Goal: Information Seeking & Learning: Learn about a topic

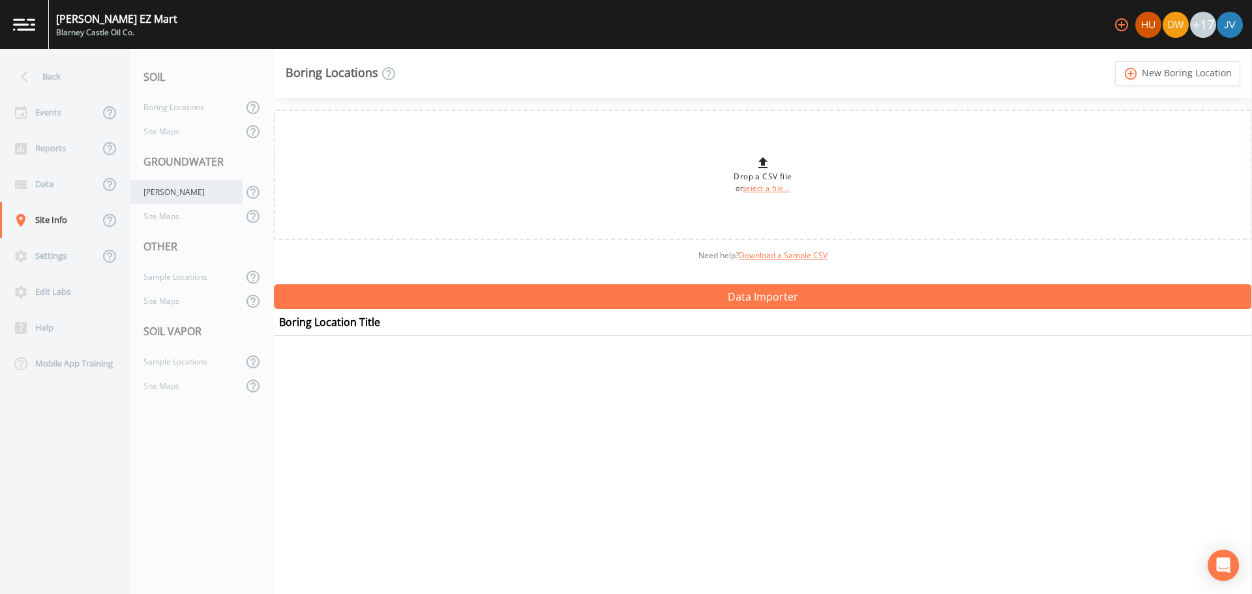
click at [164, 194] on div "[PERSON_NAME]" at bounding box center [186, 192] width 112 height 24
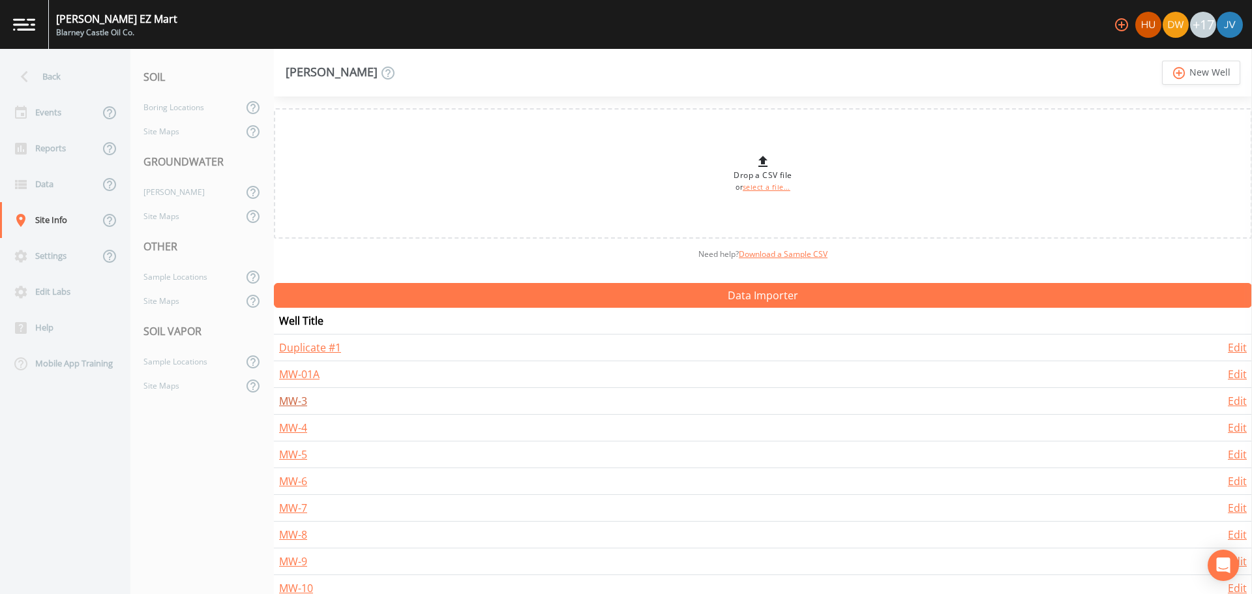
click at [295, 403] on link "MW-3" at bounding box center [293, 401] width 28 height 14
select select "Steel"
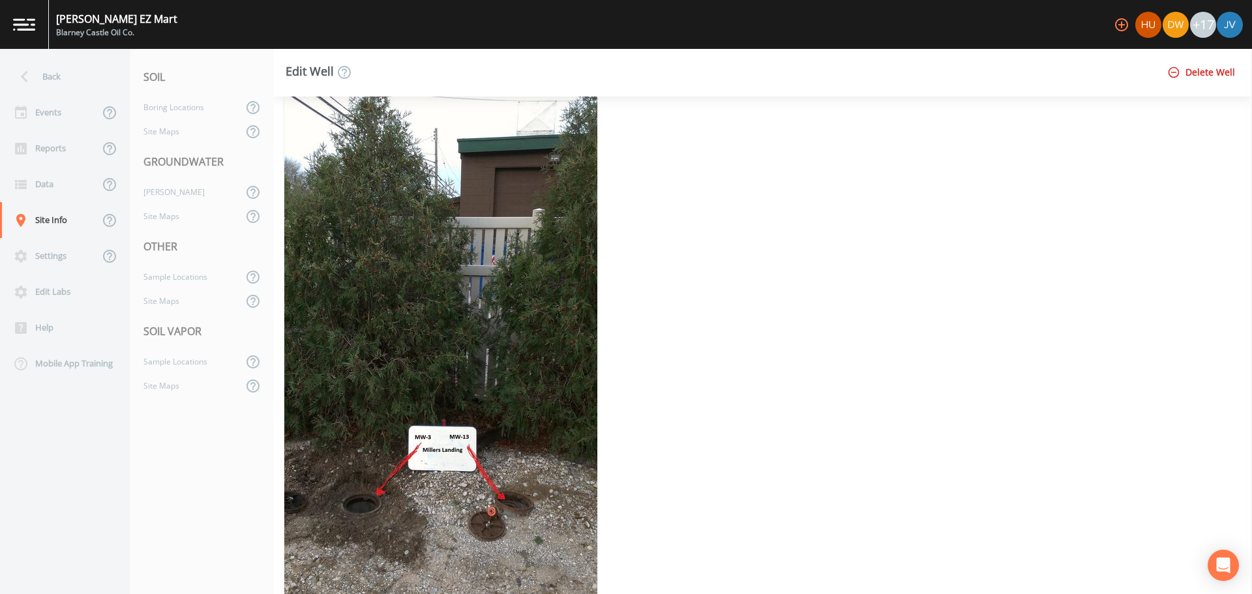
scroll to position [5031, 0]
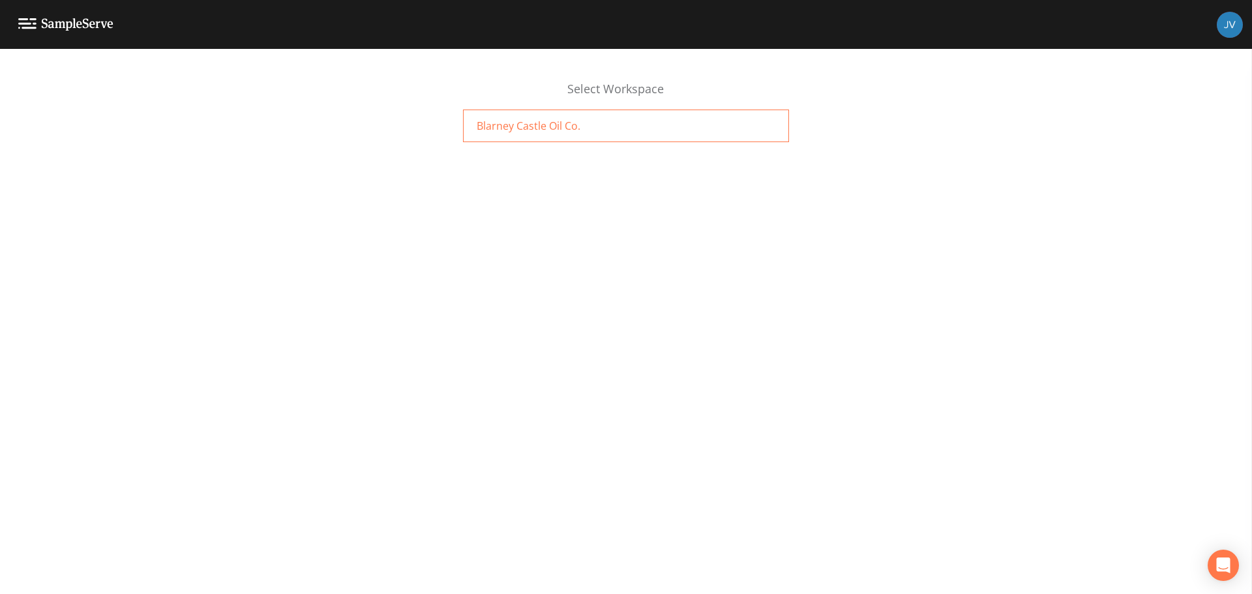
click at [553, 125] on span "Blarney Castle Oil Co." at bounding box center [529, 126] width 104 height 16
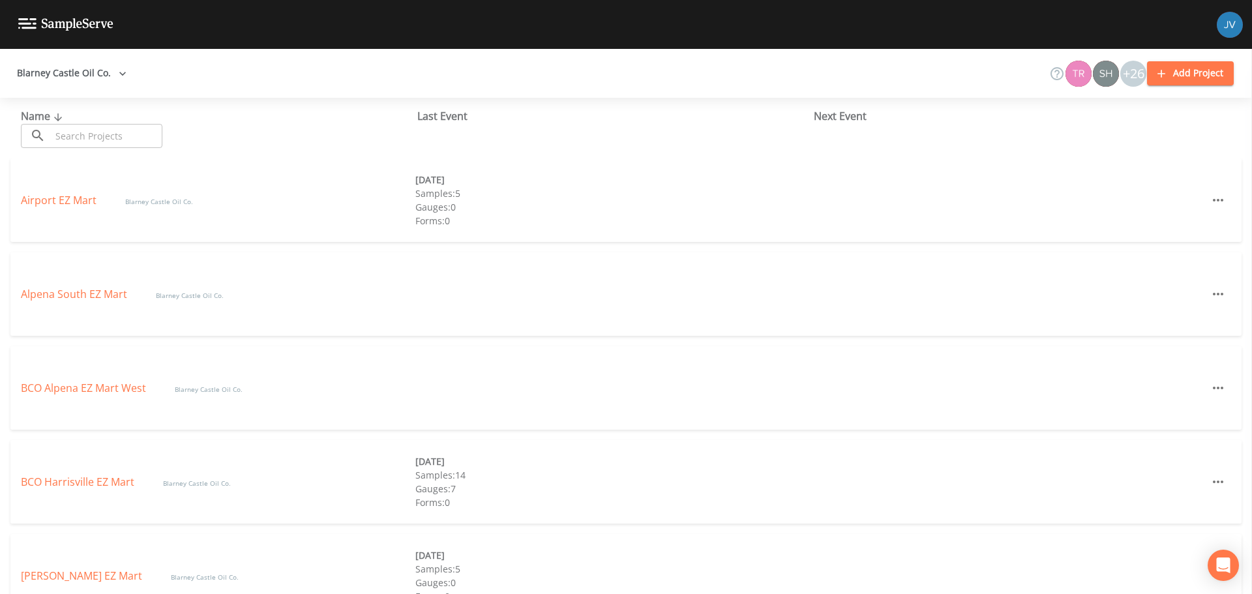
click at [68, 574] on link "[PERSON_NAME] EZ Mart" at bounding box center [83, 576] width 124 height 14
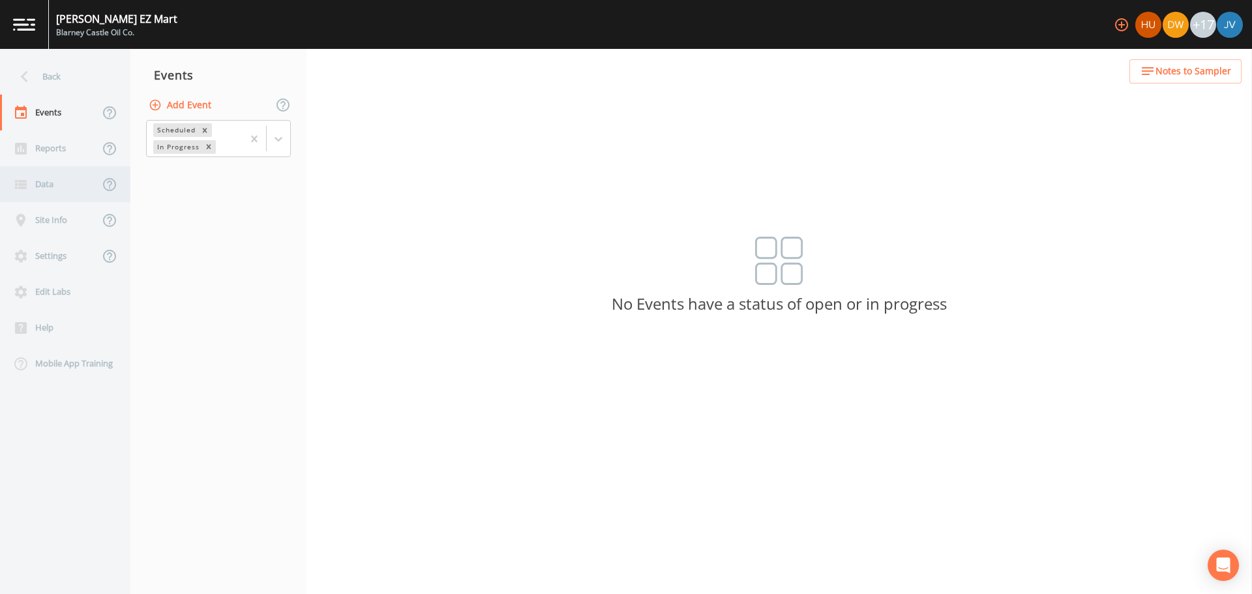
click at [54, 185] on div "Data" at bounding box center [49, 184] width 99 height 36
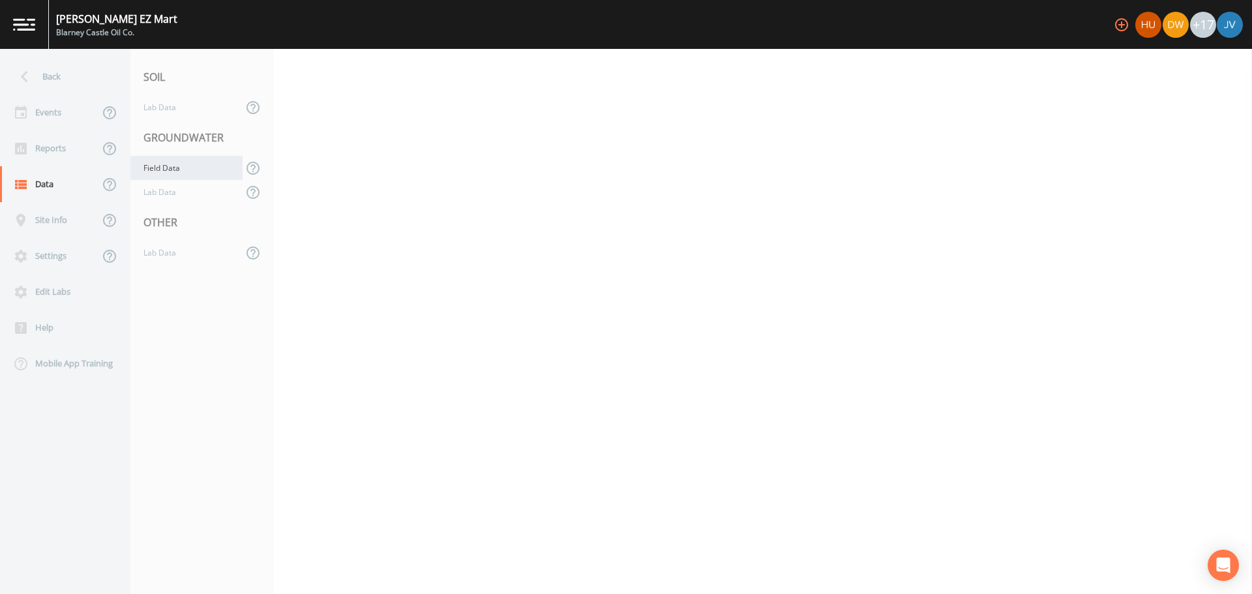
click at [169, 167] on div "Field Data" at bounding box center [186, 168] width 112 height 24
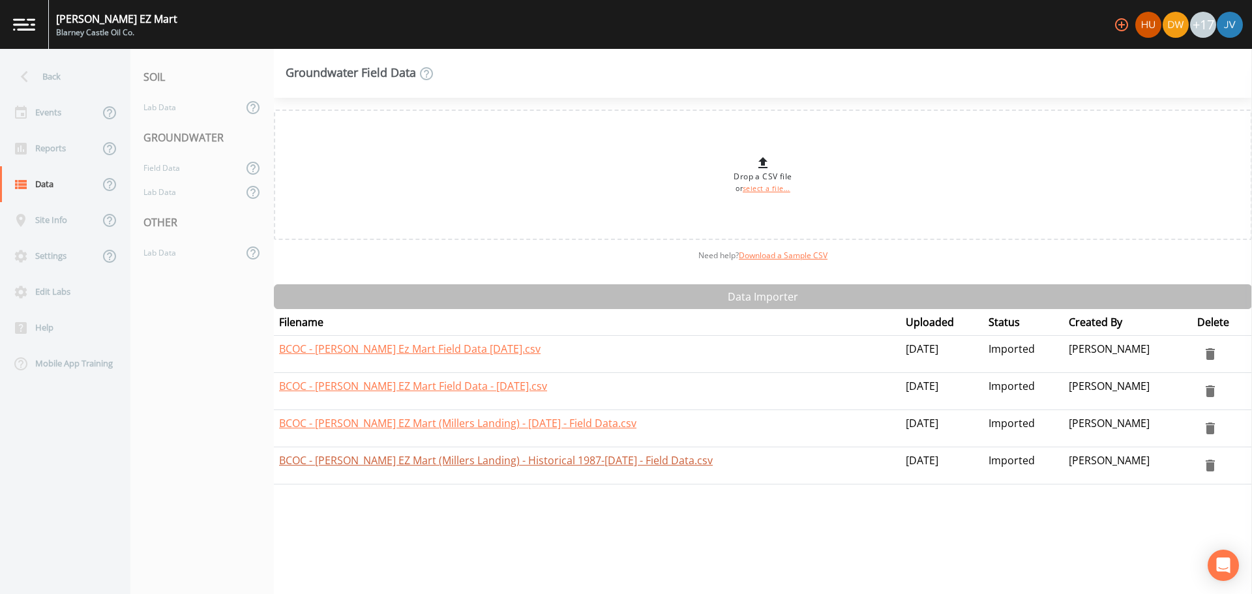
click at [334, 462] on link "BCOC - [PERSON_NAME] EZ Mart (Millers Landing) - Historical 1987-[DATE] - Field…" at bounding box center [496, 460] width 434 height 14
click at [162, 192] on div "Lab Data" at bounding box center [186, 192] width 112 height 24
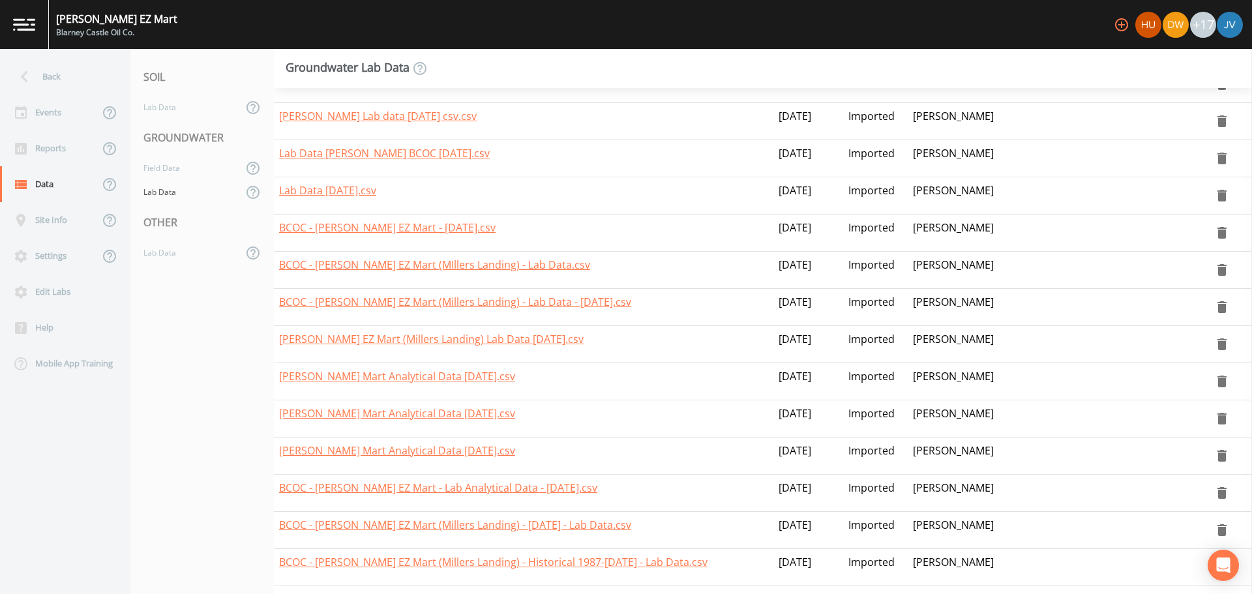
scroll to position [597, 0]
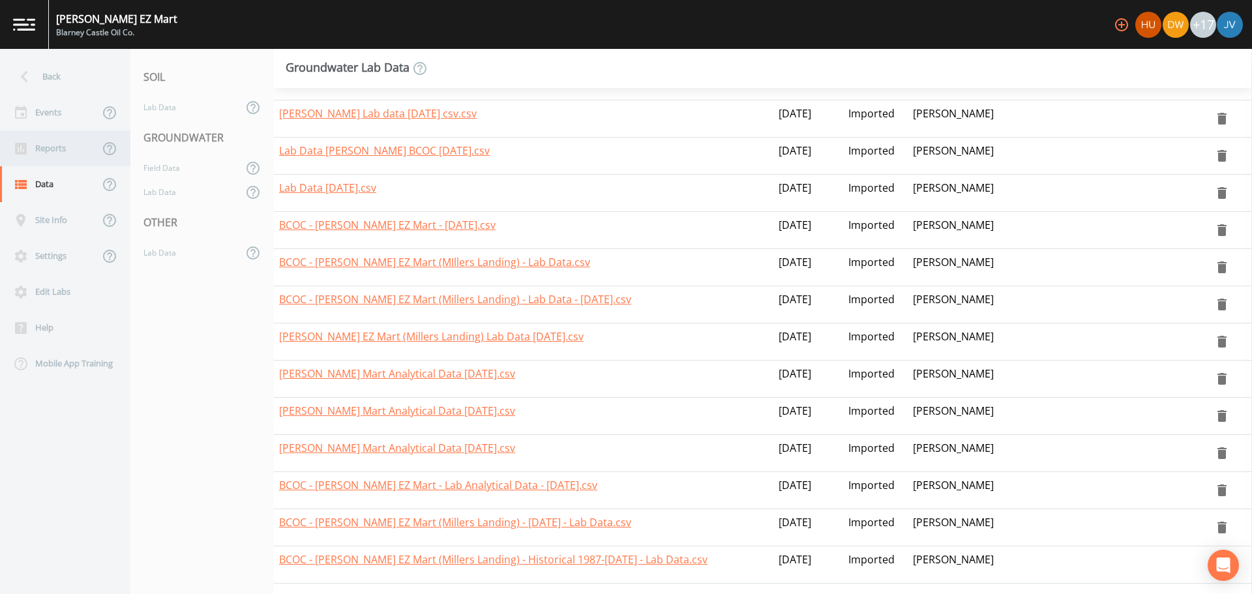
click at [60, 150] on div "Reports" at bounding box center [49, 148] width 99 height 36
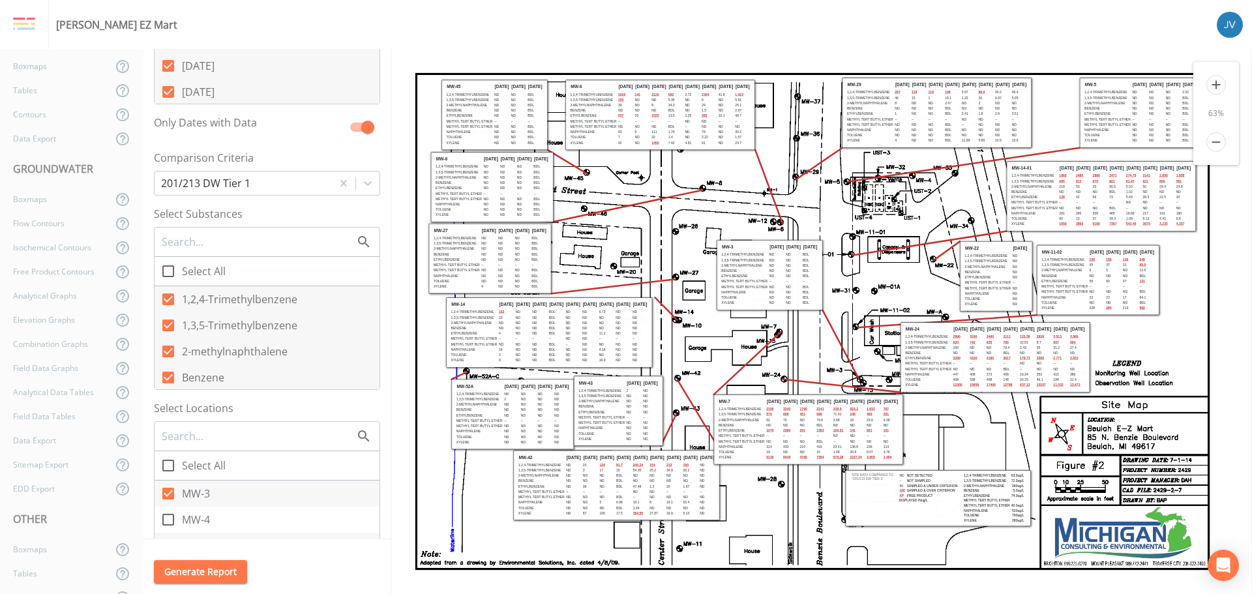
scroll to position [326, 0]
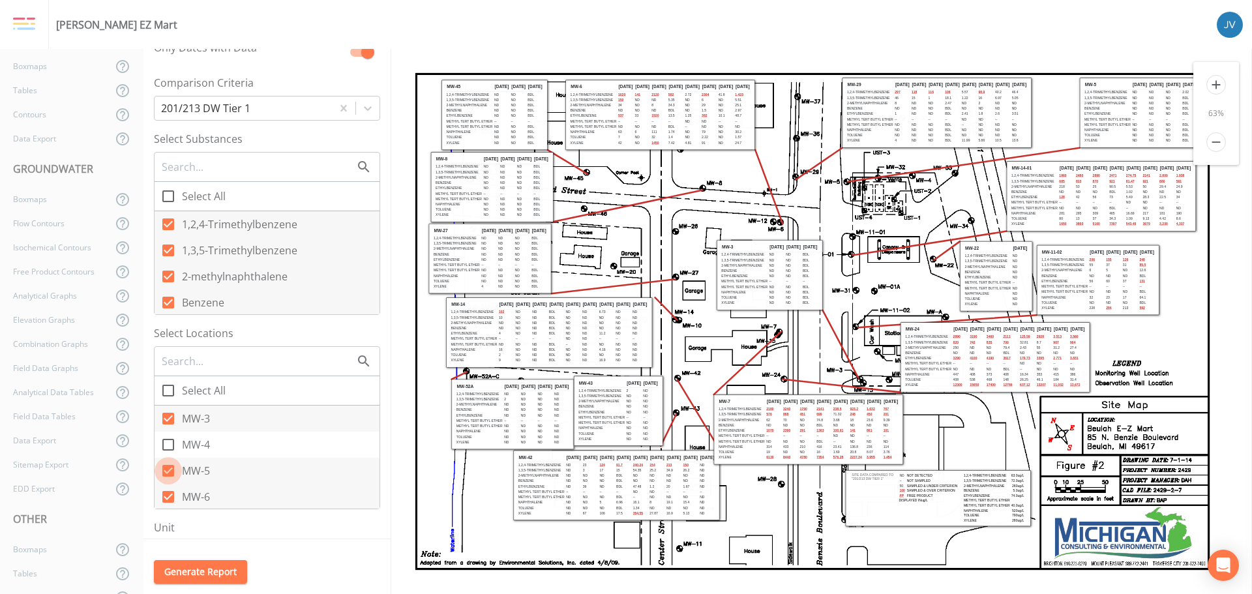
drag, startPoint x: 168, startPoint y: 472, endPoint x: 177, endPoint y: 487, distance: 17.6
click at [168, 473] on icon at bounding box center [168, 471] width 16 height 16
click at [168, 470] on input "MW-5" at bounding box center [161, 463] width 13 height 13
checkbox input "false"
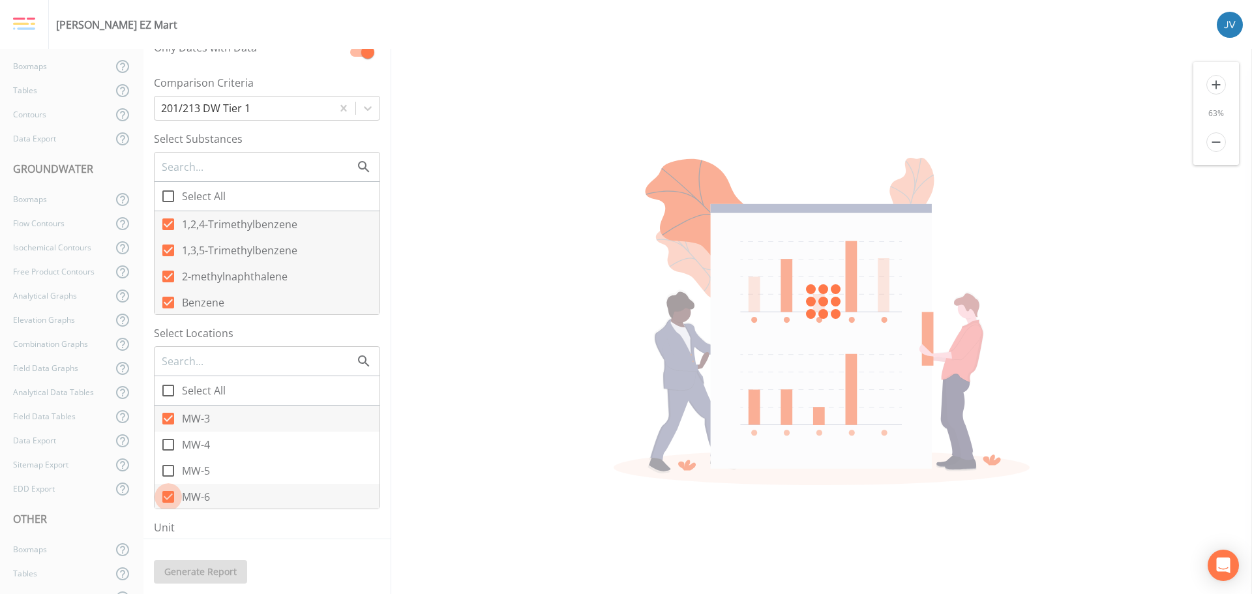
click at [170, 496] on icon at bounding box center [168, 497] width 12 height 12
click at [168, 496] on input "MW-6" at bounding box center [161, 489] width 13 height 13
checkbox input "false"
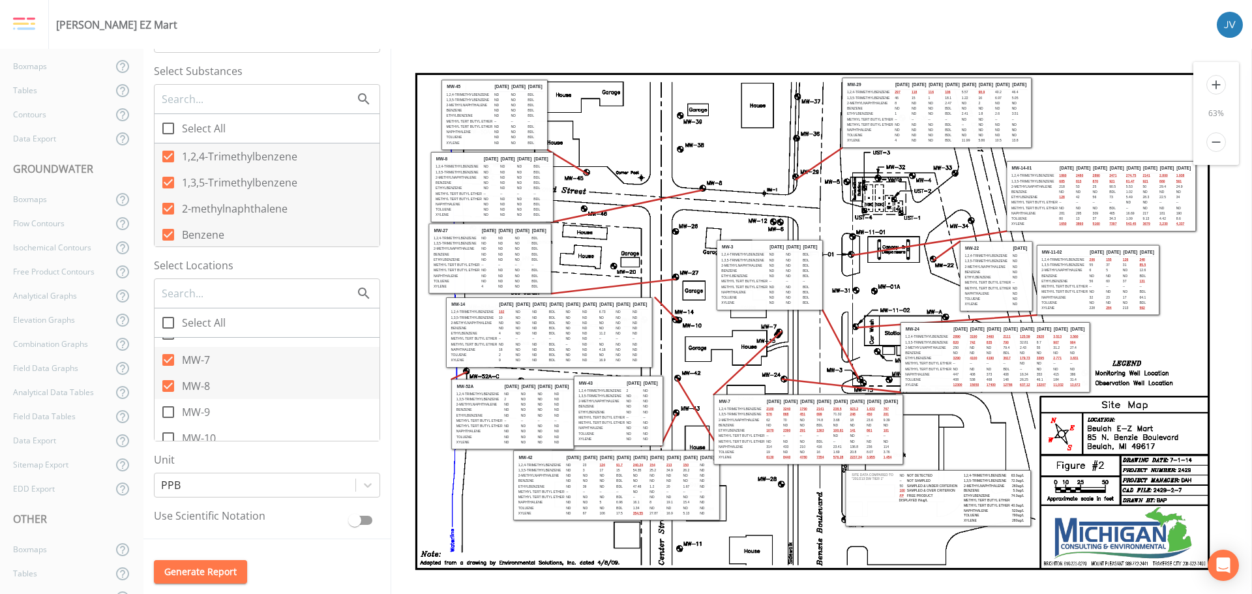
scroll to position [65, 0]
click at [170, 390] on icon at bounding box center [168, 390] width 12 height 12
click at [168, 389] on input "MW-7" at bounding box center [161, 382] width 13 height 13
checkbox input "false"
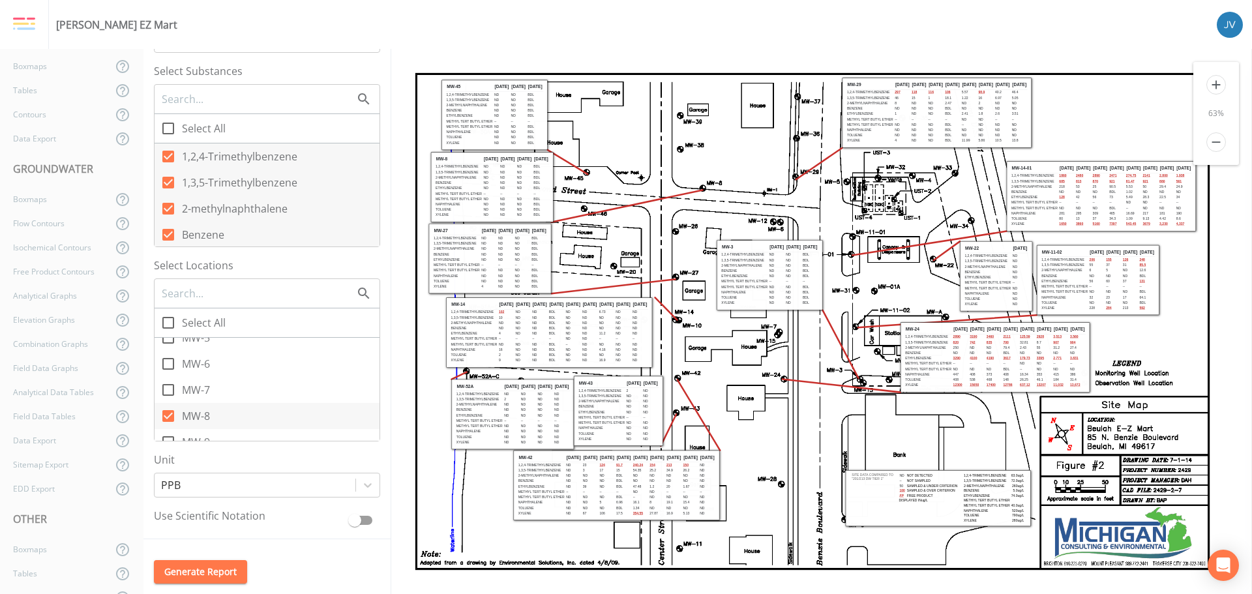
scroll to position [0, 0]
click at [168, 415] on icon at bounding box center [168, 416] width 12 height 12
click at [168, 415] on input "MW-8" at bounding box center [161, 408] width 13 height 13
checkbox input "false"
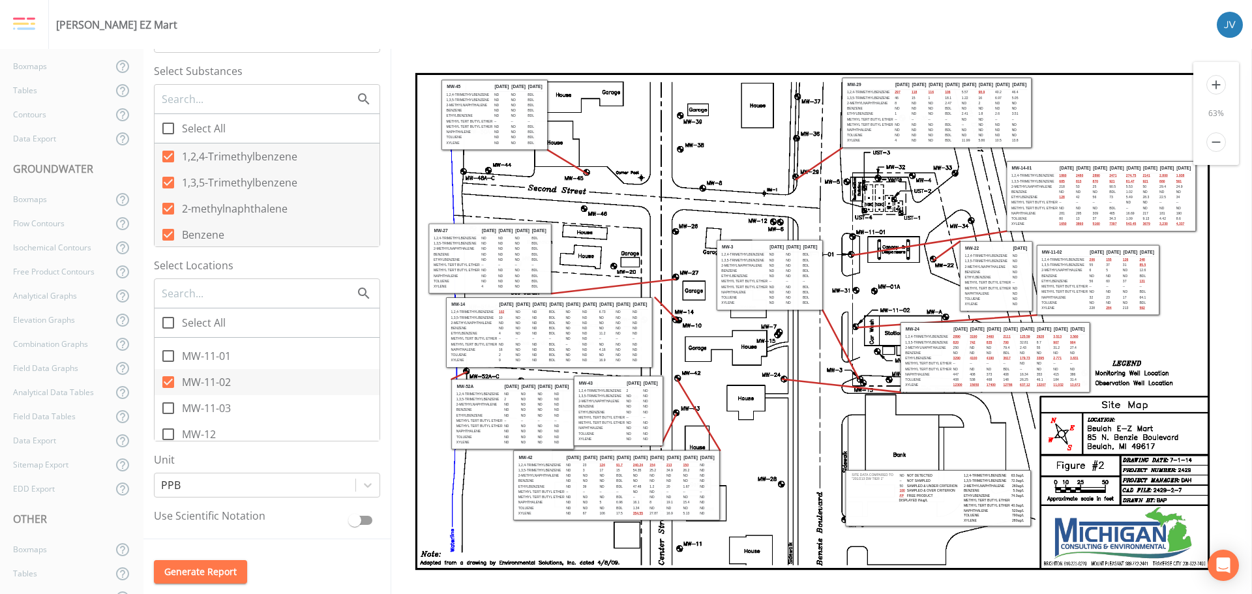
scroll to position [261, 0]
click at [169, 348] on icon at bounding box center [168, 351] width 12 height 12
click at [168, 348] on input "MW-11-02" at bounding box center [161, 343] width 13 height 13
checkbox input "false"
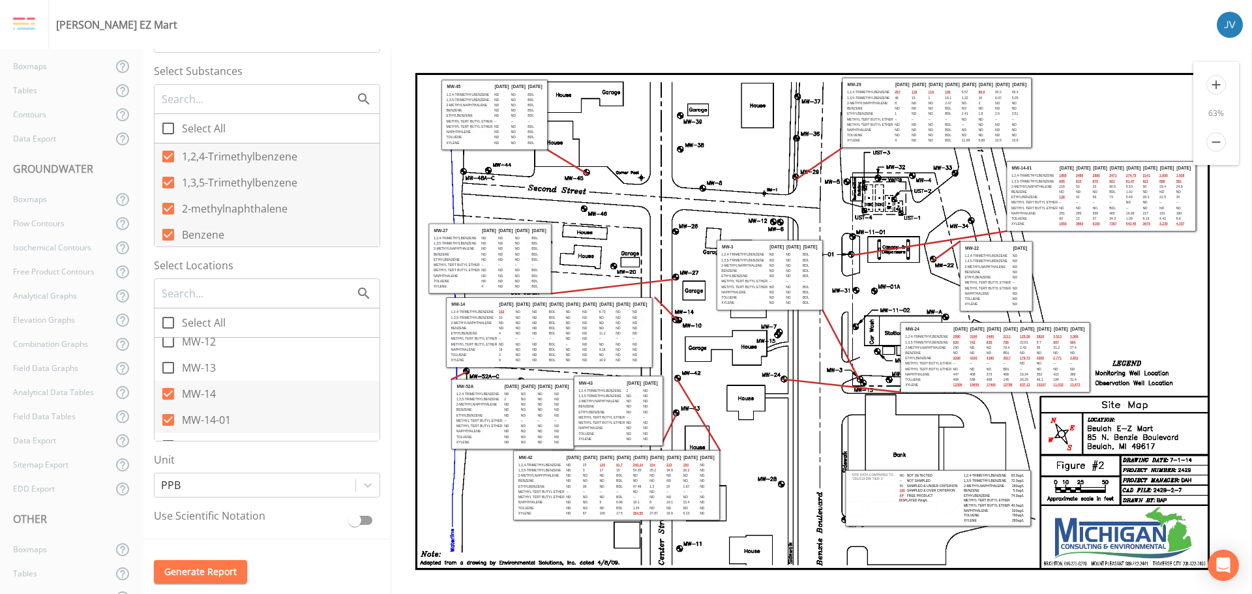
scroll to position [325, 0]
click at [166, 363] on input "MW-13" at bounding box center [161, 357] width 13 height 13
checkbox input "true"
click at [167, 391] on icon at bounding box center [168, 391] width 16 height 16
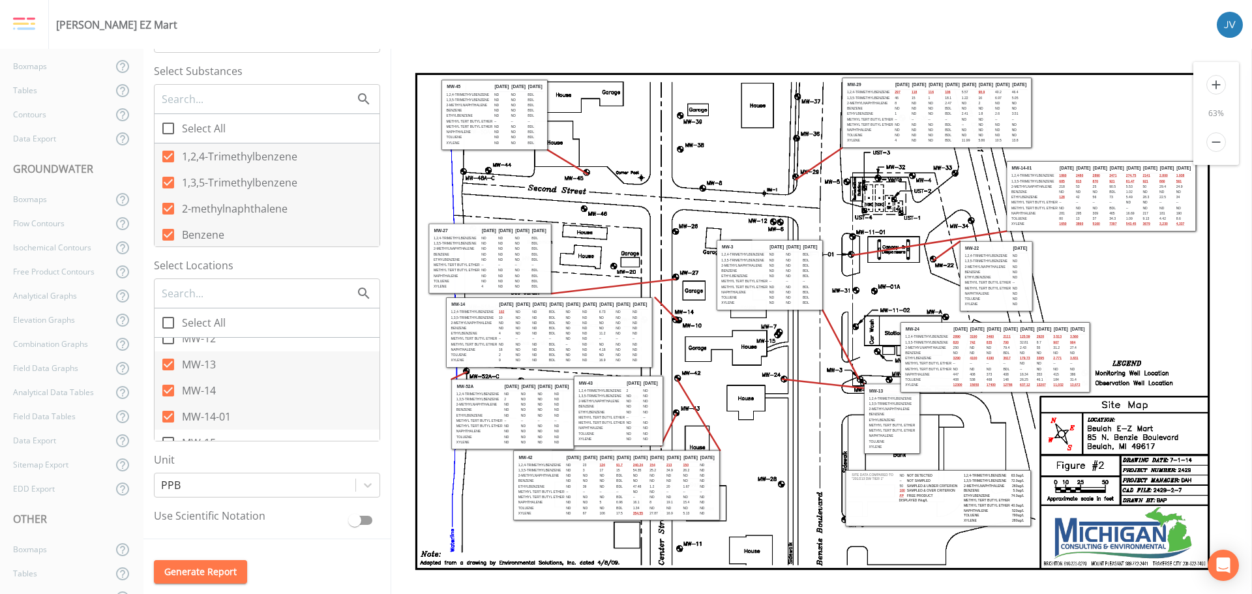
click at [167, 390] on input "MW-14" at bounding box center [161, 383] width 13 height 13
checkbox input "false"
click at [168, 414] on icon at bounding box center [168, 417] width 12 height 12
click at [168, 414] on input "MW-14-01" at bounding box center [161, 409] width 13 height 13
checkbox input "false"
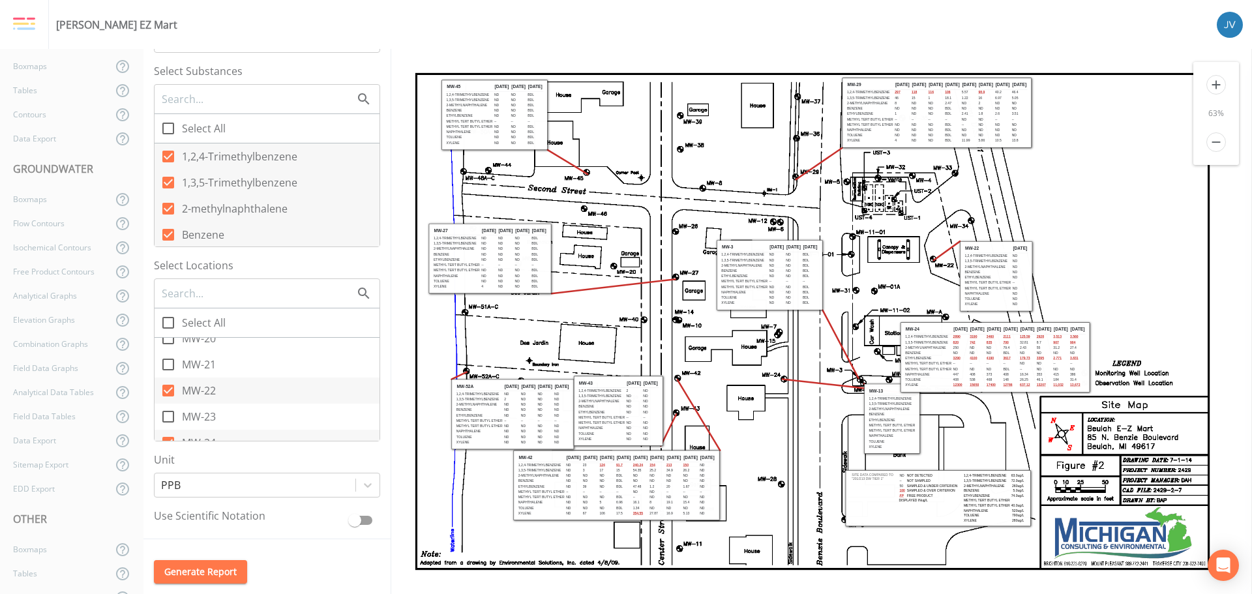
click at [167, 391] on icon at bounding box center [168, 391] width 12 height 12
click at [167, 390] on input "MW-22" at bounding box center [161, 383] width 13 height 13
checkbox input "false"
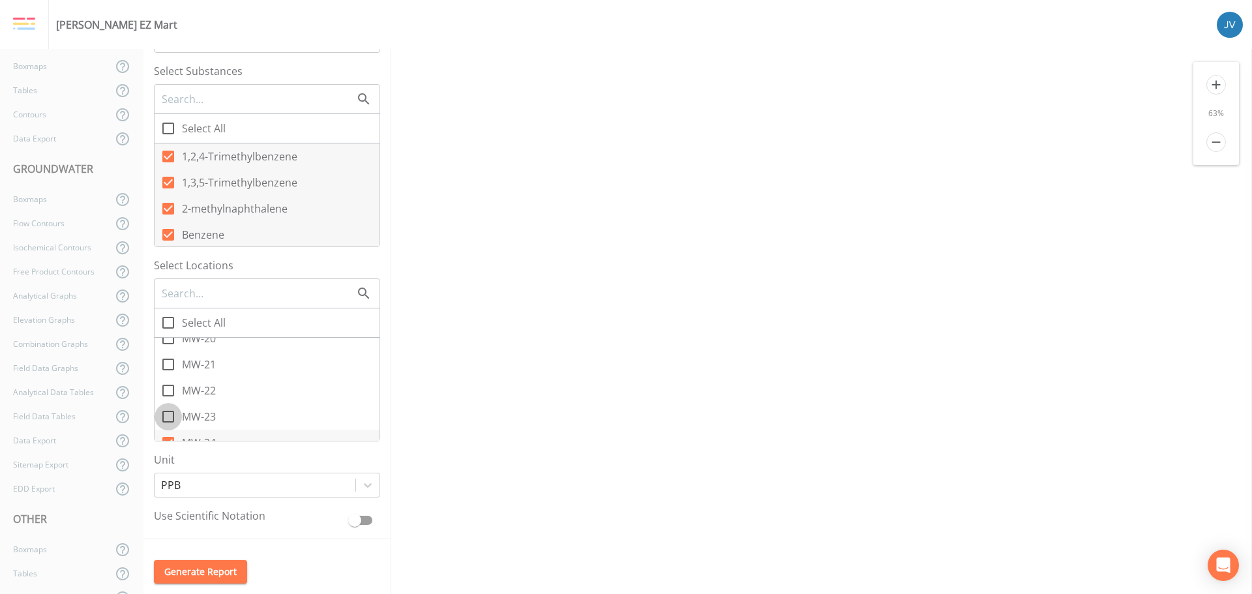
click at [169, 417] on icon at bounding box center [168, 417] width 16 height 16
click at [168, 416] on input "MW-23" at bounding box center [161, 409] width 13 height 13
checkbox input "true"
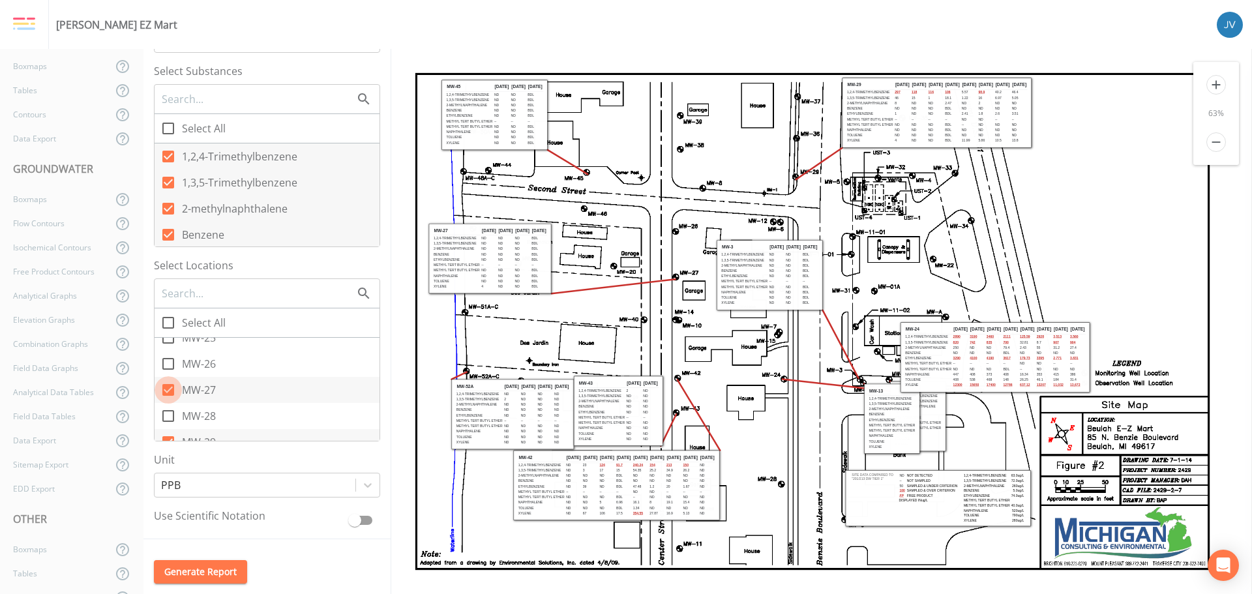
click at [170, 389] on icon at bounding box center [168, 390] width 16 height 16
click at [168, 389] on input "MW-27" at bounding box center [161, 382] width 13 height 13
checkbox input "false"
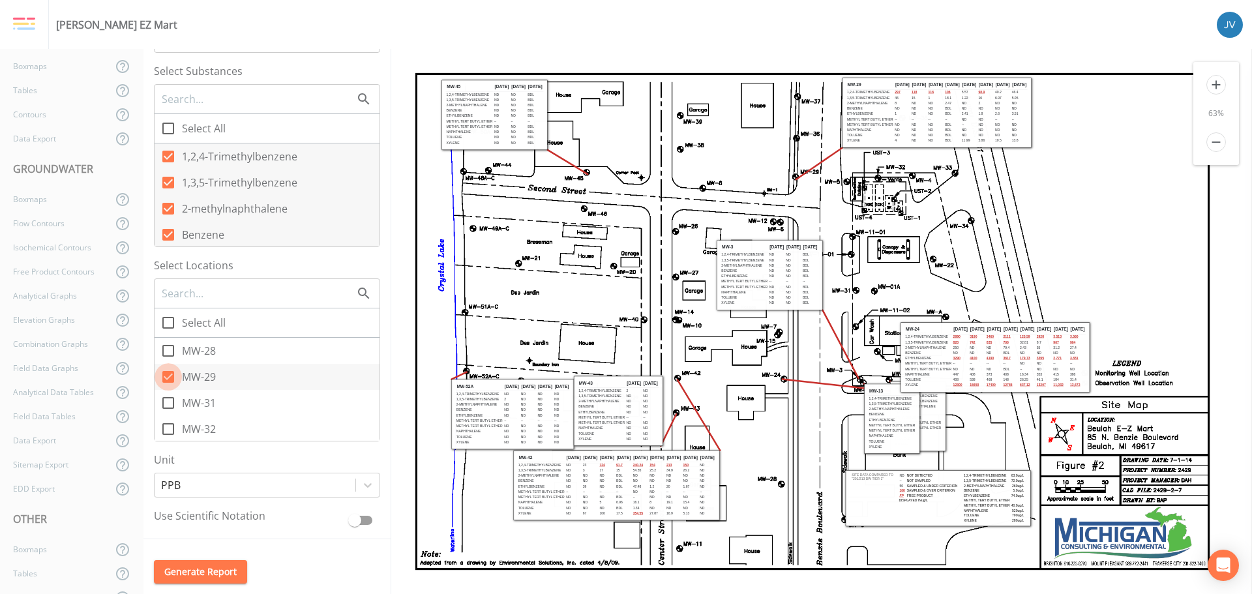
click at [166, 378] on icon at bounding box center [168, 377] width 12 height 12
click at [166, 376] on input "MW-29" at bounding box center [161, 369] width 13 height 13
checkbox input "false"
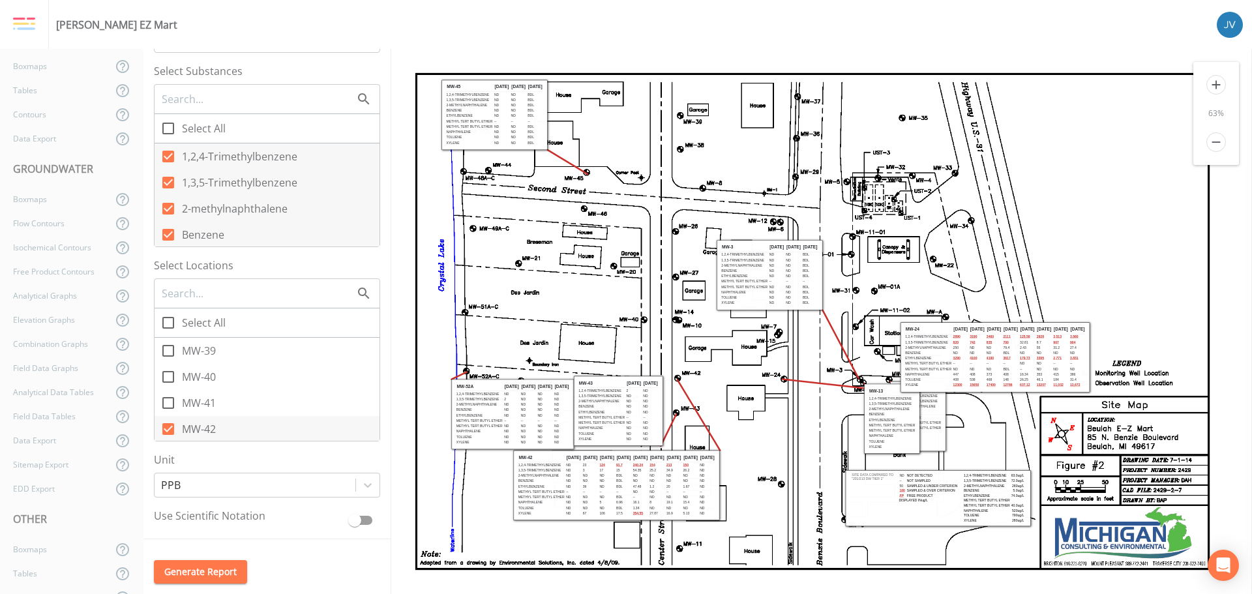
click at [170, 402] on icon at bounding box center [168, 403] width 16 height 16
click at [168, 402] on input "MW-41" at bounding box center [161, 395] width 13 height 13
checkbox input "true"
click at [170, 389] on icon at bounding box center [168, 390] width 16 height 16
click at [168, 389] on input "MW-43" at bounding box center [161, 382] width 13 height 13
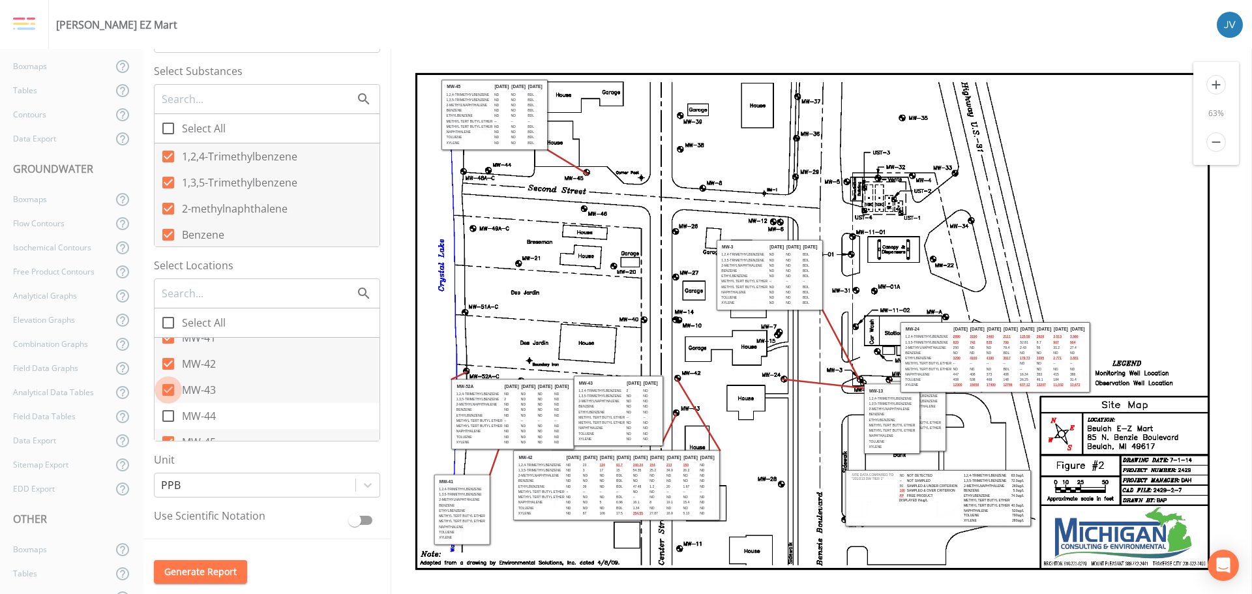
checkbox input "false"
click at [169, 378] on icon at bounding box center [168, 377] width 16 height 16
click at [168, 376] on input "MW-45" at bounding box center [161, 369] width 13 height 13
checkbox input "false"
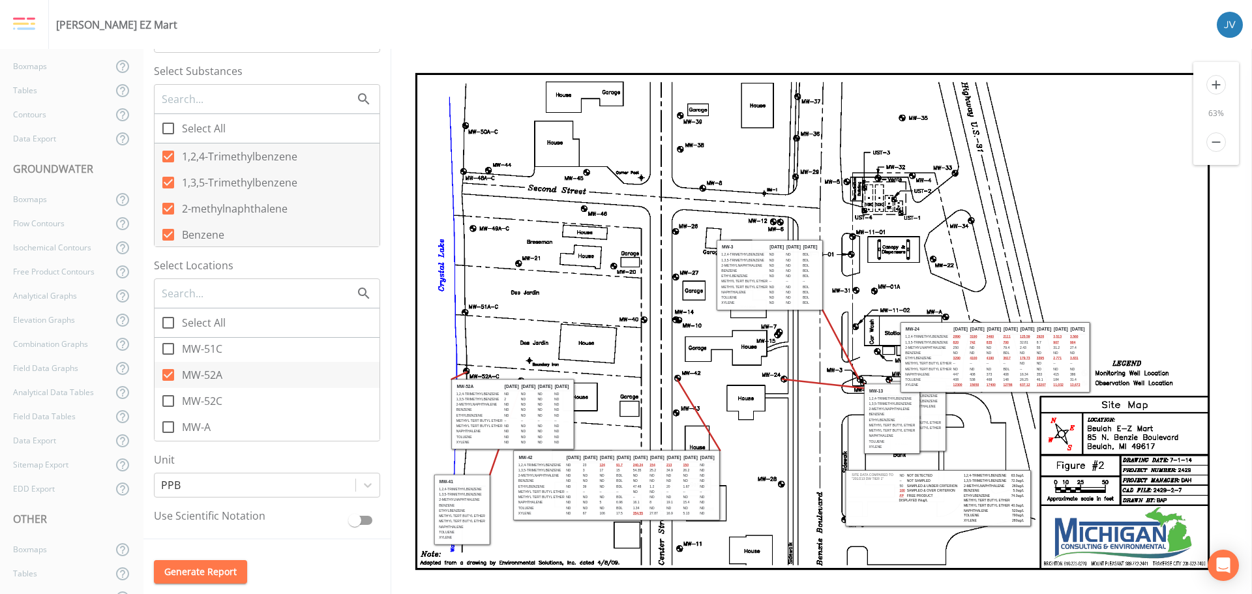
click at [168, 402] on icon at bounding box center [168, 401] width 16 height 16
click at [168, 400] on input "MW-52C" at bounding box center [161, 393] width 13 height 13
checkbox input "true"
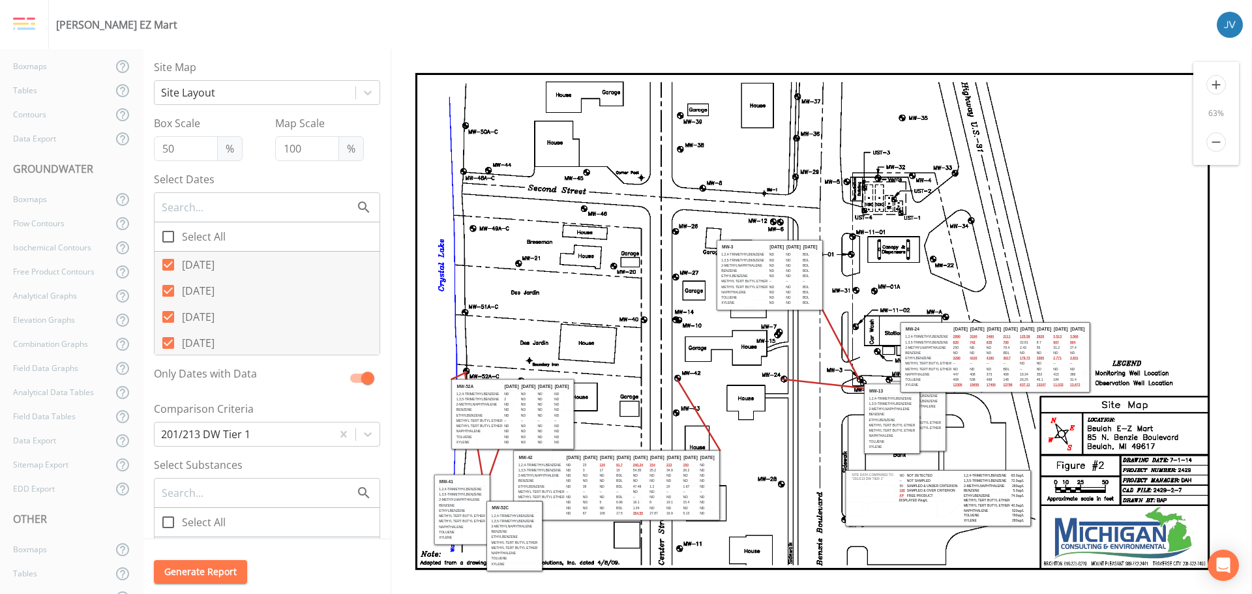
click at [1214, 84] on icon "add" at bounding box center [1217, 85] width 20 height 20
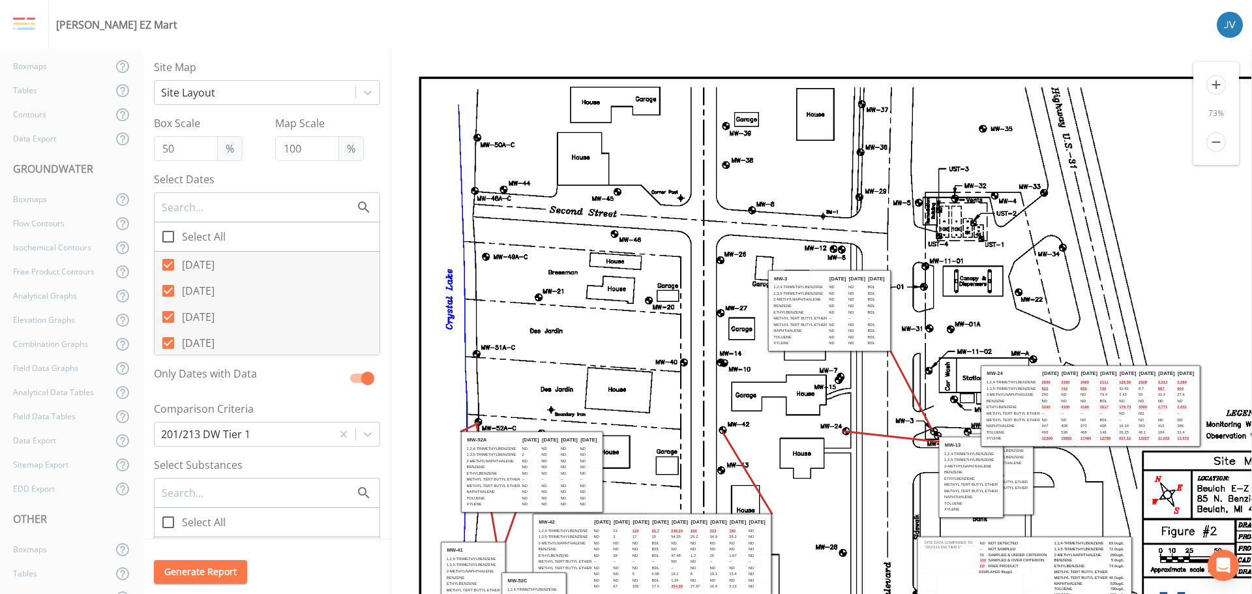
click at [1214, 83] on icon "add" at bounding box center [1217, 85] width 20 height 20
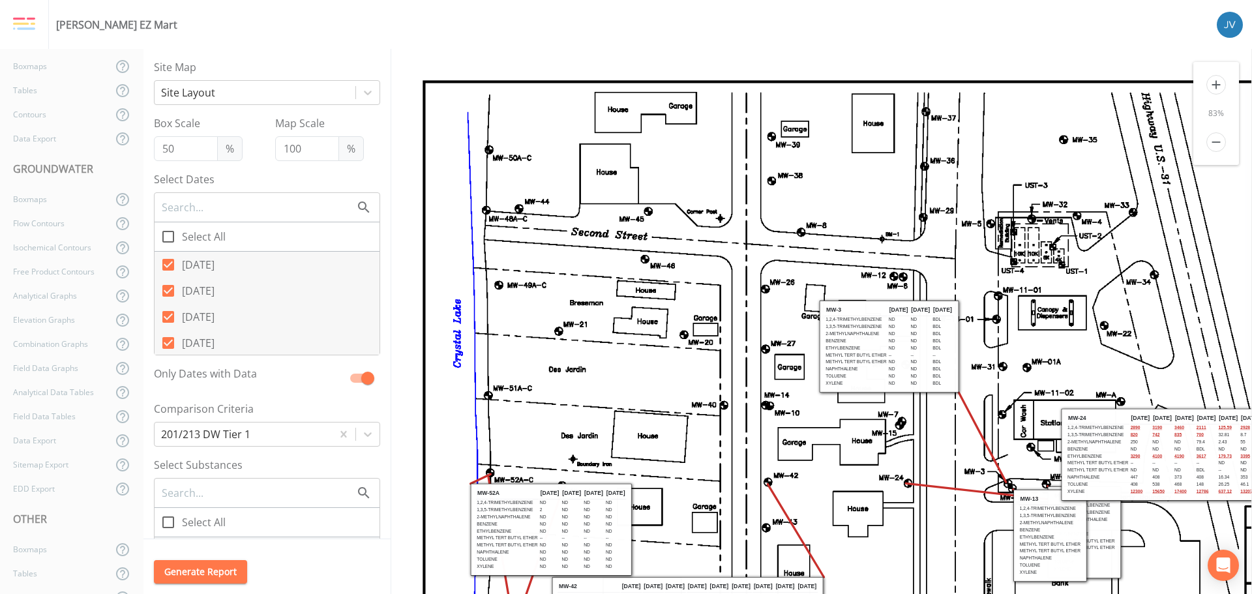
click at [1214, 83] on icon "add" at bounding box center [1217, 85] width 20 height 20
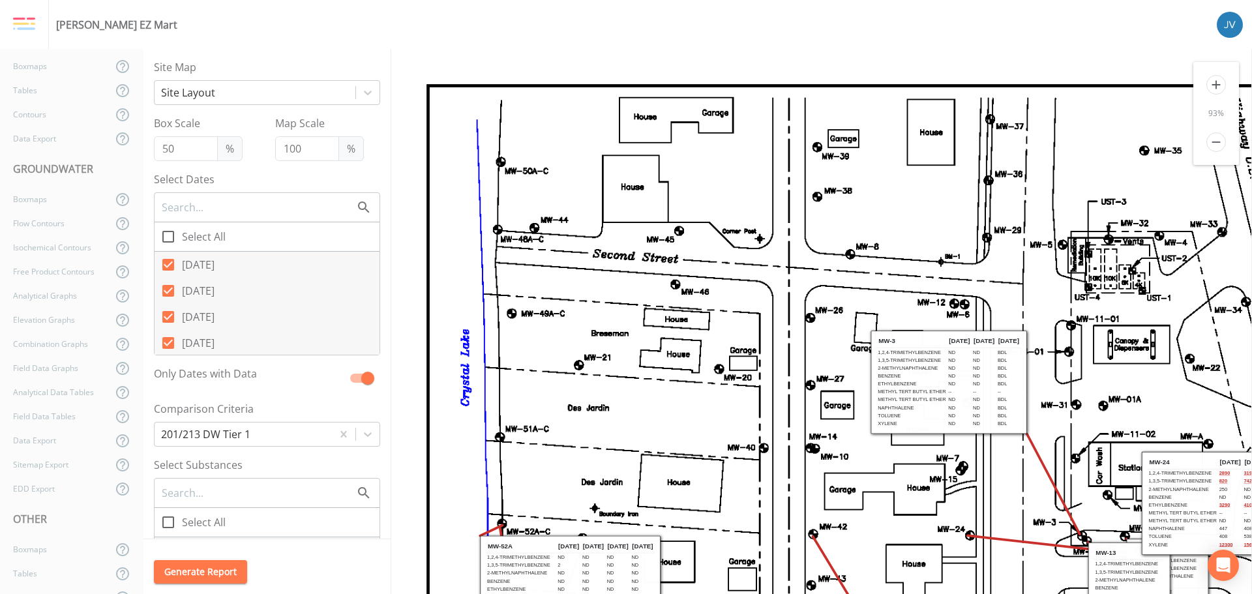
click at [1214, 83] on icon "add" at bounding box center [1217, 85] width 20 height 20
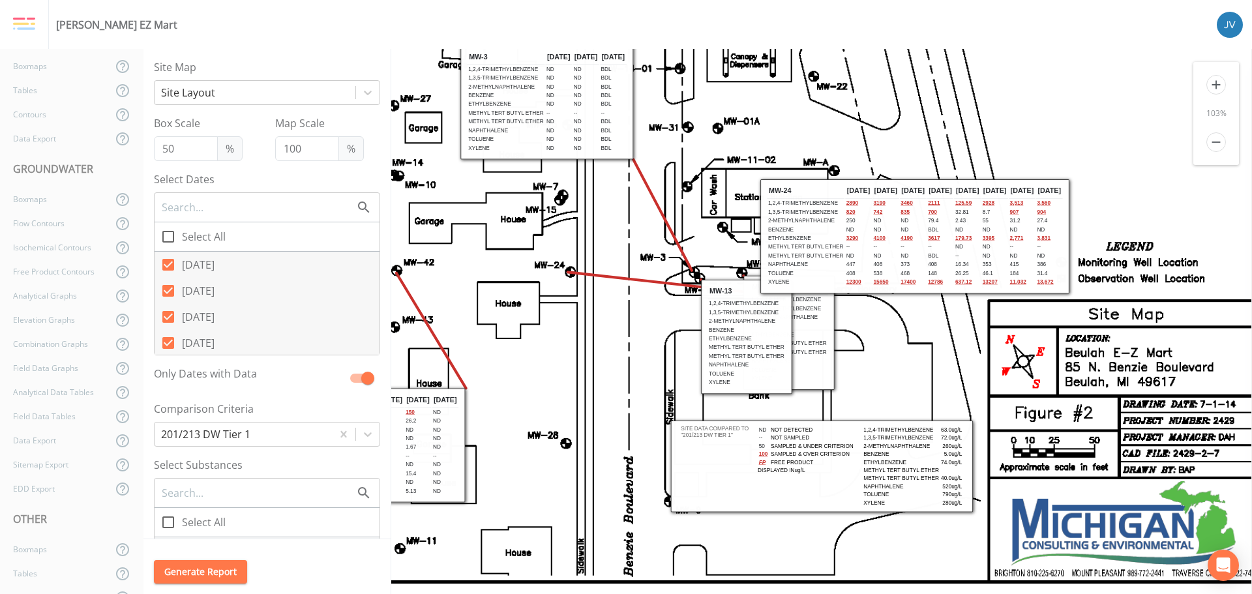
scroll to position [326, 462]
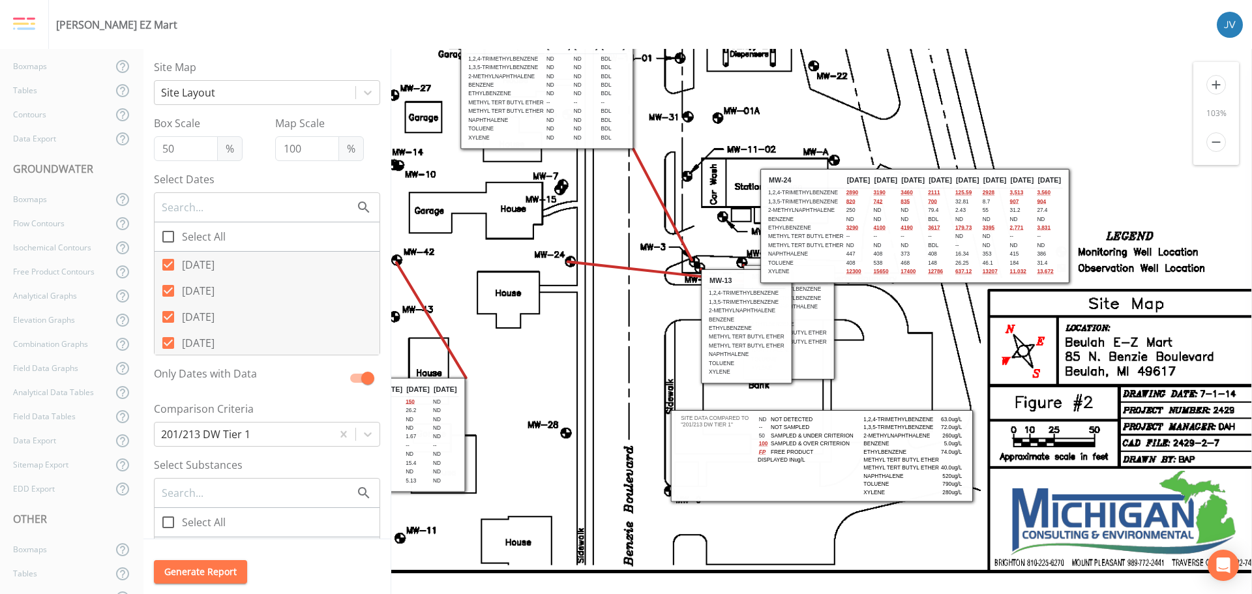
click at [1218, 86] on icon "add" at bounding box center [1217, 85] width 20 height 20
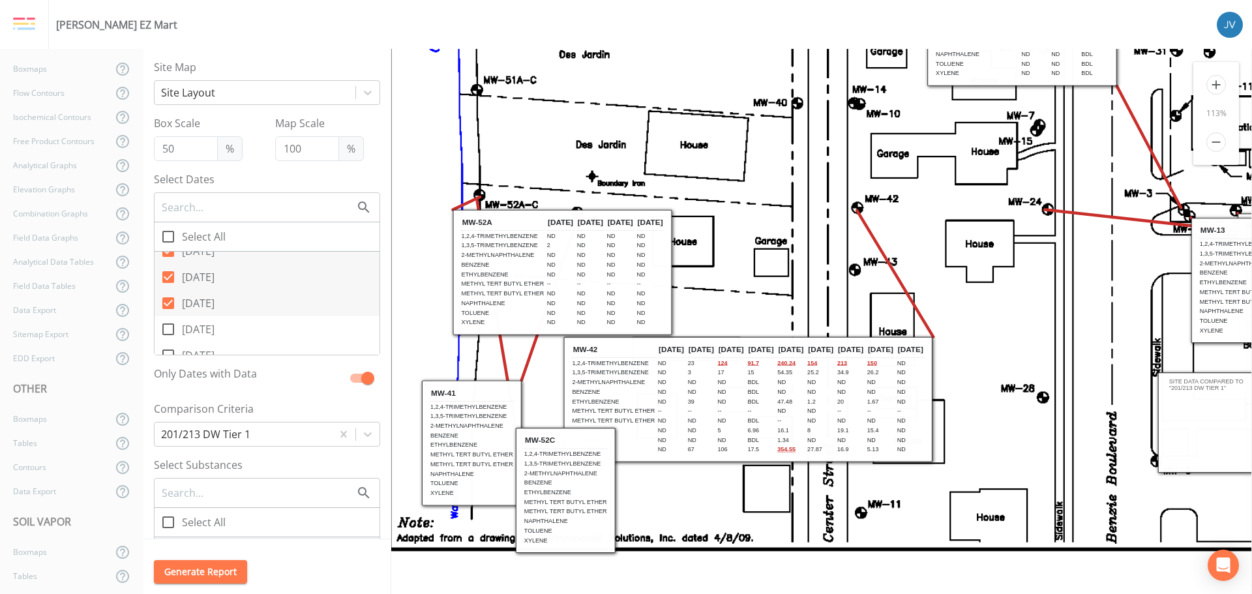
scroll to position [261, 0]
click at [168, 292] on icon at bounding box center [168, 291] width 16 height 16
click at [168, 290] on input "[DATE]" at bounding box center [161, 283] width 13 height 13
checkbox input "true"
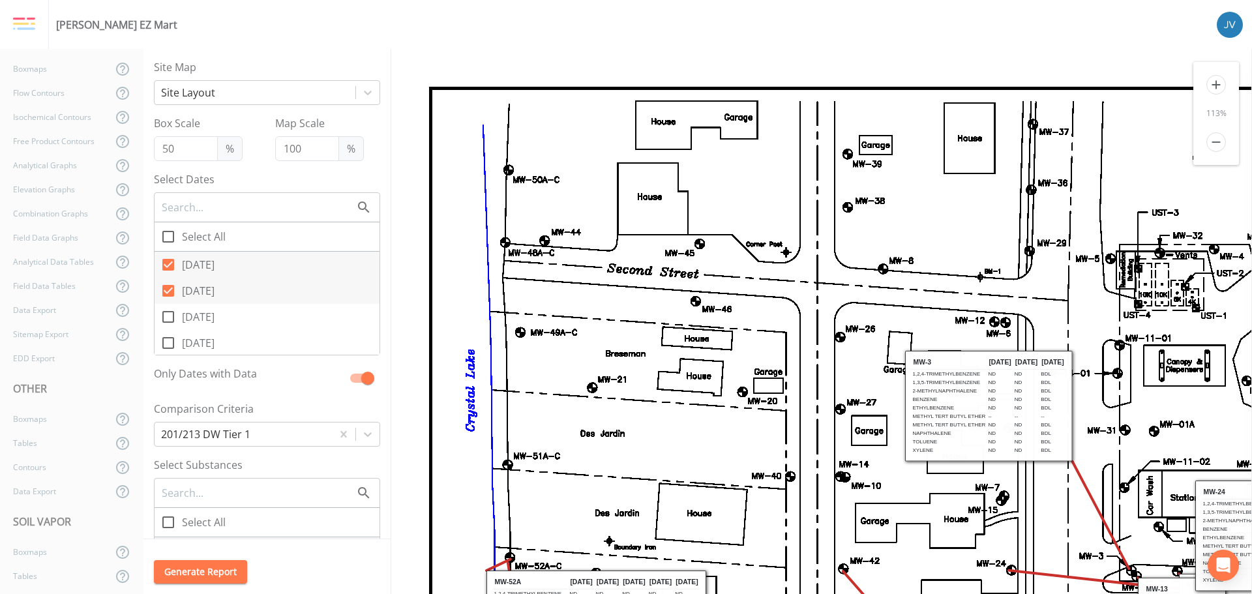
scroll to position [0, 0]
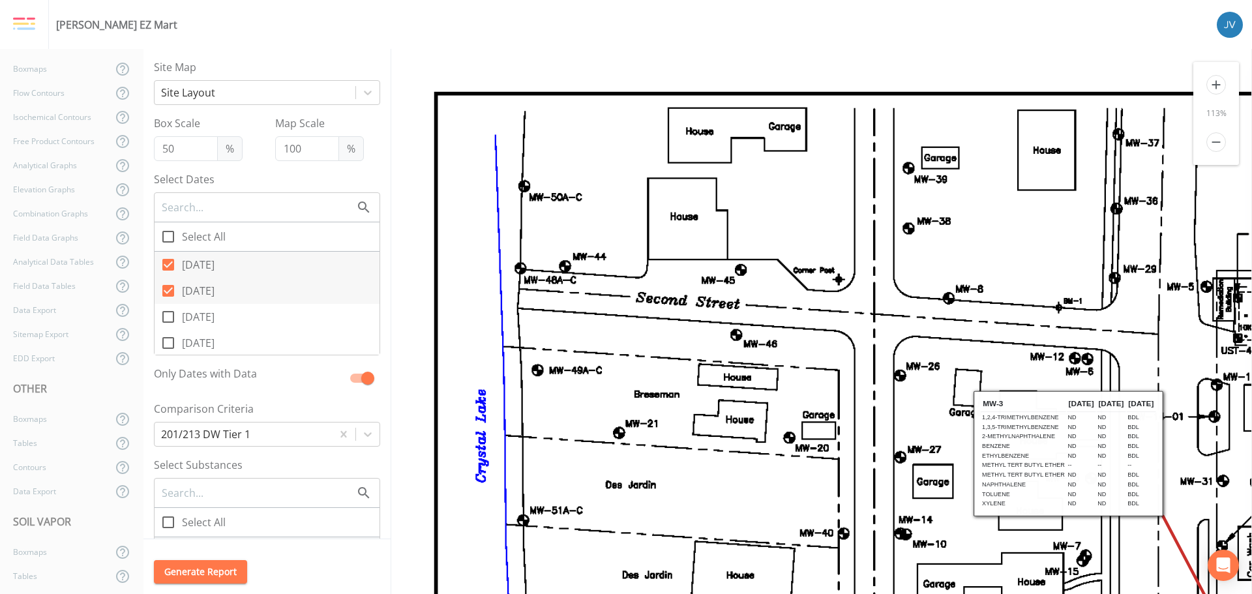
click at [167, 313] on input "[DATE]" at bounding box center [161, 309] width 13 height 13
checkbox input "true"
click at [168, 342] on icon at bounding box center [168, 343] width 16 height 16
click at [168, 342] on input "[DATE]" at bounding box center [161, 335] width 13 height 13
checkbox input "true"
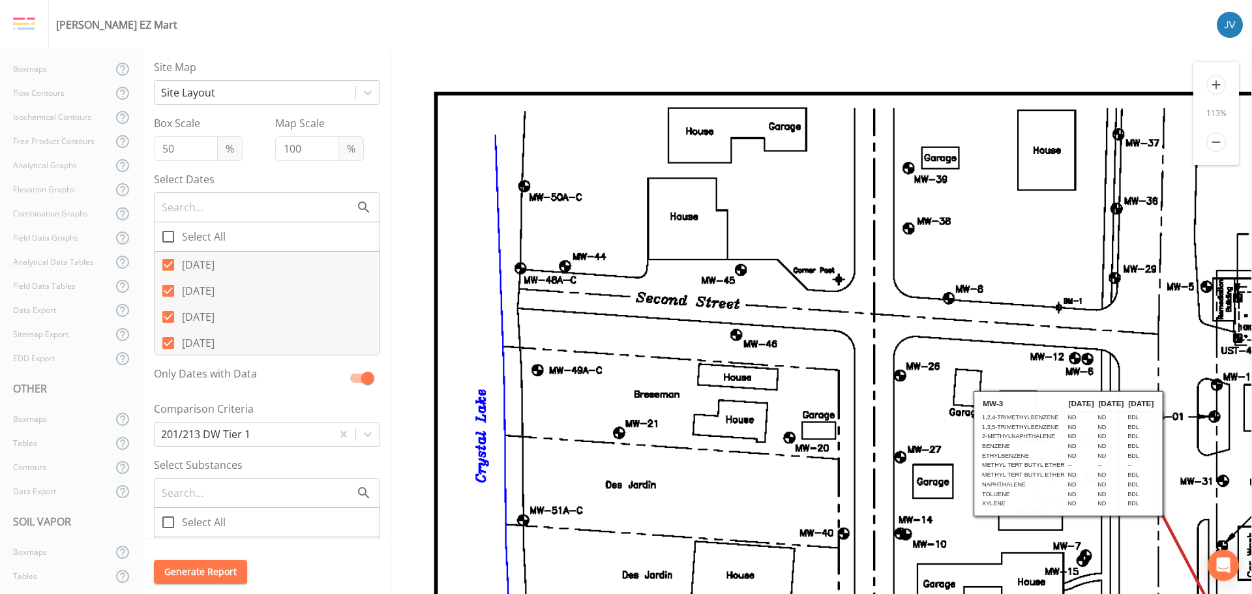
click at [168, 267] on icon at bounding box center [168, 265] width 12 height 12
click at [168, 264] on input "[DATE]" at bounding box center [161, 257] width 13 height 13
checkbox input "false"
click at [168, 340] on icon at bounding box center [168, 344] width 12 height 12
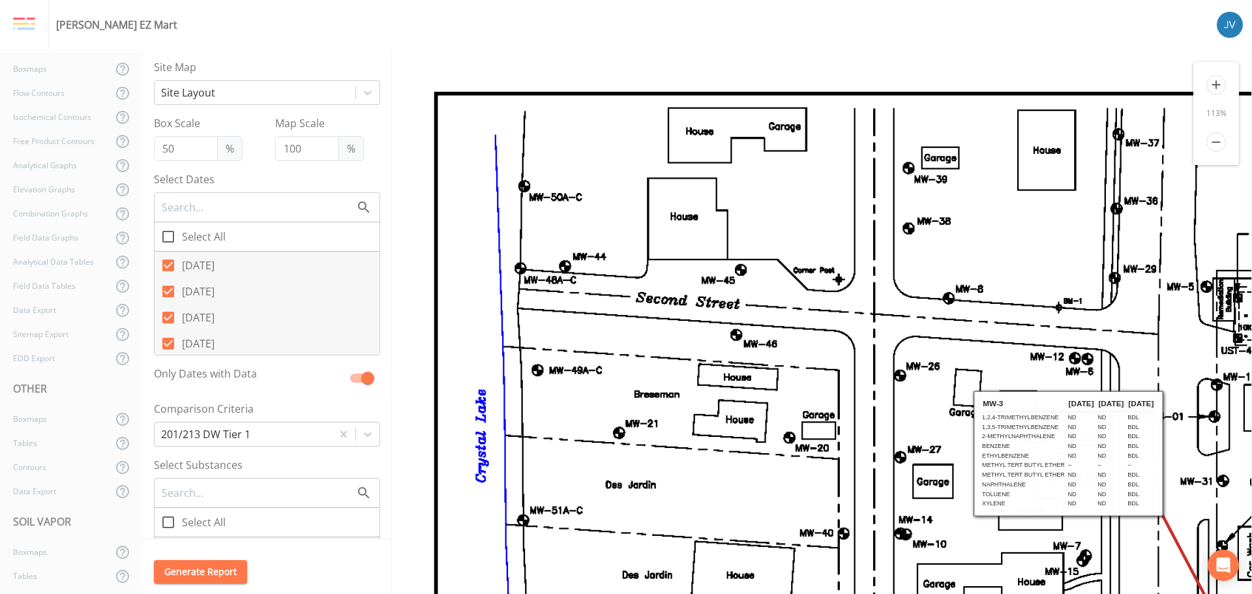
click at [168, 340] on input "[DATE]" at bounding box center [161, 336] width 13 height 13
checkbox input "false"
drag, startPoint x: 169, startPoint y: 318, endPoint x: 170, endPoint y: 307, distance: 10.5
click at [169, 316] on icon at bounding box center [168, 318] width 16 height 16
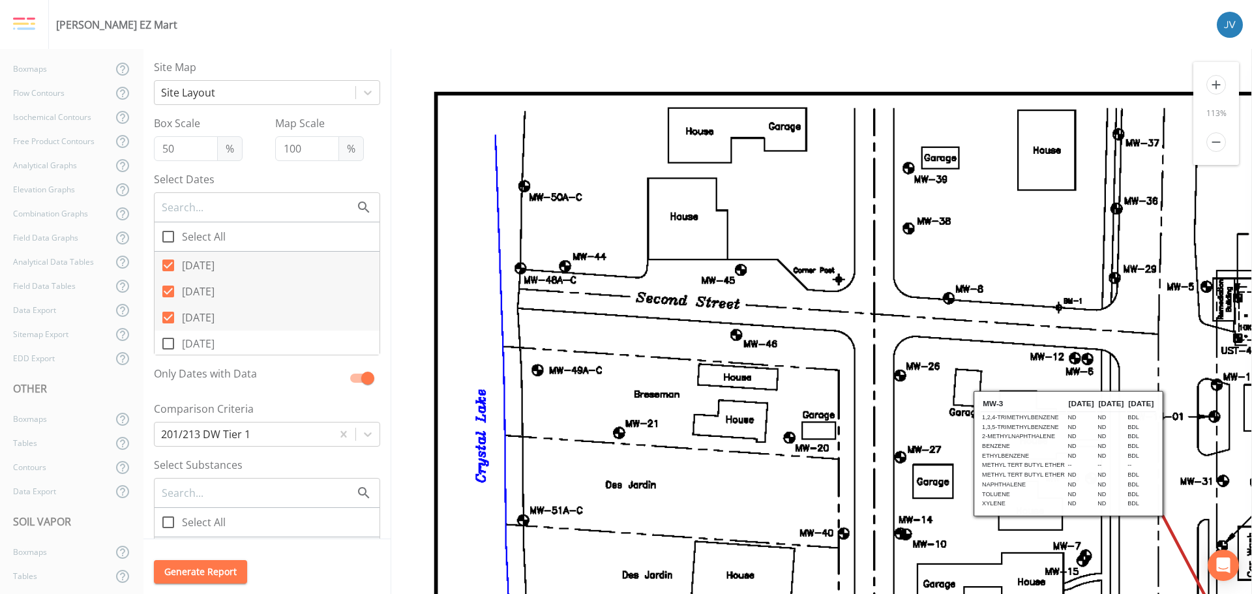
click at [168, 316] on input "[DATE]" at bounding box center [161, 310] width 13 height 13
checkbox input "false"
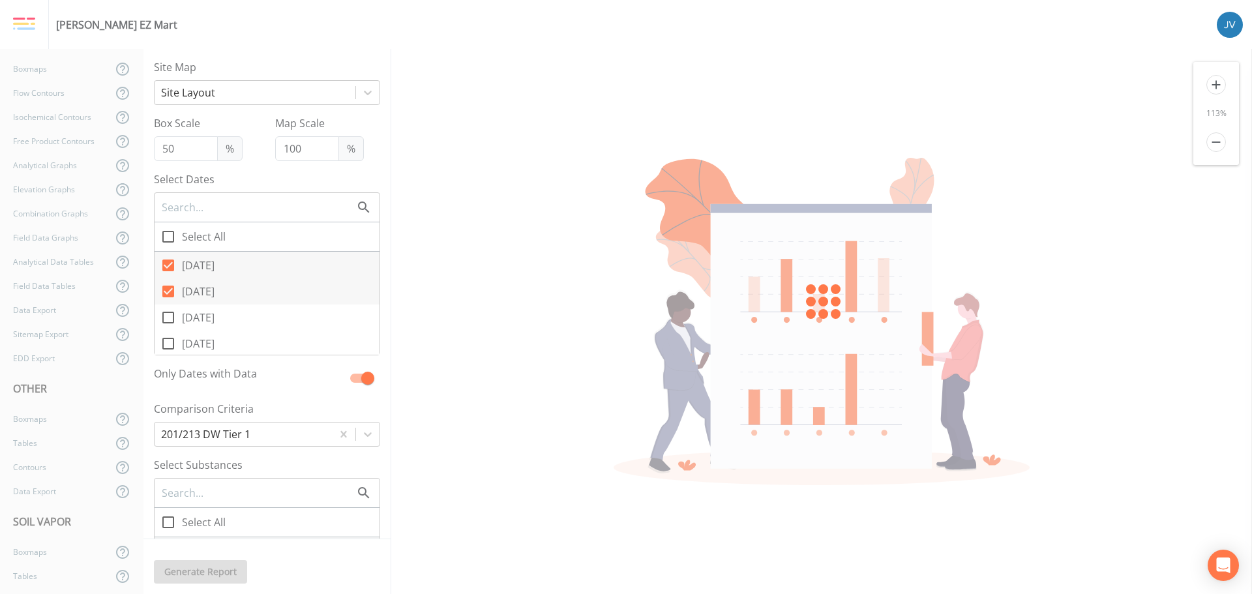
click at [166, 287] on input "[DATE]" at bounding box center [161, 284] width 13 height 13
checkbox input "false"
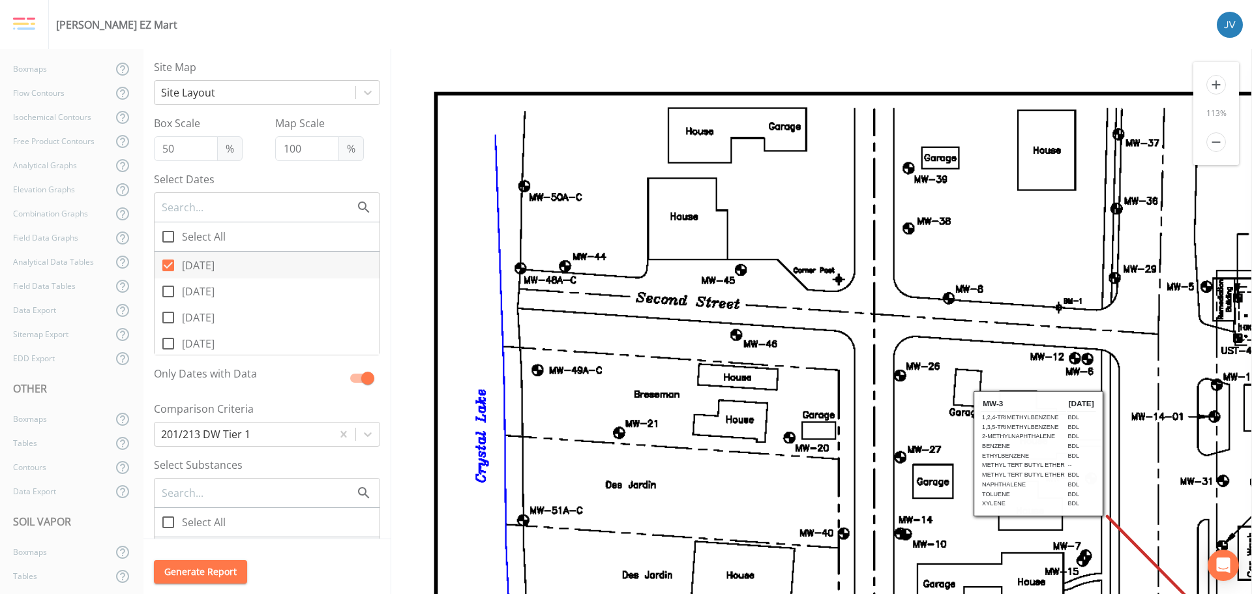
click at [169, 263] on icon at bounding box center [168, 266] width 12 height 12
click at [168, 263] on input "[DATE]" at bounding box center [161, 258] width 13 height 13
checkbox input "false"
click at [167, 305] on icon at bounding box center [168, 305] width 12 height 12
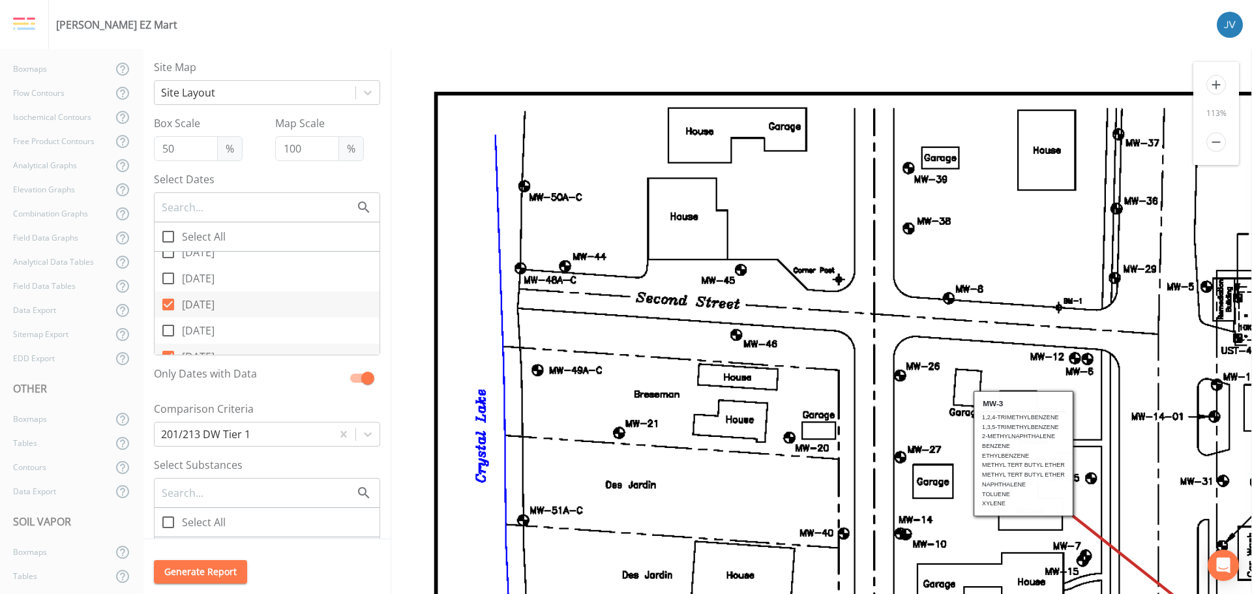
click at [167, 304] on input "[DATE]" at bounding box center [161, 297] width 13 height 13
checkbox input "false"
click at [168, 303] on icon at bounding box center [168, 304] width 12 height 12
click at [168, 303] on input "[DATE]" at bounding box center [161, 296] width 13 height 13
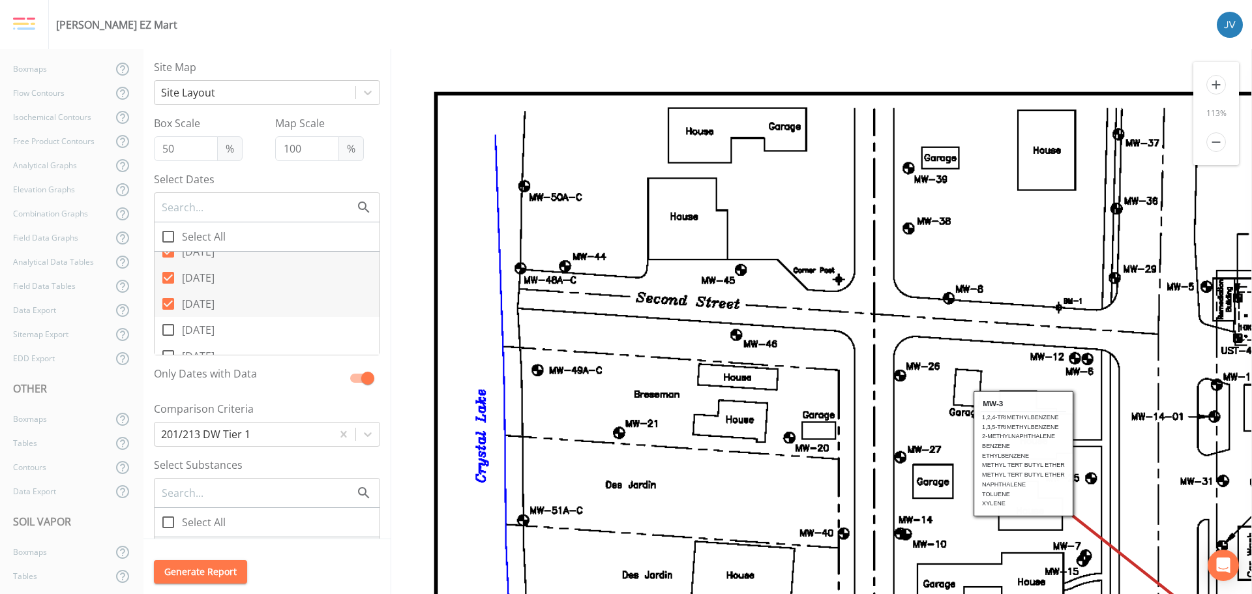
checkbox input "false"
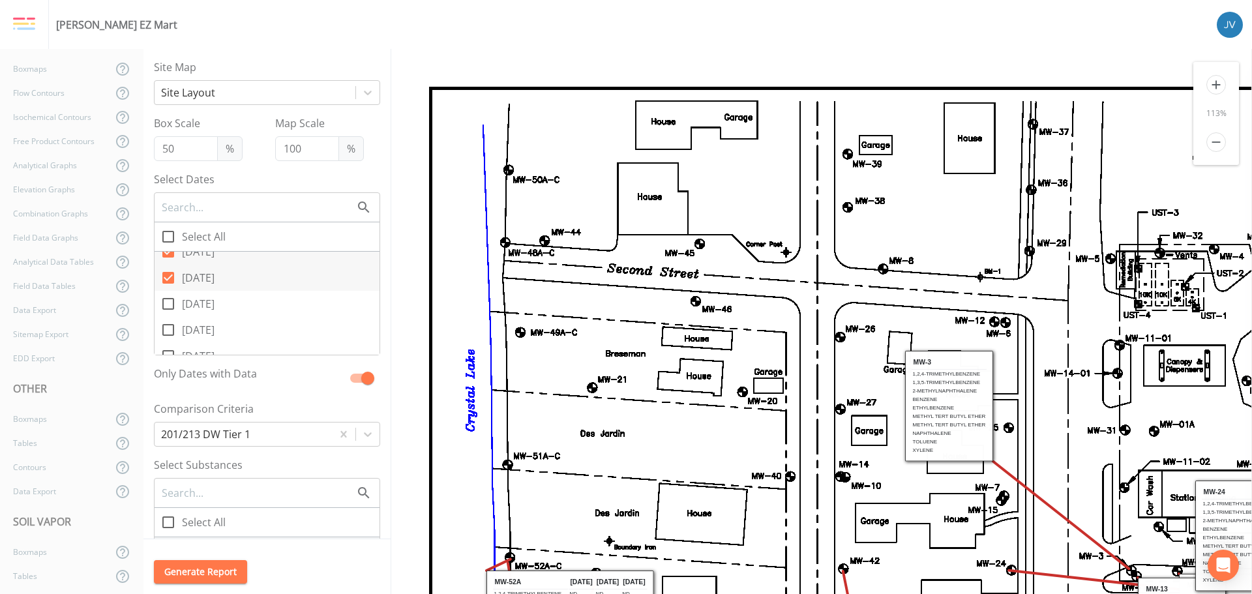
scroll to position [0, 0]
click at [170, 273] on icon at bounding box center [168, 278] width 12 height 12
click at [168, 273] on input "[DATE]" at bounding box center [161, 270] width 13 height 13
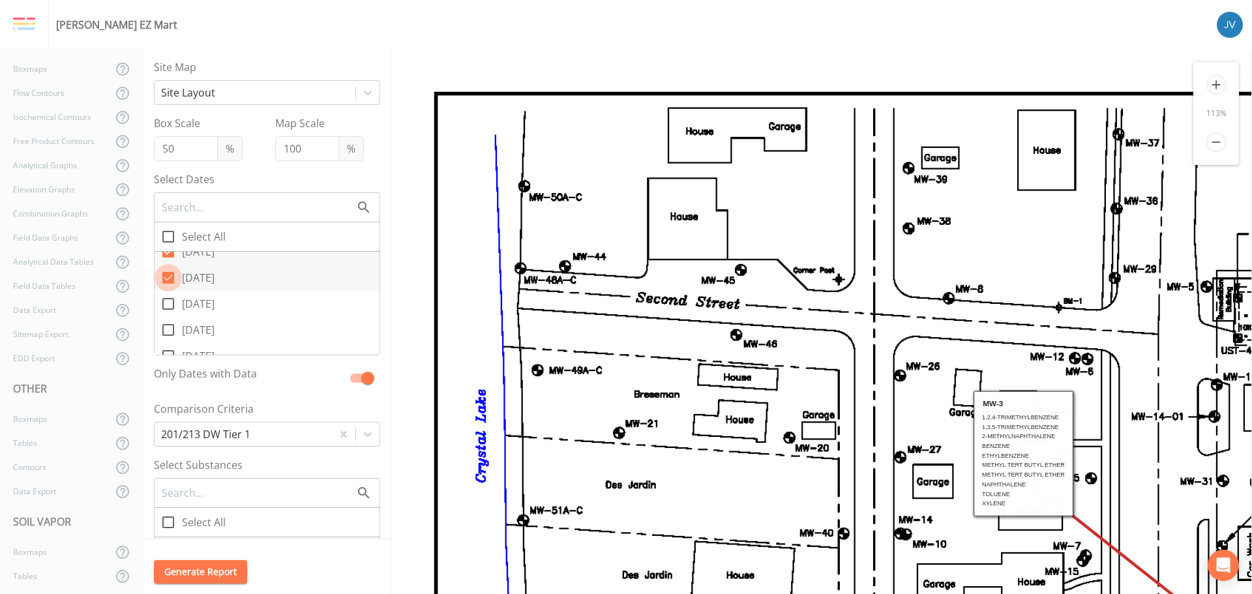
checkbox input "false"
drag, startPoint x: 169, startPoint y: 317, endPoint x: 173, endPoint y: 301, distance: 16.8
click at [169, 316] on icon at bounding box center [168, 317] width 16 height 16
click at [168, 316] on input "[DATE]" at bounding box center [161, 309] width 13 height 13
checkbox input "false"
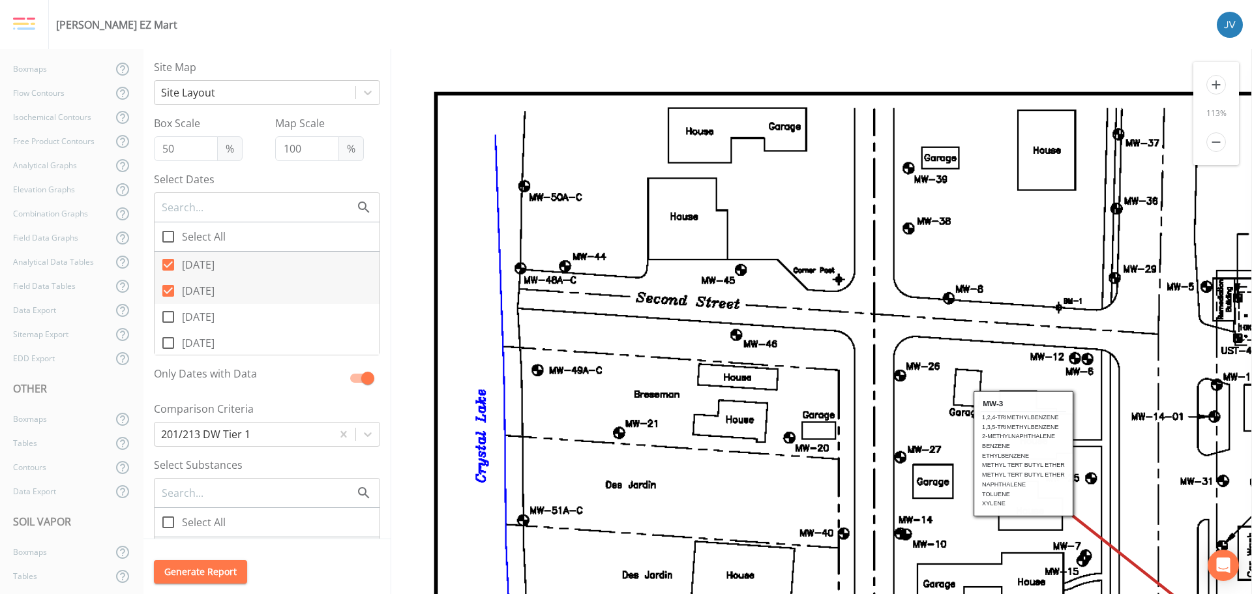
click at [168, 287] on icon at bounding box center [168, 291] width 12 height 12
click at [168, 287] on input "[DATE]" at bounding box center [161, 283] width 13 height 13
checkbox input "false"
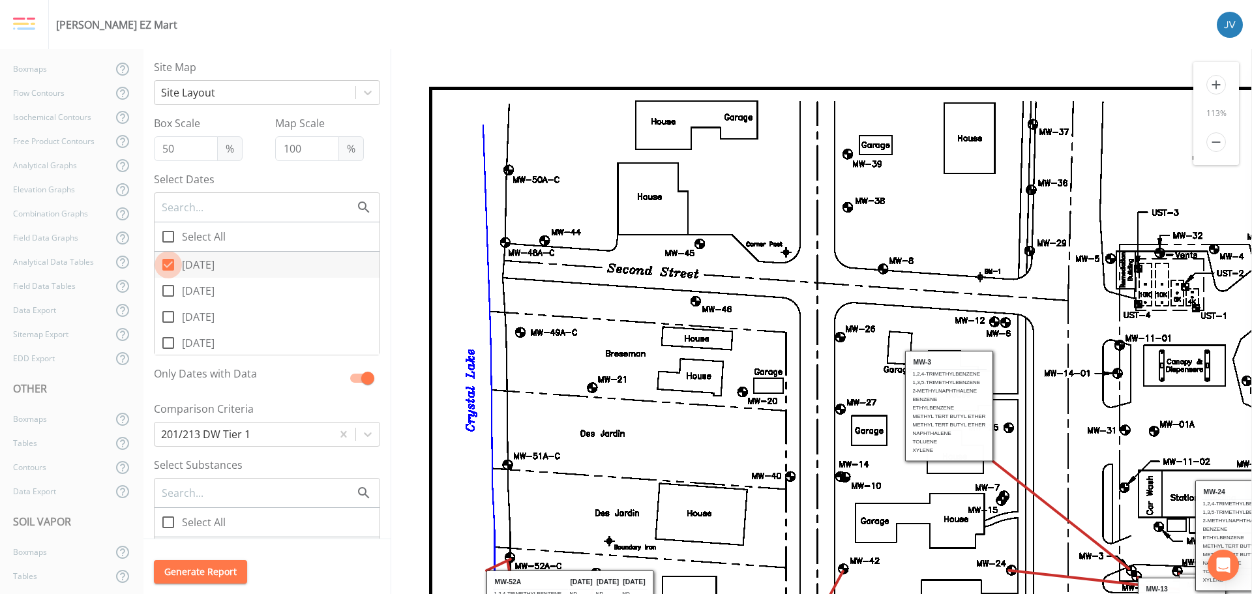
click at [167, 265] on icon at bounding box center [168, 265] width 12 height 12
click at [167, 264] on input "[DATE]" at bounding box center [161, 257] width 13 height 13
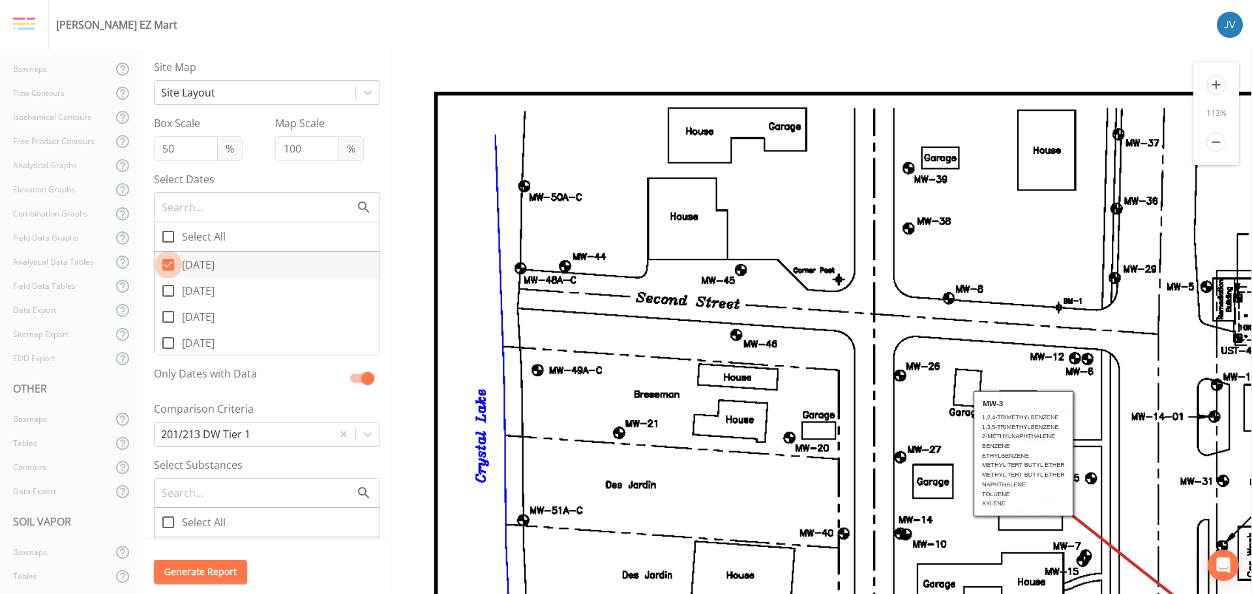
checkbox input "false"
click at [170, 301] on icon at bounding box center [168, 304] width 16 height 16
click at [168, 301] on input "[DATE]" at bounding box center [161, 296] width 13 height 13
checkbox input "true"
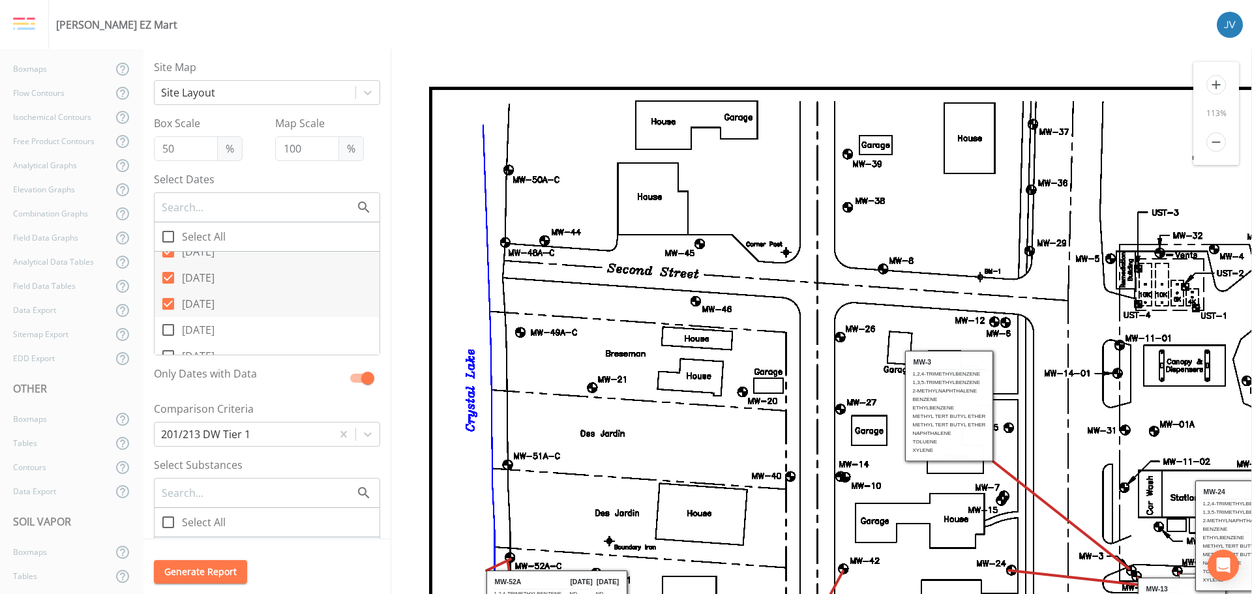
scroll to position [0, 0]
click at [167, 331] on icon at bounding box center [168, 330] width 16 height 16
click at [167, 329] on input "[DATE]" at bounding box center [161, 322] width 13 height 13
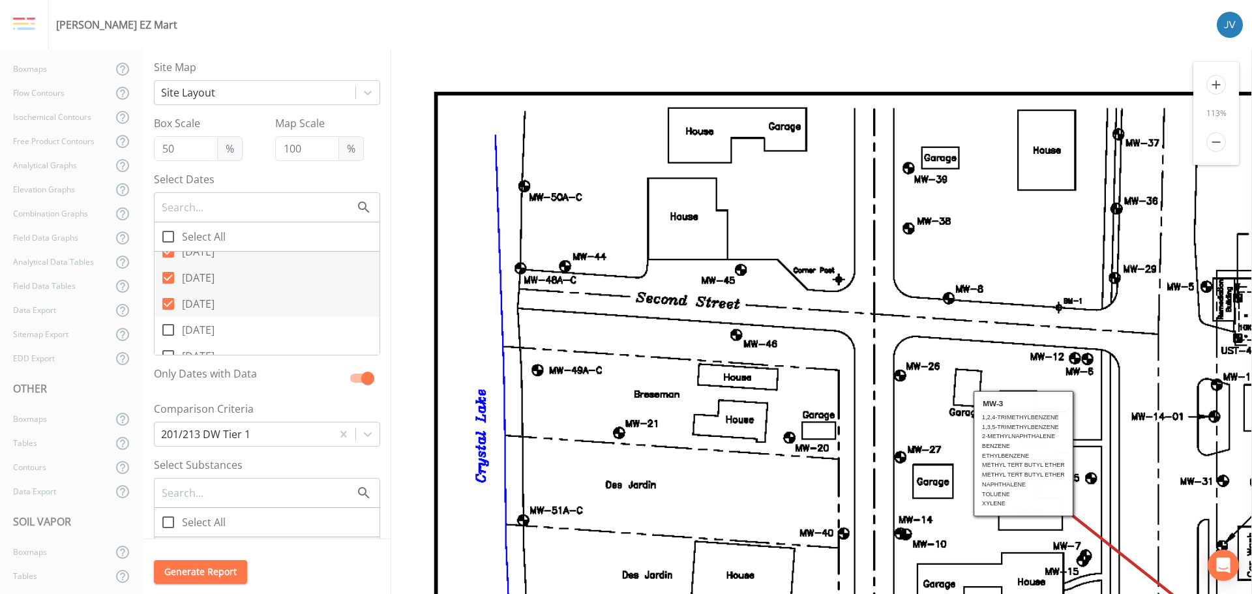
checkbox input "true"
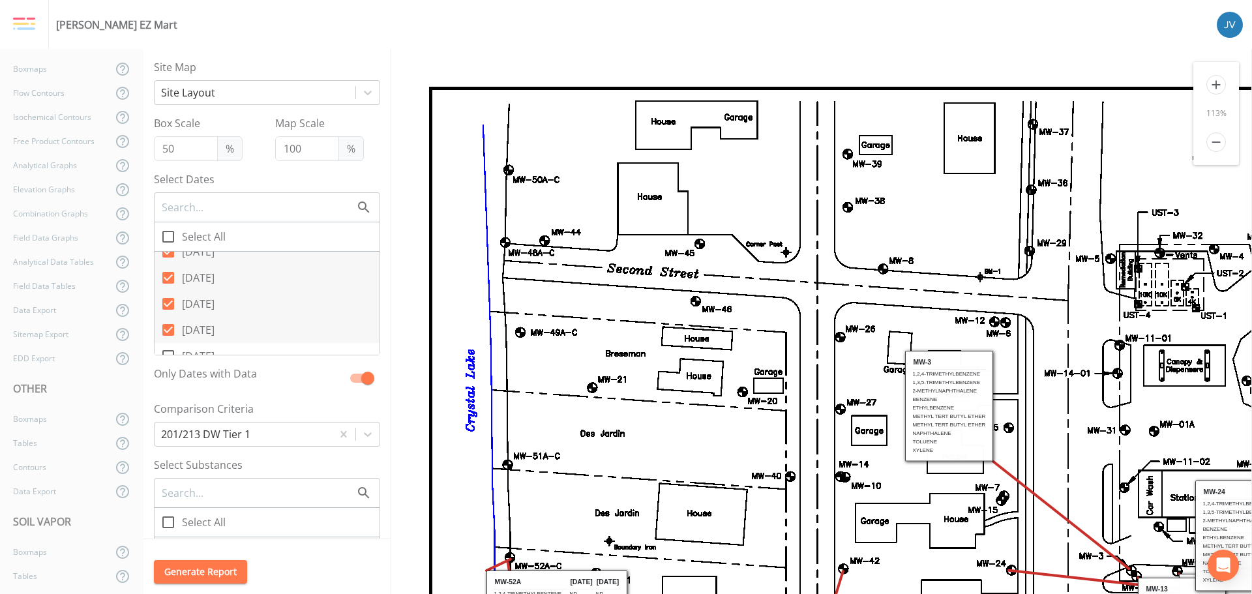
scroll to position [391, 0]
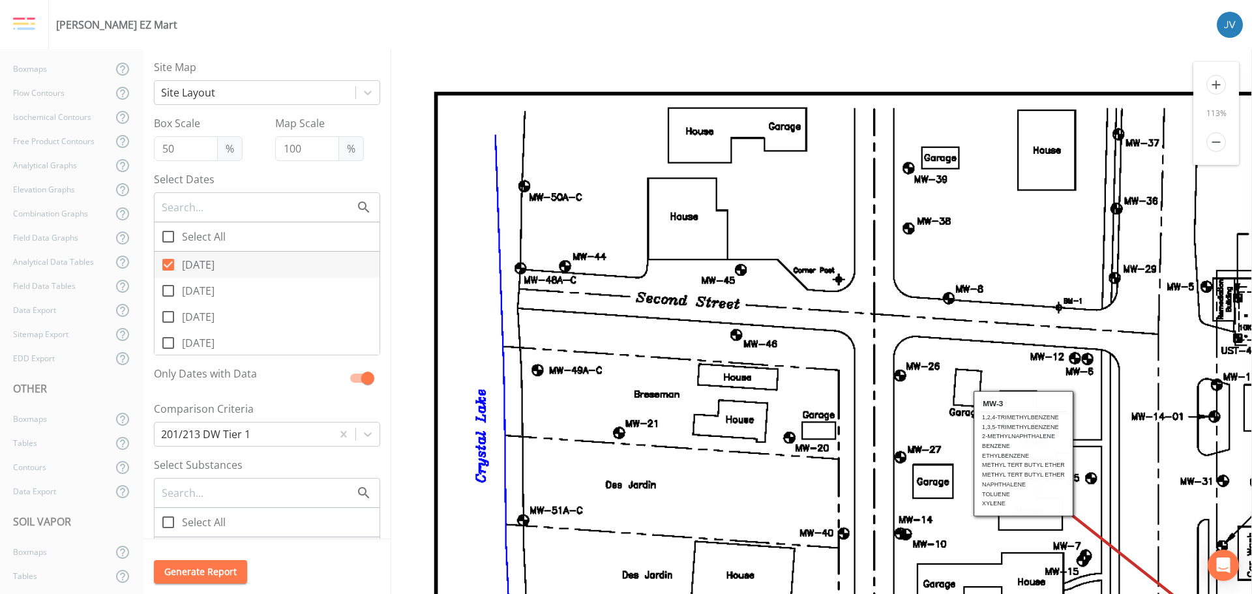
drag, startPoint x: 166, startPoint y: 290, endPoint x: 166, endPoint y: 301, distance: 11.1
click at [166, 291] on icon at bounding box center [168, 291] width 16 height 16
click at [166, 290] on input "[DATE]" at bounding box center [161, 283] width 13 height 13
checkbox input "true"
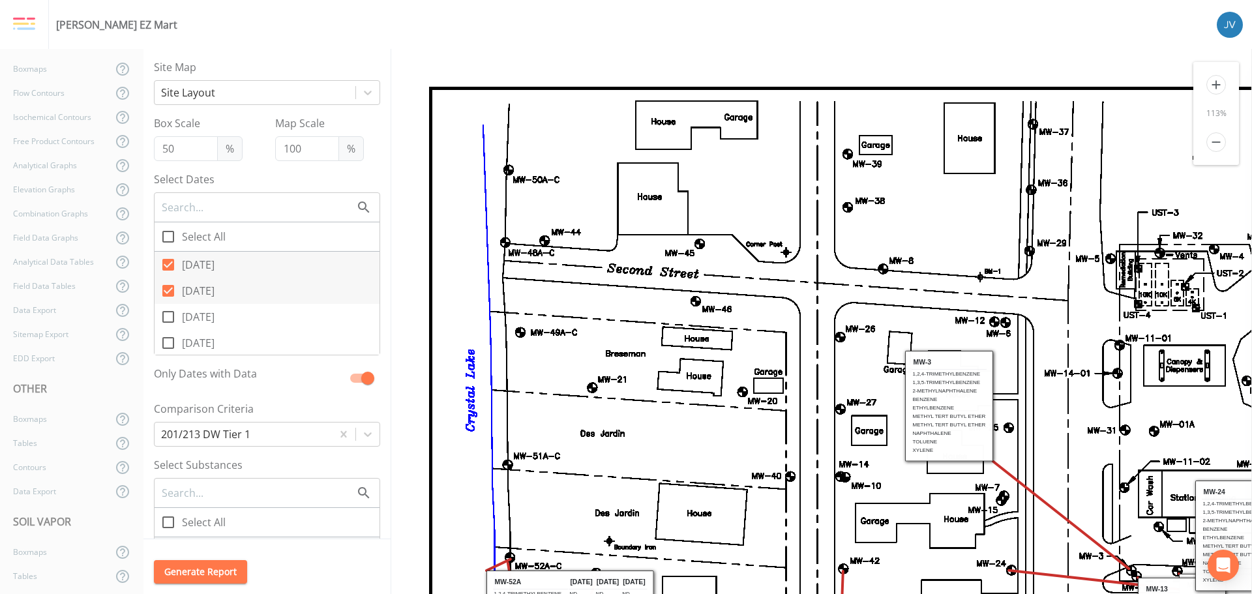
scroll to position [0, 0]
click at [168, 314] on icon at bounding box center [168, 317] width 16 height 16
click at [168, 314] on input "[DATE]" at bounding box center [161, 309] width 13 height 13
checkbox input "true"
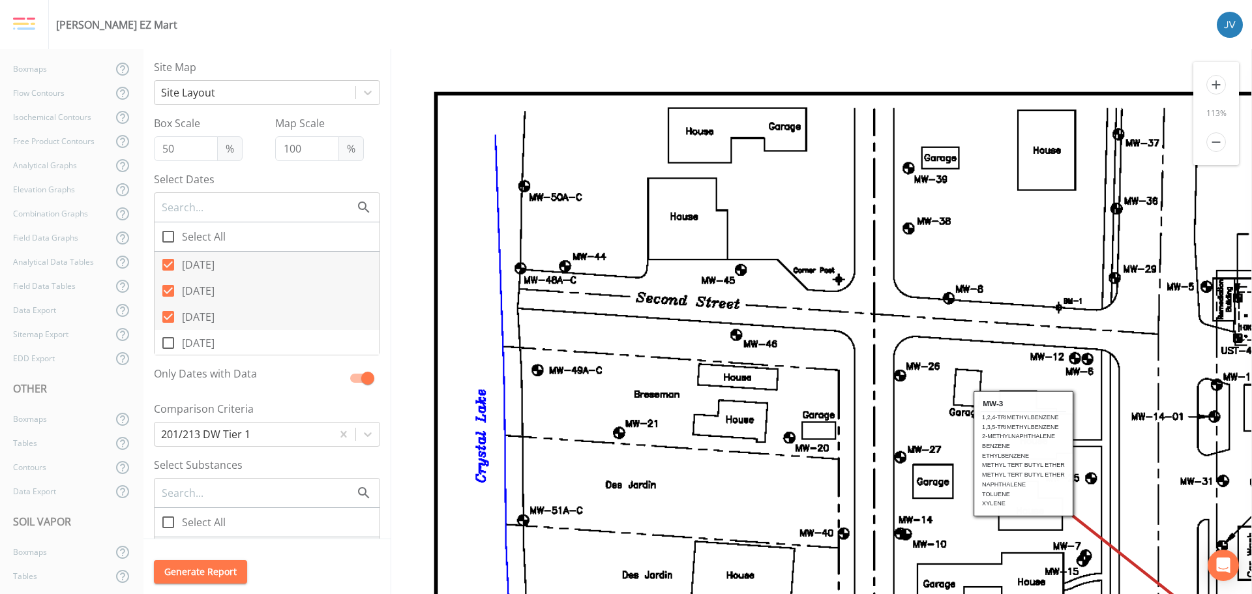
click at [169, 342] on icon at bounding box center [168, 343] width 16 height 16
click at [168, 342] on input "[DATE]" at bounding box center [161, 335] width 13 height 13
checkbox input "true"
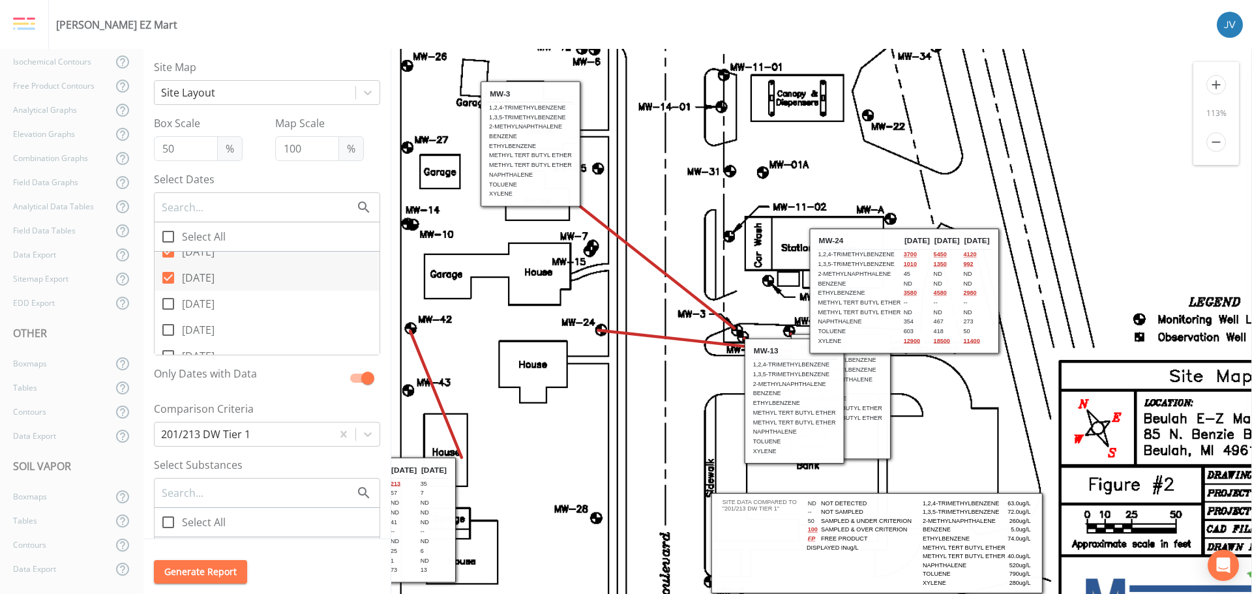
click at [173, 305] on icon at bounding box center [168, 304] width 12 height 12
click at [168, 303] on input "[DATE]" at bounding box center [161, 296] width 13 height 13
checkbox input "true"
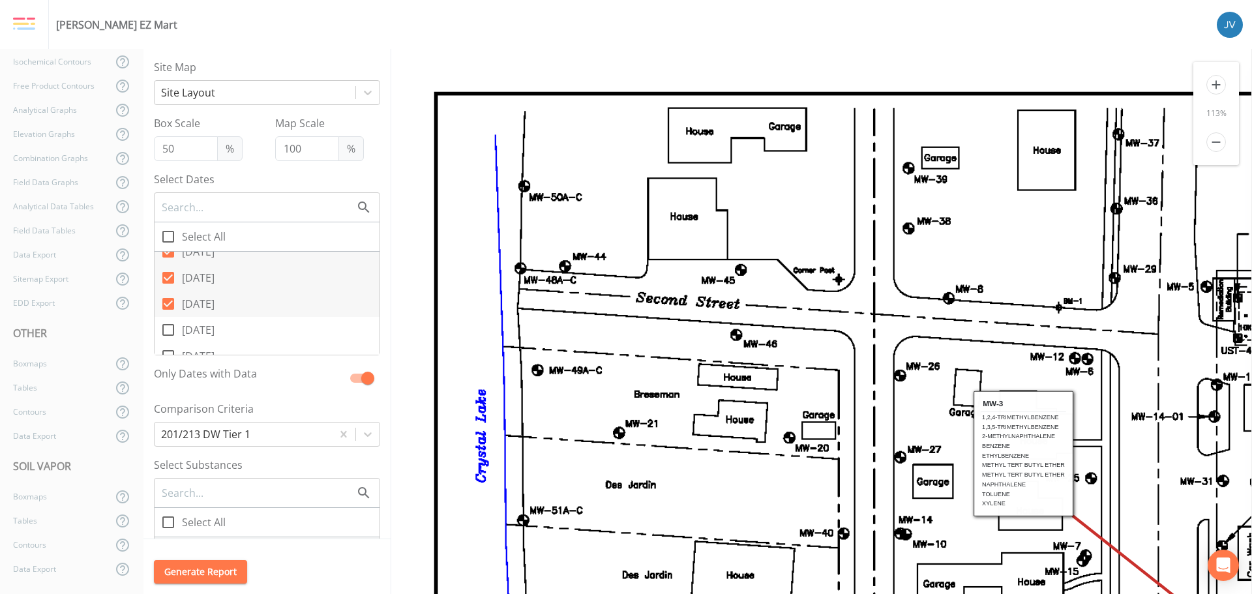
click at [169, 275] on icon at bounding box center [168, 278] width 12 height 12
click at [168, 275] on input "[DATE]" at bounding box center [161, 270] width 13 height 13
checkbox input "false"
click at [168, 314] on icon at bounding box center [168, 317] width 12 height 12
click at [168, 314] on input "[DATE]" at bounding box center [161, 309] width 13 height 13
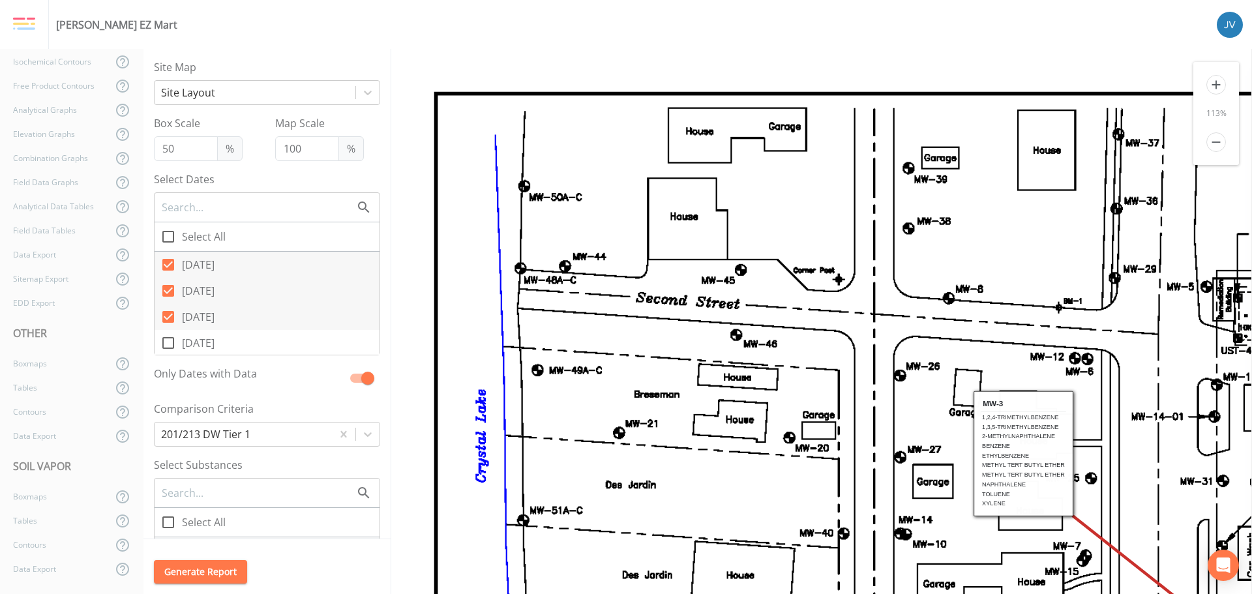
checkbox input "false"
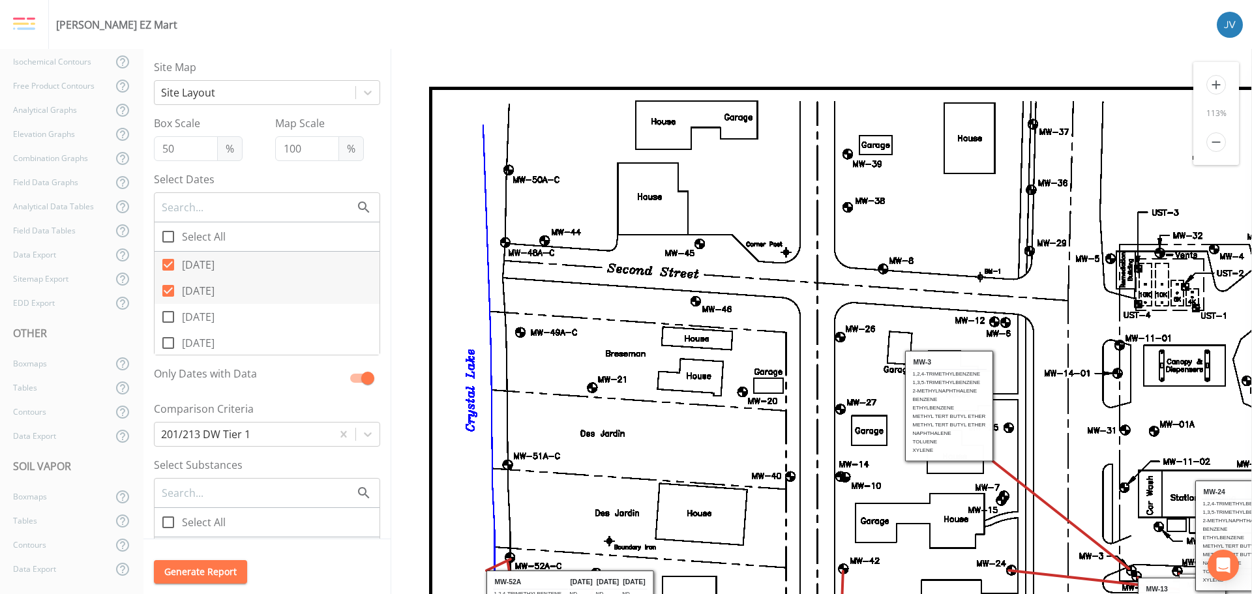
click at [167, 288] on input "[DATE]" at bounding box center [161, 283] width 13 height 13
checkbox input "false"
click at [166, 261] on input "[DATE]" at bounding box center [161, 257] width 13 height 13
checkbox input "false"
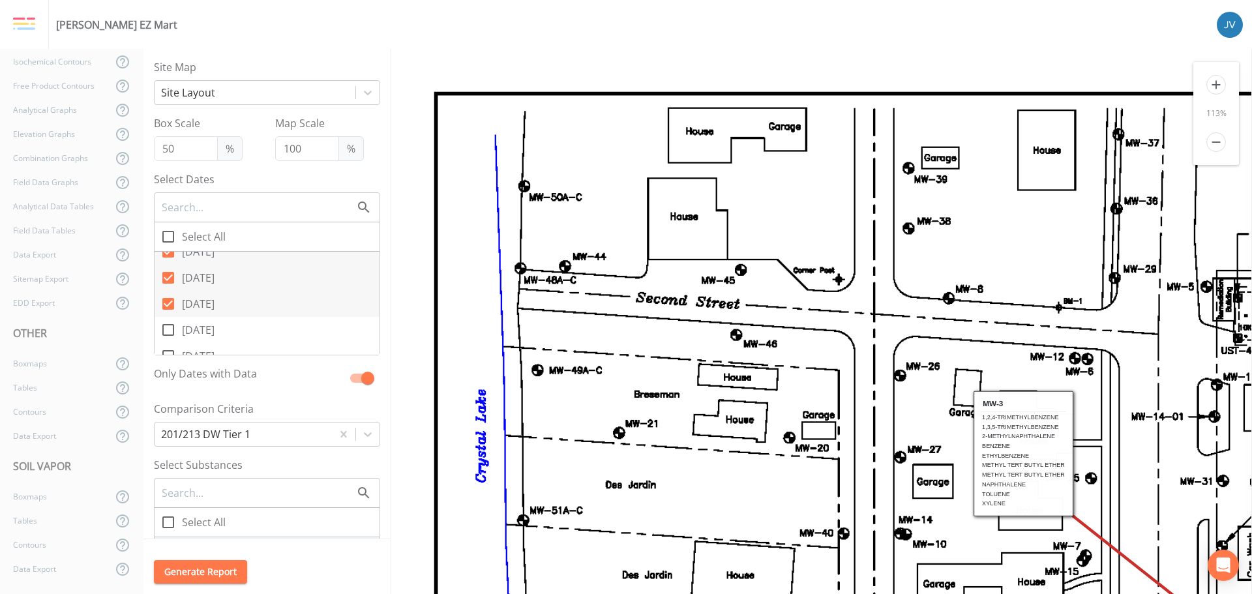
click at [164, 302] on input "[DATE]" at bounding box center [161, 296] width 13 height 13
checkbox input "false"
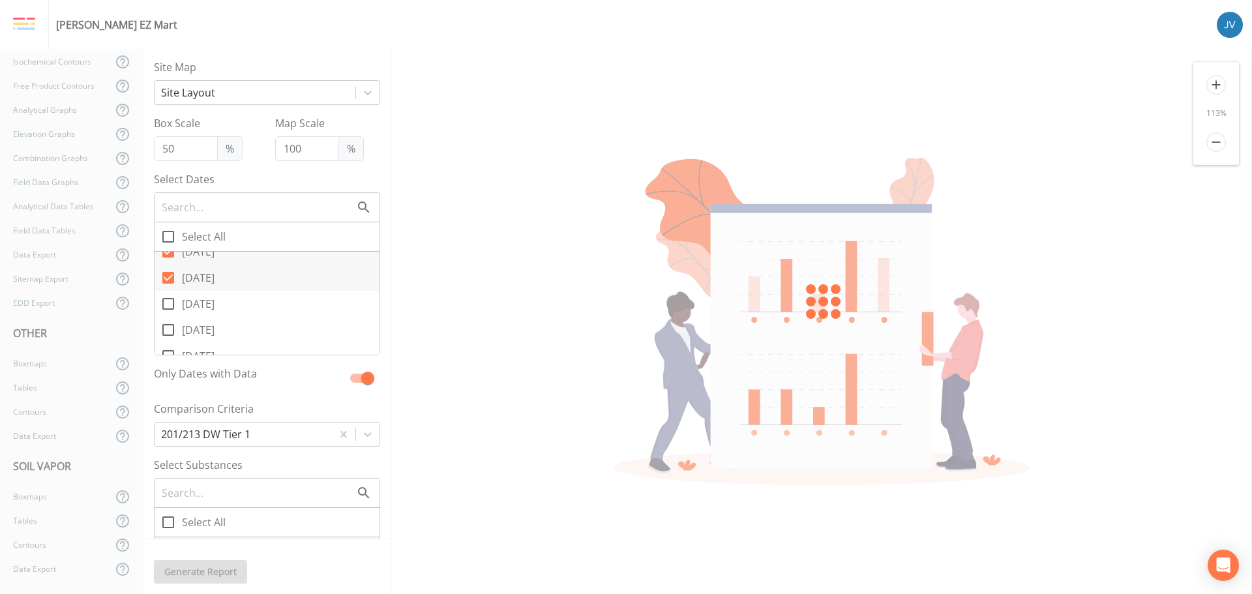
click at [167, 276] on input "[DATE]" at bounding box center [161, 270] width 13 height 13
checkbox input "false"
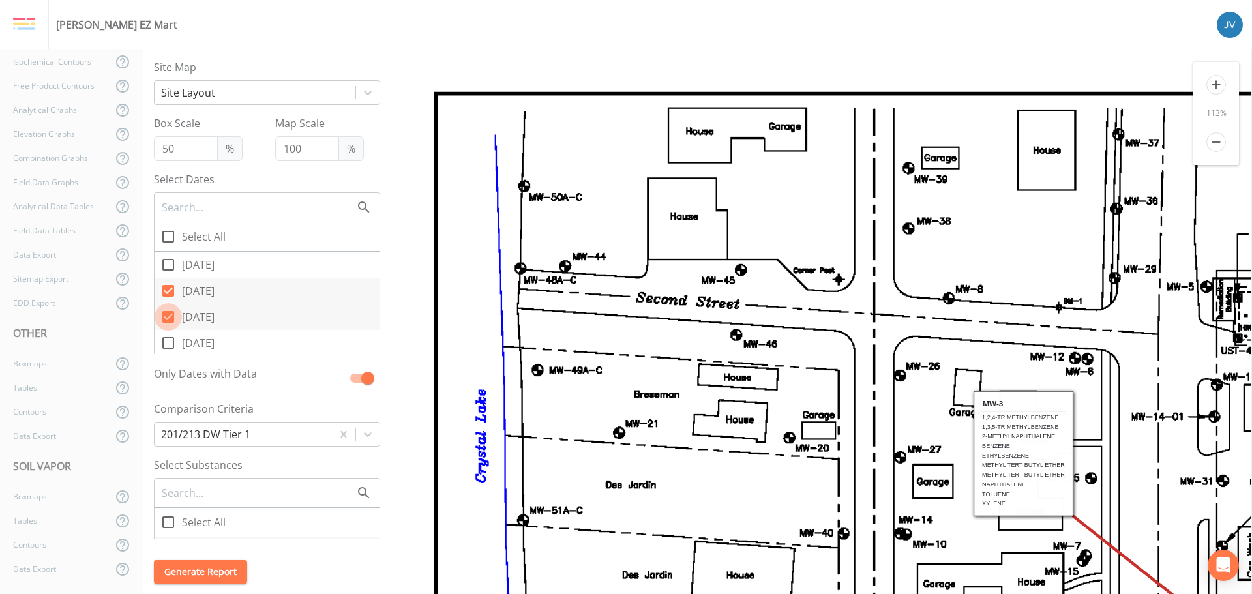
click at [170, 313] on icon at bounding box center [168, 317] width 12 height 12
click at [168, 313] on input "[DATE]" at bounding box center [161, 309] width 13 height 13
checkbox input "false"
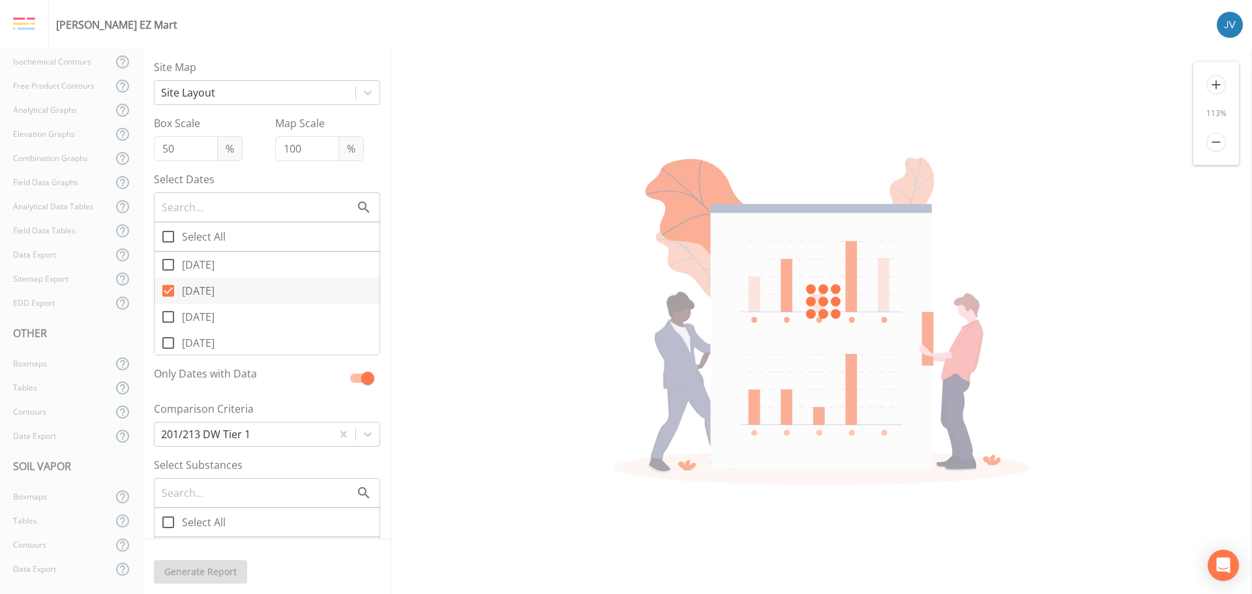
click at [168, 286] on icon at bounding box center [168, 291] width 12 height 12
click at [168, 286] on input "[DATE]" at bounding box center [161, 283] width 13 height 13
checkbox input "false"
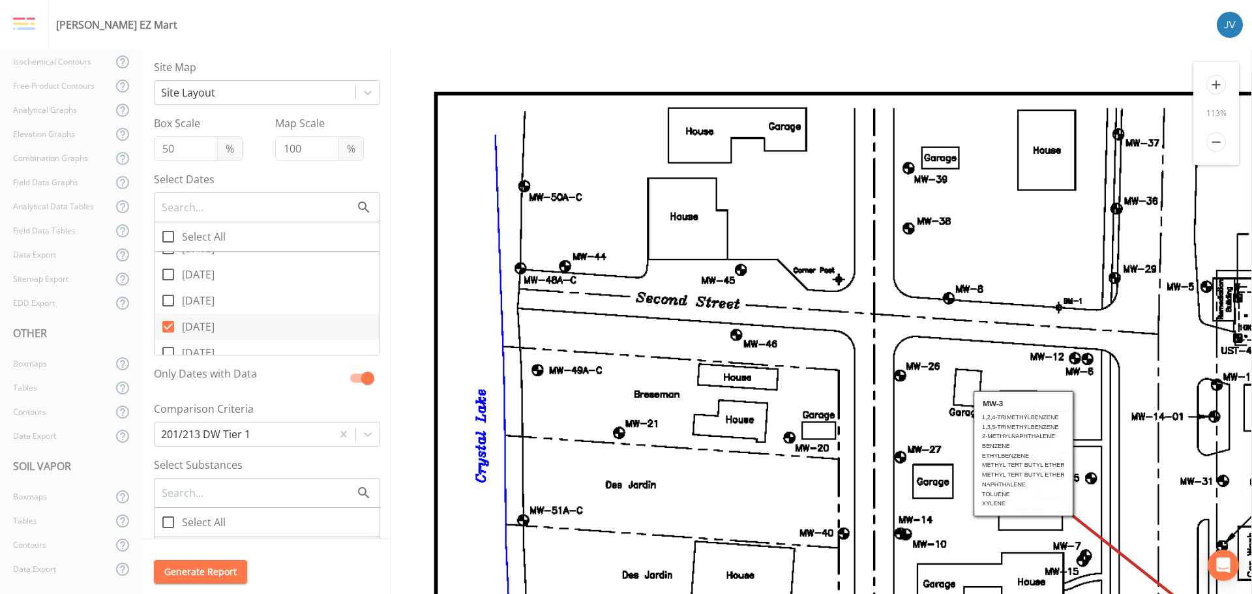
scroll to position [457, 0]
click at [170, 330] on icon at bounding box center [168, 330] width 16 height 16
click at [168, 329] on input "[DATE]" at bounding box center [161, 322] width 13 height 13
checkbox input "true"
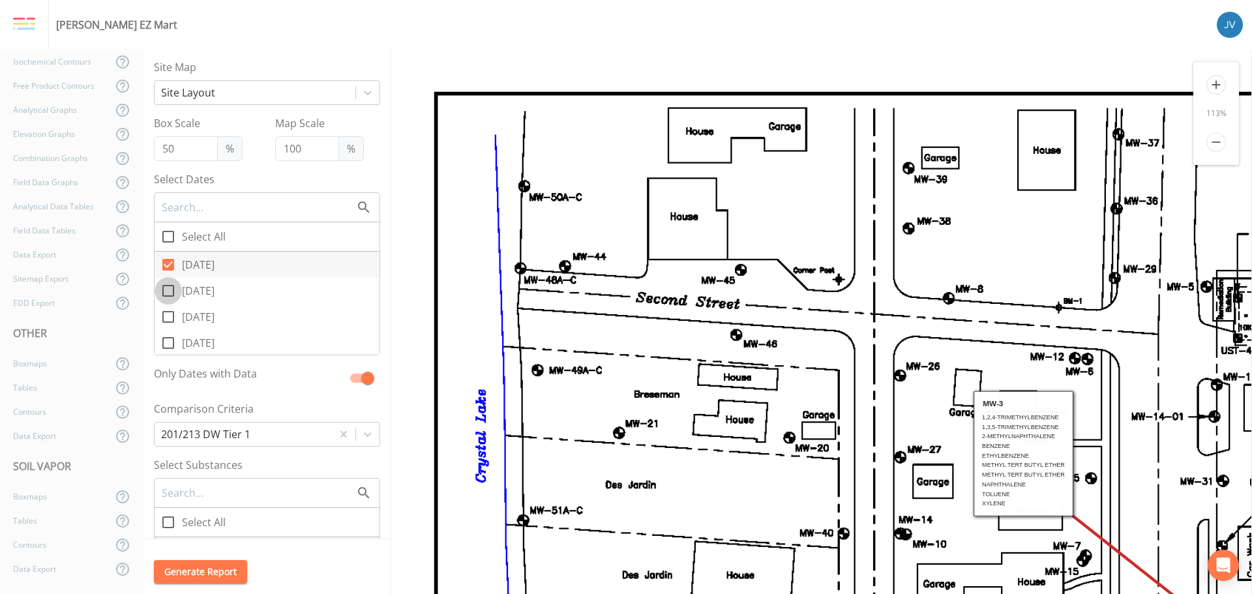
click at [172, 292] on icon at bounding box center [168, 291] width 16 height 16
click at [168, 290] on input "[DATE]" at bounding box center [161, 283] width 13 height 13
checkbox input "true"
click at [168, 317] on icon at bounding box center [168, 317] width 16 height 16
click at [168, 316] on input "[DATE]" at bounding box center [161, 309] width 13 height 13
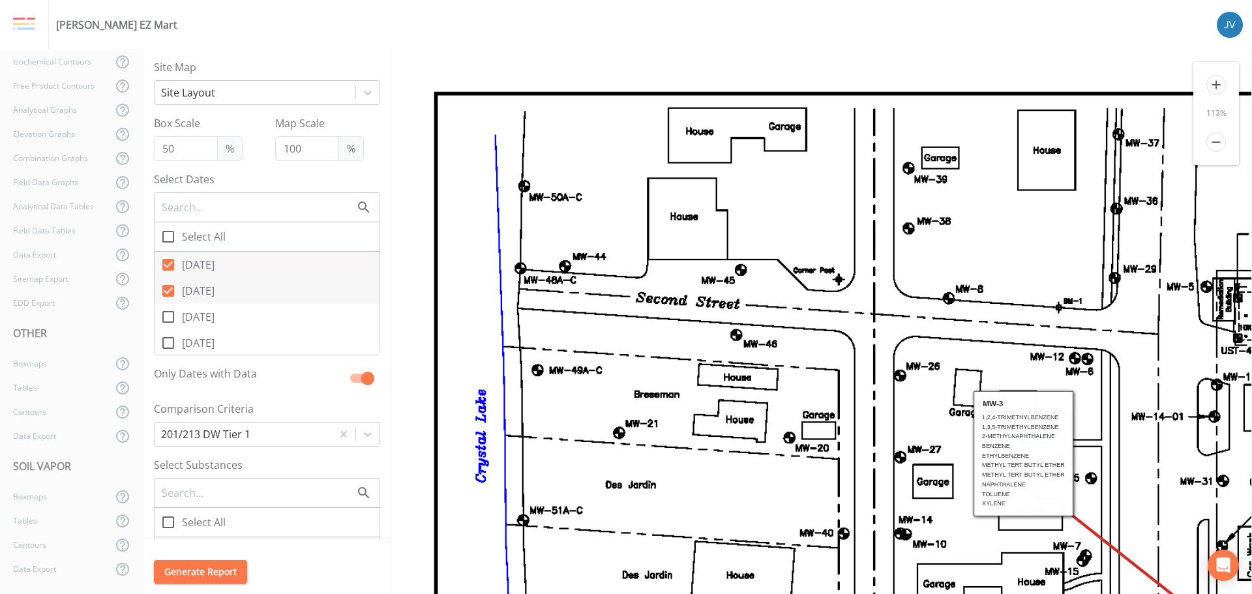
checkbox input "true"
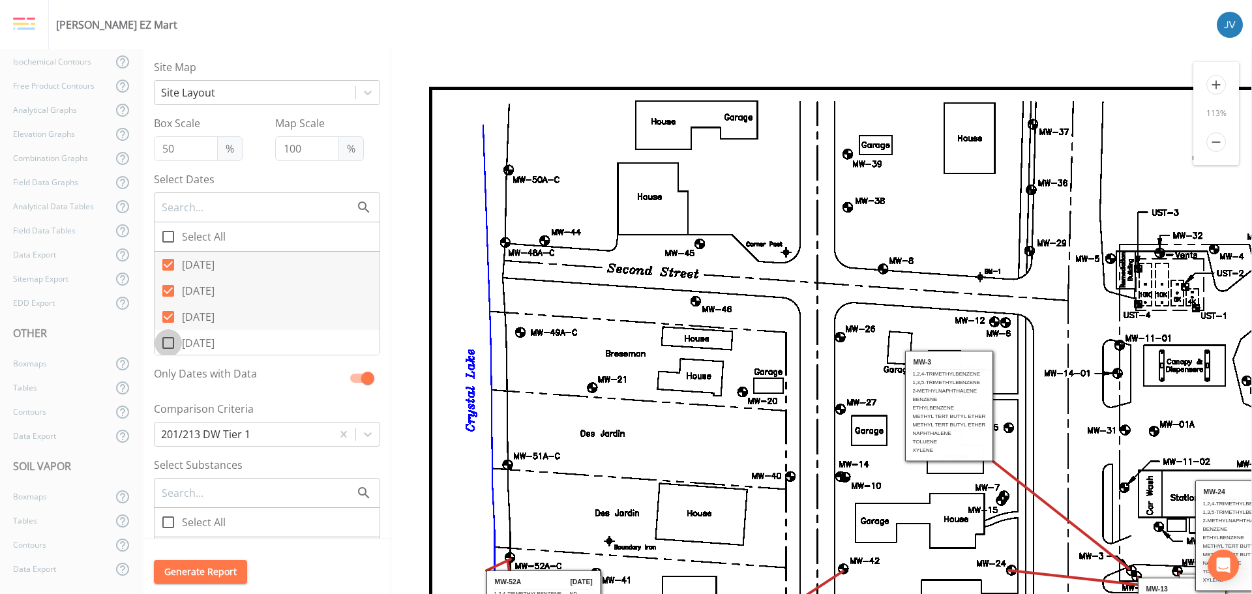
click at [169, 344] on icon at bounding box center [168, 343] width 16 height 16
click at [168, 342] on input "[DATE]" at bounding box center [161, 335] width 13 height 13
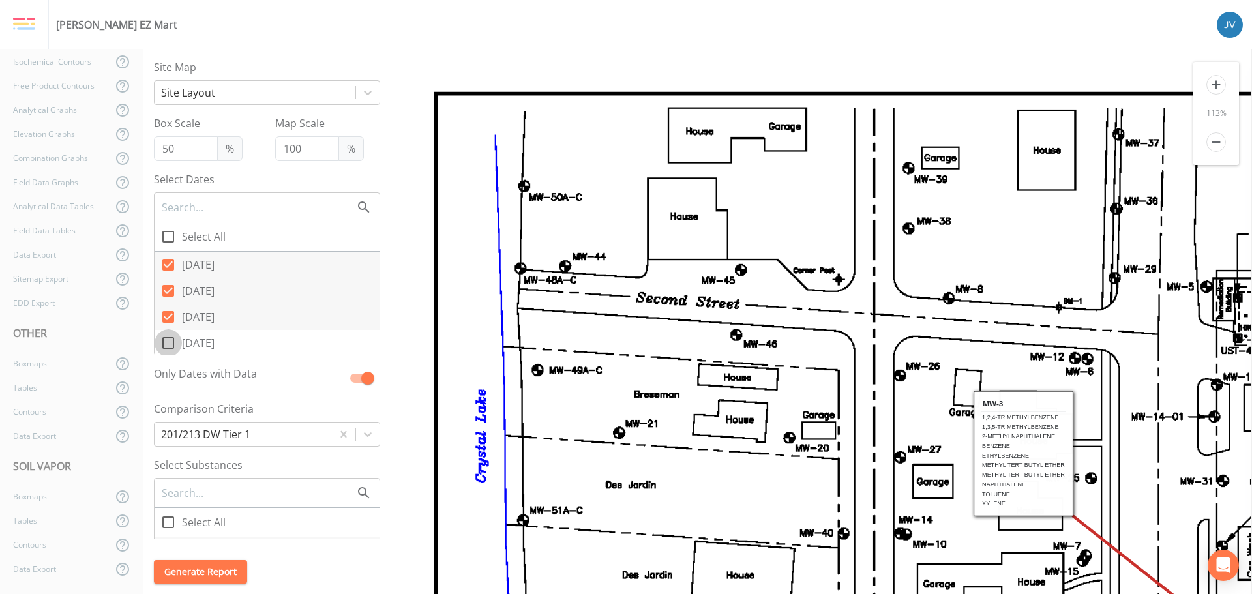
checkbox input "true"
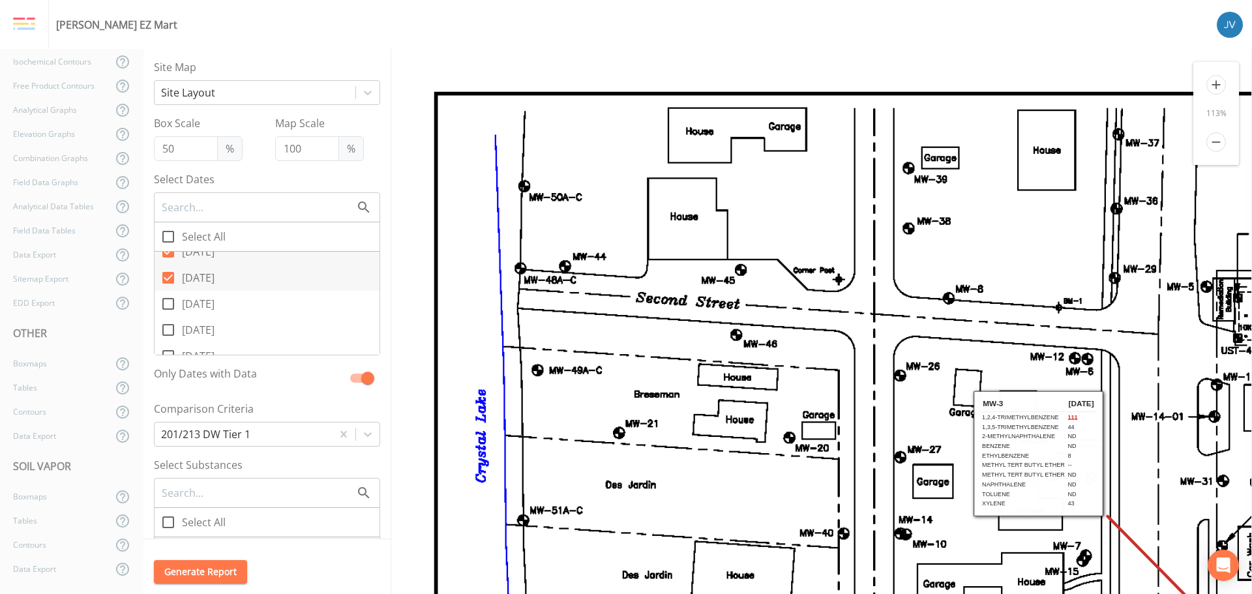
click at [170, 304] on icon at bounding box center [168, 304] width 16 height 16
click at [168, 303] on input "[DATE]" at bounding box center [161, 296] width 13 height 13
checkbox input "true"
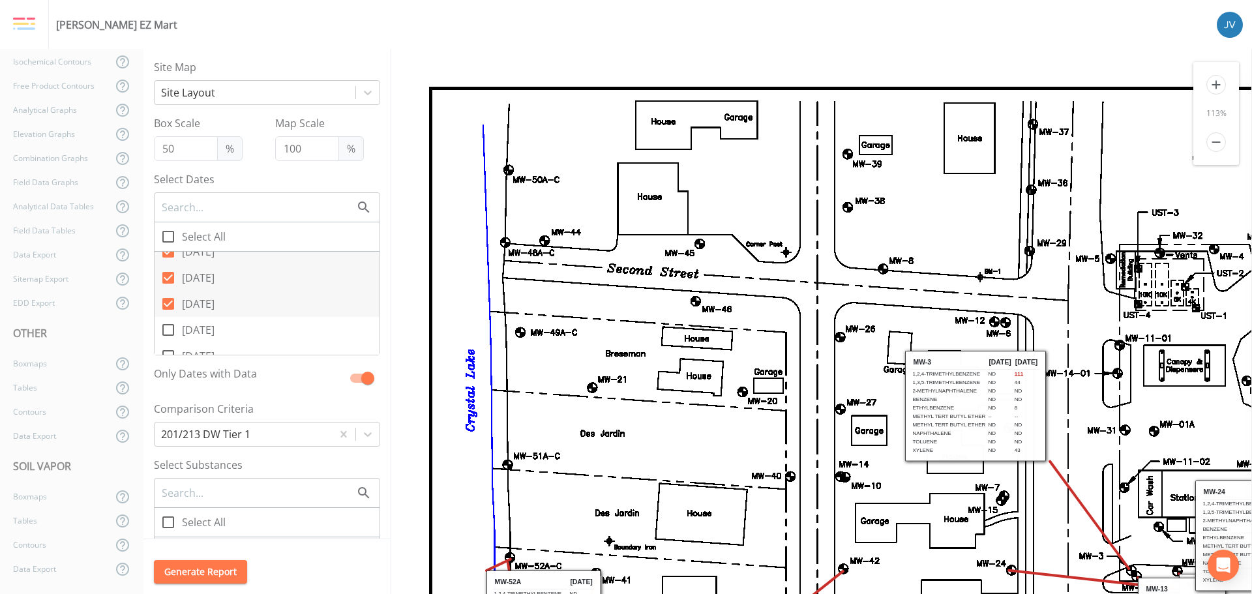
click at [168, 329] on icon at bounding box center [168, 330] width 16 height 16
click at [168, 329] on input "[DATE]" at bounding box center [161, 322] width 13 height 13
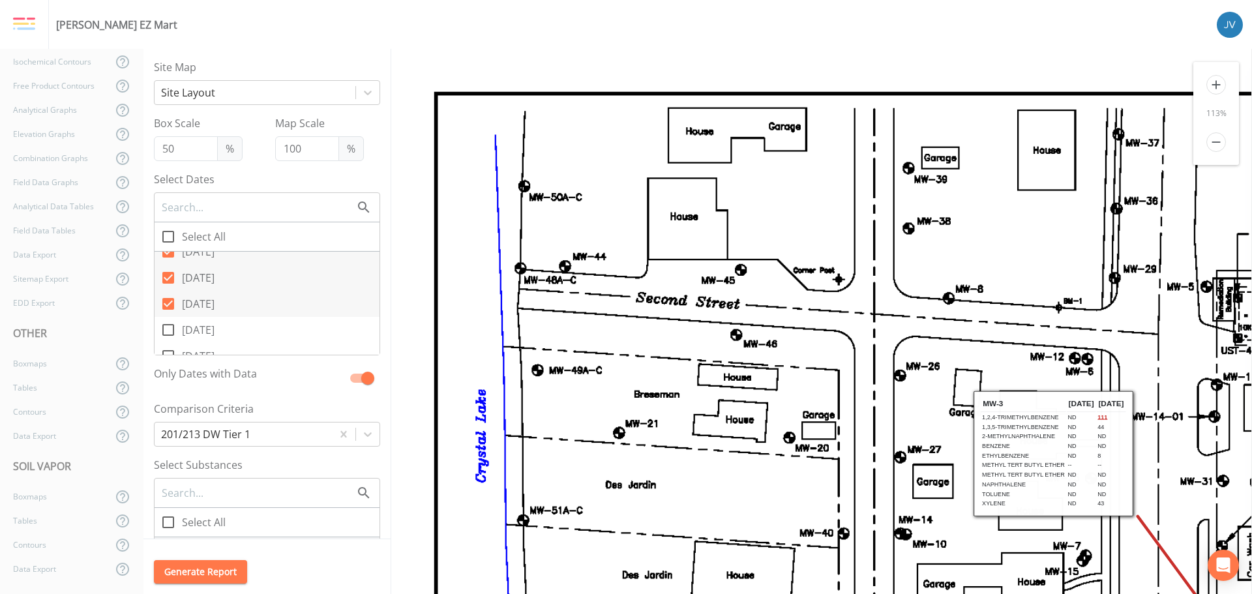
checkbox input "true"
click at [169, 293] on icon at bounding box center [168, 291] width 16 height 16
click at [168, 290] on input "[DATE]" at bounding box center [161, 283] width 13 height 13
checkbox input "true"
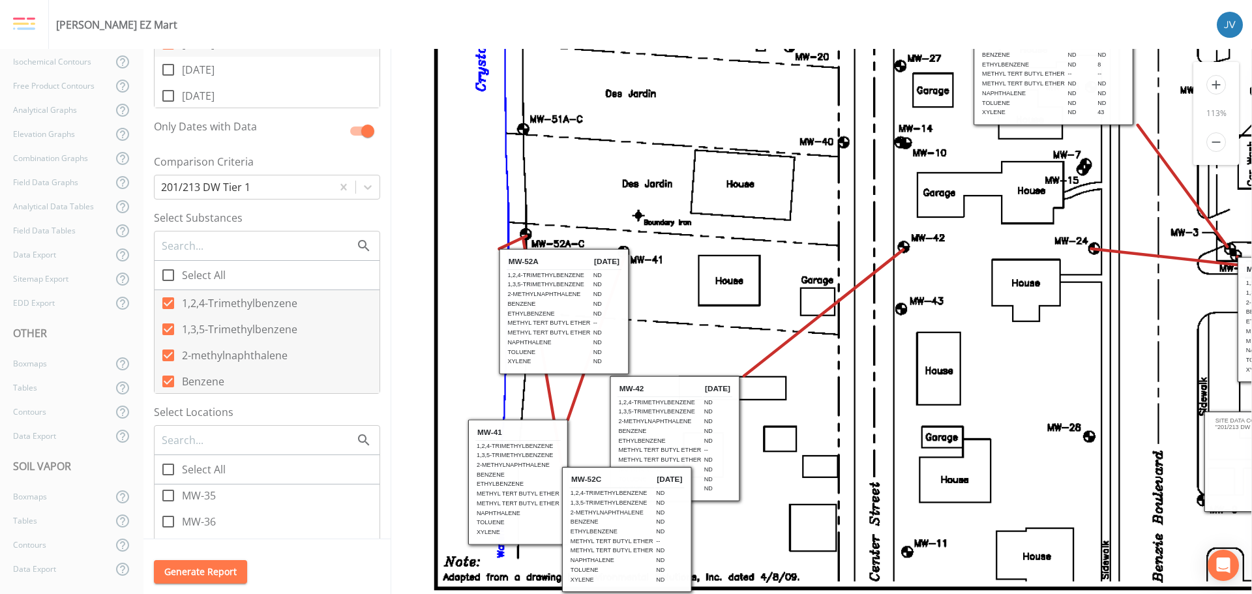
scroll to position [130, 0]
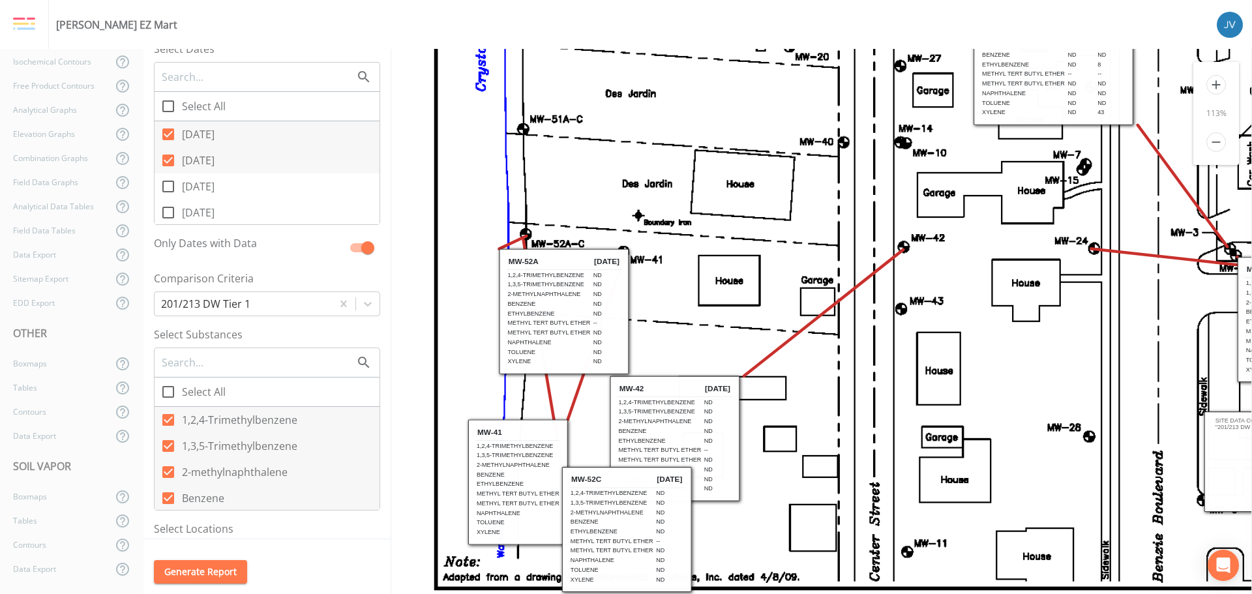
click at [167, 184] on input "[DATE]" at bounding box center [161, 179] width 13 height 13
checkbox input "true"
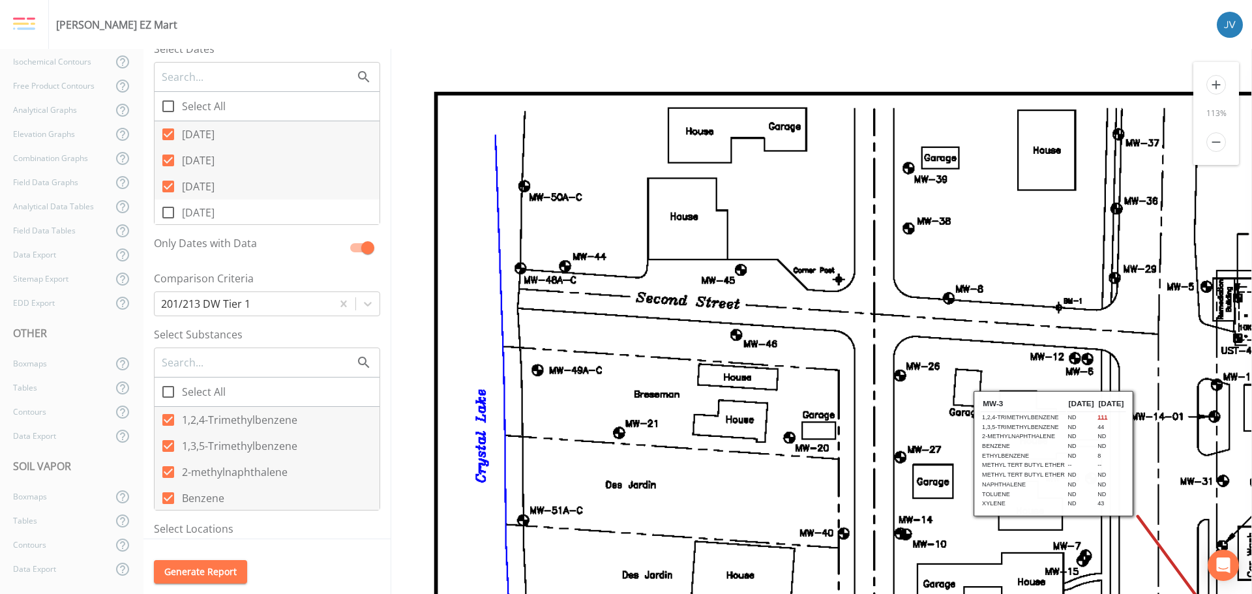
scroll to position [0, 0]
click at [172, 160] on icon at bounding box center [168, 161] width 12 height 12
click at [168, 160] on input "[DATE]" at bounding box center [161, 153] width 13 height 13
checkbox input "false"
click at [170, 134] on icon at bounding box center [168, 134] width 12 height 12
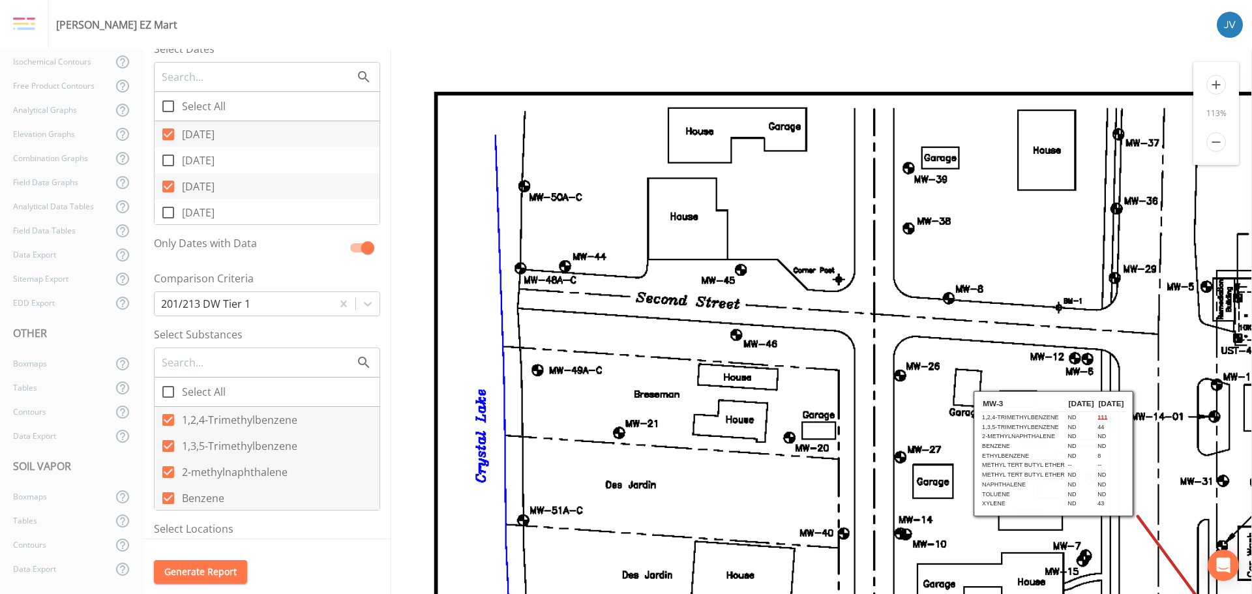
click at [168, 134] on input "[DATE]" at bounding box center [161, 127] width 13 height 13
checkbox input "false"
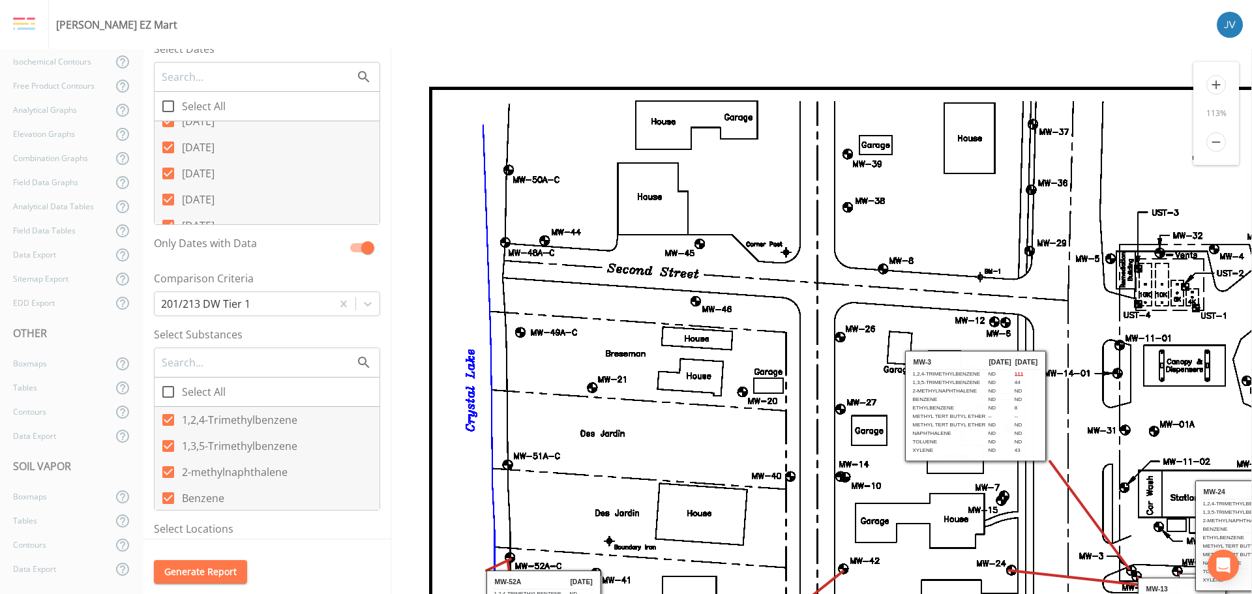
scroll to position [521, 0]
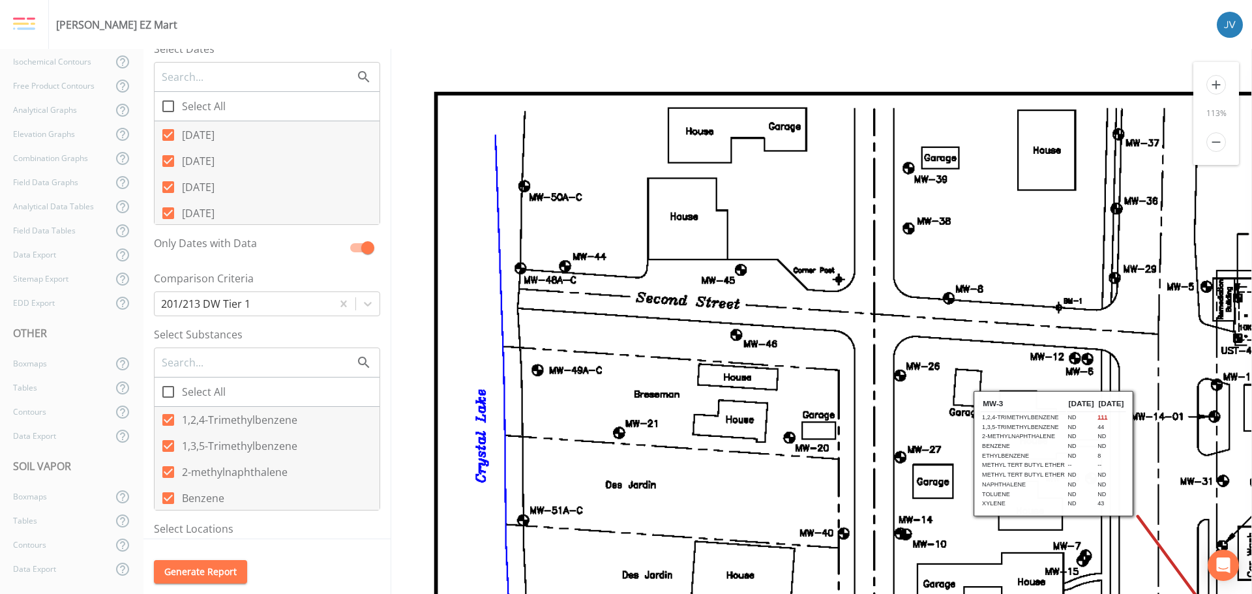
click at [172, 212] on icon at bounding box center [168, 213] width 12 height 12
click at [168, 212] on input "[DATE]" at bounding box center [161, 206] width 13 height 13
checkbox input "false"
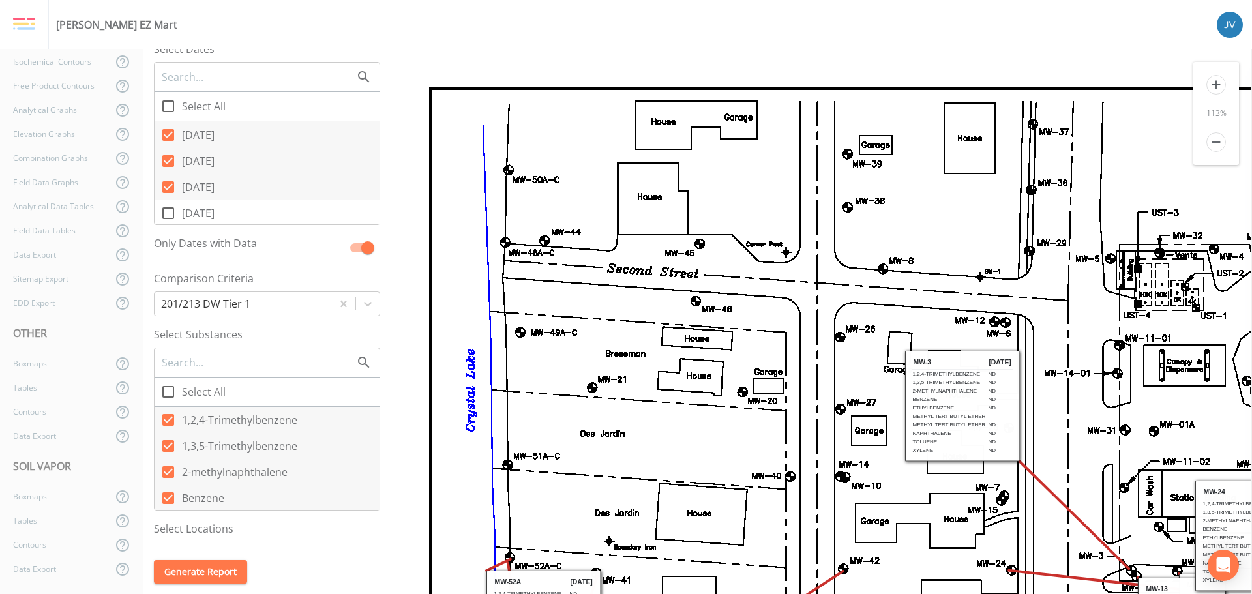
scroll to position [0, 0]
drag, startPoint x: 170, startPoint y: 183, endPoint x: 172, endPoint y: 166, distance: 17.1
click at [170, 183] on icon at bounding box center [168, 187] width 12 height 12
click at [168, 183] on input "[DATE]" at bounding box center [161, 179] width 13 height 13
checkbox input "false"
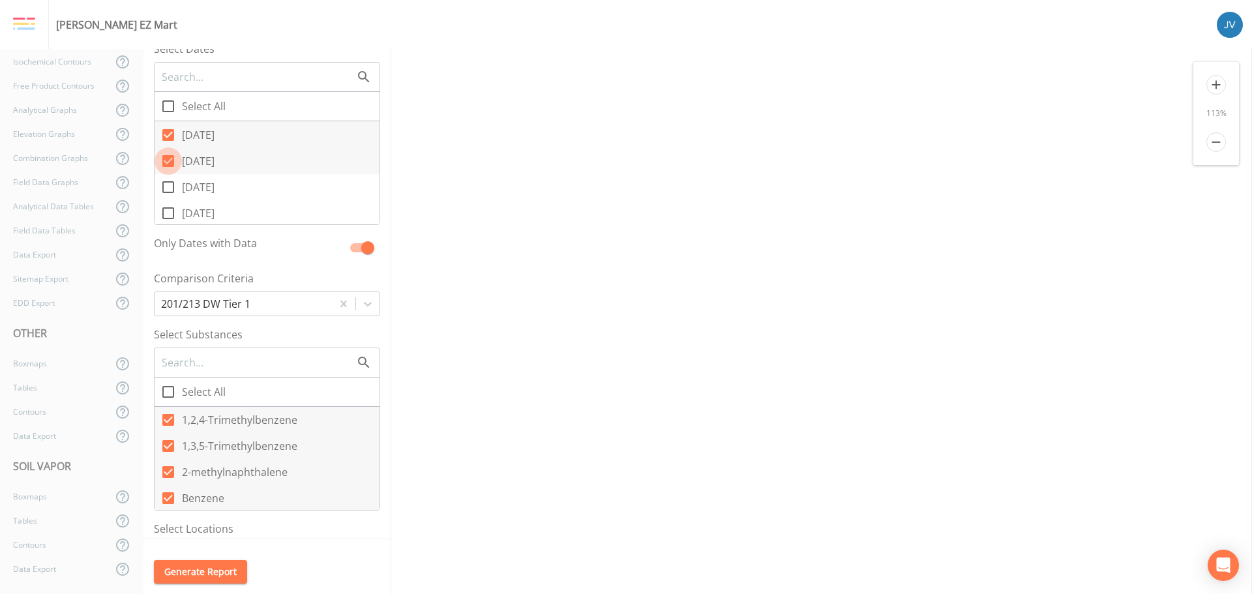
click at [171, 158] on icon at bounding box center [168, 161] width 12 height 12
click at [168, 158] on input "[DATE]" at bounding box center [161, 153] width 13 height 13
checkbox input "false"
click at [168, 134] on icon at bounding box center [168, 135] width 12 height 12
click at [168, 134] on input "[DATE]" at bounding box center [161, 127] width 13 height 13
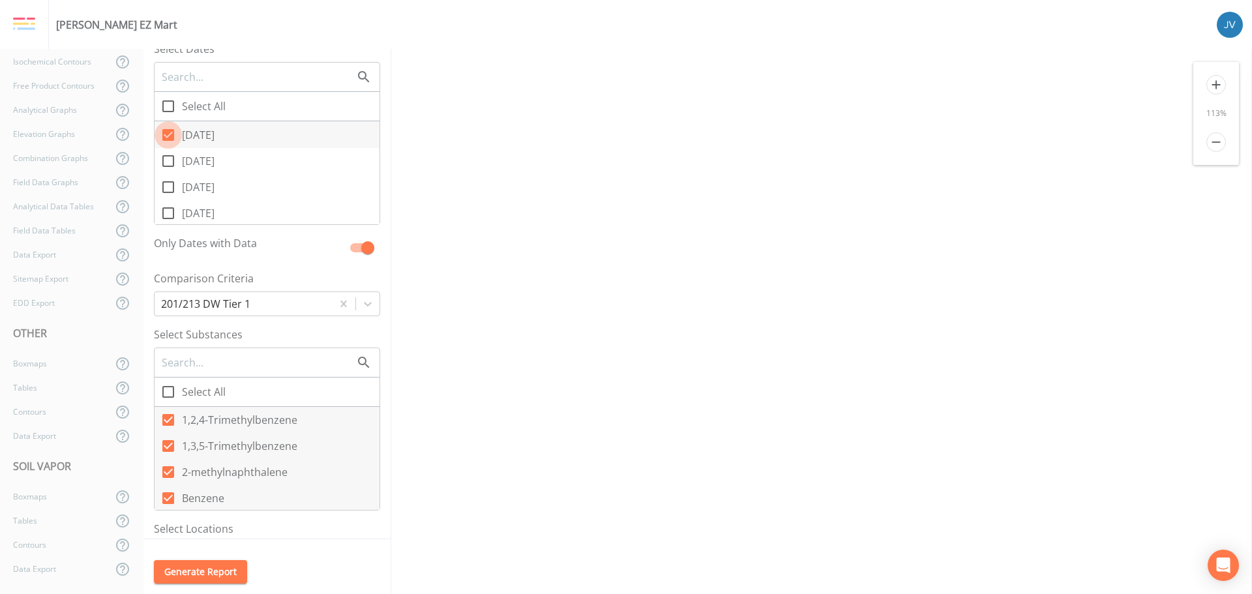
checkbox input "false"
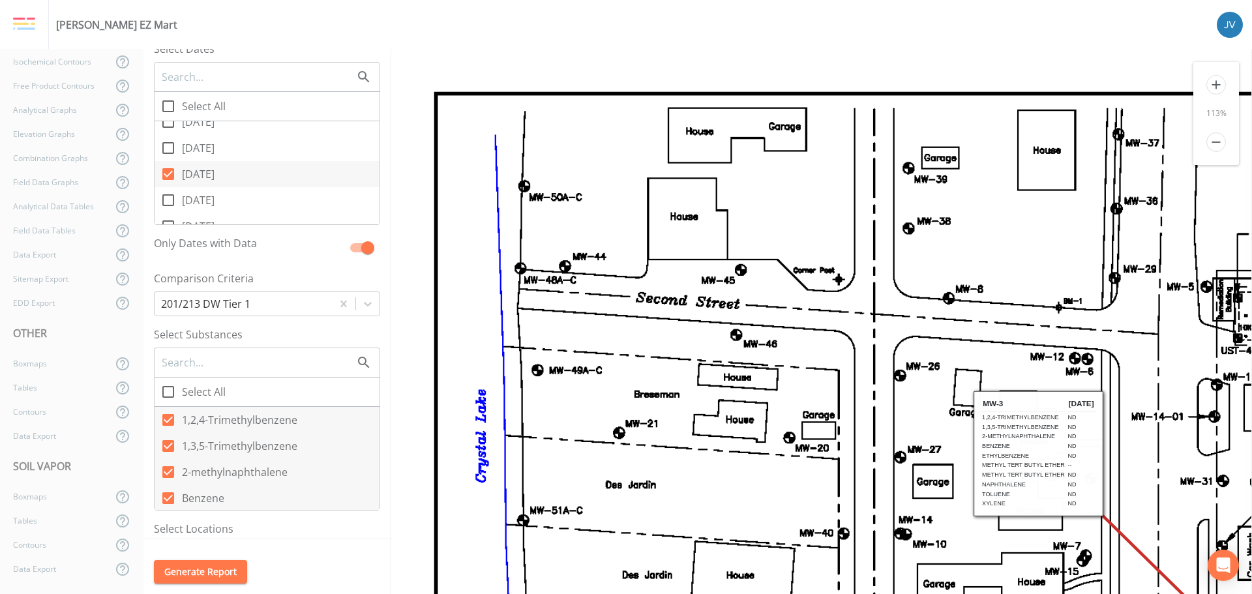
click at [166, 174] on icon at bounding box center [168, 174] width 12 height 12
click at [166, 173] on input "[DATE]" at bounding box center [161, 166] width 13 height 13
checkbox input "false"
click at [166, 172] on input "[DATE]" at bounding box center [161, 166] width 13 height 13
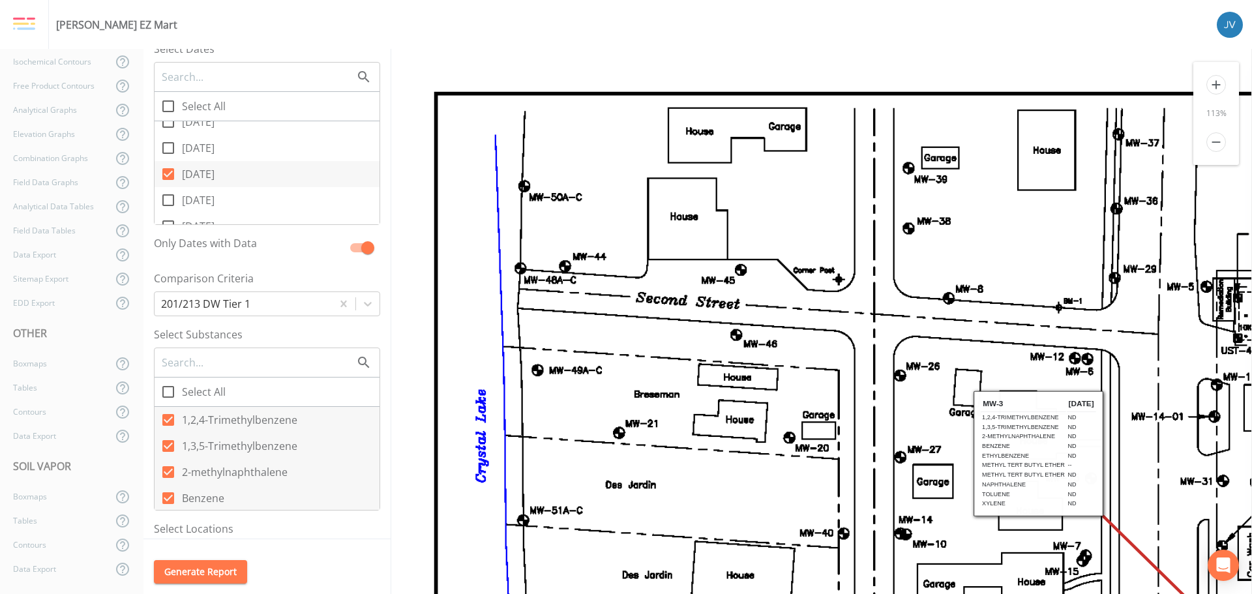
checkbox input "false"
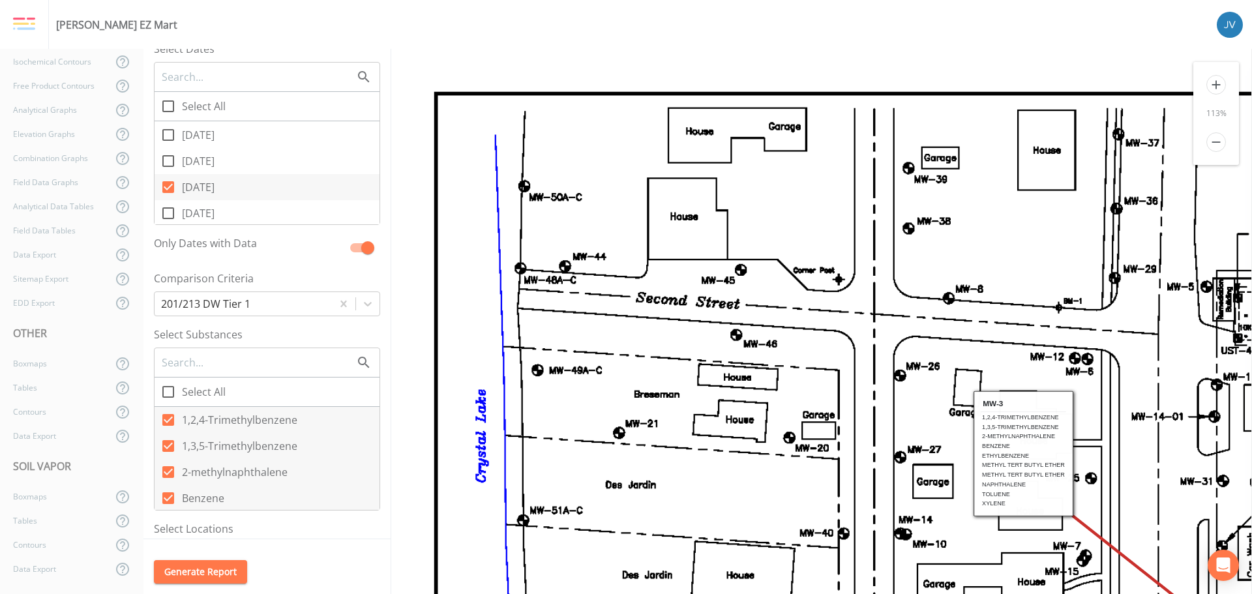
scroll to position [717, 0]
click at [168, 148] on icon at bounding box center [168, 148] width 16 height 16
click at [168, 147] on input "[DATE]" at bounding box center [161, 140] width 13 height 13
checkbox input "true"
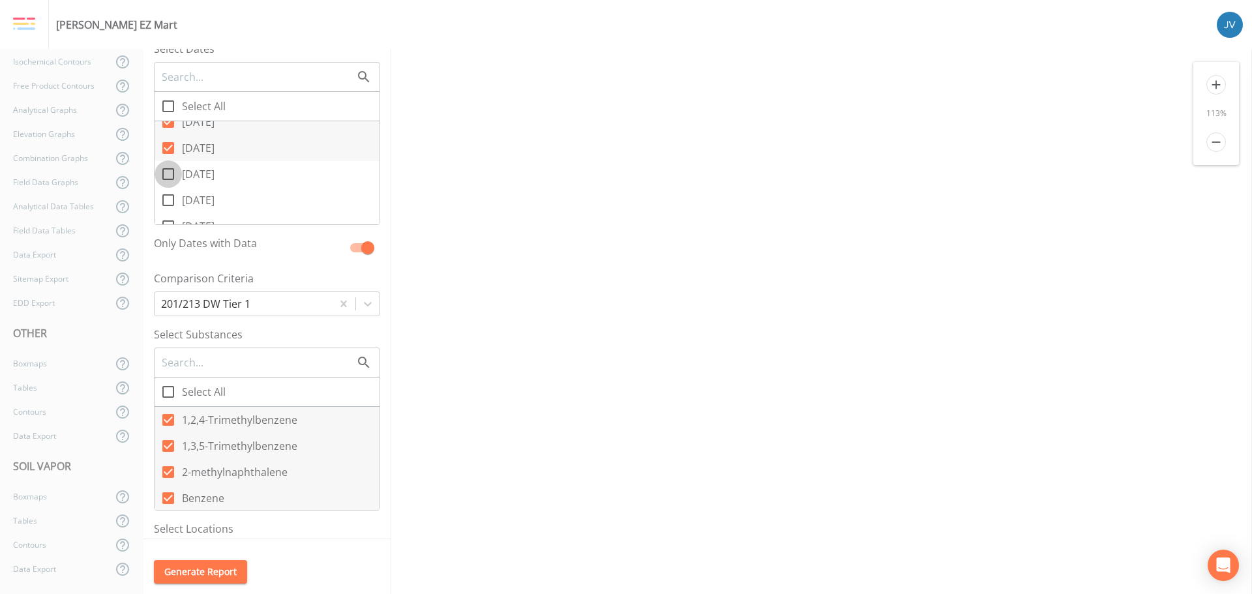
click at [167, 171] on input "[DATE]" at bounding box center [161, 166] width 13 height 13
checkbox input "true"
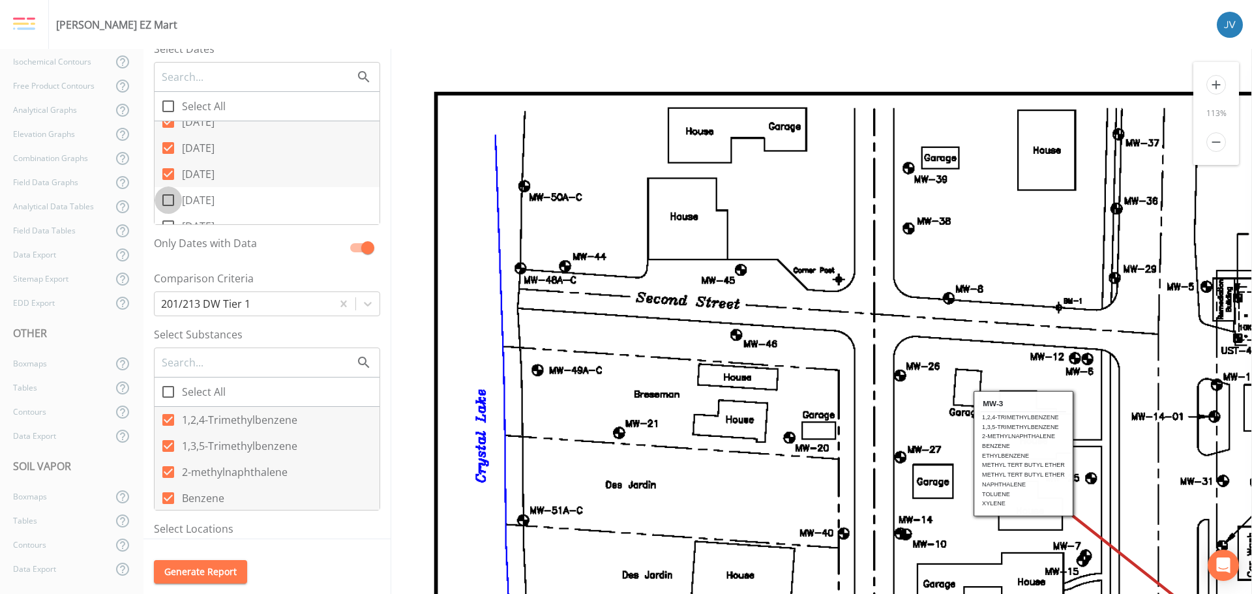
click at [165, 196] on input "[DATE]" at bounding box center [161, 193] width 13 height 13
checkbox input "true"
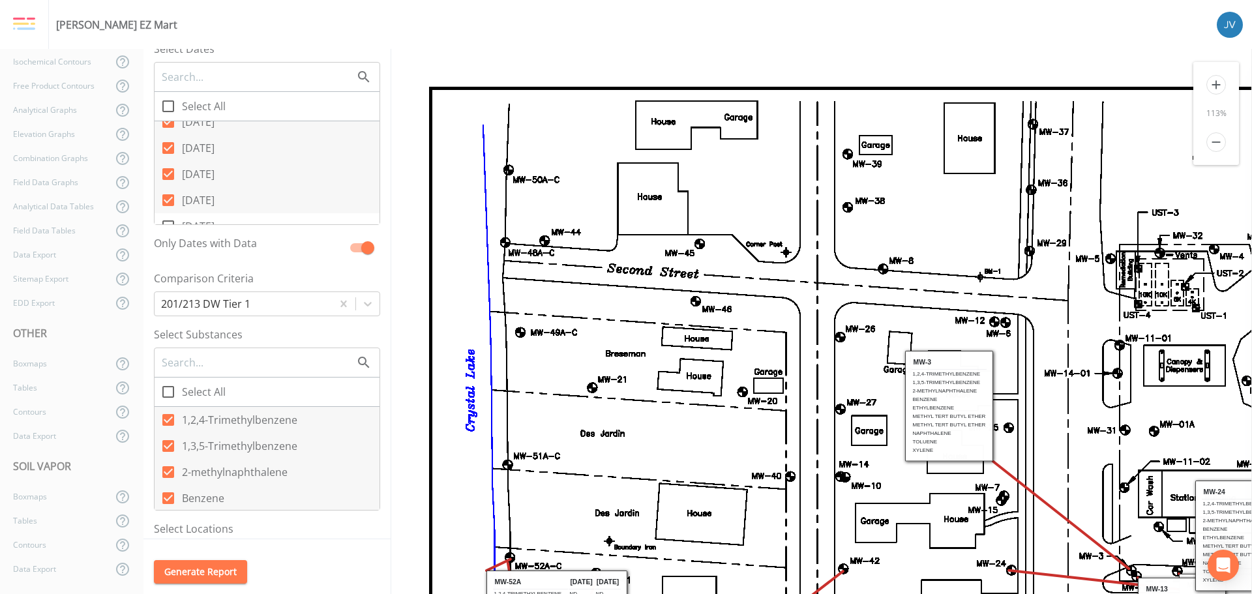
scroll to position [782, 0]
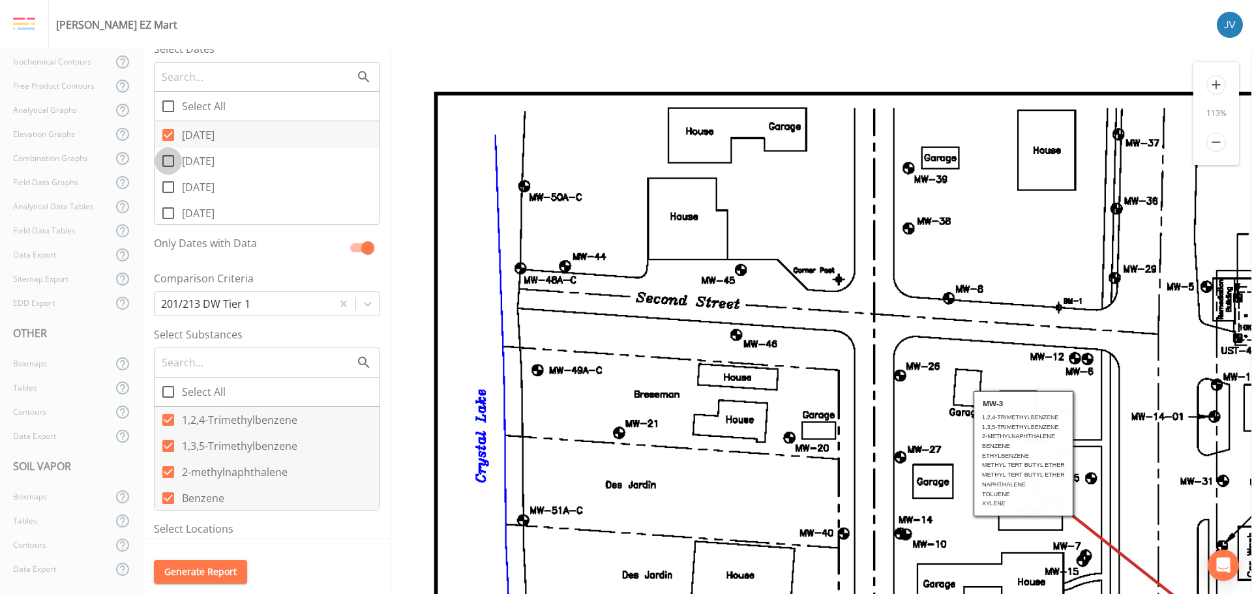
click at [165, 160] on icon at bounding box center [168, 161] width 16 height 16
click at [165, 160] on input "[DATE]" at bounding box center [161, 153] width 13 height 13
checkbox input "true"
click at [168, 183] on icon at bounding box center [168, 187] width 16 height 16
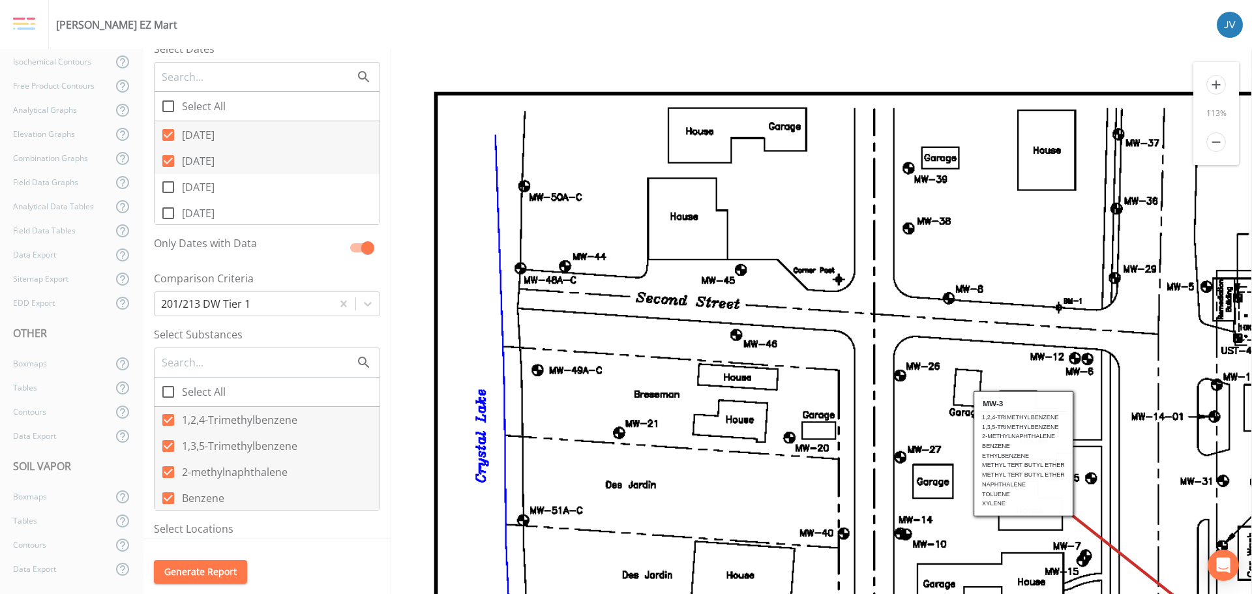
click at [168, 183] on input "[DATE]" at bounding box center [161, 179] width 13 height 13
checkbox input "true"
click at [170, 213] on icon at bounding box center [168, 213] width 16 height 16
click at [168, 213] on input "[DATE]" at bounding box center [161, 206] width 13 height 13
checkbox input "true"
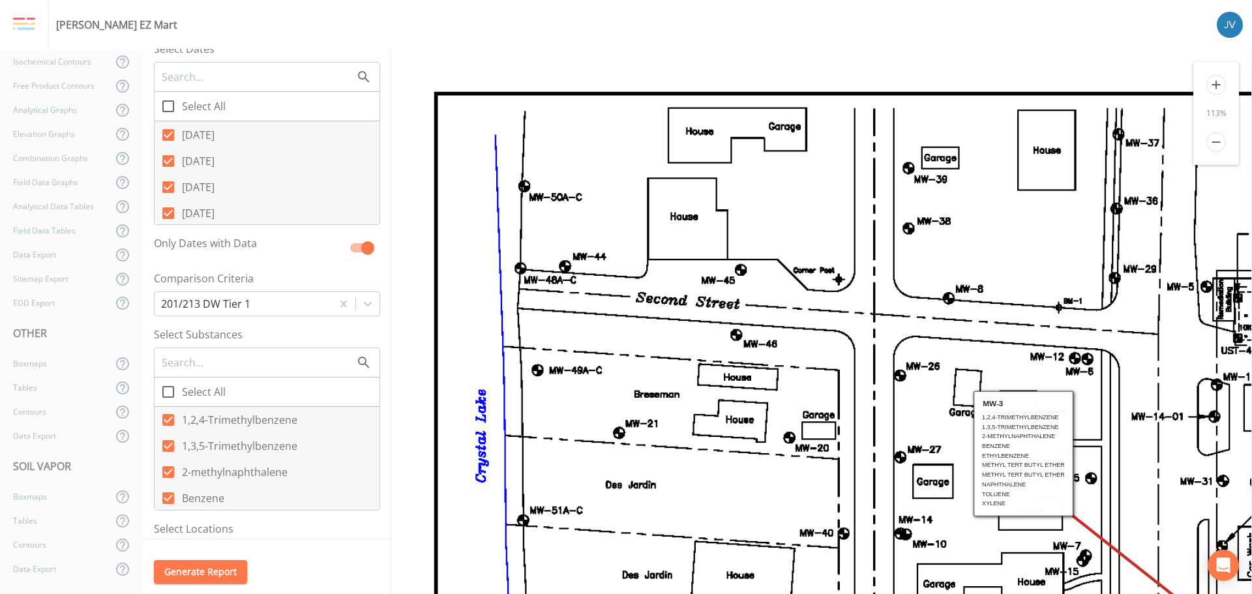
scroll to position [847, 0]
click at [168, 173] on icon at bounding box center [168, 174] width 16 height 16
click at [168, 173] on input "[DATE]" at bounding box center [161, 166] width 13 height 13
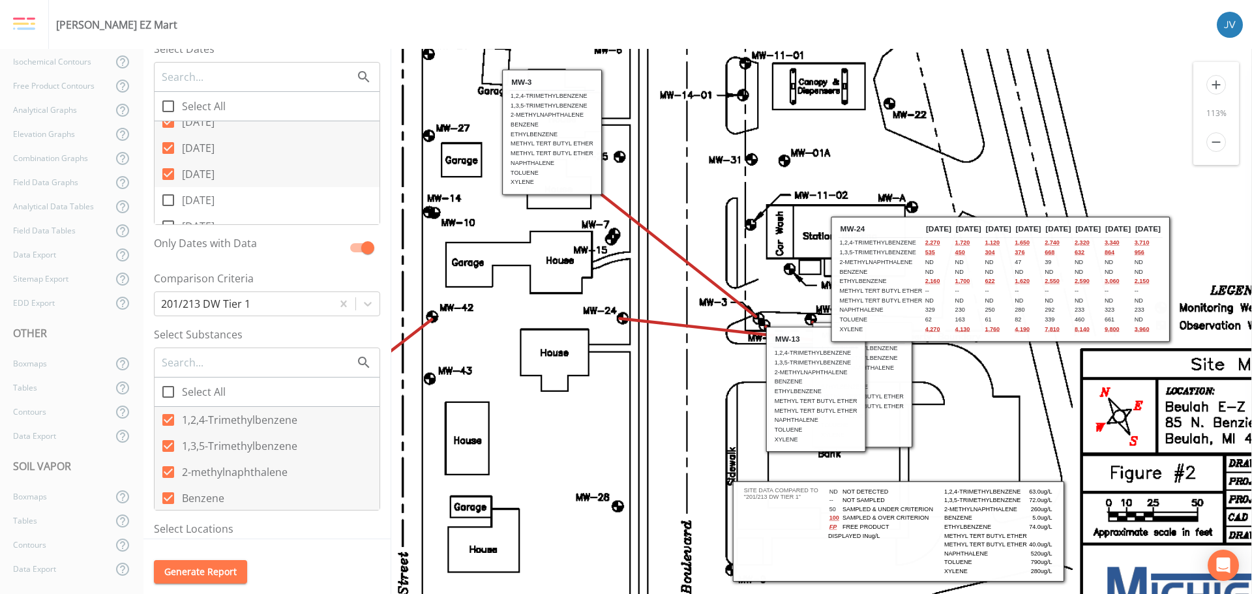
scroll to position [310, 472]
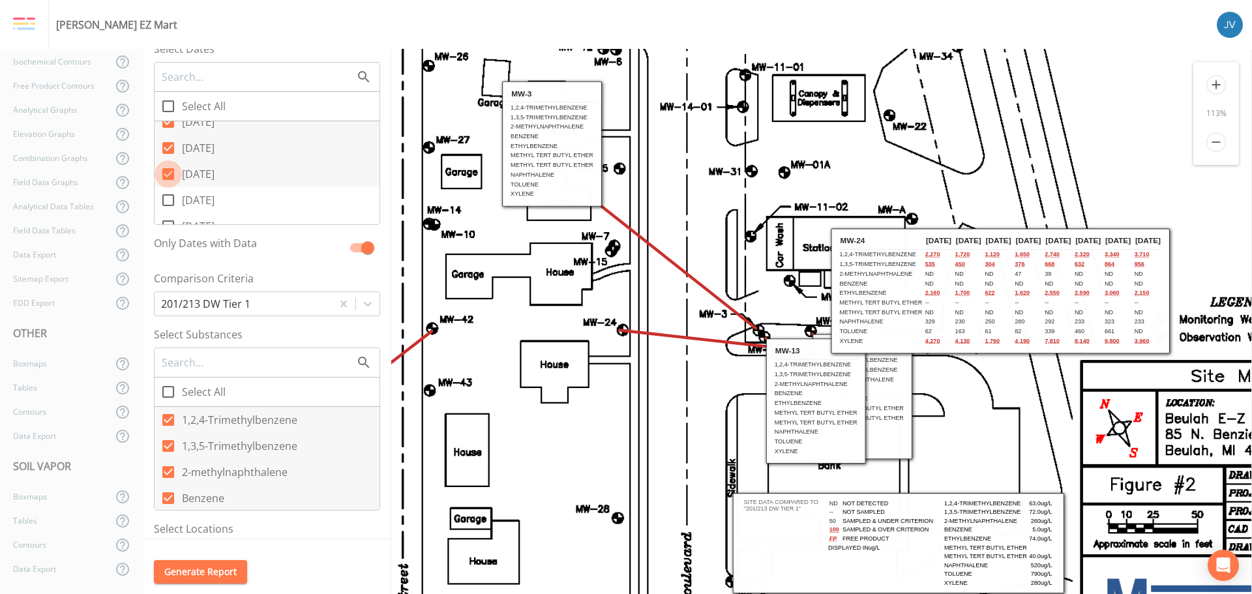
click at [166, 173] on input "[DATE]" at bounding box center [161, 166] width 13 height 13
checkbox input "false"
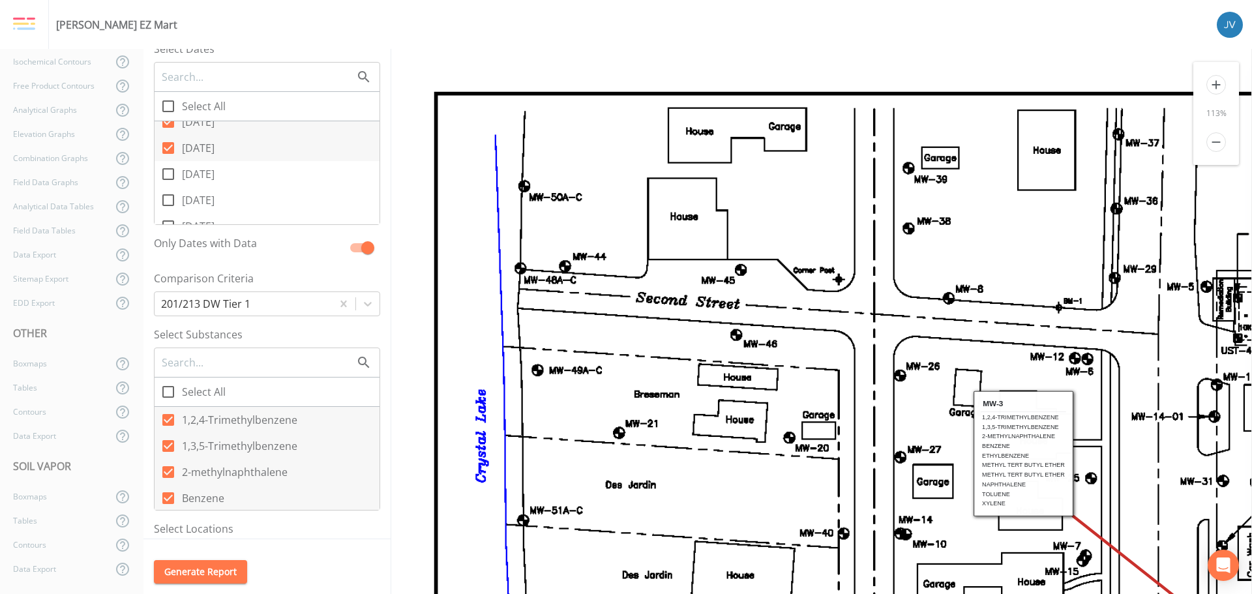
click at [166, 143] on input "[DATE]" at bounding box center [161, 140] width 13 height 13
checkbox input "false"
click at [170, 175] on icon at bounding box center [168, 174] width 12 height 12
click at [168, 173] on input "[DATE]" at bounding box center [161, 166] width 13 height 13
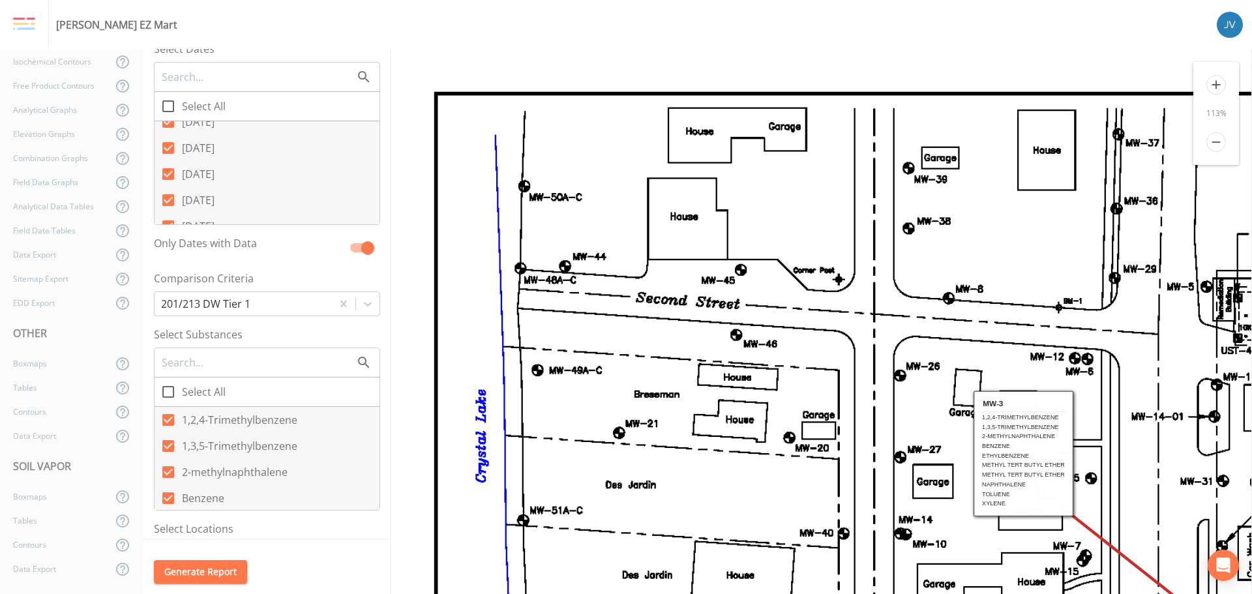
checkbox input "false"
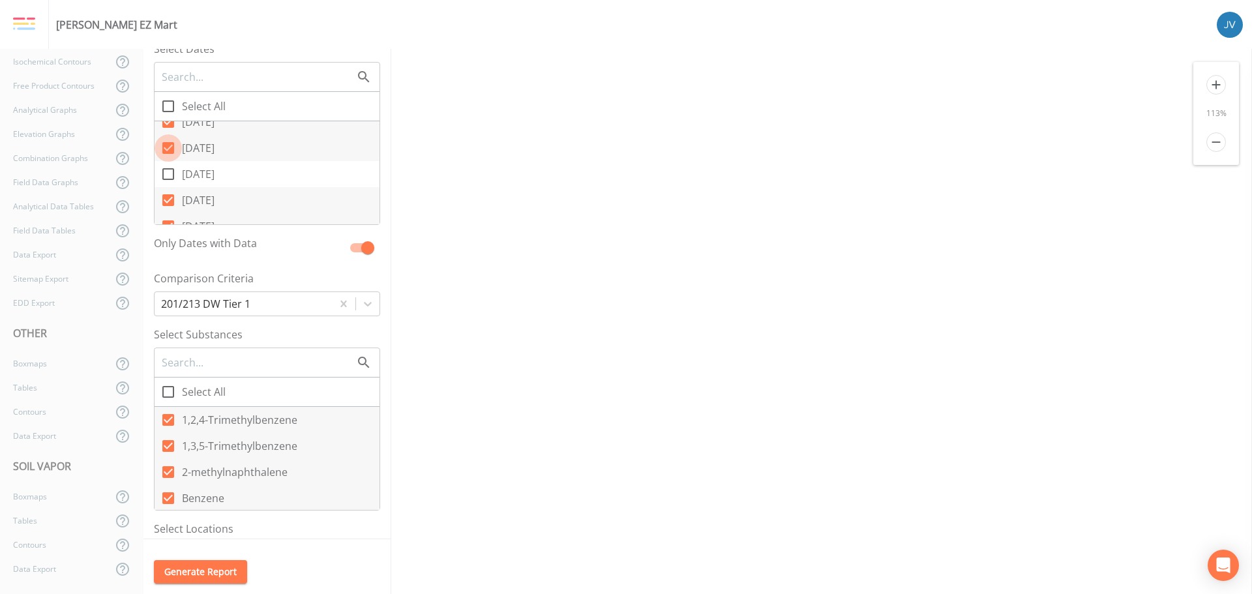
click at [166, 147] on input "[DATE]" at bounding box center [161, 140] width 13 height 13
checkbox input "false"
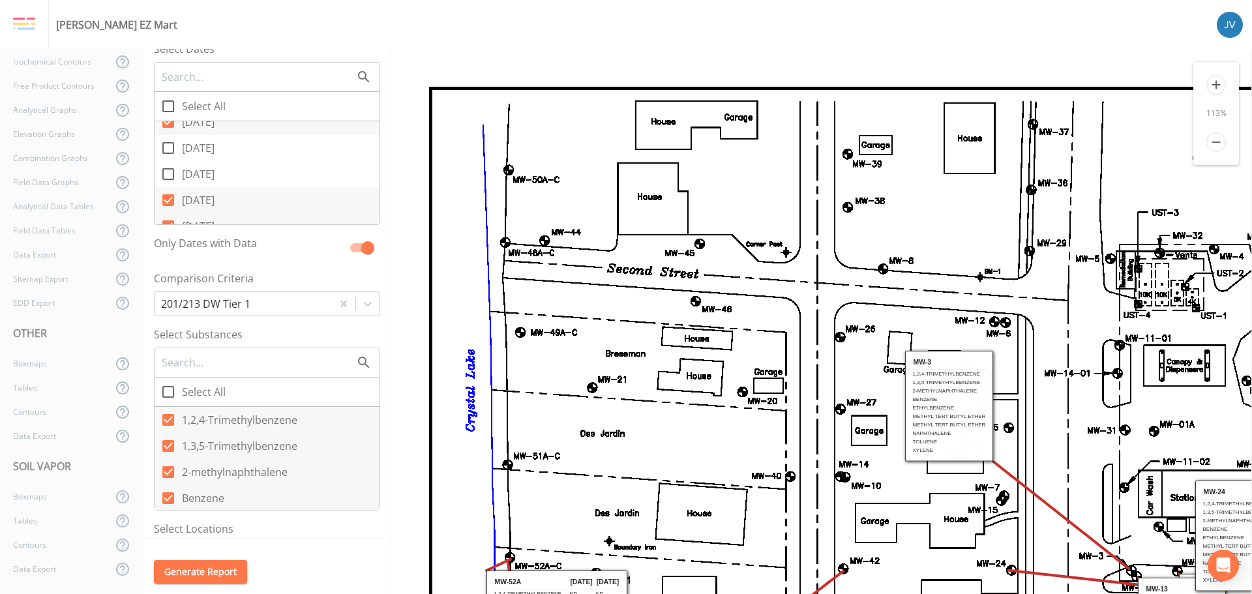
scroll to position [0, 0]
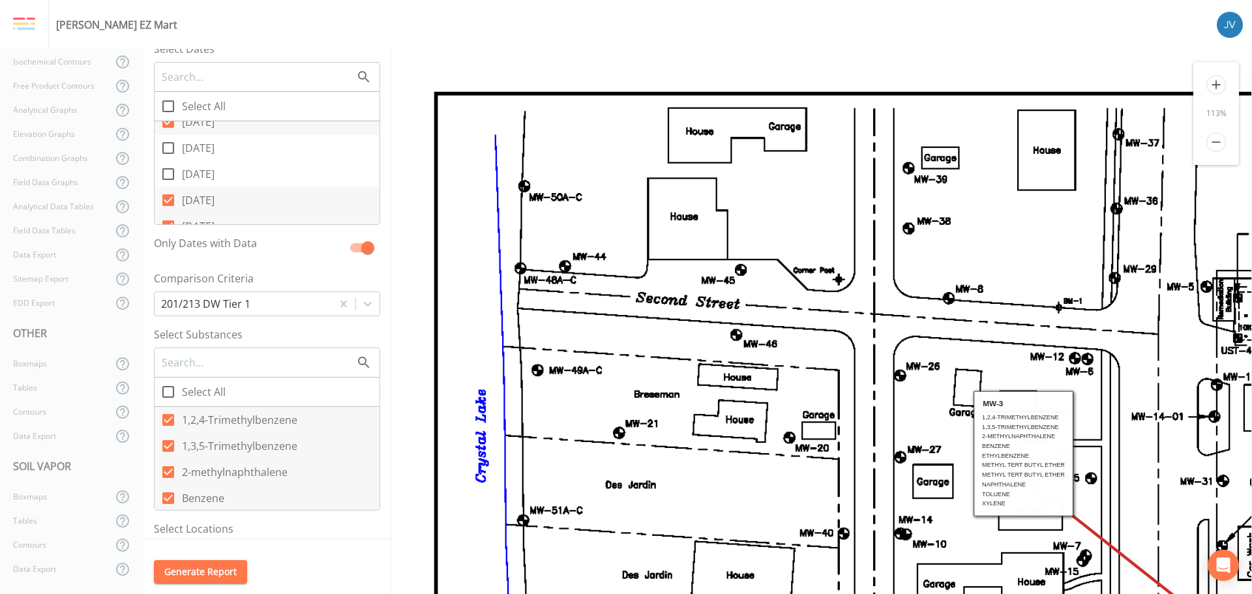
click at [169, 126] on icon at bounding box center [168, 122] width 12 height 12
click at [168, 121] on input "[DATE]" at bounding box center [161, 114] width 13 height 13
checkbox input "false"
click at [172, 194] on icon at bounding box center [168, 193] width 12 height 12
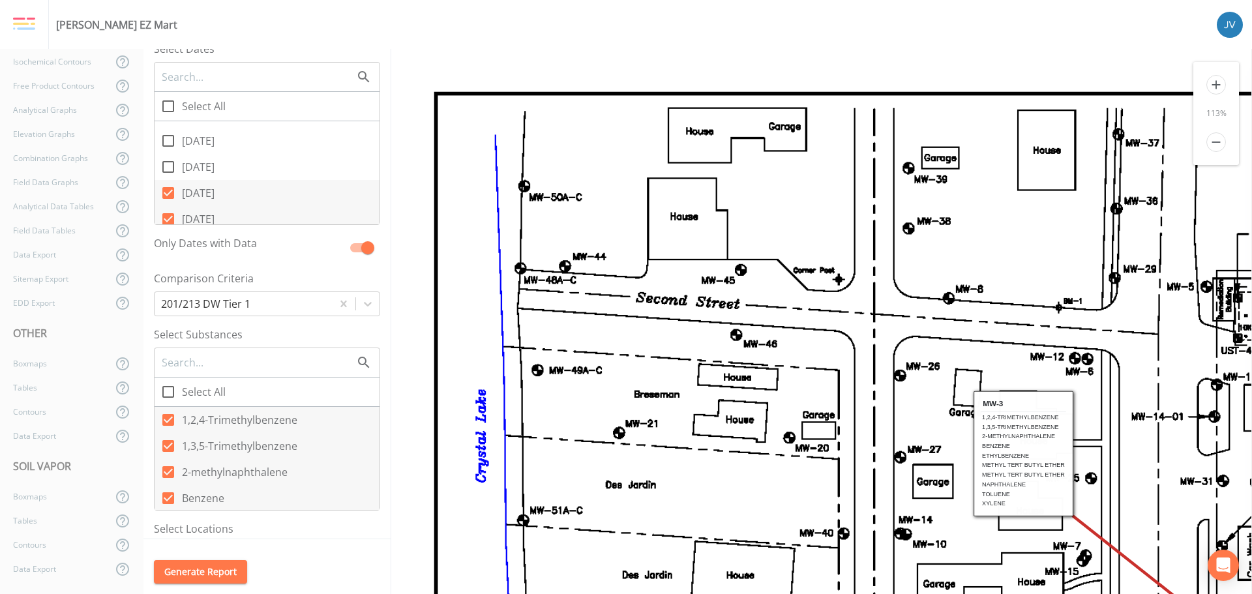
click at [168, 192] on input "[DATE]" at bounding box center [161, 185] width 13 height 13
checkbox input "false"
click at [168, 217] on icon at bounding box center [168, 219] width 12 height 12
click at [168, 217] on input "[DATE]" at bounding box center [161, 211] width 13 height 13
checkbox input "false"
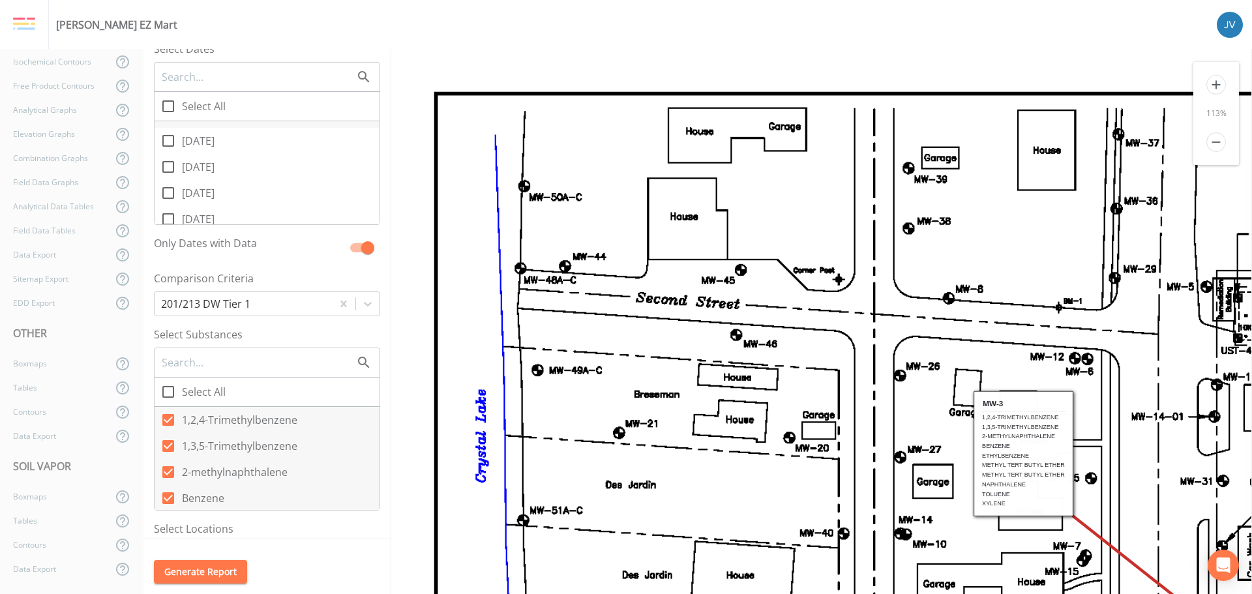
scroll to position [789, 0]
click at [169, 181] on icon at bounding box center [168, 180] width 16 height 16
click at [168, 179] on input "[DATE]" at bounding box center [161, 172] width 13 height 13
checkbox input "false"
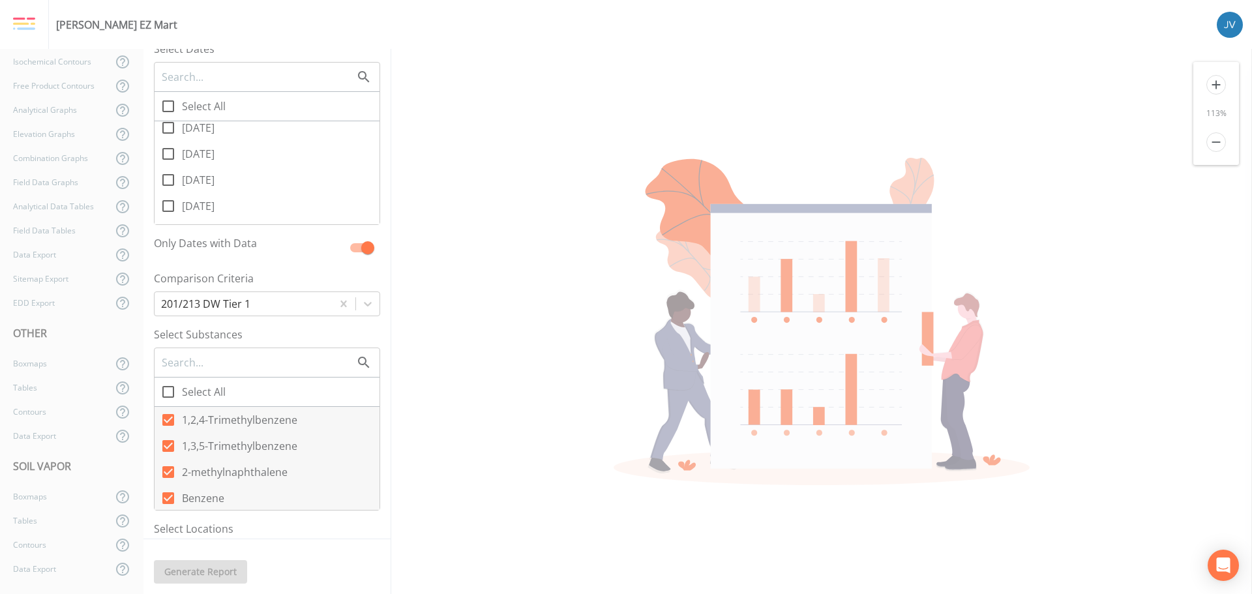
scroll to position [854, 0]
click at [166, 192] on icon at bounding box center [168, 193] width 16 height 16
click at [166, 192] on input "[DATE]" at bounding box center [161, 185] width 13 height 13
checkbox input "true"
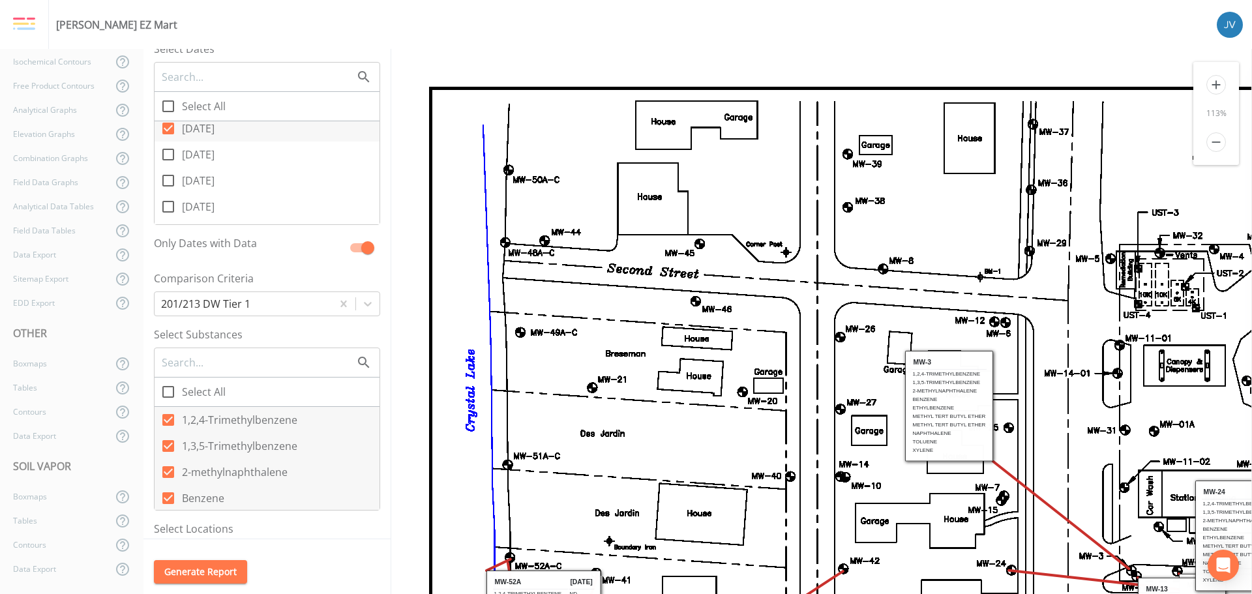
scroll to position [920, 0]
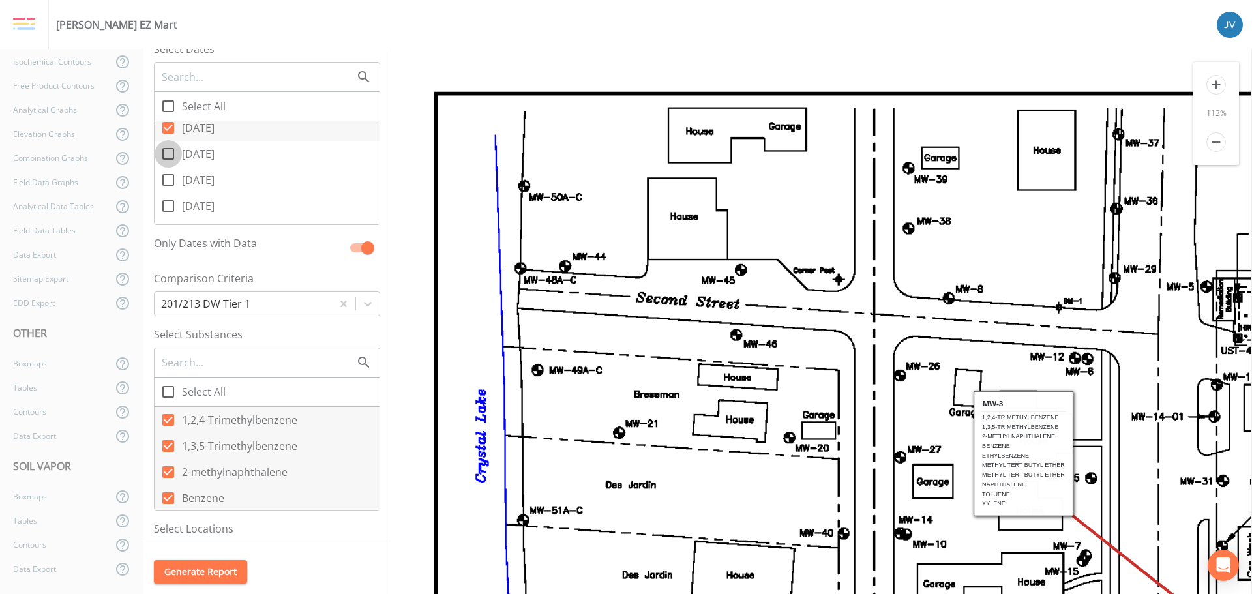
click at [164, 155] on icon at bounding box center [168, 154] width 16 height 16
click at [164, 153] on input "[DATE]" at bounding box center [161, 146] width 13 height 13
checkbox input "true"
click at [165, 180] on icon at bounding box center [168, 180] width 16 height 16
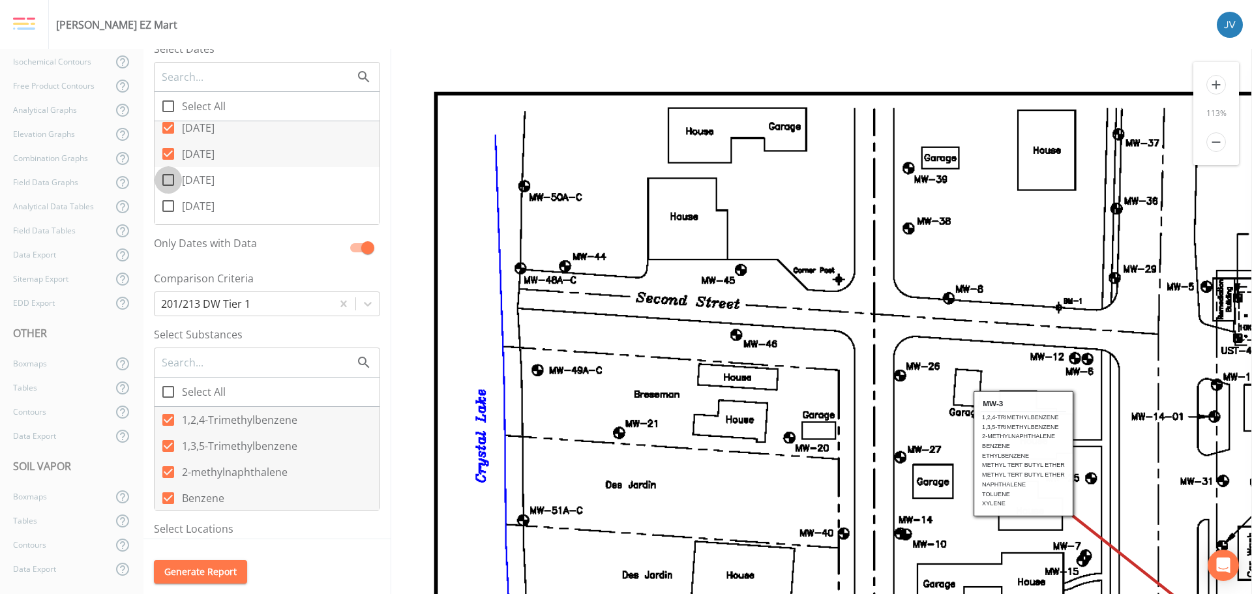
click at [165, 179] on input "[DATE]" at bounding box center [161, 172] width 13 height 13
checkbox input "true"
click at [168, 207] on icon at bounding box center [168, 206] width 16 height 16
click at [168, 205] on input "[DATE]" at bounding box center [161, 198] width 13 height 13
checkbox input "true"
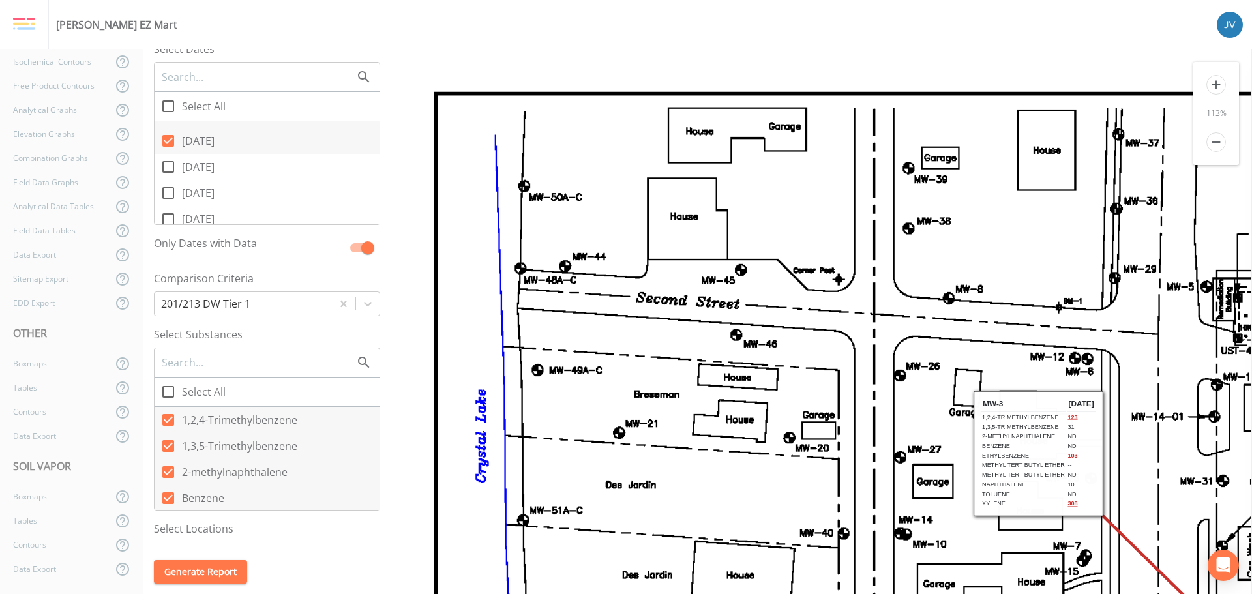
click at [166, 166] on input "[DATE]" at bounding box center [161, 159] width 13 height 13
checkbox input "true"
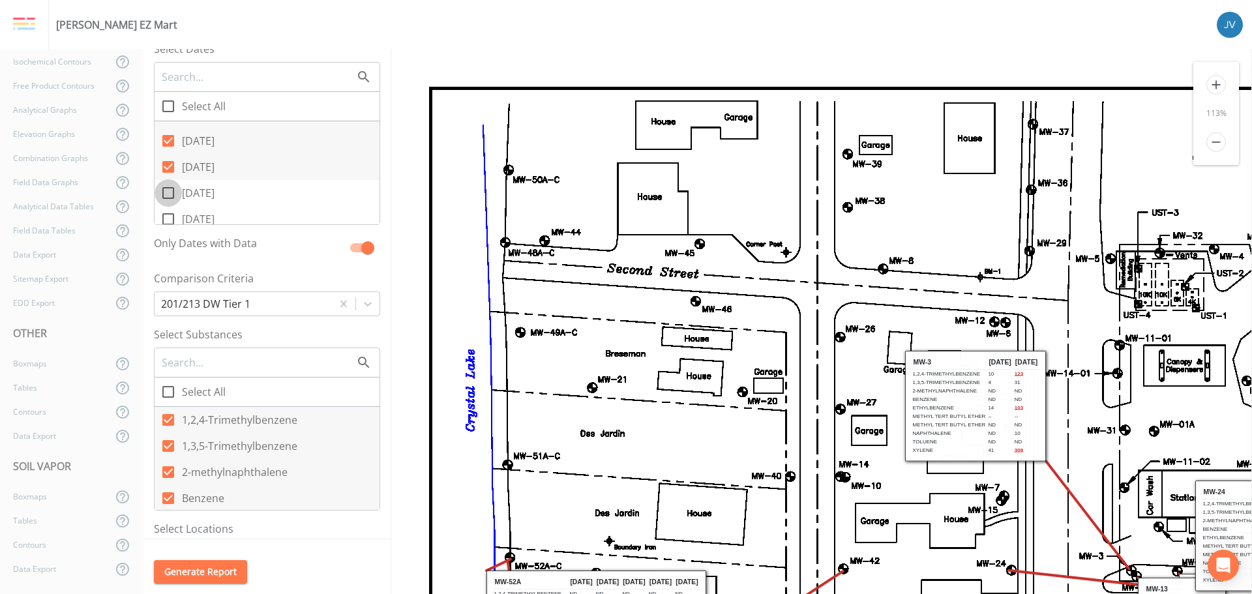
click at [166, 192] on icon at bounding box center [168, 193] width 16 height 16
click at [166, 192] on input "[DATE]" at bounding box center [161, 185] width 13 height 13
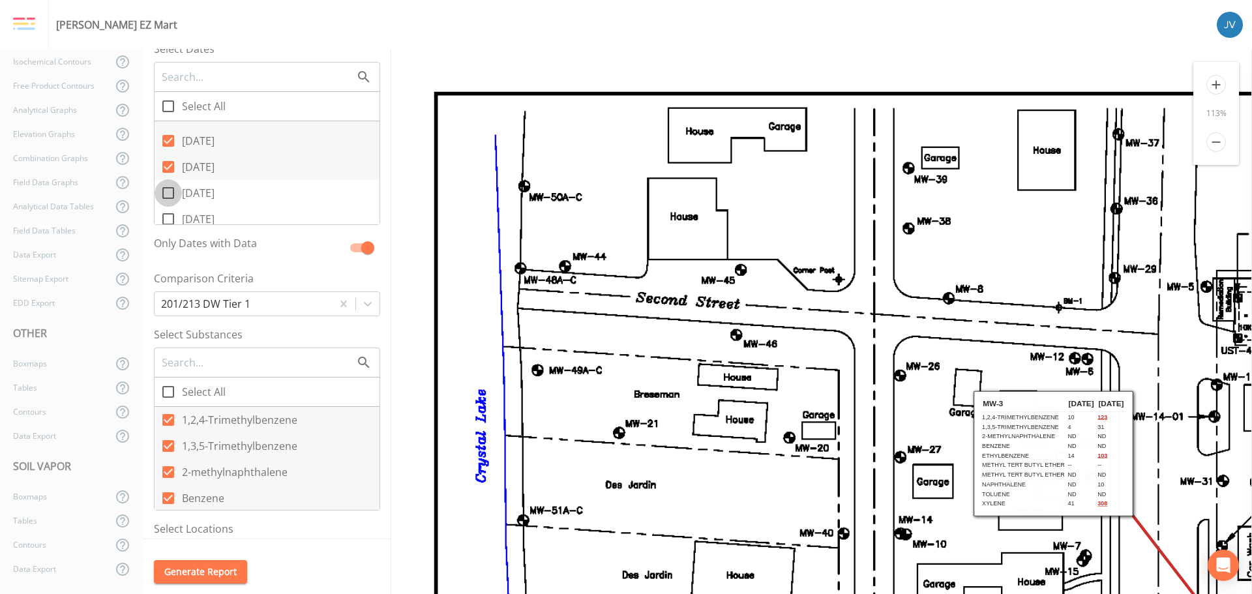
checkbox input "true"
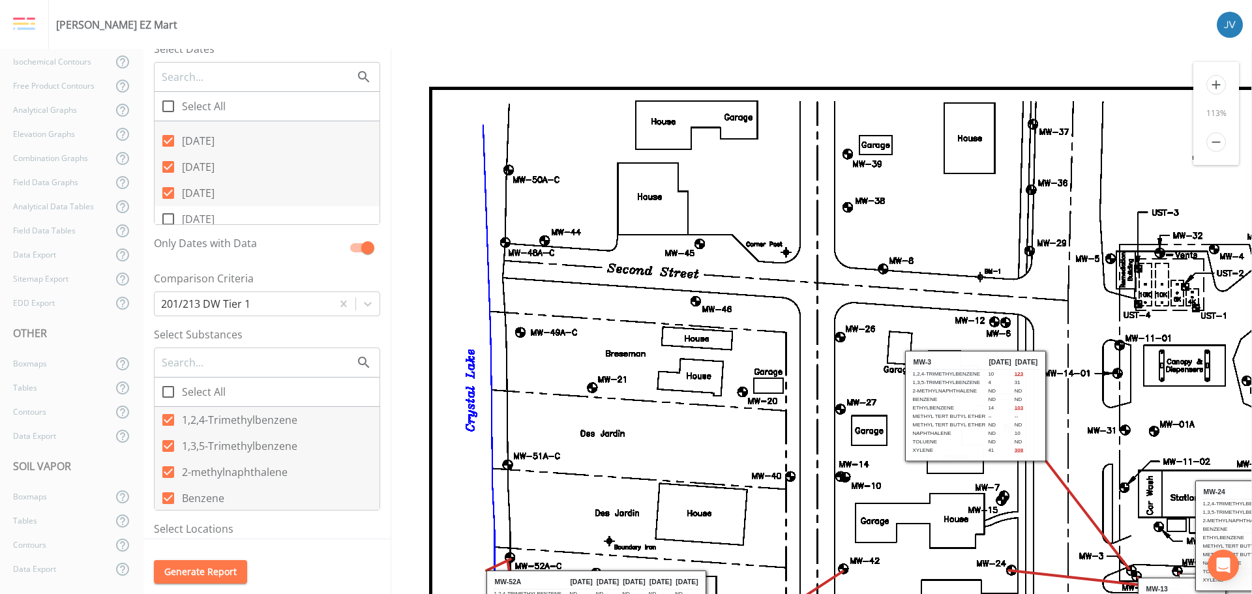
scroll to position [1050, 0]
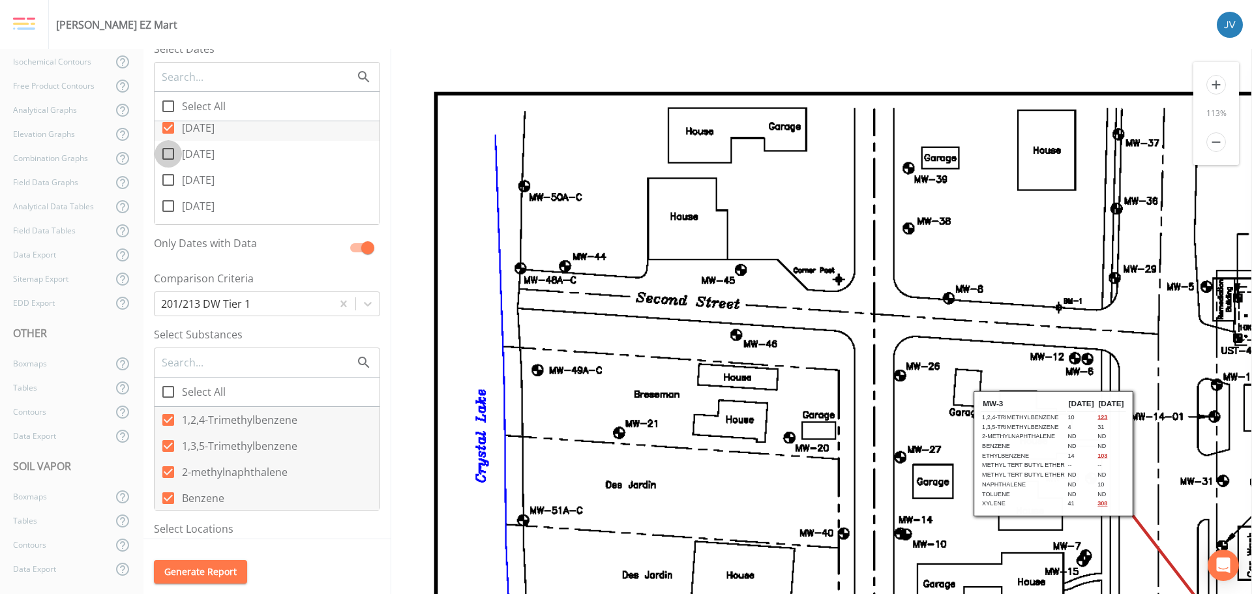
click at [165, 155] on icon at bounding box center [168, 154] width 16 height 16
click at [165, 153] on input "[DATE]" at bounding box center [161, 146] width 13 height 13
checkbox input "true"
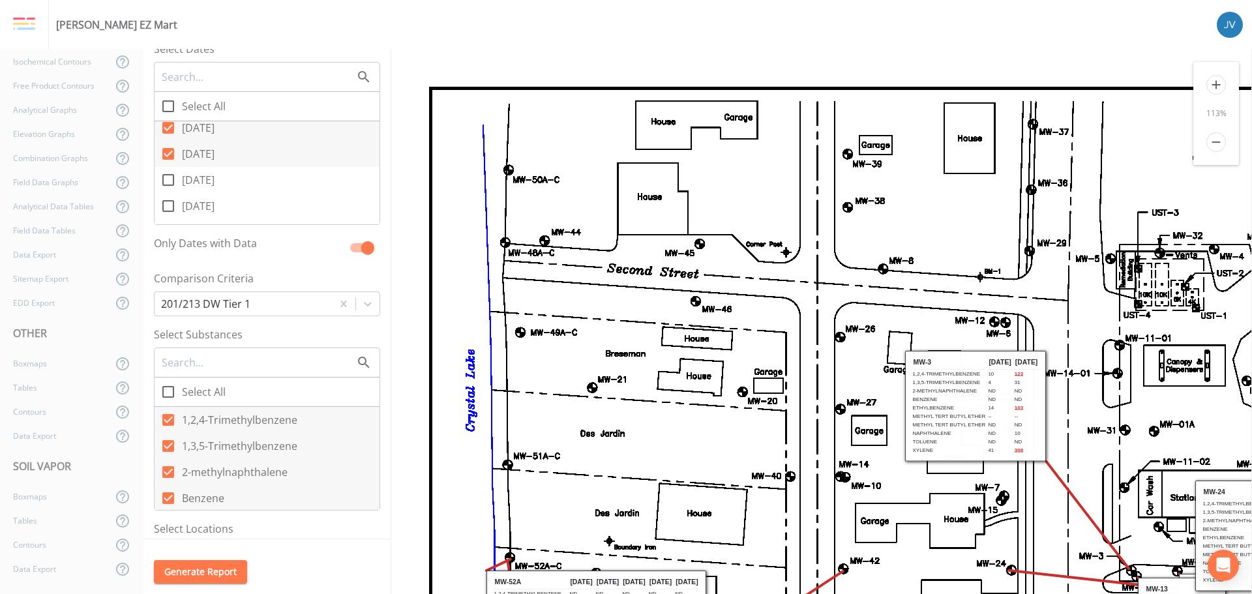
scroll to position [0, 0]
click at [172, 181] on icon at bounding box center [168, 180] width 16 height 16
click at [168, 179] on input "[DATE]" at bounding box center [161, 172] width 13 height 13
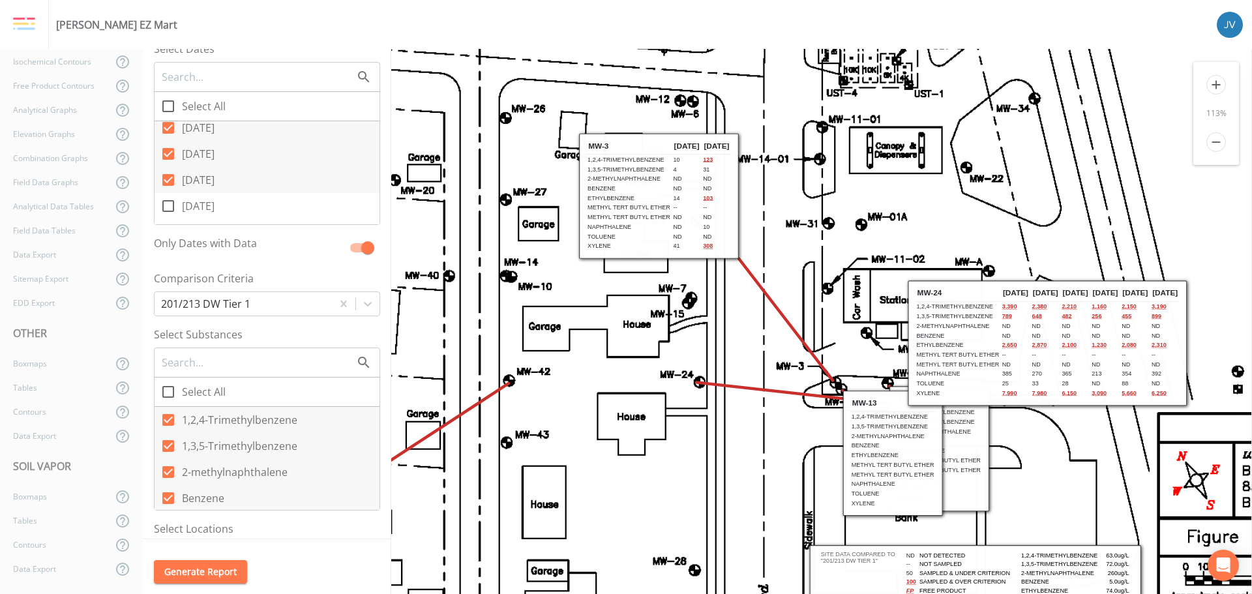
scroll to position [245, 395]
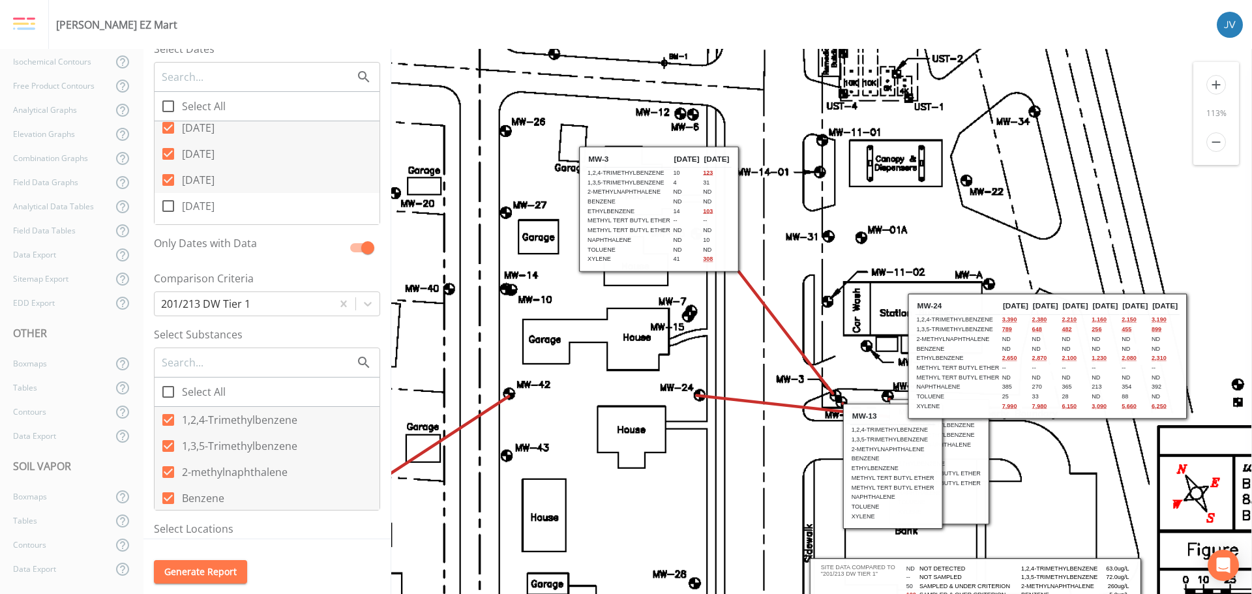
click at [168, 175] on icon at bounding box center [168, 180] width 12 height 12
click at [168, 175] on input "[DATE]" at bounding box center [161, 172] width 13 height 13
checkbox input "false"
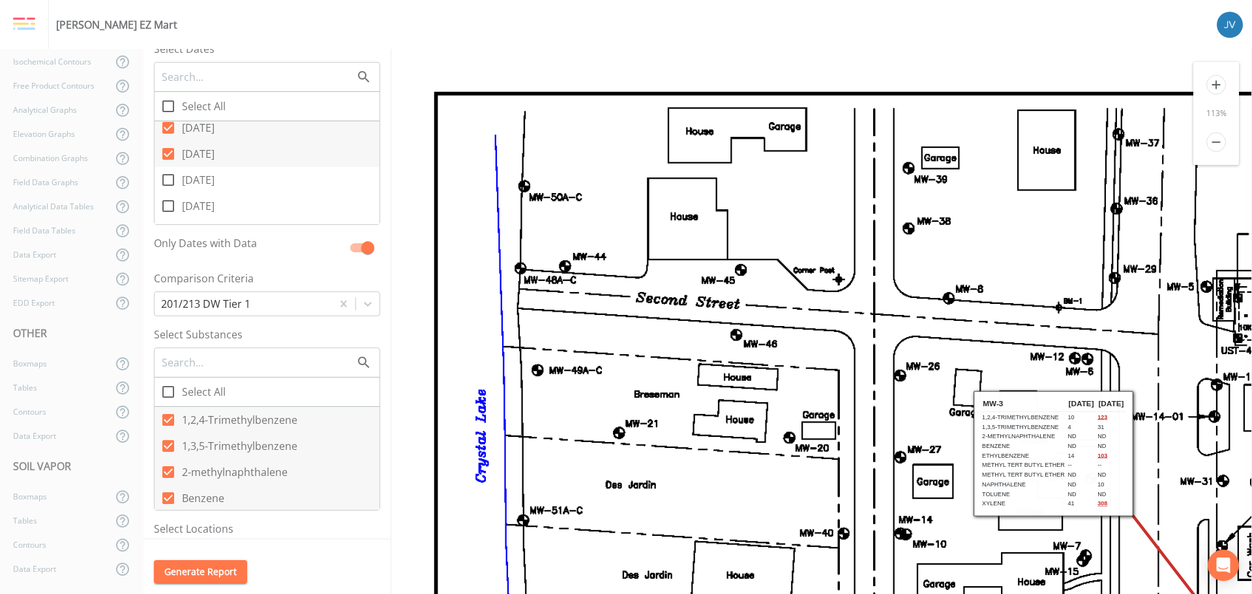
scroll to position [0, 0]
click at [168, 155] on icon at bounding box center [168, 154] width 16 height 16
click at [168, 153] on input "[DATE]" at bounding box center [161, 146] width 13 height 13
checkbox input "false"
click at [166, 127] on icon at bounding box center [168, 128] width 12 height 12
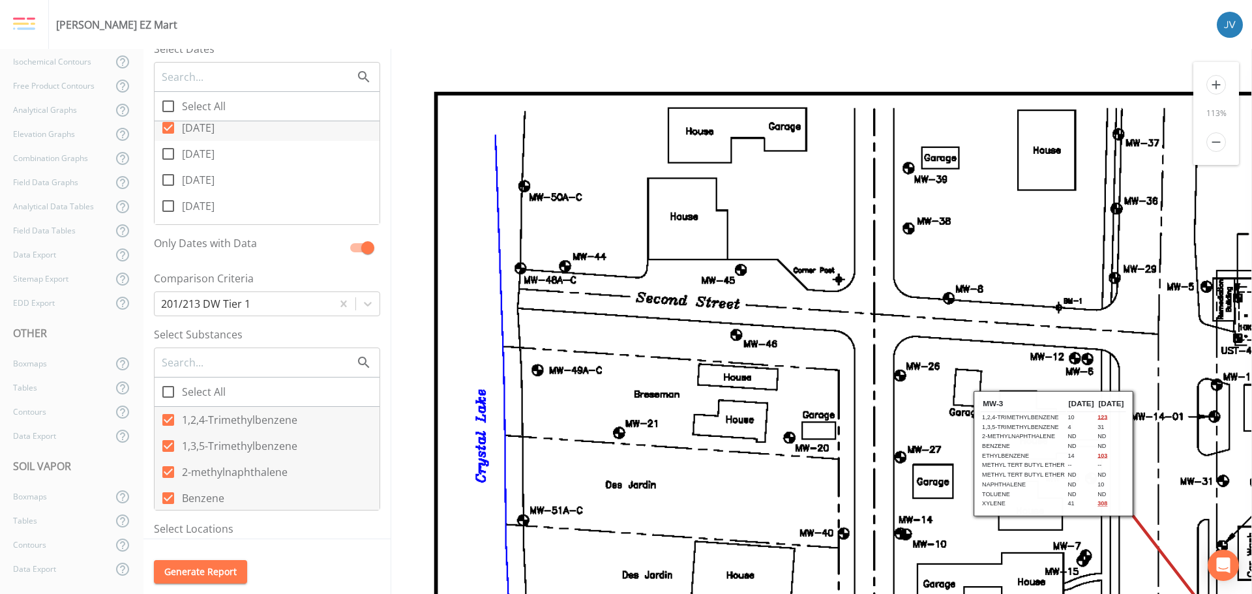
click at [166, 127] on input "[DATE]" at bounding box center [161, 120] width 13 height 13
checkbox input "false"
click at [167, 215] on icon at bounding box center [168, 213] width 16 height 16
click at [167, 213] on input "[DATE]" at bounding box center [161, 206] width 13 height 13
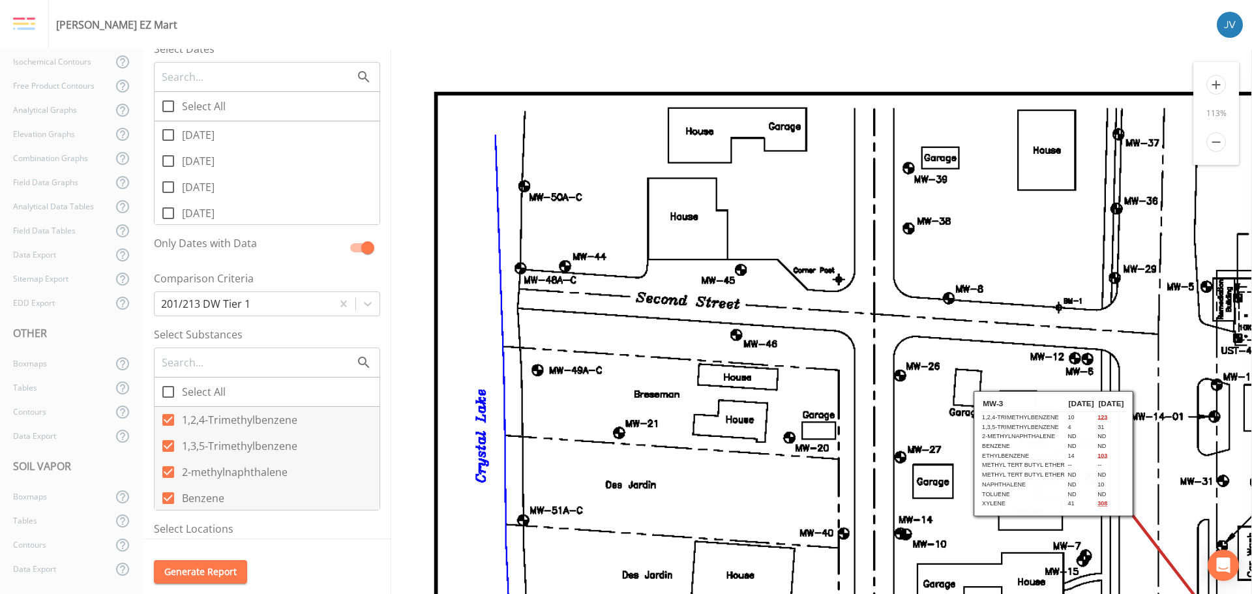
checkbox input "true"
click at [171, 174] on icon at bounding box center [168, 174] width 12 height 12
click at [168, 173] on input "[DATE]" at bounding box center [161, 166] width 13 height 13
checkbox input "false"
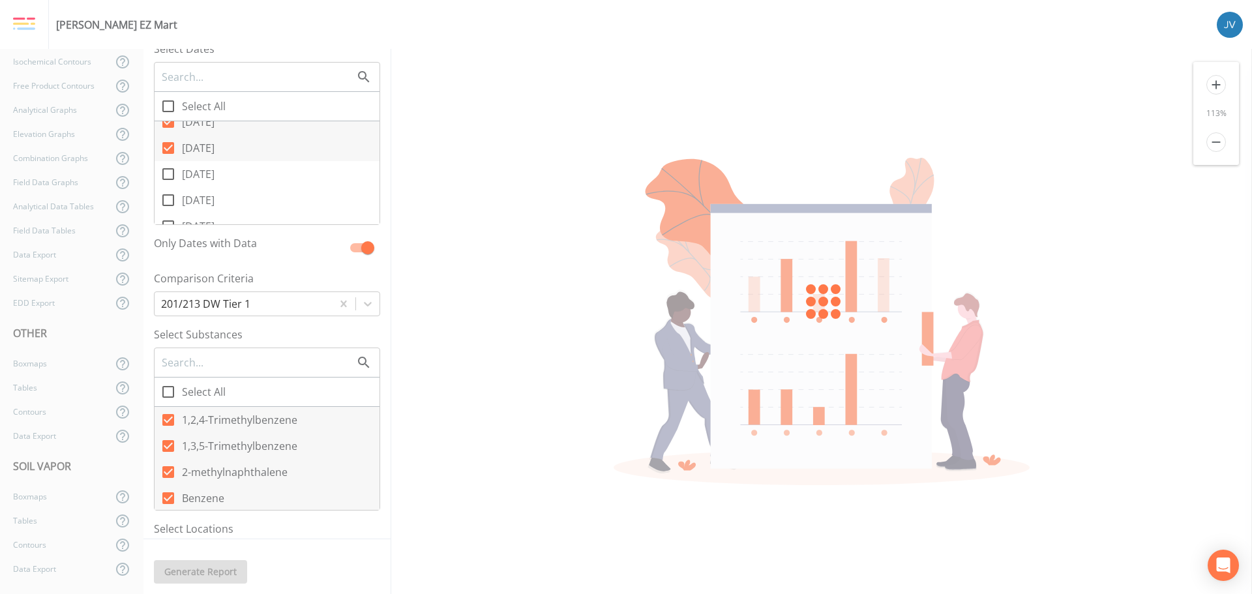
click at [166, 147] on icon at bounding box center [168, 148] width 12 height 12
click at [166, 147] on input "[DATE]" at bounding box center [161, 140] width 13 height 13
checkbox input "false"
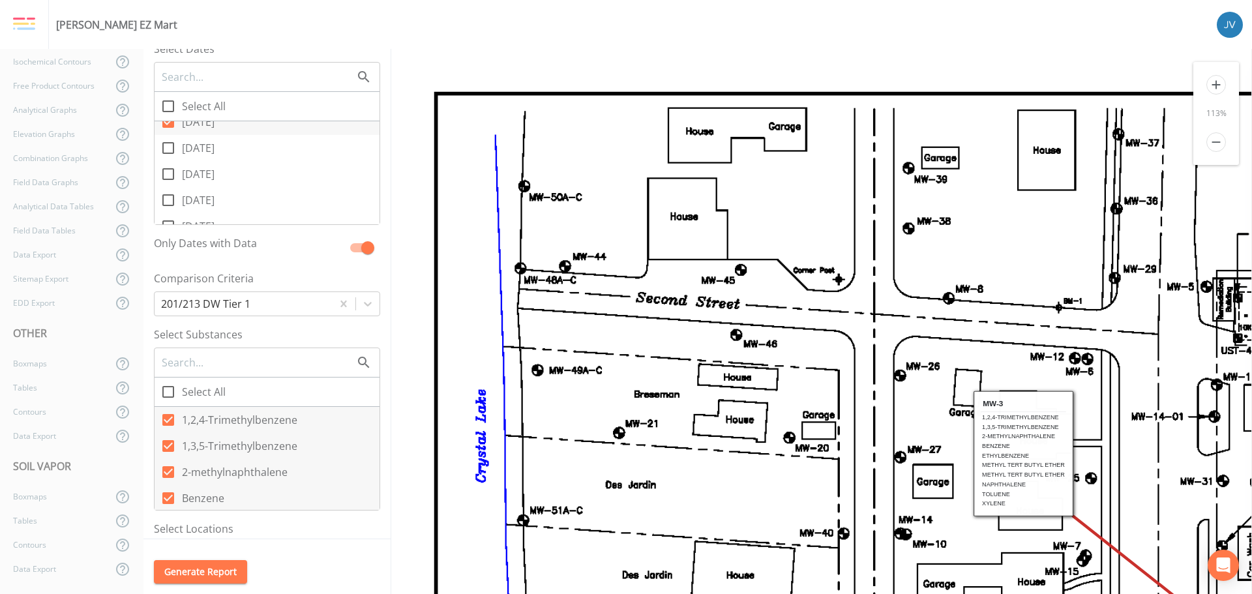
click at [169, 123] on icon at bounding box center [168, 122] width 12 height 12
click at [168, 121] on input "[DATE]" at bounding box center [161, 114] width 13 height 13
checkbox input "false"
click at [165, 149] on input "[DATE]" at bounding box center [161, 146] width 13 height 13
checkbox input "false"
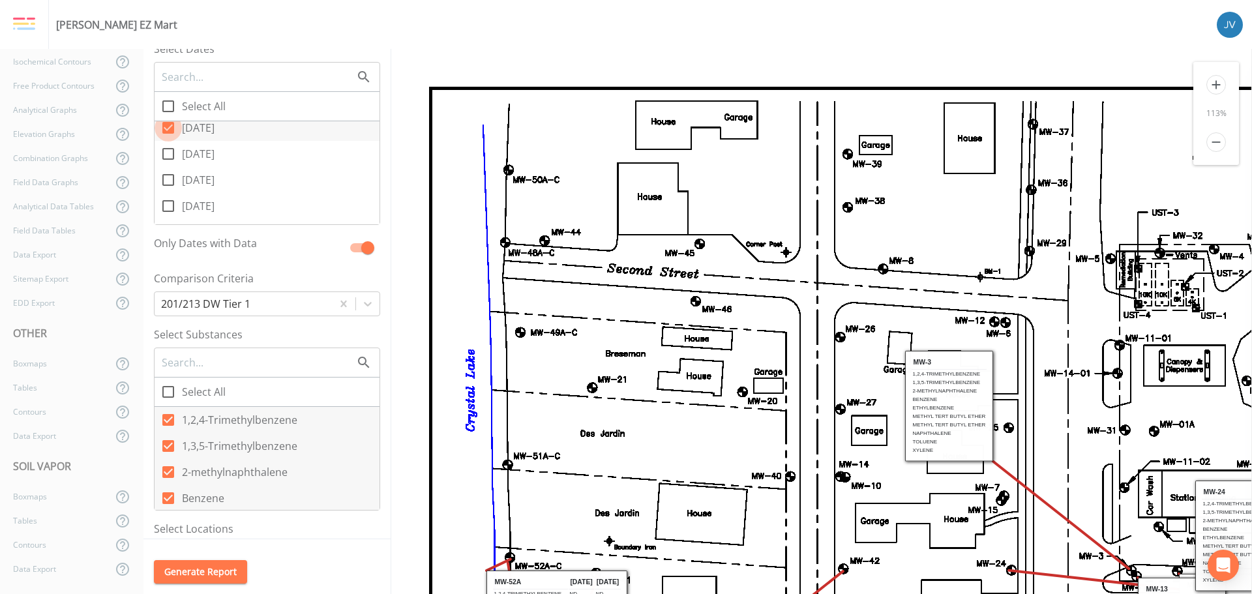
click at [165, 127] on input "[DATE]" at bounding box center [161, 120] width 13 height 13
checkbox input "false"
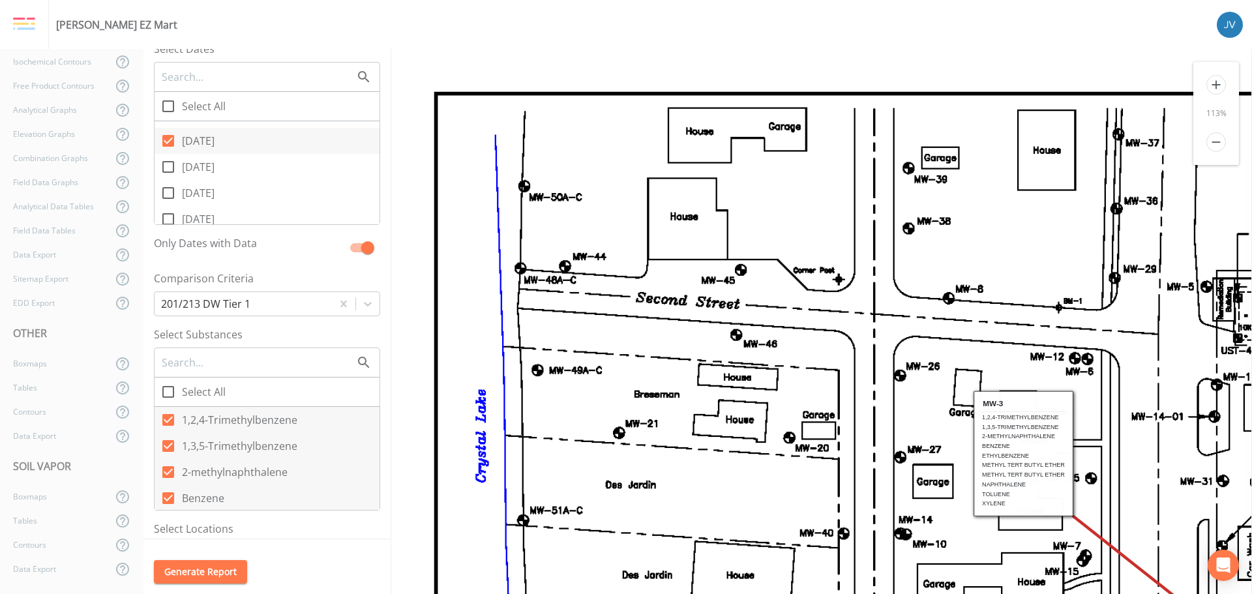
click at [167, 167] on icon at bounding box center [168, 167] width 16 height 16
click at [167, 166] on input "[DATE]" at bounding box center [161, 159] width 13 height 13
checkbox input "true"
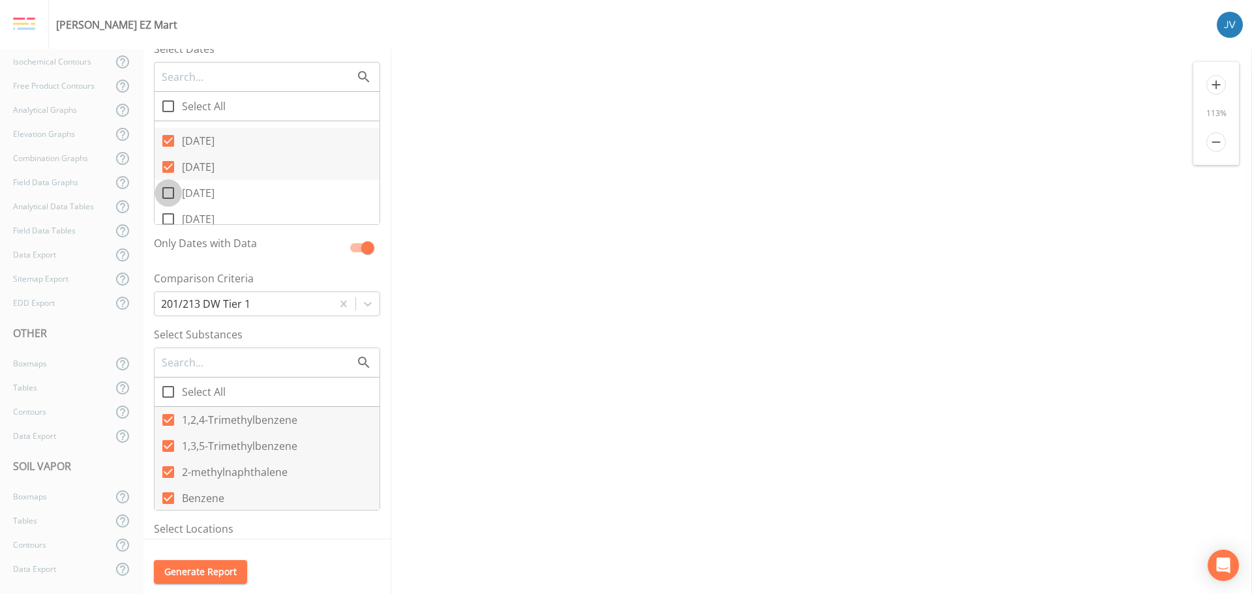
click at [168, 198] on icon at bounding box center [168, 193] width 12 height 12
click at [168, 192] on input "[DATE]" at bounding box center [161, 185] width 13 height 13
checkbox input "true"
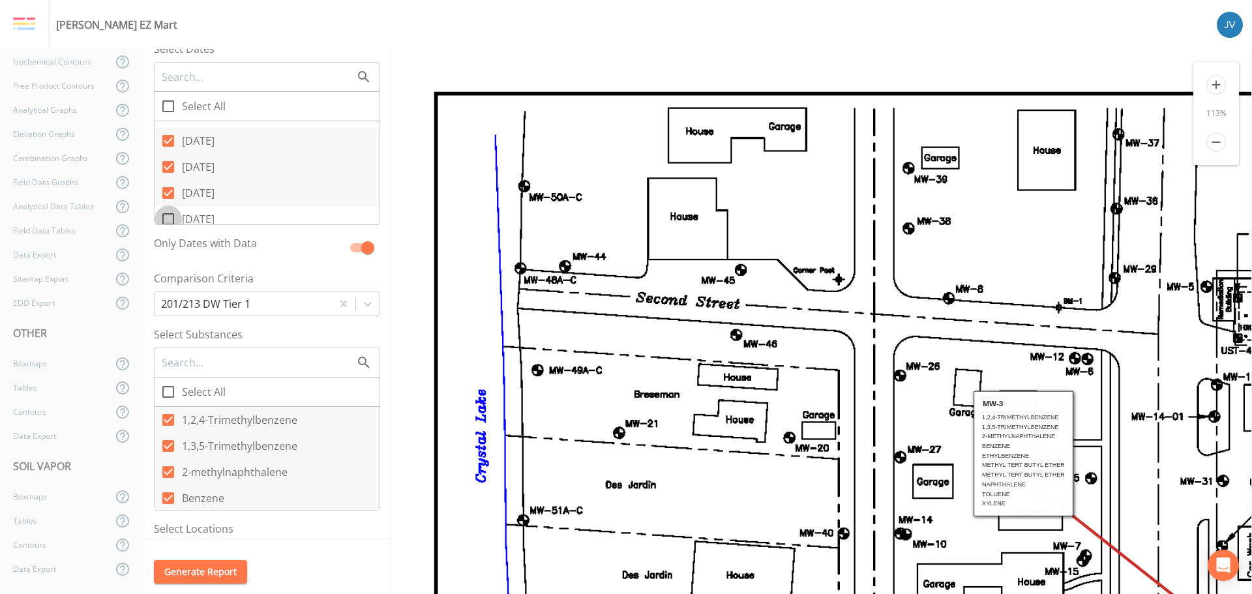
click at [168, 217] on icon at bounding box center [168, 219] width 16 height 16
click at [168, 217] on input "[DATE]" at bounding box center [161, 211] width 13 height 13
checkbox input "true"
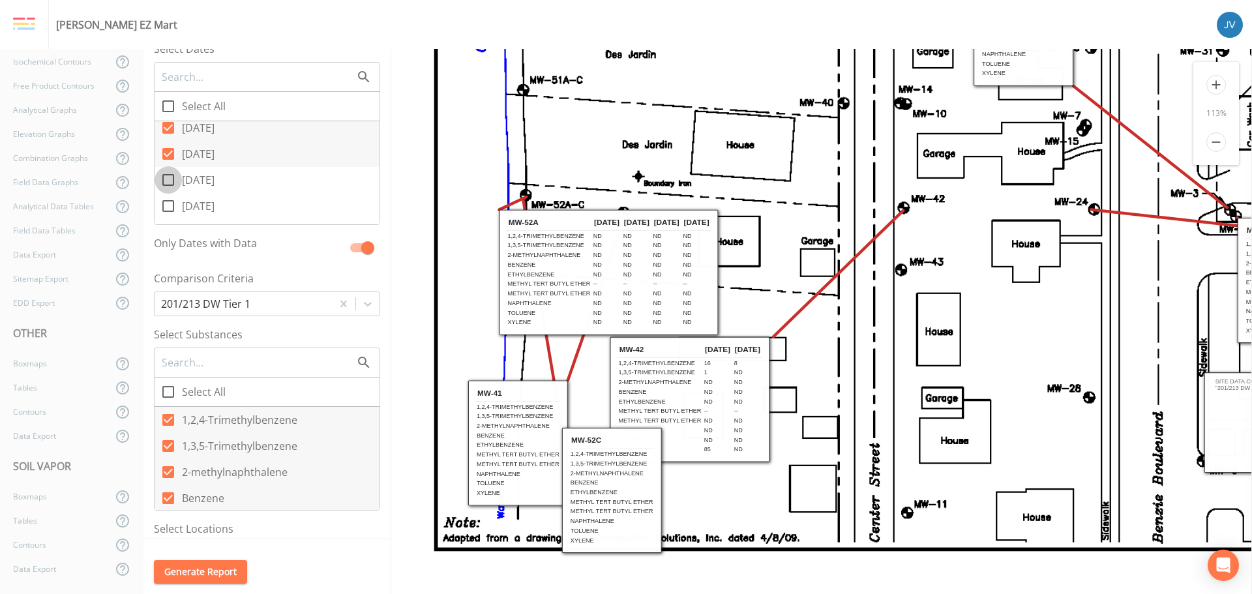
click at [165, 178] on input "[DATE]" at bounding box center [161, 172] width 13 height 13
checkbox input "true"
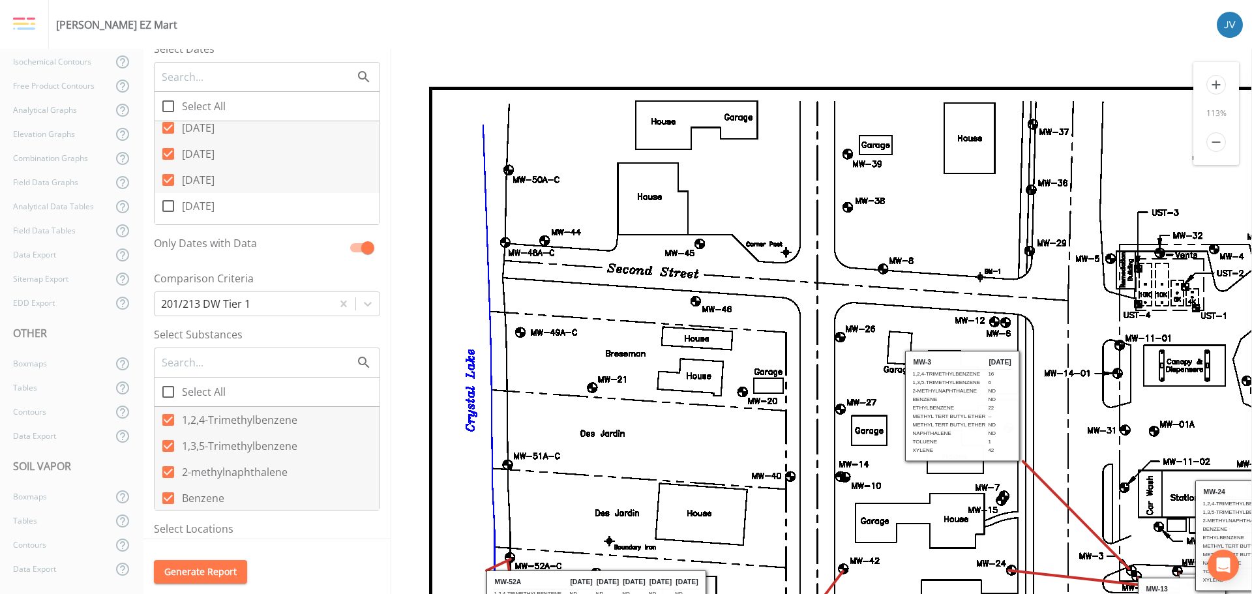
click at [168, 208] on icon at bounding box center [168, 206] width 16 height 16
click at [168, 205] on input "[DATE]" at bounding box center [161, 198] width 13 height 13
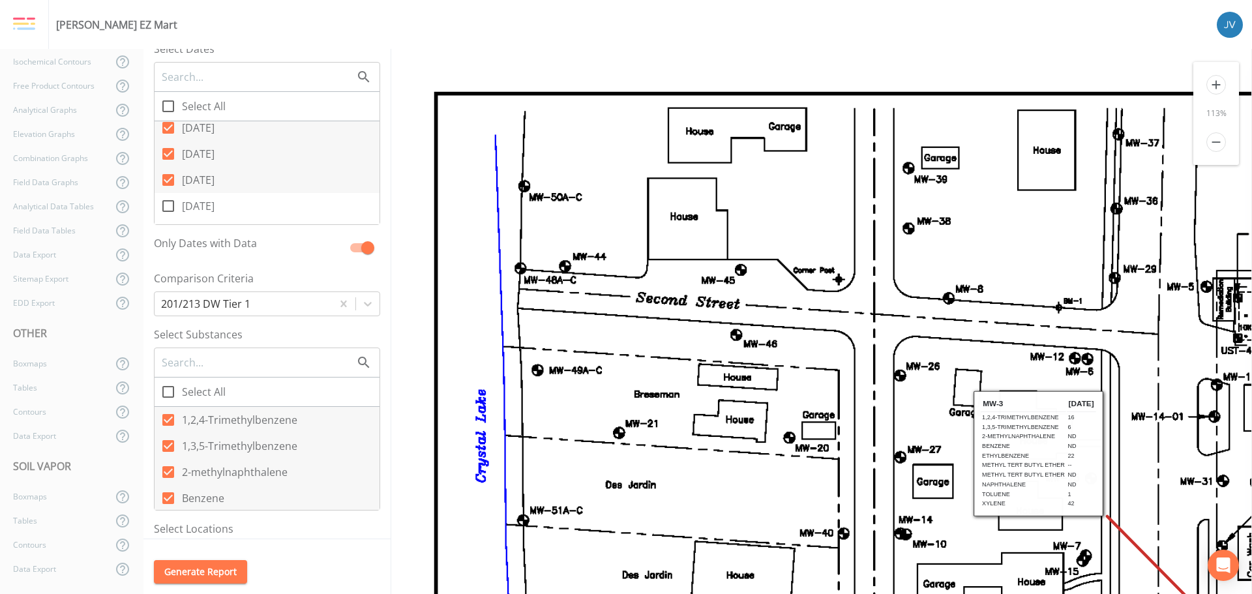
checkbox input "true"
click at [168, 151] on icon at bounding box center [168, 154] width 12 height 12
click at [168, 151] on input "[DATE]" at bounding box center [161, 146] width 13 height 13
checkbox input "false"
click at [168, 126] on icon at bounding box center [168, 128] width 12 height 12
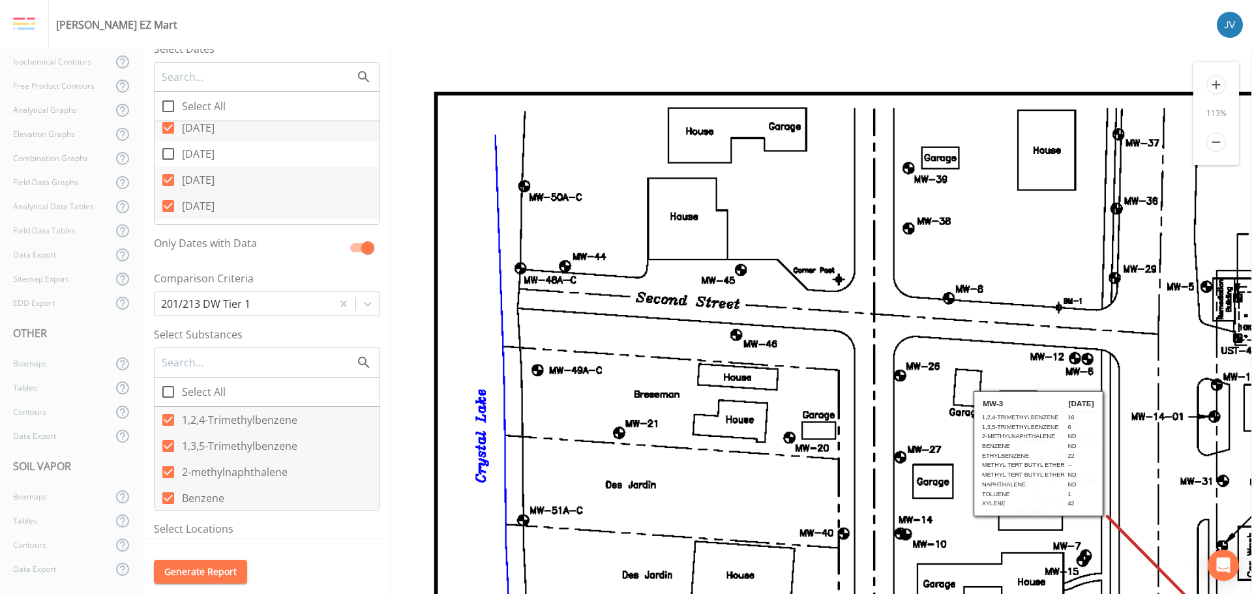
click at [168, 126] on input "[DATE]" at bounding box center [161, 120] width 13 height 13
checkbox input "false"
click at [168, 169] on icon at bounding box center [168, 174] width 12 height 12
click at [168, 169] on input "[DATE]" at bounding box center [161, 166] width 13 height 13
checkbox input "false"
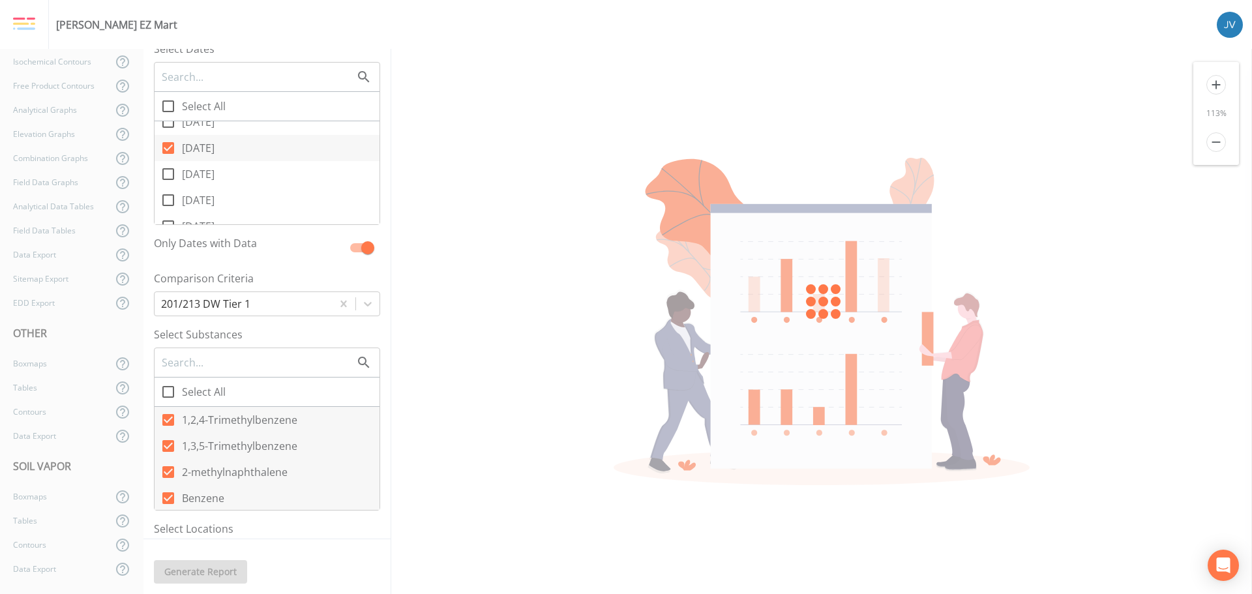
click at [165, 145] on input "[DATE]" at bounding box center [161, 140] width 13 height 13
checkbox input "false"
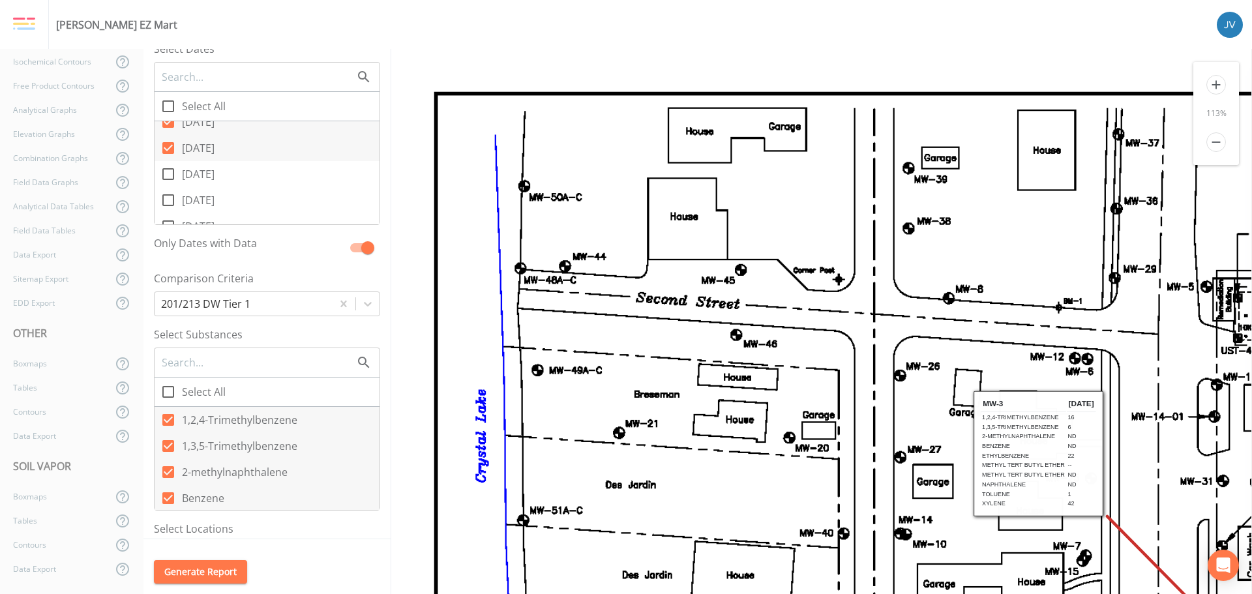
drag, startPoint x: 168, startPoint y: 172, endPoint x: 175, endPoint y: 188, distance: 17.2
click at [168, 174] on icon at bounding box center [168, 174] width 16 height 16
click at [168, 173] on input "[DATE]" at bounding box center [161, 166] width 13 height 13
checkbox input "true"
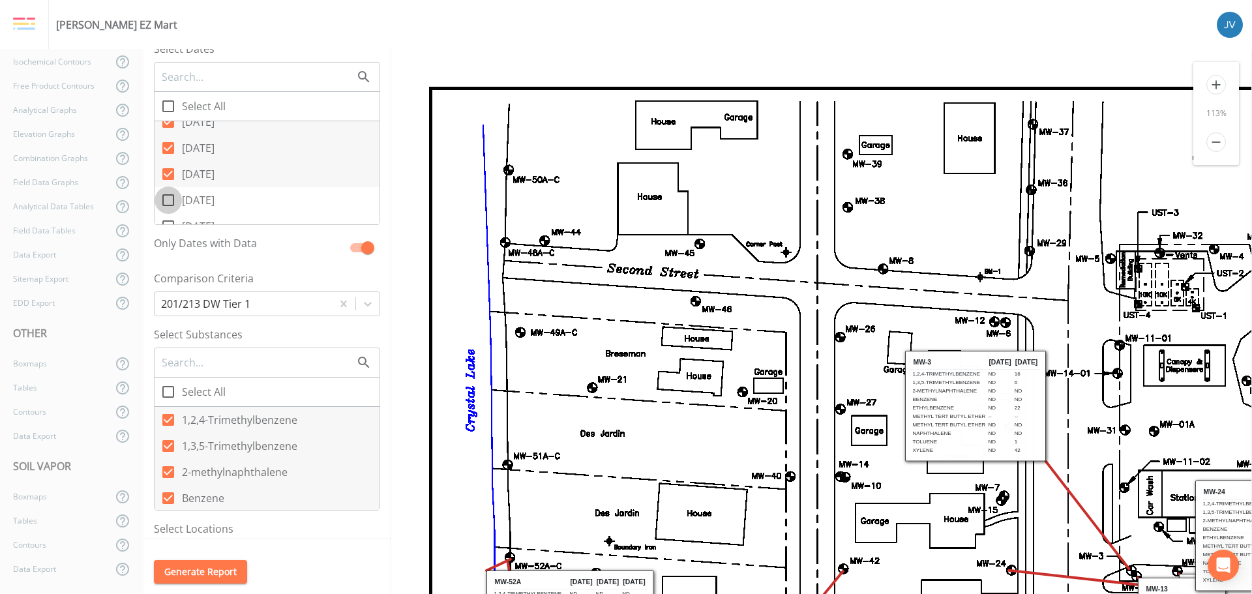
click at [170, 203] on icon at bounding box center [168, 200] width 16 height 16
click at [168, 200] on input "[DATE]" at bounding box center [161, 193] width 13 height 13
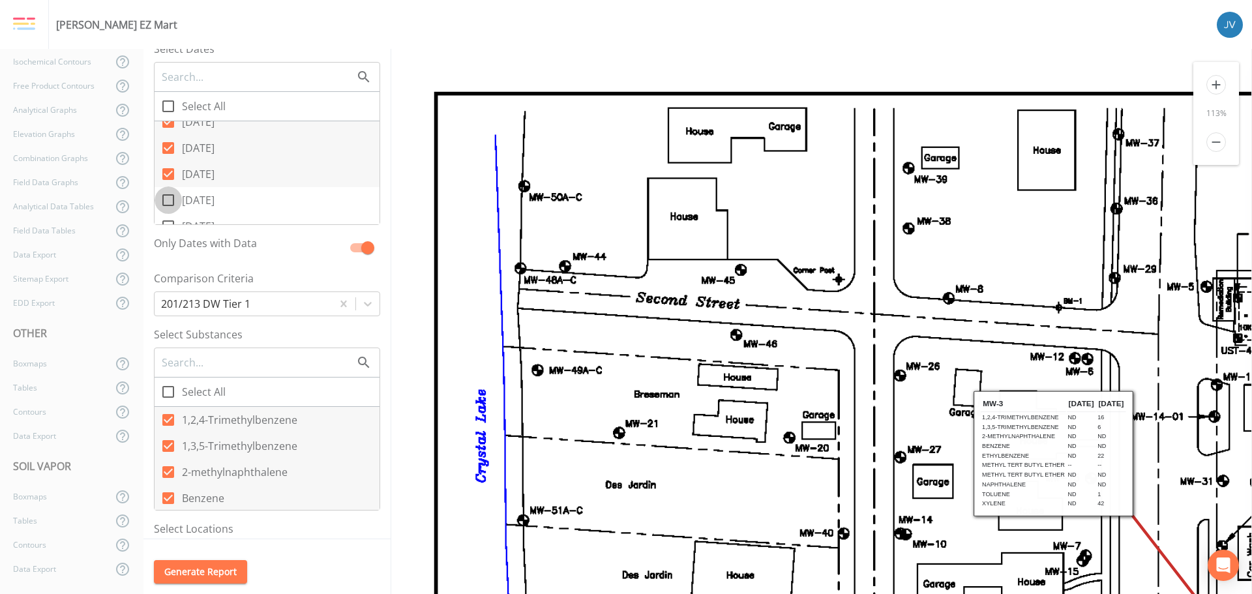
checkbox input "true"
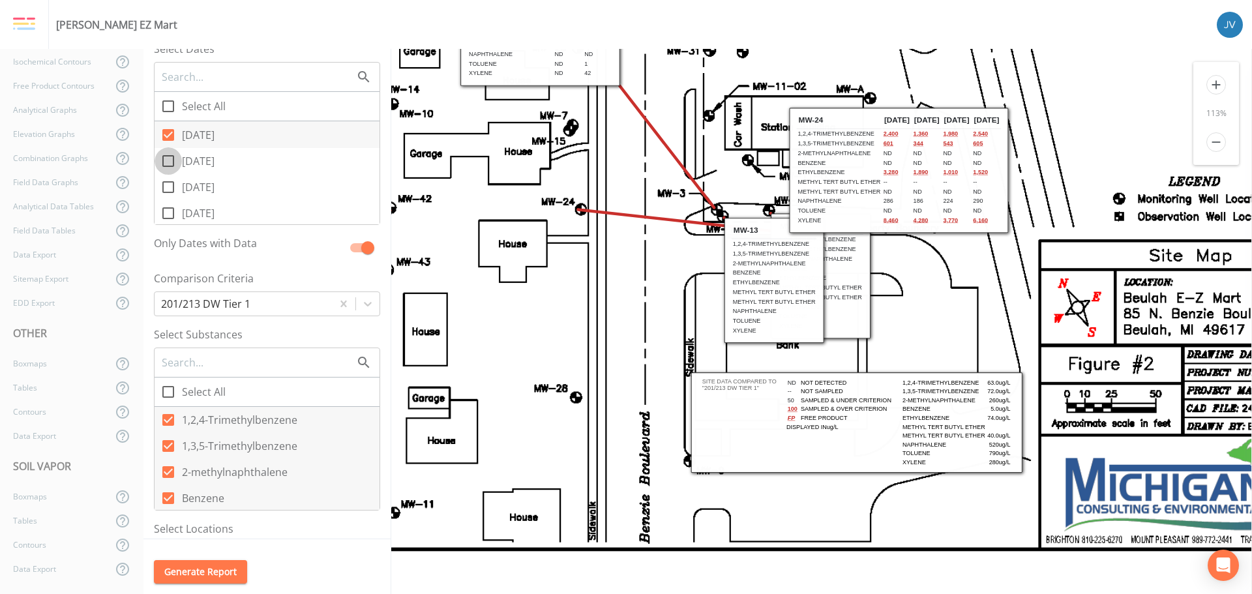
click at [167, 160] on input "[DATE]" at bounding box center [161, 153] width 13 height 13
checkbox input "true"
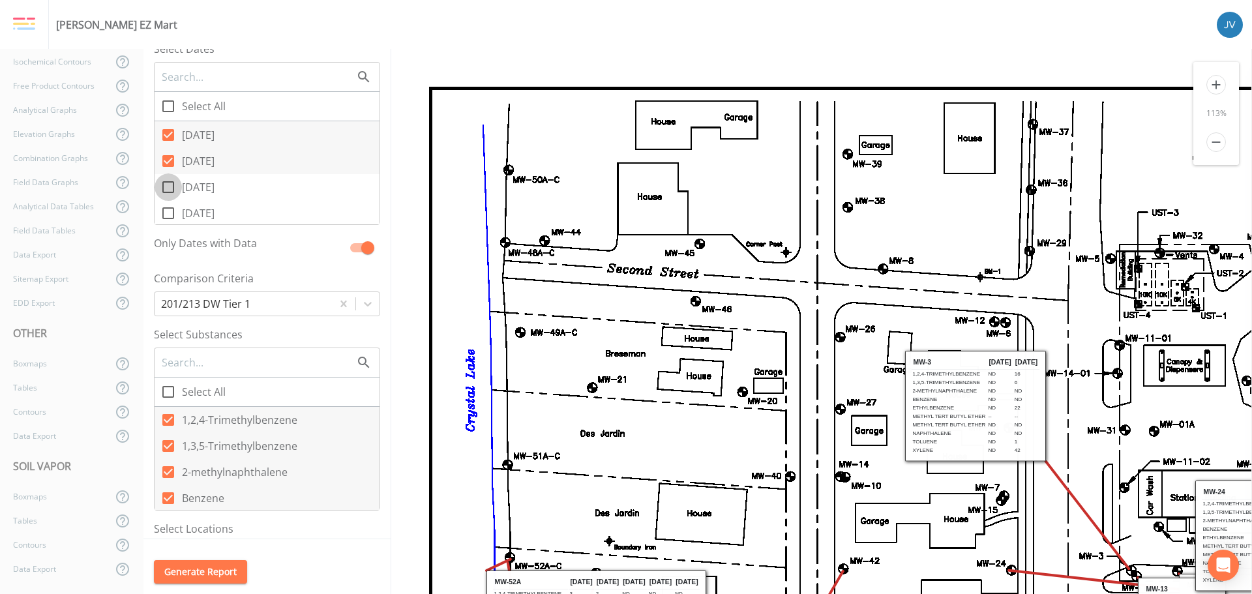
click at [170, 185] on icon at bounding box center [168, 187] width 16 height 16
click at [168, 185] on input "[DATE]" at bounding box center [161, 179] width 13 height 13
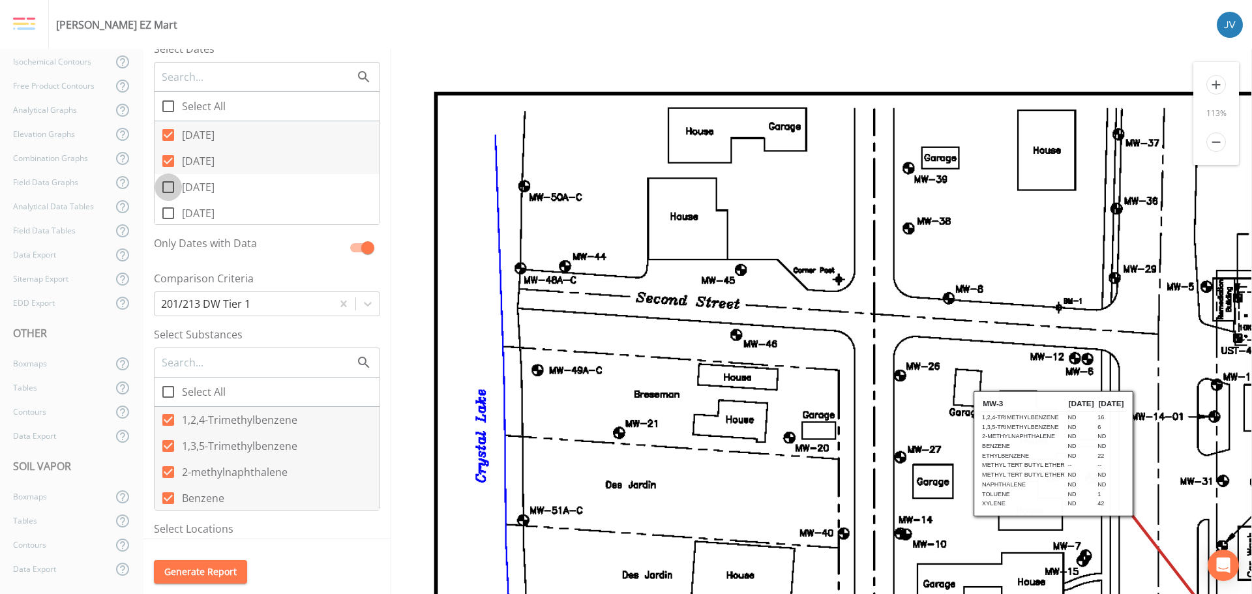
checkbox input "true"
click at [169, 213] on icon at bounding box center [168, 213] width 16 height 16
click at [168, 213] on input "[DATE]" at bounding box center [161, 206] width 13 height 13
checkbox input "true"
click at [170, 134] on icon at bounding box center [168, 135] width 16 height 16
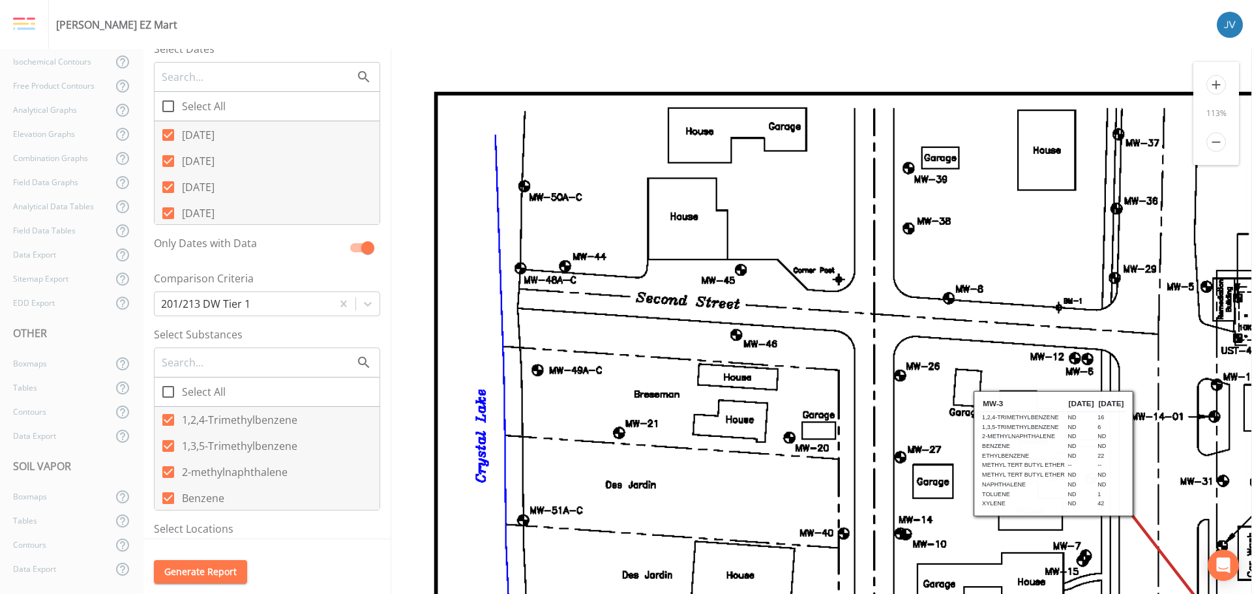
click at [168, 134] on input "[DATE]" at bounding box center [161, 127] width 13 height 13
checkbox input "false"
click at [167, 171] on input "[DATE]" at bounding box center [161, 166] width 13 height 13
checkbox input "false"
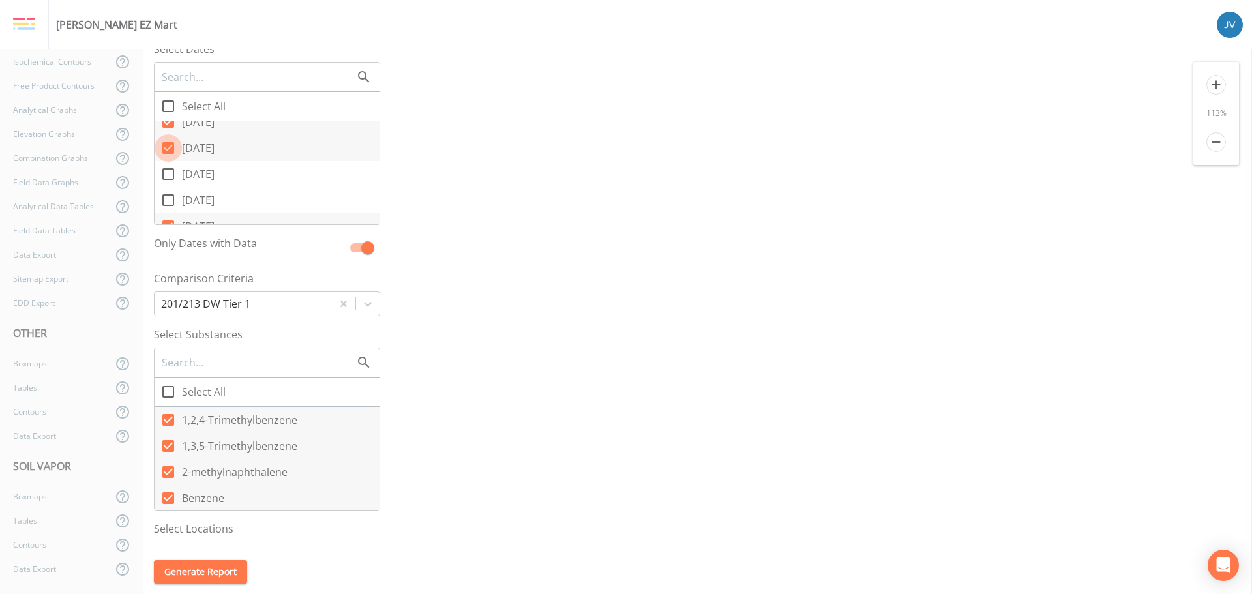
drag, startPoint x: 166, startPoint y: 150, endPoint x: 167, endPoint y: 135, distance: 15.1
click at [166, 148] on icon at bounding box center [168, 148] width 12 height 12
click at [166, 147] on input "[DATE]" at bounding box center [161, 140] width 13 height 13
checkbox input "false"
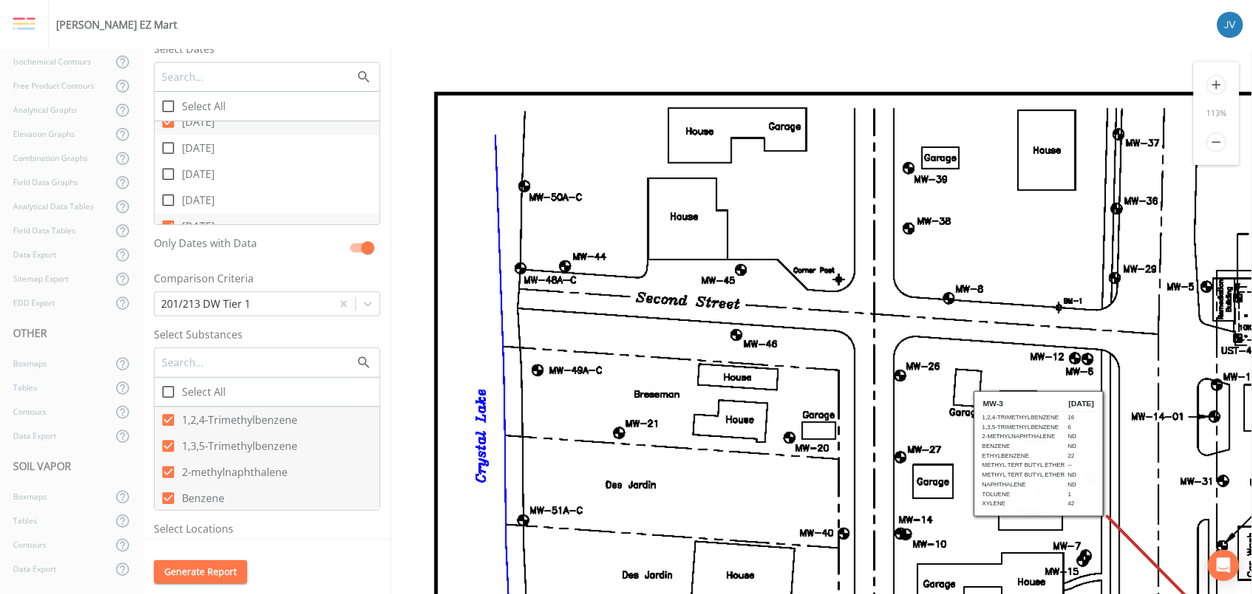
click at [165, 123] on icon at bounding box center [168, 122] width 12 height 12
click at [165, 121] on input "[DATE]" at bounding box center [161, 114] width 13 height 13
checkbox input "false"
drag, startPoint x: 168, startPoint y: 164, endPoint x: 168, endPoint y: 183, distance: 19.6
click at [168, 164] on icon at bounding box center [168, 167] width 16 height 16
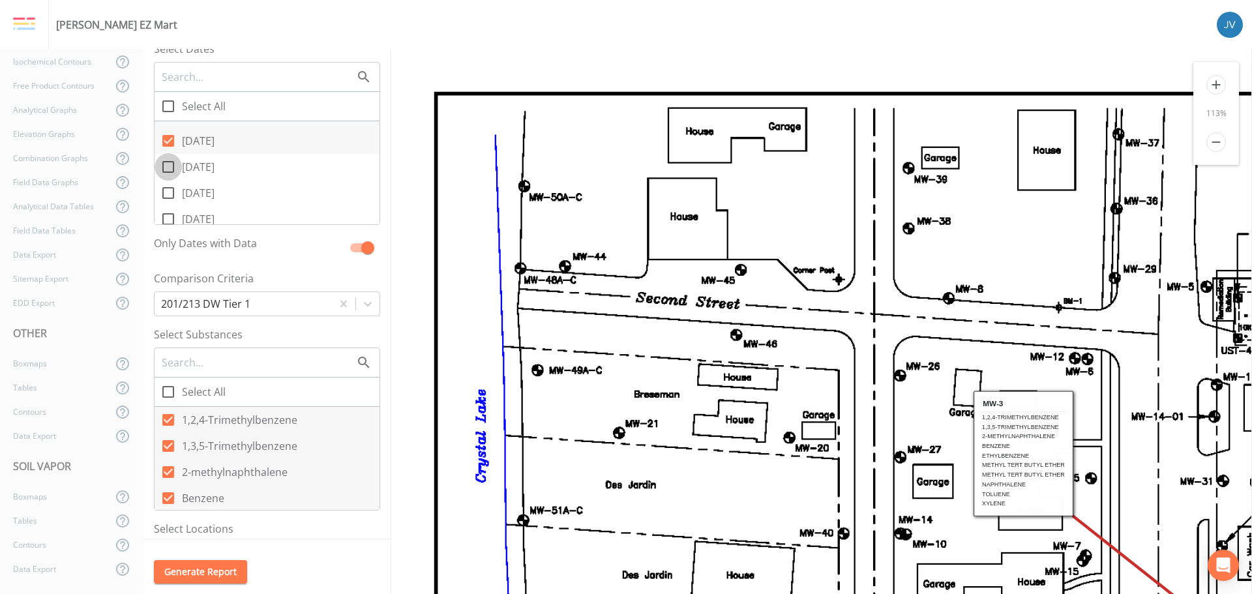
click at [168, 164] on input "[DATE]" at bounding box center [161, 159] width 13 height 13
checkbox input "true"
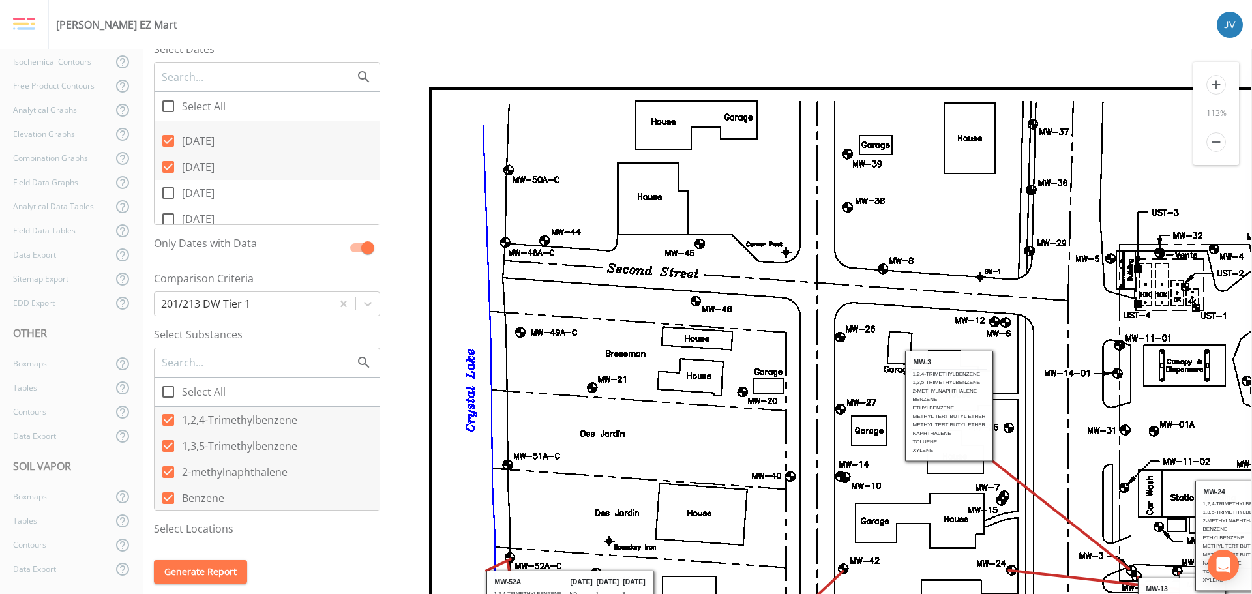
click at [165, 190] on input "[DATE]" at bounding box center [161, 185] width 13 height 13
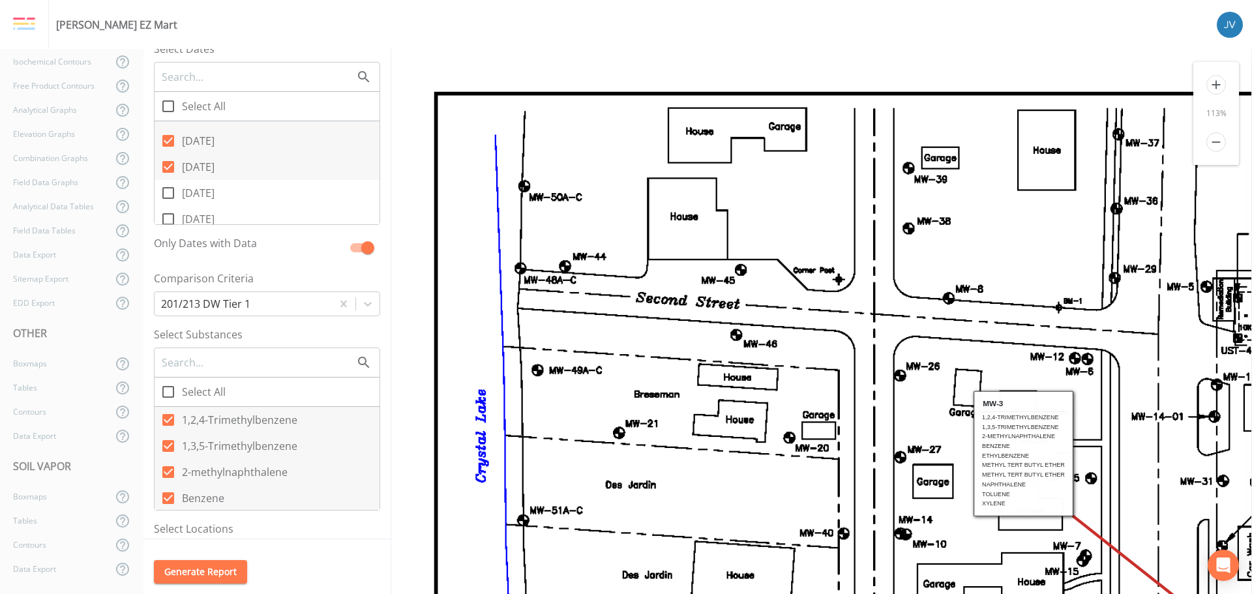
checkbox input "true"
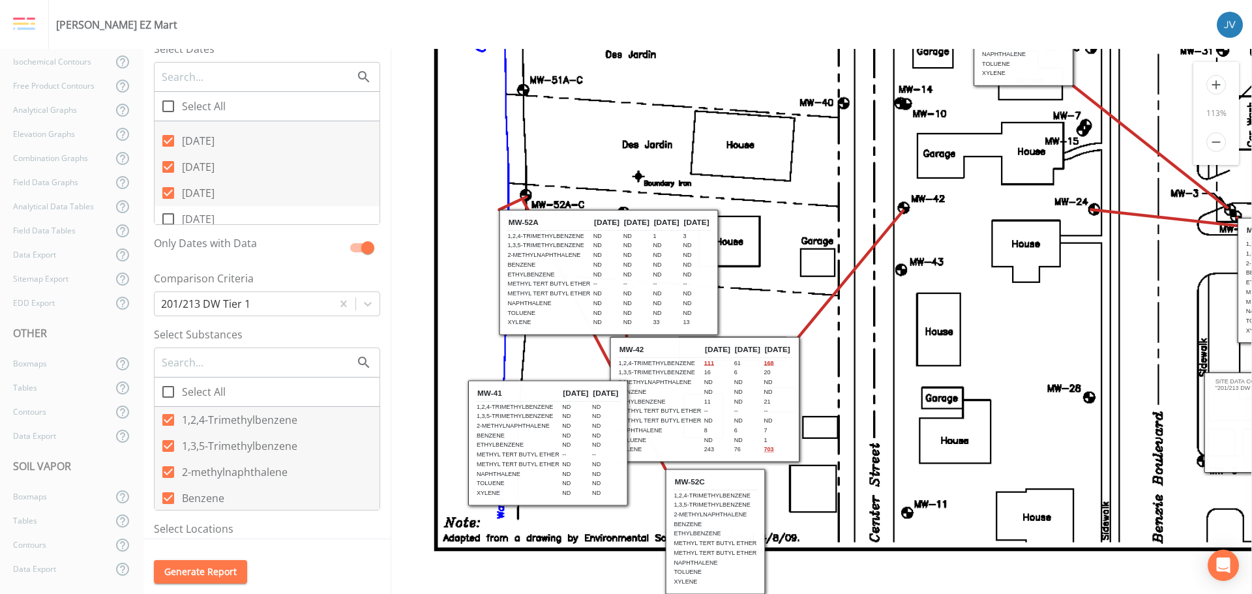
drag, startPoint x: 623, startPoint y: 433, endPoint x: 727, endPoint y: 475, distance: 111.4
click at [727, 475] on th "MW-52C" at bounding box center [715, 481] width 85 height 16
click at [168, 151] on icon at bounding box center [168, 154] width 16 height 16
click at [168, 151] on input "[DATE]" at bounding box center [161, 146] width 13 height 13
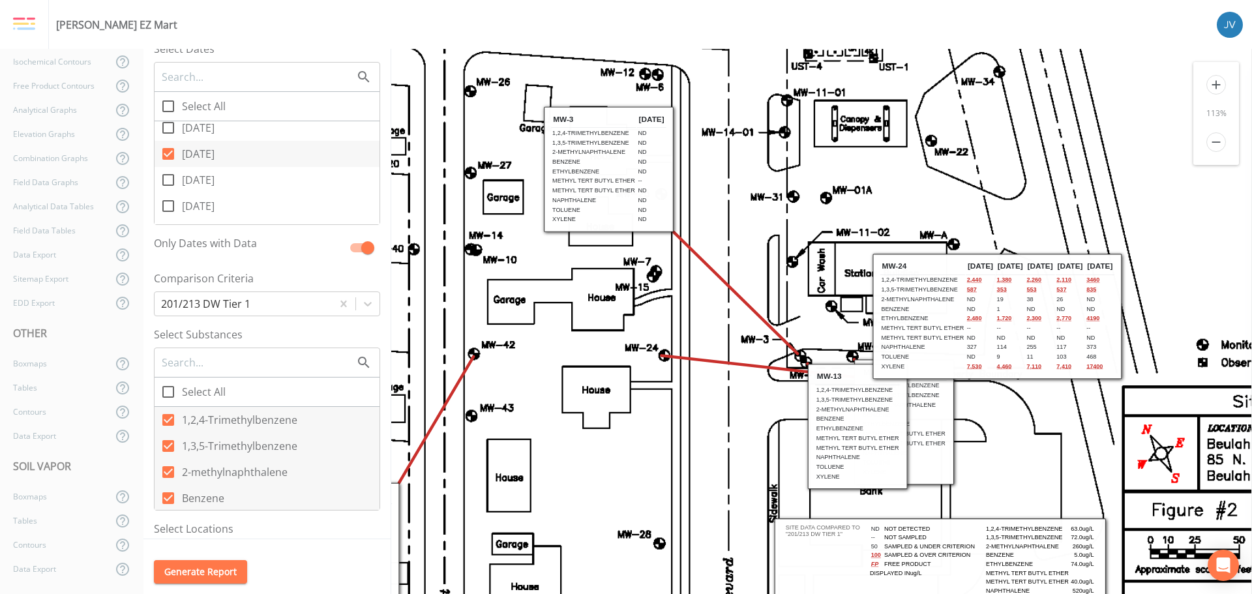
scroll to position [261, 430]
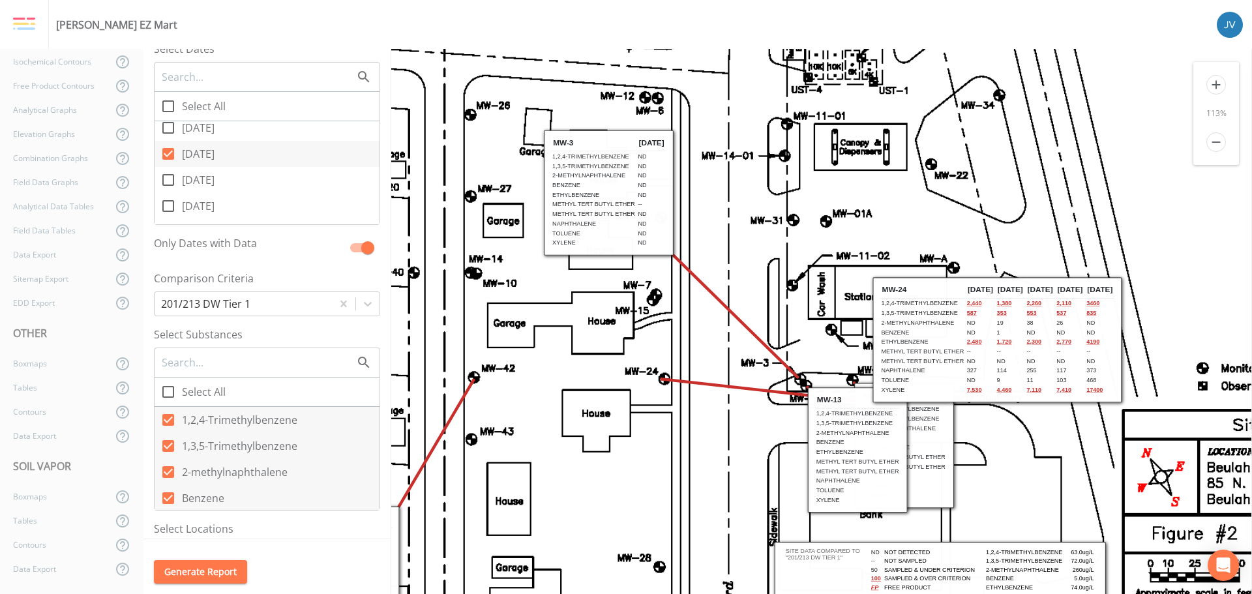
click at [168, 155] on icon at bounding box center [168, 154] width 16 height 16
click at [168, 153] on input "[DATE]" at bounding box center [161, 146] width 13 height 13
checkbox input "false"
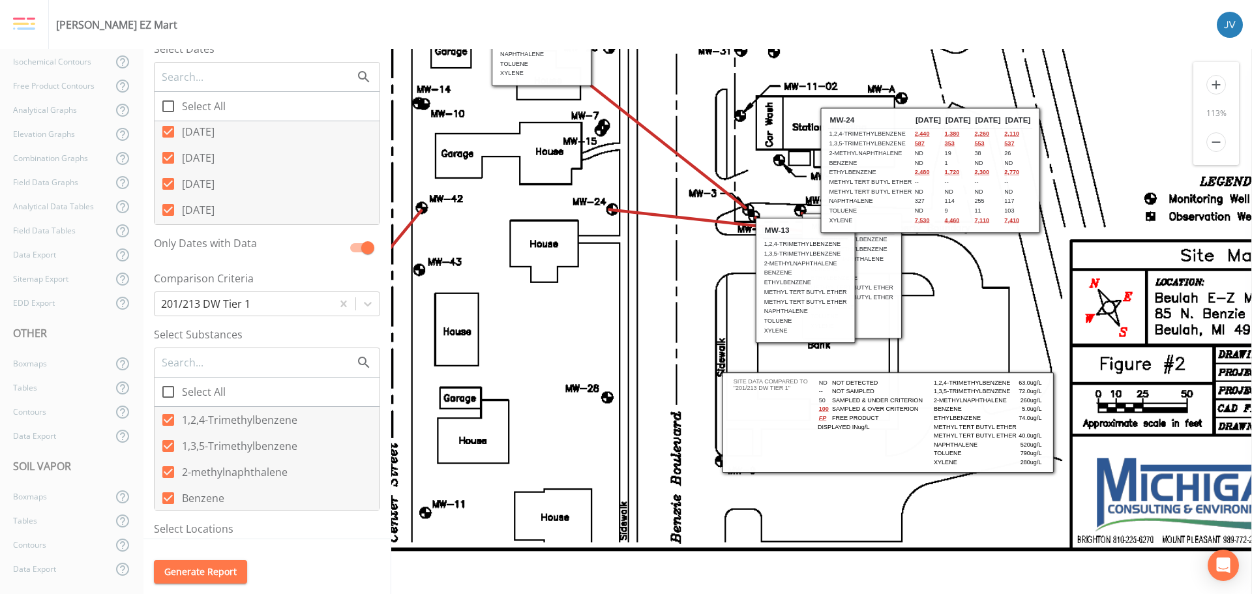
scroll to position [1311, 0]
click at [168, 155] on icon at bounding box center [168, 154] width 16 height 16
click at [168, 153] on input "[DATE]" at bounding box center [161, 146] width 13 height 13
checkbox input "false"
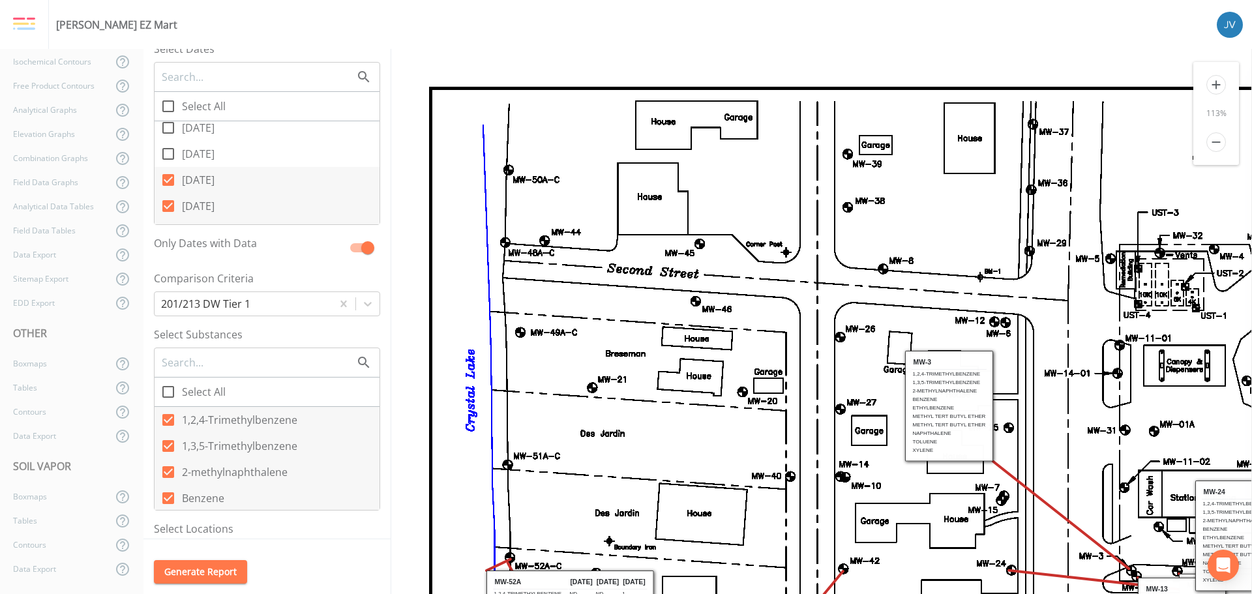
scroll to position [0, 0]
click at [170, 176] on icon at bounding box center [168, 180] width 12 height 12
click at [168, 176] on input "[DATE]" at bounding box center [161, 172] width 13 height 13
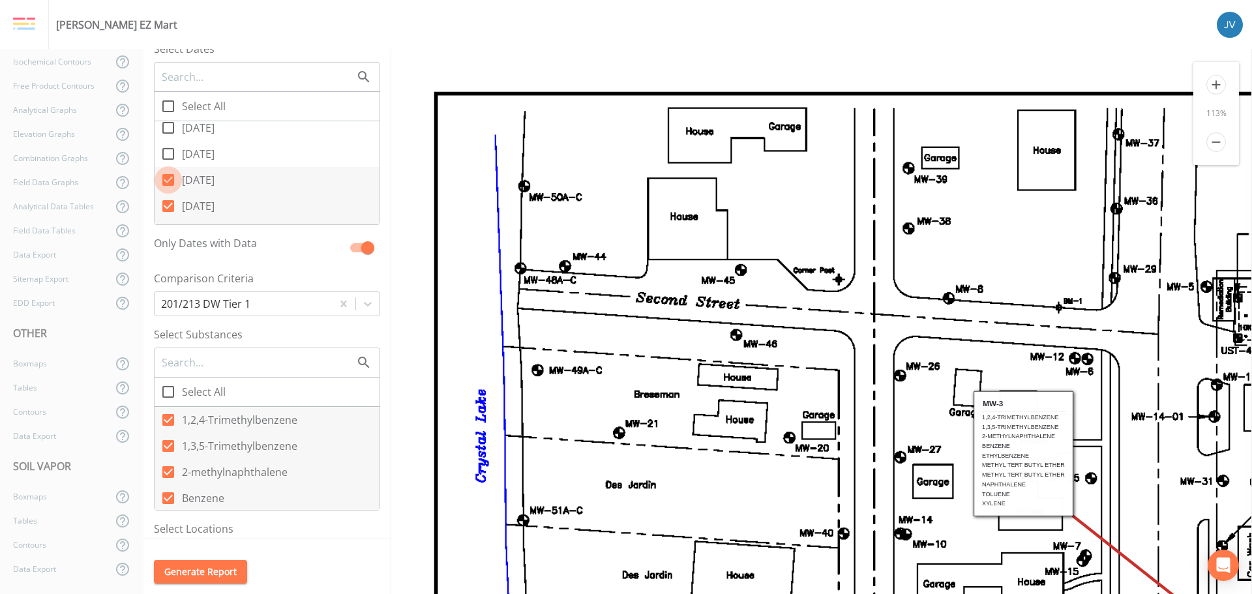
checkbox input "false"
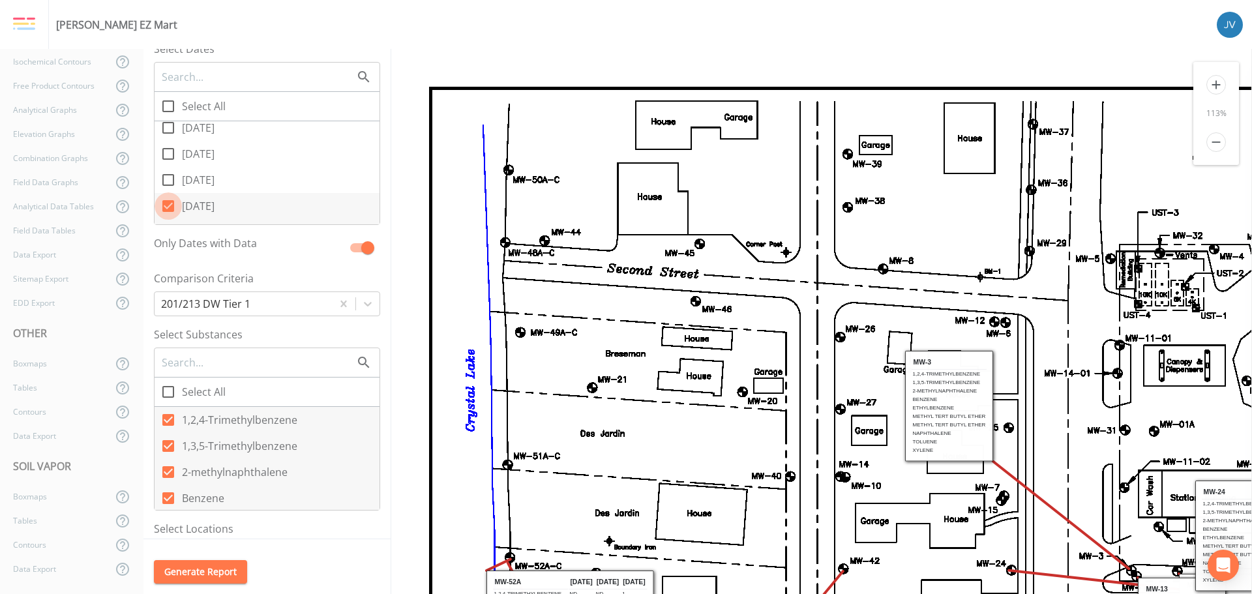
click at [170, 204] on icon at bounding box center [168, 206] width 12 height 12
click at [168, 204] on input "[DATE]" at bounding box center [161, 198] width 13 height 13
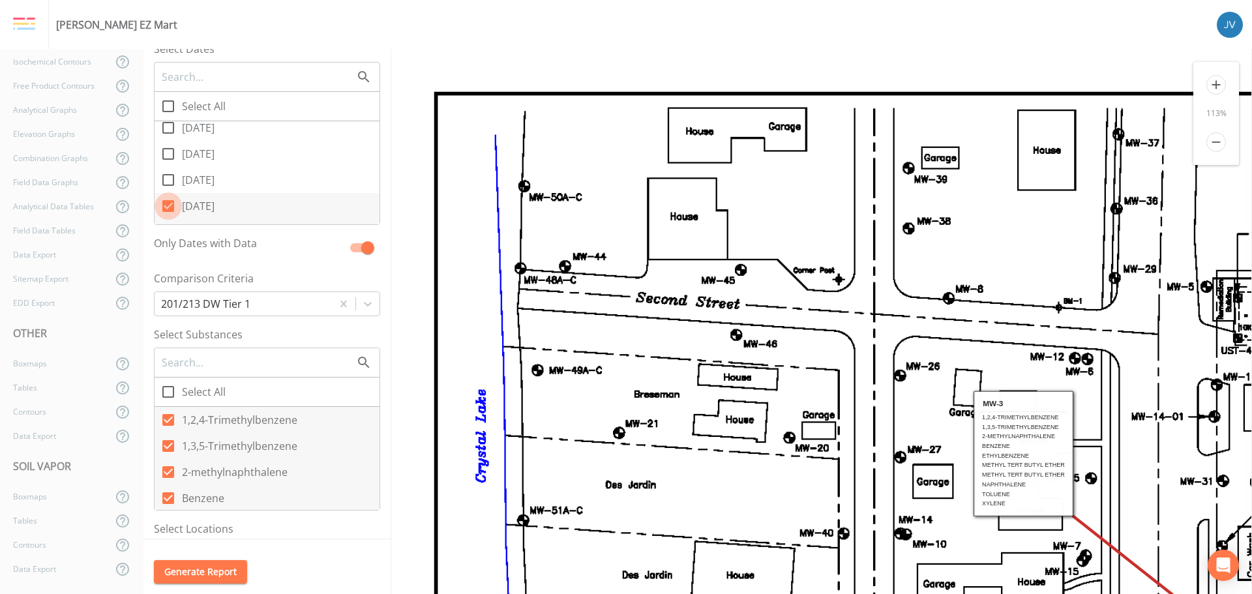
checkbox input "false"
click at [165, 164] on input "[DATE]" at bounding box center [161, 159] width 13 height 13
checkbox input "false"
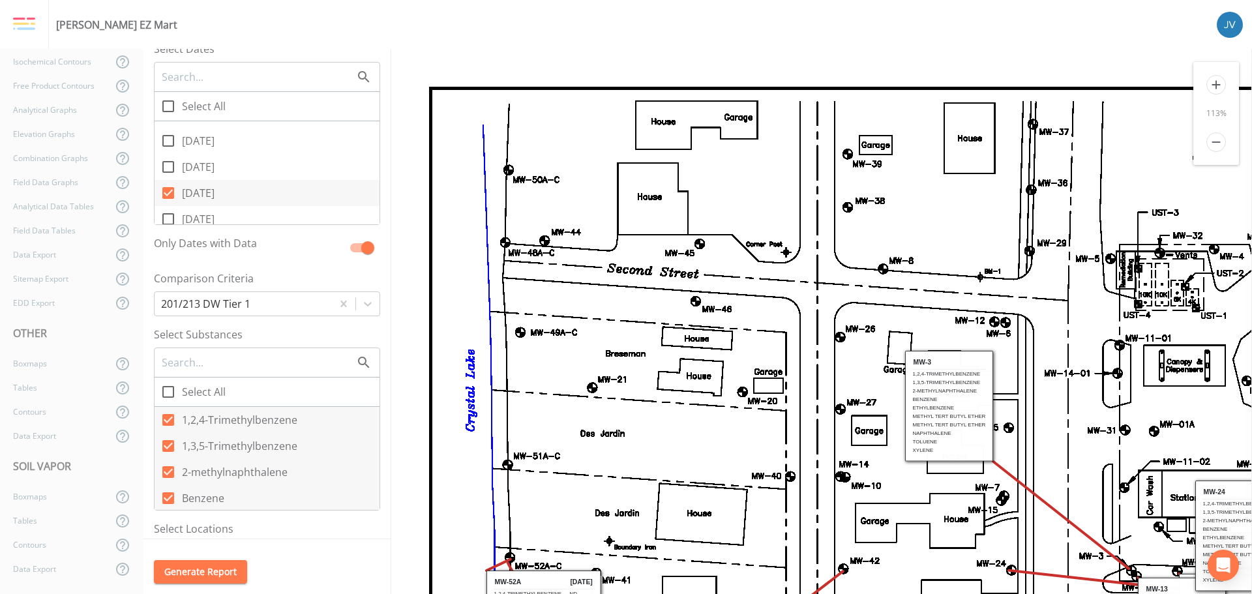
scroll to position [0, 0]
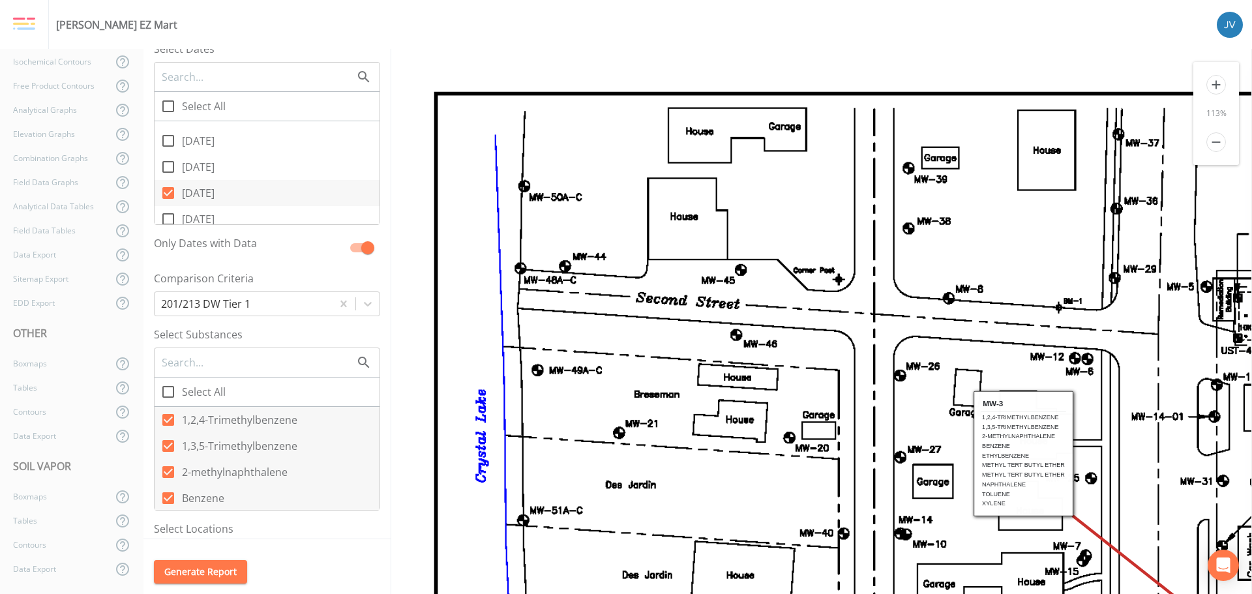
click at [168, 219] on icon at bounding box center [168, 219] width 16 height 16
click at [168, 218] on input "[DATE]" at bounding box center [161, 211] width 13 height 13
checkbox input "true"
click at [164, 190] on input "[DATE]" at bounding box center [161, 185] width 13 height 13
checkbox input "false"
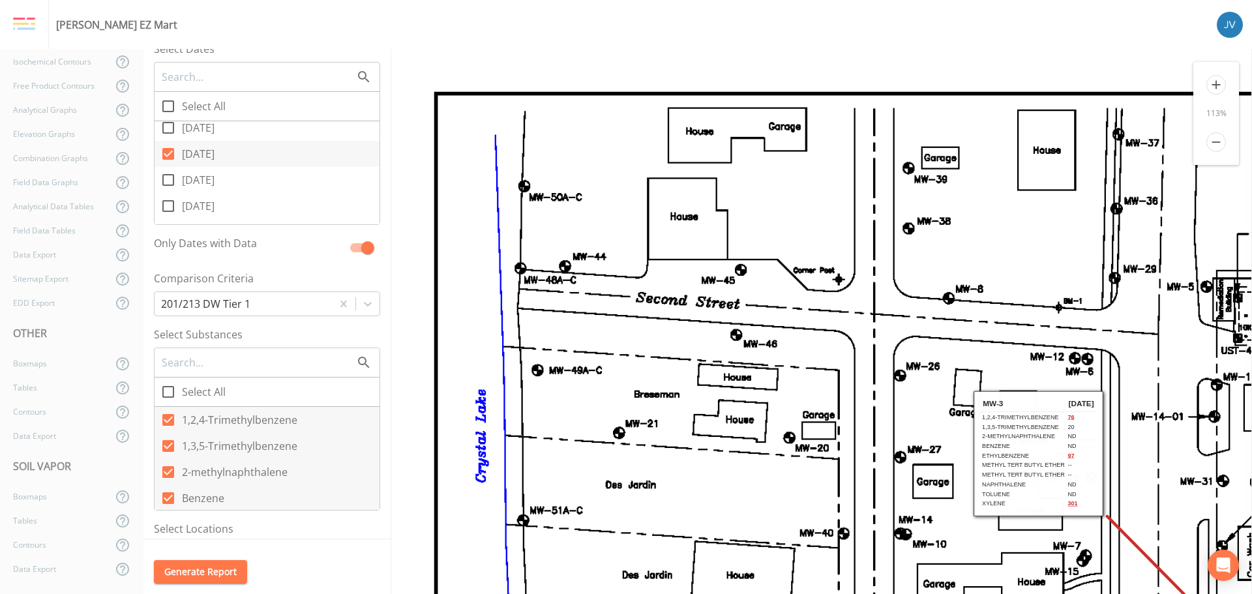
click at [166, 180] on icon at bounding box center [168, 180] width 16 height 16
click at [166, 179] on input "[DATE]" at bounding box center [161, 172] width 13 height 13
checkbox input "true"
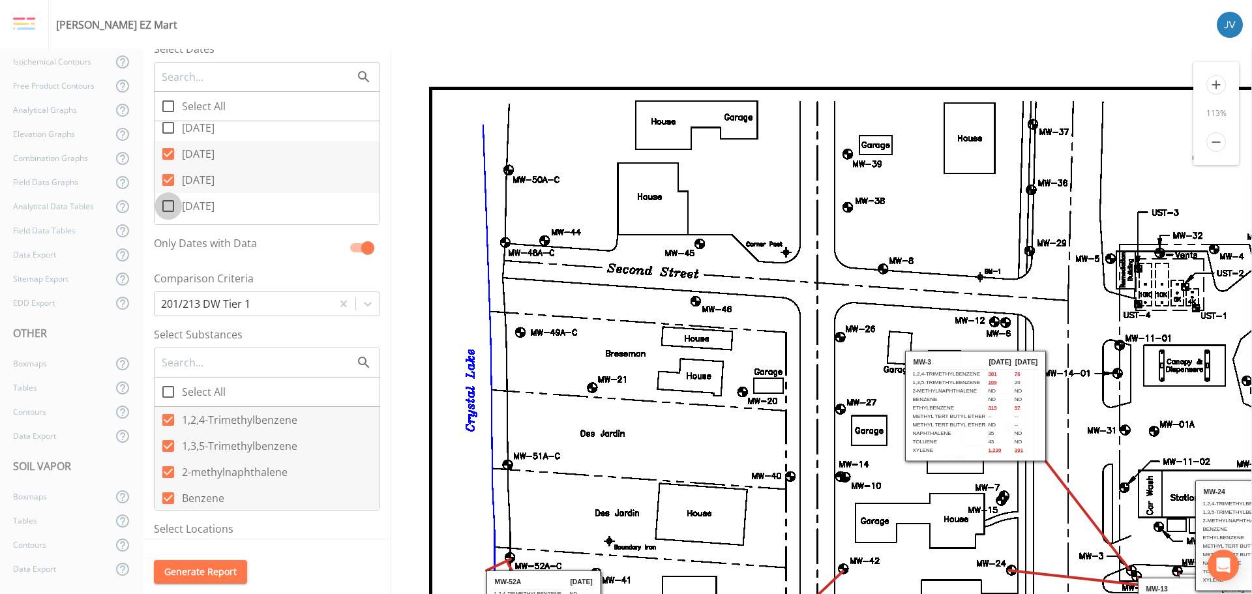
click at [170, 206] on icon at bounding box center [168, 206] width 16 height 16
click at [168, 205] on input "[DATE]" at bounding box center [161, 198] width 13 height 13
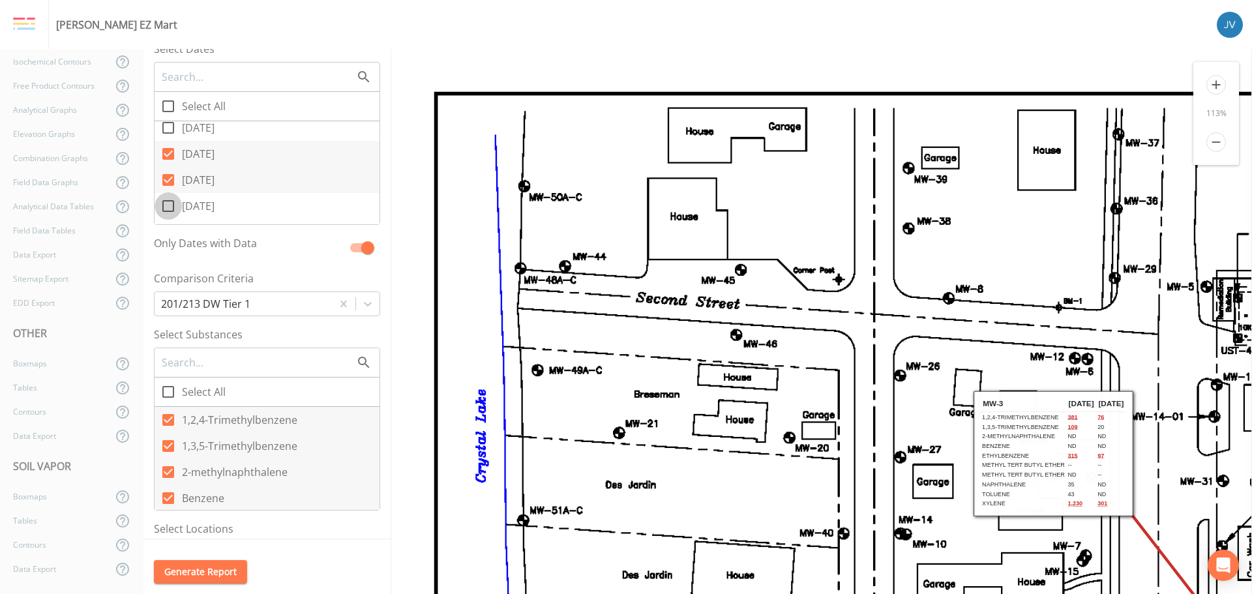
checkbox input "true"
click at [165, 164] on input "[DATE]" at bounding box center [161, 159] width 13 height 13
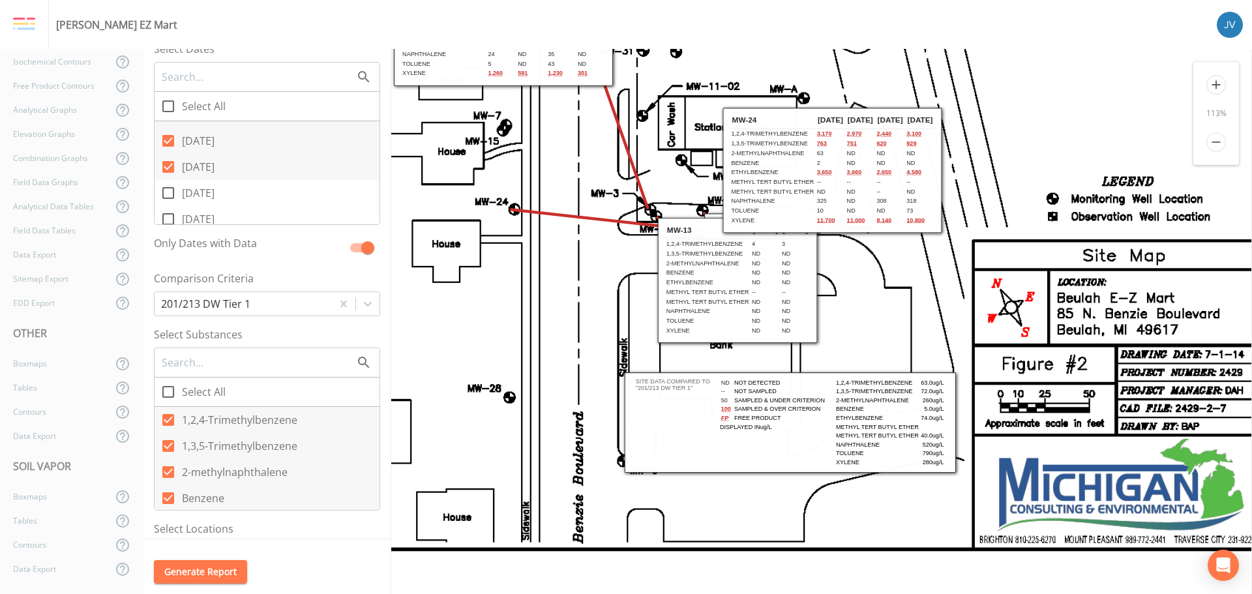
scroll to position [440, 580]
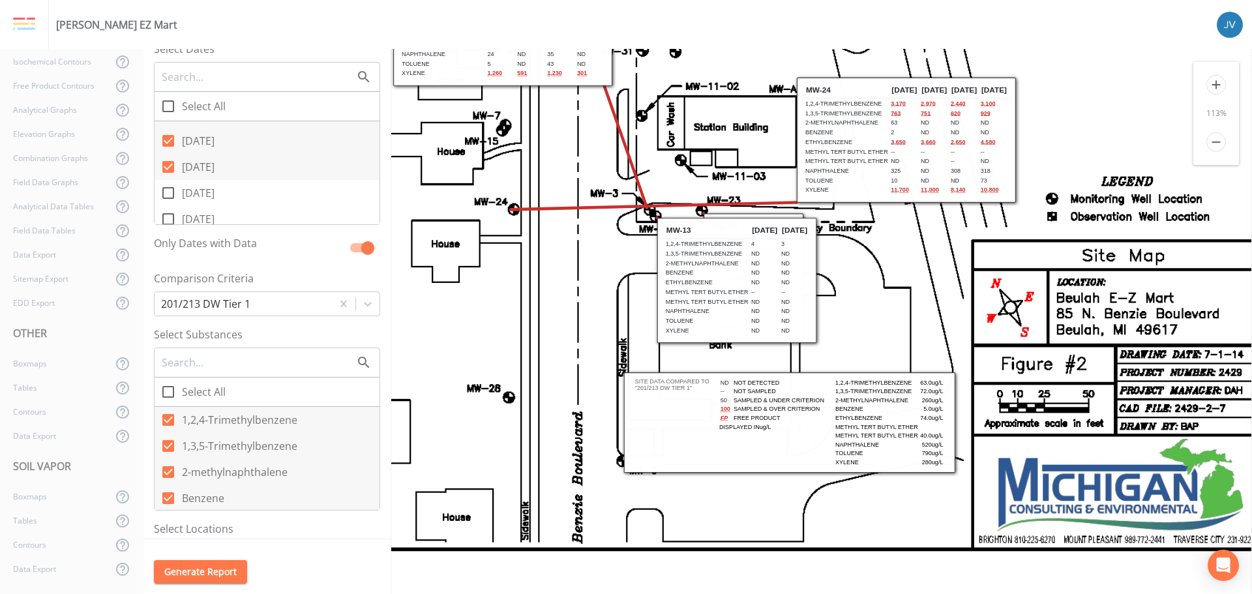
drag, startPoint x: 786, startPoint y: 113, endPoint x: 860, endPoint y: 82, distance: 80.4
click at [860, 82] on th "MW-24" at bounding box center [846, 90] width 85 height 16
drag, startPoint x: 170, startPoint y: 167, endPoint x: 173, endPoint y: 154, distance: 13.4
click at [170, 167] on icon at bounding box center [168, 167] width 16 height 16
click at [168, 166] on input "[DATE]" at bounding box center [161, 159] width 13 height 13
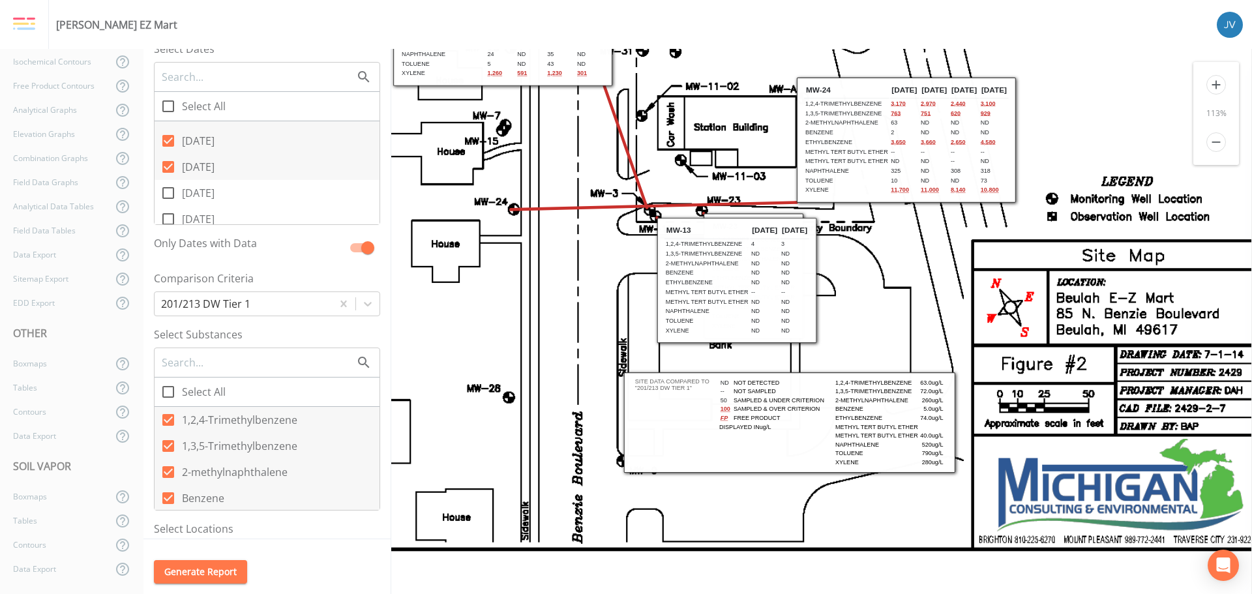
checkbox input "false"
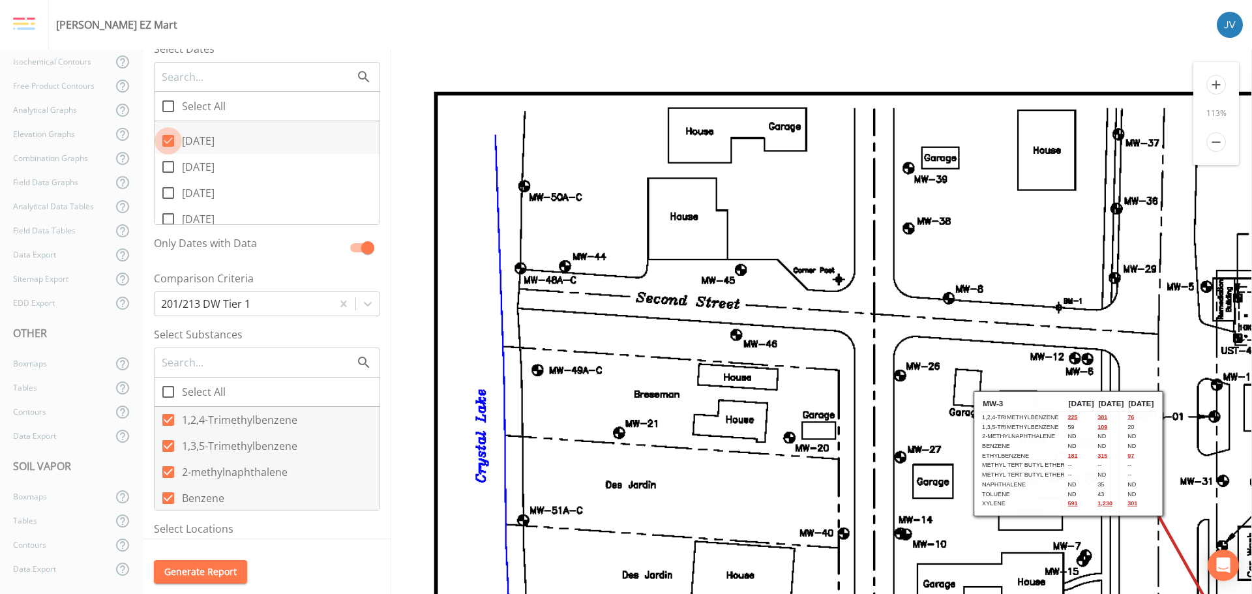
click at [172, 140] on icon at bounding box center [168, 141] width 12 height 12
click at [168, 140] on input "[DATE]" at bounding box center [161, 133] width 13 height 13
checkbox input "false"
click at [170, 181] on icon at bounding box center [168, 180] width 12 height 12
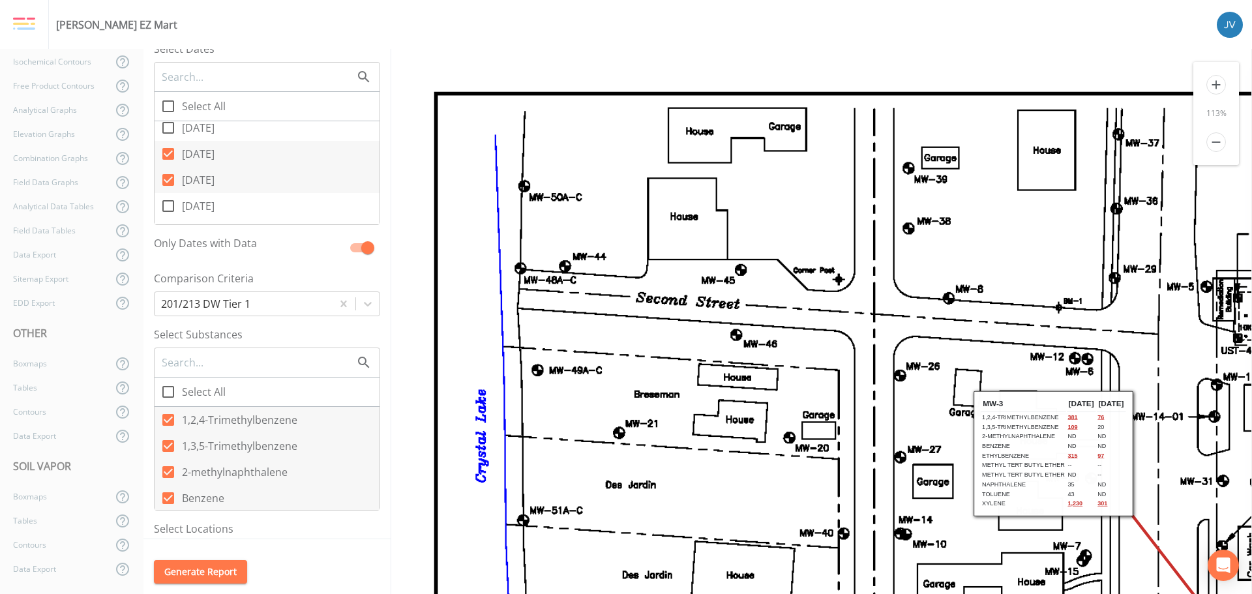
click at [168, 179] on input "[DATE]" at bounding box center [161, 172] width 13 height 13
checkbox input "false"
click at [166, 152] on input "[DATE]" at bounding box center [161, 146] width 13 height 13
checkbox input "false"
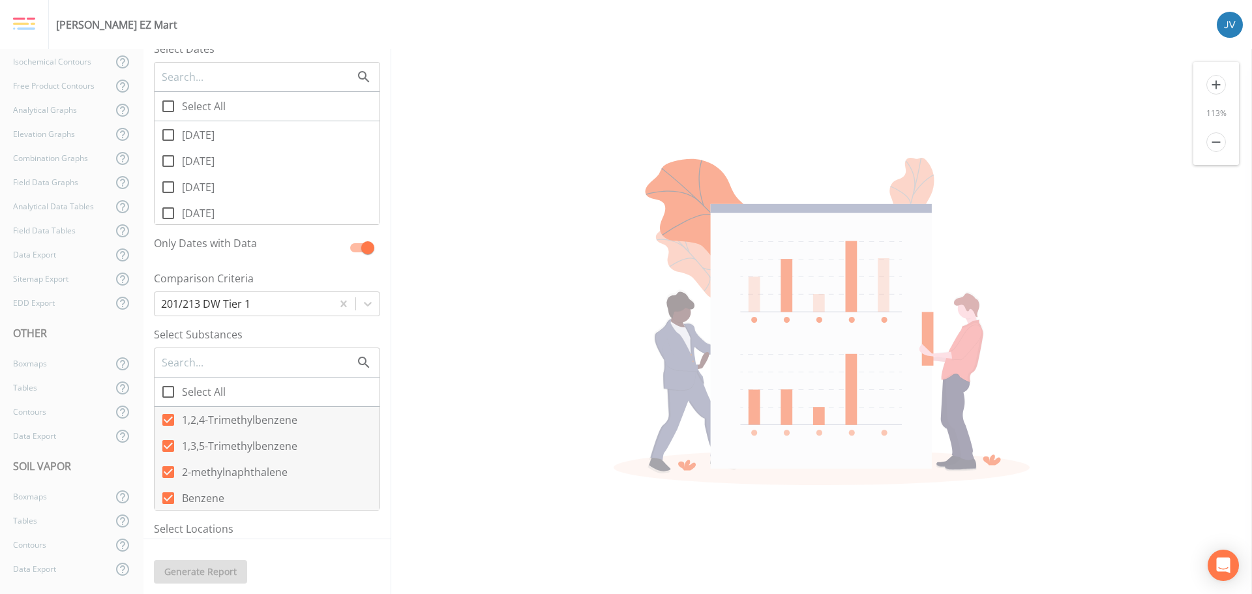
scroll to position [1507, 0]
click at [166, 192] on input "[DATE]" at bounding box center [161, 185] width 13 height 13
checkbox input "true"
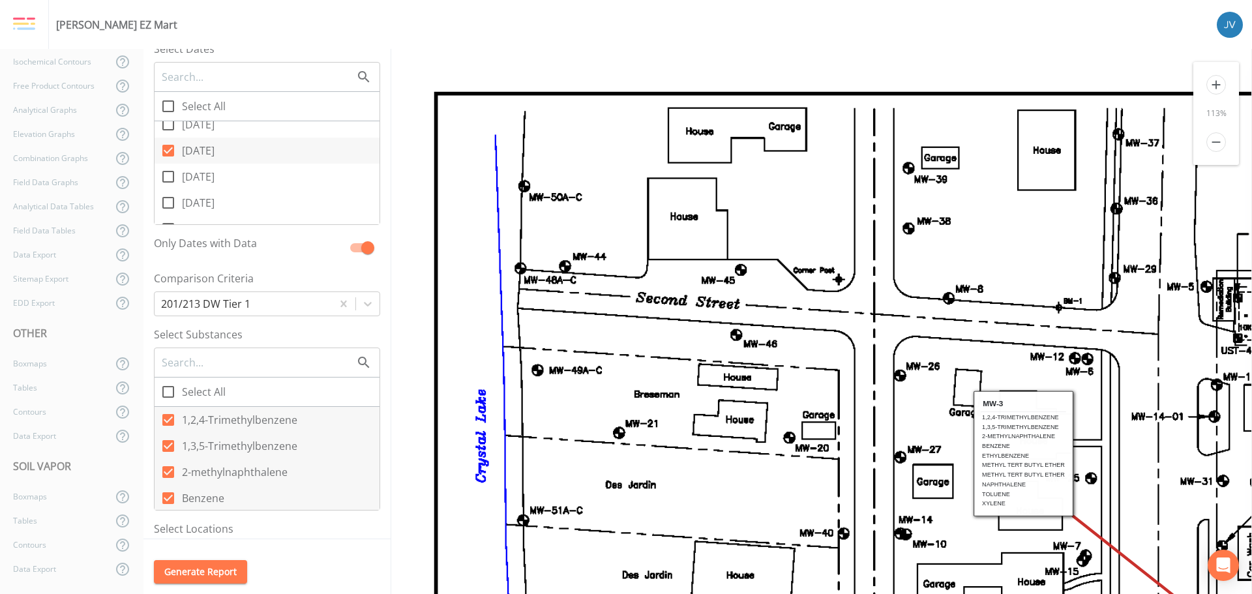
scroll to position [1572, 0]
click at [170, 150] on icon at bounding box center [168, 154] width 16 height 16
click at [168, 150] on input "[DATE]" at bounding box center [161, 146] width 13 height 13
checkbox input "true"
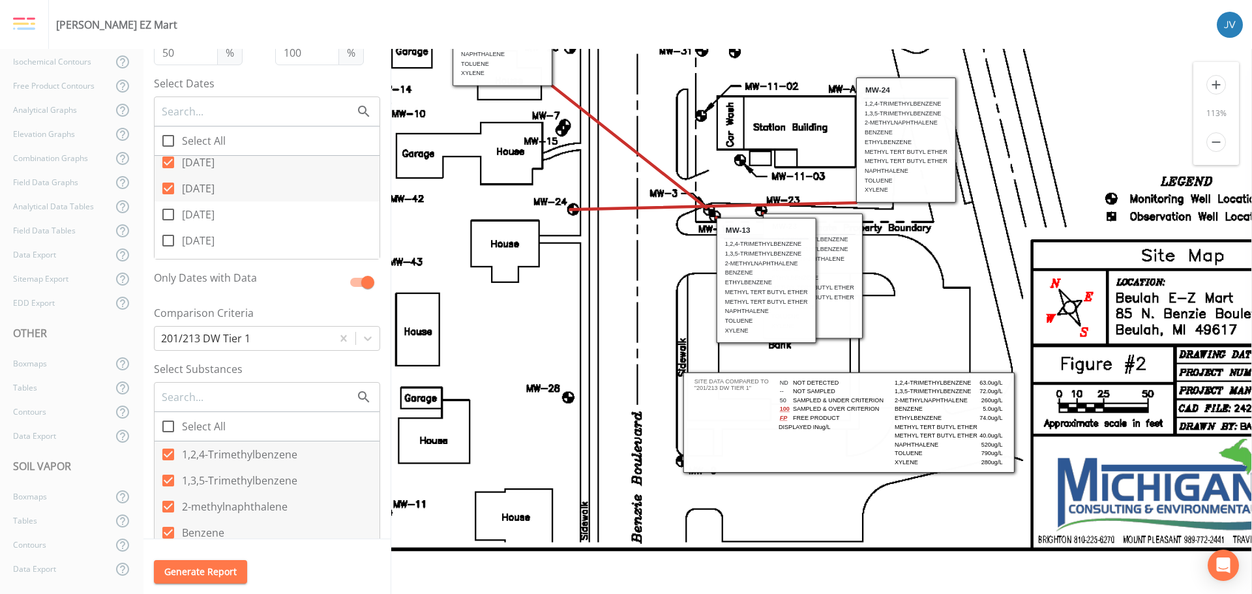
scroll to position [65, 0]
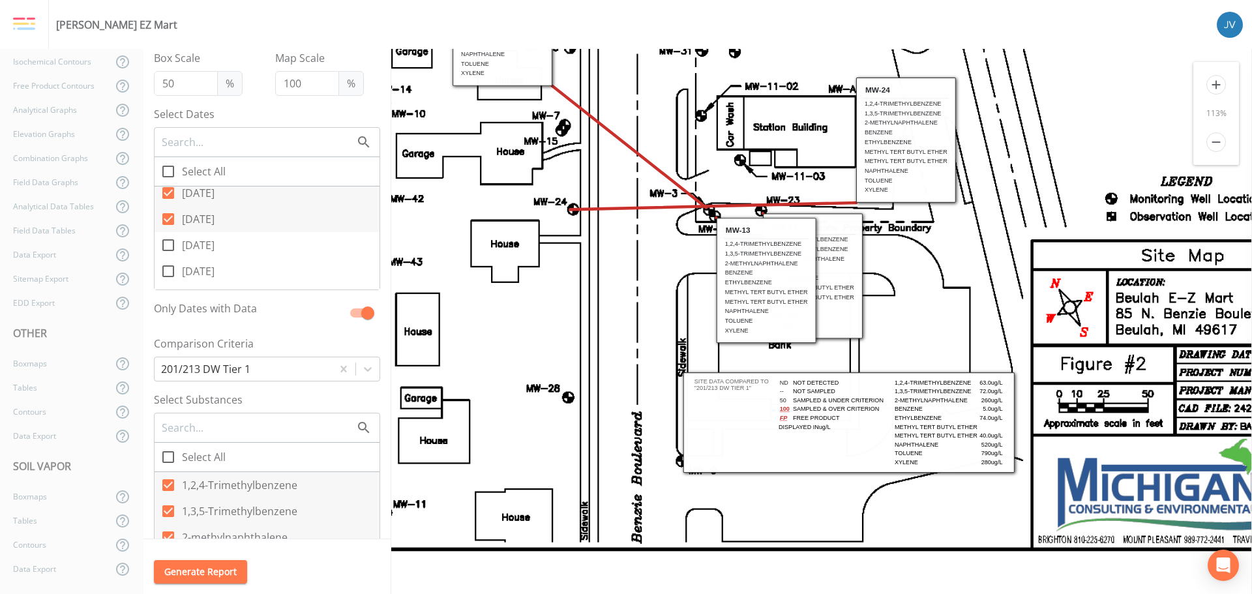
click at [169, 242] on icon at bounding box center [168, 245] width 16 height 16
click at [168, 242] on input "[DATE]" at bounding box center [161, 238] width 13 height 13
checkbox input "true"
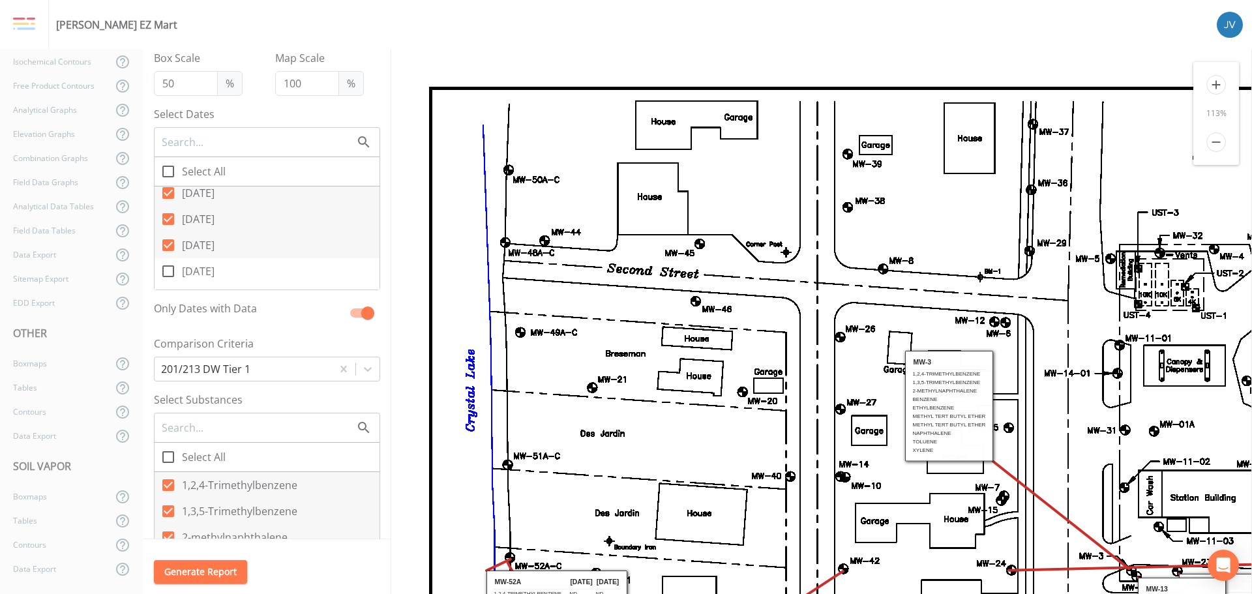
scroll to position [0, 0]
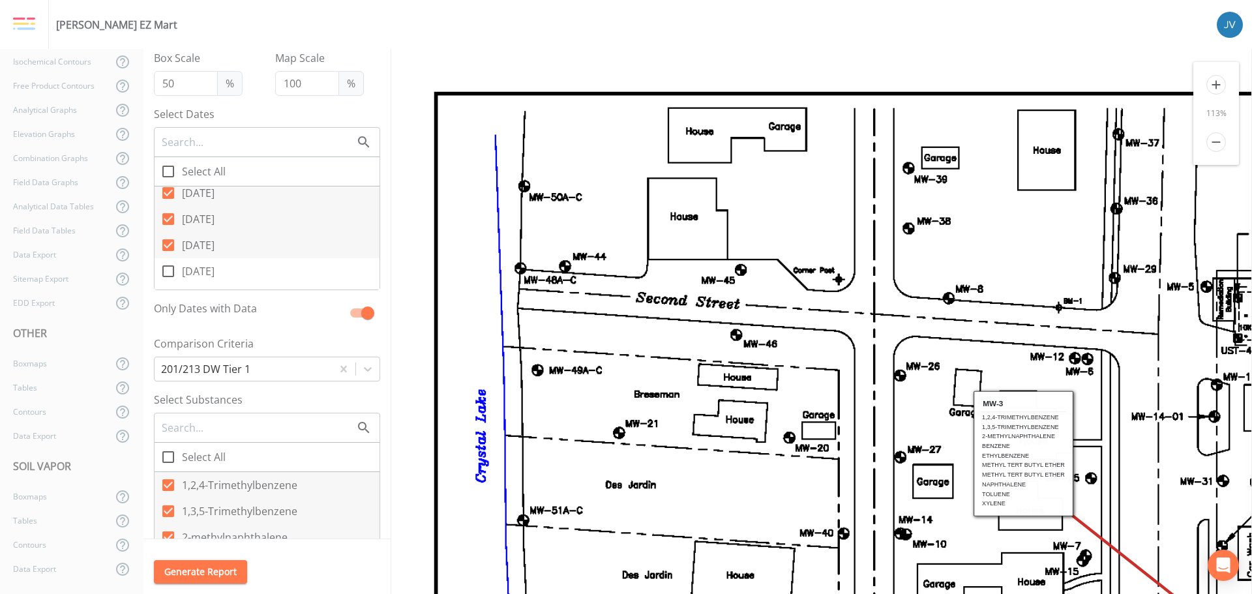
click at [169, 215] on icon at bounding box center [168, 219] width 12 height 12
click at [168, 215] on input "[DATE]" at bounding box center [161, 211] width 13 height 13
checkbox input "false"
click at [170, 191] on icon at bounding box center [168, 193] width 12 height 12
click at [168, 191] on input "[DATE]" at bounding box center [161, 185] width 13 height 13
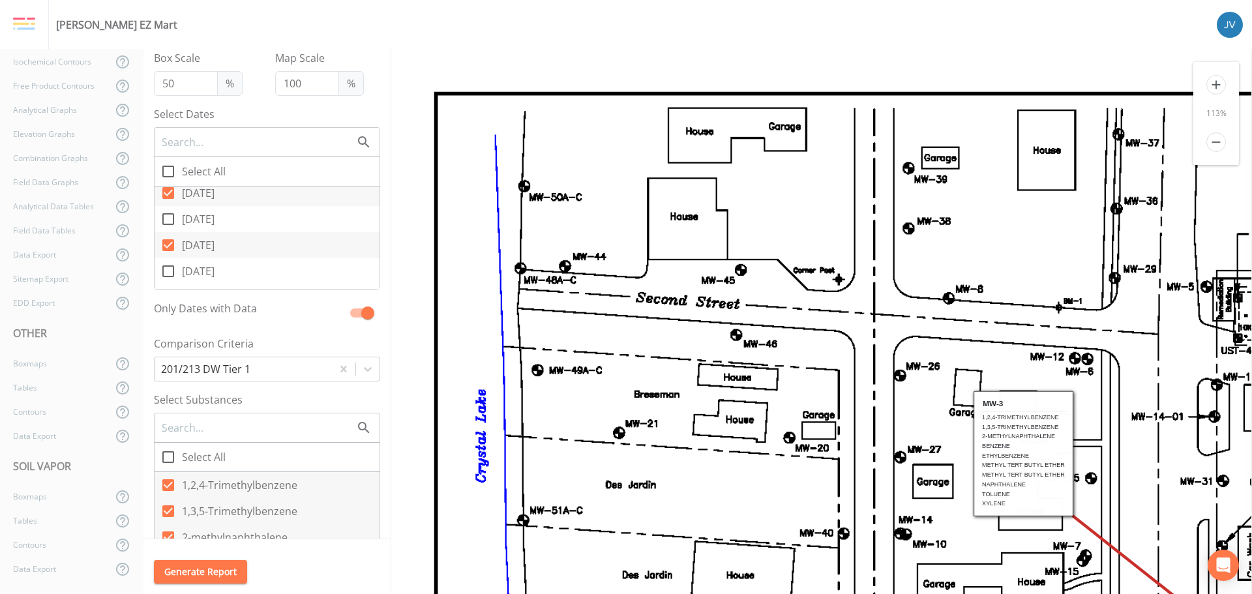
checkbox input "false"
click at [170, 212] on icon at bounding box center [168, 213] width 16 height 16
click at [168, 212] on input "[DATE]" at bounding box center [161, 206] width 13 height 13
checkbox input "true"
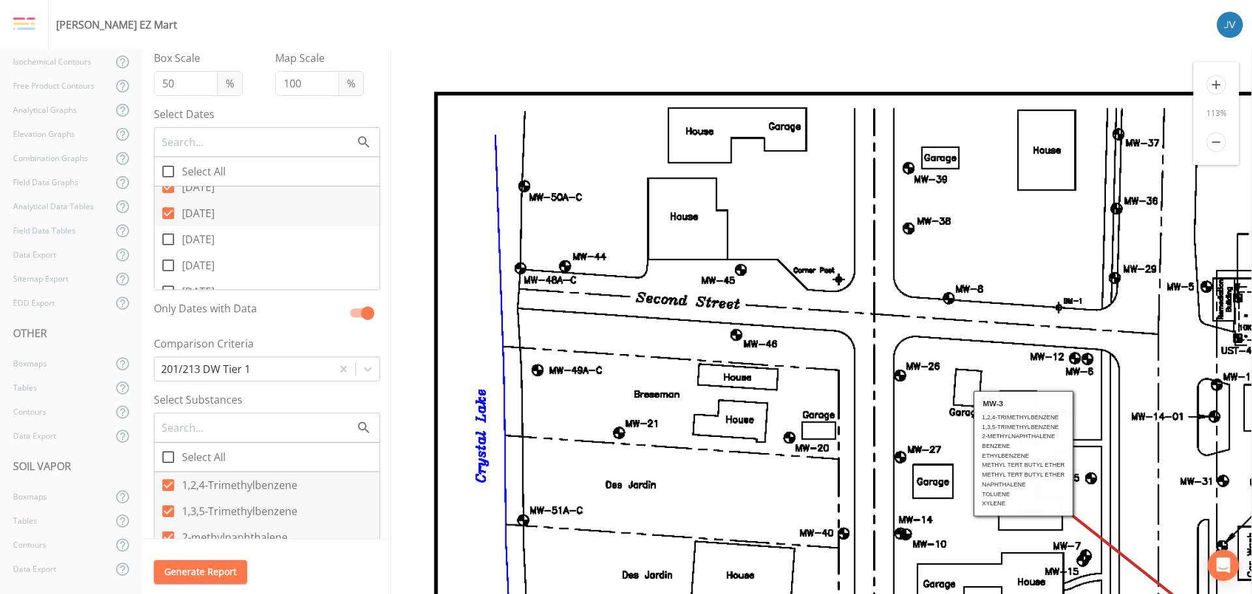
scroll to position [0, 0]
click at [170, 239] on icon at bounding box center [168, 240] width 16 height 16
click at [168, 239] on input "[DATE]" at bounding box center [161, 232] width 13 height 13
checkbox input "true"
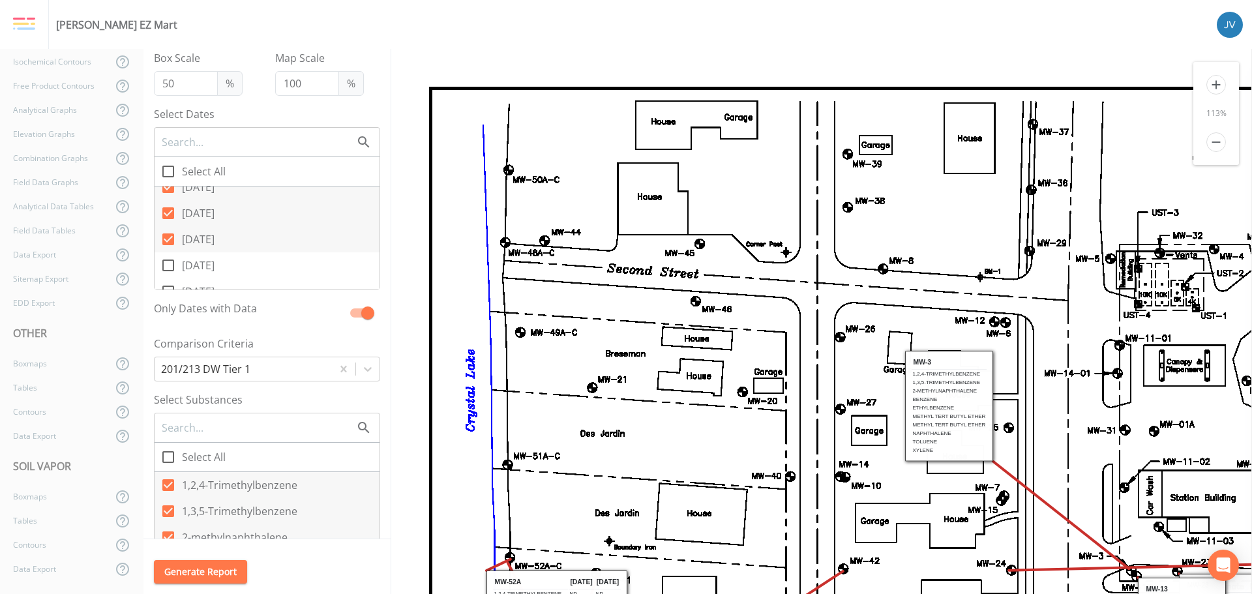
click at [167, 264] on input "[DATE]" at bounding box center [161, 258] width 13 height 13
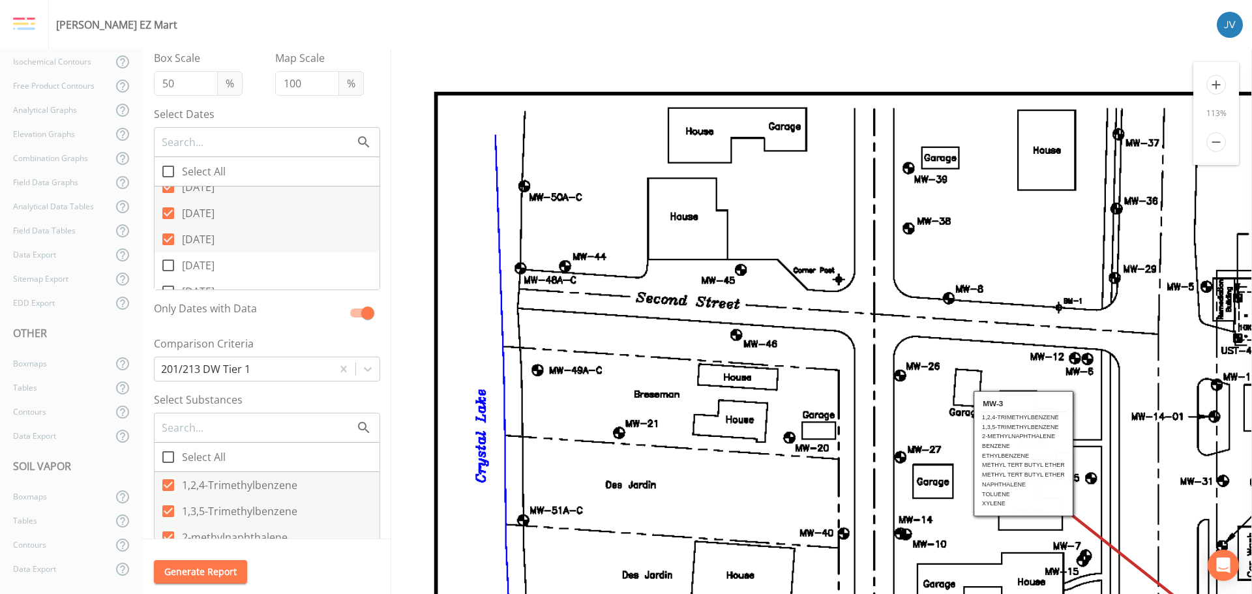
checkbox input "true"
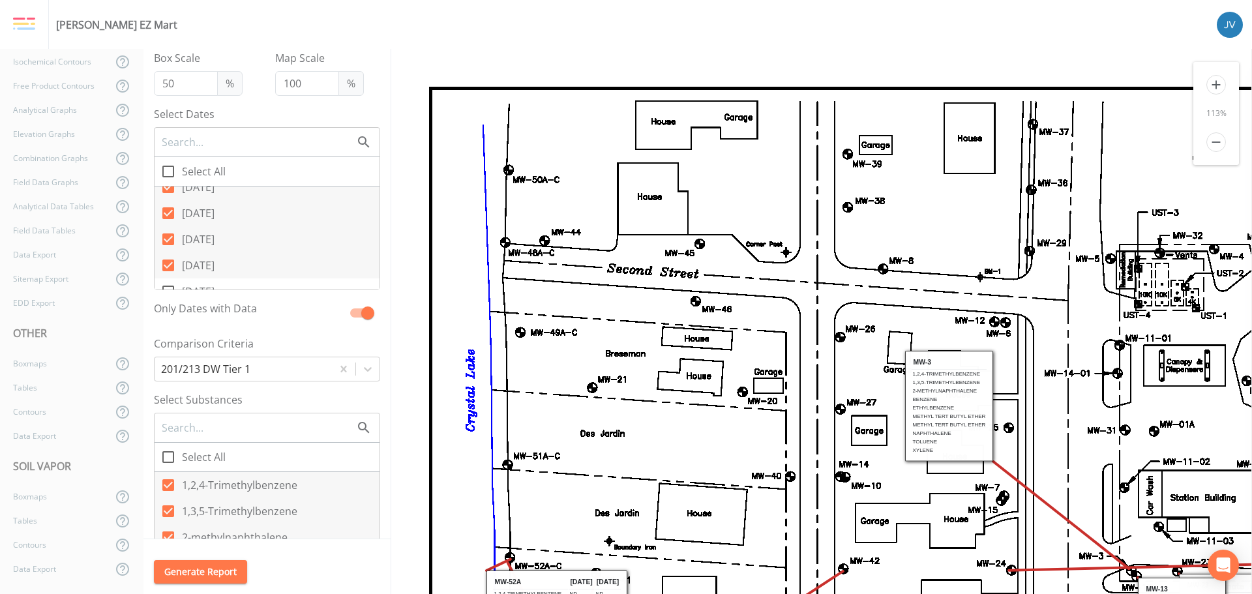
scroll to position [1695, 0]
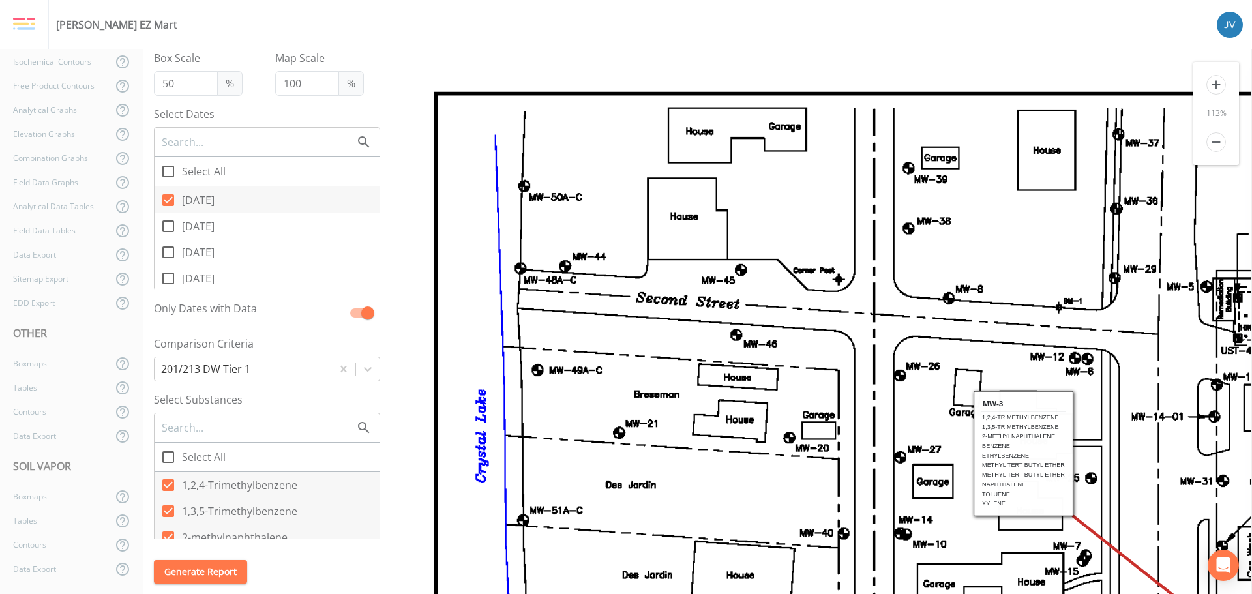
click at [170, 226] on icon at bounding box center [168, 226] width 16 height 16
click at [168, 226] on input "[DATE]" at bounding box center [161, 219] width 13 height 13
checkbox input "true"
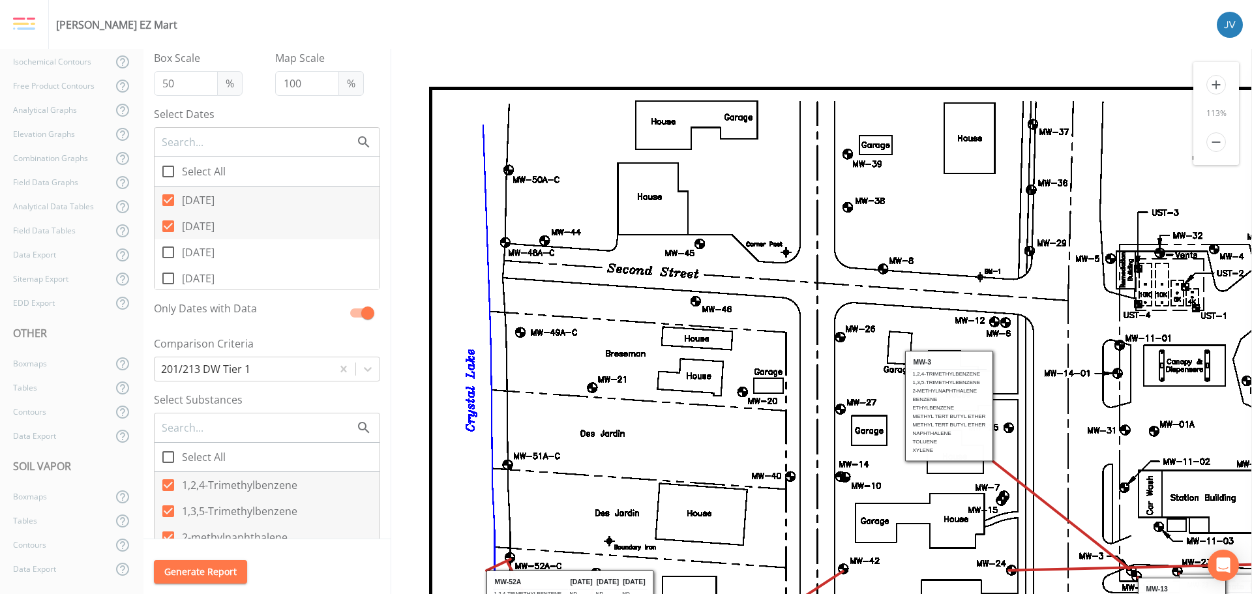
scroll to position [0, 0]
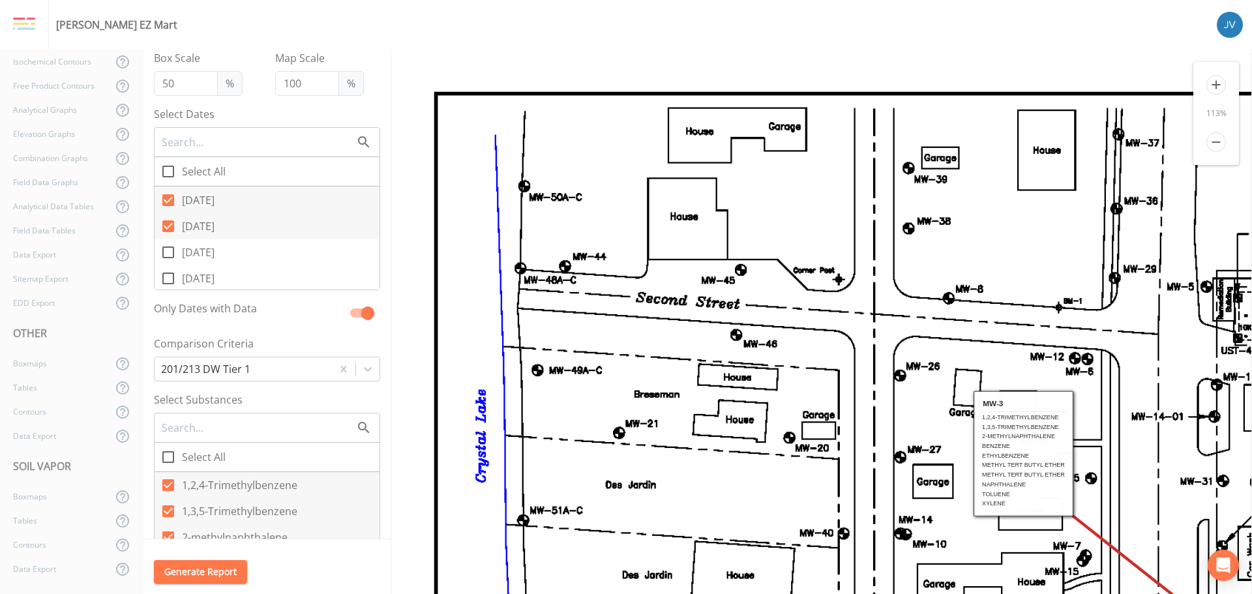
click at [166, 253] on icon at bounding box center [168, 253] width 16 height 16
click at [166, 252] on input "[DATE]" at bounding box center [161, 245] width 13 height 13
checkbox input "true"
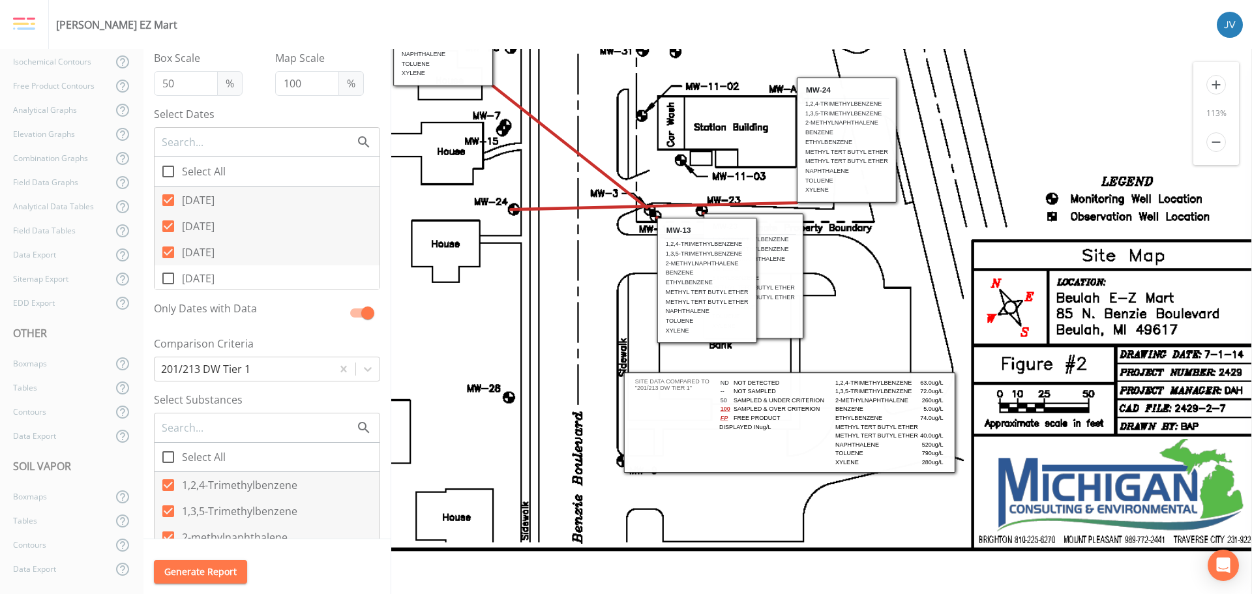
scroll to position [440, 583]
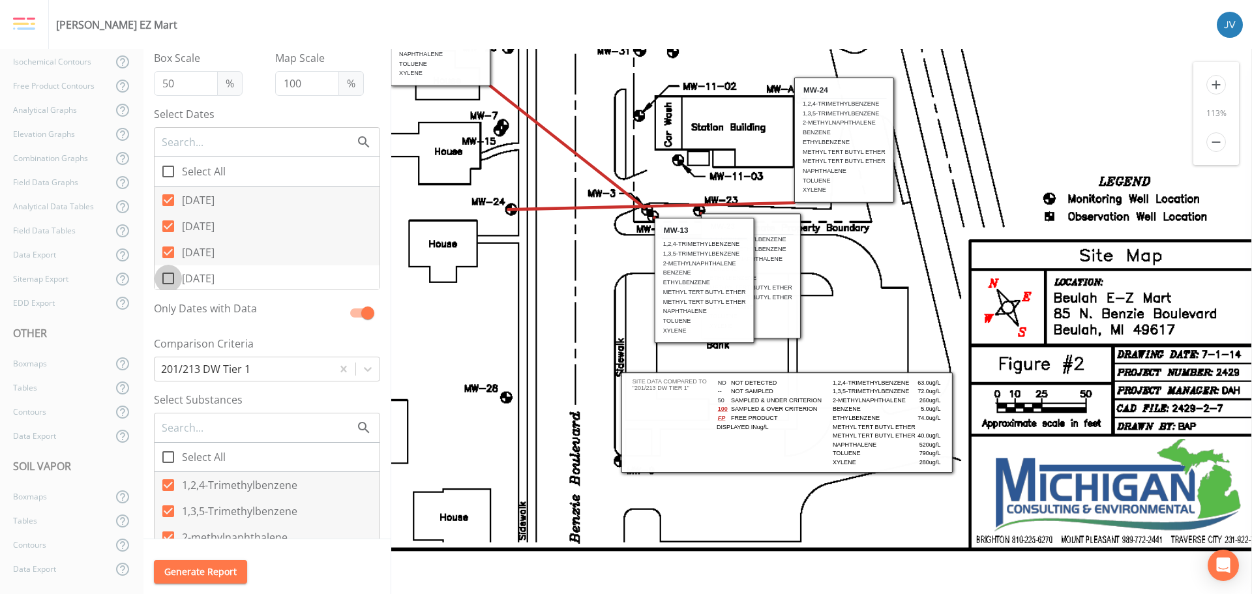
click at [168, 275] on icon at bounding box center [168, 279] width 16 height 16
click at [168, 275] on input "[DATE]" at bounding box center [161, 271] width 13 height 13
checkbox input "true"
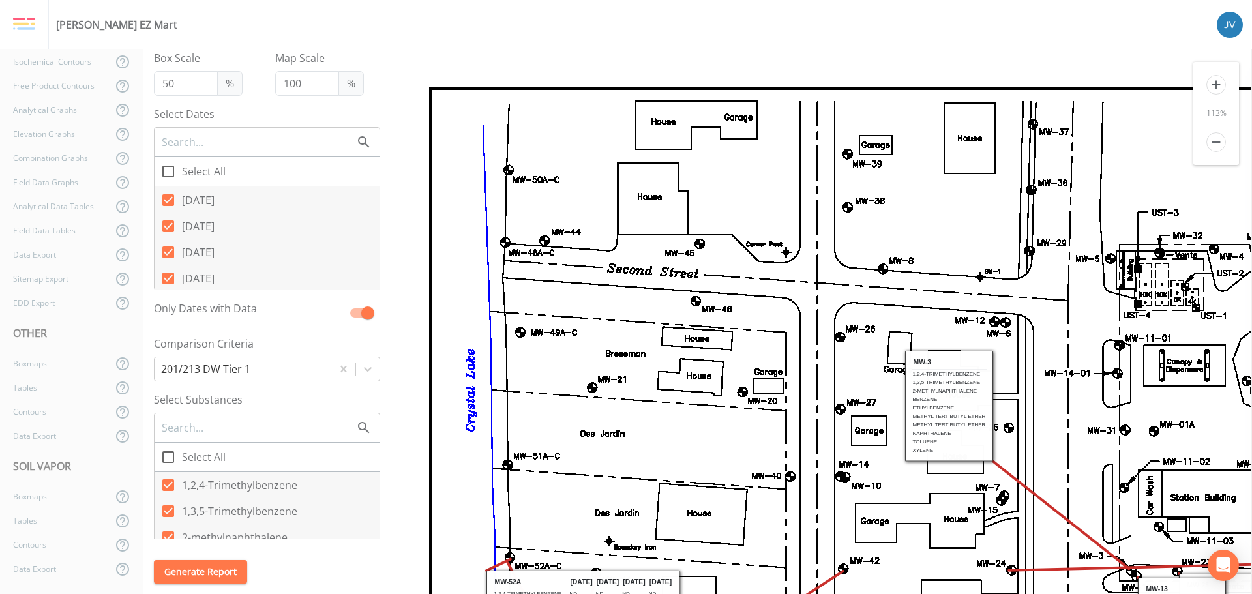
scroll to position [0, 0]
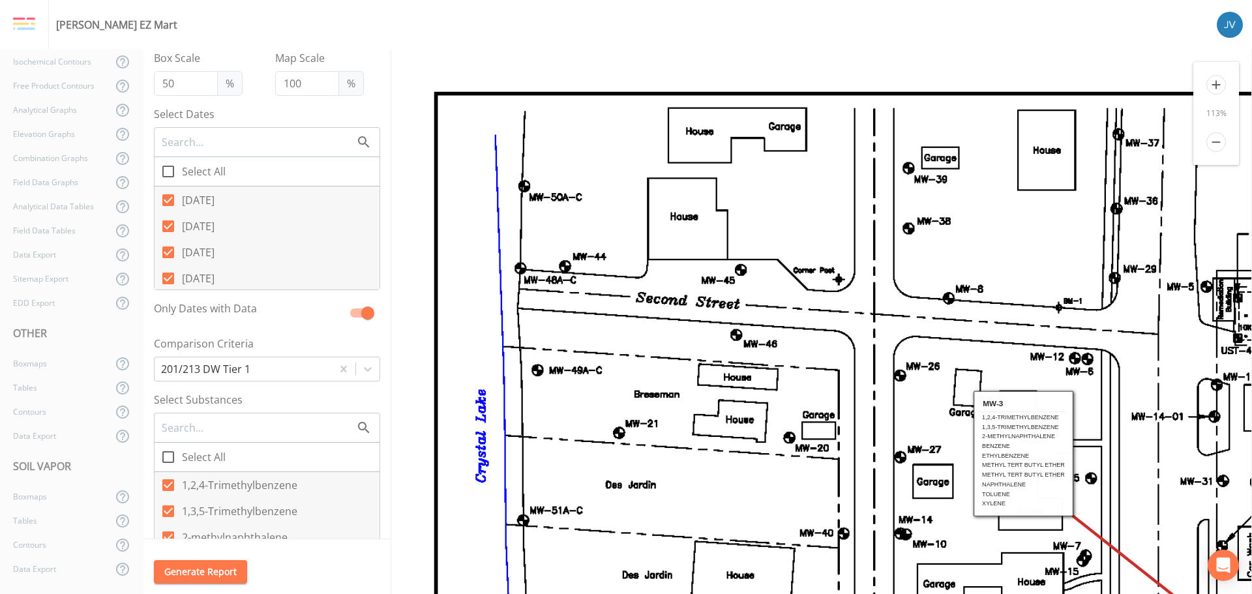
click at [170, 252] on icon at bounding box center [168, 253] width 12 height 12
click at [168, 252] on input "[DATE]" at bounding box center [161, 245] width 13 height 13
checkbox input "false"
drag, startPoint x: 171, startPoint y: 222, endPoint x: 171, endPoint y: 213, distance: 9.1
click at [171, 220] on icon at bounding box center [168, 226] width 12 height 12
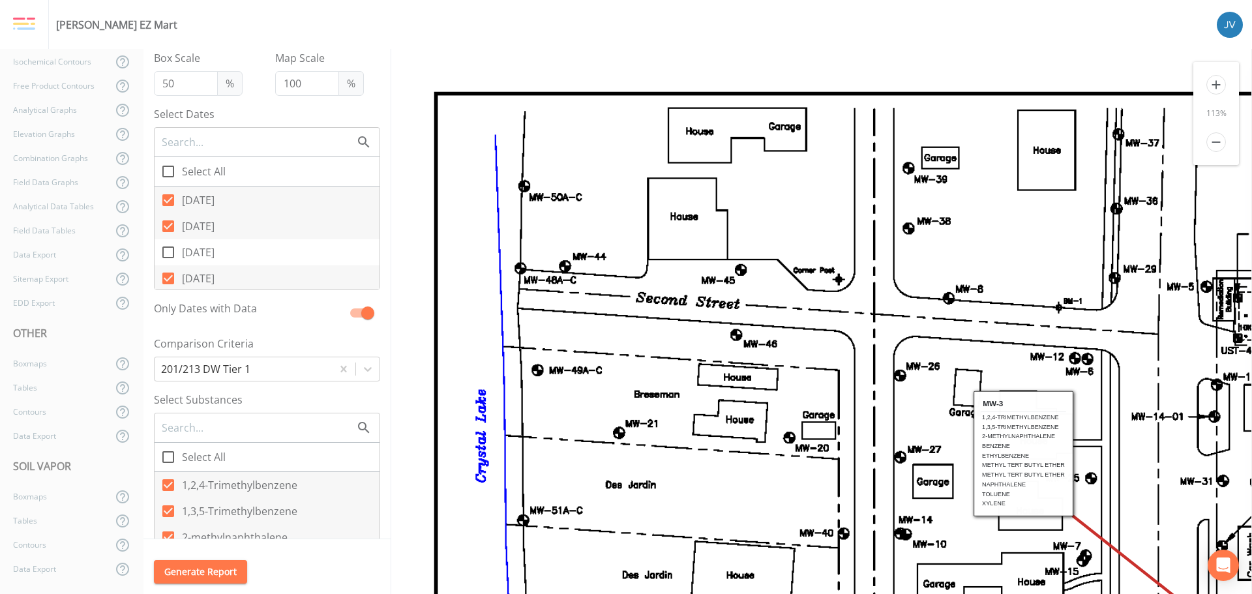
click at [168, 220] on input "[DATE]" at bounding box center [161, 219] width 13 height 13
checkbox input "false"
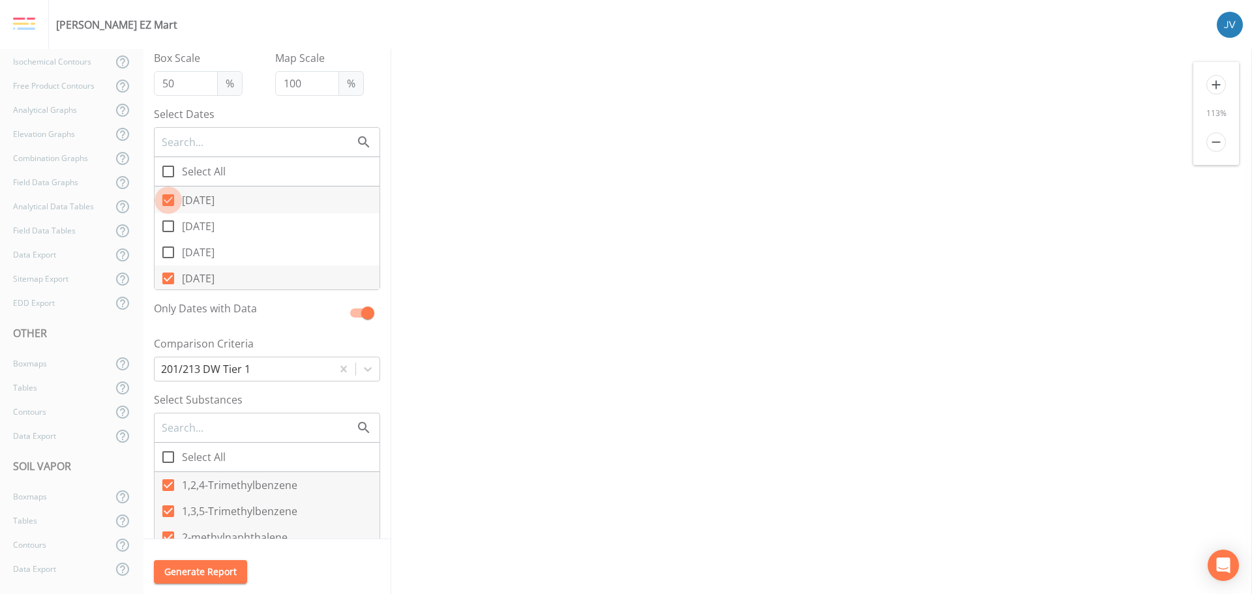
click at [172, 203] on icon at bounding box center [168, 200] width 12 height 12
click at [168, 200] on input "[DATE]" at bounding box center [161, 193] width 13 height 13
checkbox input "false"
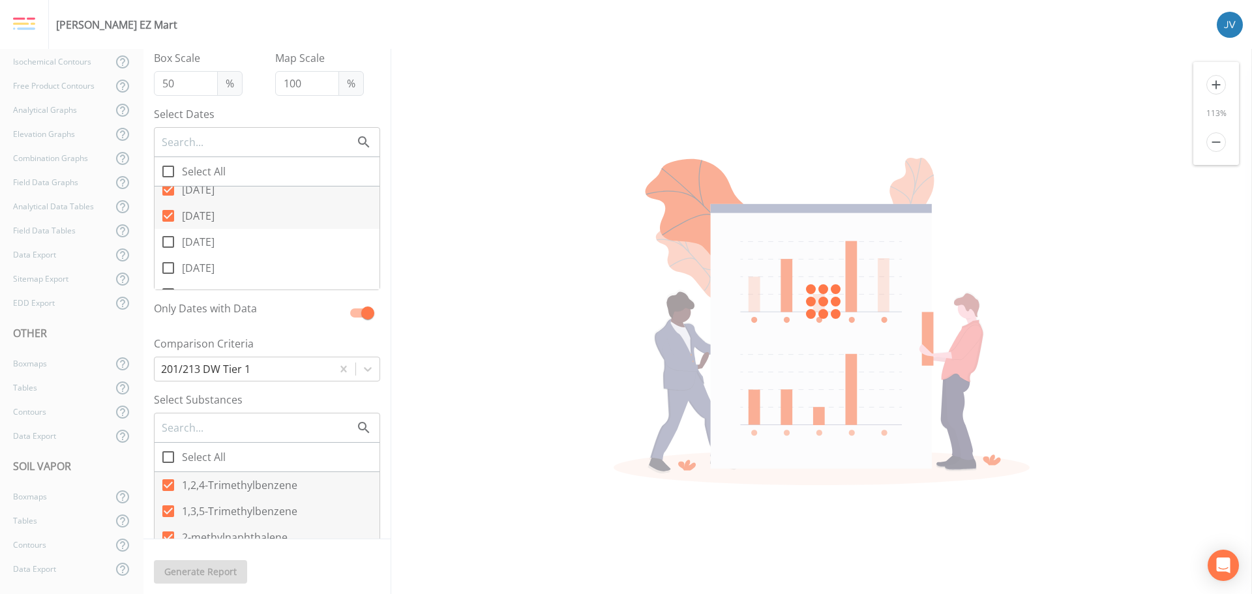
scroll to position [1630, 0]
click at [168, 237] on icon at bounding box center [168, 239] width 12 height 12
click at [168, 237] on input "[DATE]" at bounding box center [161, 232] width 13 height 13
checkbox input "false"
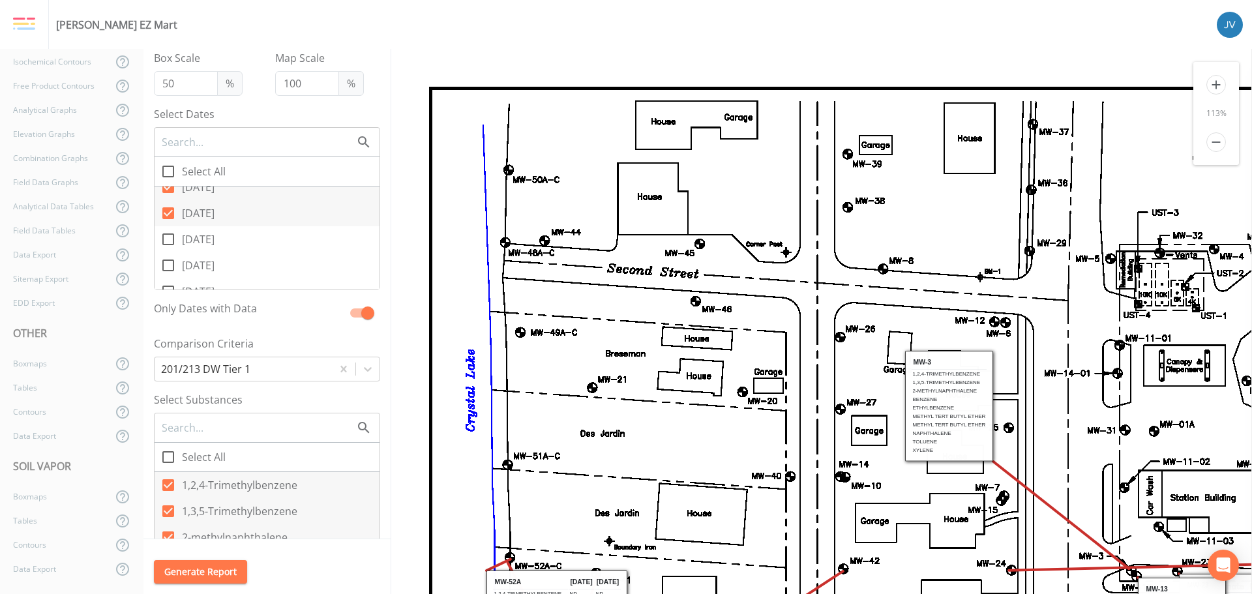
scroll to position [0, 0]
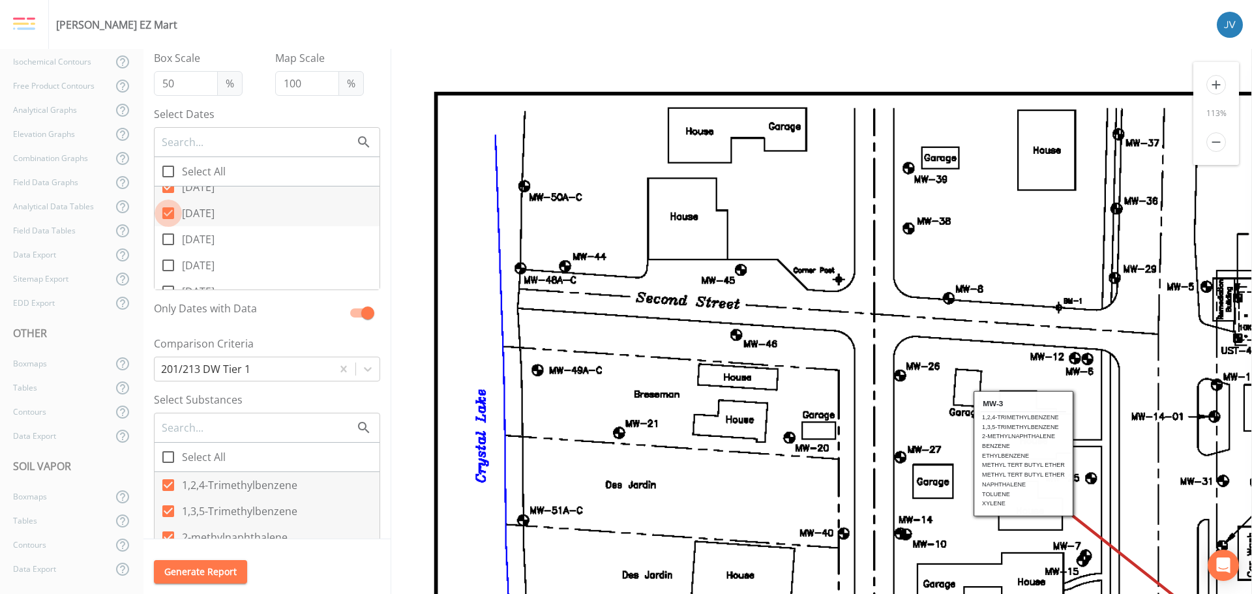
click at [169, 211] on icon at bounding box center [168, 213] width 12 height 12
click at [168, 211] on input "[DATE]" at bounding box center [161, 206] width 13 height 13
checkbox input "false"
click at [171, 250] on icon at bounding box center [168, 253] width 16 height 16
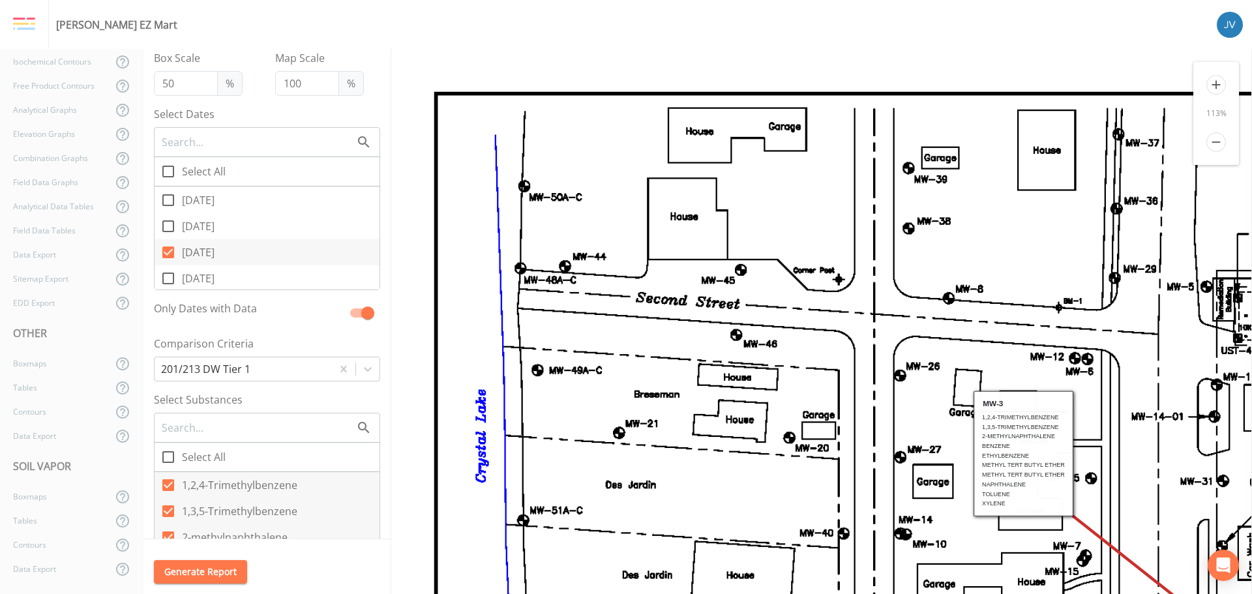
click at [168, 250] on input "[DATE]" at bounding box center [161, 245] width 13 height 13
checkbox input "false"
click at [165, 239] on icon at bounding box center [168, 240] width 16 height 16
click at [165, 239] on input "[DATE]" at bounding box center [161, 232] width 13 height 13
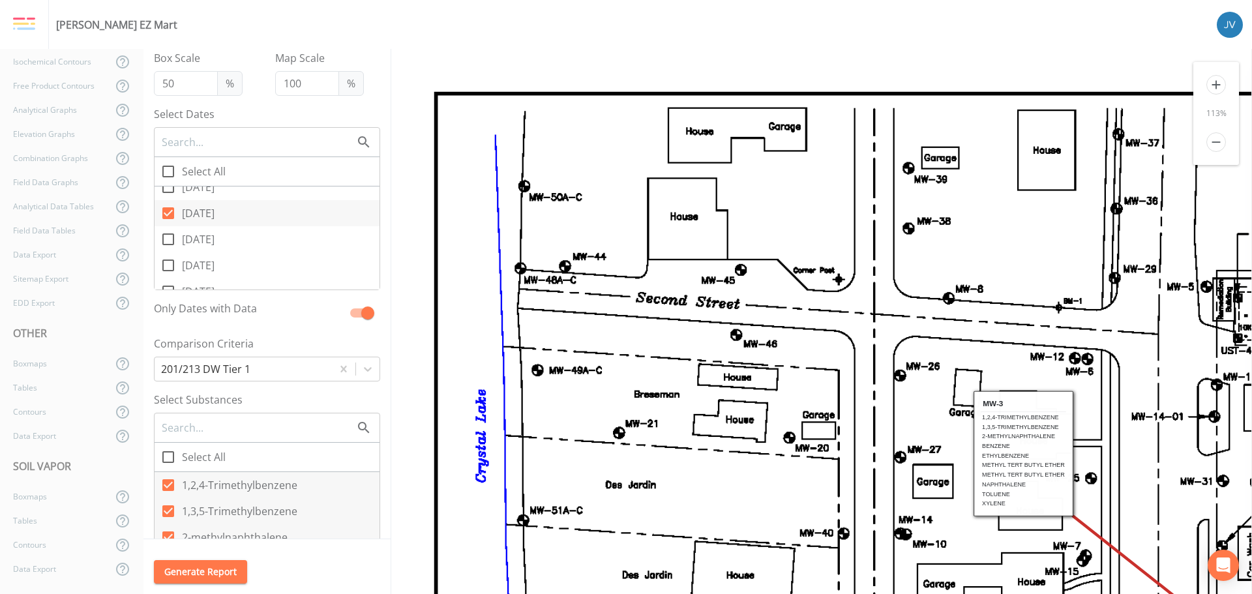
checkbox input "true"
click at [168, 268] on icon at bounding box center [168, 266] width 16 height 16
click at [168, 265] on input "[DATE]" at bounding box center [161, 258] width 13 height 13
checkbox input "true"
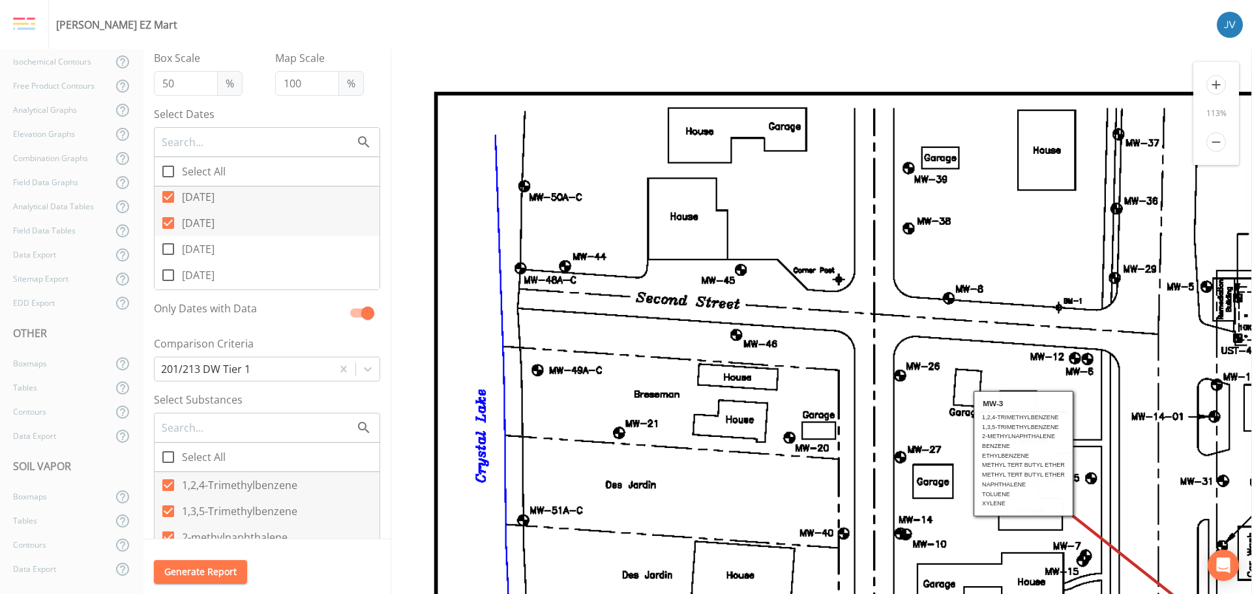
scroll to position [1825, 0]
drag, startPoint x: 166, startPoint y: 224, endPoint x: 175, endPoint y: 239, distance: 17.9
click at [166, 225] on input "[DATE]" at bounding box center [161, 219] width 13 height 13
checkbox input "true"
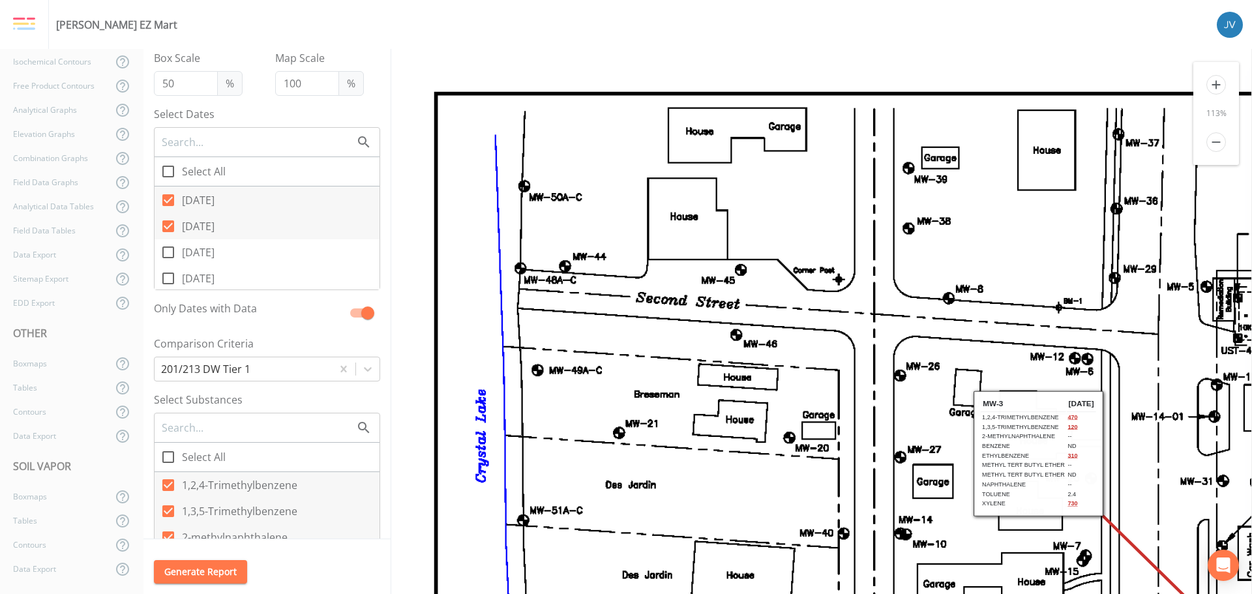
drag, startPoint x: 170, startPoint y: 251, endPoint x: 177, endPoint y: 268, distance: 18.7
click at [170, 252] on icon at bounding box center [168, 253] width 16 height 16
click at [168, 252] on input "[DATE]" at bounding box center [161, 245] width 13 height 13
checkbox input "true"
click at [168, 278] on icon at bounding box center [168, 279] width 16 height 16
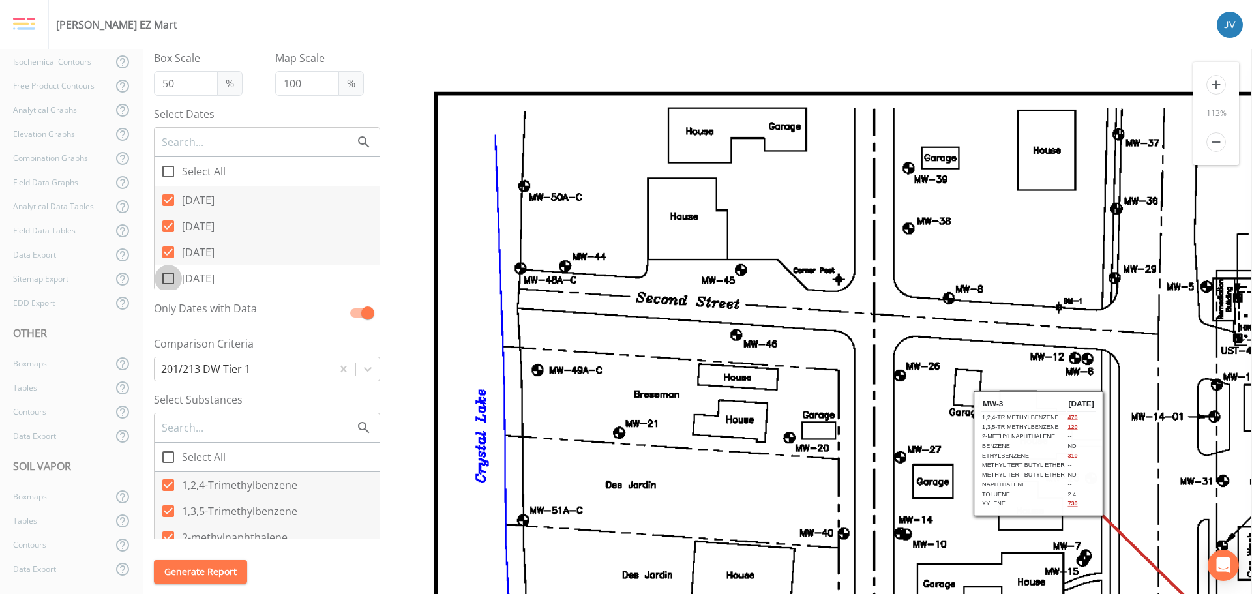
click at [168, 278] on input "[DATE]" at bounding box center [161, 271] width 13 height 13
checkbox input "true"
drag, startPoint x: 168, startPoint y: 239, endPoint x: 173, endPoint y: 252, distance: 14.0
click at [168, 241] on icon at bounding box center [168, 240] width 16 height 16
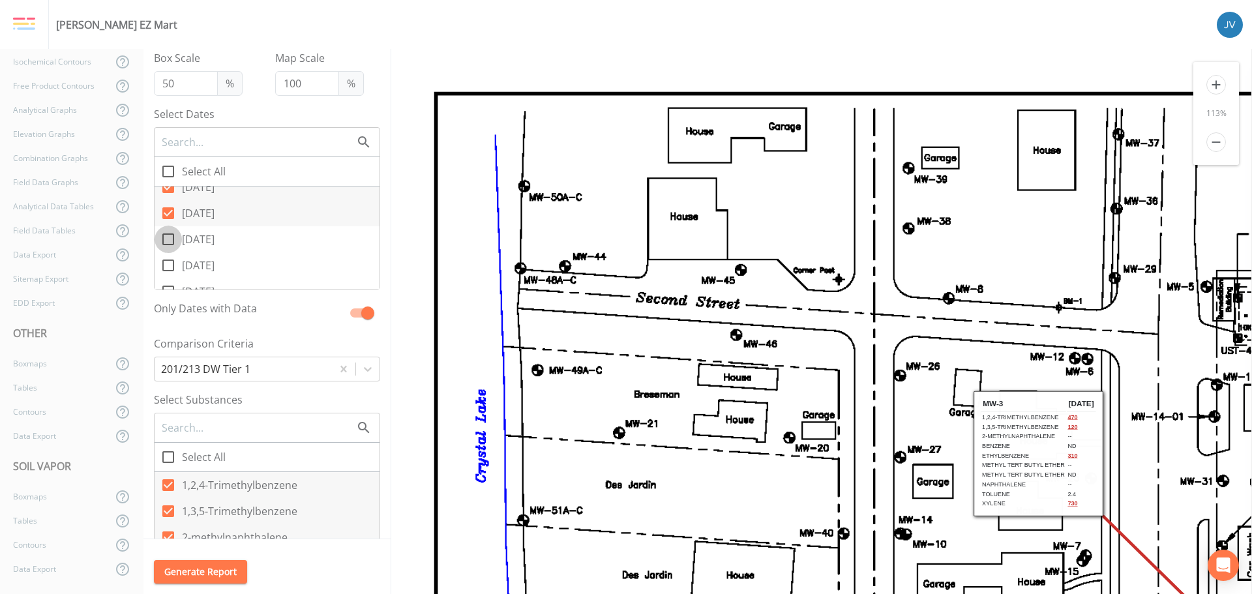
click at [168, 239] on input "[DATE]" at bounding box center [161, 232] width 13 height 13
checkbox input "true"
drag, startPoint x: 171, startPoint y: 265, endPoint x: 181, endPoint y: 266, distance: 10.5
click at [171, 266] on icon at bounding box center [168, 266] width 16 height 16
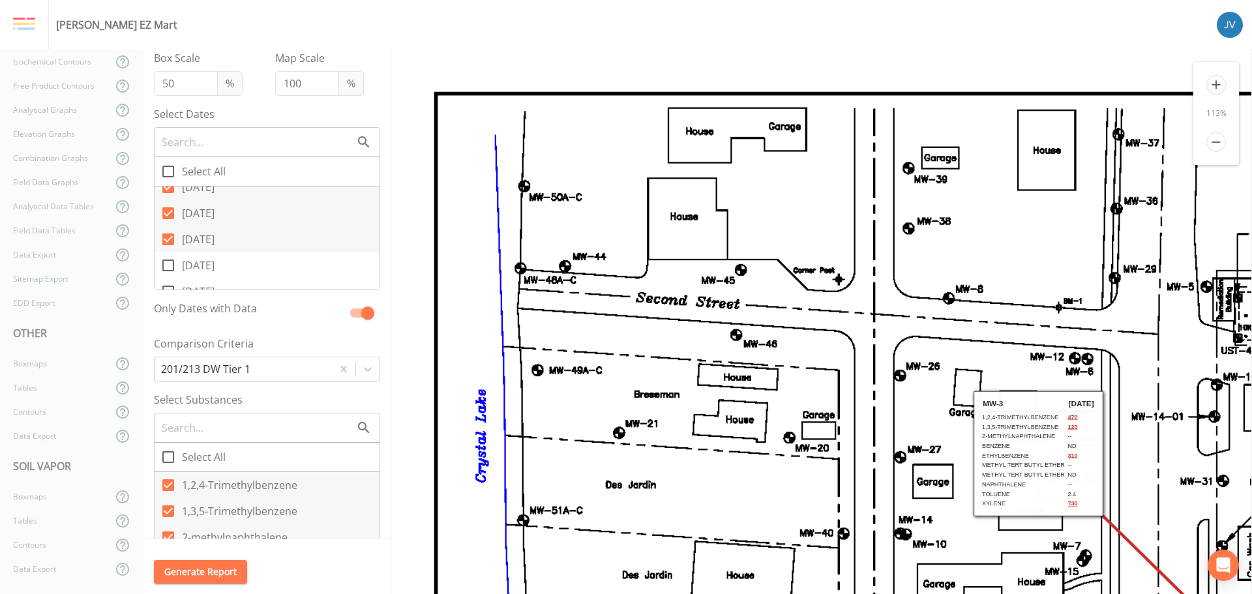
click at [168, 265] on input "[DATE]" at bounding box center [161, 258] width 13 height 13
checkbox input "true"
click at [166, 226] on icon at bounding box center [168, 226] width 16 height 16
click at [166, 226] on input "[DATE]" at bounding box center [161, 219] width 13 height 13
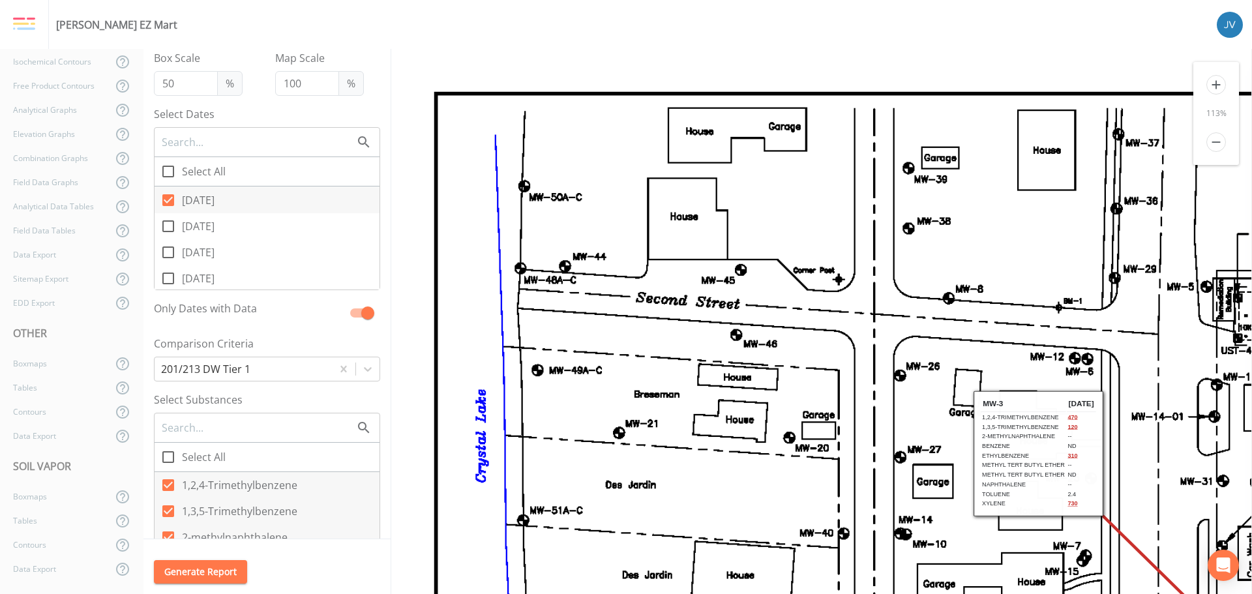
checkbox input "true"
click at [168, 252] on icon at bounding box center [168, 253] width 16 height 16
click at [168, 252] on input "[DATE]" at bounding box center [161, 245] width 13 height 13
checkbox input "true"
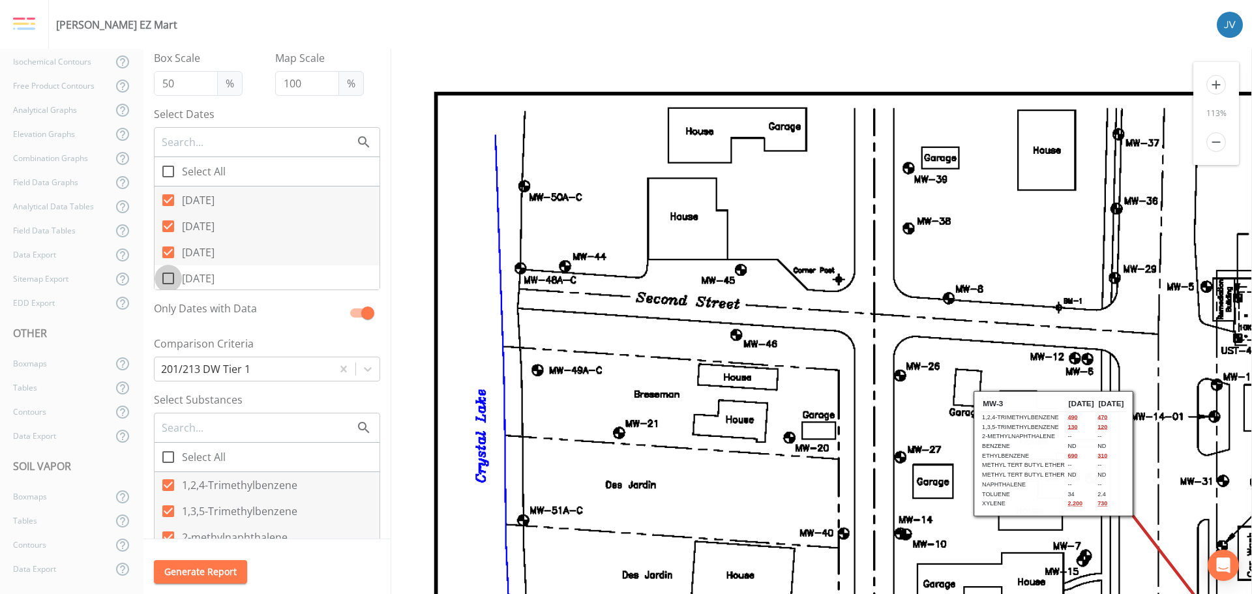
click at [170, 281] on icon at bounding box center [168, 279] width 16 height 16
click at [168, 278] on input "[DATE]" at bounding box center [161, 271] width 13 height 13
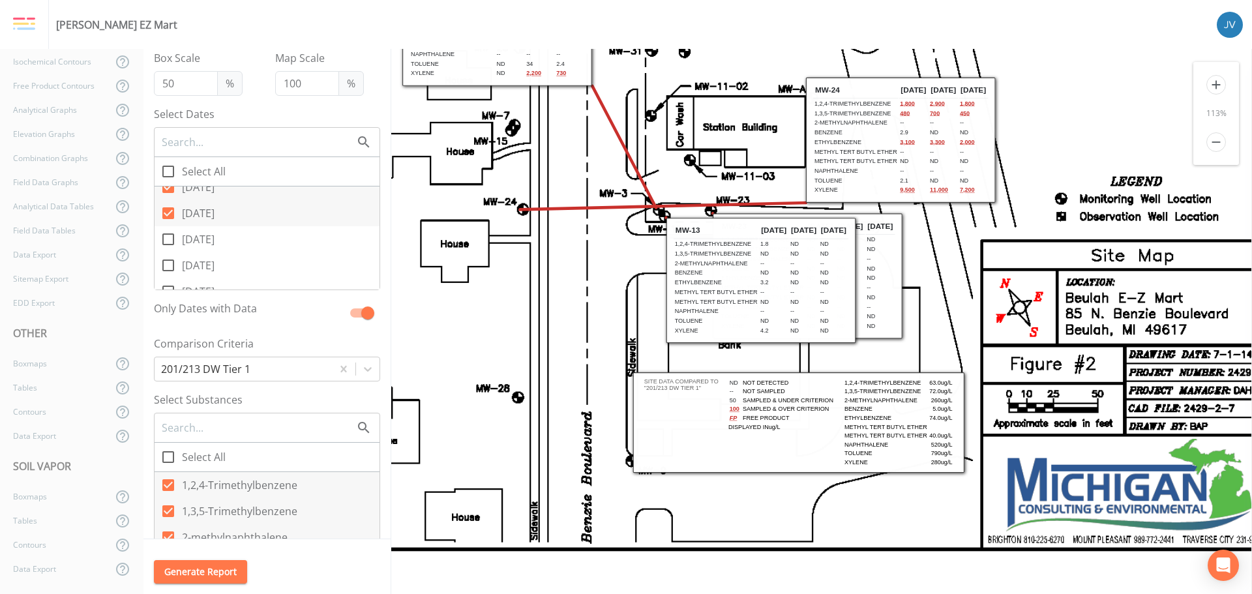
scroll to position [440, 627]
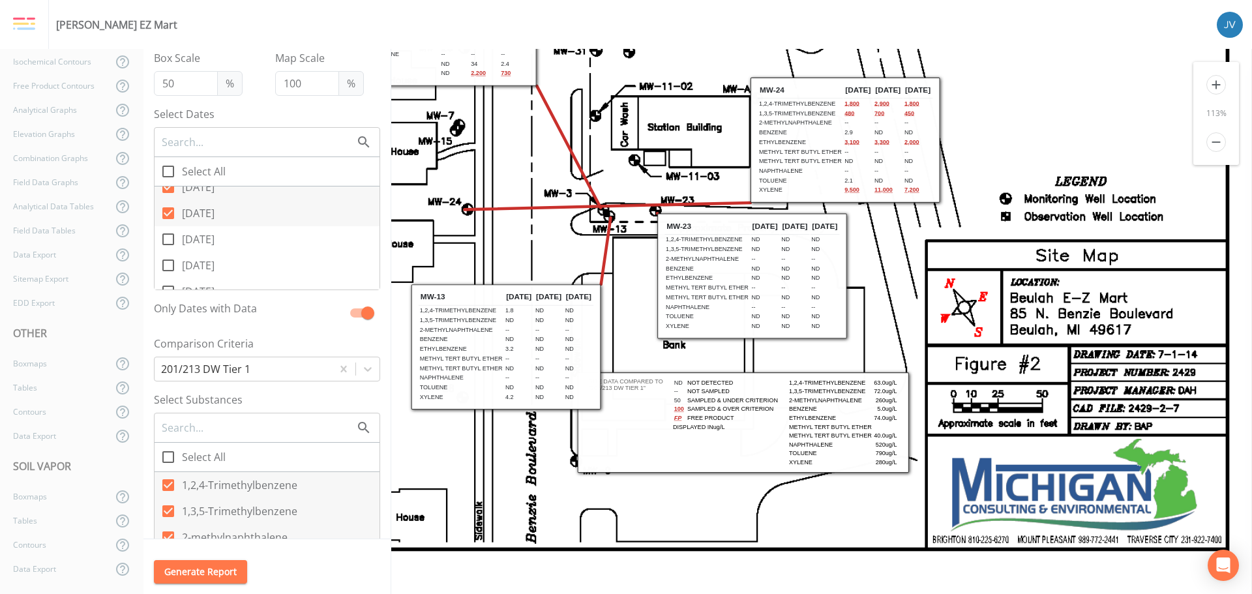
drag, startPoint x: 668, startPoint y: 218, endPoint x: 468, endPoint y: 284, distance: 210.4
click at [468, 289] on th "MW-13" at bounding box center [461, 297] width 85 height 16
click at [170, 212] on icon at bounding box center [168, 213] width 12 height 12
click at [168, 212] on input "[DATE]" at bounding box center [161, 206] width 13 height 13
checkbox input "false"
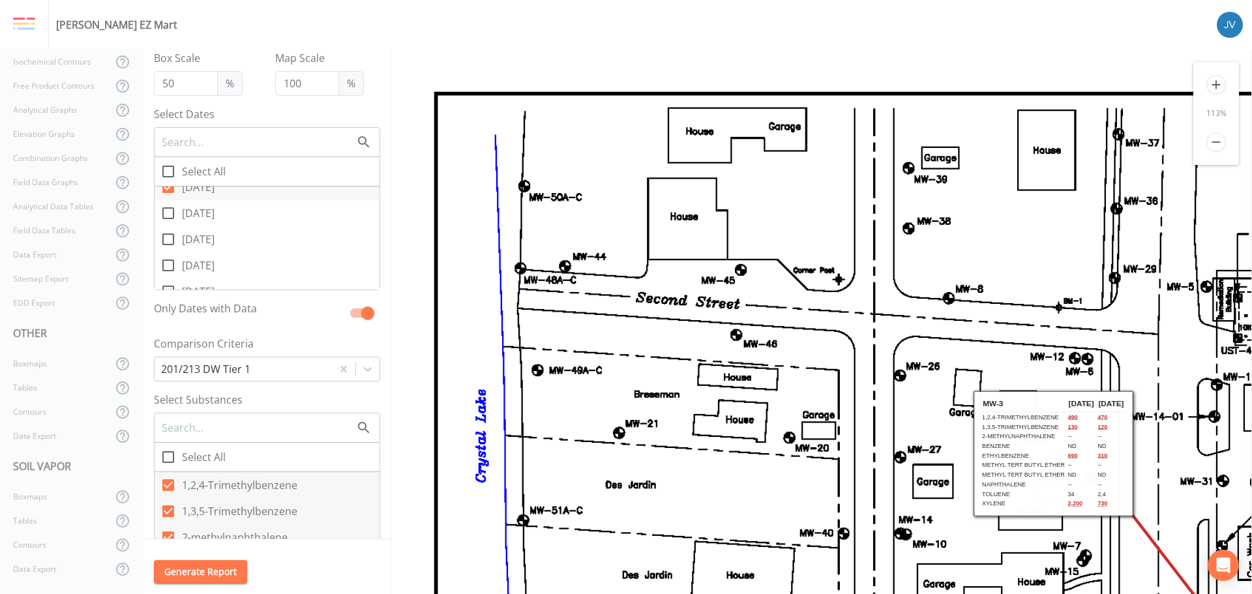
scroll to position [0, 0]
click at [168, 239] on icon at bounding box center [168, 240] width 16 height 16
click at [168, 239] on input "[DATE]" at bounding box center [161, 232] width 13 height 13
checkbox input "true"
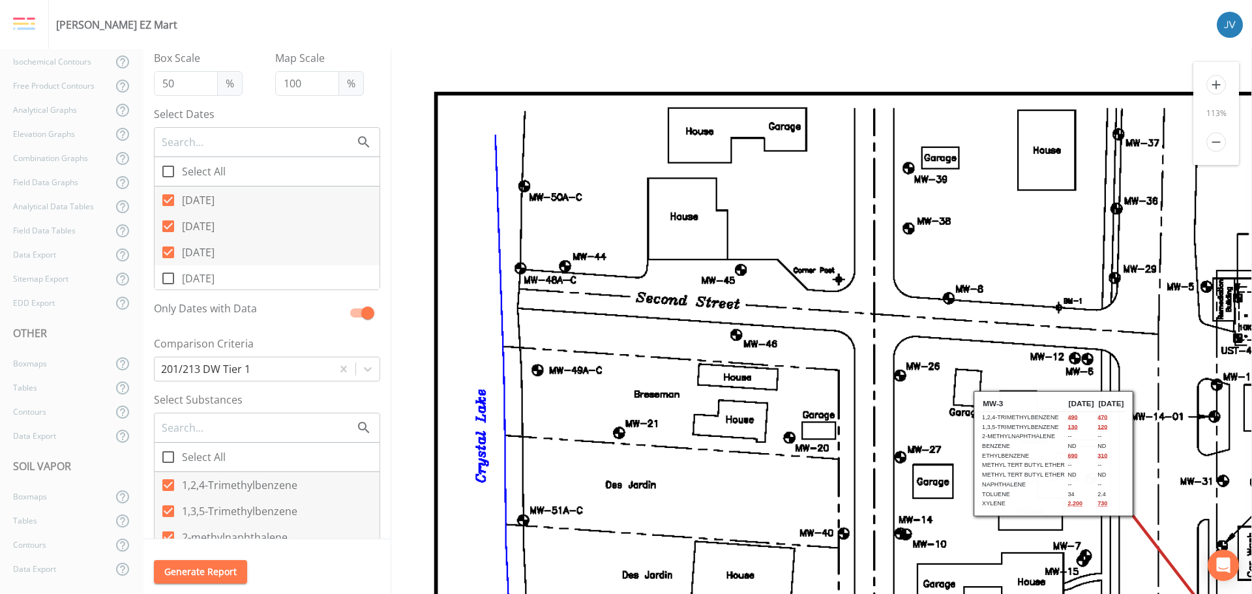
click at [169, 249] on icon at bounding box center [168, 253] width 12 height 12
click at [168, 249] on input "[DATE]" at bounding box center [161, 245] width 13 height 13
checkbox input "false"
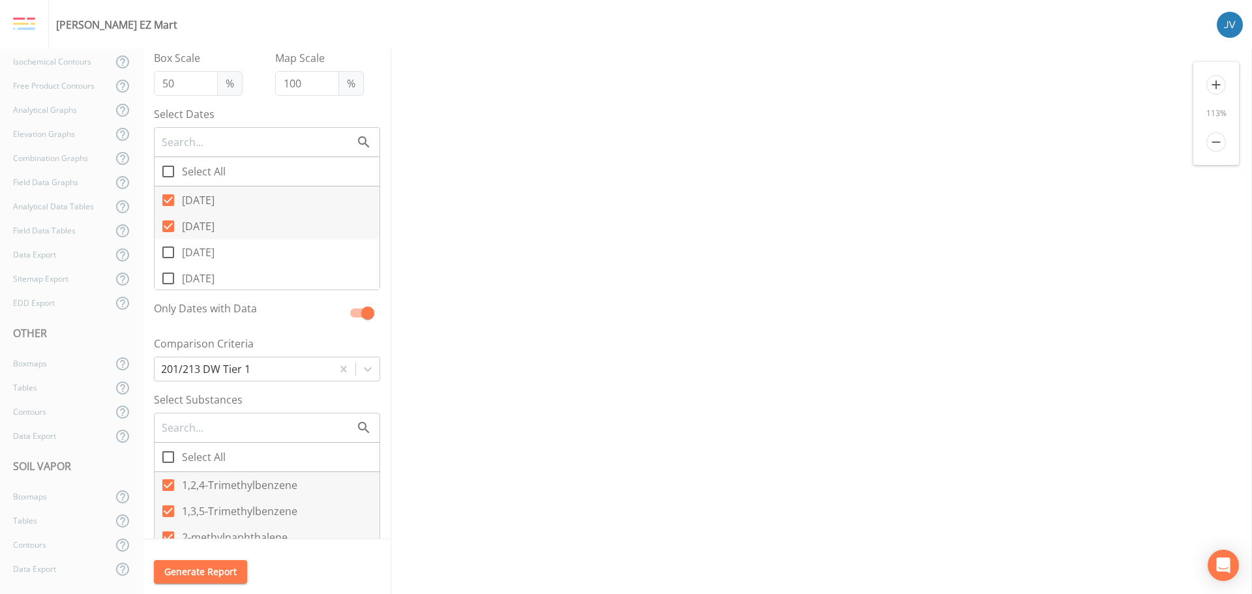
drag, startPoint x: 167, startPoint y: 226, endPoint x: 170, endPoint y: 208, distance: 17.9
click at [167, 225] on span at bounding box center [168, 226] width 27 height 27
click at [167, 225] on input "[DATE]" at bounding box center [161, 219] width 13 height 13
checkbox input "false"
click at [168, 198] on icon at bounding box center [168, 200] width 12 height 12
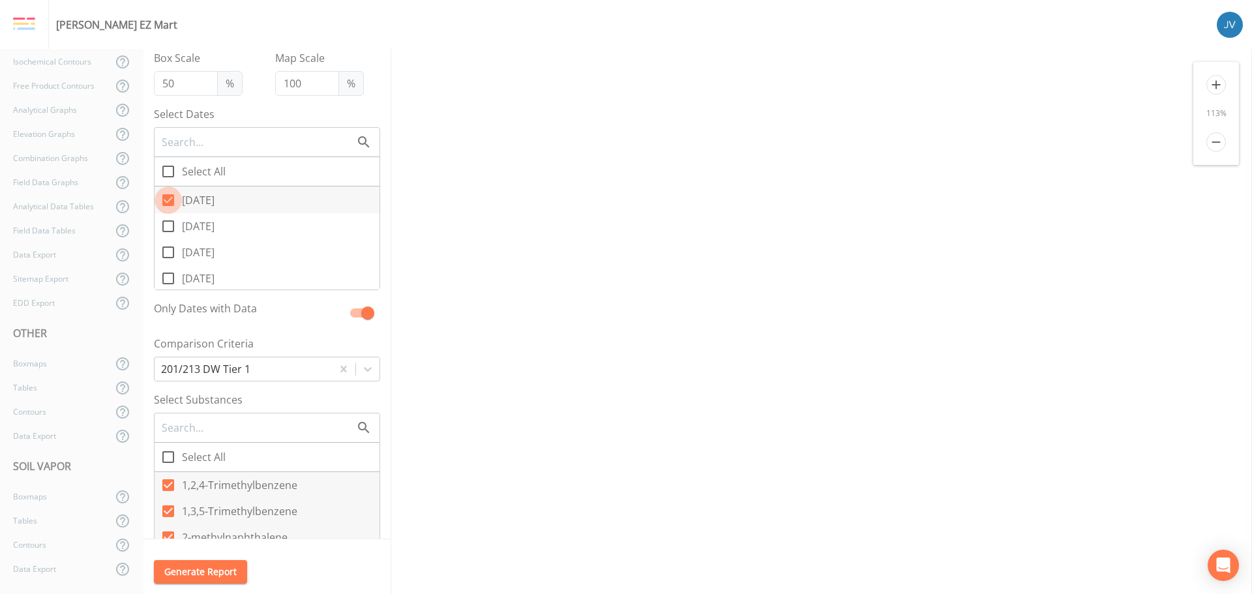
click at [168, 198] on input "[DATE]" at bounding box center [161, 193] width 13 height 13
checkbox input "false"
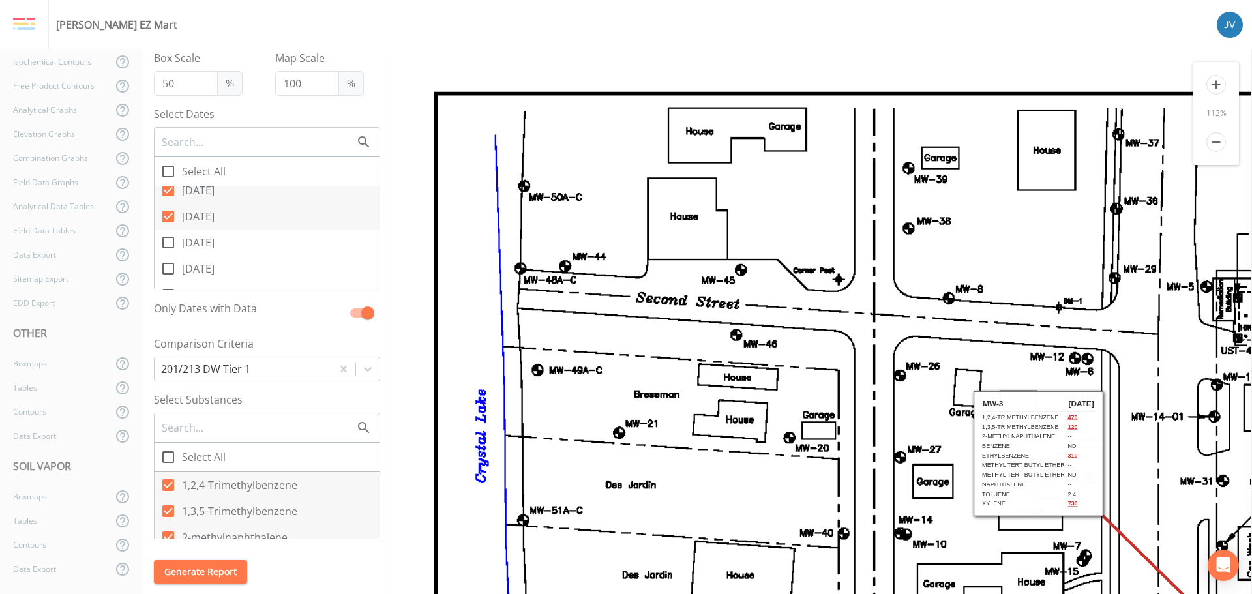
scroll to position [1891, 0]
drag, startPoint x: 168, startPoint y: 236, endPoint x: 170, endPoint y: 230, distance: 6.8
click at [169, 235] on icon at bounding box center [168, 239] width 12 height 12
click at [168, 235] on input "[DATE]" at bounding box center [161, 232] width 13 height 13
checkbox input "false"
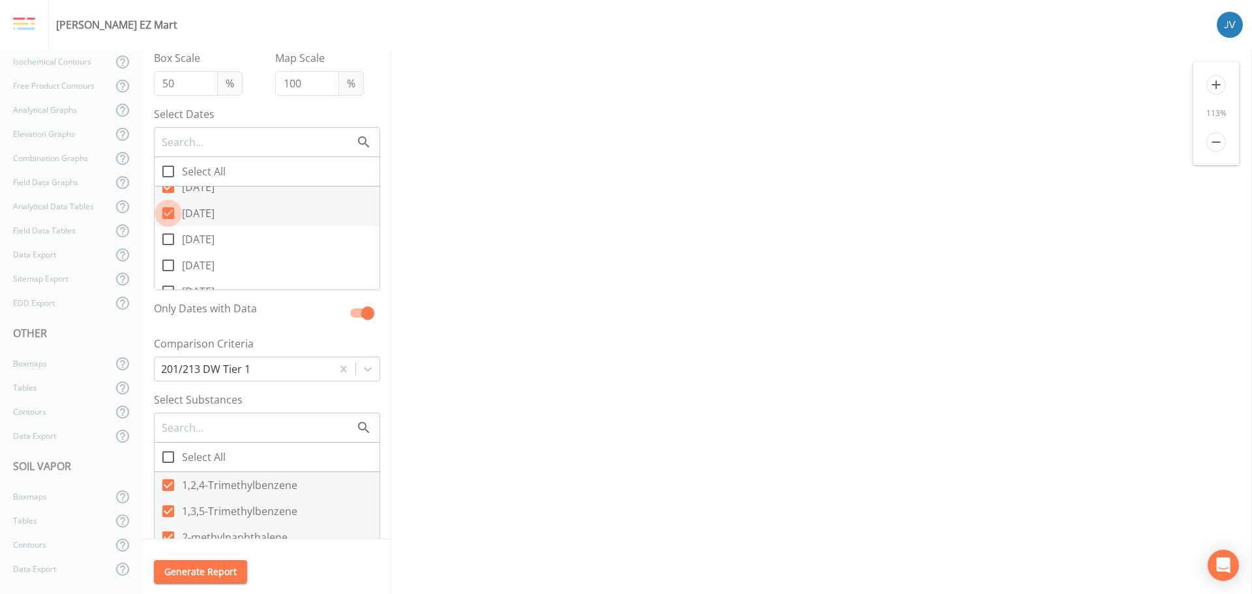
click at [170, 215] on icon at bounding box center [168, 213] width 12 height 12
click at [168, 213] on input "[DATE]" at bounding box center [161, 206] width 13 height 13
checkbox input "false"
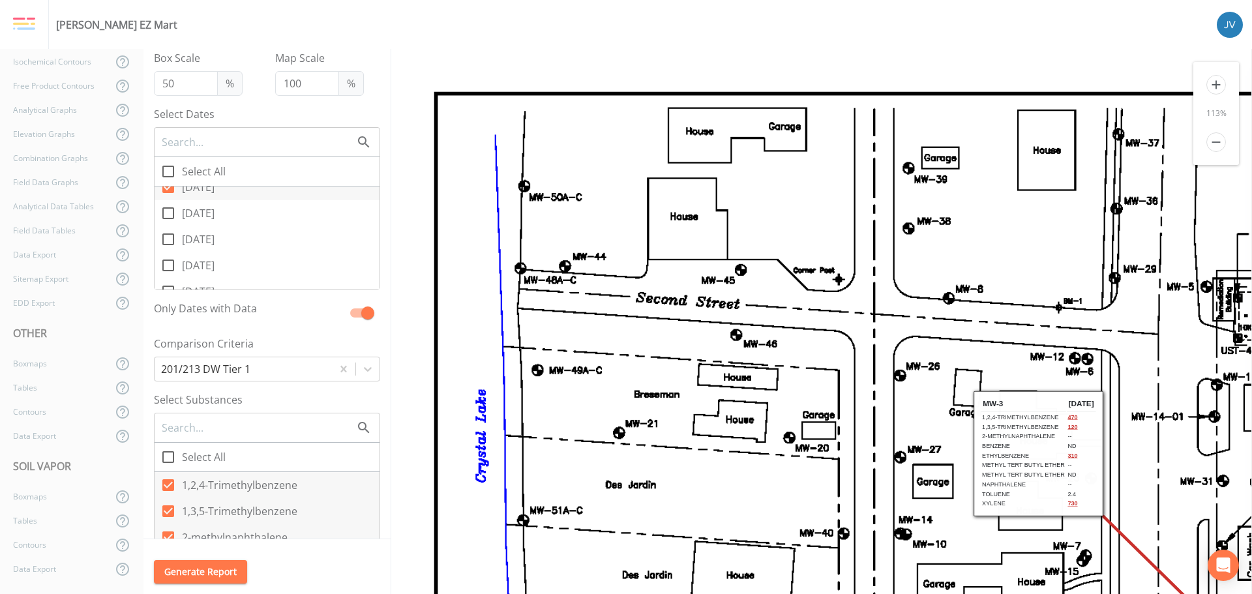
scroll to position [0, 0]
click at [170, 187] on icon at bounding box center [168, 187] width 16 height 16
click at [168, 187] on input "[DATE]" at bounding box center [161, 179] width 13 height 13
checkbox input "false"
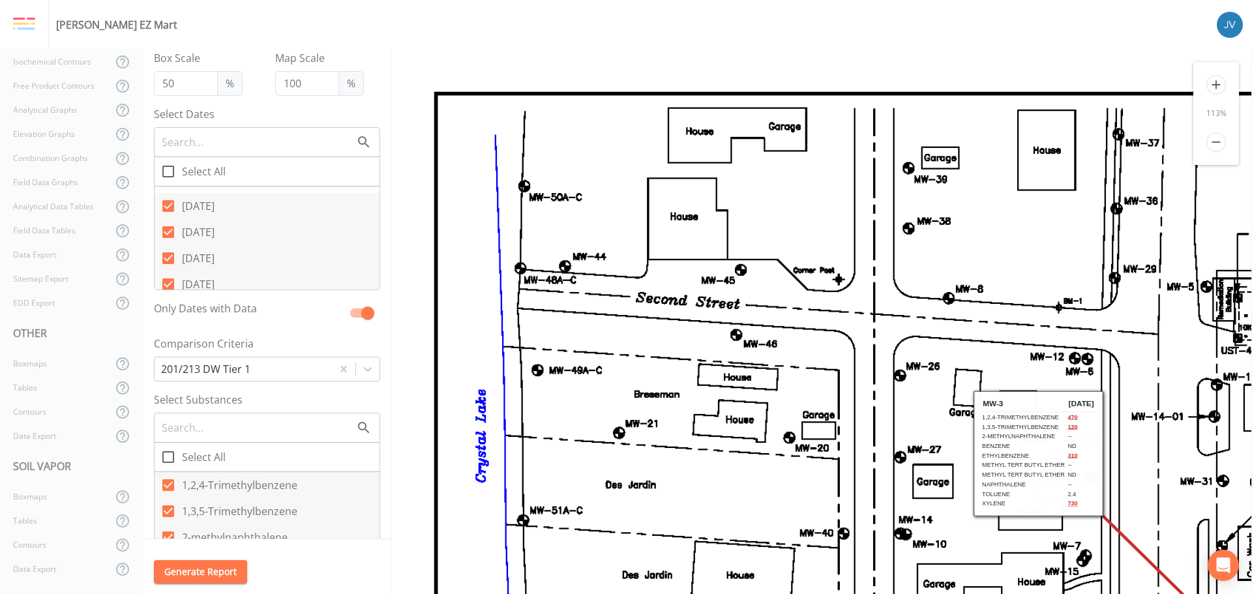
drag, startPoint x: 168, startPoint y: 253, endPoint x: 173, endPoint y: 241, distance: 13.7
click at [168, 252] on icon at bounding box center [168, 258] width 12 height 12
click at [168, 252] on input "[DATE]" at bounding box center [161, 251] width 13 height 13
checkbox input "false"
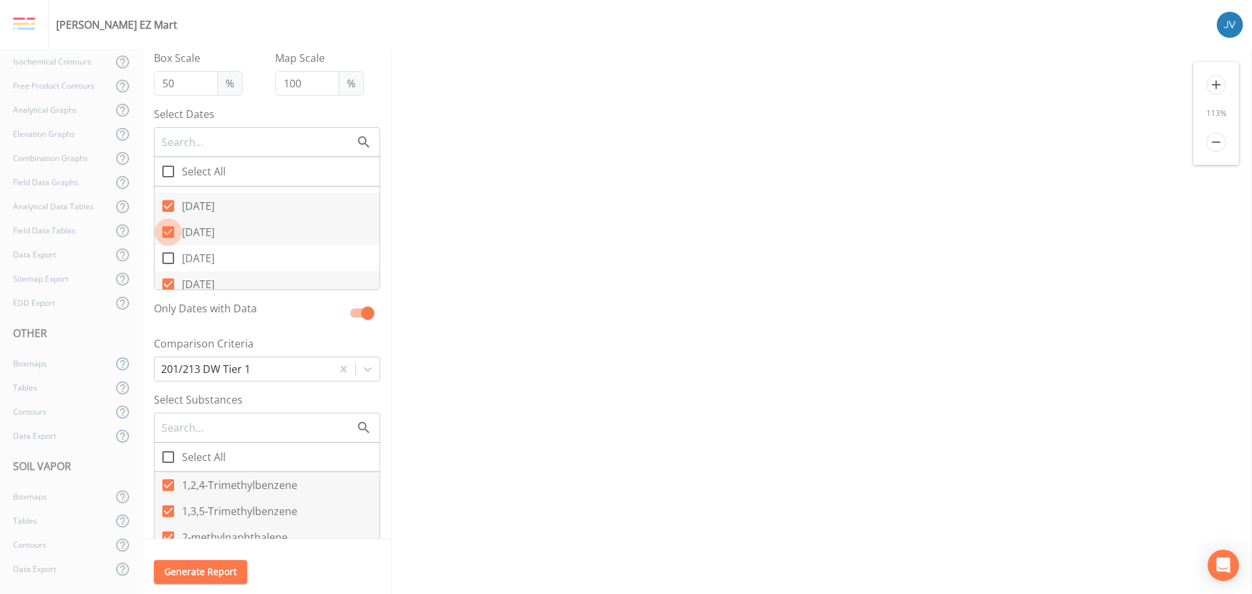
click at [171, 226] on icon at bounding box center [168, 232] width 12 height 12
click at [168, 226] on input "[DATE]" at bounding box center [161, 224] width 13 height 13
checkbox input "false"
click at [172, 204] on icon at bounding box center [168, 206] width 16 height 16
click at [168, 204] on input "[DATE]" at bounding box center [161, 198] width 13 height 13
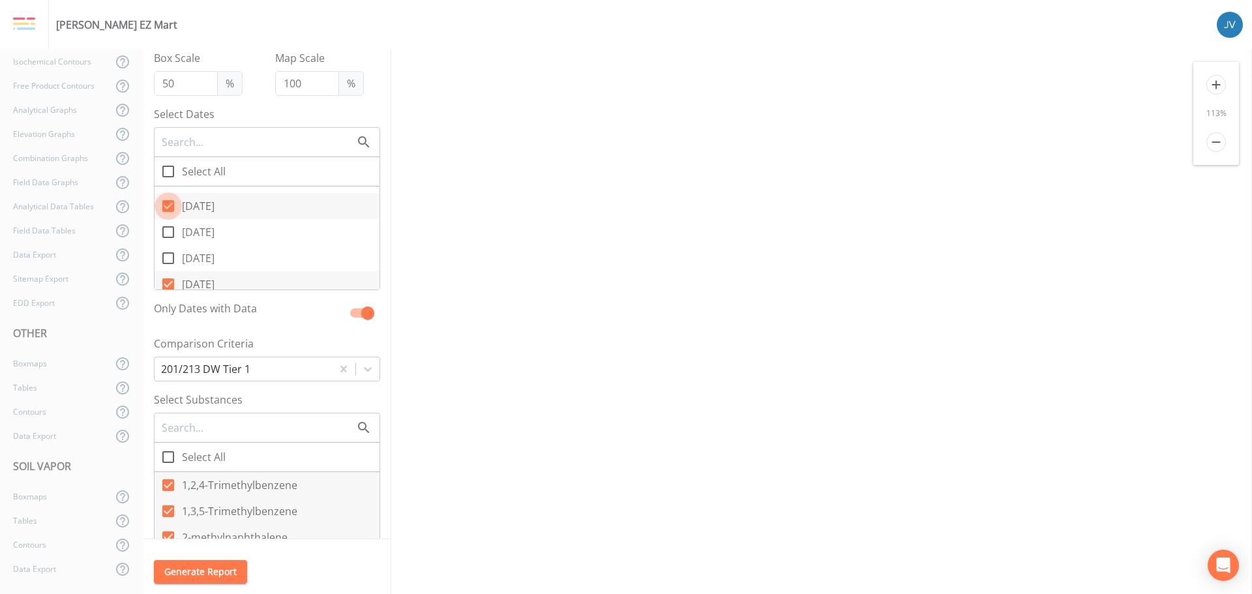
checkbox input "false"
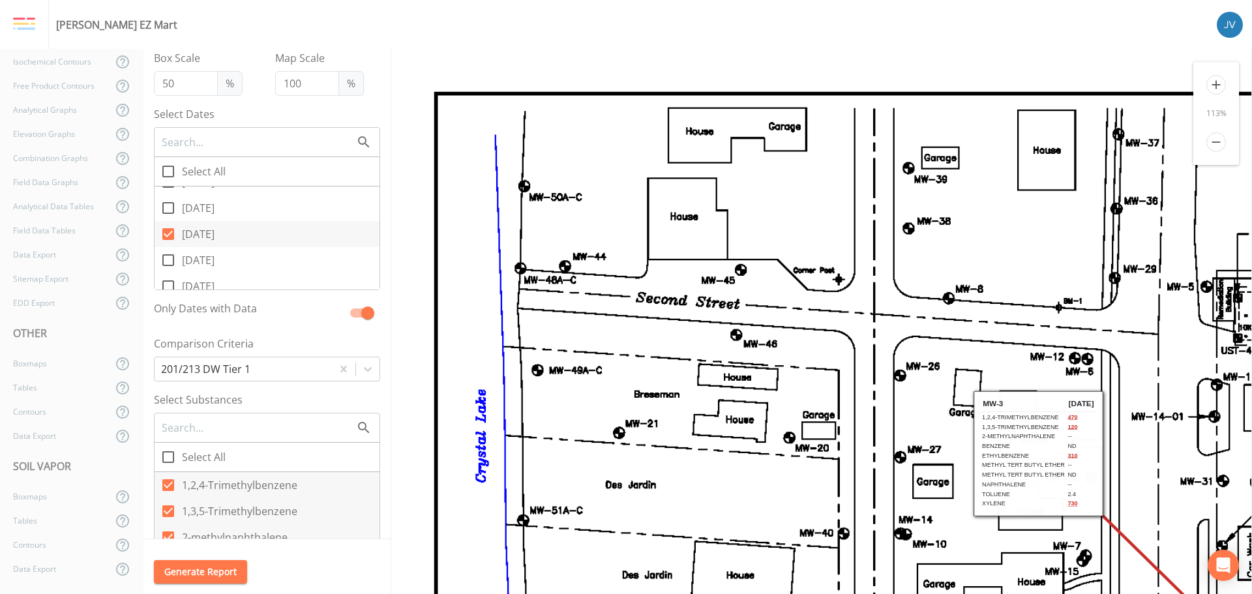
scroll to position [1833, 0]
click at [166, 217] on input "[DATE]" at bounding box center [161, 211] width 13 height 13
checkbox input "false"
click at [167, 259] on icon at bounding box center [168, 258] width 16 height 16
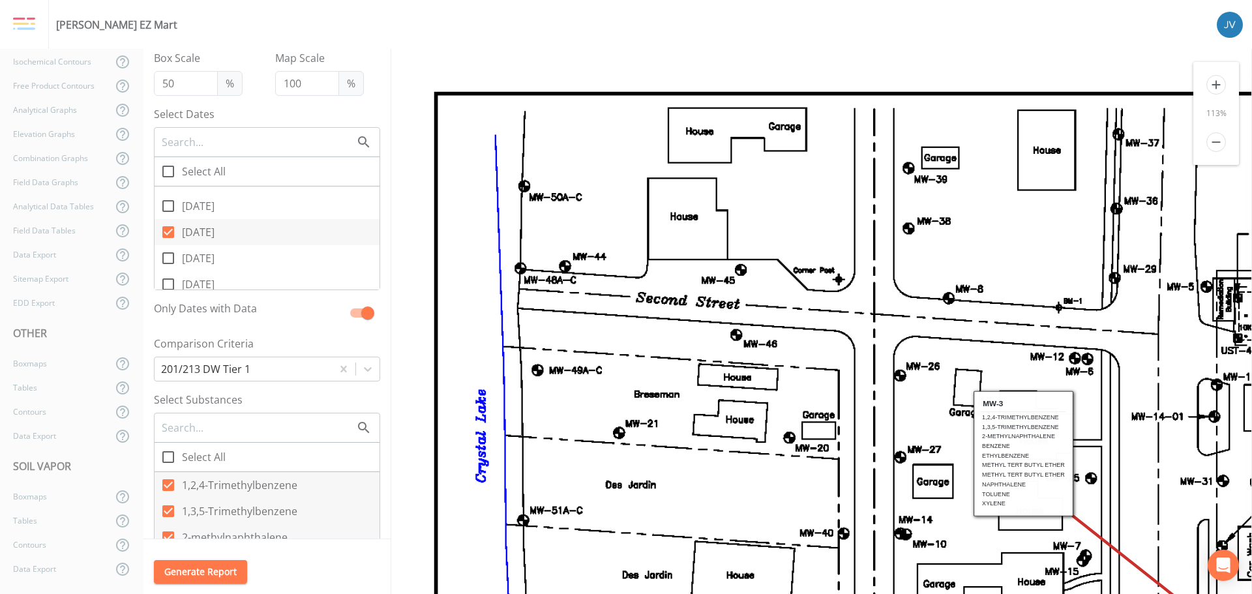
click at [167, 258] on input "[DATE]" at bounding box center [161, 251] width 13 height 13
checkbox input "true"
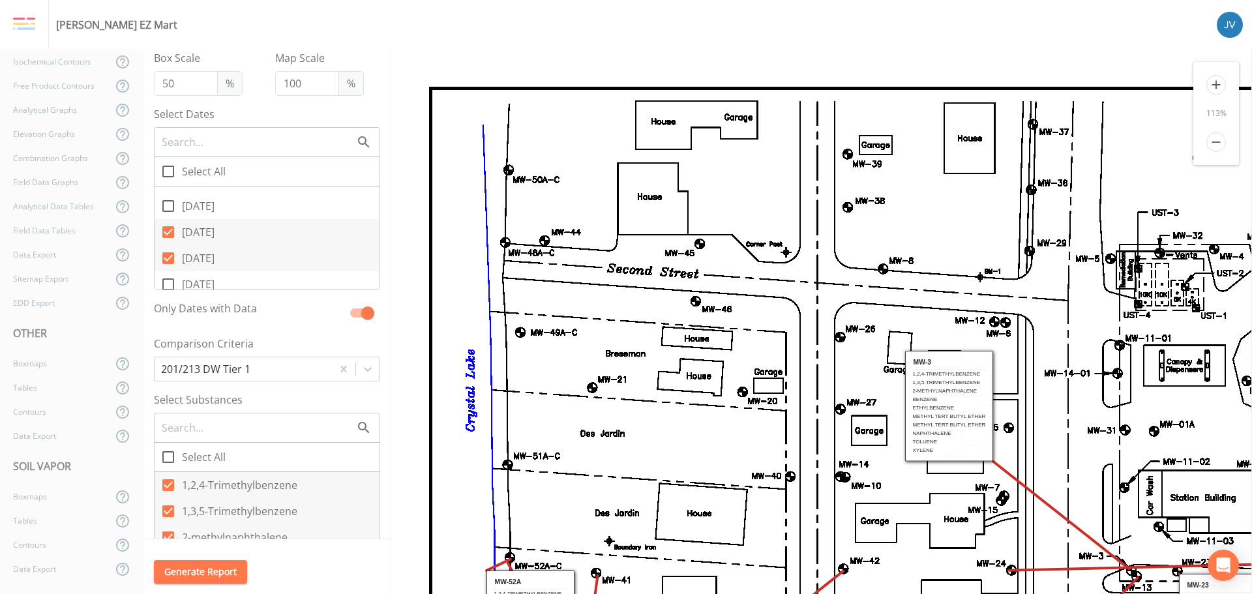
scroll to position [0, 0]
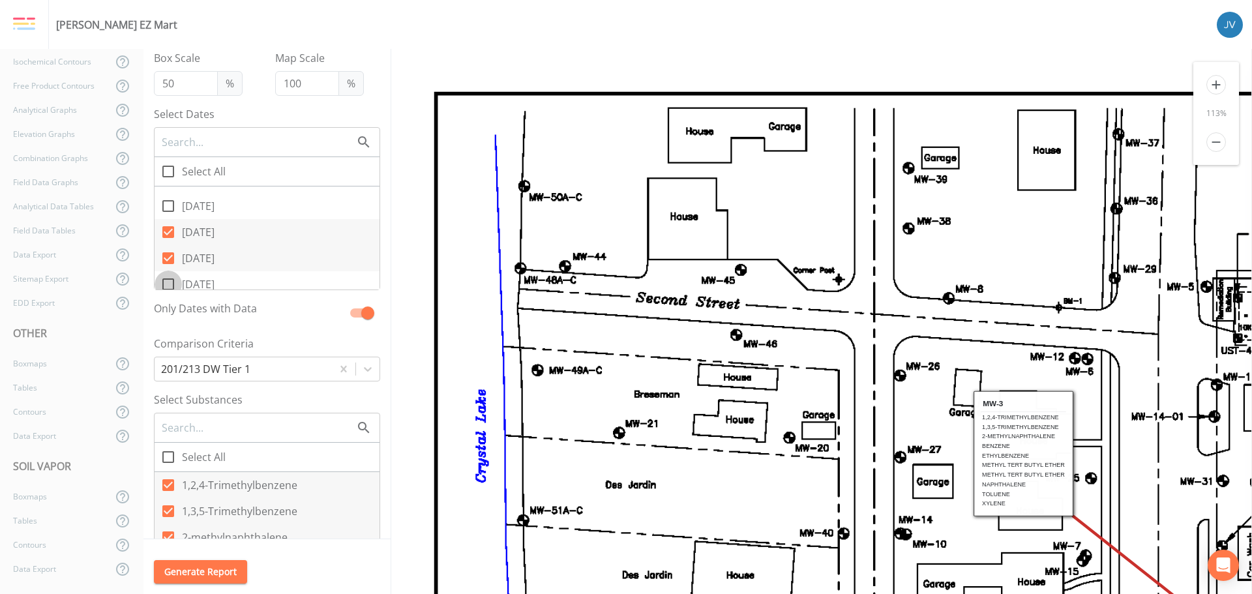
click at [168, 282] on icon at bounding box center [168, 285] width 16 height 16
click at [168, 282] on input "[DATE]" at bounding box center [161, 277] width 13 height 13
checkbox input "true"
drag, startPoint x: 170, startPoint y: 244, endPoint x: 161, endPoint y: 258, distance: 16.1
click at [169, 244] on icon at bounding box center [168, 245] width 16 height 16
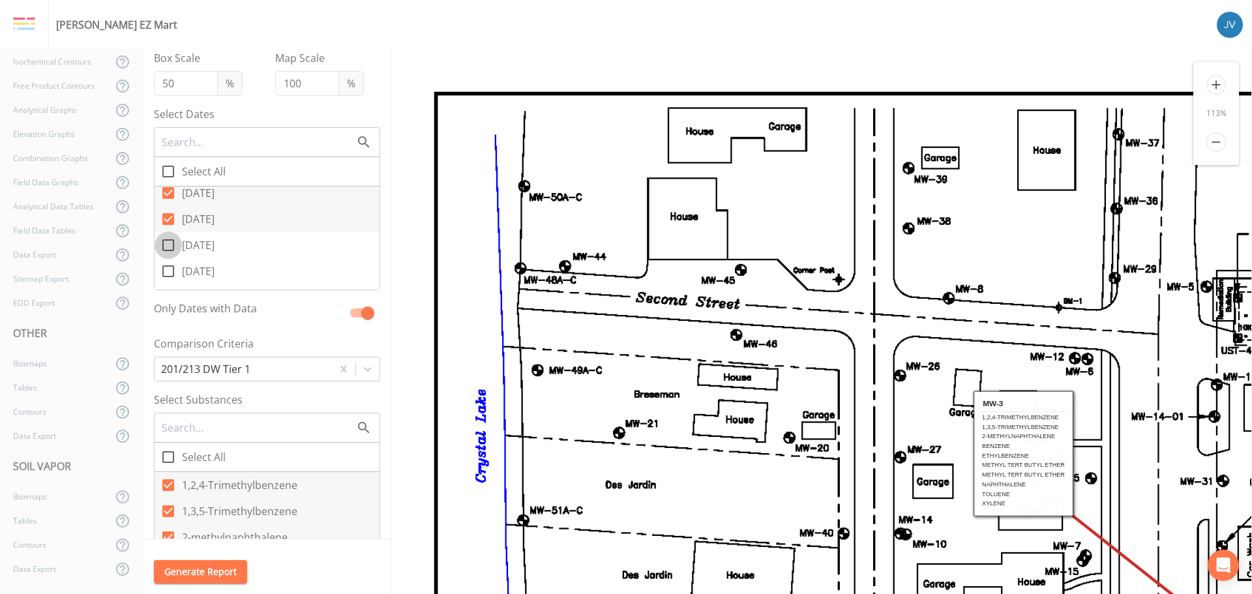
click at [168, 244] on input "[DATE]" at bounding box center [161, 238] width 13 height 13
checkbox input "true"
click at [163, 269] on input "[DATE]" at bounding box center [161, 264] width 13 height 13
checkbox input "true"
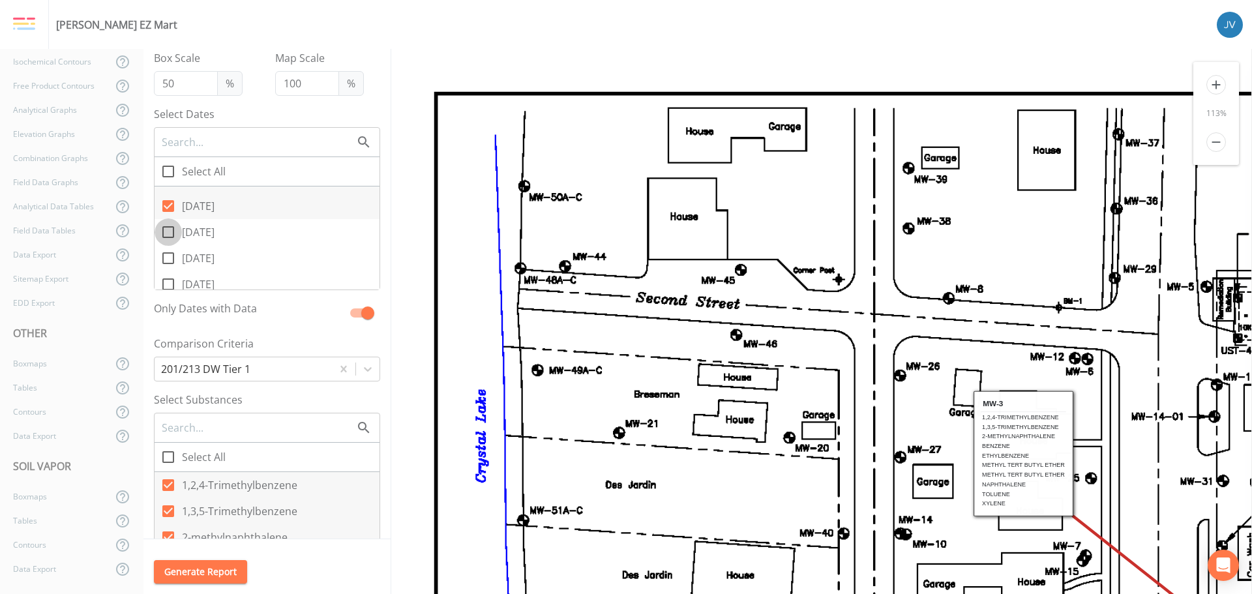
click at [168, 232] on icon at bounding box center [168, 232] width 16 height 16
click at [168, 232] on input "[DATE]" at bounding box center [161, 224] width 13 height 13
checkbox input "true"
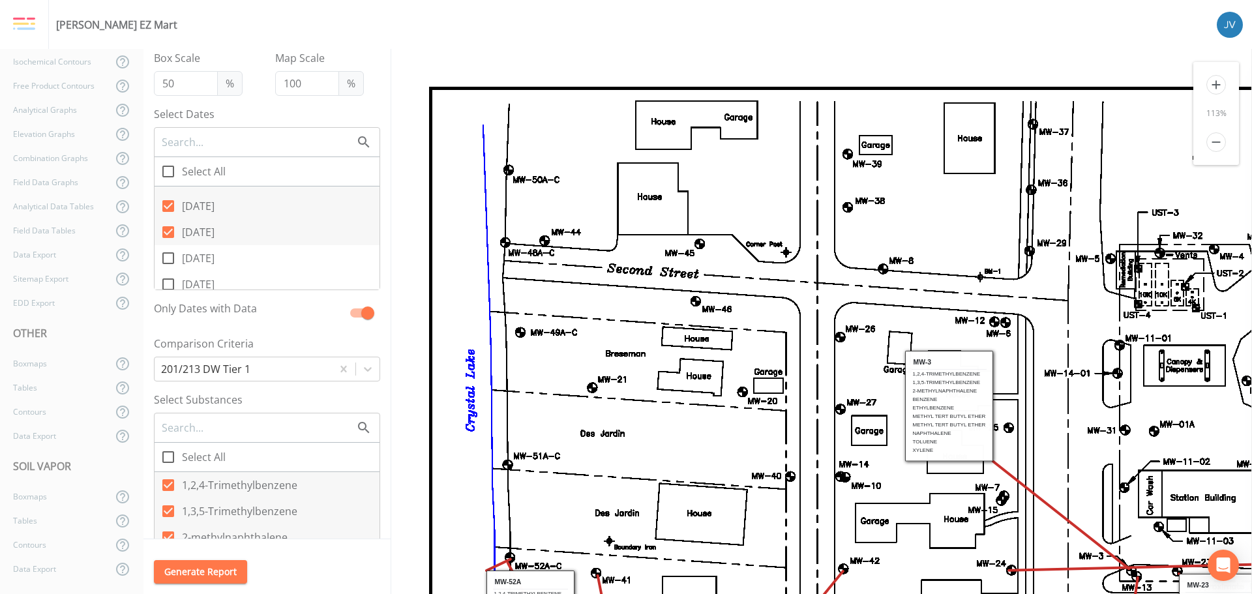
scroll to position [0, 0]
click at [165, 262] on icon at bounding box center [168, 258] width 16 height 16
click at [165, 258] on input "[DATE]" at bounding box center [161, 251] width 13 height 13
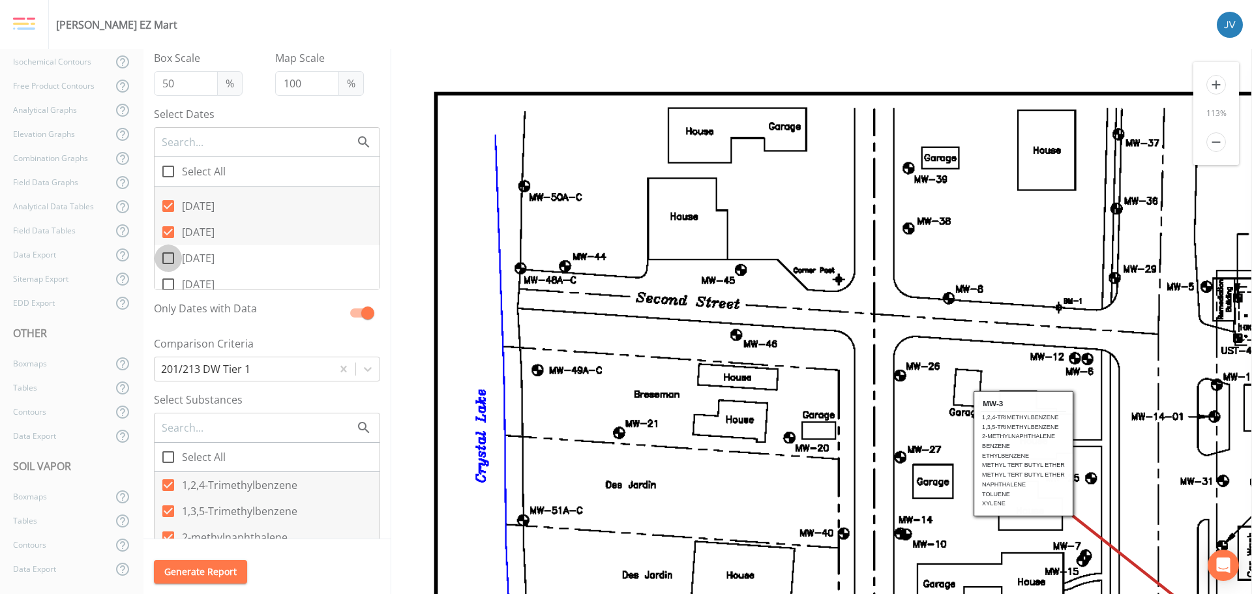
checkbox input "true"
click at [169, 218] on icon at bounding box center [168, 219] width 16 height 16
click at [168, 218] on input "[DATE]" at bounding box center [161, 211] width 13 height 13
checkbox input "true"
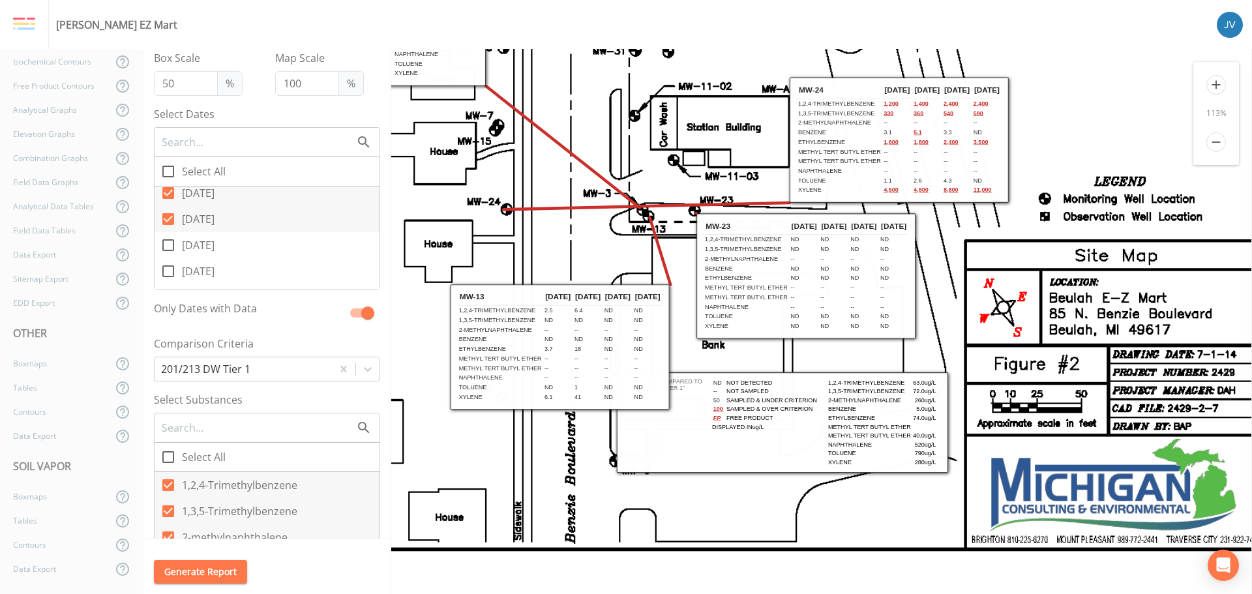
scroll to position [440, 609]
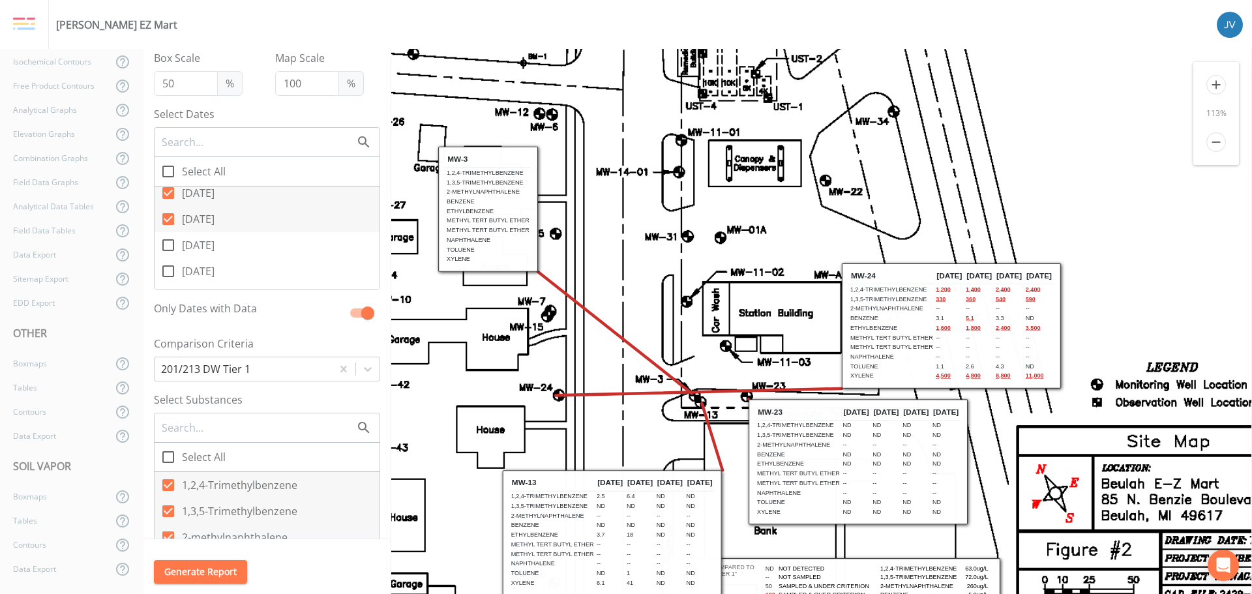
click at [171, 243] on icon at bounding box center [168, 245] width 16 height 16
click at [168, 243] on input "[DATE]" at bounding box center [161, 238] width 13 height 13
checkbox input "true"
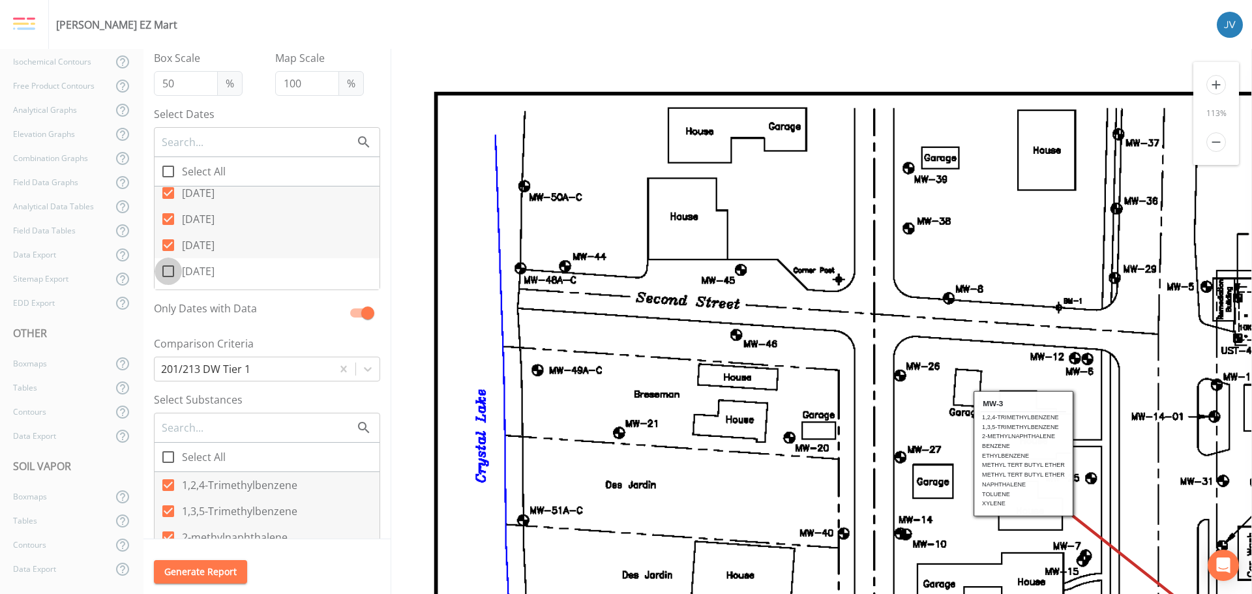
click at [168, 273] on icon at bounding box center [168, 271] width 16 height 16
click at [168, 271] on input "[DATE]" at bounding box center [161, 264] width 13 height 13
checkbox input "true"
click at [171, 218] on icon at bounding box center [168, 219] width 16 height 16
click at [168, 218] on input "[DATE]" at bounding box center [161, 211] width 13 height 13
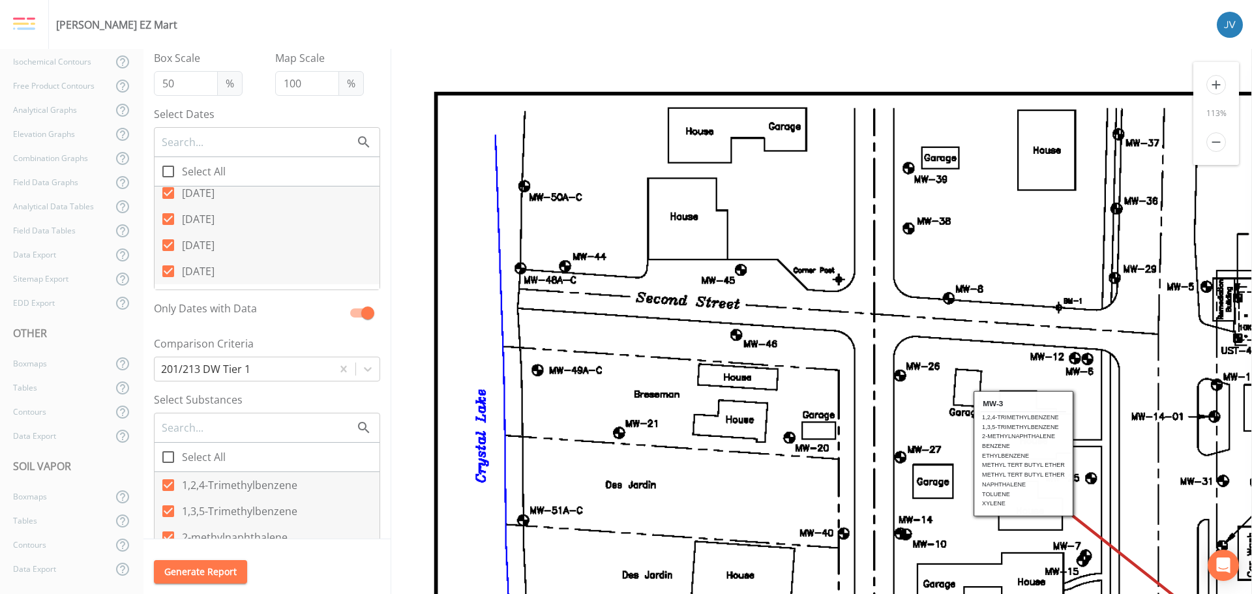
checkbox input "false"
click at [167, 190] on input "[DATE]" at bounding box center [161, 185] width 13 height 13
checkbox input "false"
drag, startPoint x: 168, startPoint y: 234, endPoint x: 168, endPoint y: 211, distance: 22.8
click at [168, 232] on icon at bounding box center [168, 232] width 12 height 12
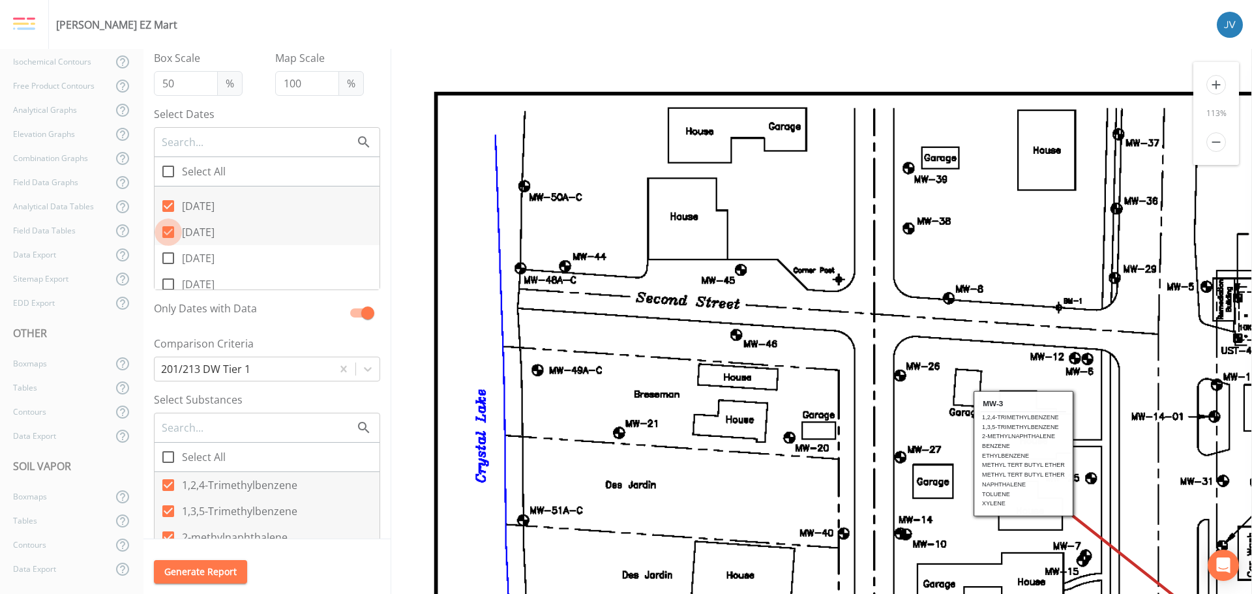
click at [168, 232] on input "[DATE]" at bounding box center [161, 224] width 13 height 13
checkbox input "false"
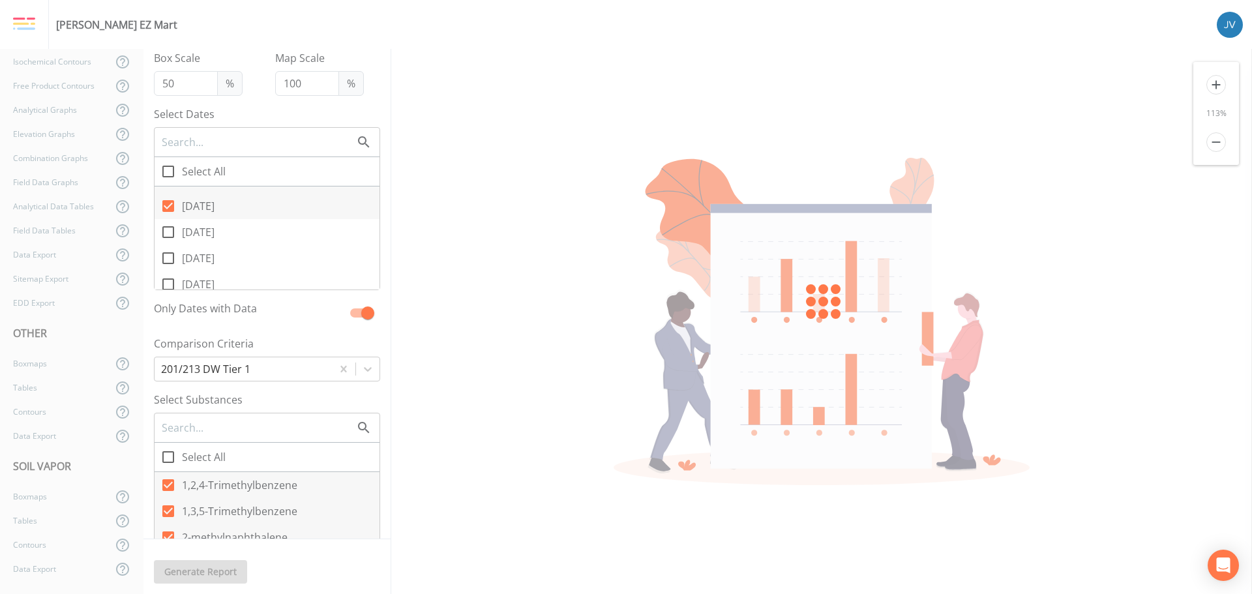
click at [168, 202] on icon at bounding box center [168, 206] width 12 height 12
click at [168, 202] on input "[DATE]" at bounding box center [161, 198] width 13 height 13
checkbox input "false"
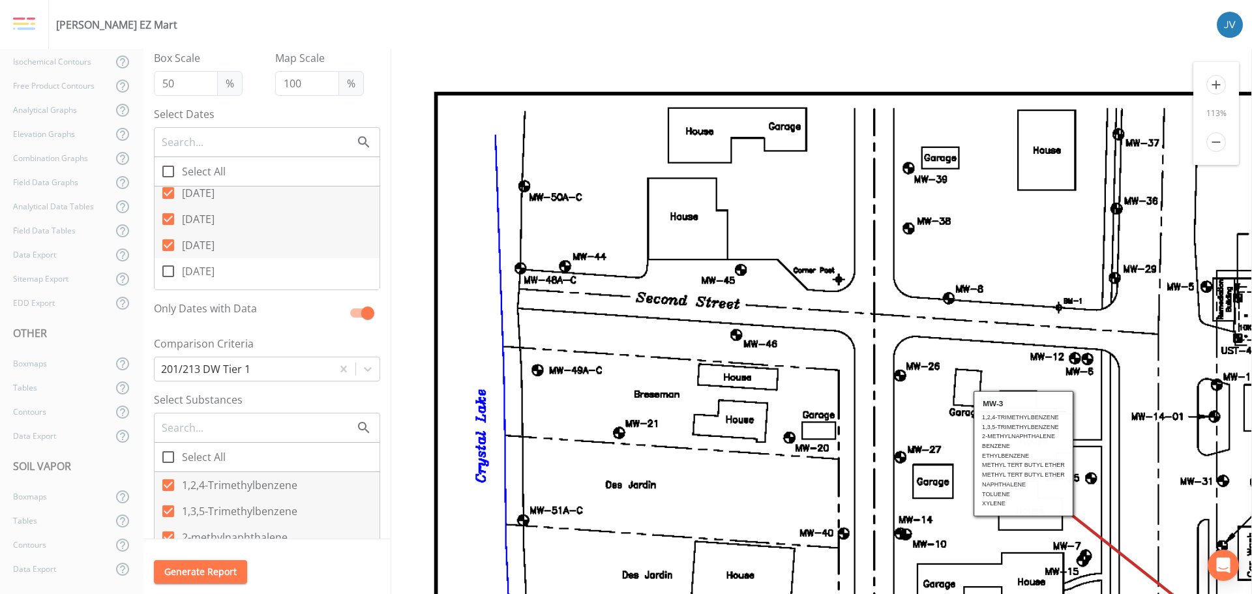
click at [169, 245] on icon at bounding box center [168, 245] width 12 height 12
click at [168, 245] on input "[DATE]" at bounding box center [161, 238] width 13 height 13
checkbox input "false"
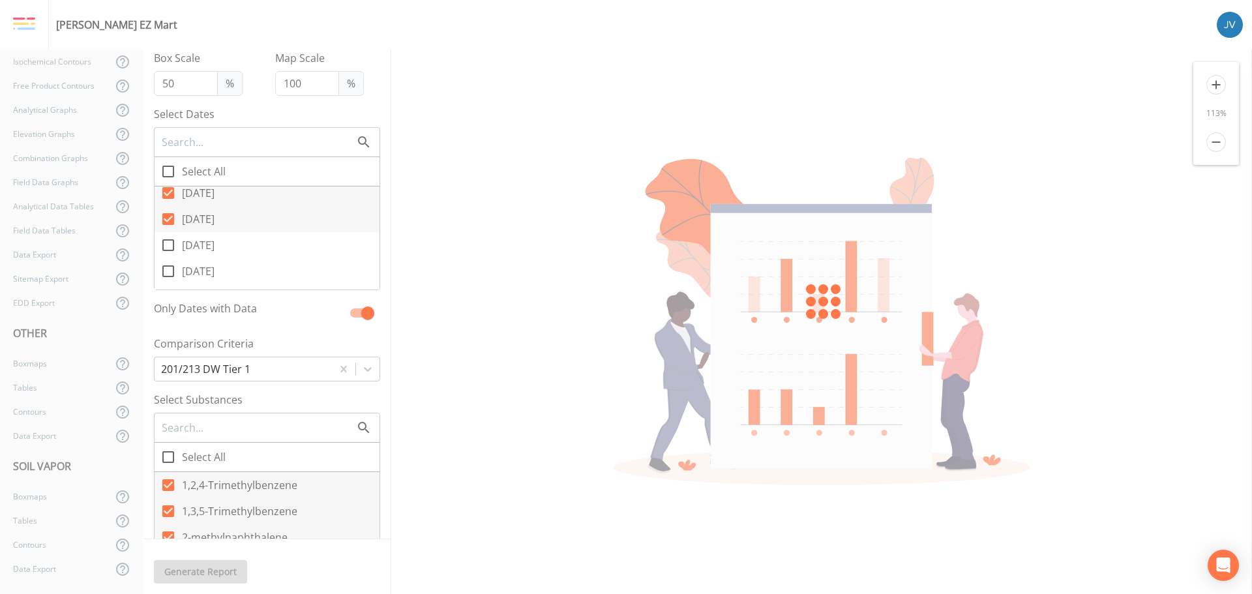
click at [168, 215] on icon at bounding box center [168, 219] width 12 height 12
click at [168, 215] on input "[DATE]" at bounding box center [161, 211] width 13 height 13
checkbox input "false"
click at [168, 187] on icon at bounding box center [168, 193] width 16 height 16
click at [168, 187] on input "[DATE]" at bounding box center [161, 185] width 13 height 13
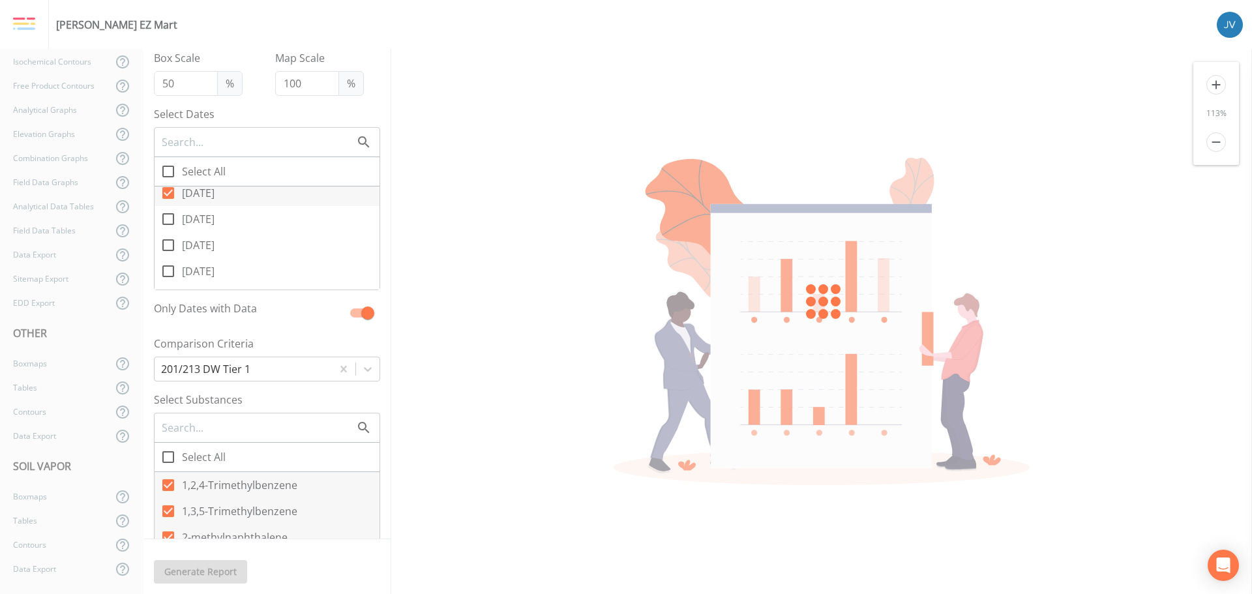
checkbox input "false"
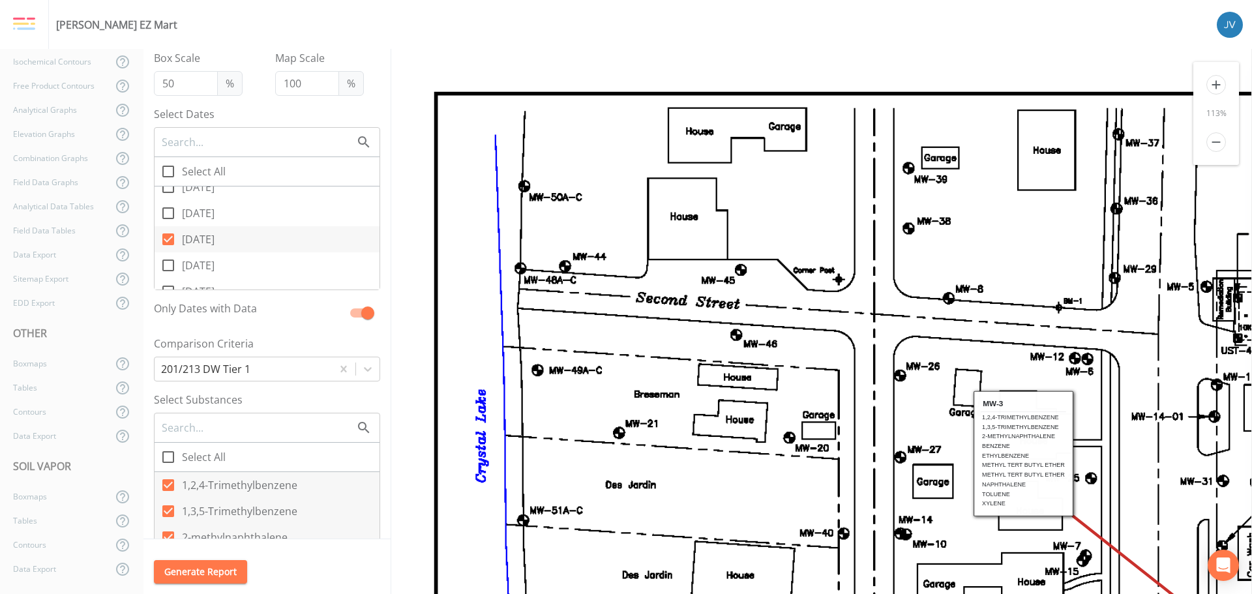
click at [166, 236] on input "[DATE]" at bounding box center [161, 232] width 13 height 13
checkbox input "false"
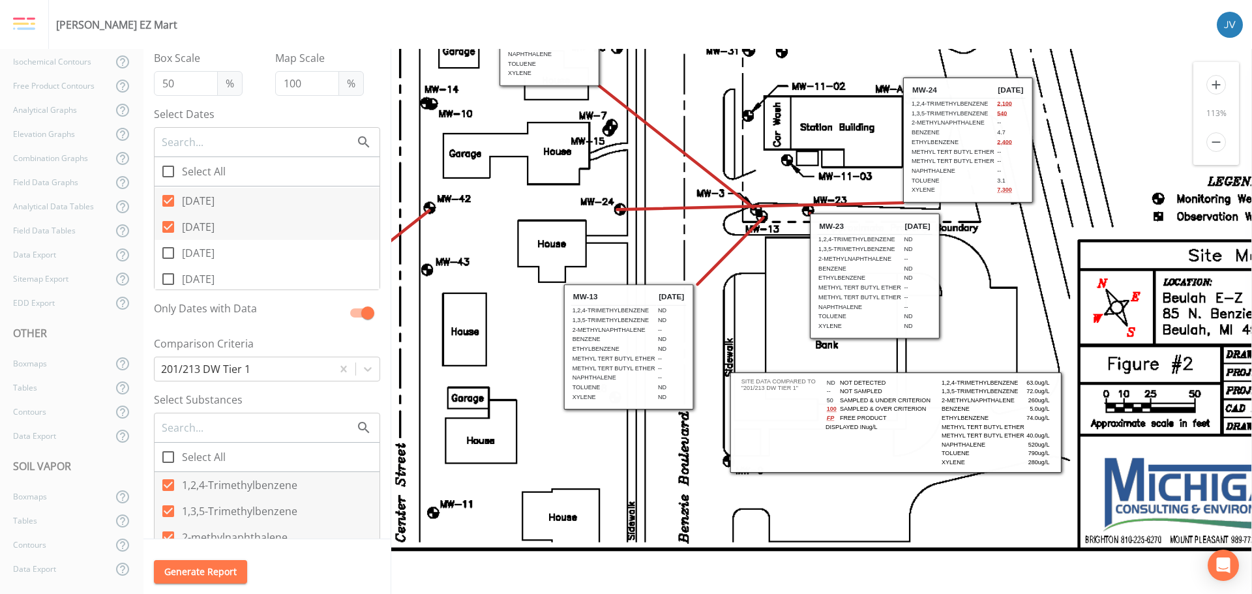
scroll to position [2282, 0]
click at [167, 239] on icon at bounding box center [168, 240] width 16 height 16
click at [167, 239] on input "[DATE]" at bounding box center [161, 232] width 13 height 13
checkbox input "true"
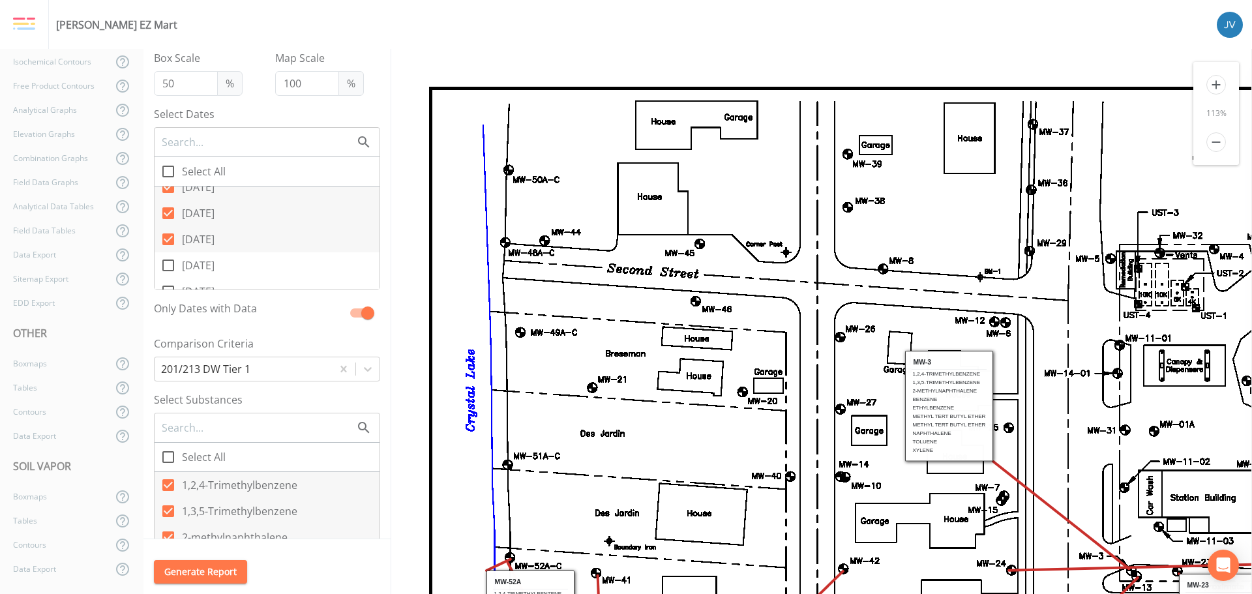
scroll to position [0, 0]
click at [164, 265] on span at bounding box center [168, 265] width 27 height 27
click at [164, 265] on input "[DATE]" at bounding box center [161, 258] width 13 height 13
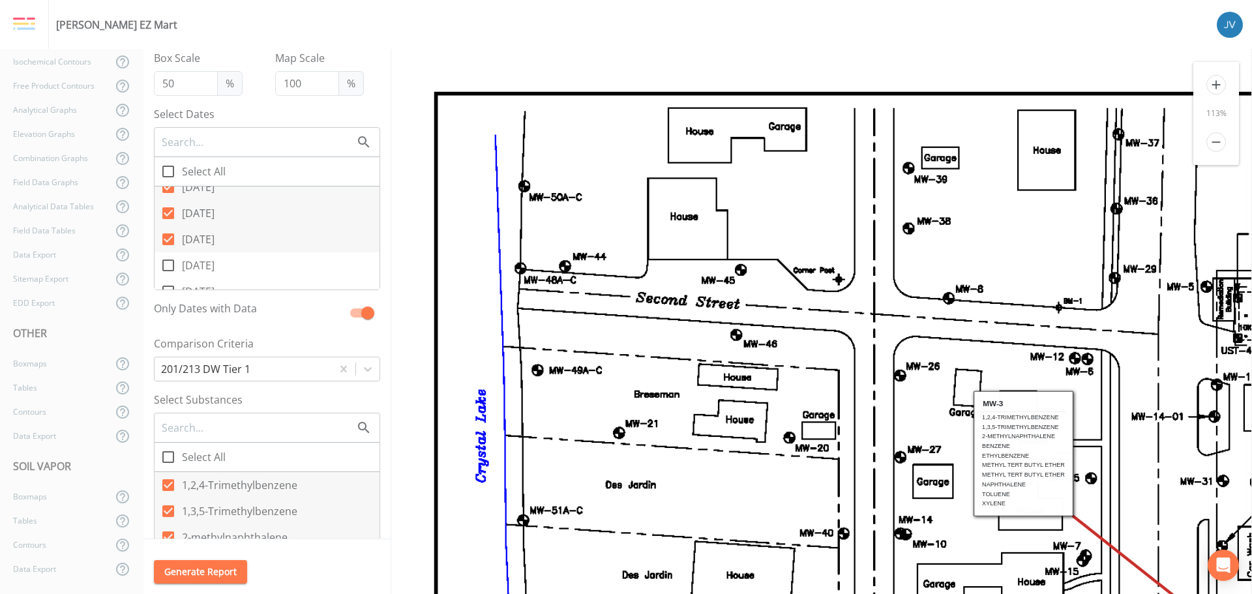
checkbox input "true"
drag, startPoint x: 170, startPoint y: 222, endPoint x: 167, endPoint y: 237, distance: 15.2
click at [168, 224] on icon at bounding box center [168, 226] width 16 height 16
click at [168, 224] on input "[DATE]" at bounding box center [161, 219] width 13 height 13
checkbox input "true"
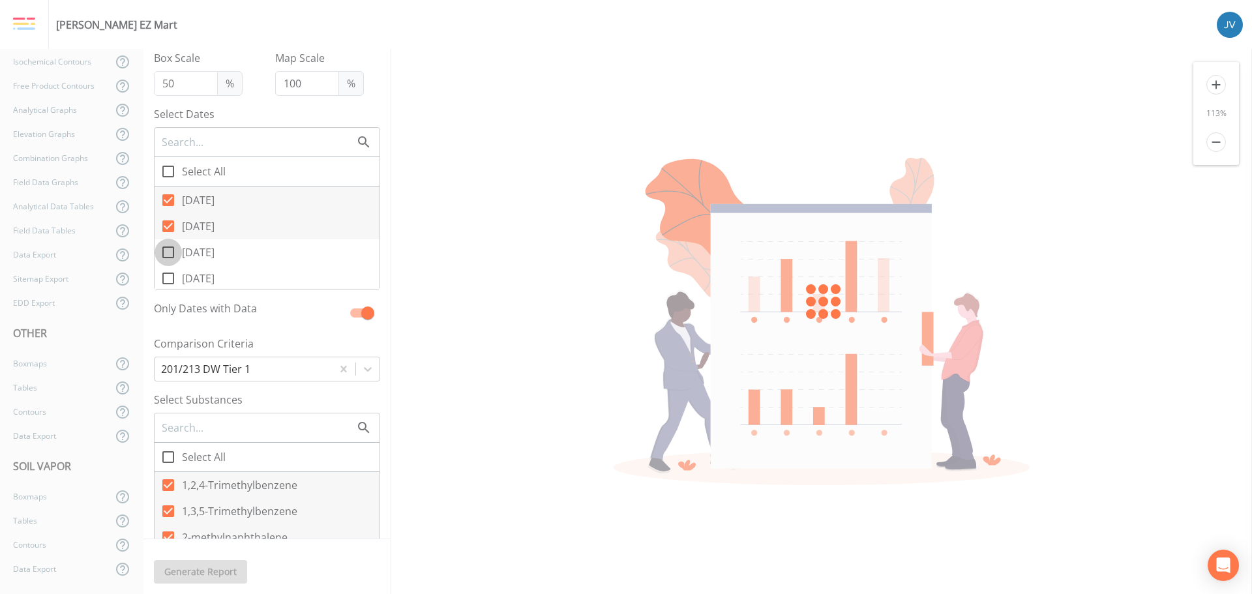
drag, startPoint x: 167, startPoint y: 253, endPoint x: 170, endPoint y: 276, distance: 23.0
click at [167, 254] on icon at bounding box center [168, 253] width 16 height 16
click at [167, 252] on input "[DATE]" at bounding box center [161, 245] width 13 height 13
checkbox input "true"
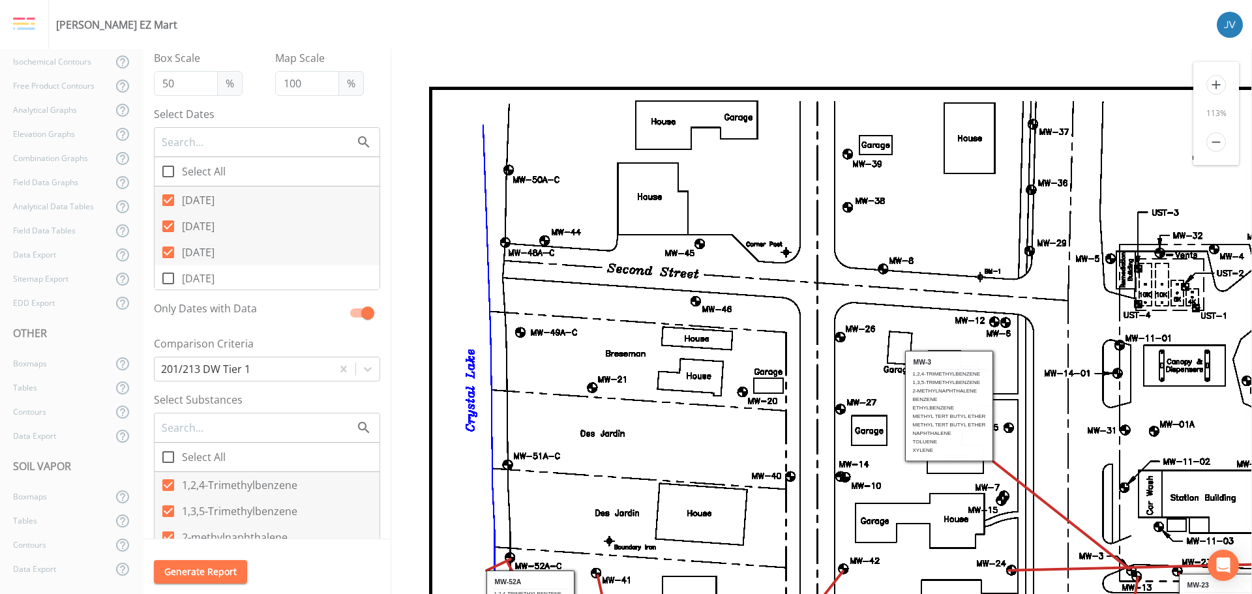
click at [165, 279] on icon at bounding box center [168, 279] width 16 height 16
click at [165, 278] on input "[DATE]" at bounding box center [161, 271] width 13 height 13
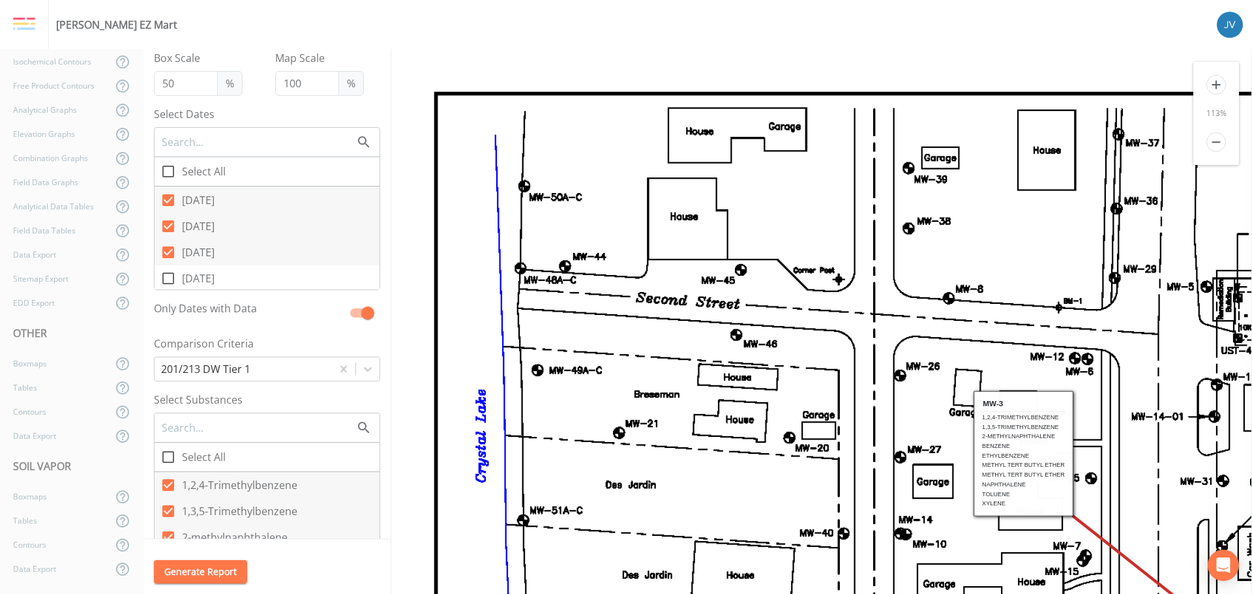
checkbox input "true"
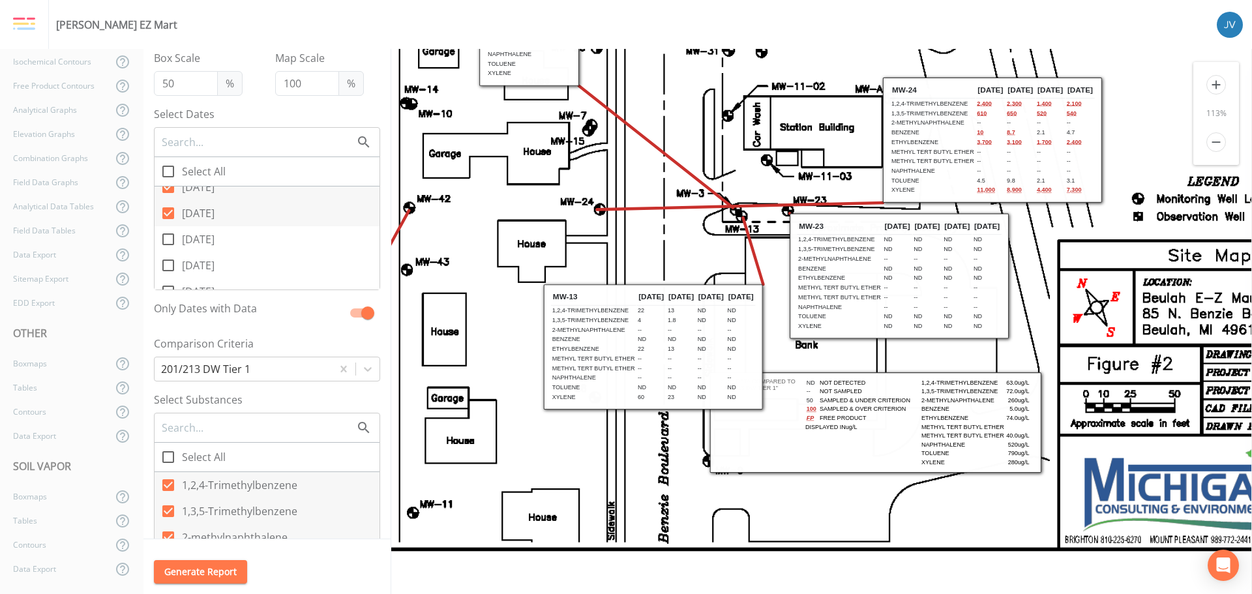
scroll to position [440, 501]
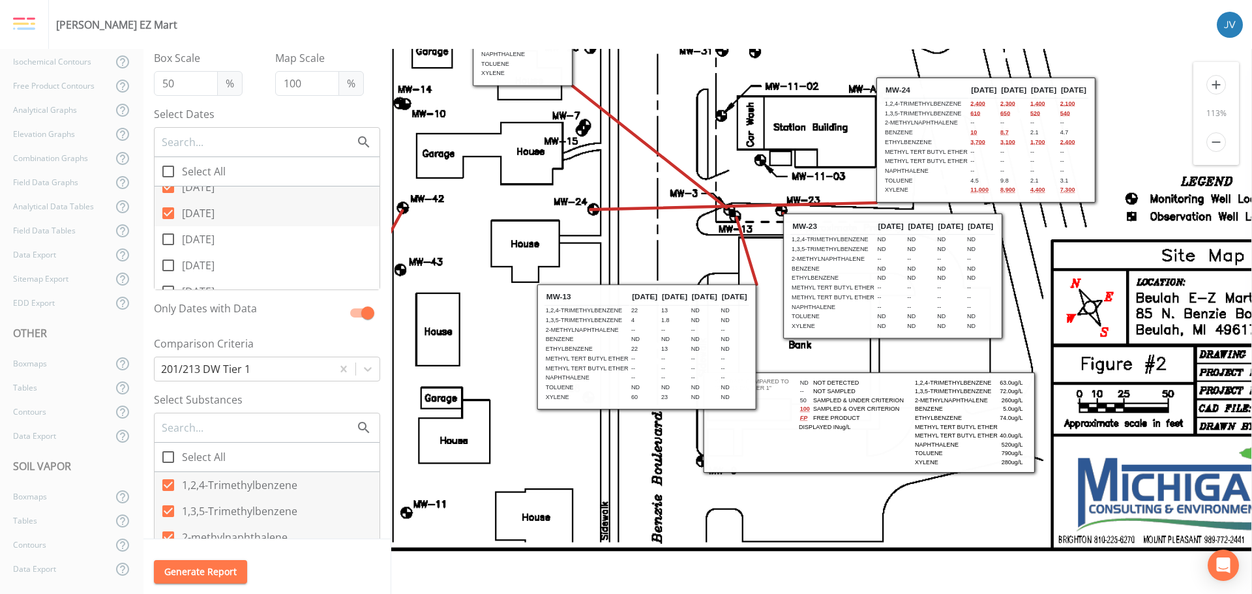
click at [168, 240] on icon at bounding box center [168, 240] width 16 height 16
click at [168, 239] on input "[DATE]" at bounding box center [161, 232] width 13 height 13
checkbox input "true"
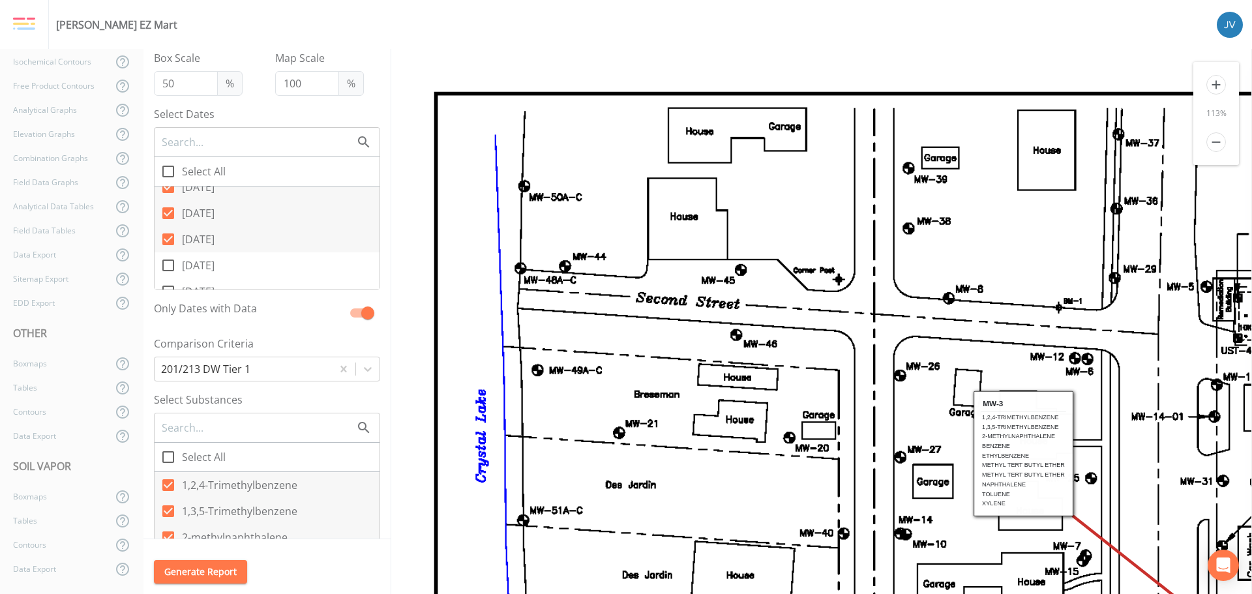
scroll to position [0, 0]
click at [169, 265] on icon at bounding box center [168, 266] width 16 height 16
click at [168, 265] on input "[DATE]" at bounding box center [161, 258] width 13 height 13
checkbox input "true"
click at [170, 211] on icon at bounding box center [168, 213] width 12 height 12
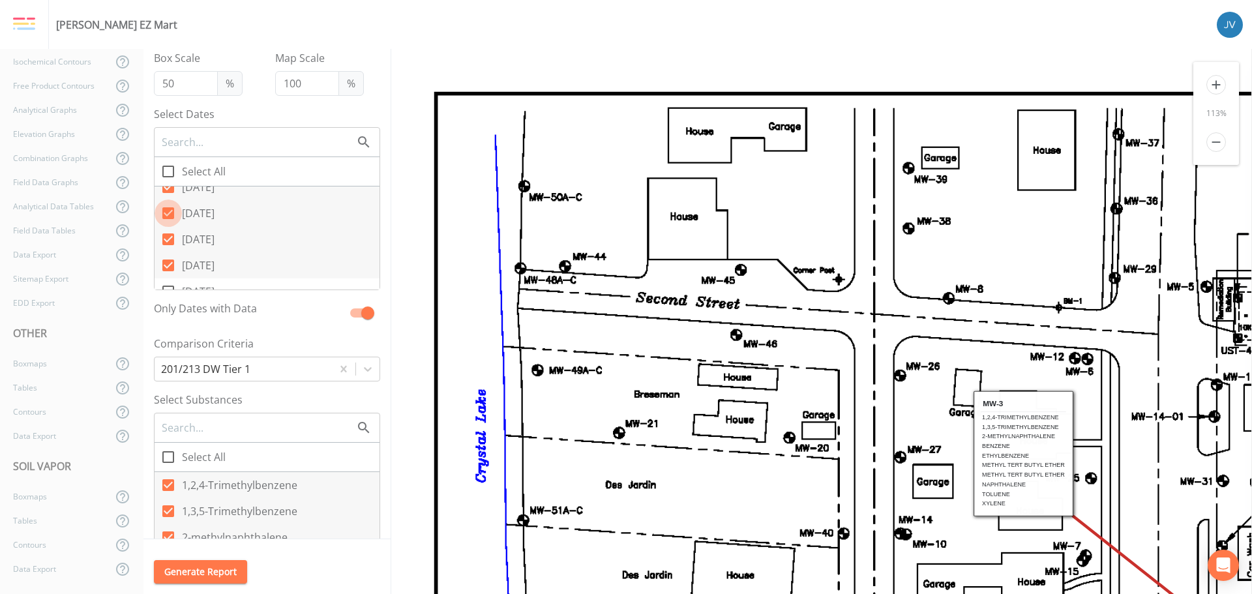
click at [168, 211] on input "[DATE]" at bounding box center [161, 206] width 13 height 13
checkbox input "false"
click at [170, 188] on icon at bounding box center [168, 187] width 12 height 12
click at [168, 187] on input "[DATE]" at bounding box center [161, 179] width 13 height 13
checkbox input "false"
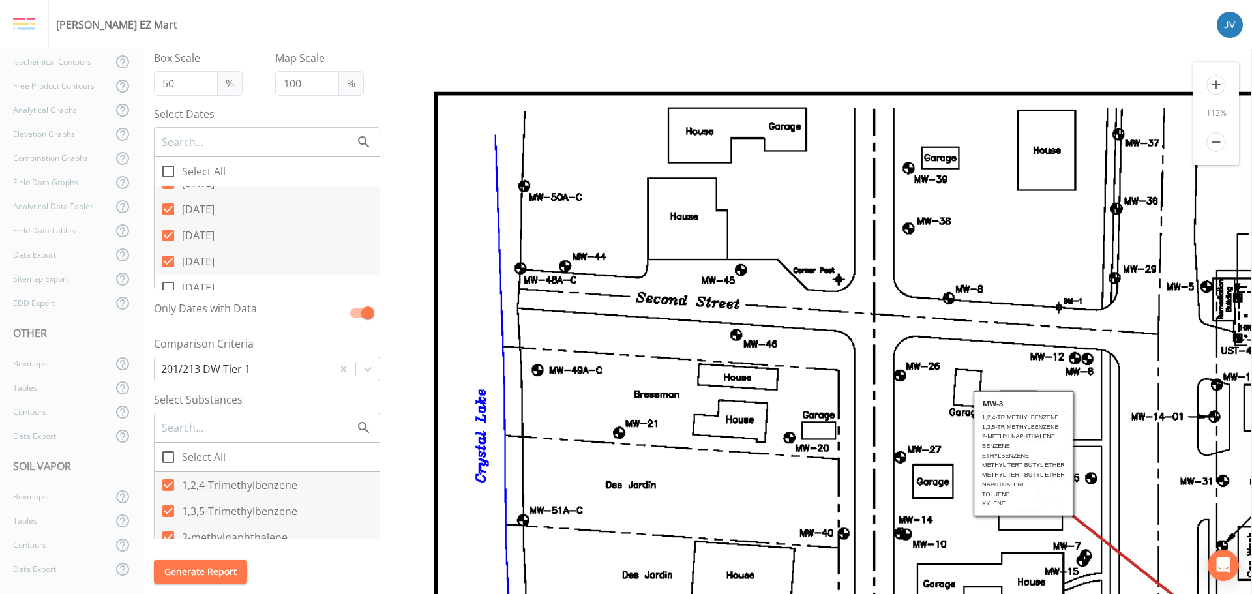
scroll to position [2289, 0]
click at [169, 283] on icon at bounding box center [168, 284] width 12 height 12
click at [168, 283] on input "[DATE]" at bounding box center [161, 277] width 13 height 13
checkbox input "false"
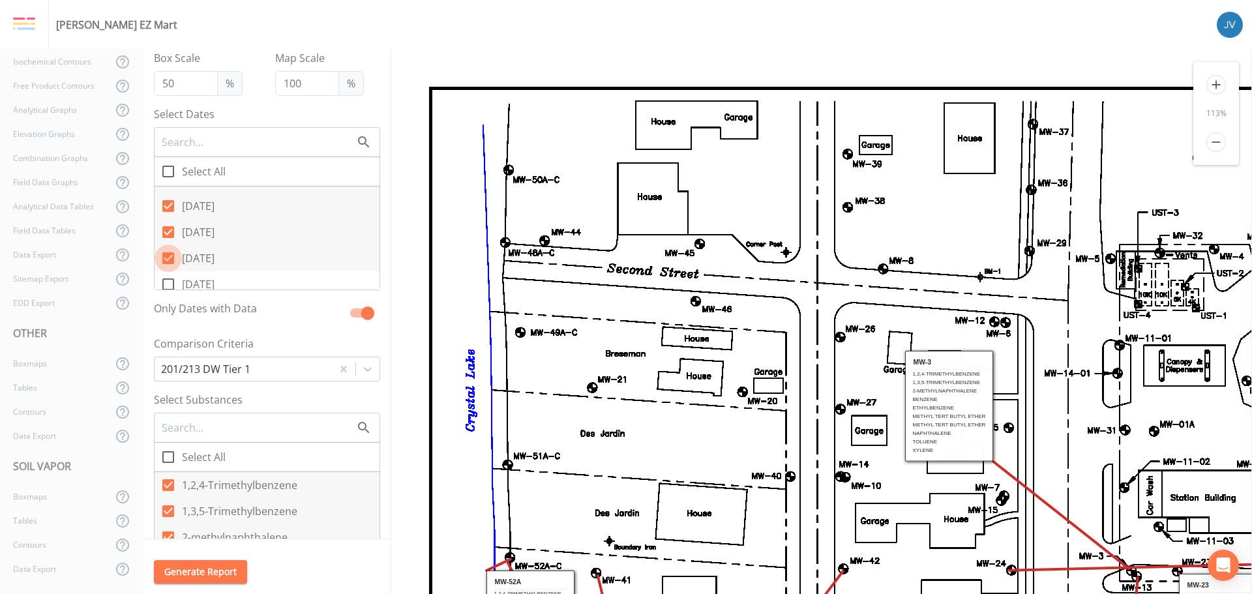
drag, startPoint x: 170, startPoint y: 256, endPoint x: 168, endPoint y: 231, distance: 24.9
click at [170, 255] on icon at bounding box center [168, 258] width 12 height 12
click at [168, 255] on input "[DATE]" at bounding box center [161, 251] width 13 height 13
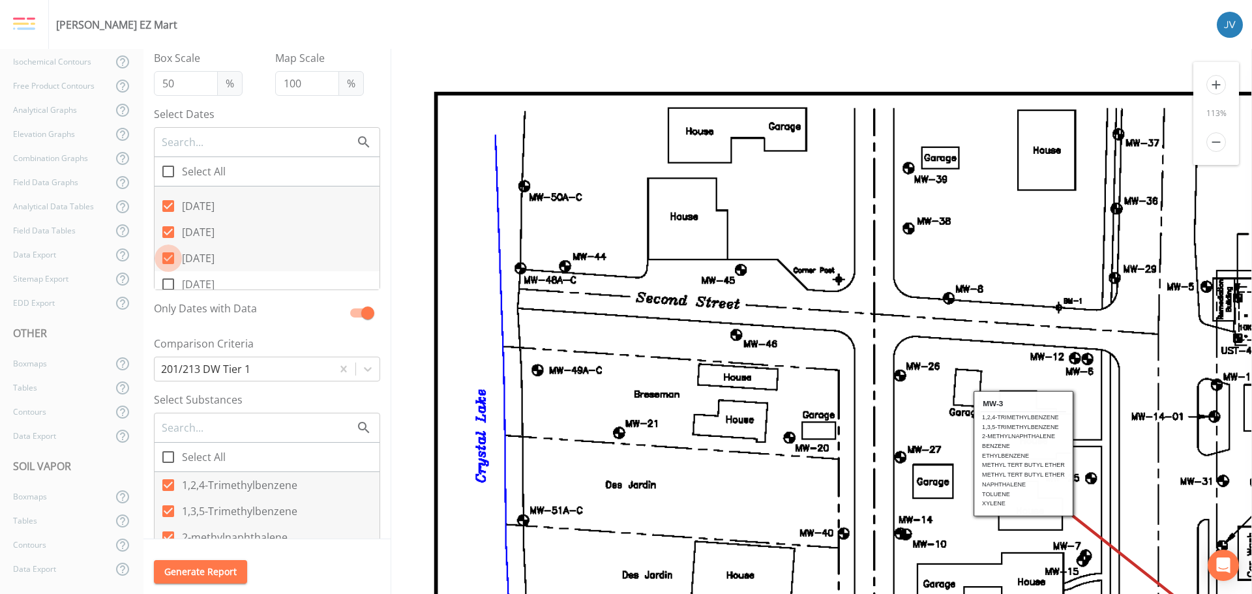
checkbox input "false"
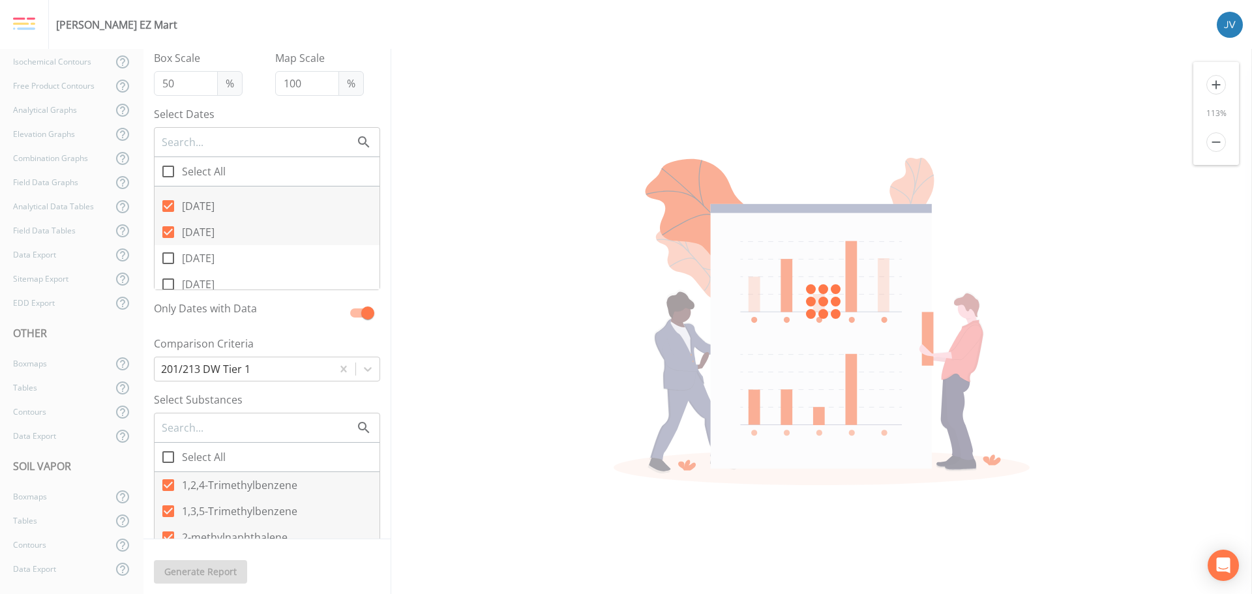
click at [165, 224] on input "[DATE]" at bounding box center [161, 224] width 13 height 13
checkbox input "false"
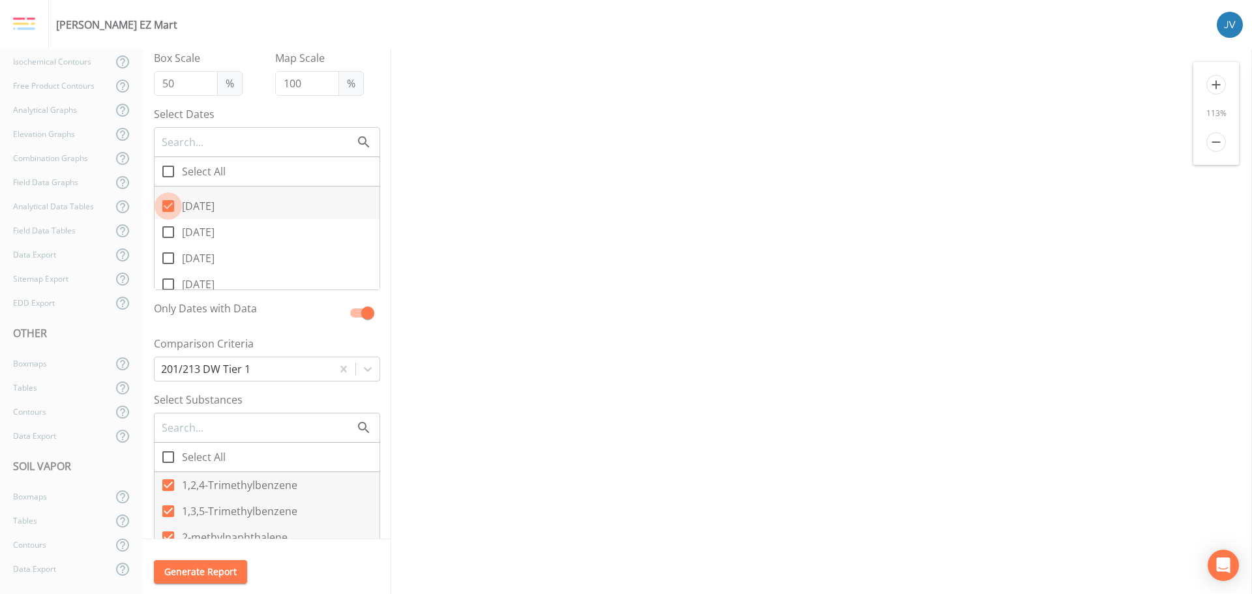
click at [166, 205] on input "[DATE]" at bounding box center [161, 198] width 13 height 13
checkbox input "false"
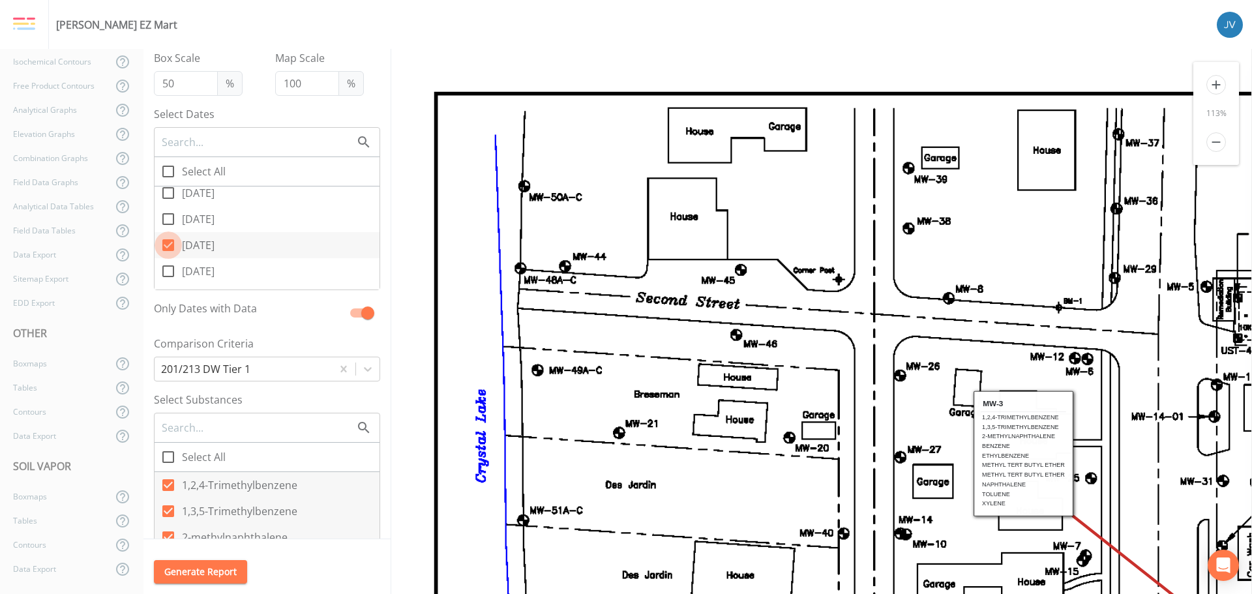
click at [168, 245] on icon at bounding box center [168, 245] width 12 height 12
click at [168, 245] on input "[DATE]" at bounding box center [161, 238] width 13 height 13
checkbox input "false"
click at [168, 220] on icon at bounding box center [168, 219] width 16 height 16
click at [168, 218] on input "[DATE]" at bounding box center [161, 211] width 13 height 13
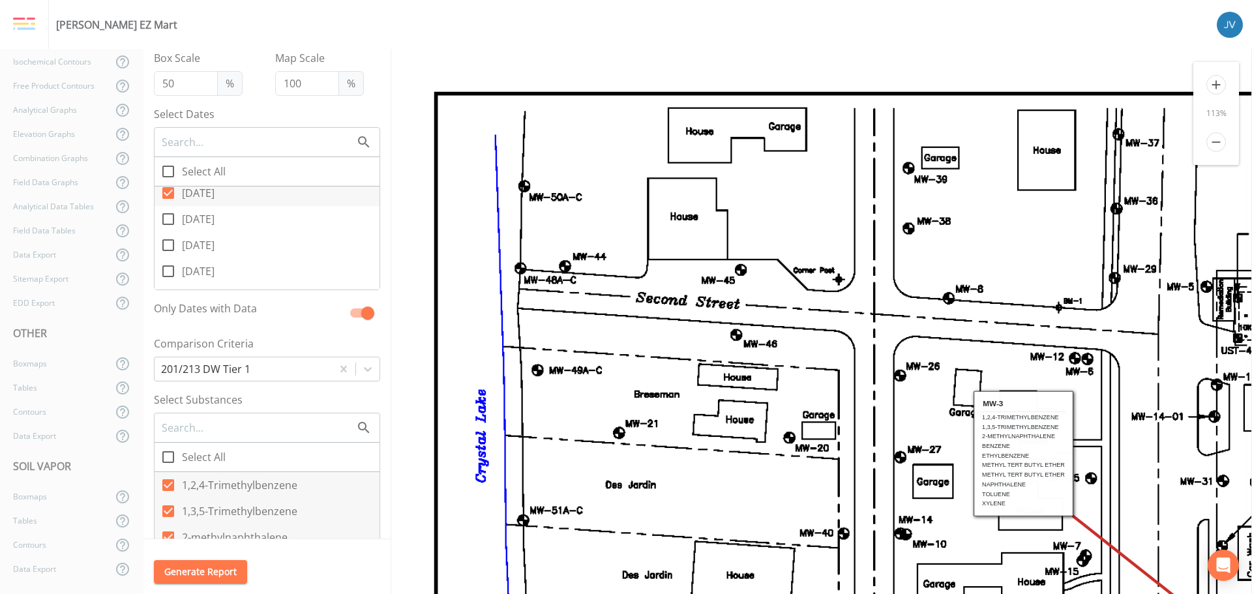
checkbox input "true"
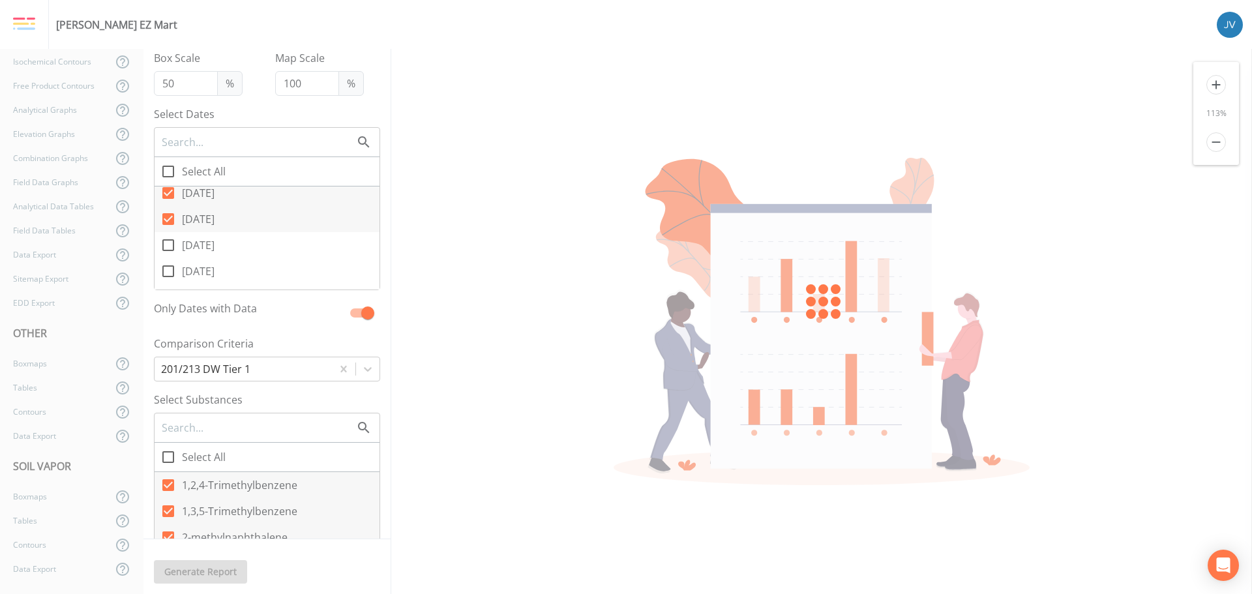
drag, startPoint x: 166, startPoint y: 241, endPoint x: 172, endPoint y: 253, distance: 14.0
click at [166, 243] on input "[DATE]" at bounding box center [161, 238] width 13 height 13
checkbox input "true"
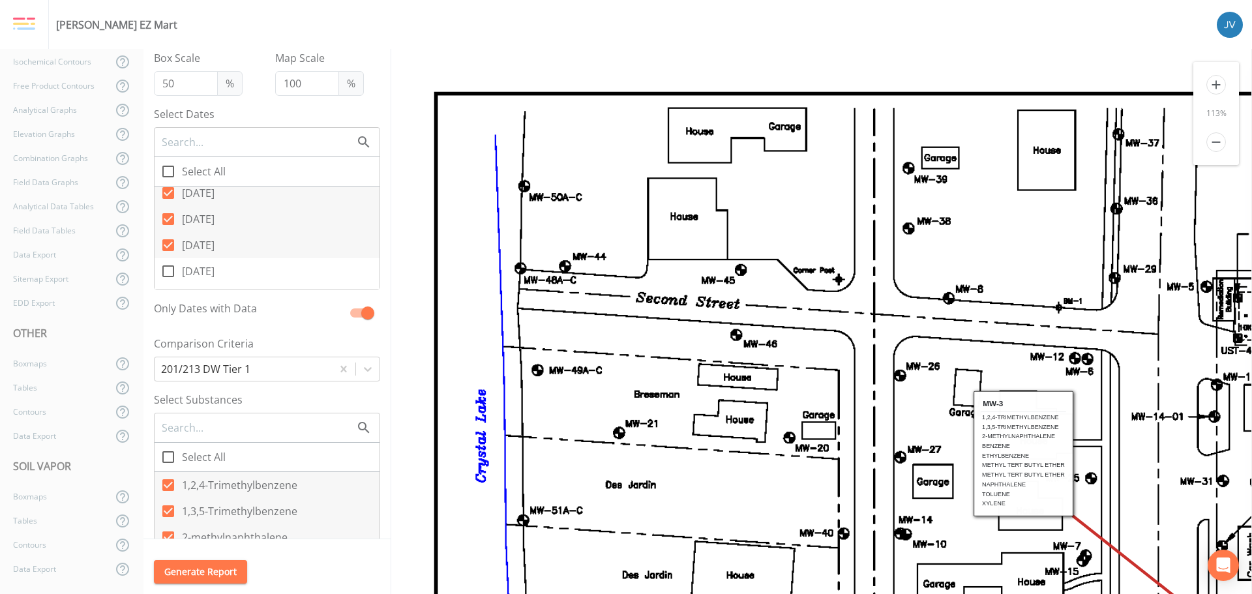
click at [171, 273] on icon at bounding box center [168, 271] width 16 height 16
click at [168, 271] on input "[DATE]" at bounding box center [161, 264] width 13 height 13
checkbox input "true"
click at [169, 233] on icon at bounding box center [168, 232] width 16 height 16
click at [168, 232] on input "[DATE]" at bounding box center [161, 224] width 13 height 13
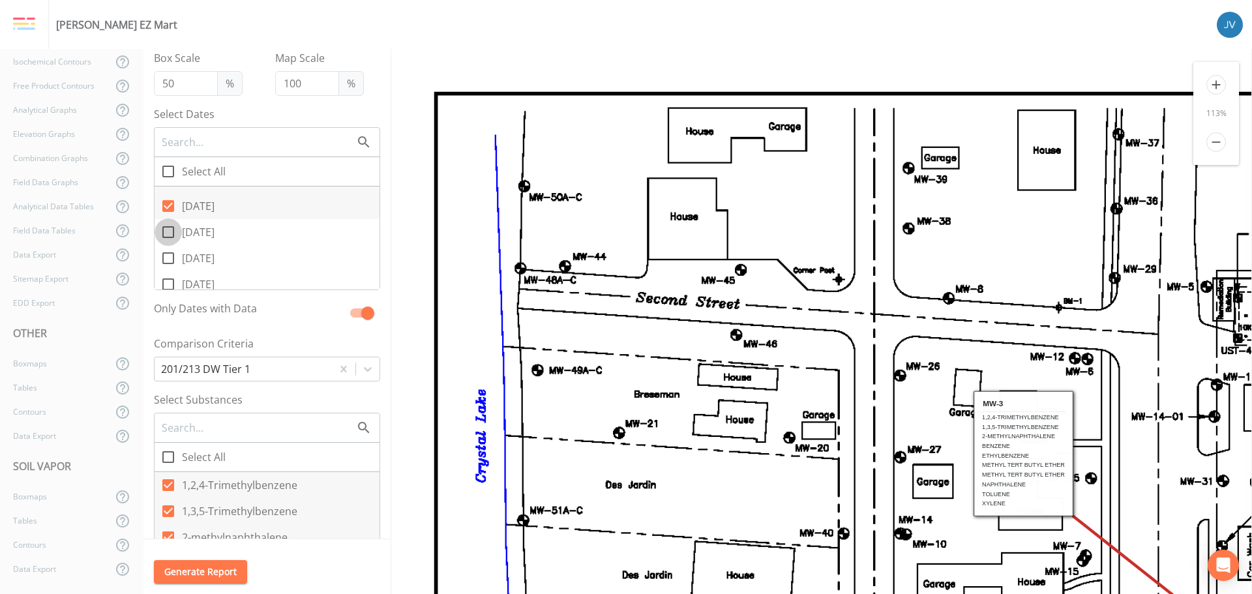
checkbox input "true"
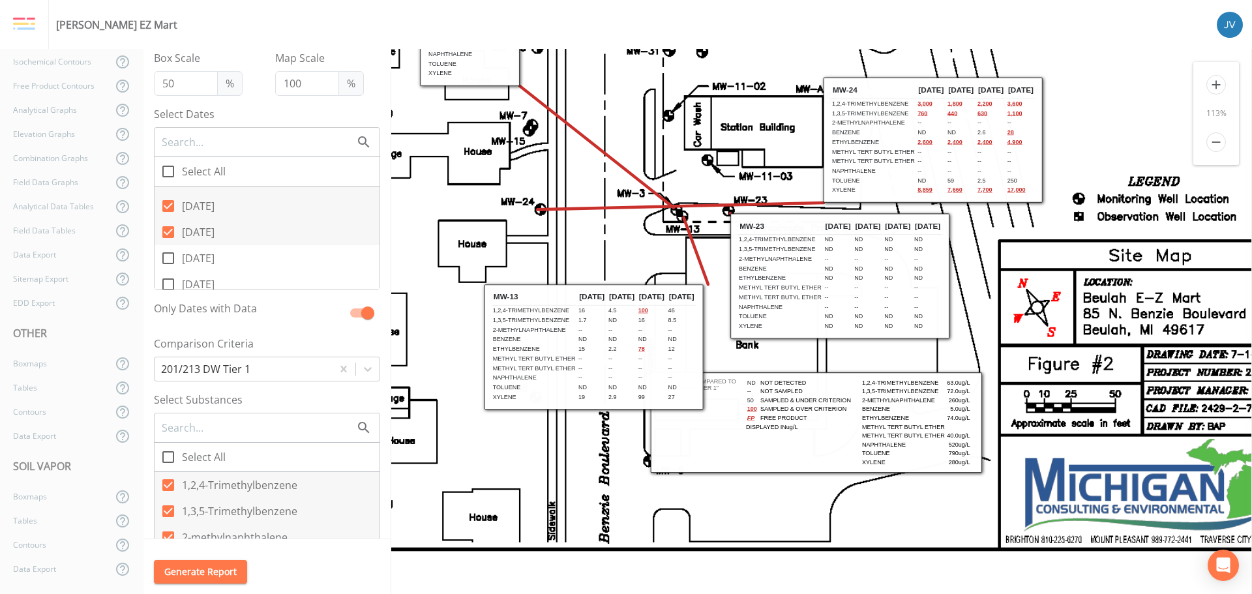
scroll to position [440, 565]
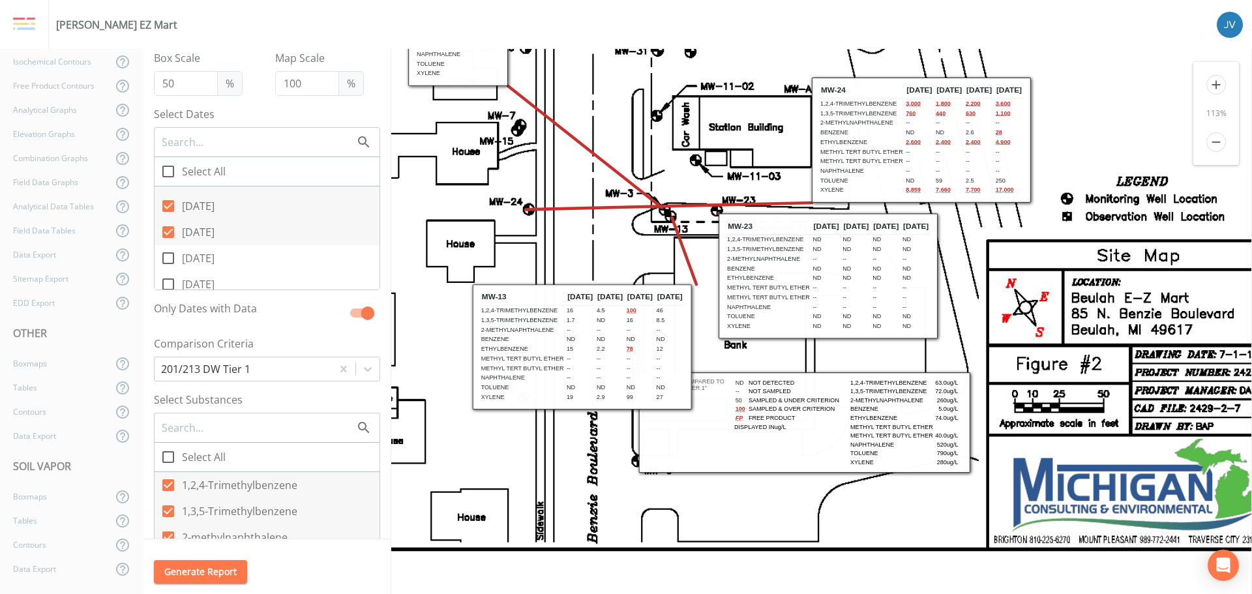
click at [168, 256] on icon at bounding box center [168, 258] width 16 height 16
click at [168, 256] on input "[DATE]" at bounding box center [161, 251] width 13 height 13
checkbox input "true"
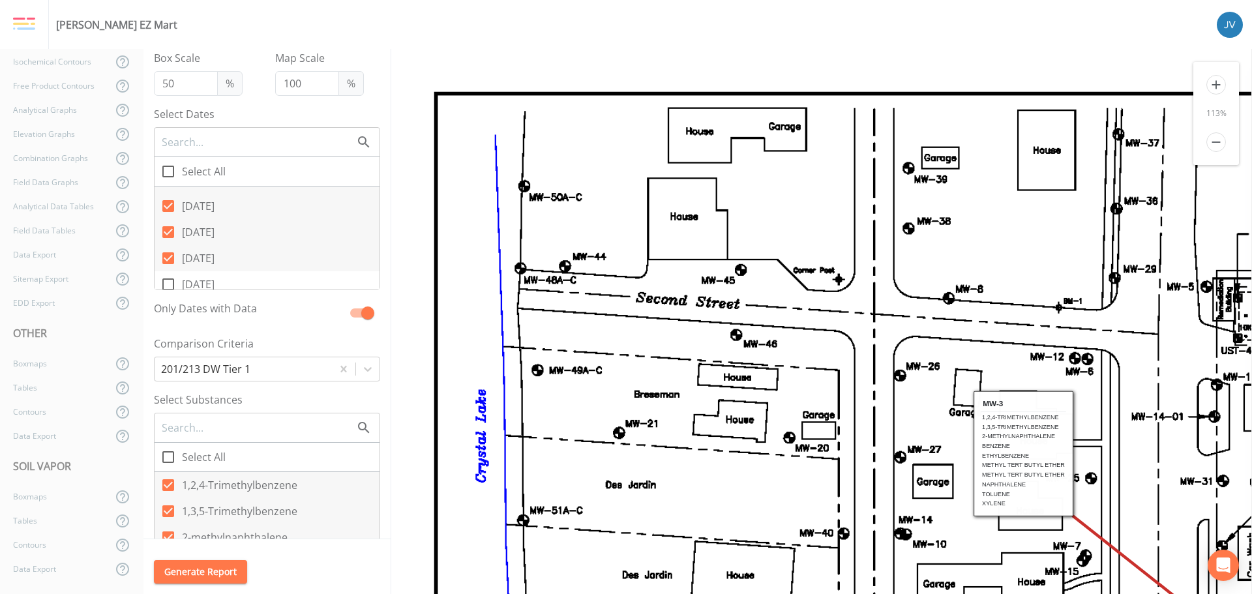
scroll to position [0, 0]
click at [168, 282] on icon at bounding box center [168, 285] width 16 height 16
click at [168, 282] on input "[DATE]" at bounding box center [161, 277] width 13 height 13
checkbox input "true"
click at [169, 228] on icon at bounding box center [168, 232] width 12 height 12
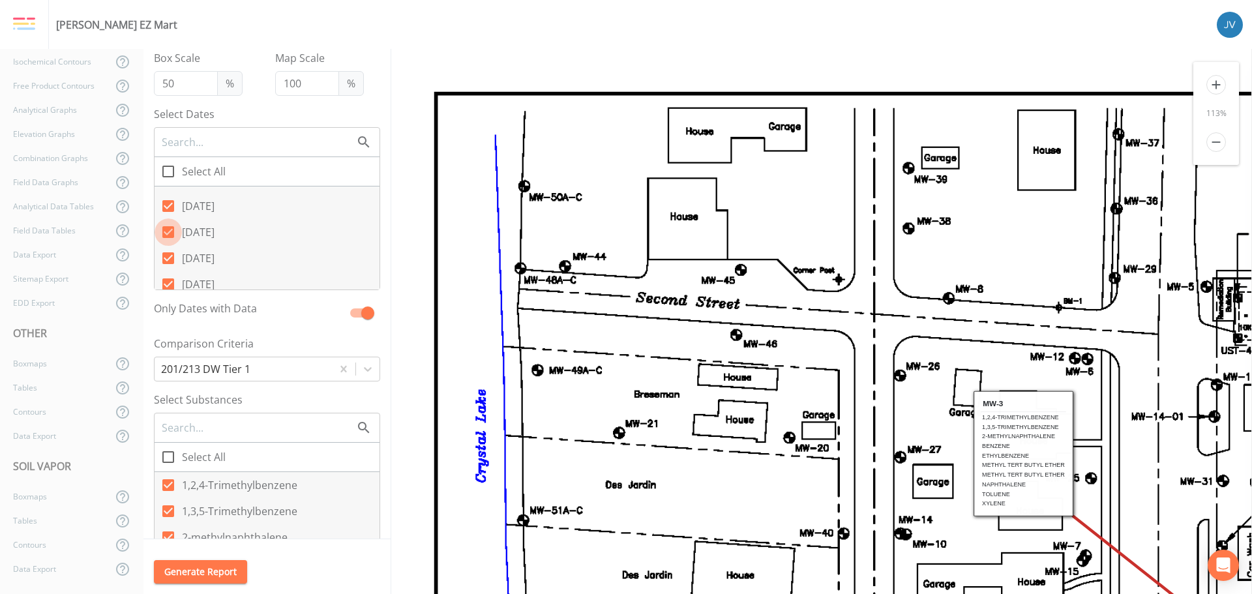
click at [168, 228] on input "[DATE]" at bounding box center [161, 224] width 13 height 13
checkbox input "false"
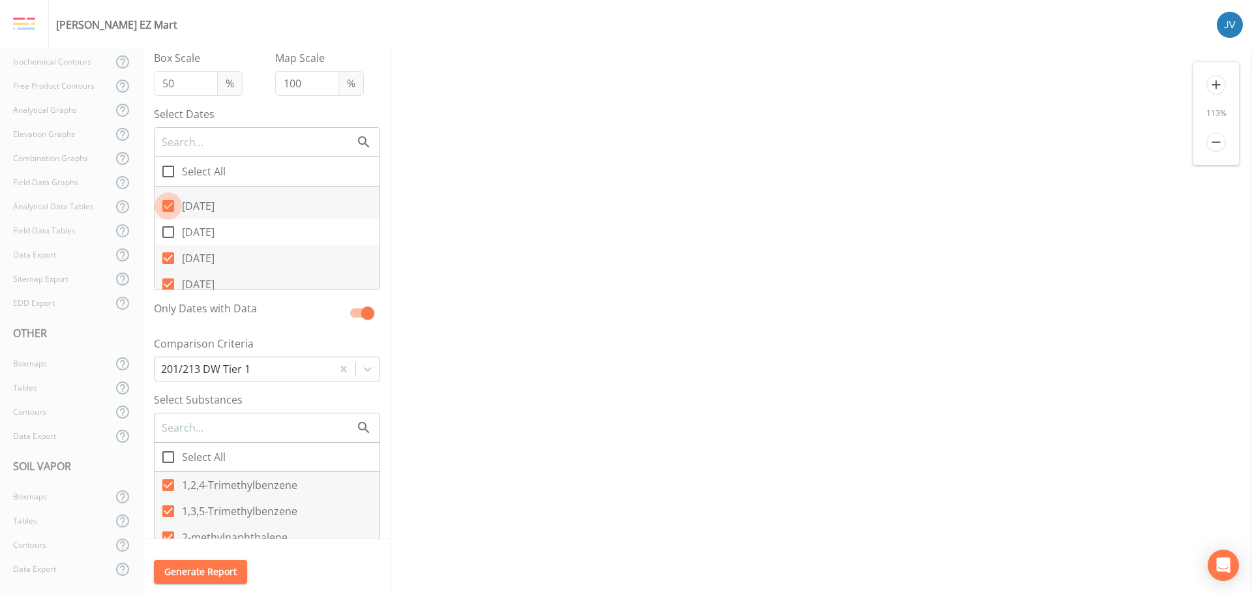
click at [168, 204] on icon at bounding box center [168, 206] width 12 height 12
click at [168, 204] on input "[DATE]" at bounding box center [161, 198] width 13 height 13
checkbox input "false"
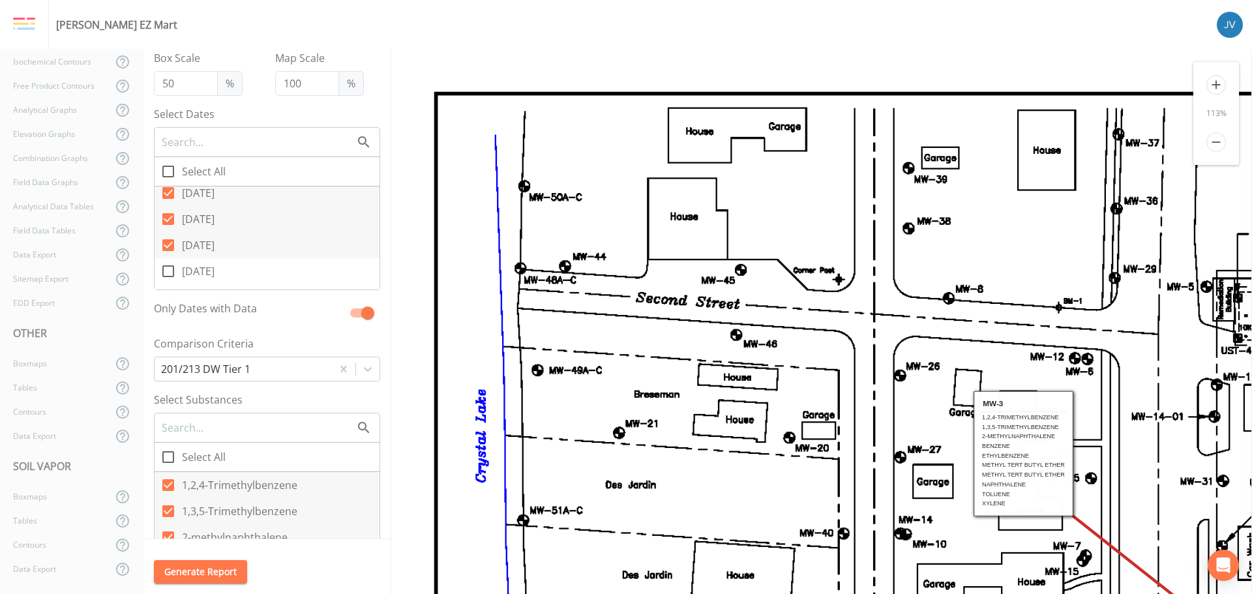
click at [168, 248] on icon at bounding box center [168, 245] width 12 height 12
click at [168, 245] on input "[DATE]" at bounding box center [161, 238] width 13 height 13
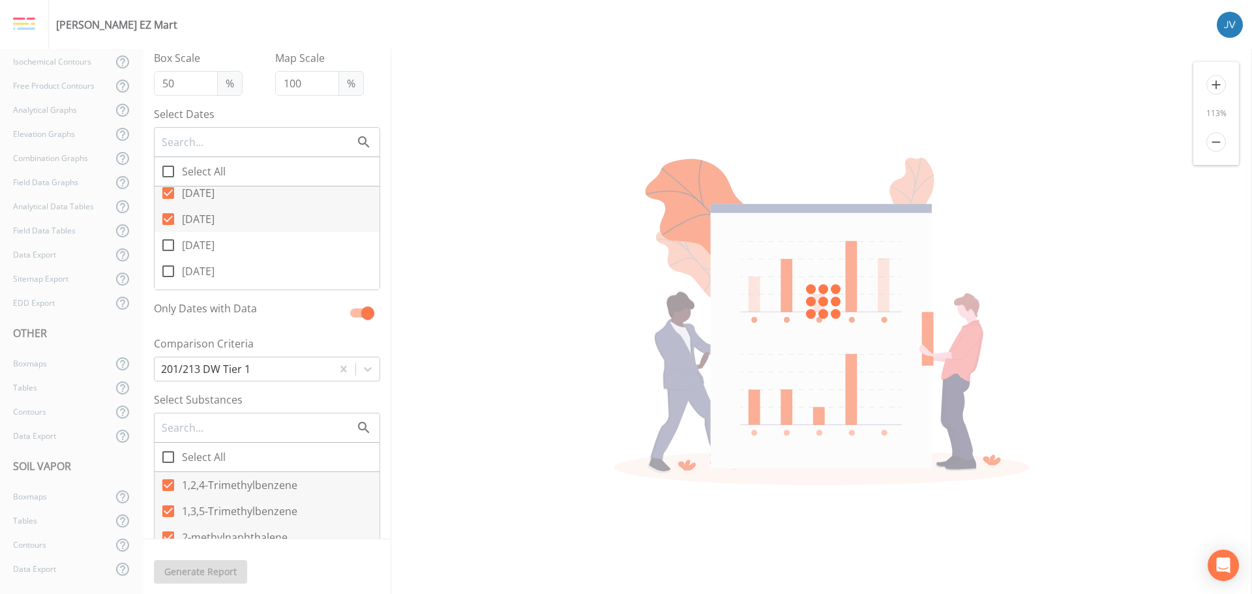
click at [169, 211] on span at bounding box center [168, 218] width 27 height 27
click at [168, 211] on input "[DATE]" at bounding box center [161, 211] width 13 height 13
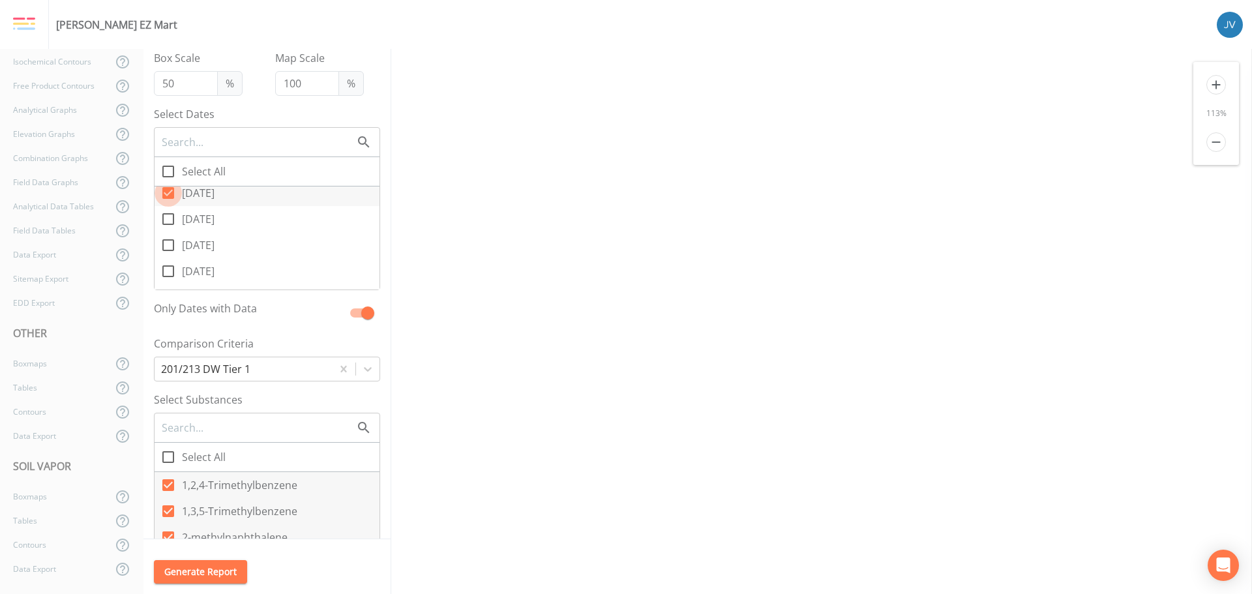
click at [169, 194] on icon at bounding box center [168, 193] width 16 height 16
click at [168, 192] on input "[DATE]" at bounding box center [161, 185] width 13 height 13
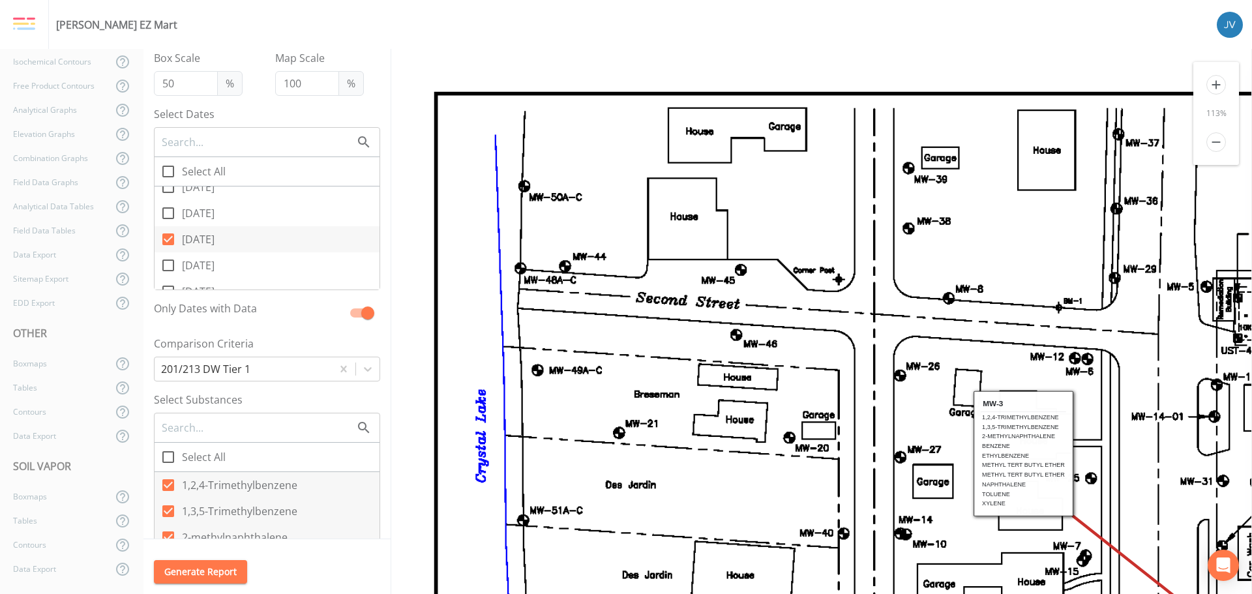
click at [167, 239] on icon at bounding box center [168, 239] width 12 height 12
click at [167, 239] on input "[DATE]" at bounding box center [161, 232] width 13 height 13
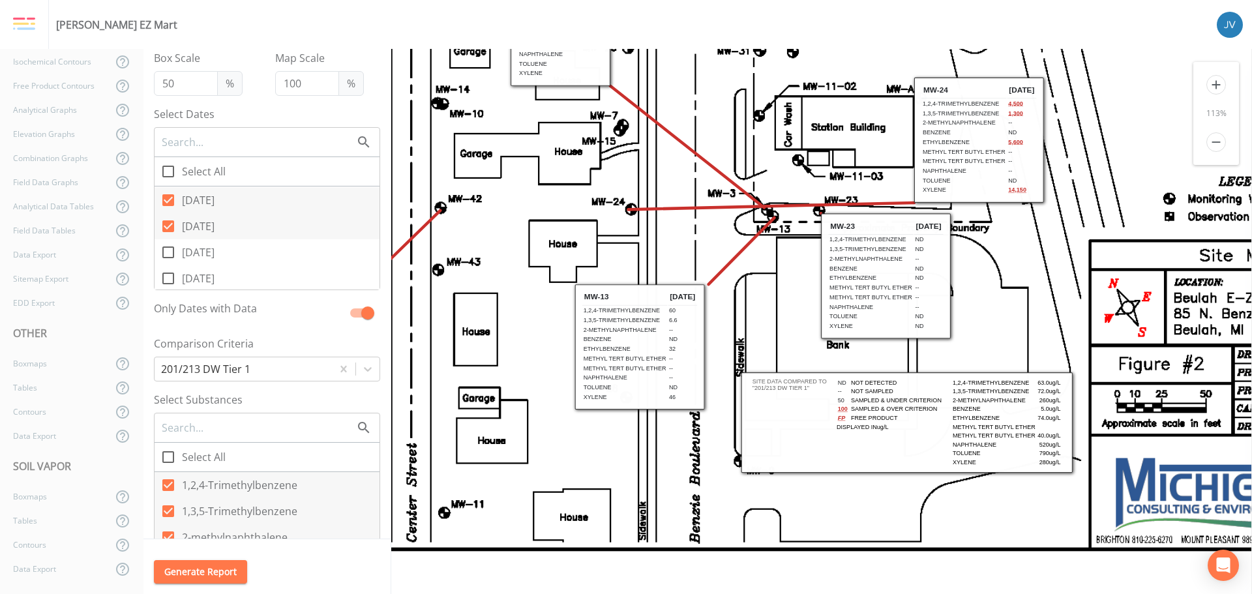
click at [170, 250] on icon at bounding box center [168, 253] width 16 height 16
click at [168, 250] on input "[DATE]" at bounding box center [161, 245] width 13 height 13
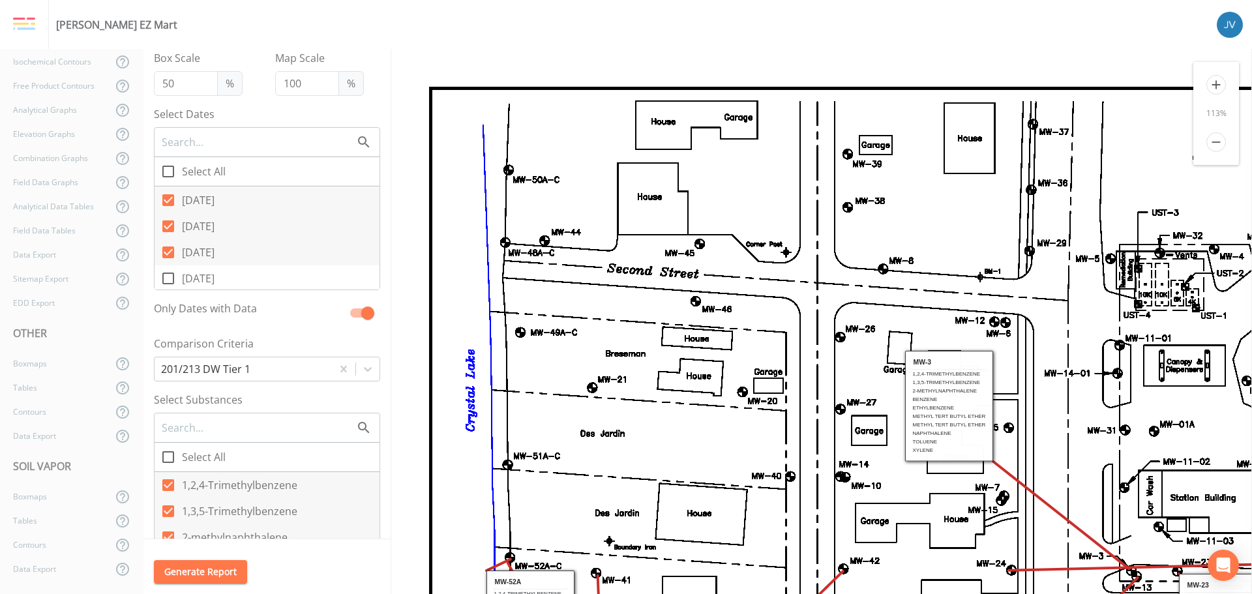
click at [172, 277] on icon at bounding box center [168, 279] width 16 height 16
click at [168, 277] on input "[DATE]" at bounding box center [161, 271] width 13 height 13
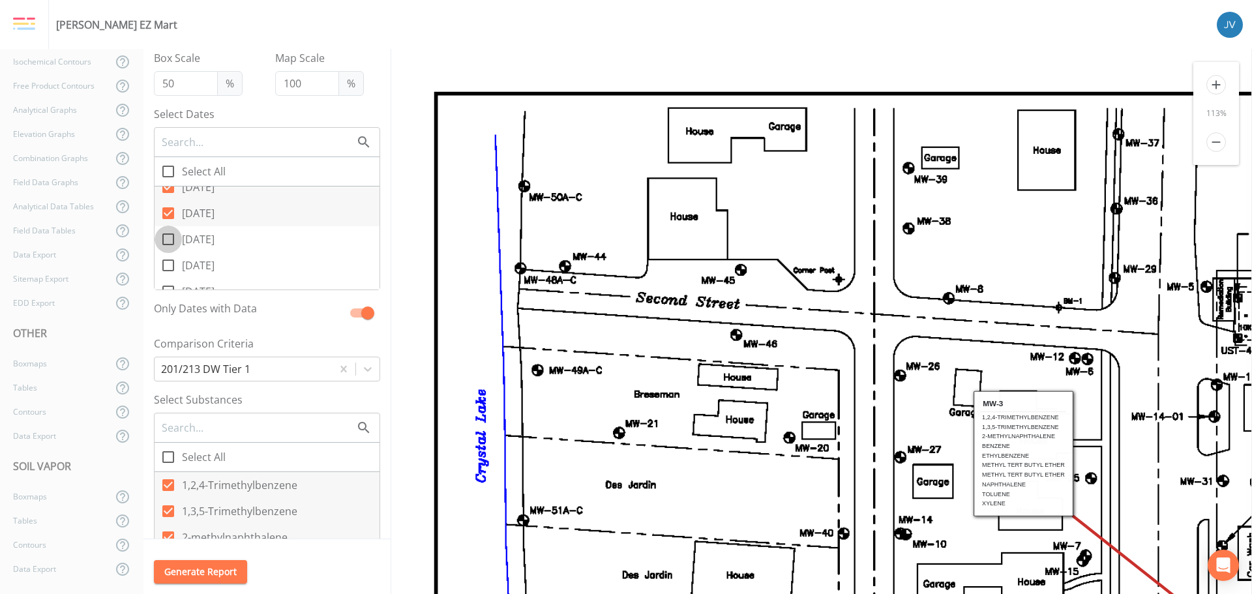
drag, startPoint x: 170, startPoint y: 243, endPoint x: 171, endPoint y: 266, distance: 22.9
click at [170, 245] on icon at bounding box center [168, 240] width 16 height 16
click at [168, 239] on input "[DATE]" at bounding box center [161, 232] width 13 height 13
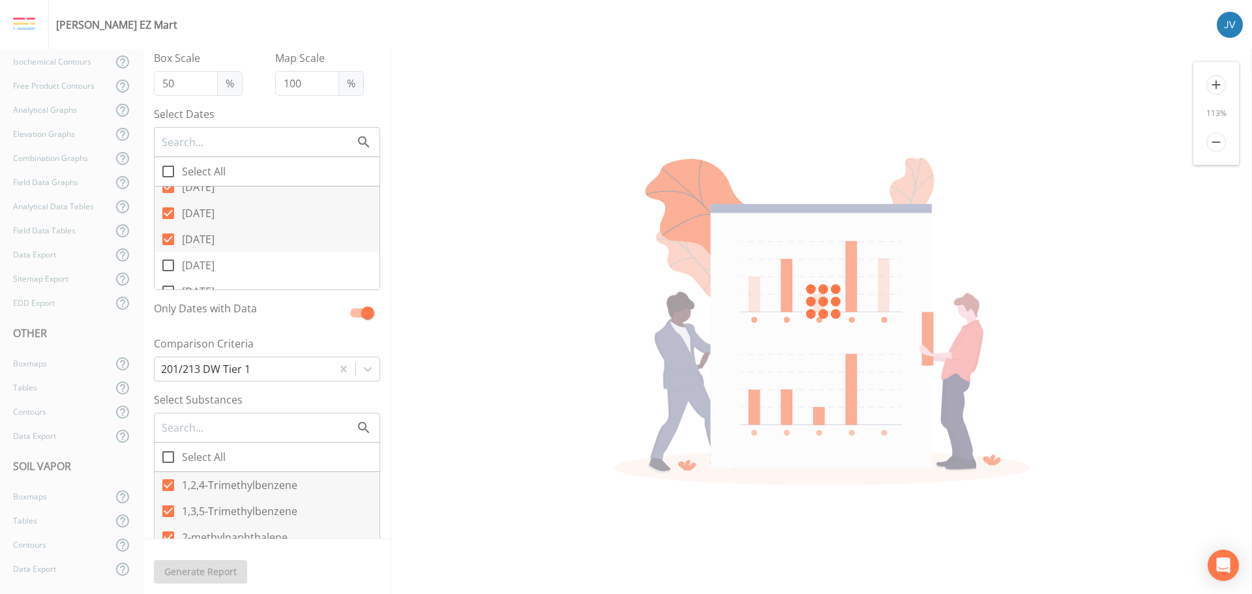
click at [170, 267] on icon at bounding box center [168, 266] width 16 height 16
click at [168, 265] on input "[DATE]" at bounding box center [161, 258] width 13 height 13
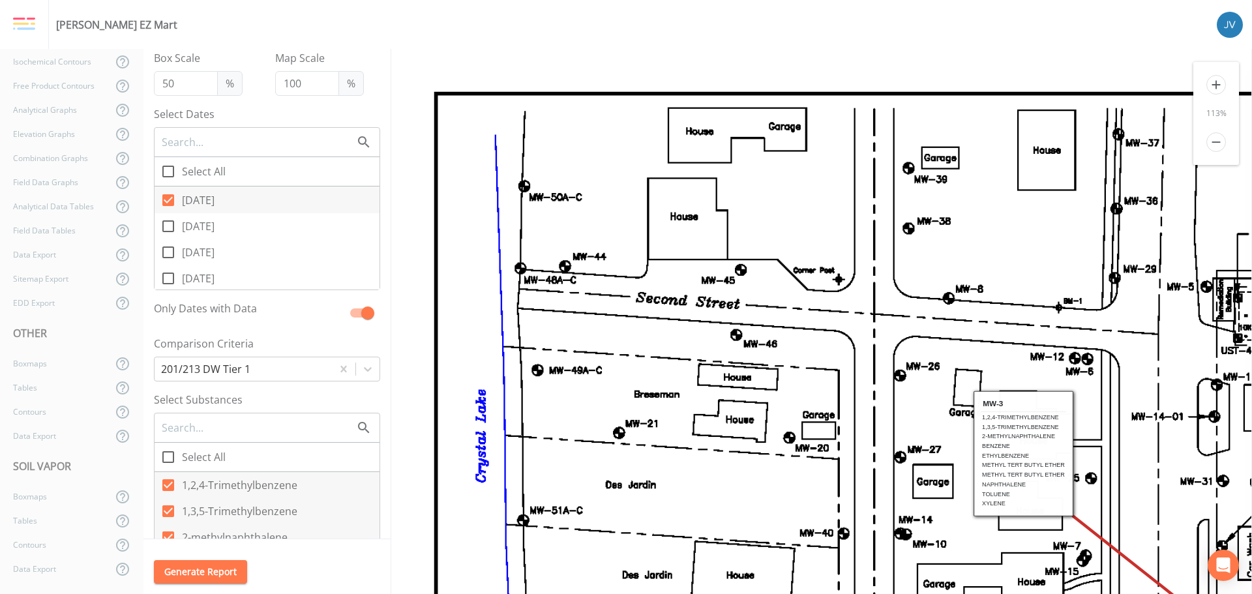
drag, startPoint x: 170, startPoint y: 227, endPoint x: 172, endPoint y: 240, distance: 13.2
click at [170, 228] on icon at bounding box center [168, 226] width 16 height 16
click at [168, 226] on input "[DATE]" at bounding box center [161, 219] width 13 height 13
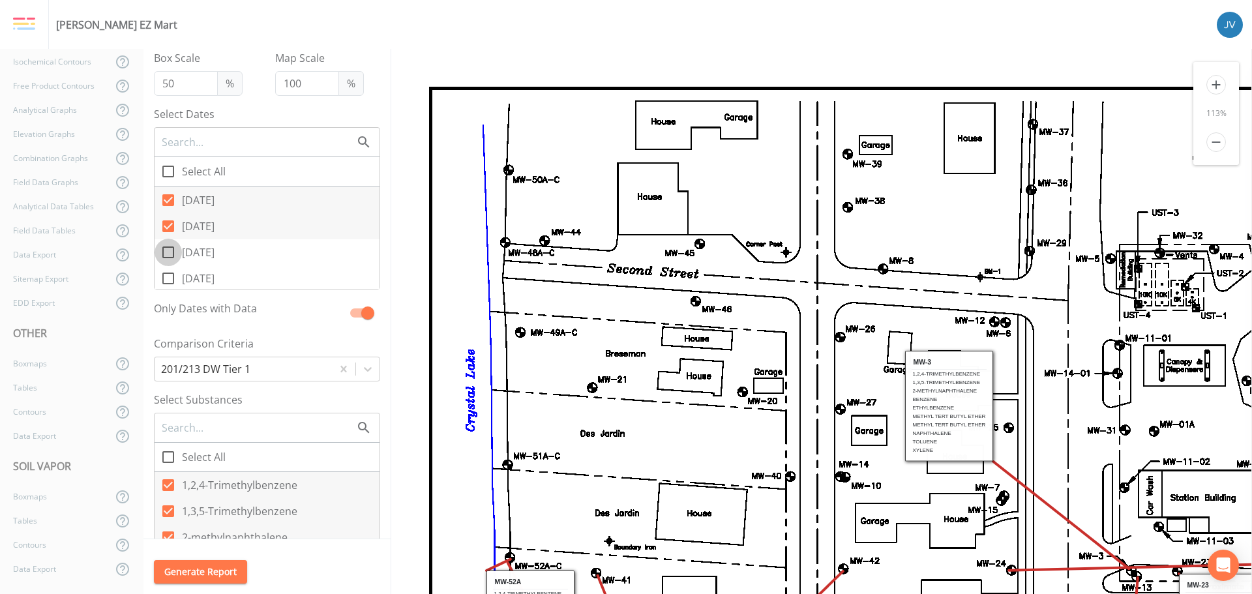
click at [170, 254] on icon at bounding box center [168, 253] width 16 height 16
click at [168, 252] on input "[DATE]" at bounding box center [161, 245] width 13 height 13
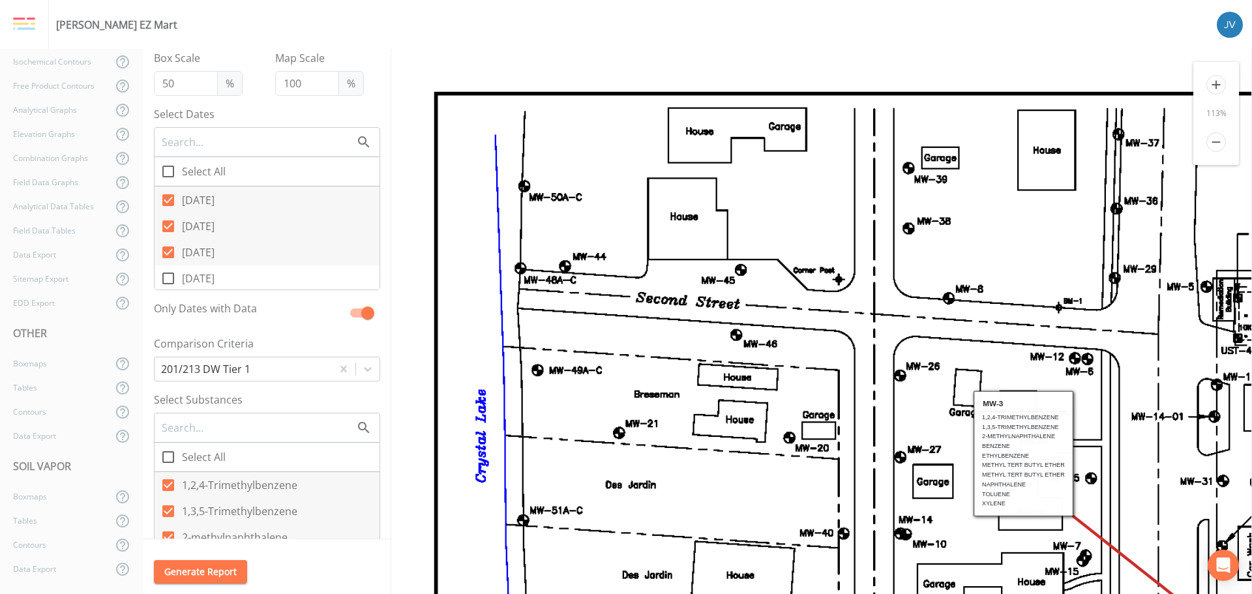
click at [168, 278] on icon at bounding box center [168, 279] width 16 height 16
click at [168, 278] on input "[DATE]" at bounding box center [161, 271] width 13 height 13
click at [166, 237] on input "[DATE]" at bounding box center [161, 232] width 13 height 13
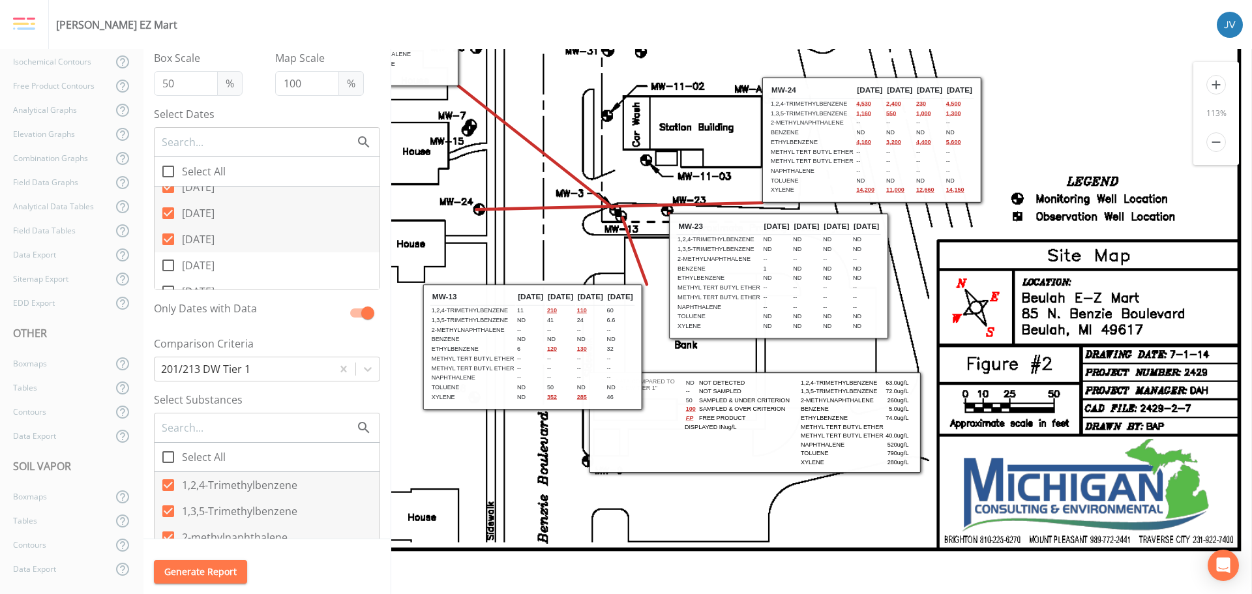
click at [174, 262] on icon at bounding box center [168, 266] width 12 height 12
click at [168, 262] on input "[DATE]" at bounding box center [161, 258] width 13 height 13
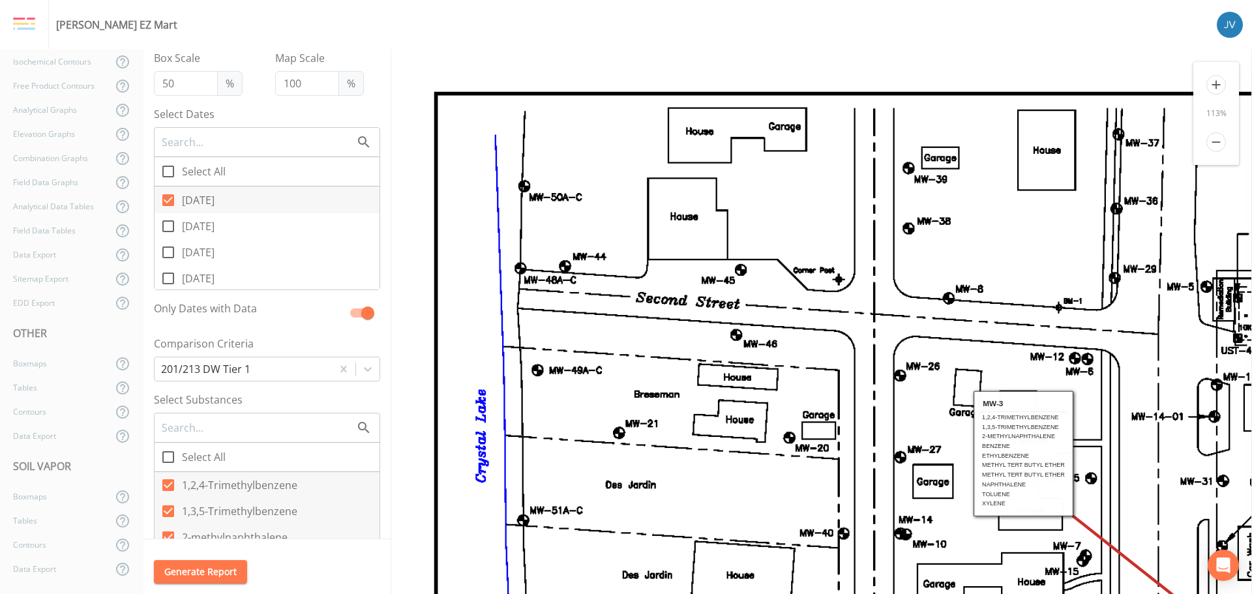
click at [162, 229] on icon at bounding box center [168, 226] width 12 height 12
click at [162, 226] on input "[DATE]" at bounding box center [161, 219] width 13 height 13
click at [166, 249] on input "[DATE]" at bounding box center [161, 245] width 13 height 13
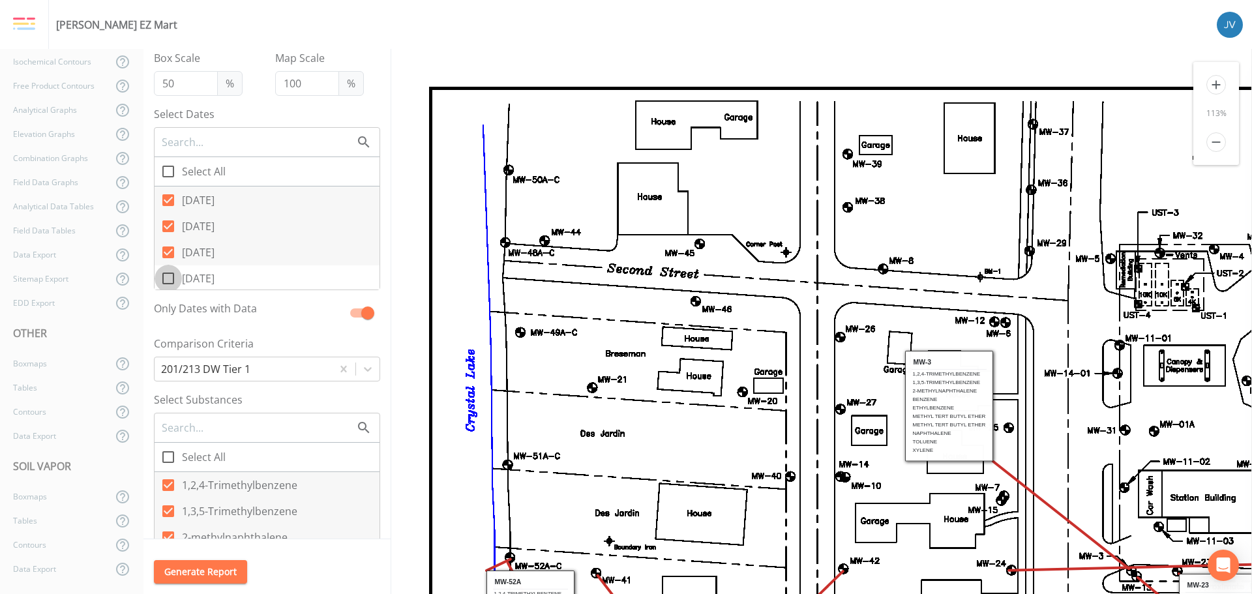
drag, startPoint x: 171, startPoint y: 277, endPoint x: 185, endPoint y: 268, distance: 16.7
click at [173, 277] on icon at bounding box center [168, 279] width 16 height 16
click at [168, 277] on input "[DATE]" at bounding box center [161, 271] width 13 height 13
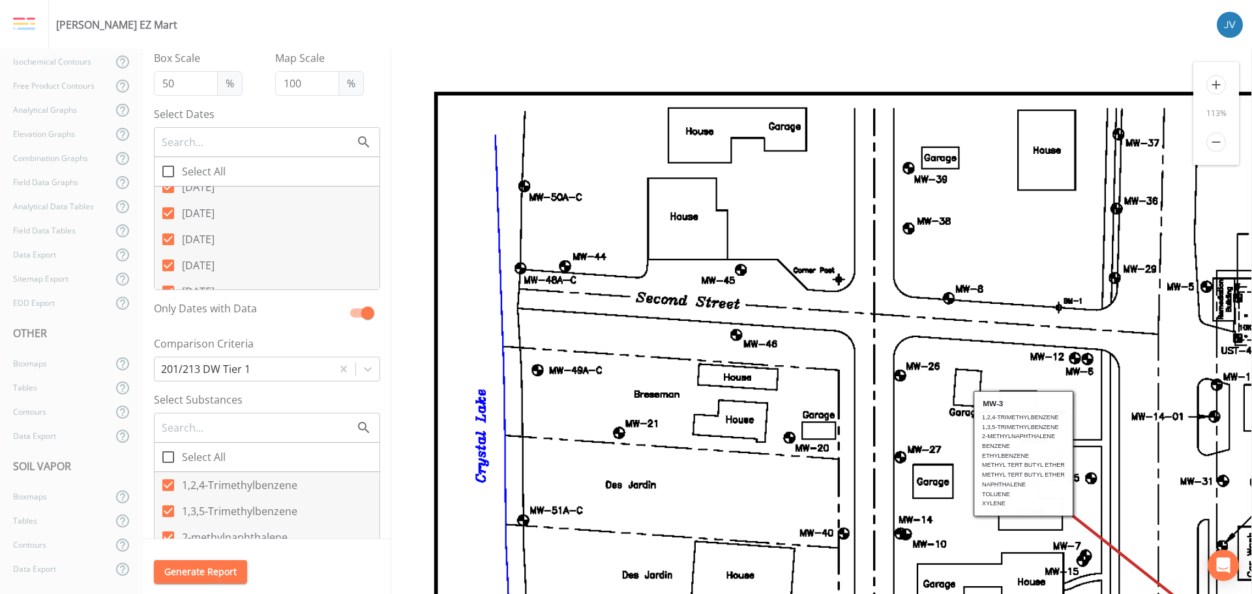
click at [170, 238] on icon at bounding box center [168, 239] width 12 height 12
click at [168, 238] on input "[DATE]" at bounding box center [161, 232] width 13 height 13
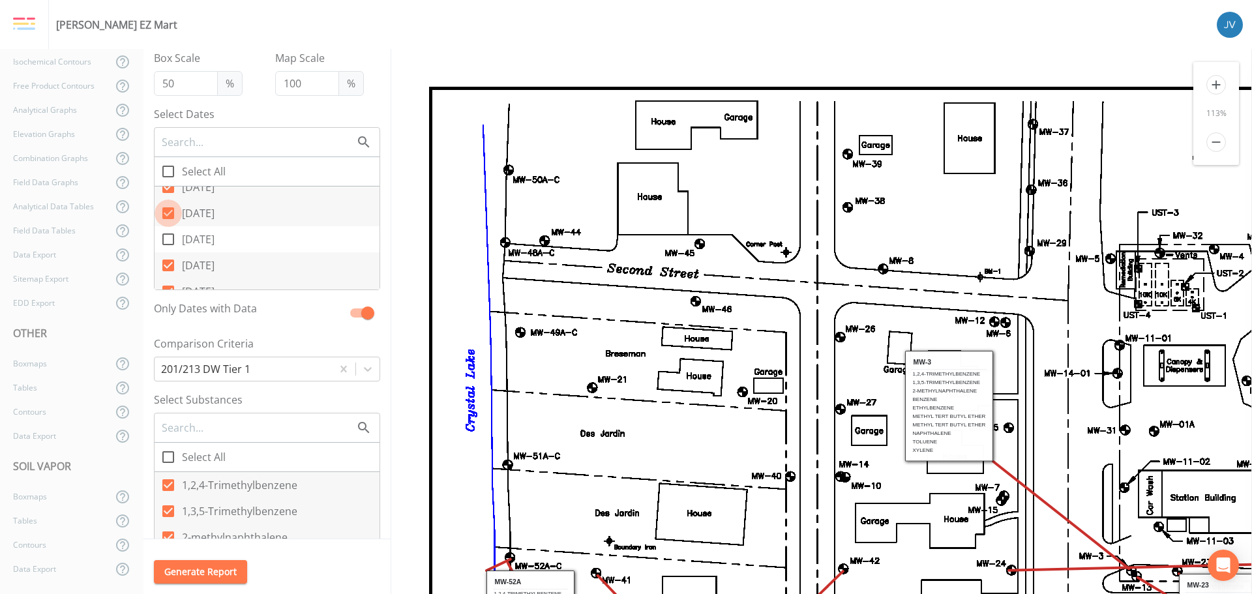
click at [169, 213] on icon at bounding box center [168, 213] width 16 height 16
click at [168, 213] on input "[DATE]" at bounding box center [161, 206] width 13 height 13
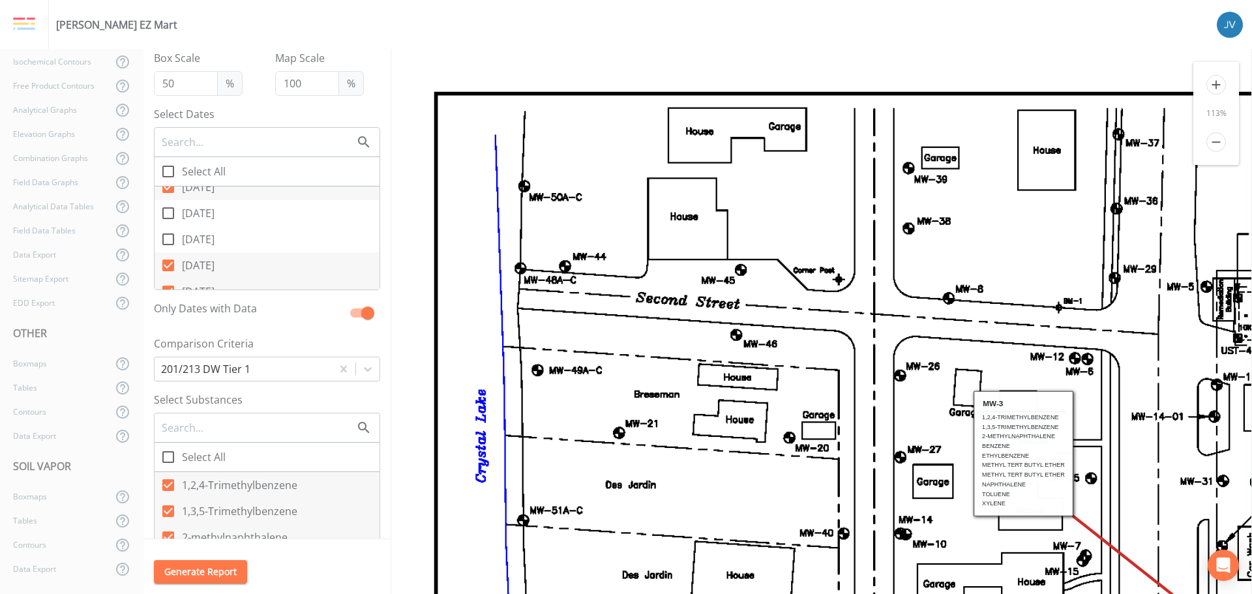
click at [170, 189] on icon at bounding box center [168, 187] width 12 height 12
click at [168, 187] on input "[DATE]" at bounding box center [161, 179] width 13 height 13
click at [169, 213] on icon at bounding box center [168, 219] width 16 height 16
click at [168, 213] on input "[DATE]" at bounding box center [161, 211] width 13 height 13
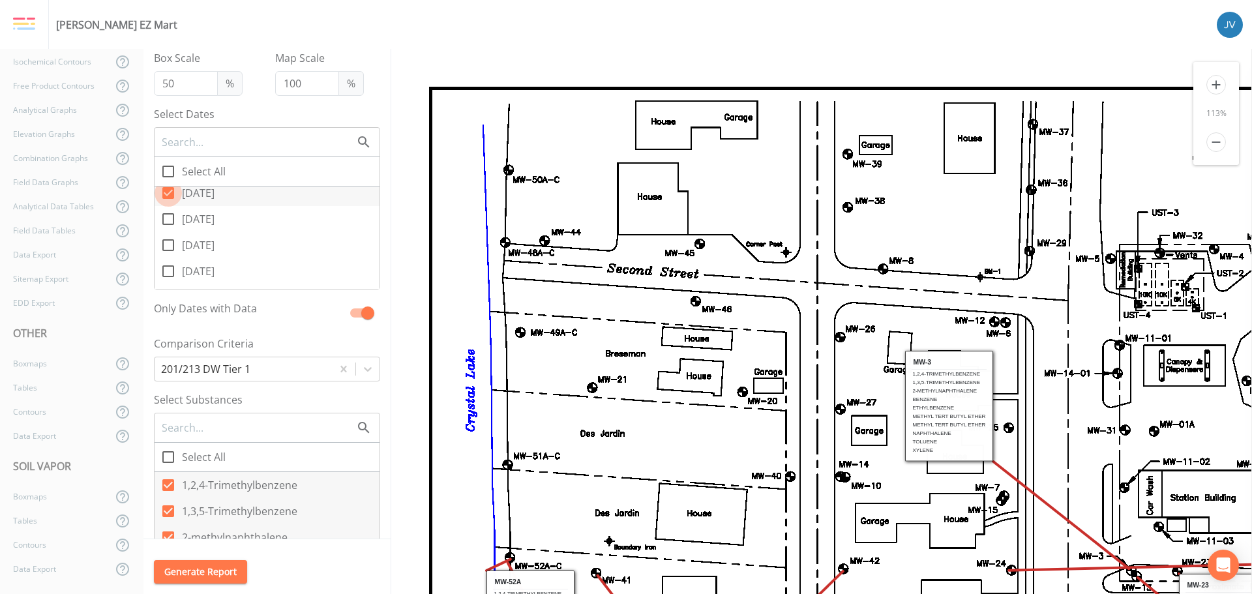
click at [167, 192] on input "[DATE]" at bounding box center [161, 185] width 13 height 13
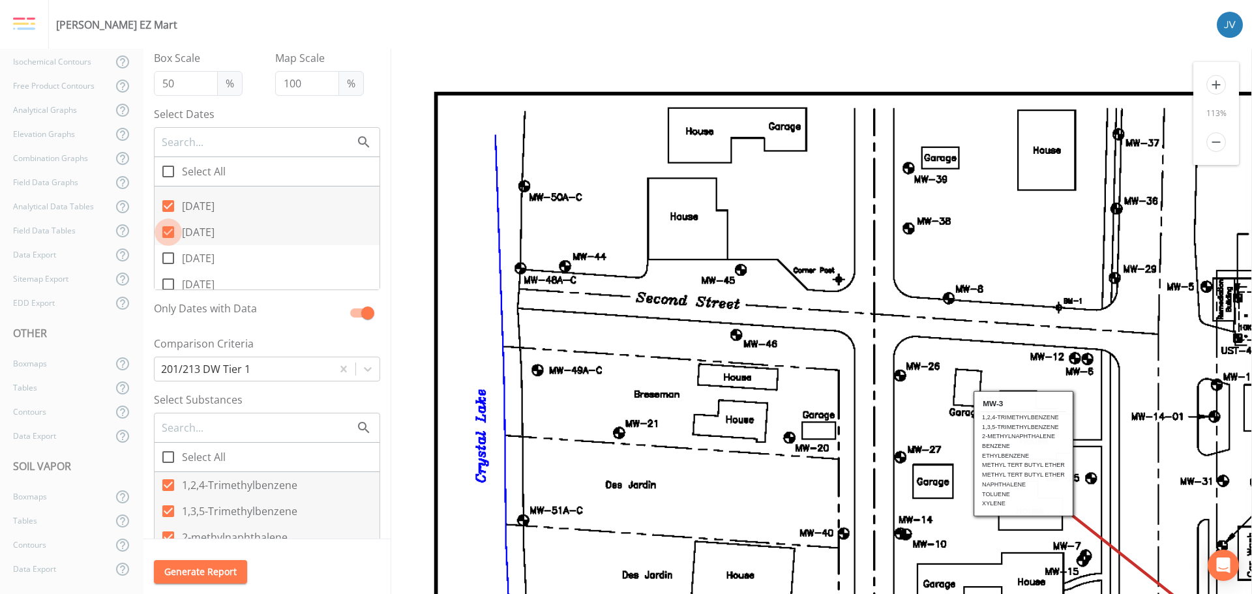
click at [170, 230] on icon at bounding box center [168, 232] width 12 height 12
click at [168, 230] on input "[DATE]" at bounding box center [161, 224] width 13 height 13
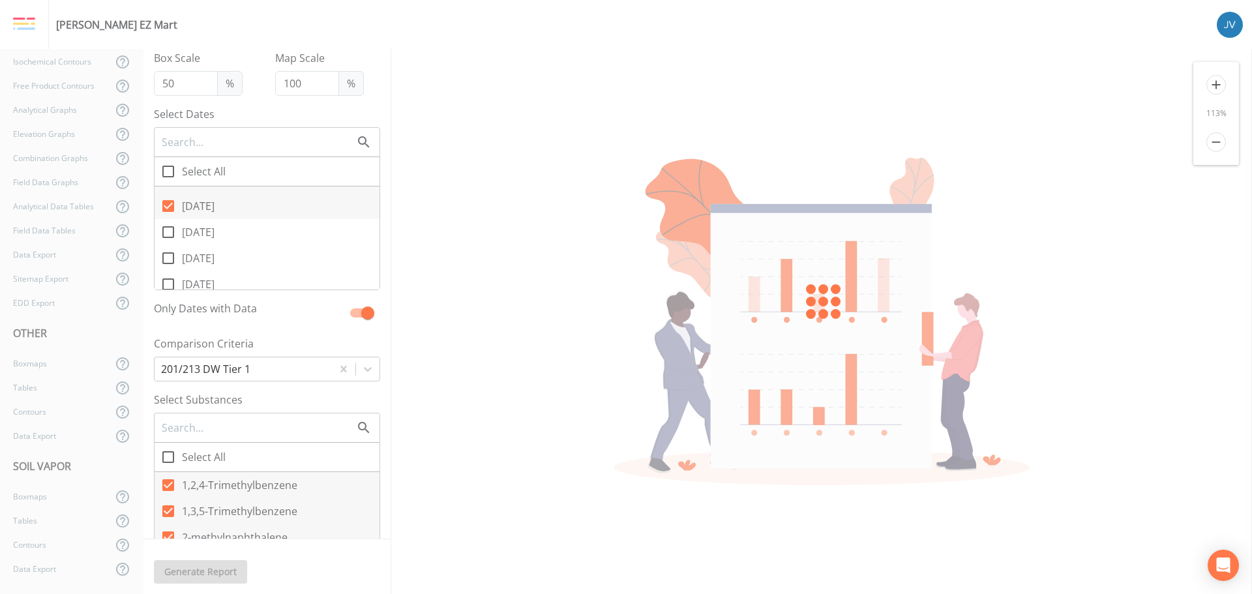
click at [166, 205] on input "[DATE]" at bounding box center [161, 198] width 13 height 13
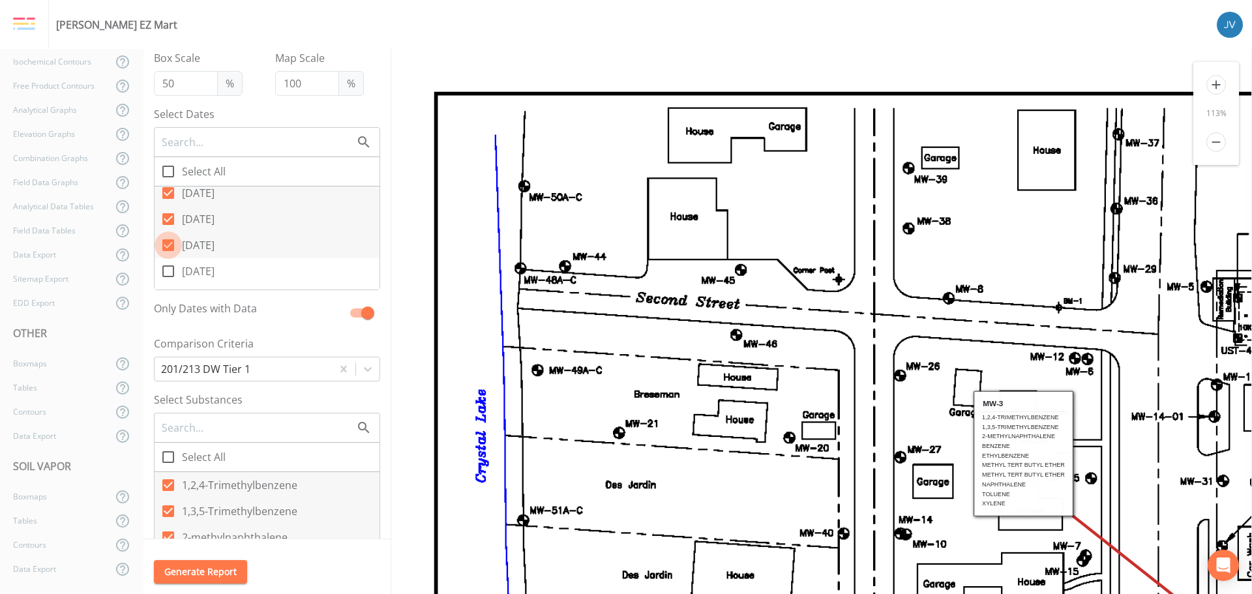
click at [163, 240] on input "[DATE]" at bounding box center [161, 238] width 13 height 13
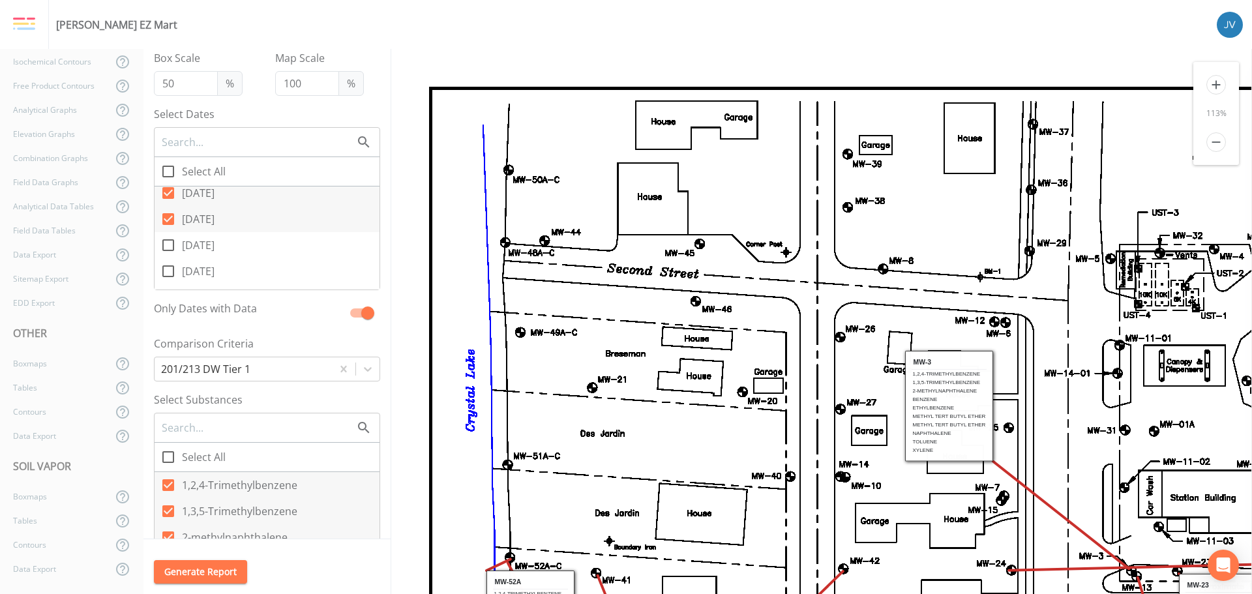
click at [164, 220] on icon at bounding box center [168, 219] width 12 height 12
click at [164, 218] on input "[DATE]" at bounding box center [161, 211] width 13 height 13
click at [166, 196] on icon at bounding box center [168, 193] width 12 height 12
click at [166, 192] on input "[DATE]" at bounding box center [161, 185] width 13 height 13
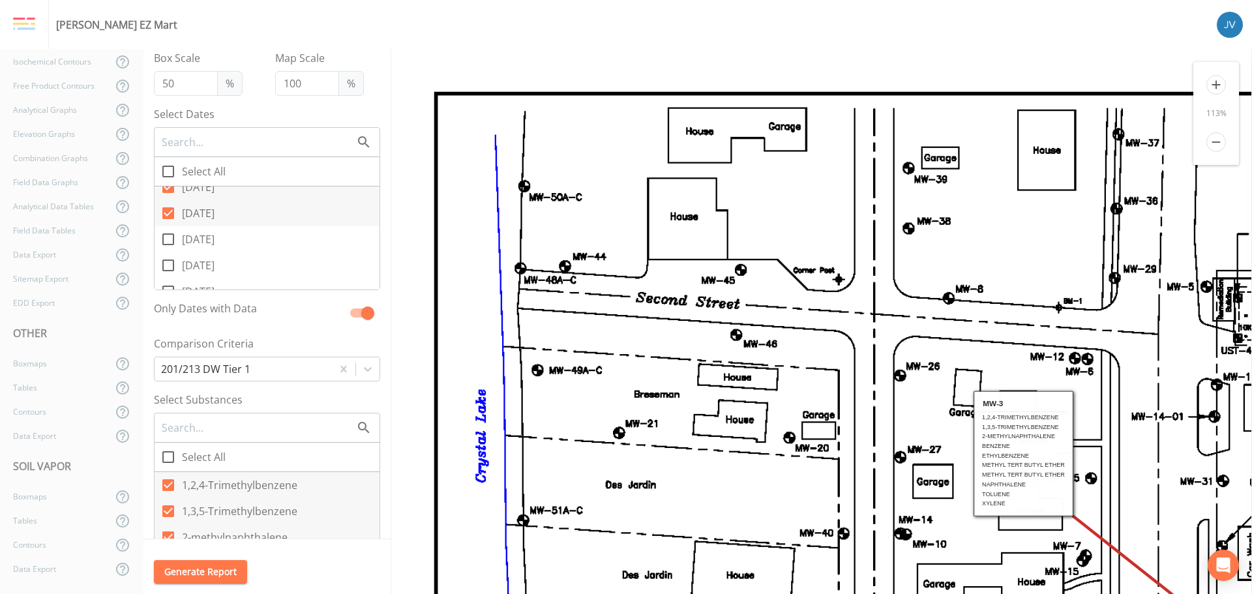
click at [172, 239] on icon at bounding box center [168, 240] width 16 height 16
click at [168, 239] on input "[DATE]" at bounding box center [161, 232] width 13 height 13
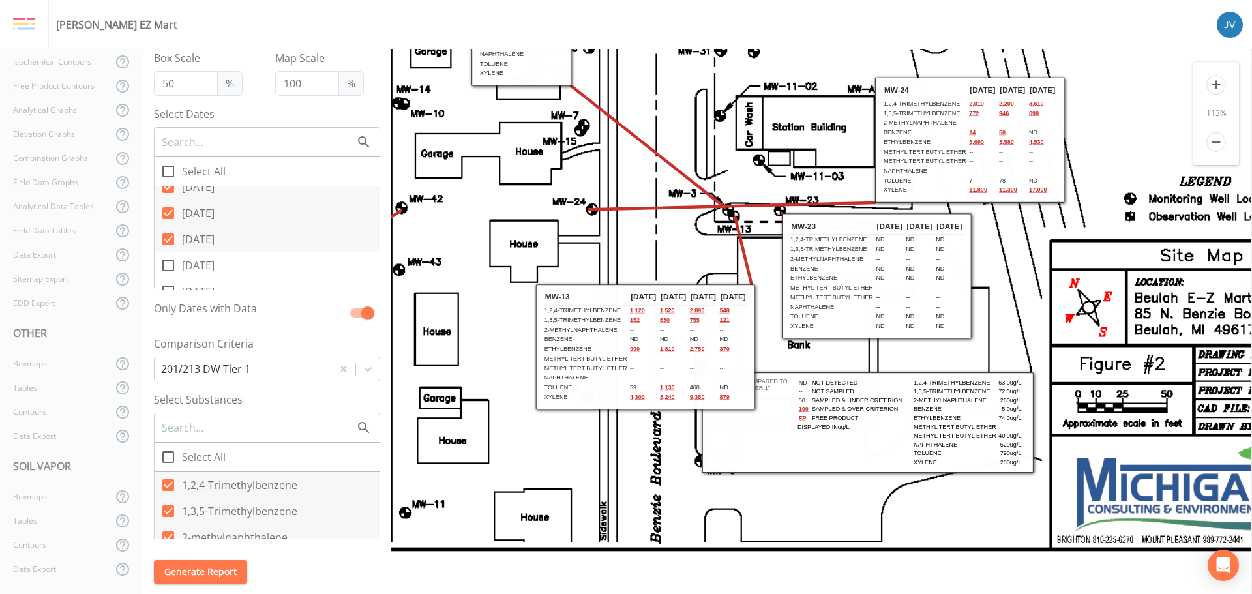
click at [169, 262] on icon at bounding box center [168, 266] width 16 height 16
click at [168, 262] on input "[DATE]" at bounding box center [161, 258] width 13 height 13
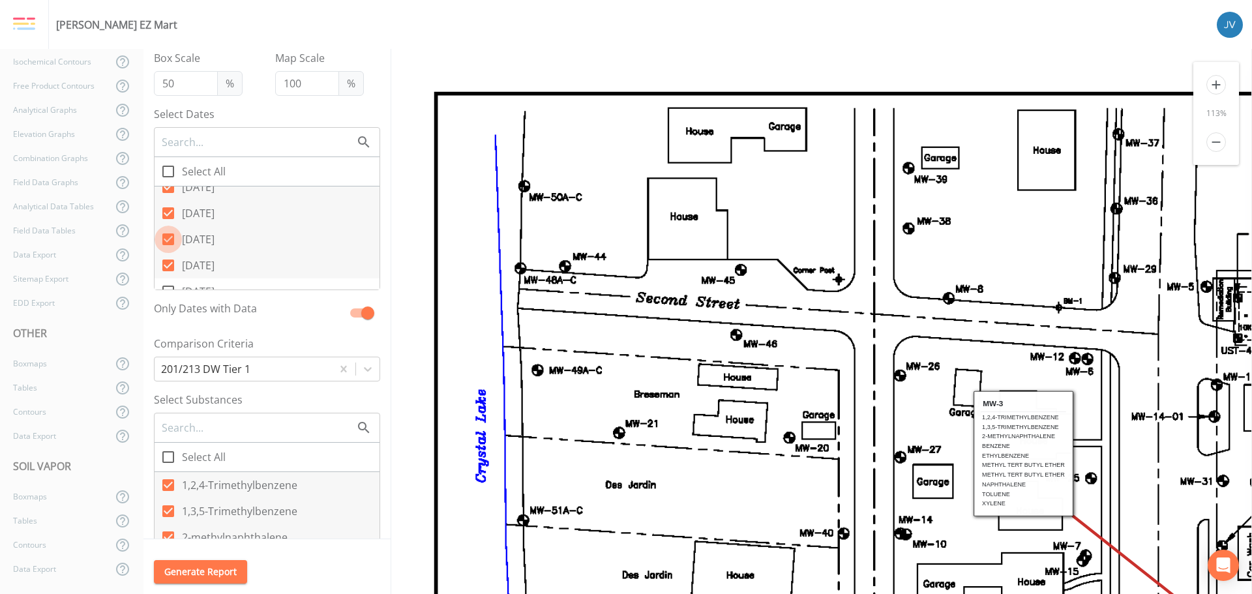
click at [170, 236] on icon at bounding box center [168, 239] width 12 height 12
click at [168, 236] on input "[DATE]" at bounding box center [161, 232] width 13 height 13
click at [166, 209] on input "[DATE]" at bounding box center [161, 206] width 13 height 13
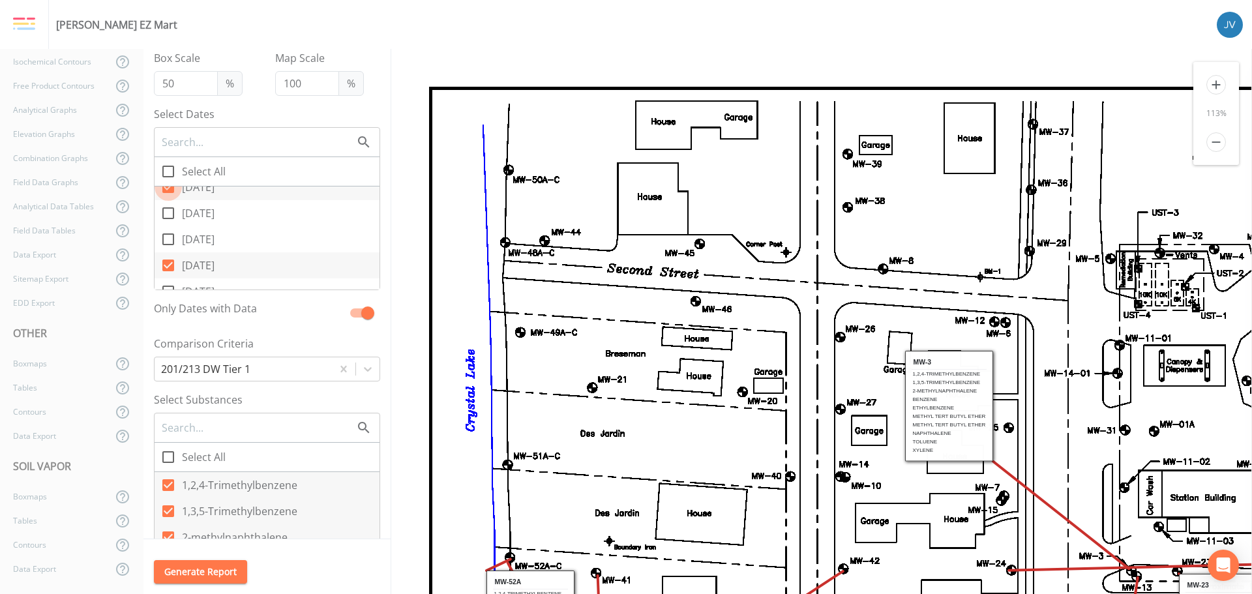
click at [168, 190] on icon at bounding box center [168, 187] width 12 height 12
click at [168, 187] on input "[DATE]" at bounding box center [161, 179] width 13 height 13
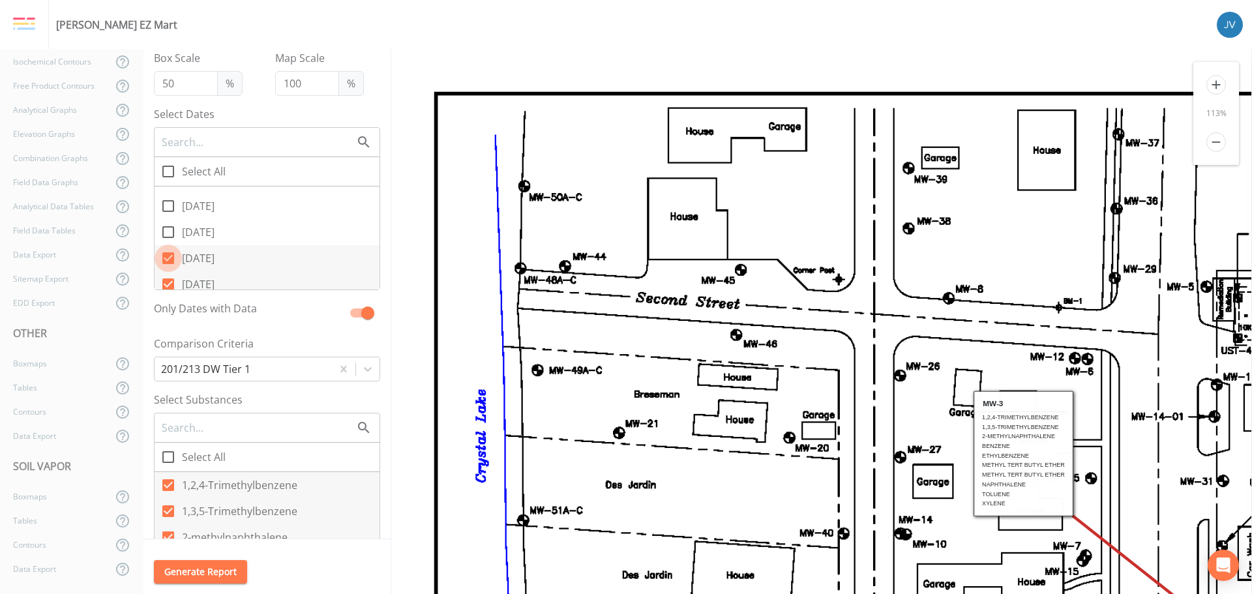
click at [168, 258] on icon at bounding box center [168, 258] width 12 height 12
click at [168, 258] on input "[DATE]" at bounding box center [161, 251] width 13 height 13
click at [169, 283] on icon at bounding box center [168, 284] width 12 height 12
click at [168, 283] on input "[DATE]" at bounding box center [161, 277] width 13 height 13
drag, startPoint x: 167, startPoint y: 220, endPoint x: 168, endPoint y: 241, distance: 20.2
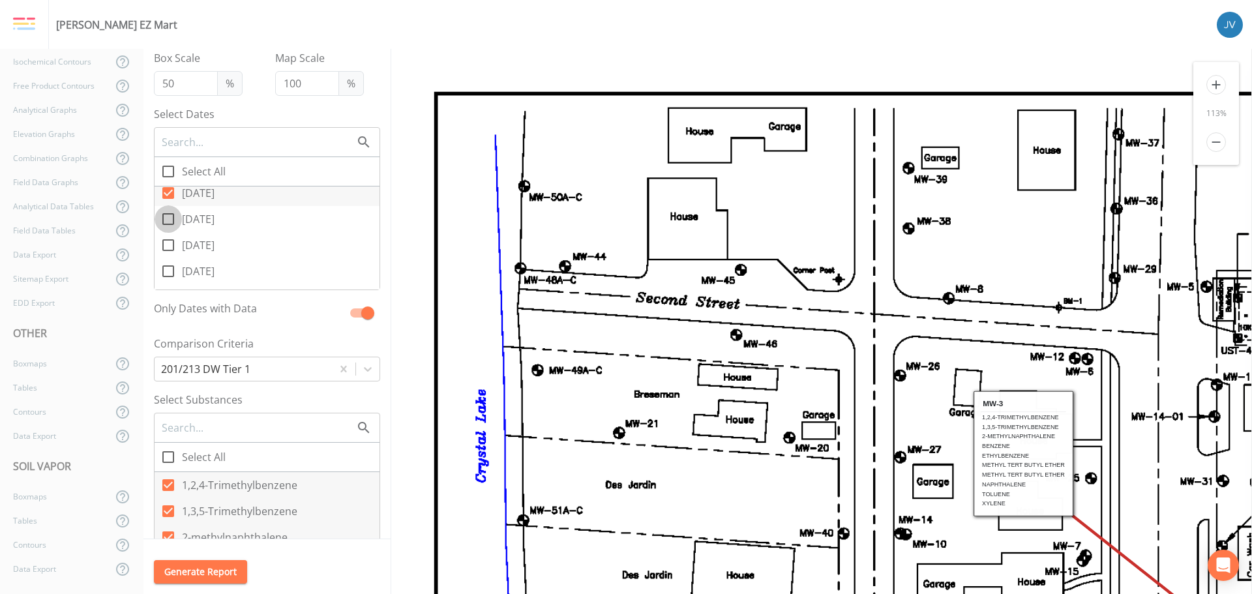
click at [167, 221] on icon at bounding box center [168, 219] width 16 height 16
click at [167, 218] on input "[DATE]" at bounding box center [161, 211] width 13 height 13
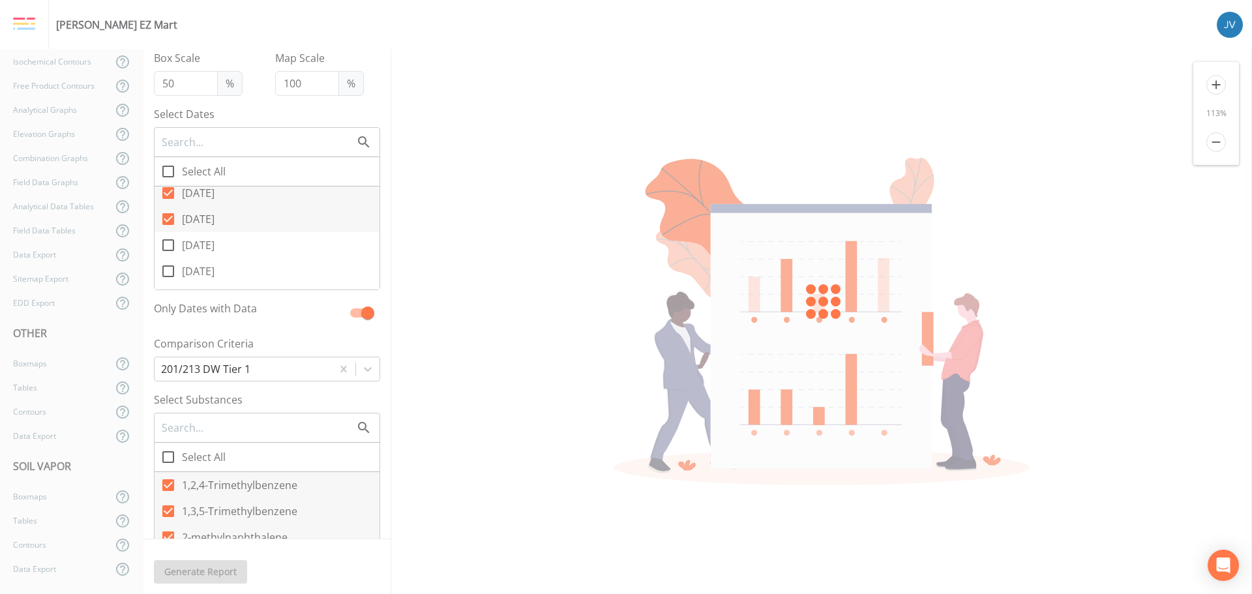
drag, startPoint x: 166, startPoint y: 243, endPoint x: 175, endPoint y: 258, distance: 17.6
click at [166, 245] on span at bounding box center [168, 245] width 27 height 27
click at [166, 245] on input "[DATE]" at bounding box center [161, 238] width 13 height 13
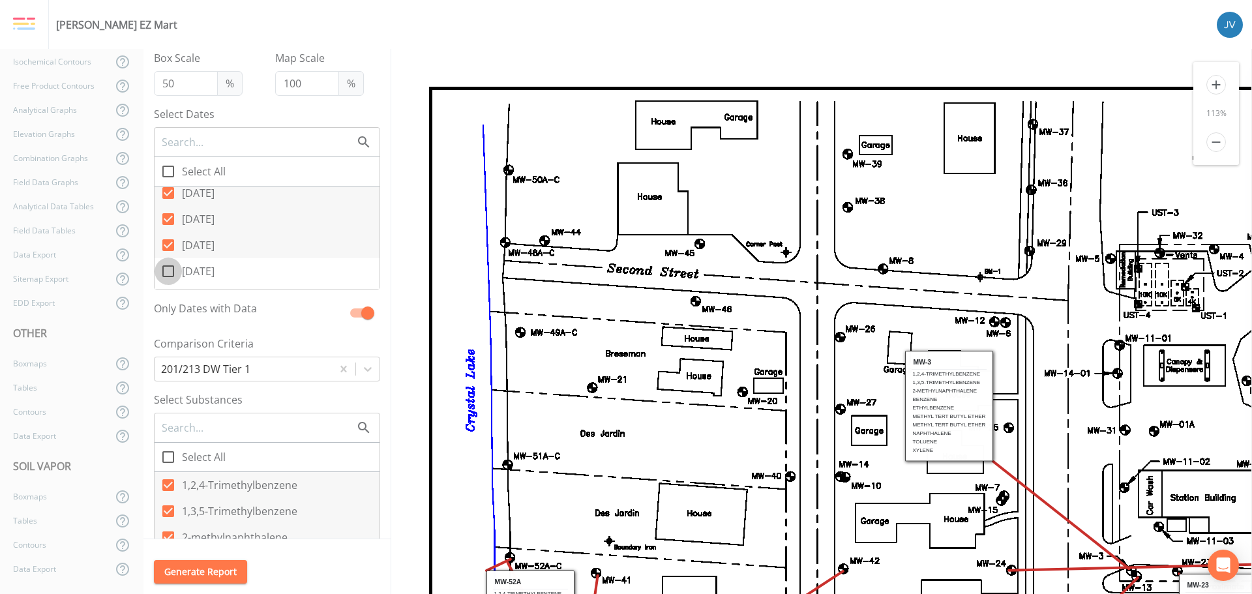
click at [171, 273] on icon at bounding box center [168, 271] width 16 height 16
click at [168, 271] on input "[DATE]" at bounding box center [161, 264] width 13 height 13
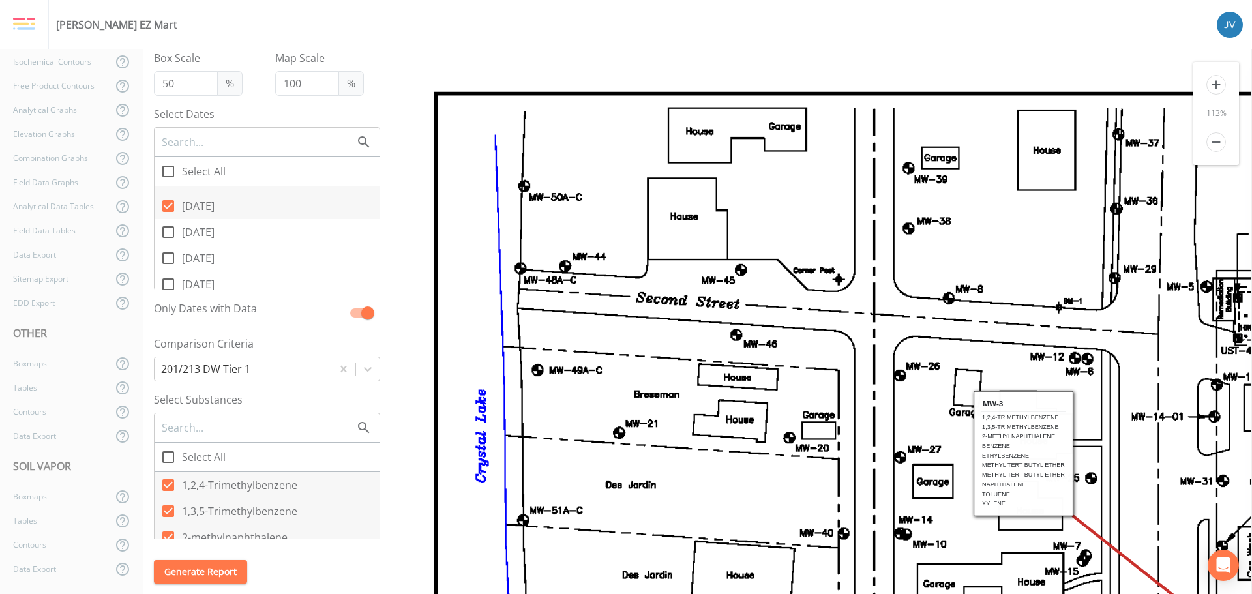
click at [166, 230] on input "[DATE]" at bounding box center [161, 224] width 13 height 13
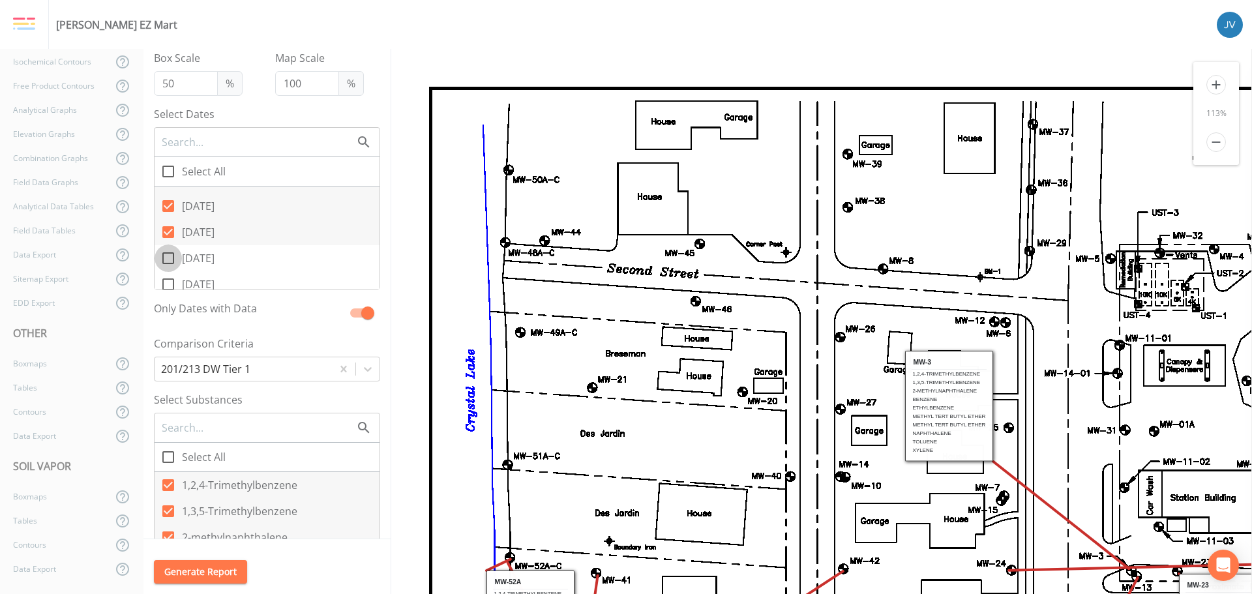
click at [168, 253] on icon at bounding box center [168, 258] width 12 height 12
click at [168, 253] on input "[DATE]" at bounding box center [161, 251] width 13 height 13
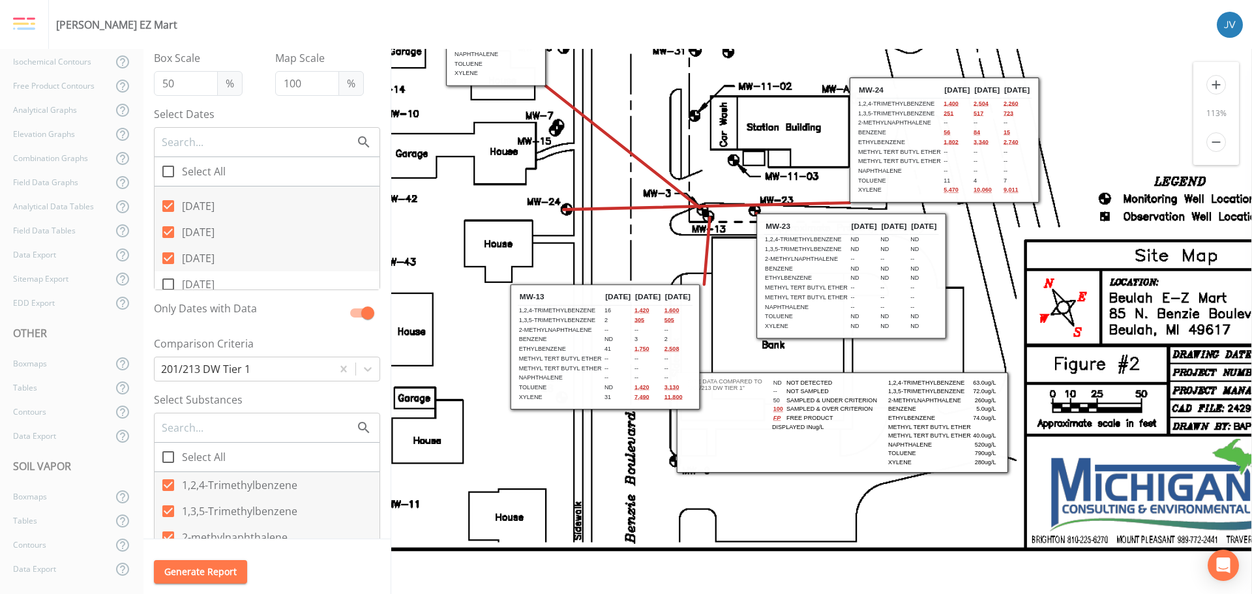
click at [173, 258] on icon at bounding box center [168, 258] width 12 height 12
click at [168, 258] on input "[DATE]" at bounding box center [161, 251] width 13 height 13
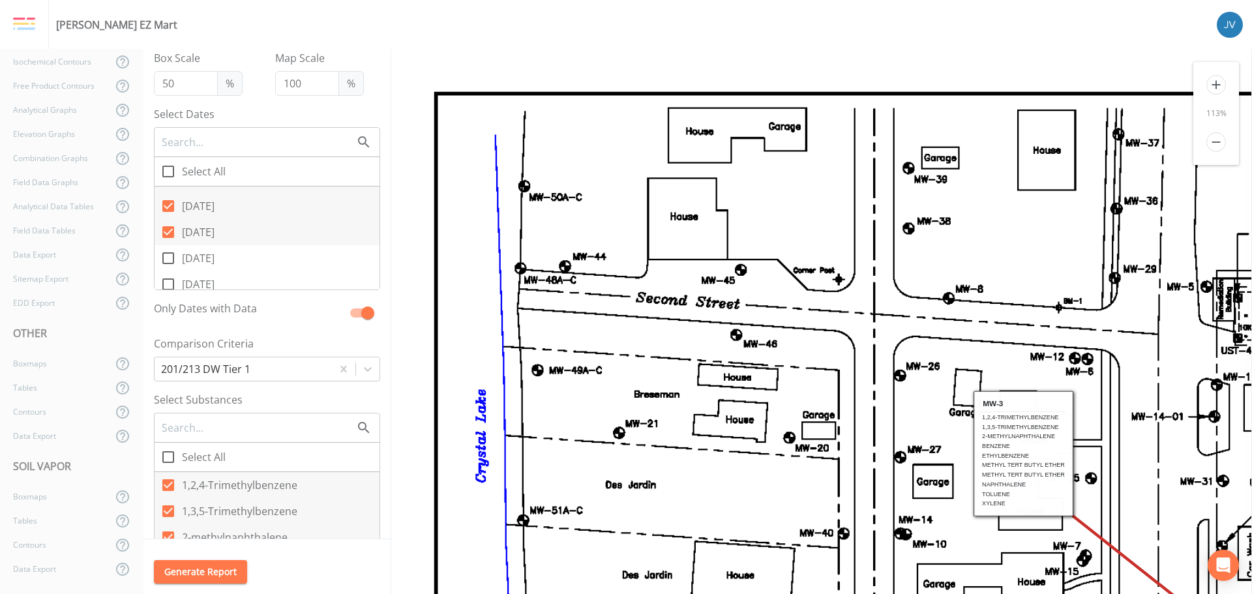
click at [172, 230] on icon at bounding box center [168, 232] width 16 height 16
click at [168, 230] on input "[DATE]" at bounding box center [161, 224] width 13 height 13
click at [170, 209] on icon at bounding box center [168, 206] width 12 height 12
click at [168, 205] on input "[DATE]" at bounding box center [161, 198] width 13 height 13
click at [168, 285] on icon at bounding box center [168, 285] width 16 height 16
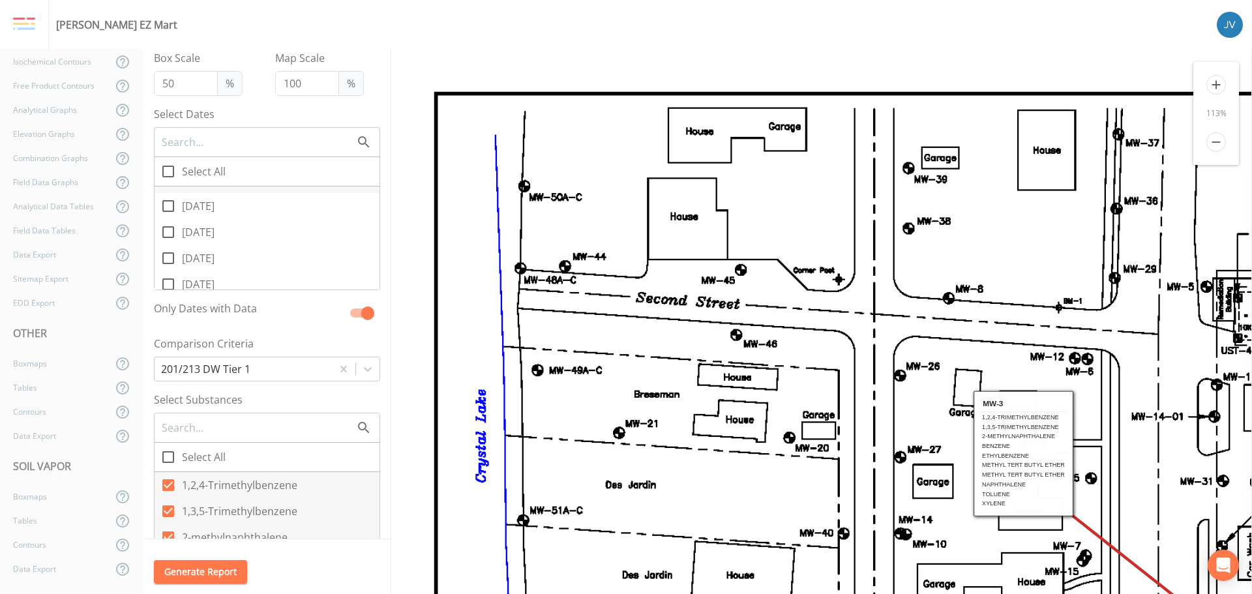
click at [168, 284] on input "[DATE]" at bounding box center [161, 277] width 13 height 13
click at [172, 247] on icon at bounding box center [168, 245] width 12 height 12
click at [168, 245] on input "[DATE]" at bounding box center [161, 238] width 13 height 13
click at [170, 219] on icon at bounding box center [168, 219] width 12 height 12
click at [168, 218] on input "[DATE]" at bounding box center [161, 211] width 13 height 13
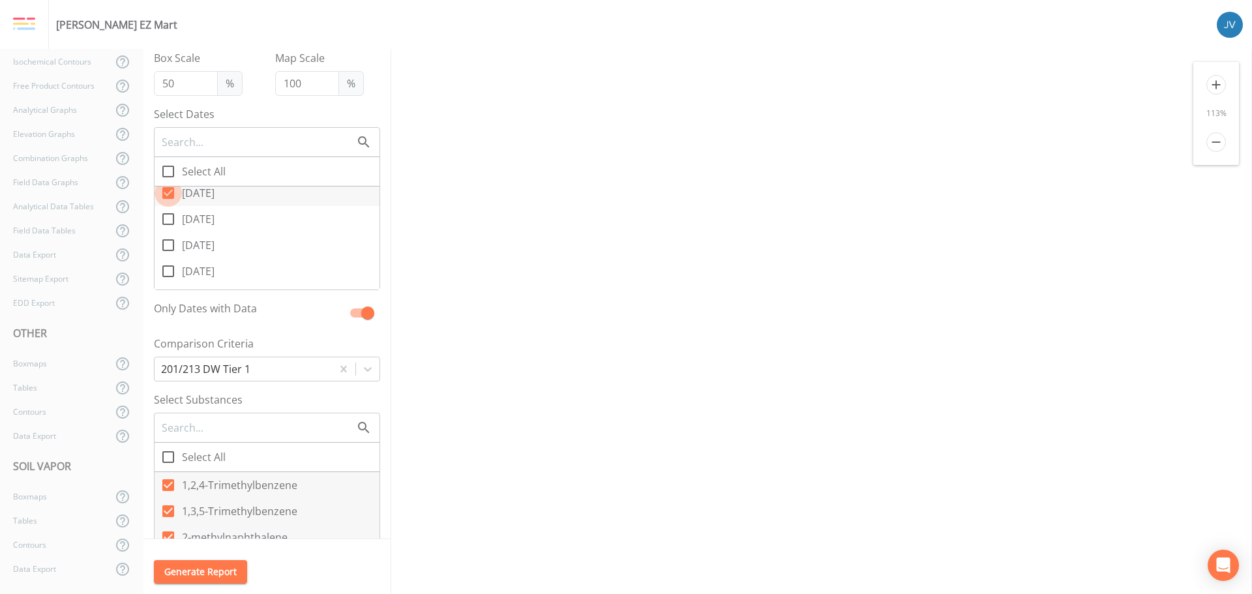
click at [170, 198] on icon at bounding box center [168, 193] width 12 height 12
click at [168, 192] on input "[DATE]" at bounding box center [161, 185] width 13 height 13
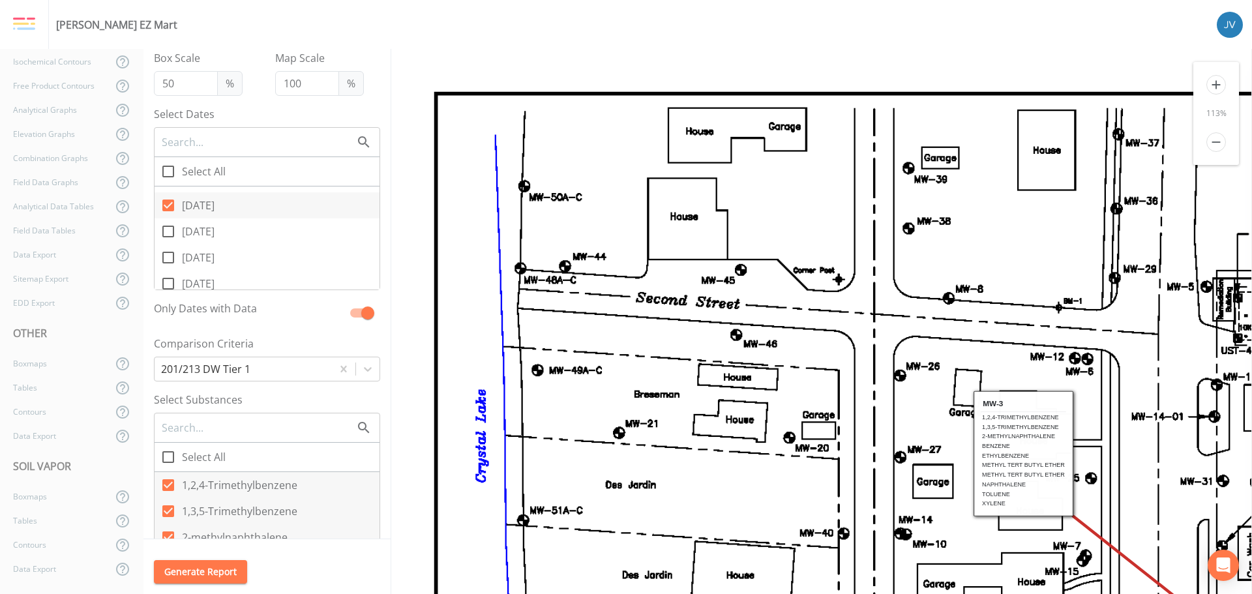
scroll to position [3130, 0]
click at [170, 251] on icon at bounding box center [168, 253] width 16 height 16
click at [168, 251] on input "[DATE]" at bounding box center [161, 245] width 13 height 13
checkbox input "true"
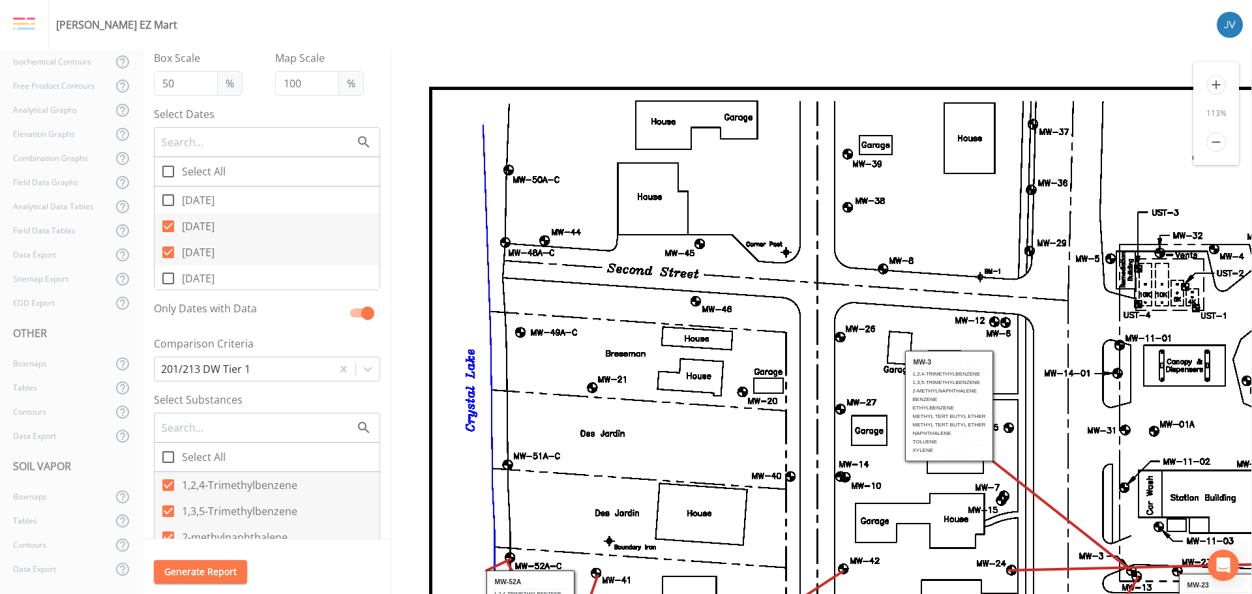
scroll to position [0, 0]
drag, startPoint x: 168, startPoint y: 277, endPoint x: 216, endPoint y: 259, distance: 51.4
click at [168, 277] on icon at bounding box center [168, 279] width 16 height 16
click at [168, 277] on input "[DATE]" at bounding box center [161, 271] width 13 height 13
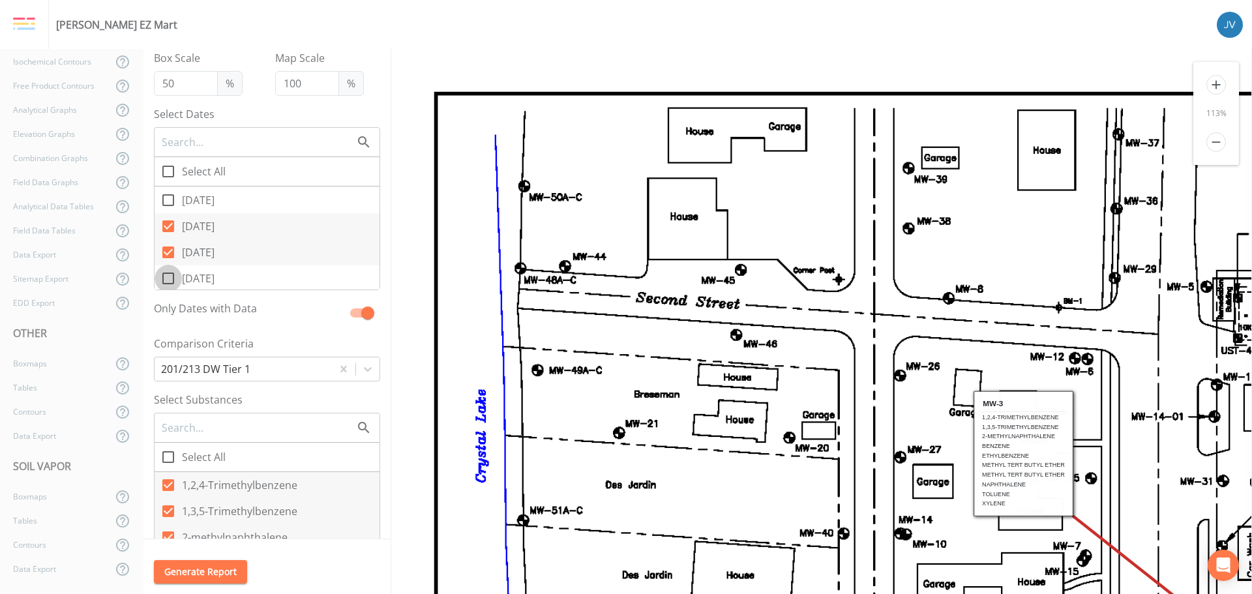
checkbox input "true"
drag, startPoint x: 169, startPoint y: 200, endPoint x: 172, endPoint y: 213, distance: 13.3
click at [169, 201] on icon at bounding box center [168, 200] width 16 height 16
click at [168, 200] on input "[DATE]" at bounding box center [161, 193] width 13 height 13
checkbox input "true"
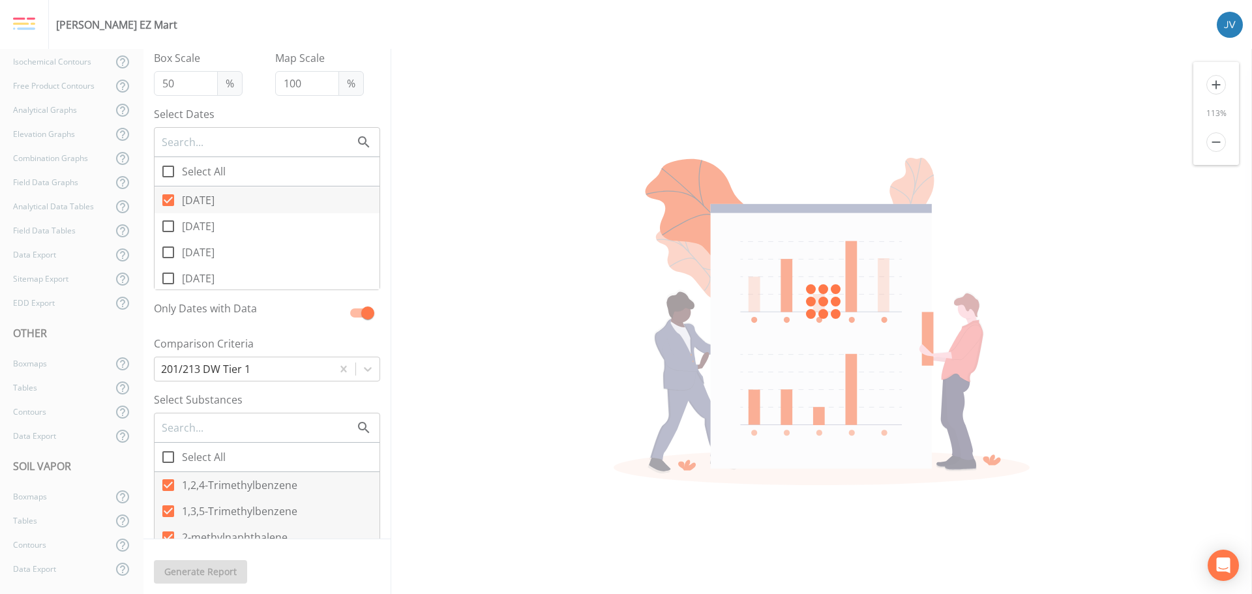
click at [168, 226] on icon at bounding box center [168, 226] width 16 height 16
click at [168, 226] on input "[DATE]" at bounding box center [161, 219] width 13 height 13
checkbox input "true"
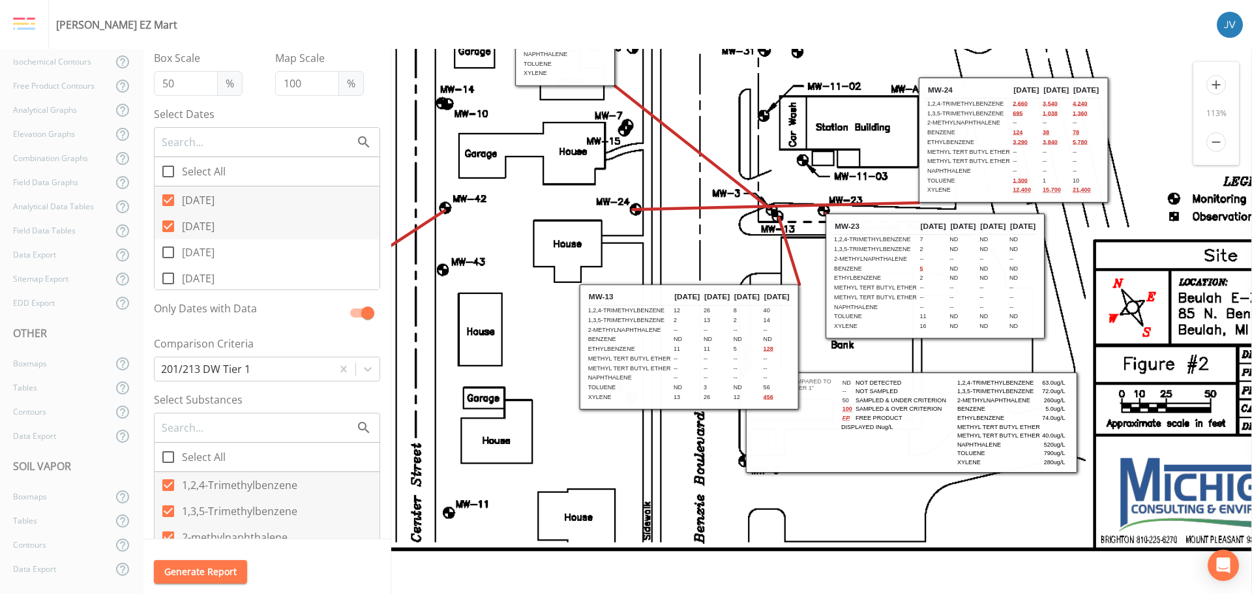
scroll to position [440, 503]
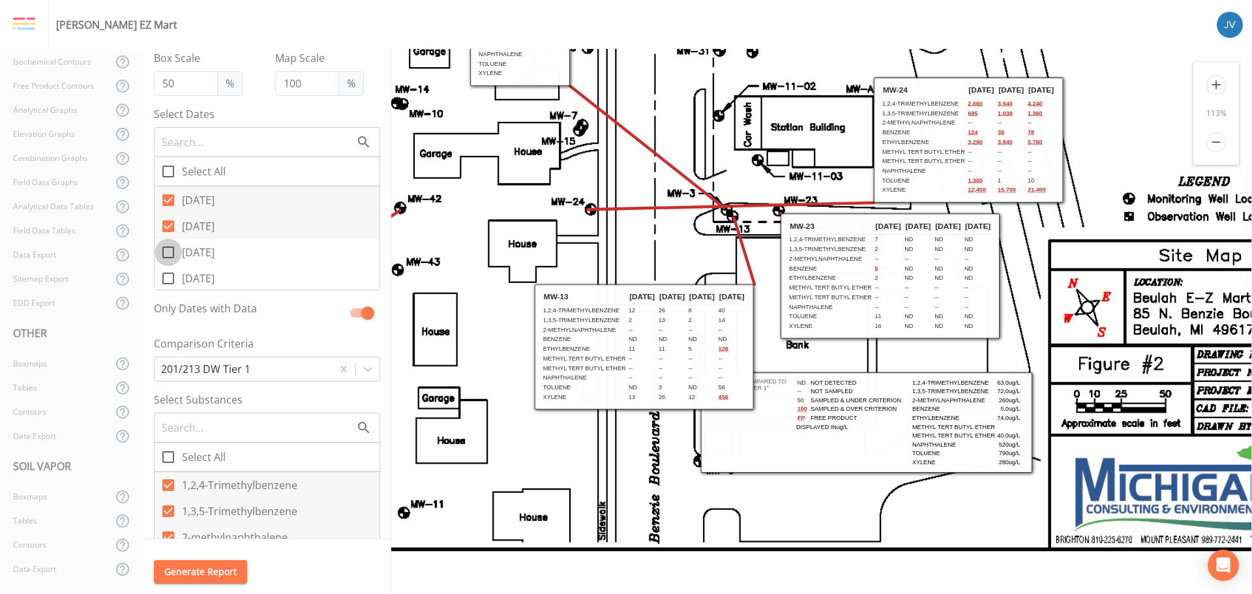
drag, startPoint x: 164, startPoint y: 250, endPoint x: 180, endPoint y: 273, distance: 27.5
click at [164, 252] on span at bounding box center [168, 252] width 27 height 27
click at [164, 252] on input "[DATE]" at bounding box center [161, 245] width 13 height 13
checkbox input "true"
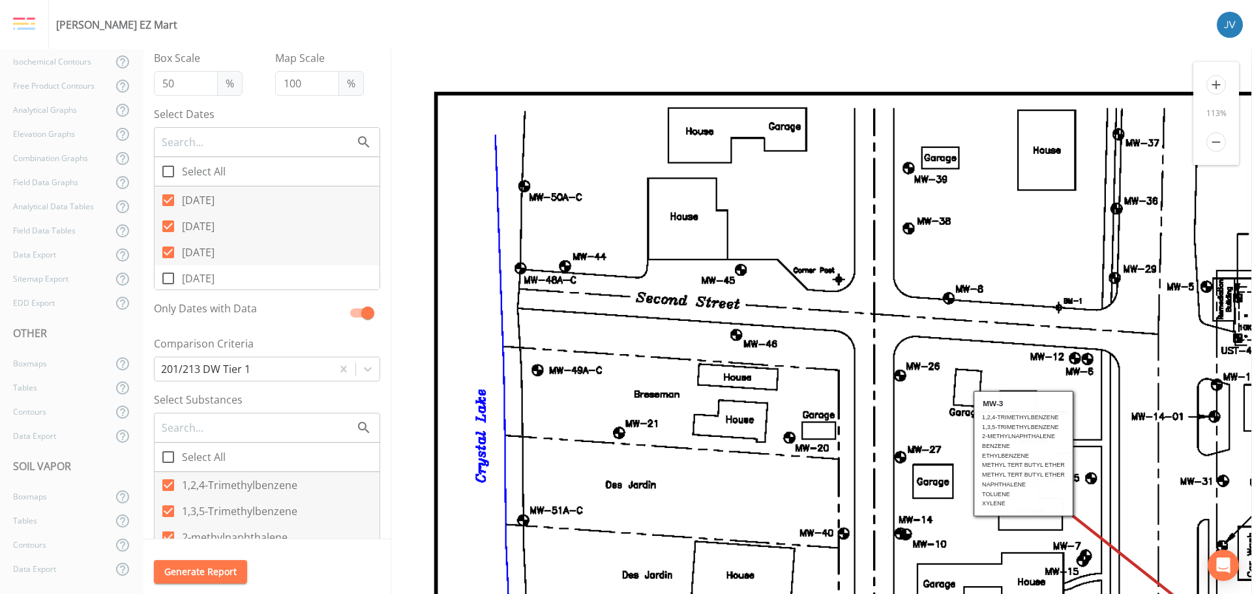
scroll to position [0, 0]
click at [168, 277] on icon at bounding box center [168, 279] width 16 height 16
click at [168, 277] on input "[DATE]" at bounding box center [161, 271] width 13 height 13
checkbox input "true"
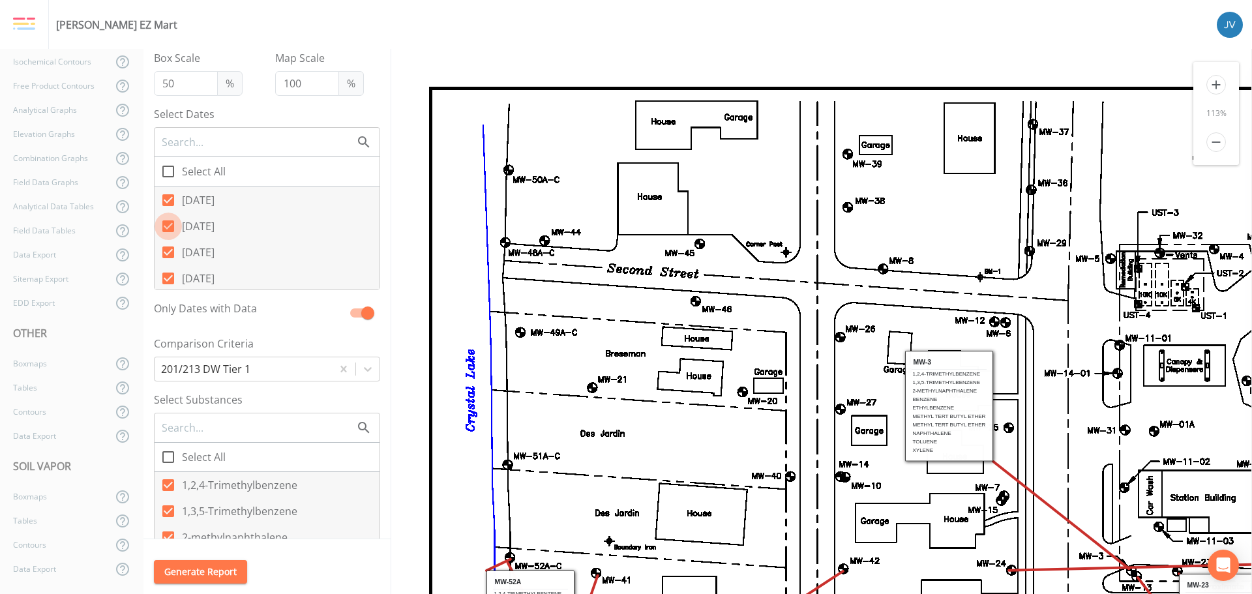
click at [170, 222] on icon at bounding box center [168, 226] width 12 height 12
click at [168, 222] on input "[DATE]" at bounding box center [161, 219] width 13 height 13
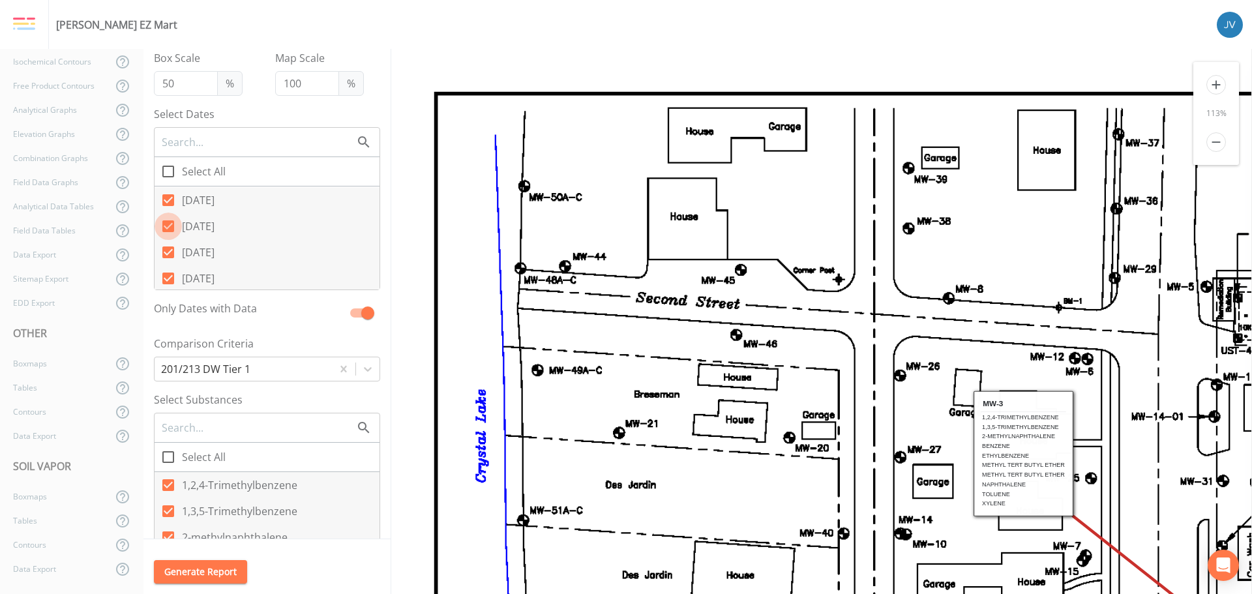
checkbox input "false"
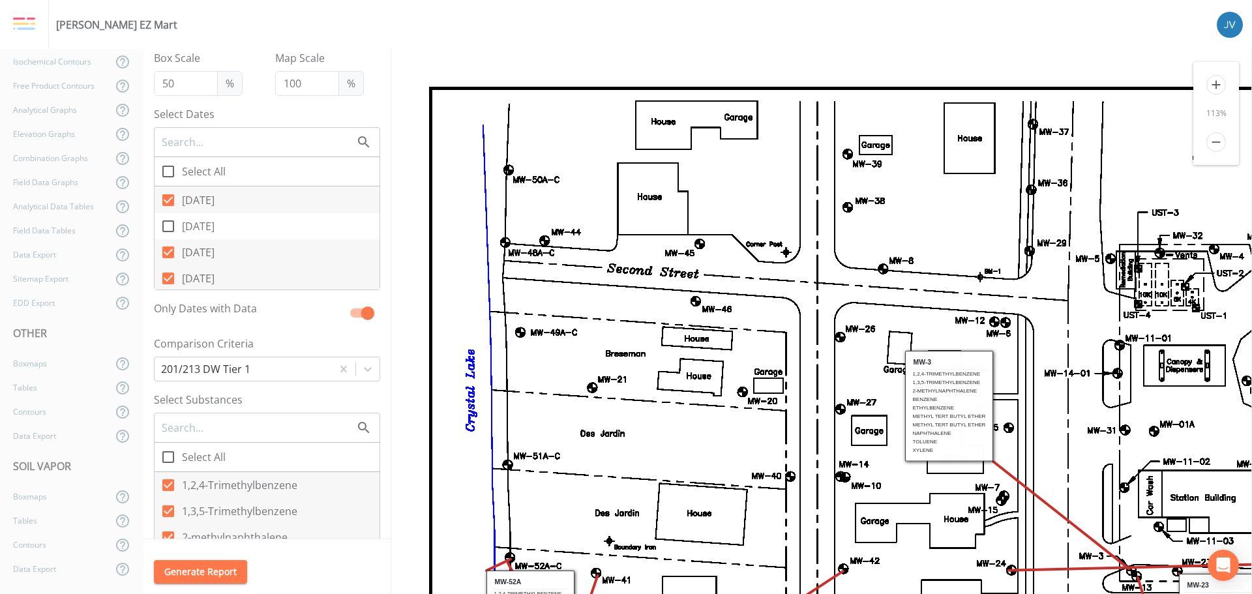
click at [169, 196] on icon at bounding box center [168, 200] width 12 height 12
click at [168, 196] on input "[DATE]" at bounding box center [161, 193] width 13 height 13
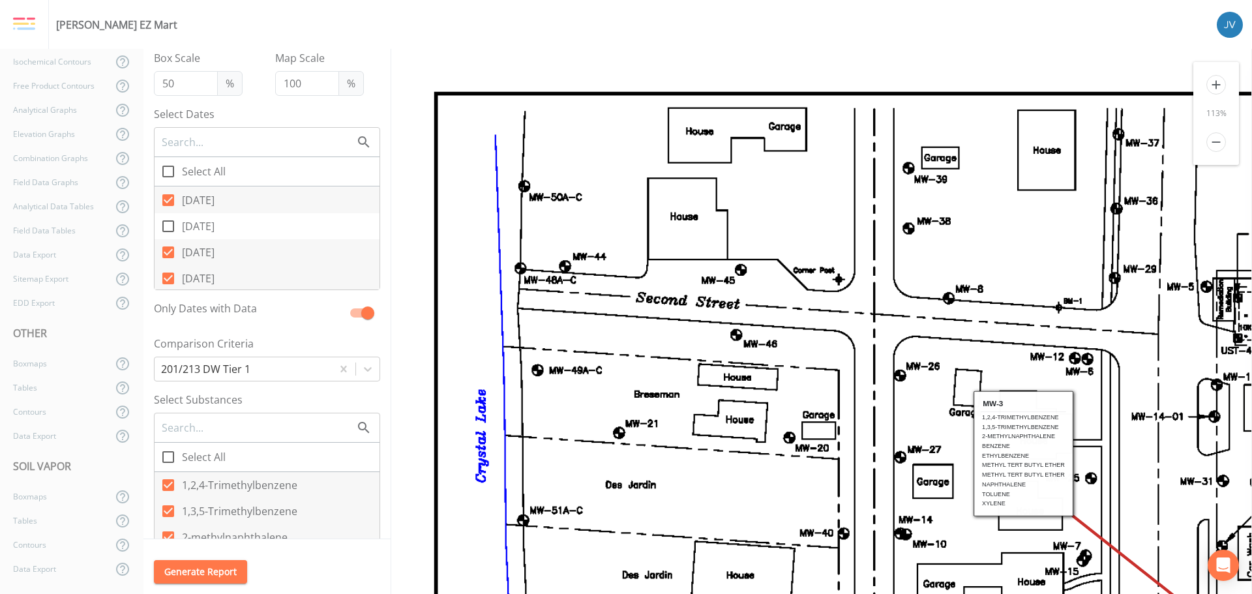
checkbox input "false"
drag, startPoint x: 168, startPoint y: 211, endPoint x: 168, endPoint y: 204, distance: 7.2
click at [168, 210] on icon at bounding box center [168, 213] width 12 height 12
click at [168, 210] on input "[DATE]" at bounding box center [161, 206] width 13 height 13
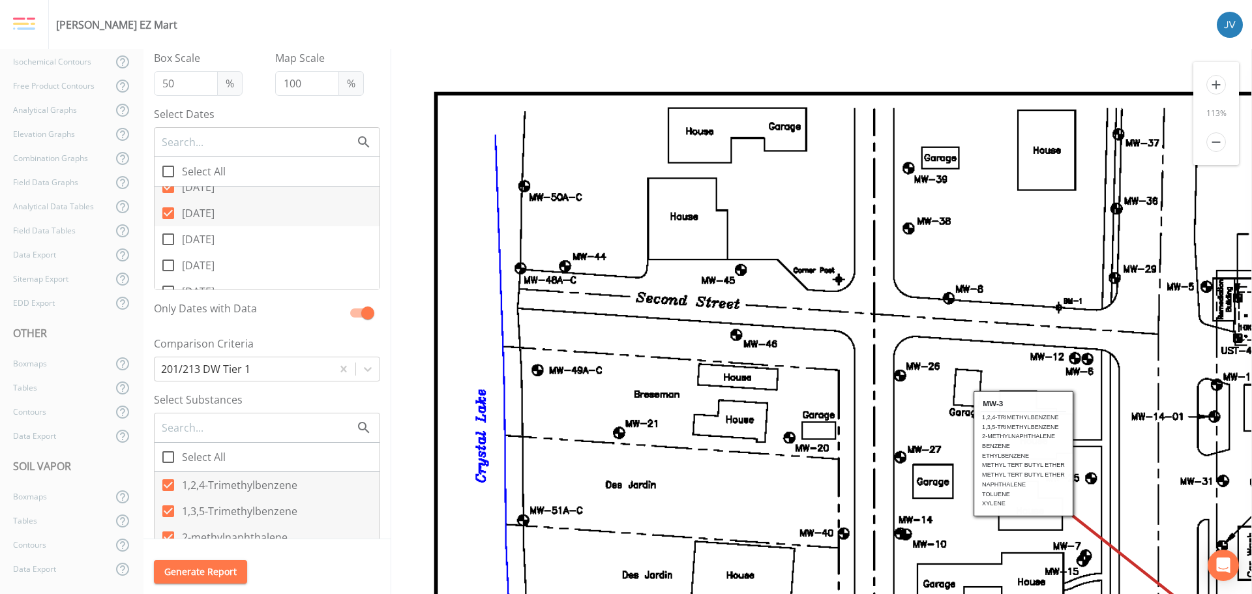
checkbox input "false"
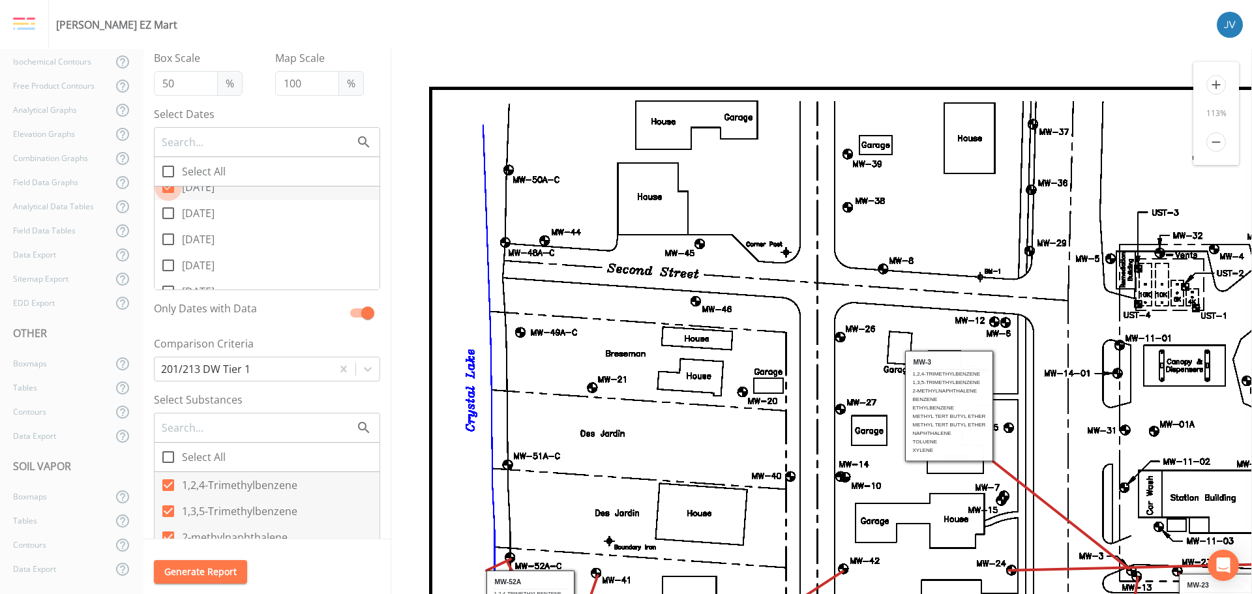
click at [169, 189] on icon at bounding box center [168, 187] width 12 height 12
click at [168, 187] on input "[DATE]" at bounding box center [161, 179] width 13 height 13
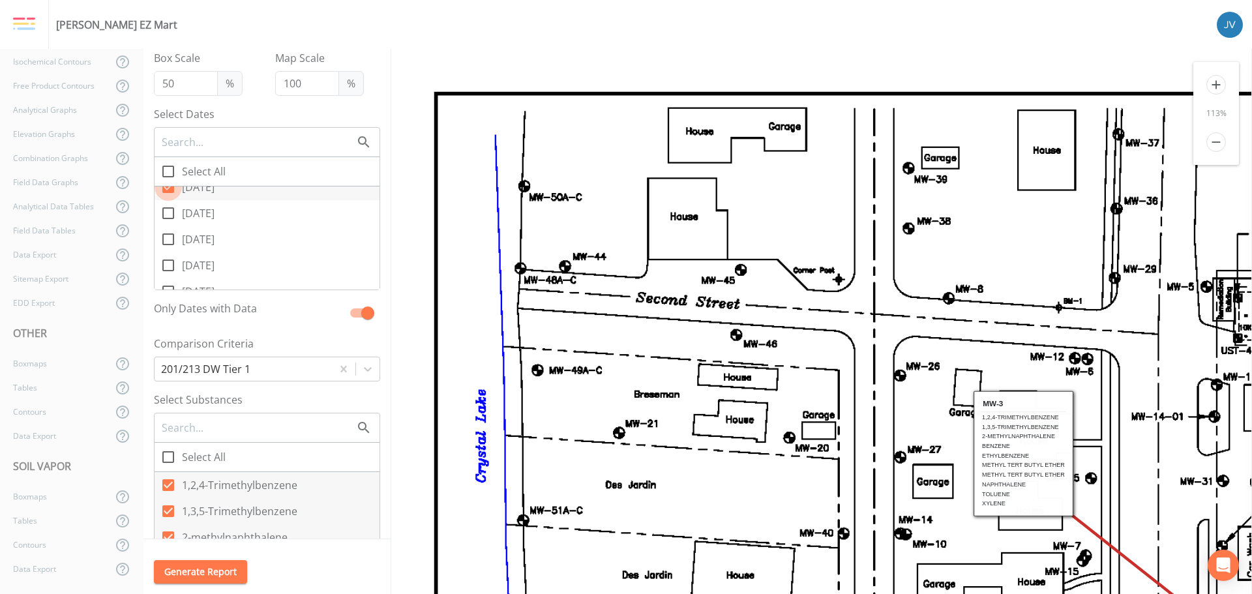
checkbox input "false"
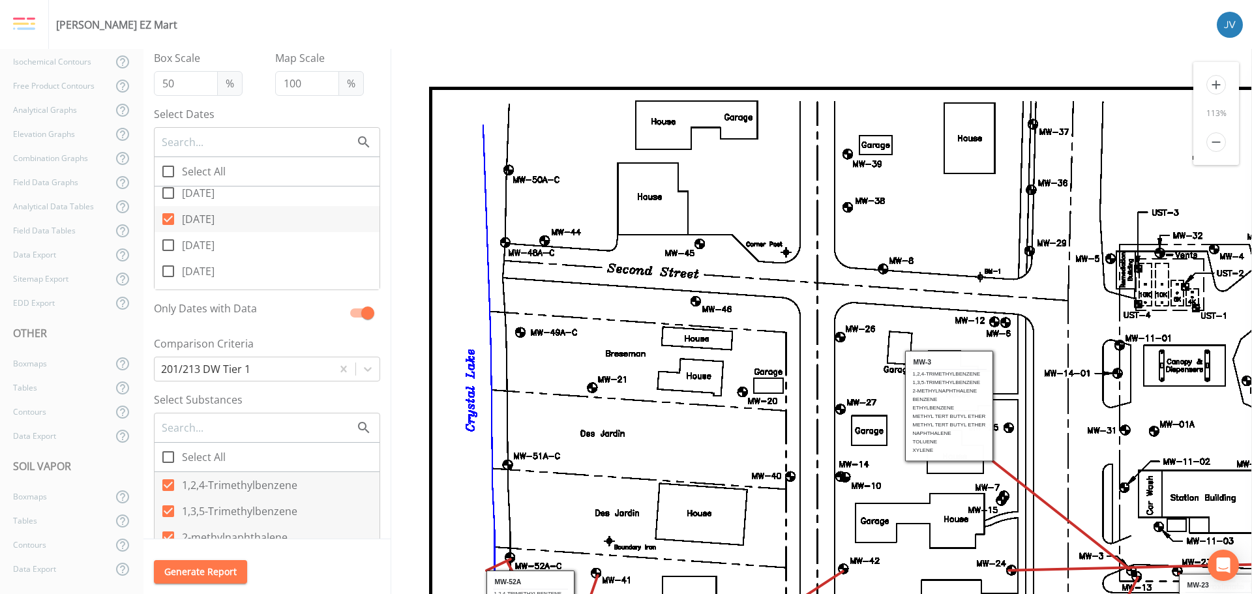
scroll to position [0, 0]
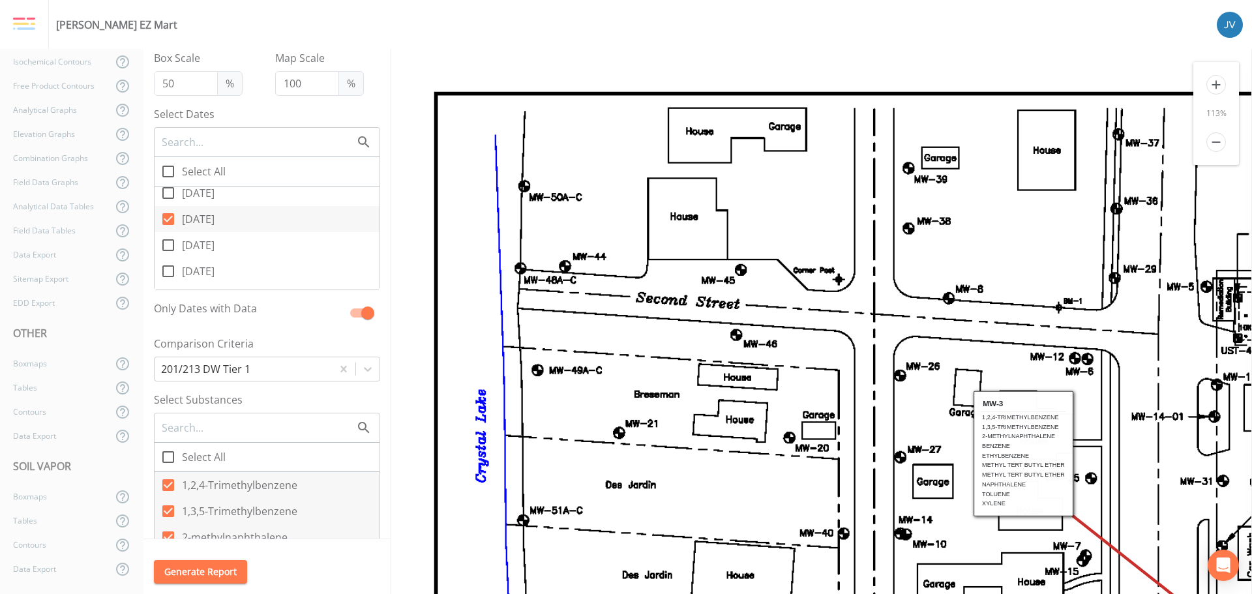
click at [169, 217] on icon at bounding box center [168, 219] width 12 height 12
click at [168, 217] on input "[DATE]" at bounding box center [161, 211] width 13 height 13
checkbox input "false"
click at [166, 230] on input "[DATE]" at bounding box center [161, 224] width 13 height 13
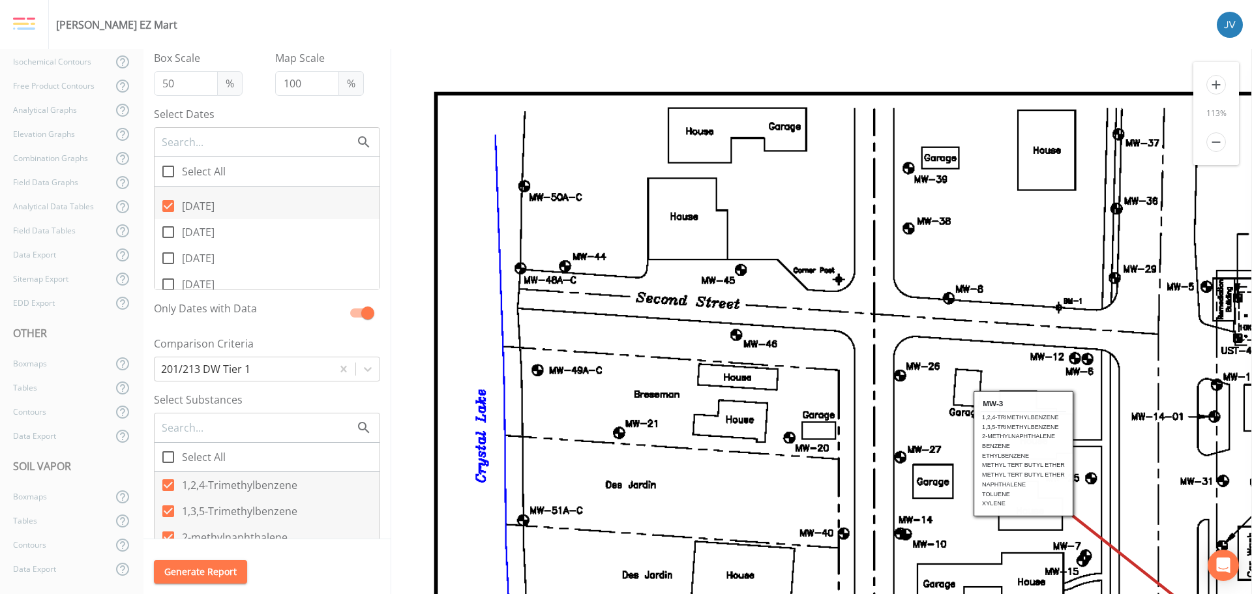
checkbox input "true"
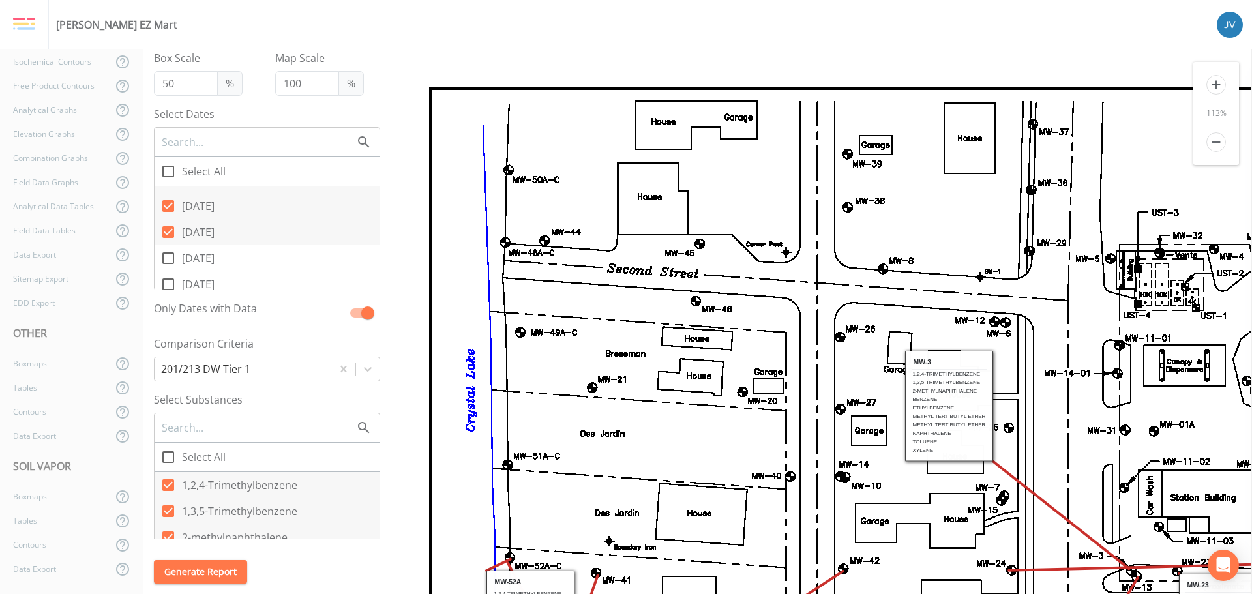
scroll to position [0, 0]
drag, startPoint x: 165, startPoint y: 256, endPoint x: 176, endPoint y: 271, distance: 18.7
click at [166, 257] on input "[DATE]" at bounding box center [161, 251] width 13 height 13
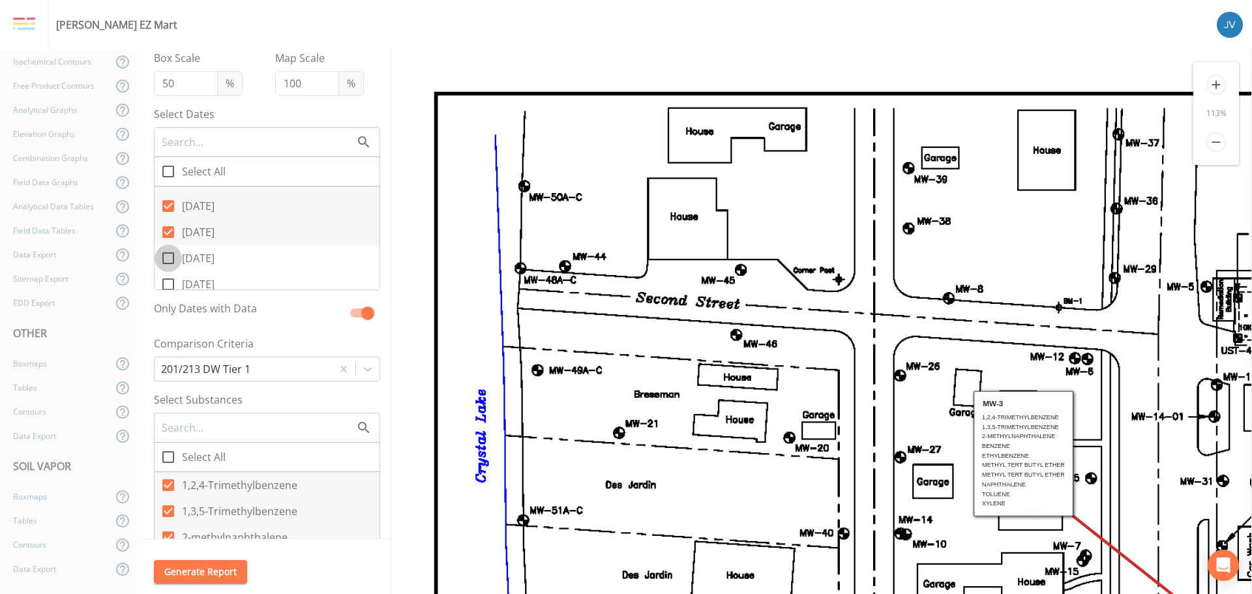
checkbox input "true"
drag, startPoint x: 170, startPoint y: 283, endPoint x: 257, endPoint y: 280, distance: 86.8
click at [171, 284] on icon at bounding box center [168, 285] width 16 height 16
click at [168, 284] on input "[DATE]" at bounding box center [161, 277] width 13 height 13
checkbox input "true"
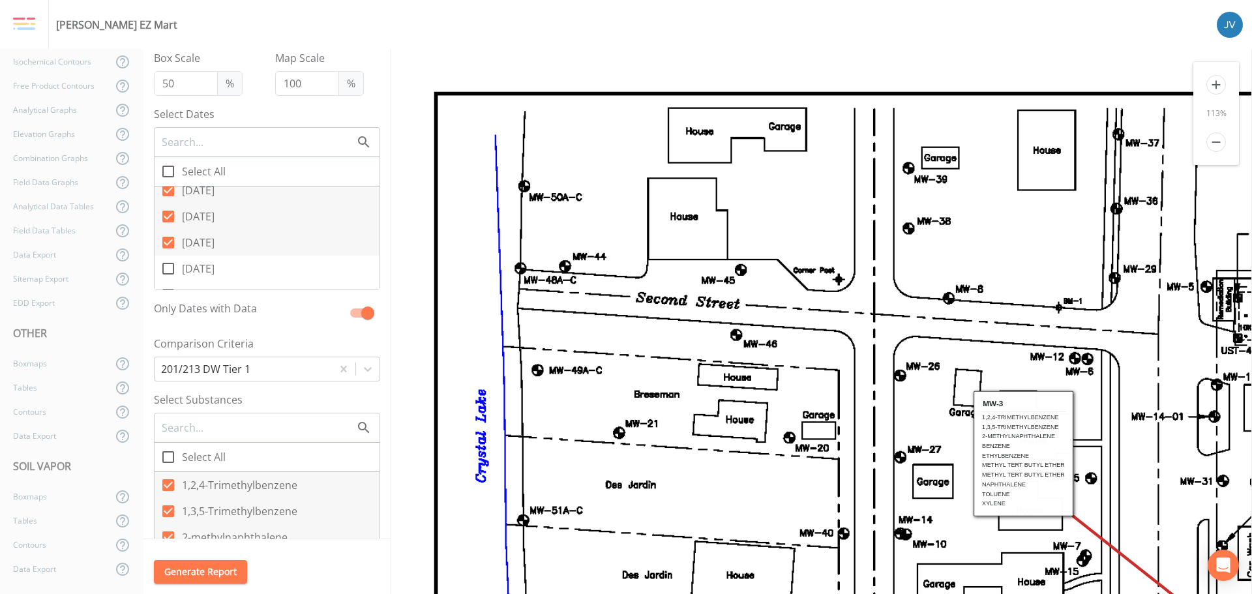
scroll to position [3398, 0]
click at [164, 242] on input "[DATE]" at bounding box center [161, 238] width 13 height 13
checkbox input "true"
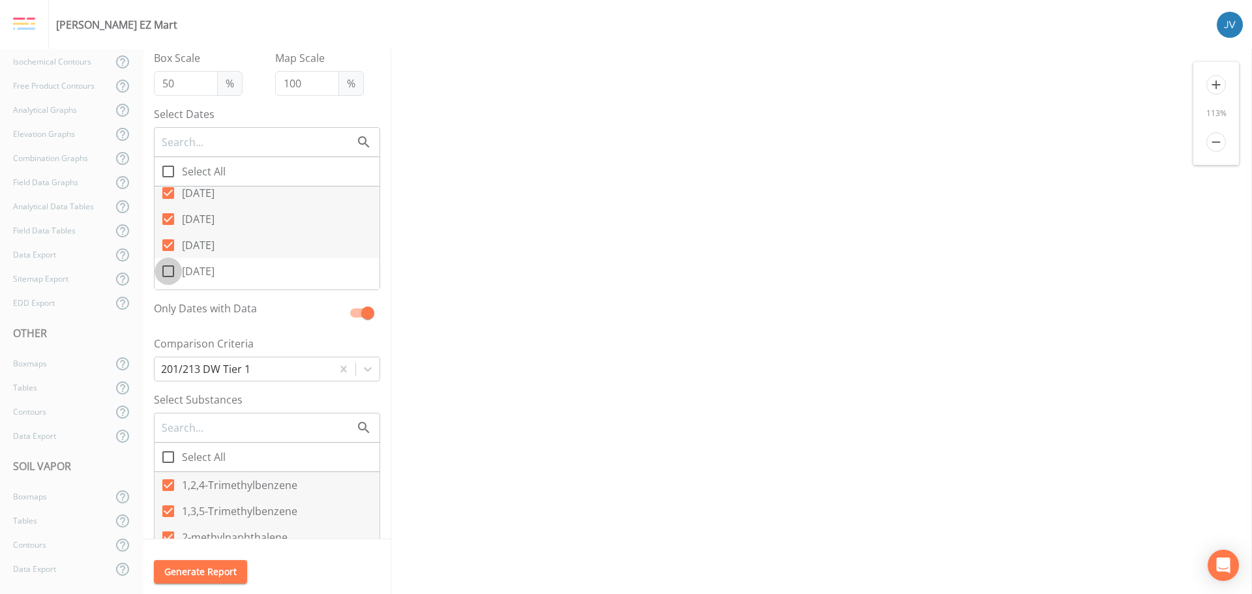
drag, startPoint x: 168, startPoint y: 267, endPoint x: 267, endPoint y: 281, distance: 99.4
click at [170, 269] on icon at bounding box center [168, 271] width 16 height 16
click at [168, 269] on input "[DATE]" at bounding box center [161, 264] width 13 height 13
checkbox input "true"
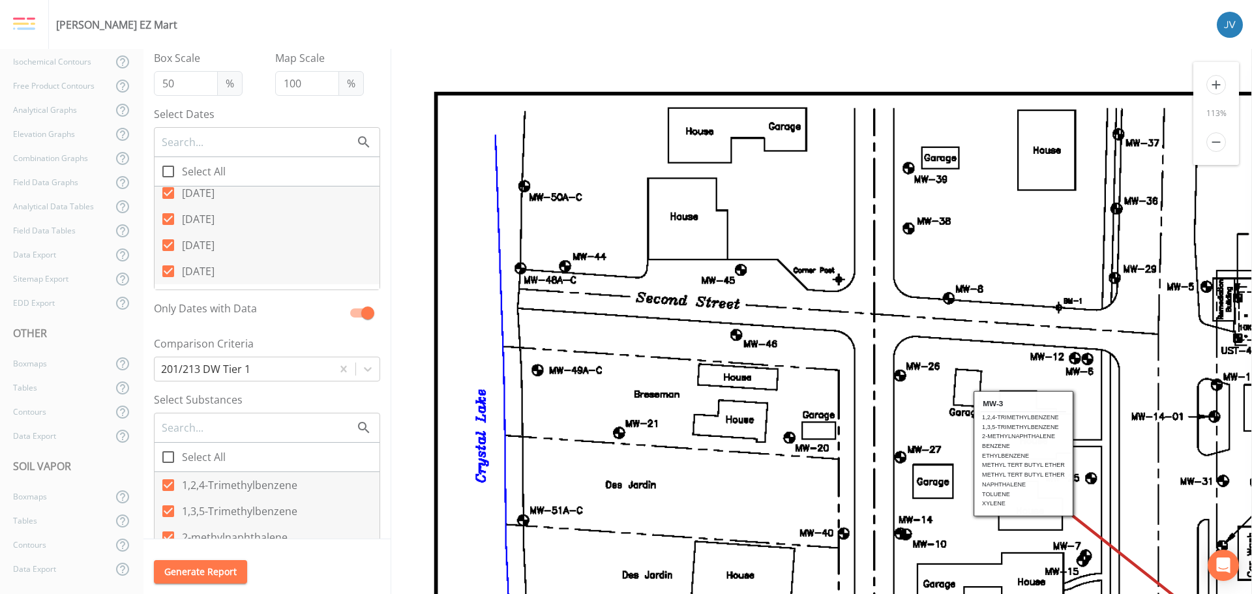
scroll to position [3463, 0]
click at [168, 230] on icon at bounding box center [168, 232] width 16 height 16
click at [168, 230] on input "[DATE]" at bounding box center [161, 224] width 13 height 13
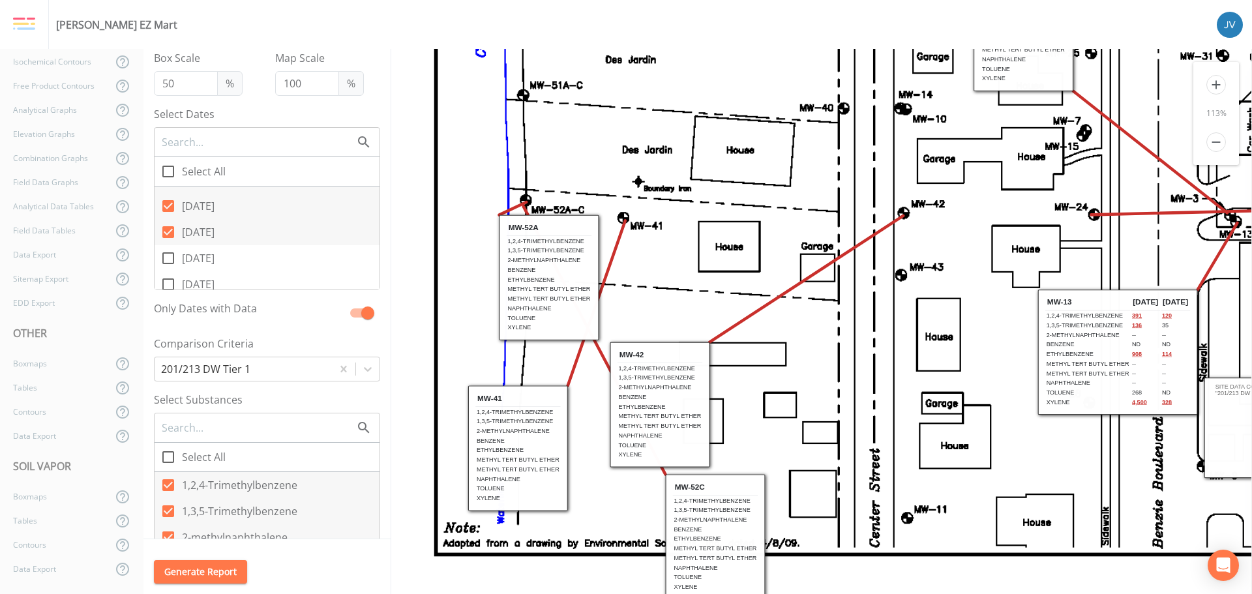
scroll to position [0, 0]
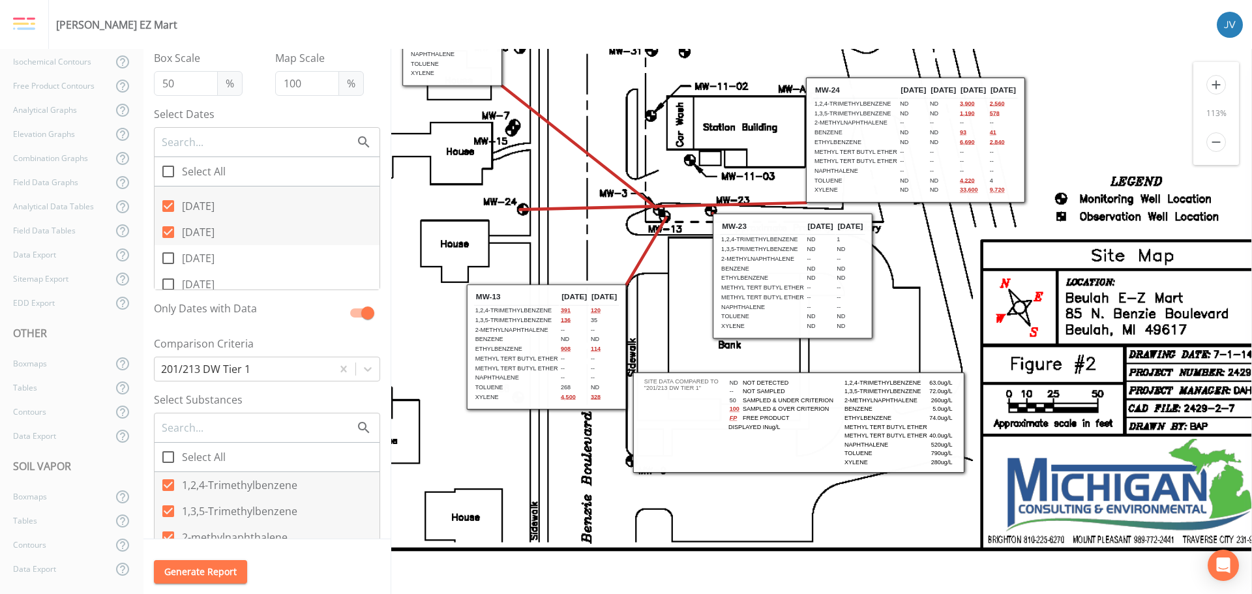
click at [170, 232] on icon at bounding box center [168, 232] width 16 height 16
click at [168, 232] on input "[DATE]" at bounding box center [161, 224] width 13 height 13
checkbox input "false"
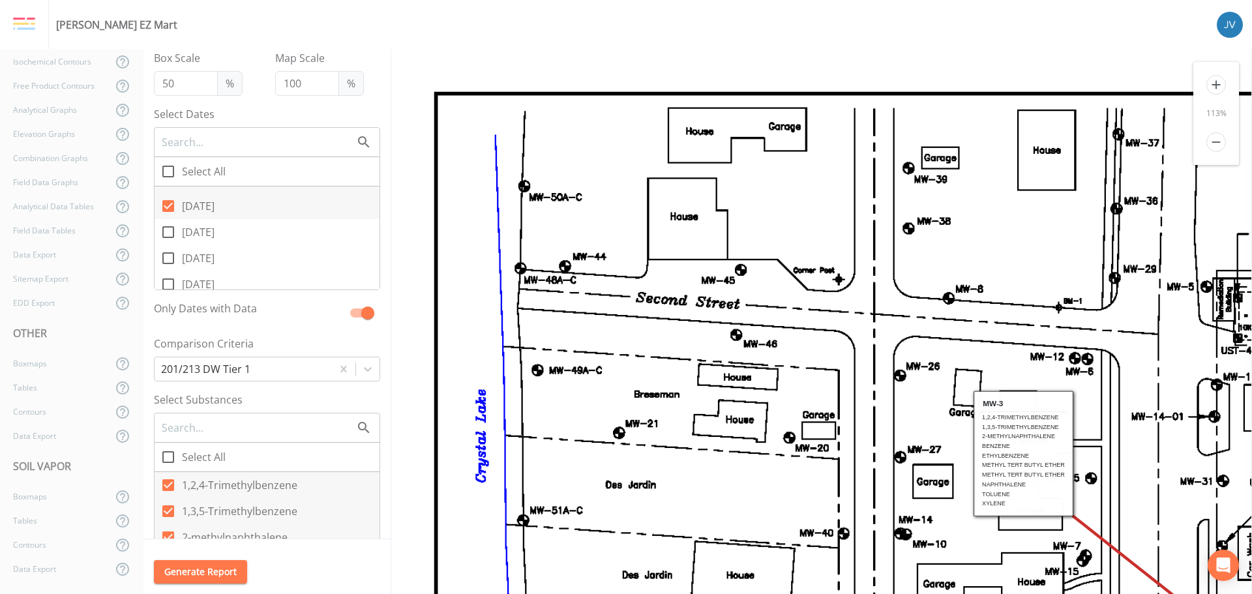
click at [168, 255] on icon at bounding box center [168, 258] width 16 height 16
click at [168, 255] on input "[DATE]" at bounding box center [161, 251] width 13 height 13
checkbox input "true"
drag, startPoint x: 170, startPoint y: 284, endPoint x: 187, endPoint y: 250, distance: 38.2
click at [170, 284] on icon at bounding box center [168, 285] width 16 height 16
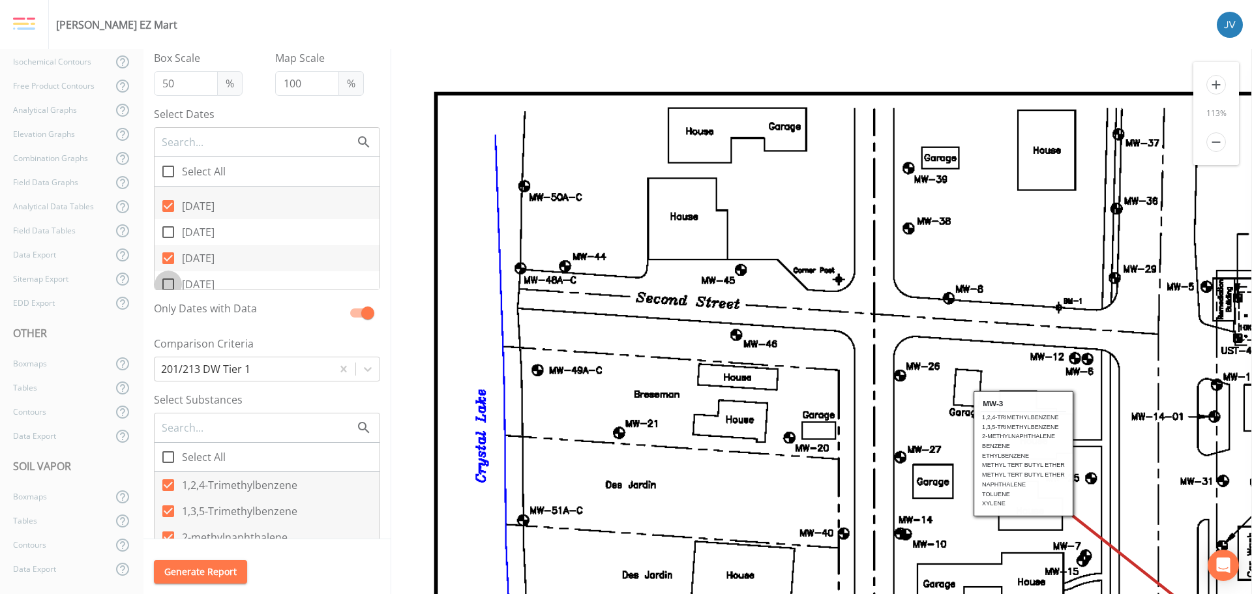
click at [168, 284] on input "[DATE]" at bounding box center [161, 277] width 13 height 13
checkbox input "true"
click at [173, 208] on icon at bounding box center [168, 206] width 12 height 12
click at [168, 205] on input "[DATE]" at bounding box center [161, 198] width 13 height 13
checkbox input "false"
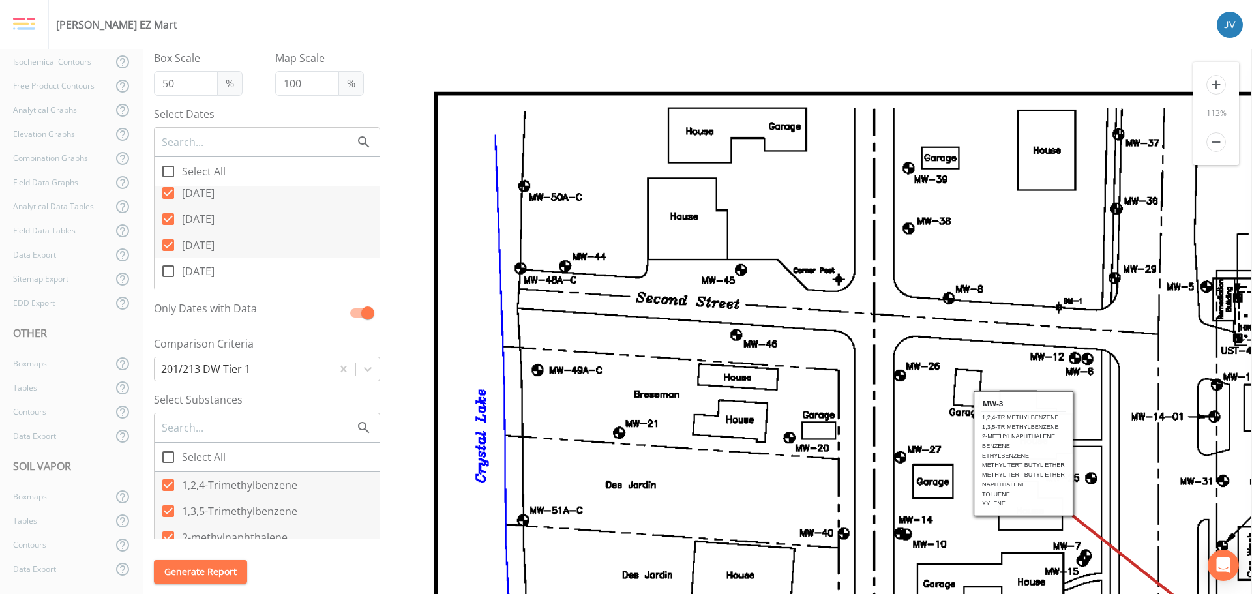
click at [173, 245] on icon at bounding box center [168, 245] width 12 height 12
click at [168, 245] on input "[DATE]" at bounding box center [161, 238] width 13 height 13
checkbox input "false"
click at [170, 216] on icon at bounding box center [168, 219] width 12 height 12
click at [168, 216] on input "[DATE]" at bounding box center [161, 211] width 13 height 13
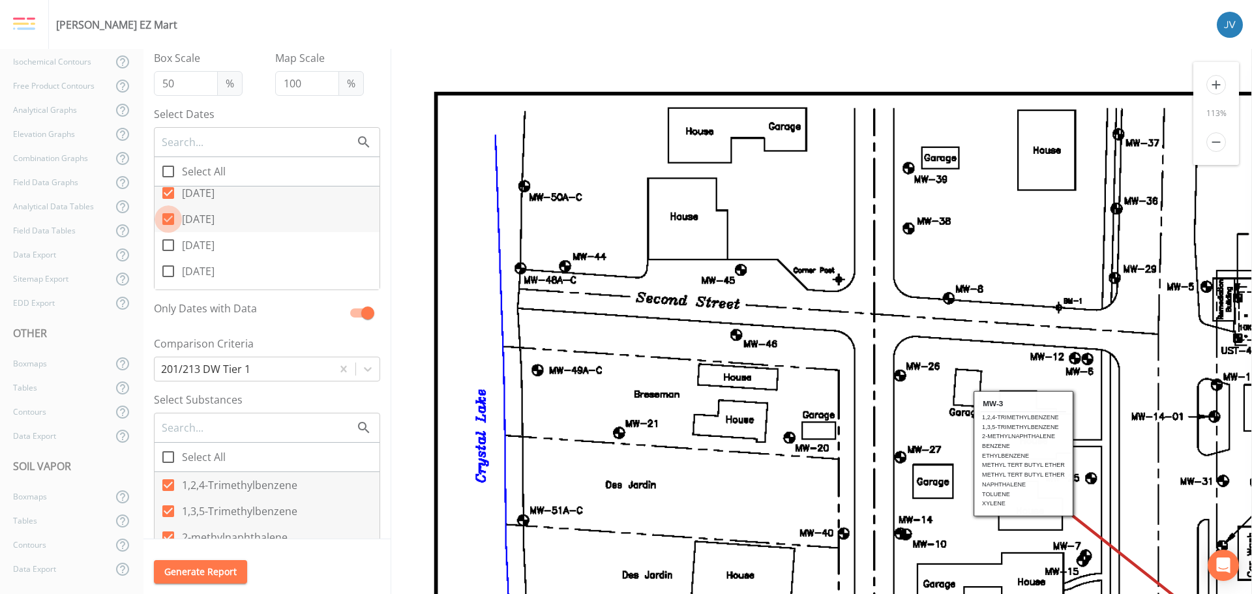
checkbox input "false"
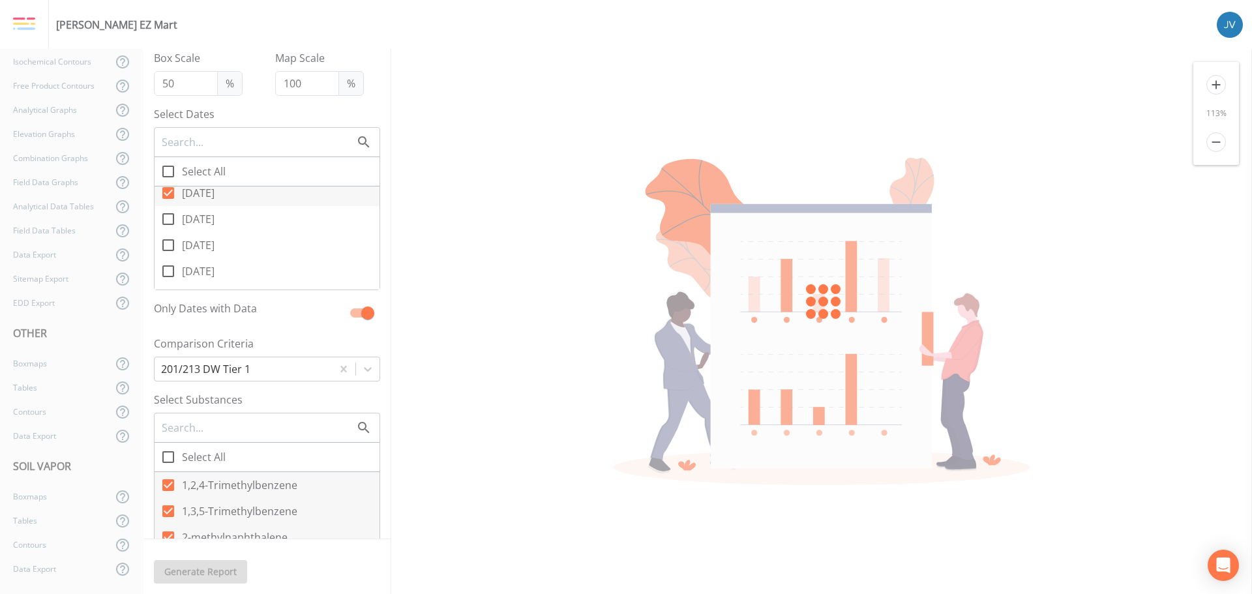
click at [169, 190] on icon at bounding box center [168, 193] width 12 height 12
click at [168, 190] on input "[DATE]" at bounding box center [161, 185] width 13 height 13
checkbox input "false"
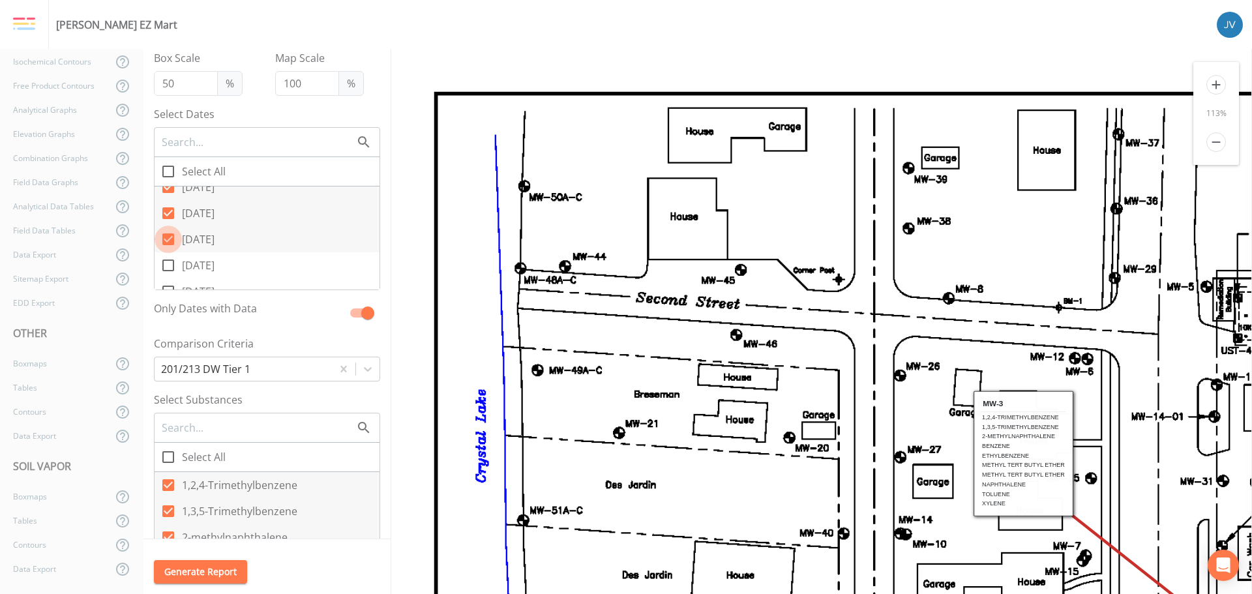
drag, startPoint x: 170, startPoint y: 237, endPoint x: 172, endPoint y: 215, distance: 22.3
click at [170, 235] on icon at bounding box center [168, 239] width 12 height 12
click at [168, 235] on input "[DATE]" at bounding box center [161, 232] width 13 height 13
checkbox input "false"
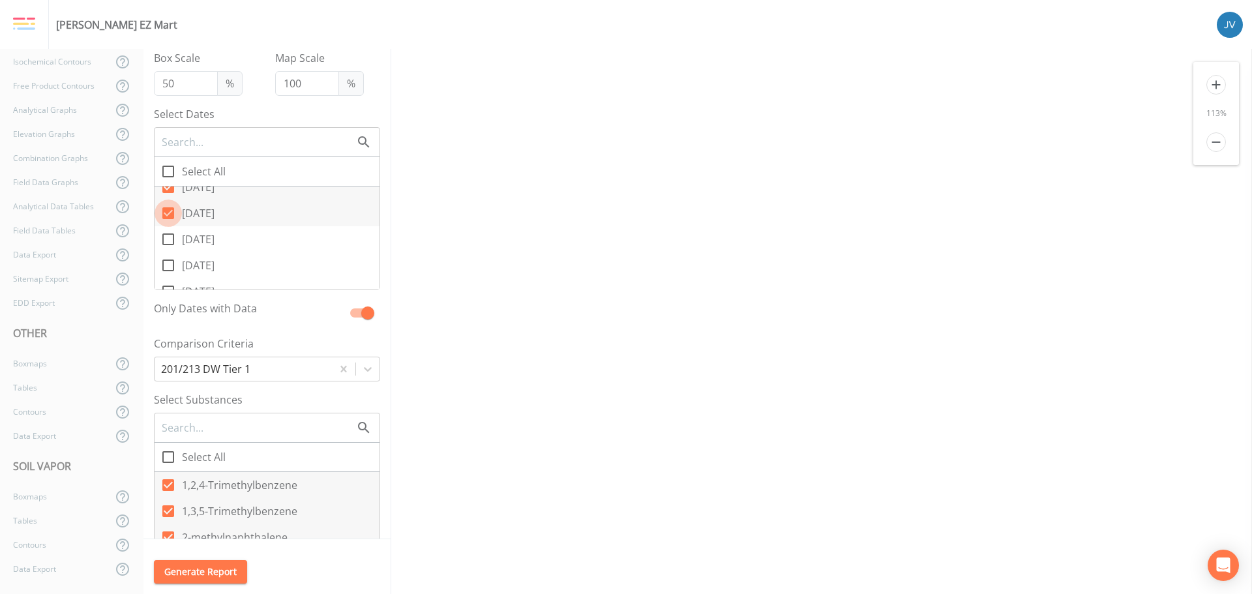
click at [169, 207] on icon at bounding box center [168, 213] width 16 height 16
click at [168, 207] on input "[DATE]" at bounding box center [161, 206] width 13 height 13
checkbox input "false"
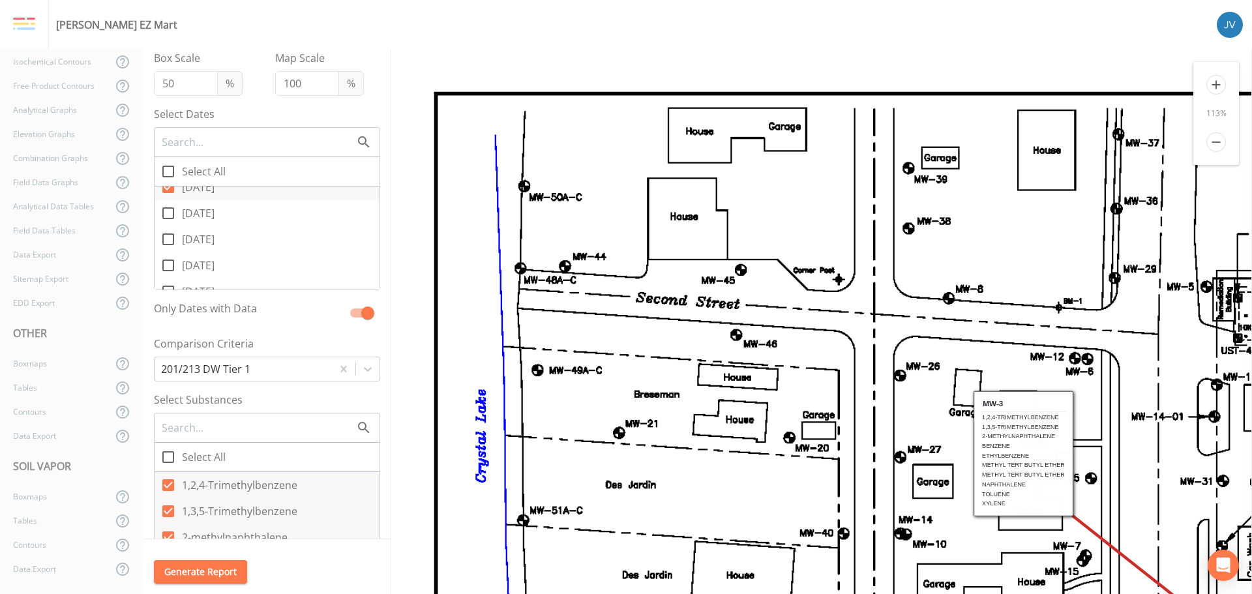
click at [166, 186] on label "Select All" at bounding box center [267, 171] width 225 height 29
click at [166, 171] on input "Select All" at bounding box center [161, 164] width 13 height 13
checkbox input "true"
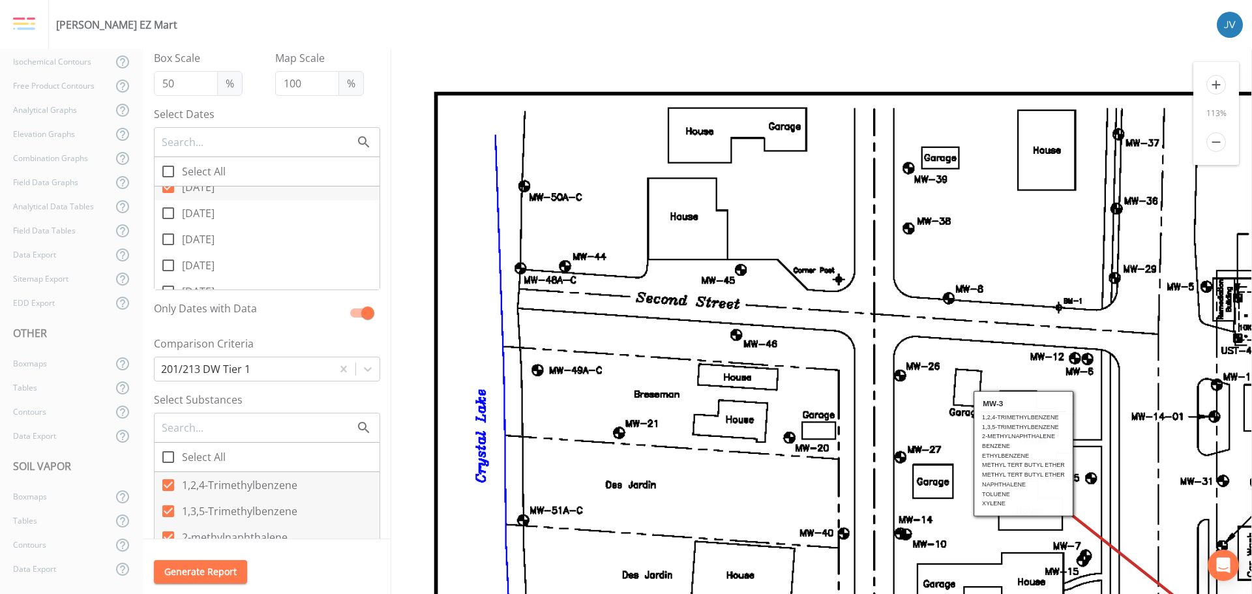
checkbox input "true"
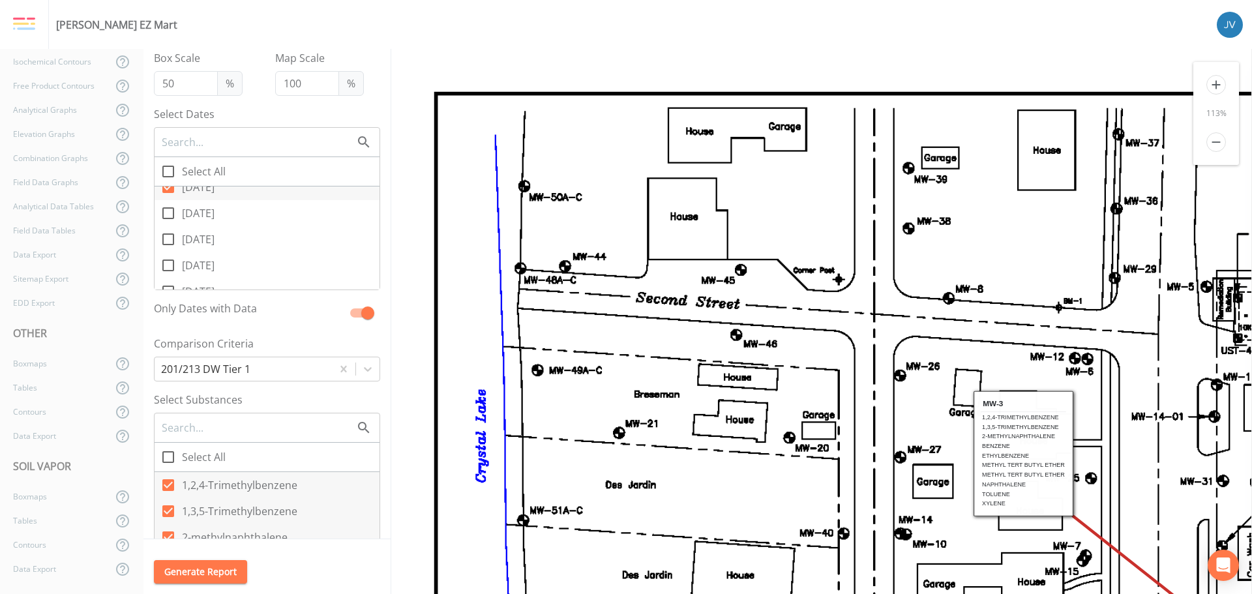
checkbox input "true"
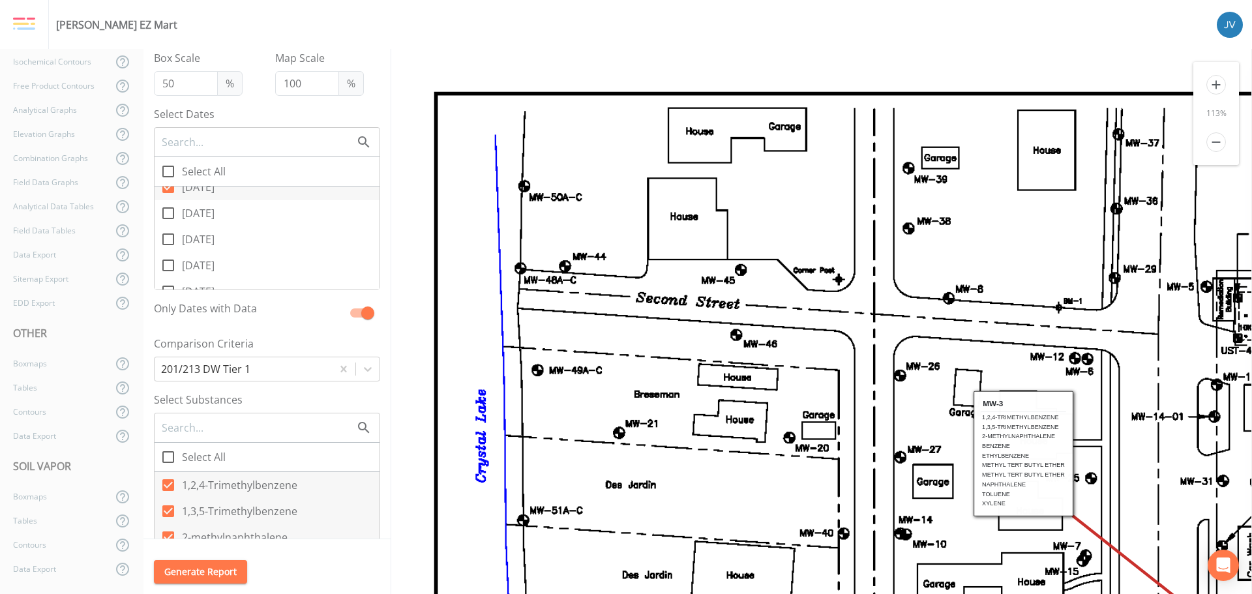
checkbox input "true"
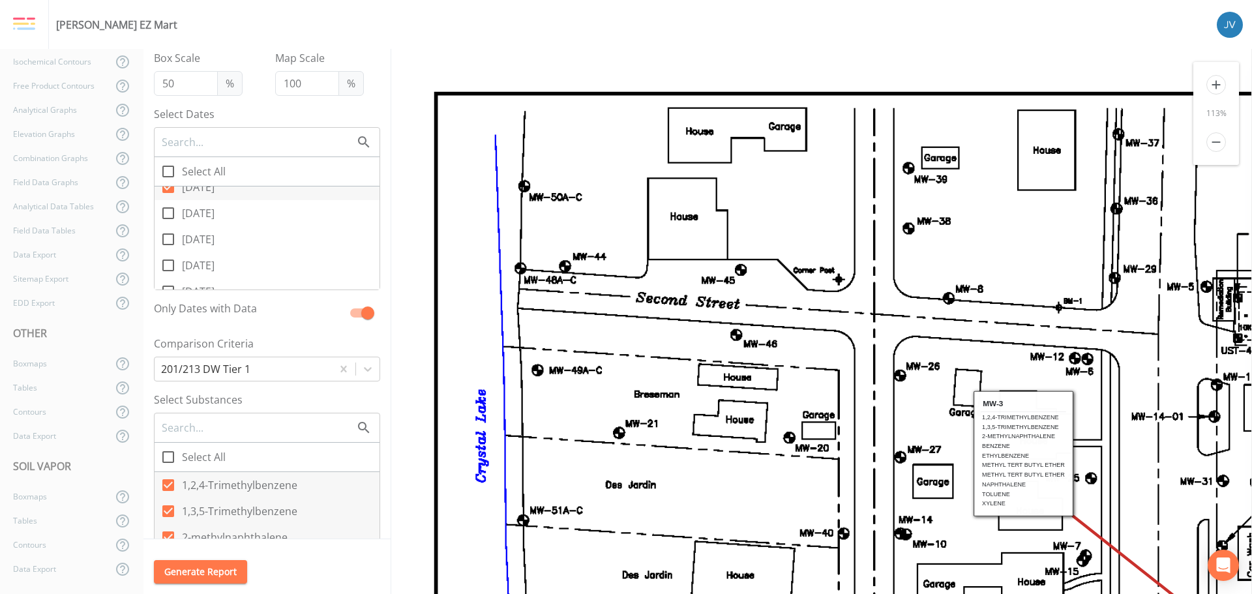
checkbox input "true"
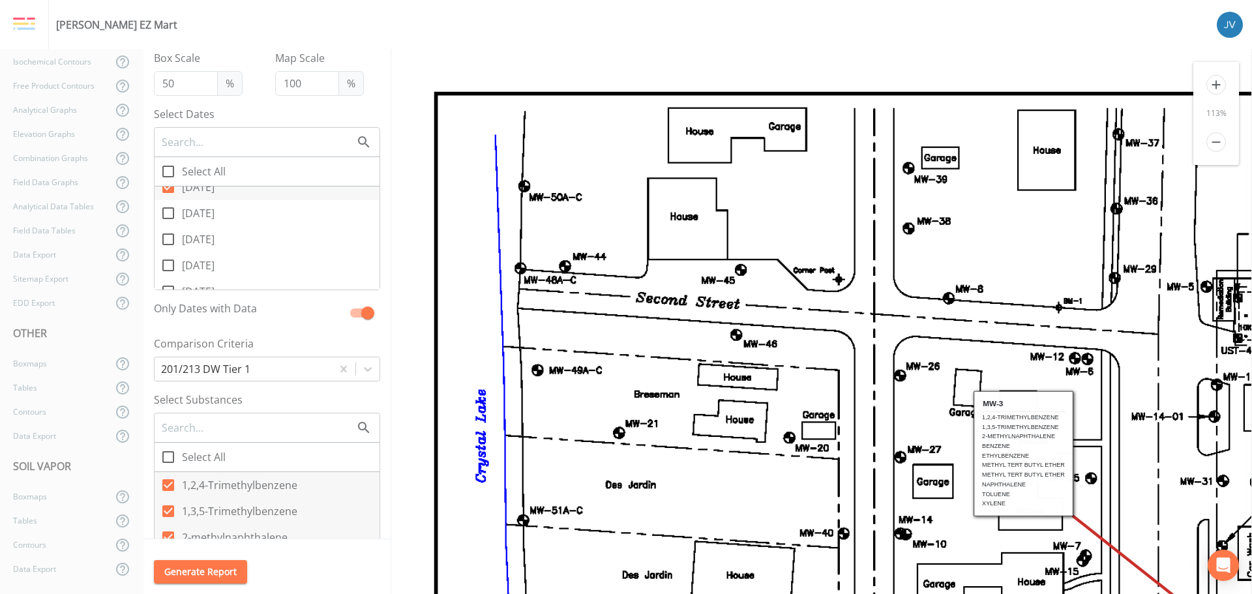
checkbox input "true"
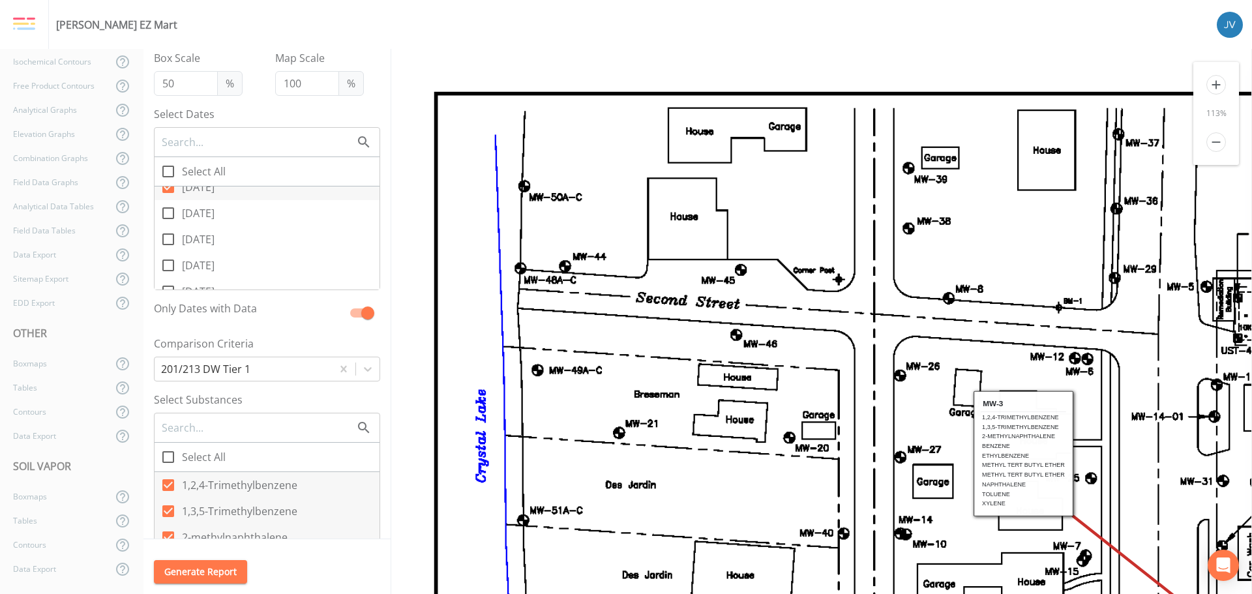
checkbox input "true"
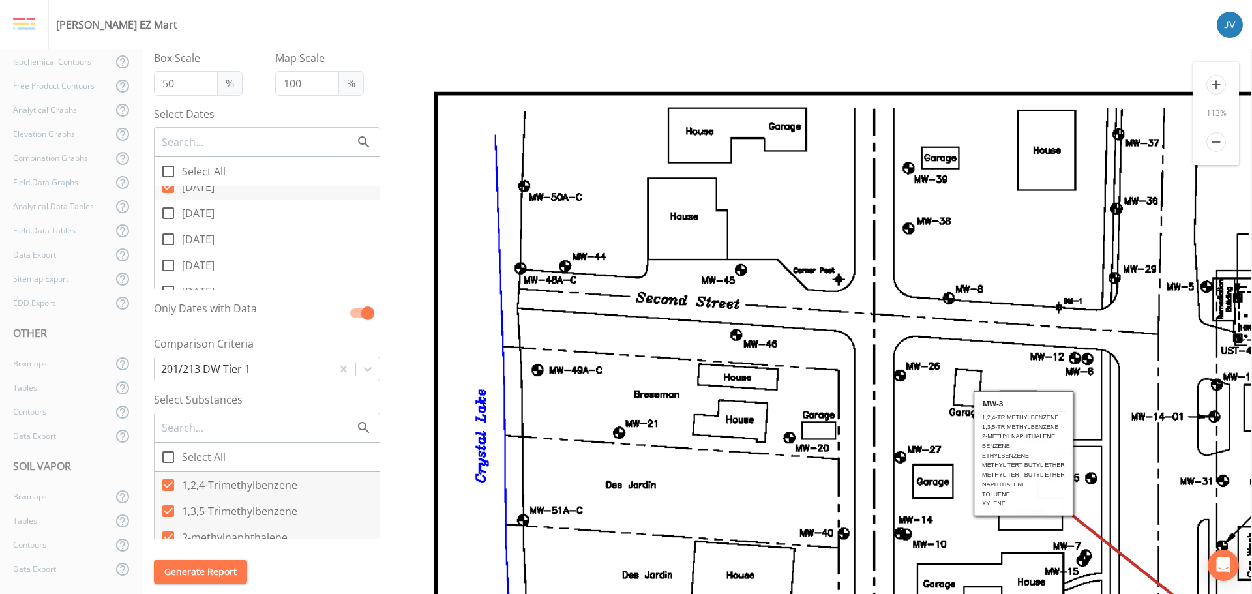
checkbox input "true"
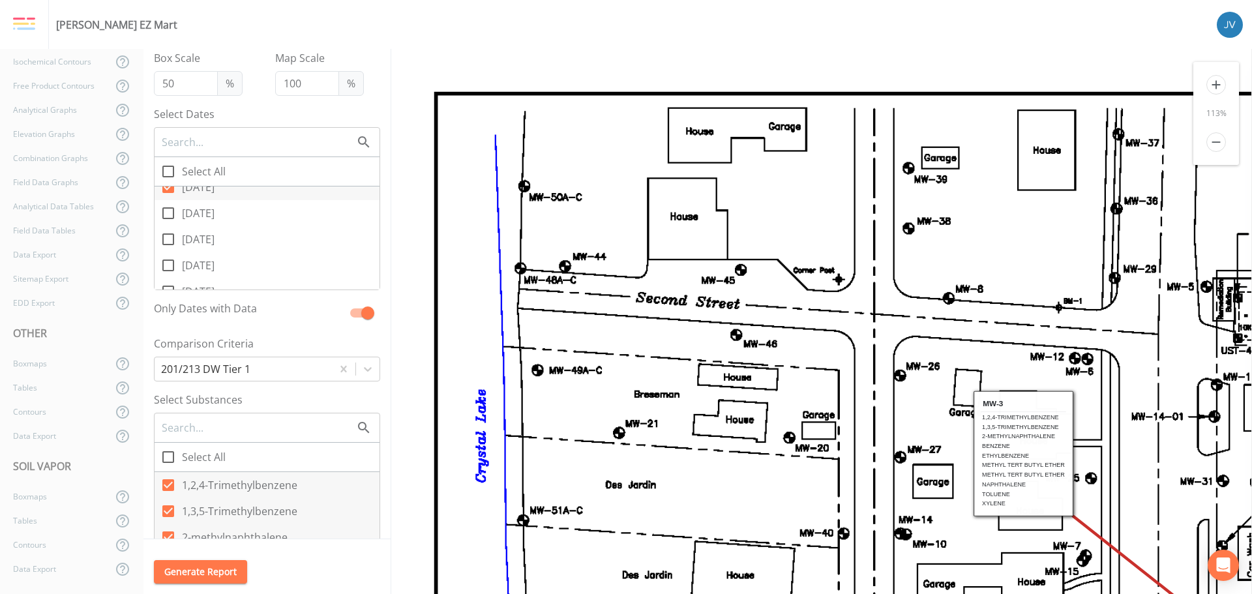
checkbox input "true"
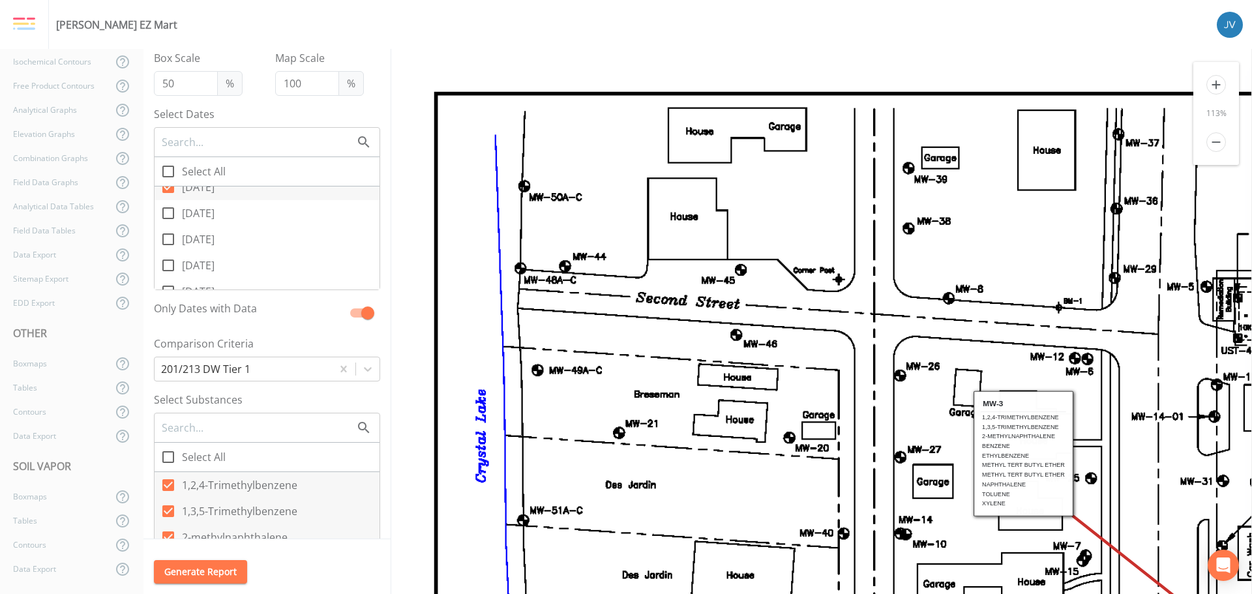
checkbox input "true"
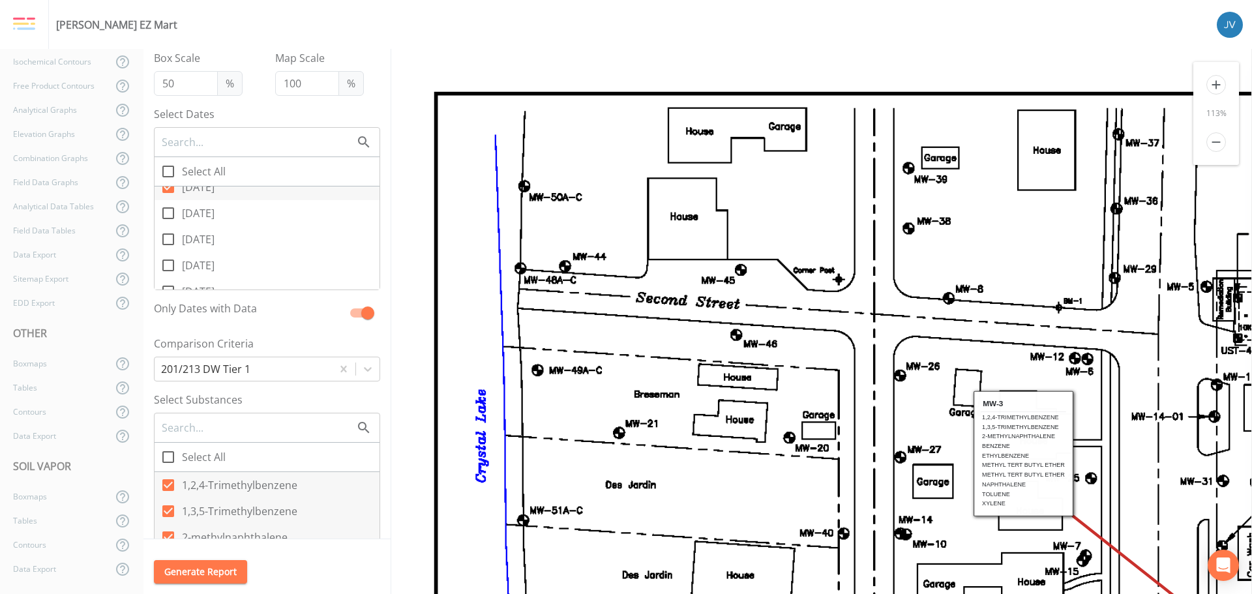
checkbox input "true"
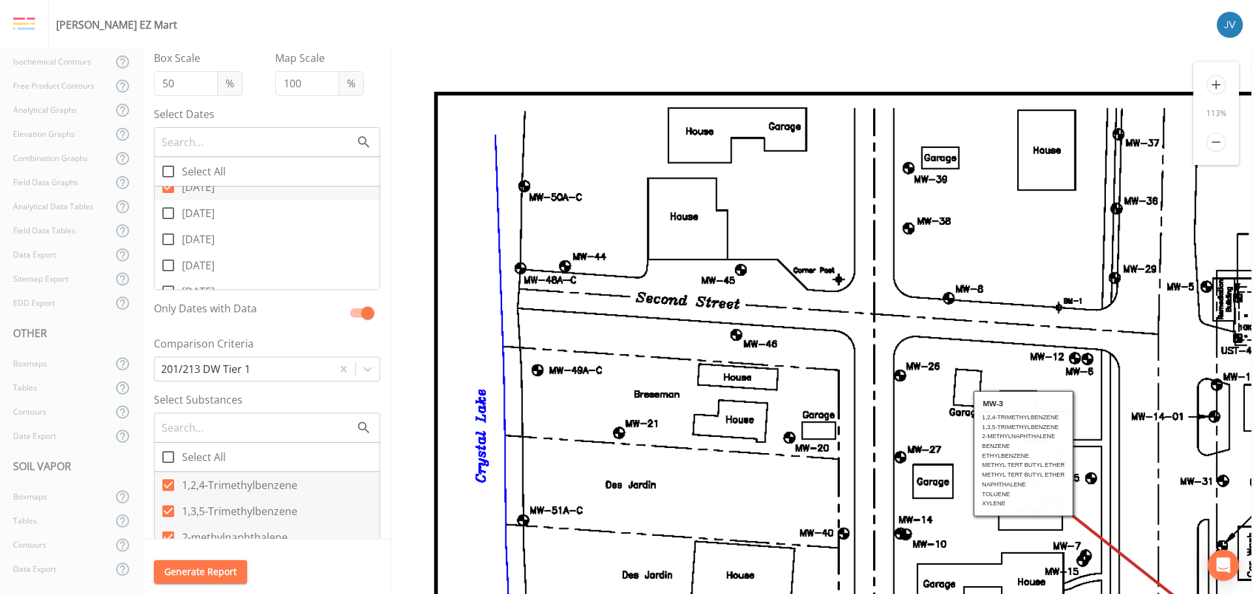
checkbox input "true"
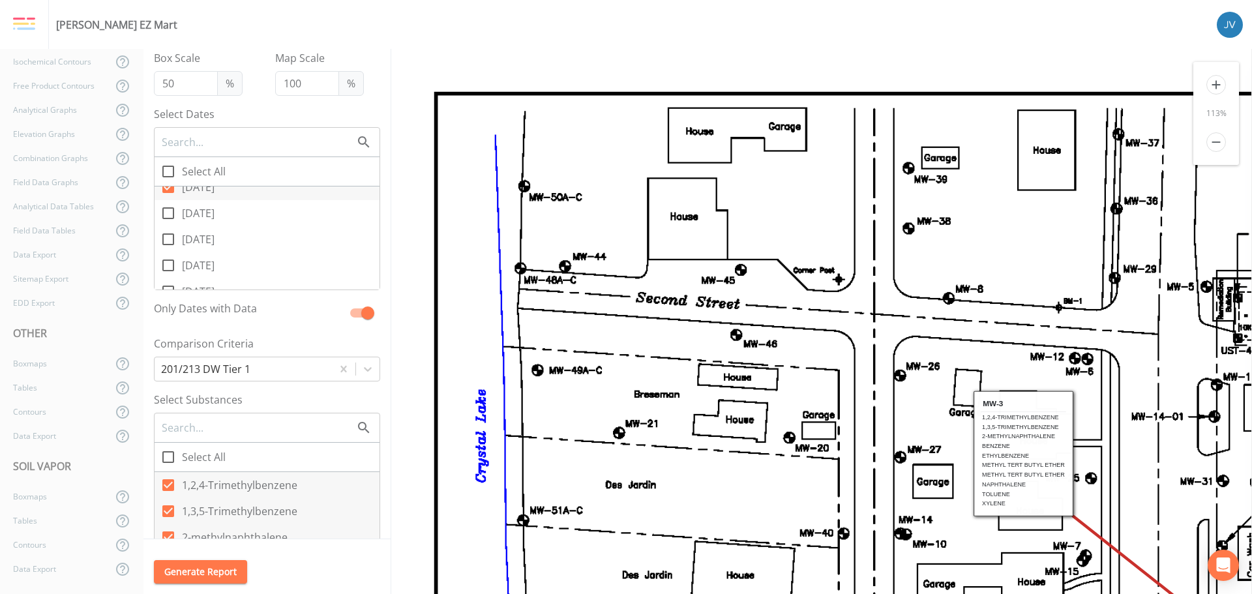
checkbox input "true"
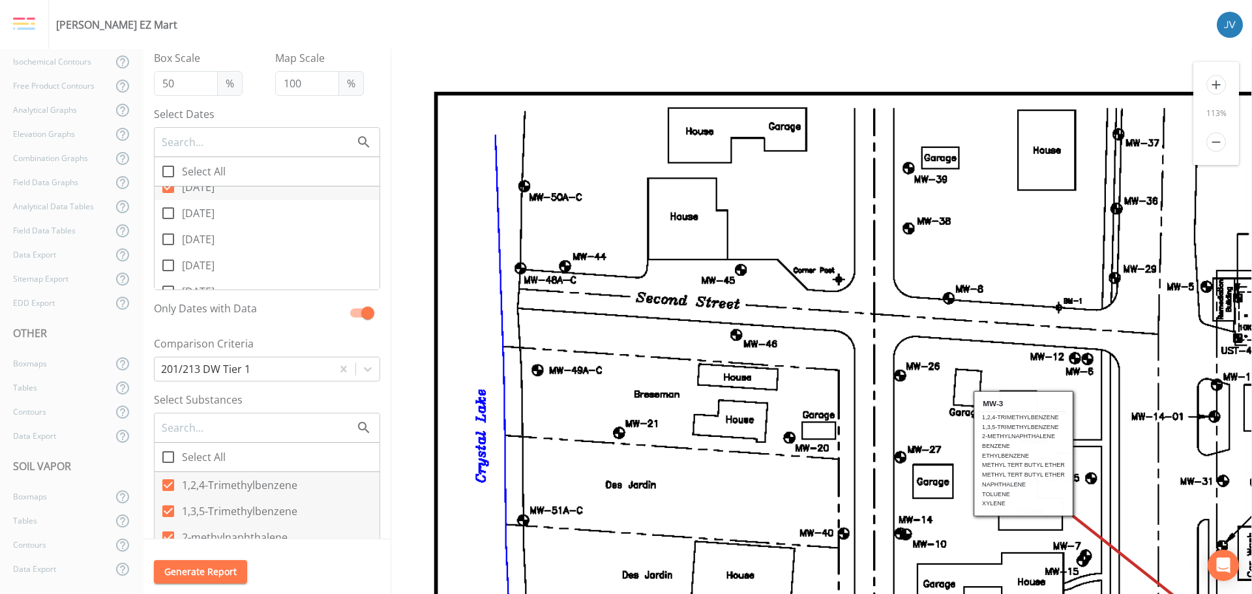
checkbox input "true"
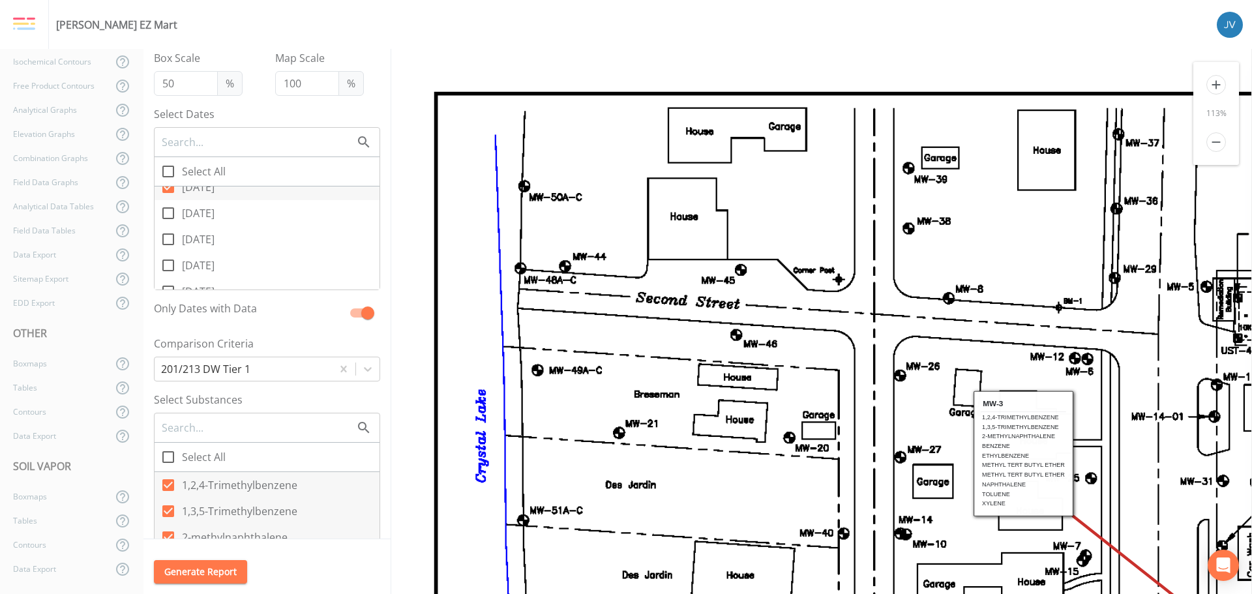
checkbox input "true"
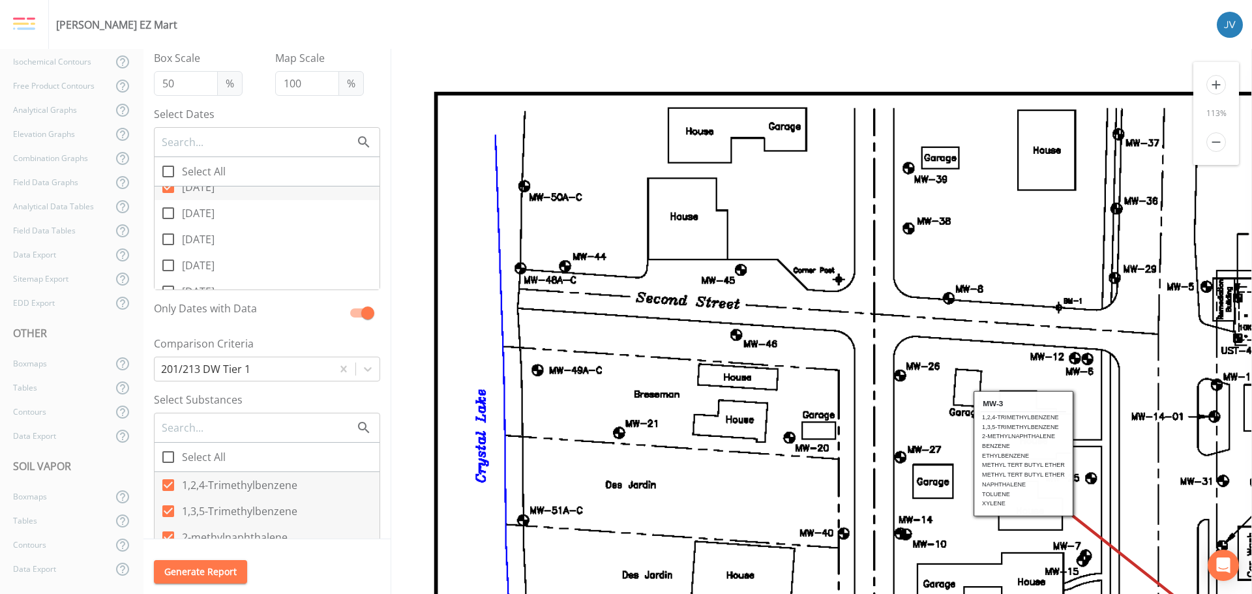
checkbox input "true"
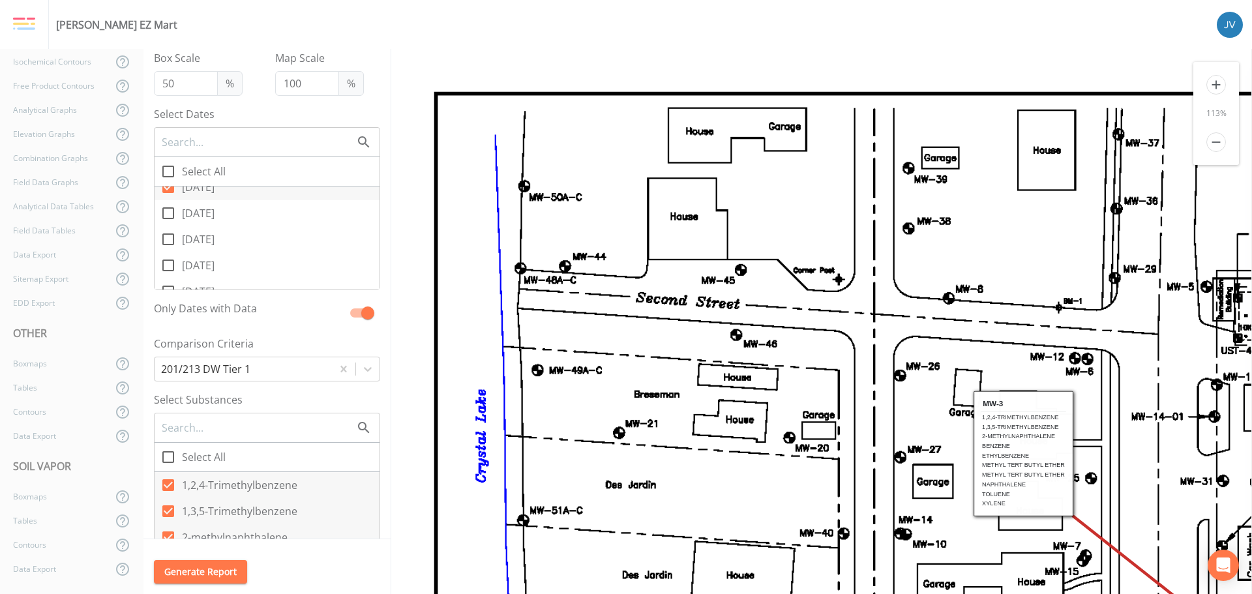
checkbox input "true"
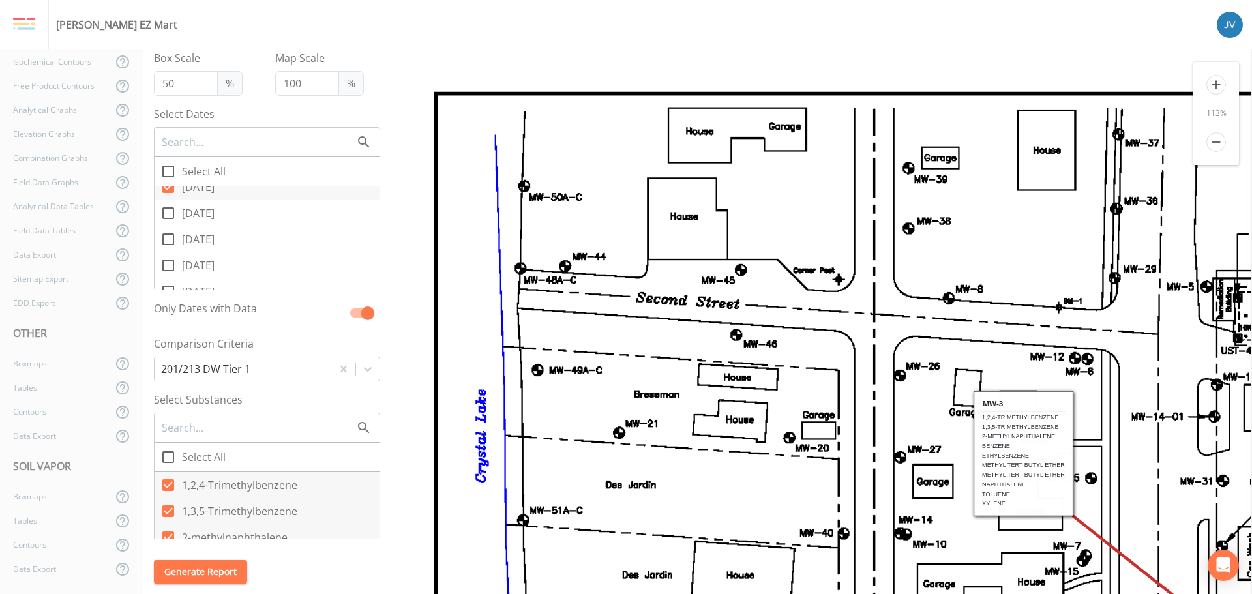
checkbox input "true"
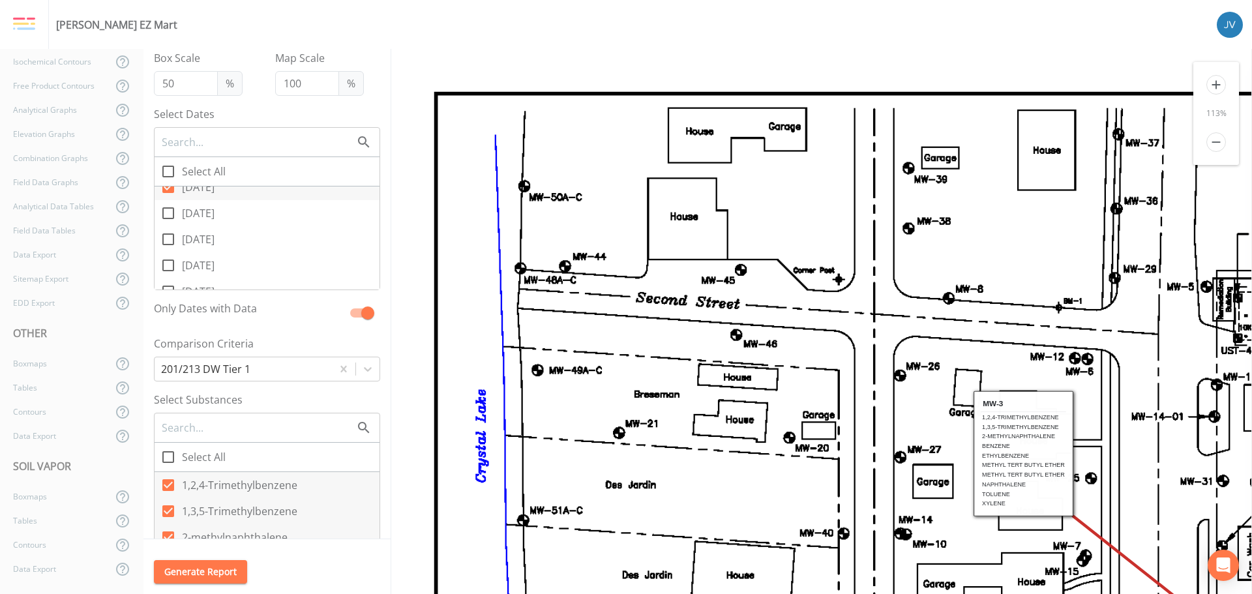
checkbox input "true"
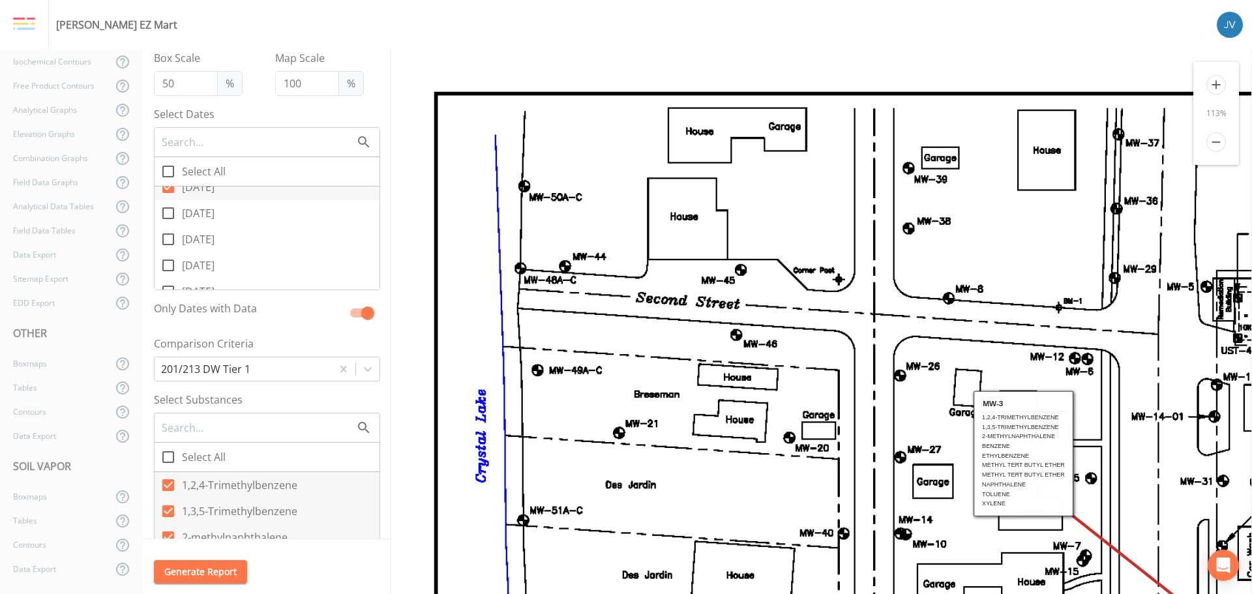
checkbox input "true"
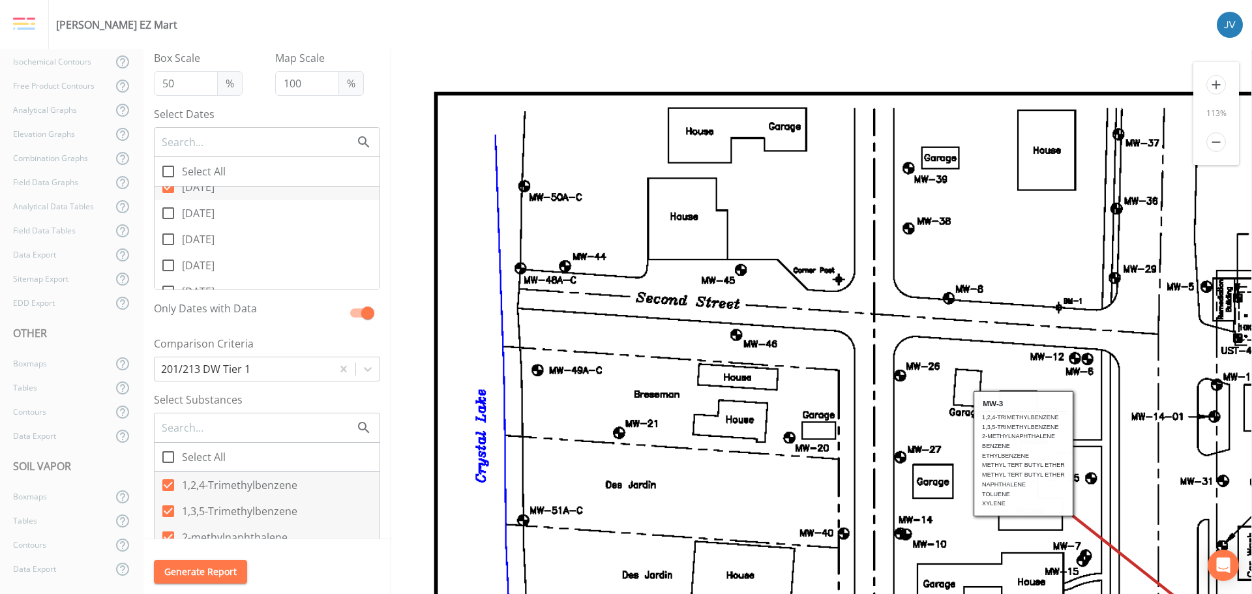
checkbox input "true"
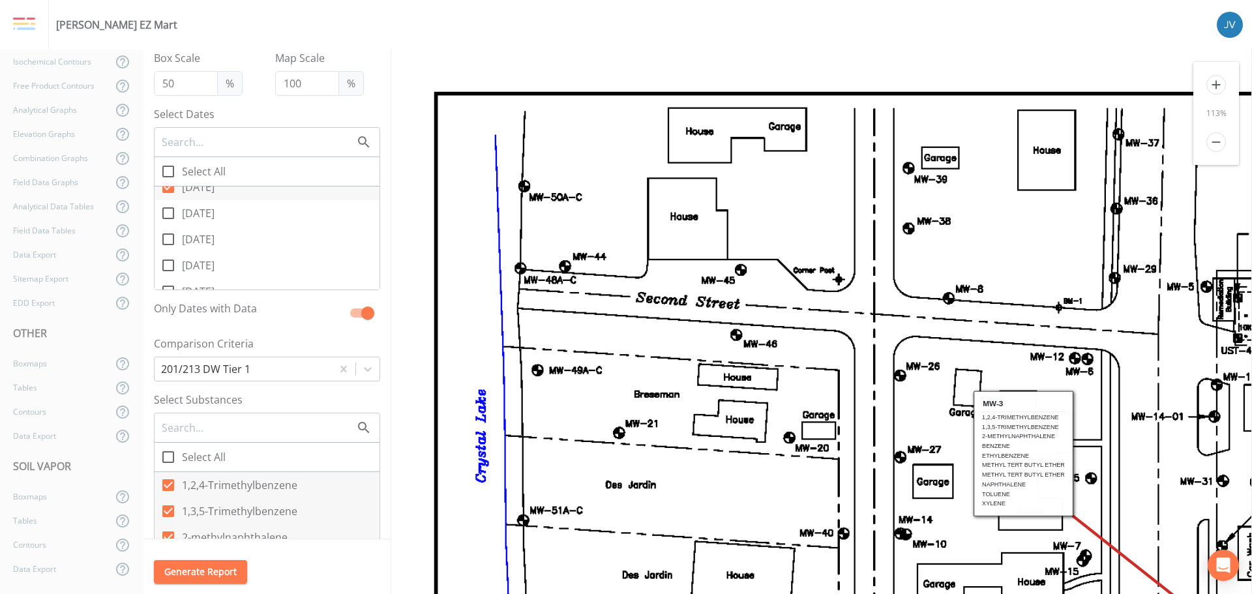
checkbox input "true"
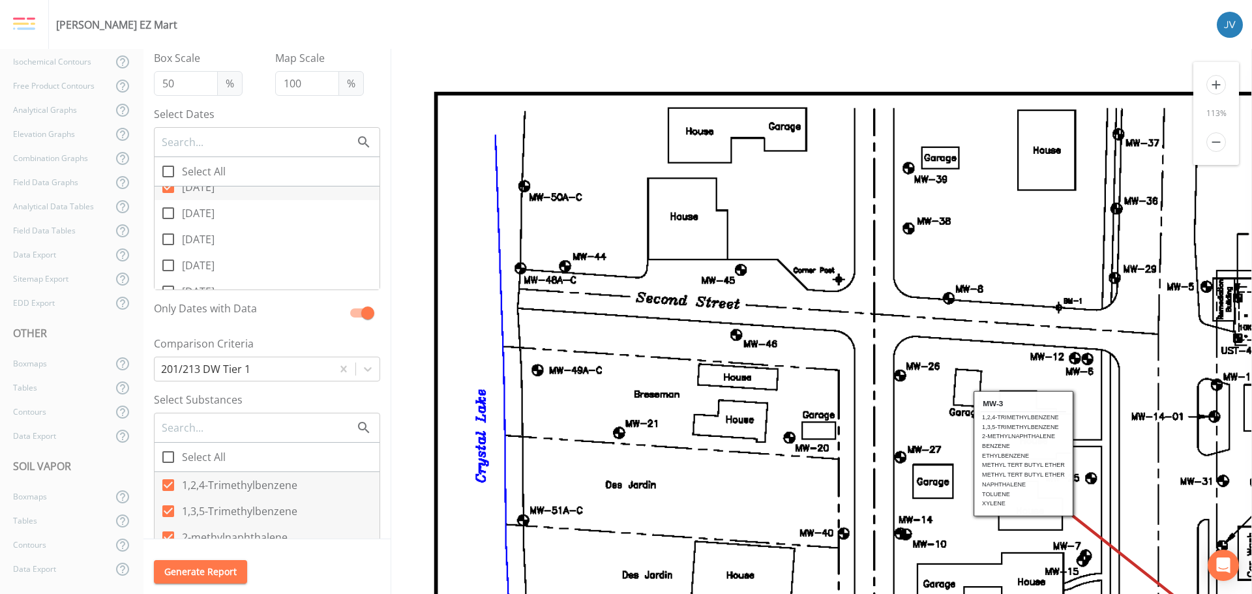
checkbox input "true"
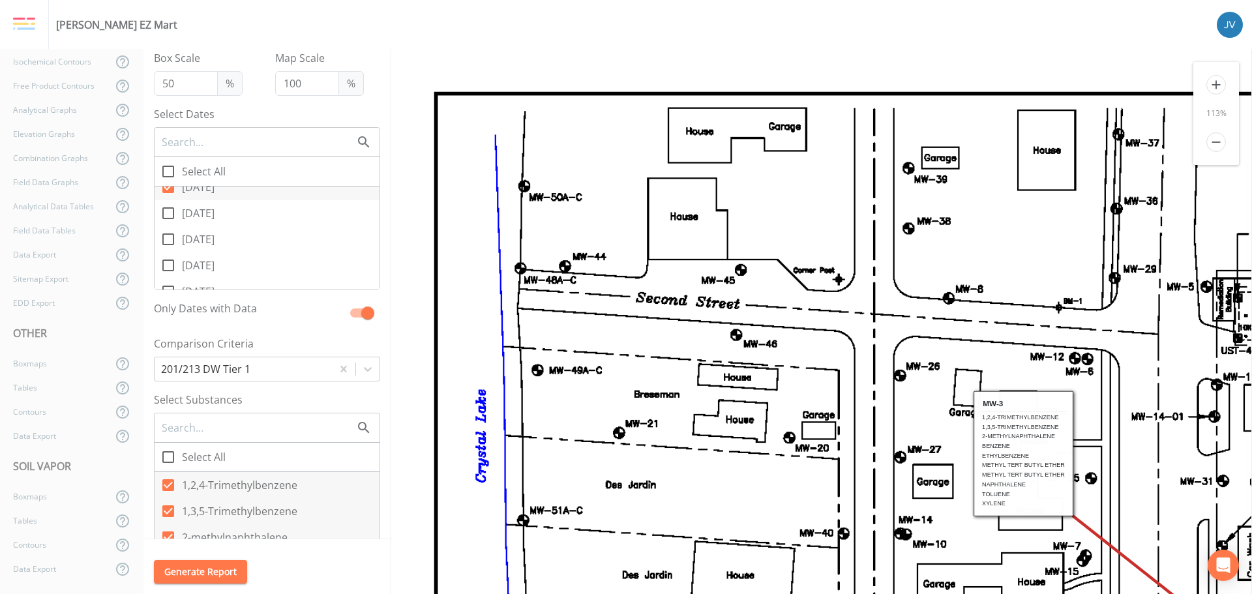
checkbox input "true"
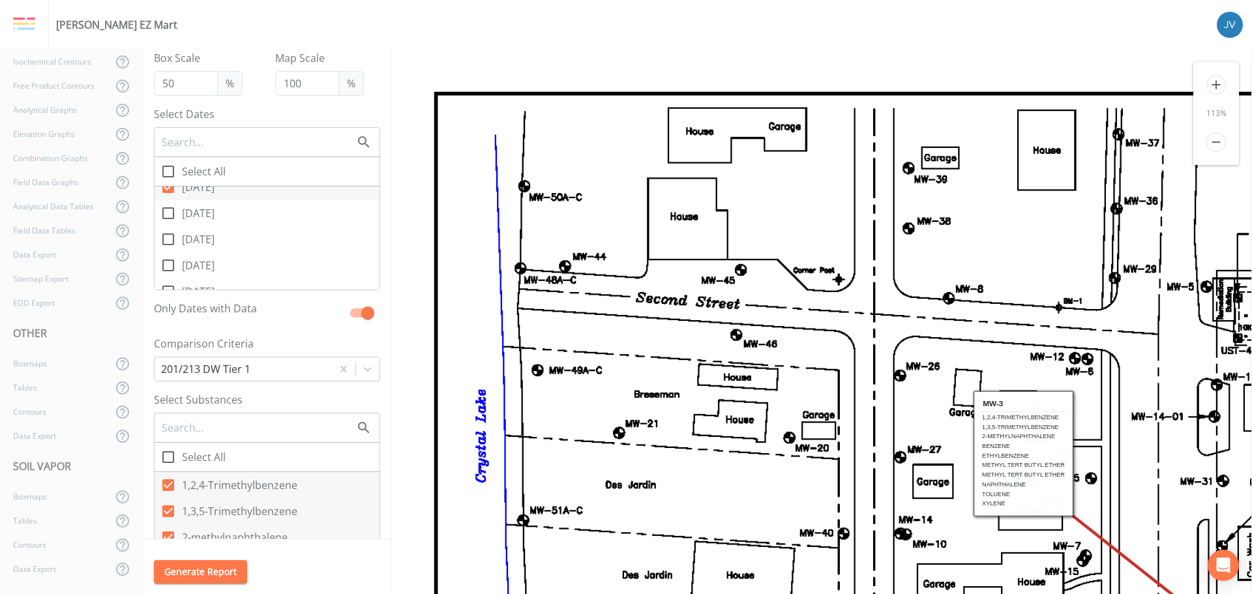
checkbox input "true"
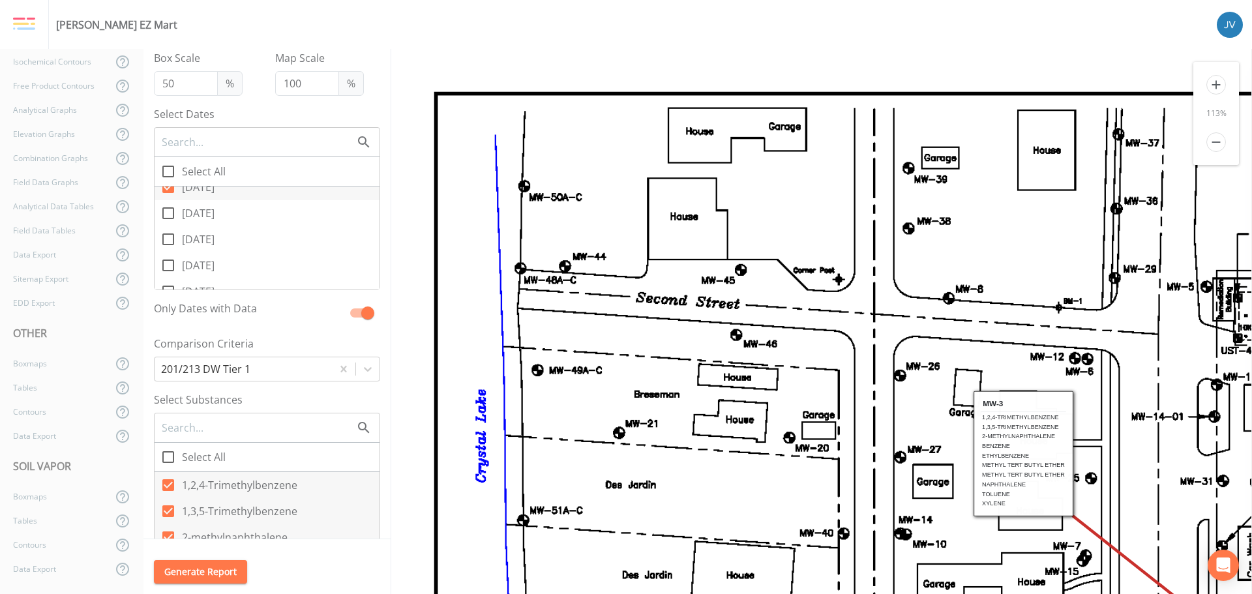
checkbox input "true"
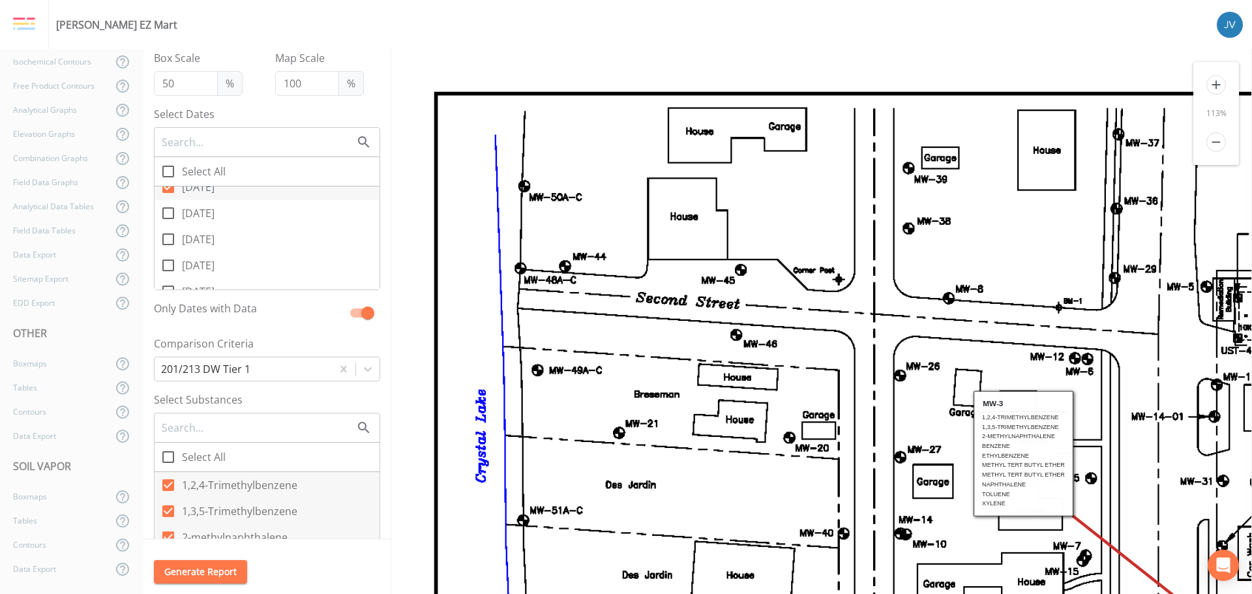
checkbox input "true"
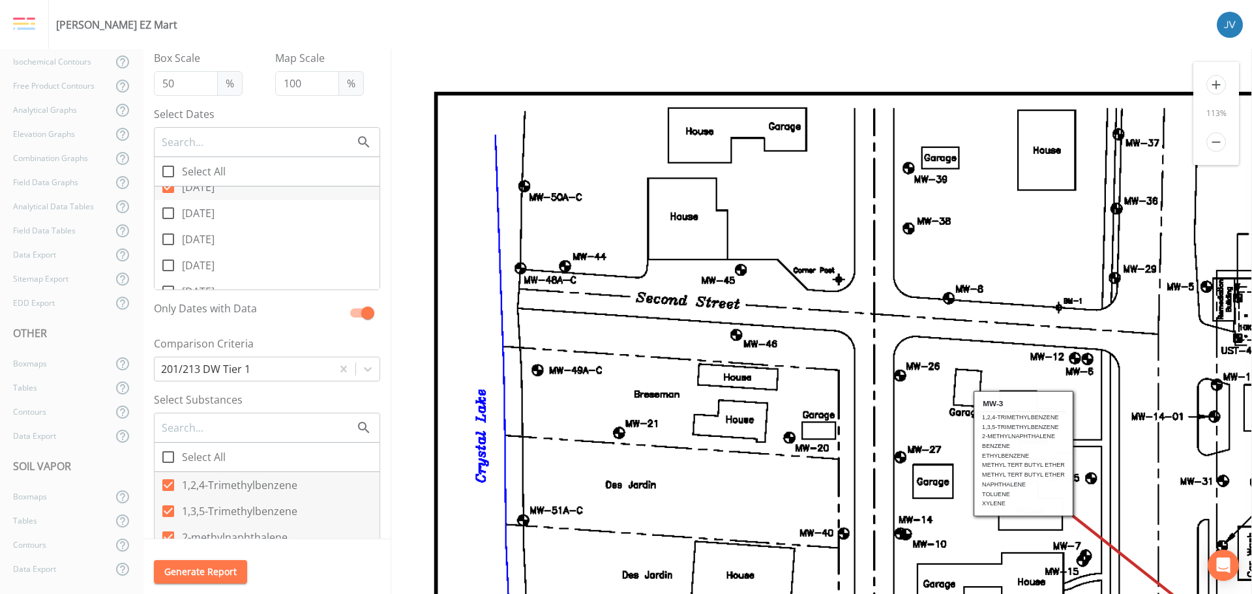
checkbox input "true"
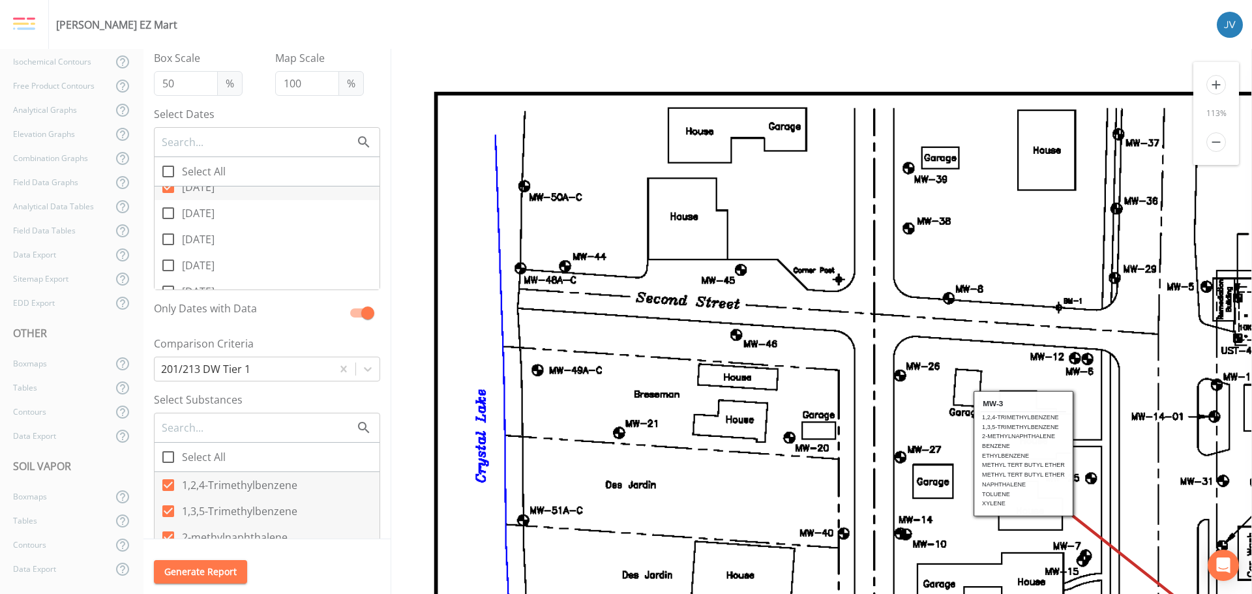
checkbox input "true"
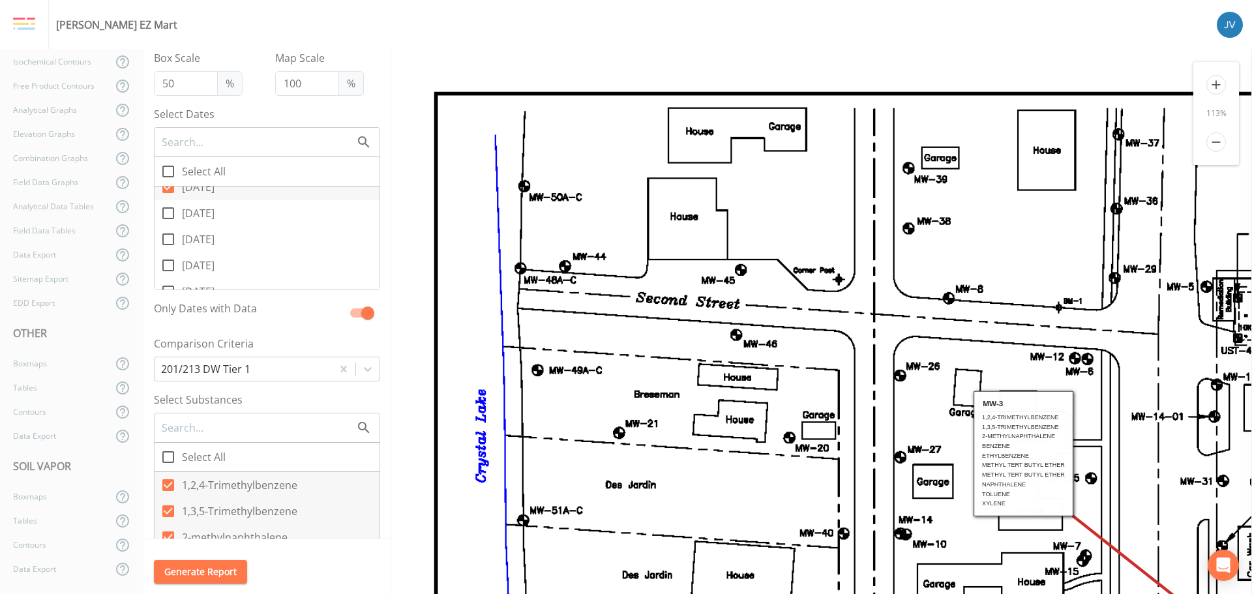
checkbox input "true"
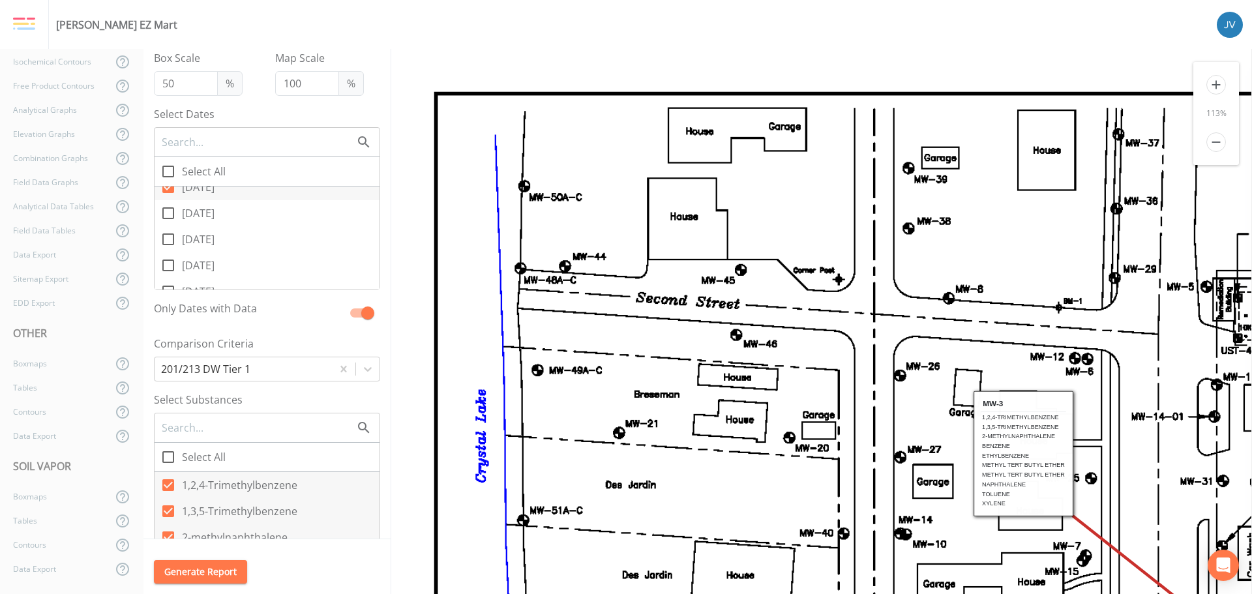
checkbox input "true"
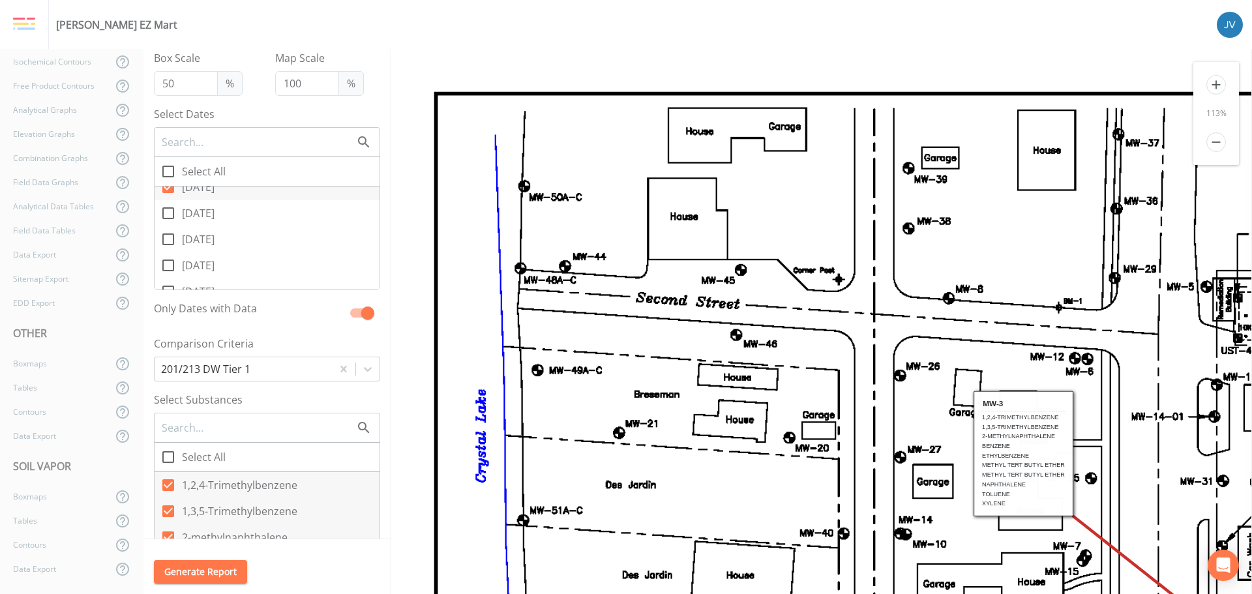
checkbox input "true"
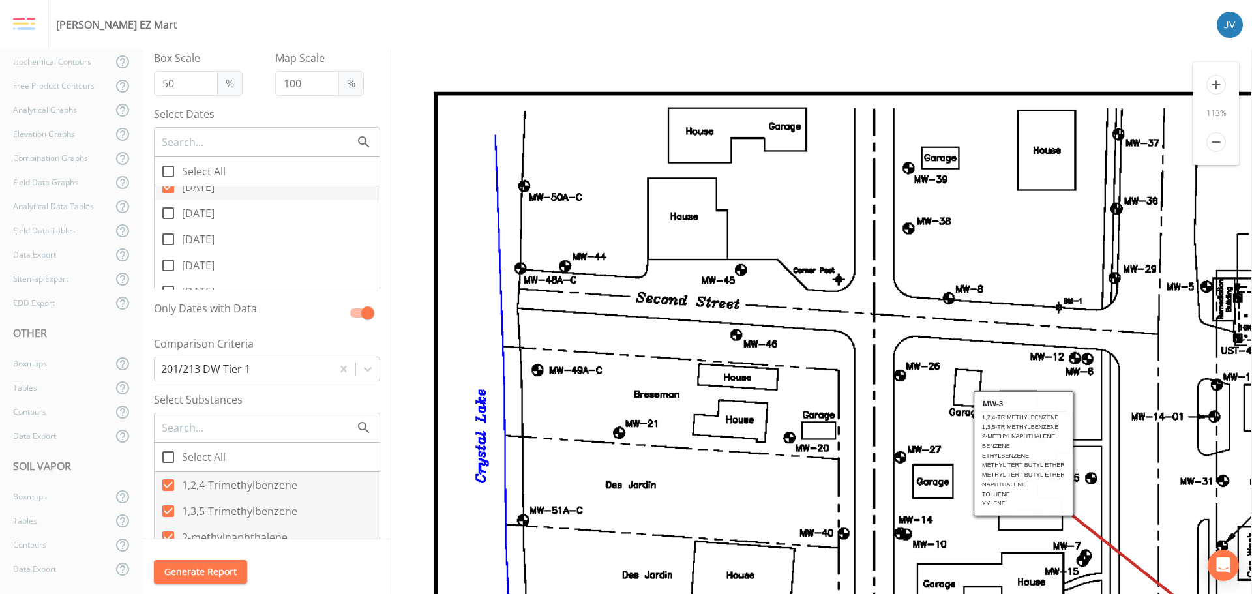
checkbox input "true"
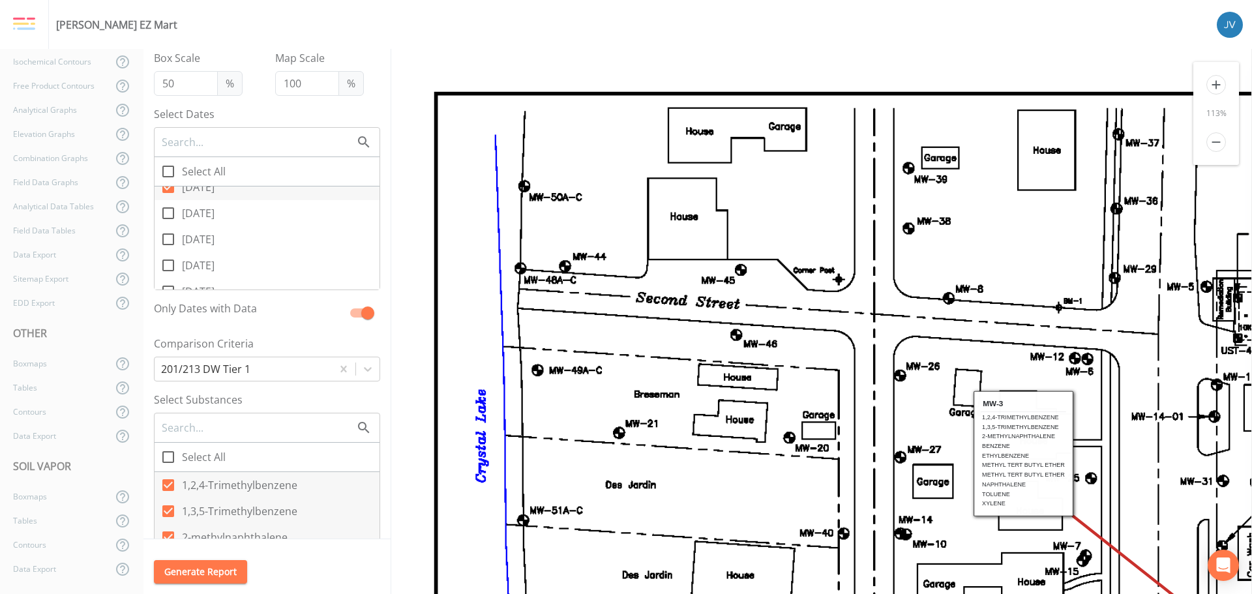
checkbox input "true"
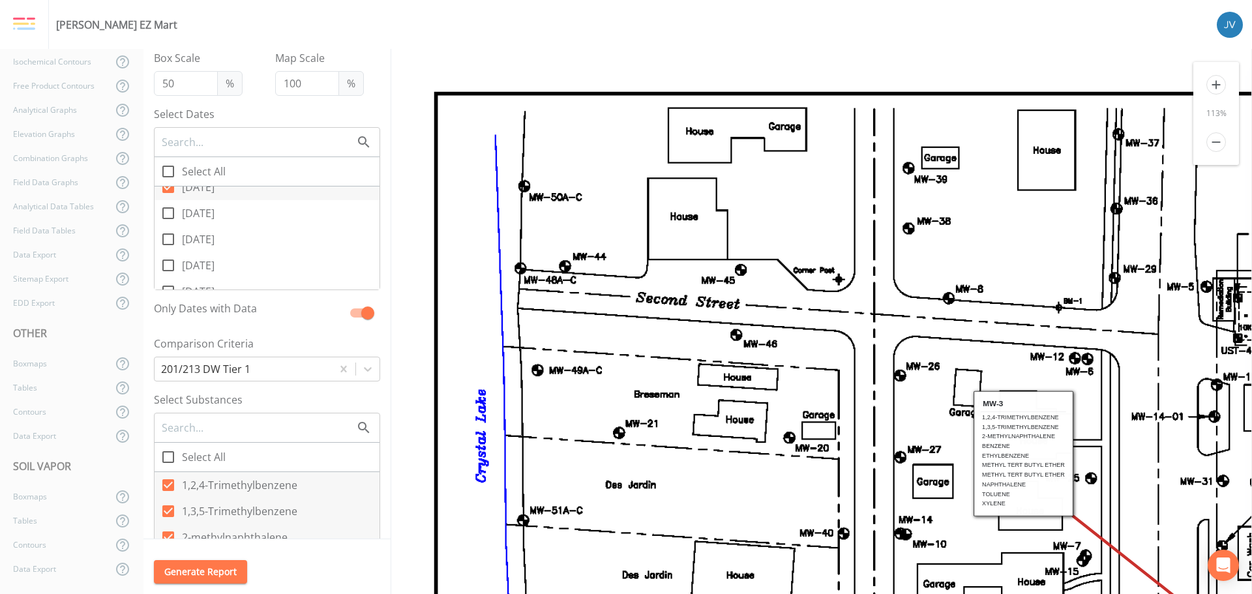
checkbox input "true"
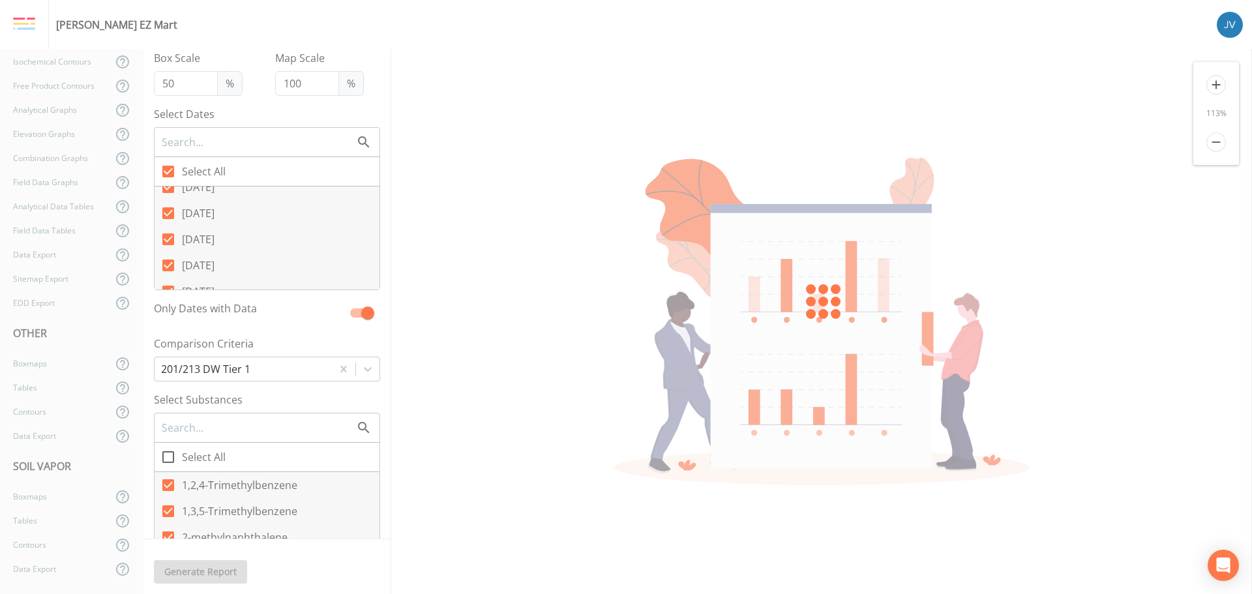
click at [168, 190] on icon at bounding box center [168, 187] width 12 height 12
click at [168, 187] on input "[DATE]" at bounding box center [161, 179] width 13 height 13
checkbox input "false"
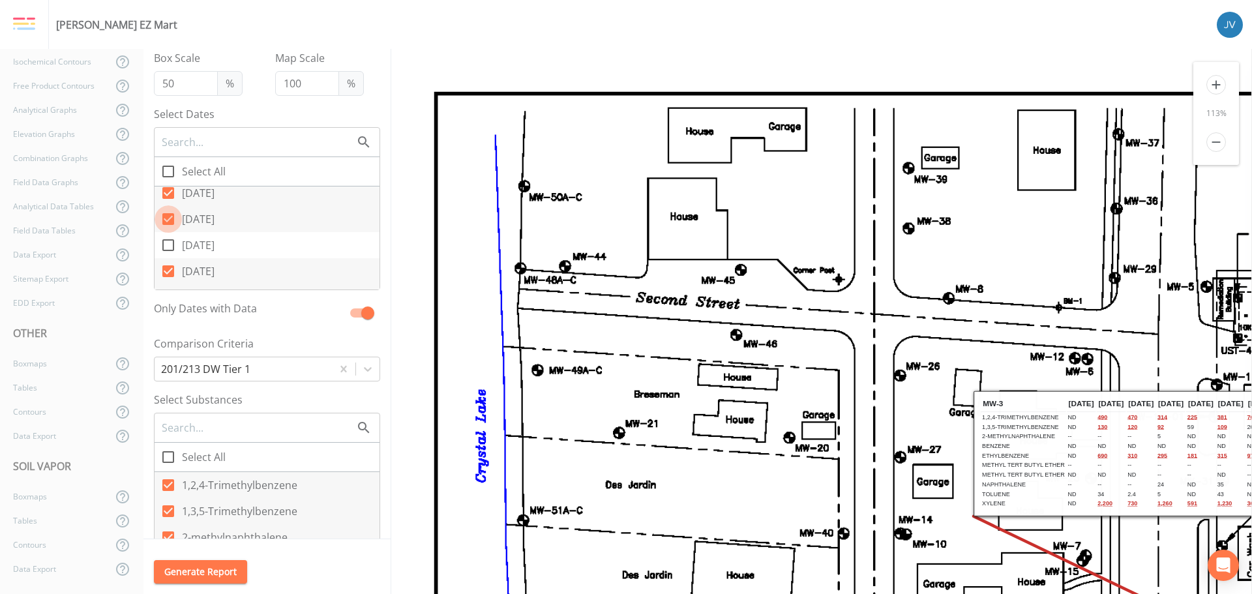
drag, startPoint x: 170, startPoint y: 219, endPoint x: 172, endPoint y: 209, distance: 10.0
click at [169, 219] on icon at bounding box center [168, 219] width 16 height 16
click at [168, 218] on input "[DATE]" at bounding box center [161, 211] width 13 height 13
checkbox input "false"
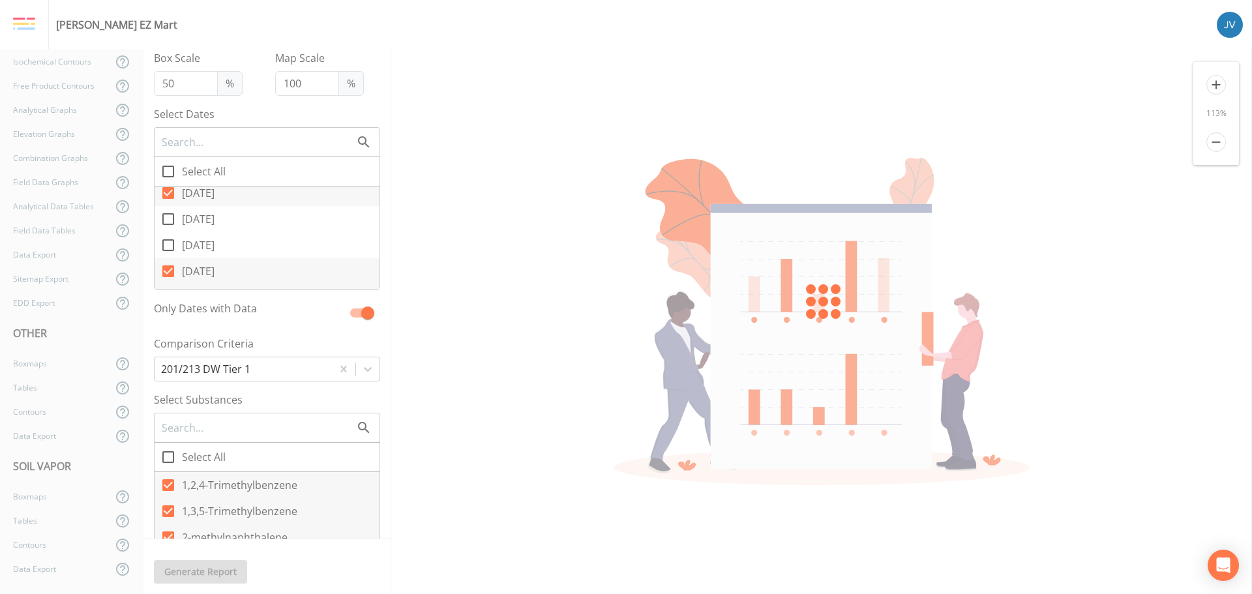
click at [169, 191] on icon at bounding box center [168, 193] width 12 height 12
click at [168, 191] on input "[DATE]" at bounding box center [161, 185] width 13 height 13
checkbox input "false"
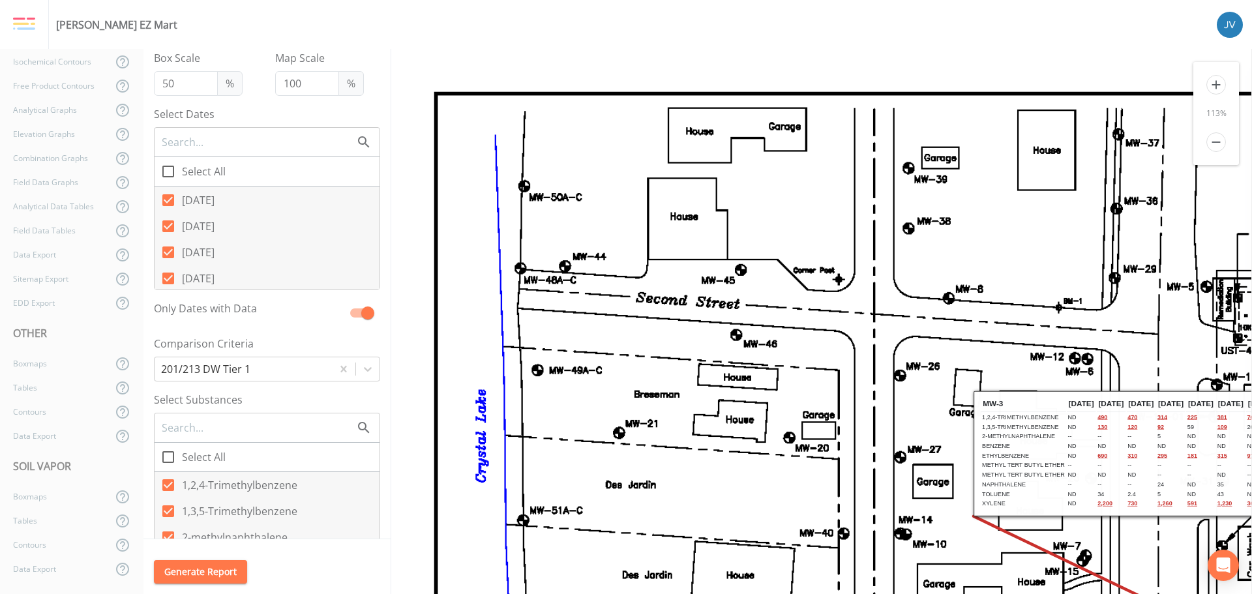
click at [170, 277] on icon at bounding box center [168, 279] width 12 height 12
click at [168, 277] on input "[DATE]" at bounding box center [161, 271] width 13 height 13
checkbox input "false"
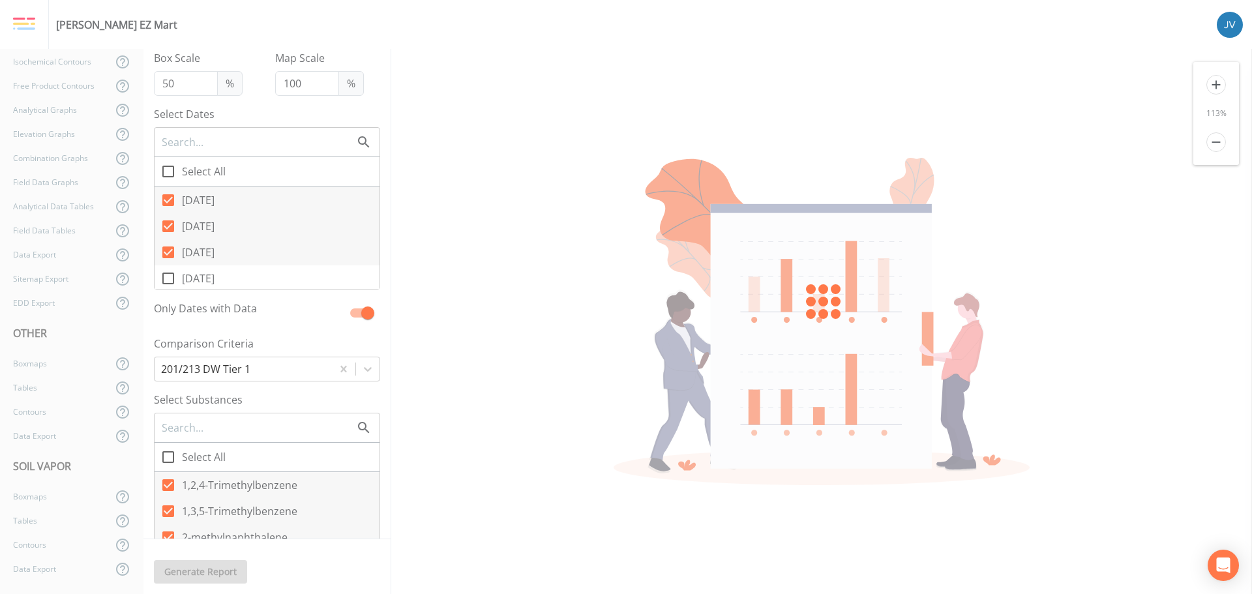
drag, startPoint x: 169, startPoint y: 248, endPoint x: 170, endPoint y: 240, distance: 7.9
click at [168, 247] on icon at bounding box center [168, 253] width 12 height 12
click at [168, 247] on input "[DATE]" at bounding box center [161, 245] width 13 height 13
checkbox input "false"
click at [168, 222] on icon at bounding box center [168, 226] width 12 height 12
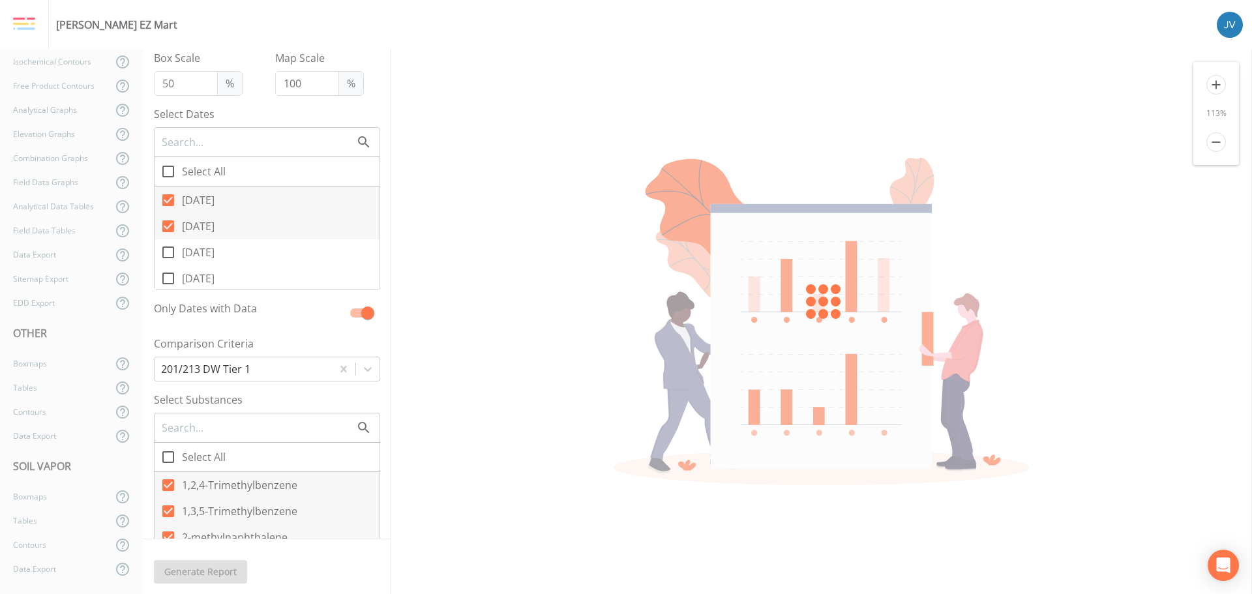
click at [168, 222] on input "[DATE]" at bounding box center [161, 219] width 13 height 13
click at [169, 201] on icon at bounding box center [168, 200] width 16 height 16
click at [168, 200] on input "[DATE]" at bounding box center [161, 193] width 13 height 13
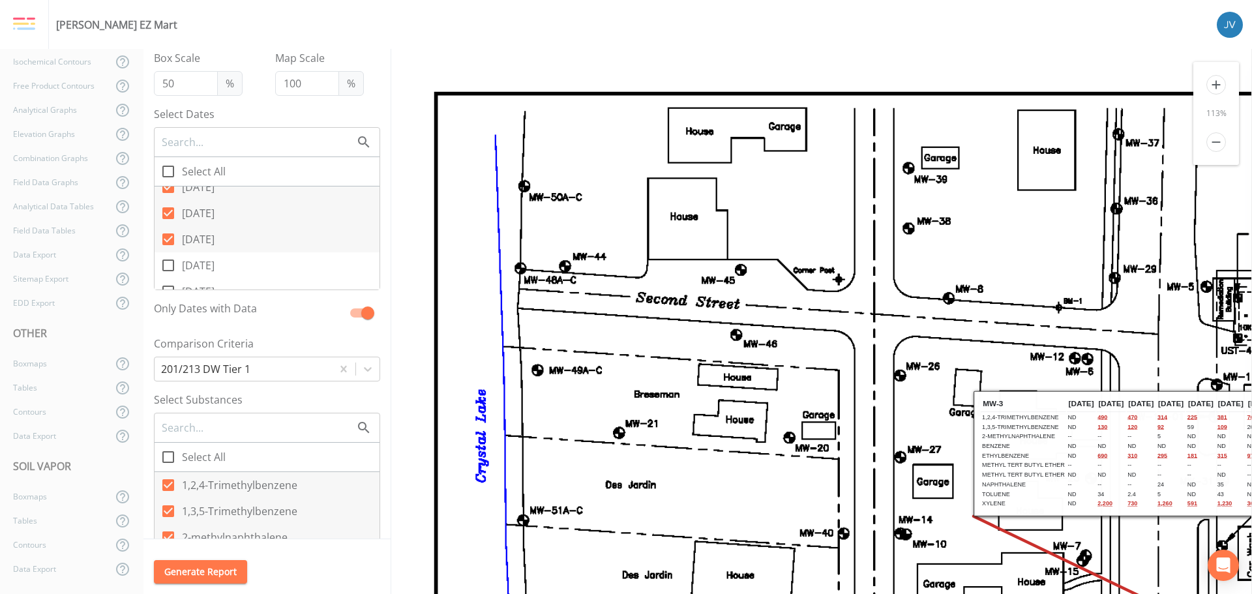
click at [166, 233] on input "[DATE]" at bounding box center [161, 232] width 13 height 13
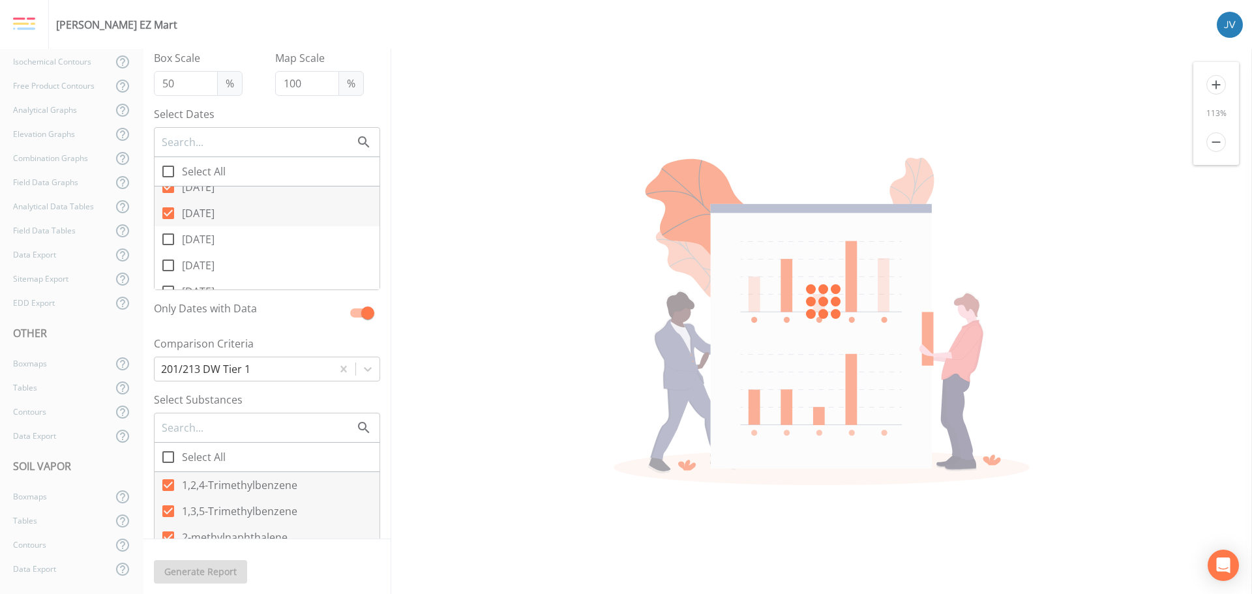
click at [163, 207] on input "[DATE]" at bounding box center [161, 206] width 13 height 13
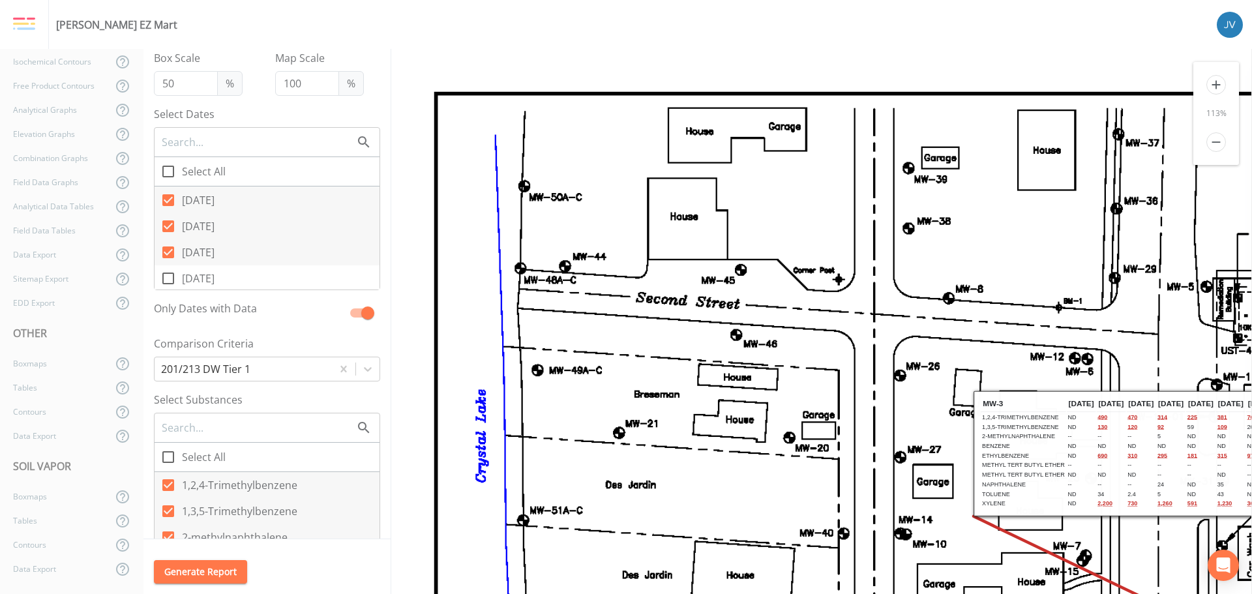
click at [174, 251] on icon at bounding box center [168, 253] width 12 height 12
click at [168, 251] on input "[DATE]" at bounding box center [161, 245] width 13 height 13
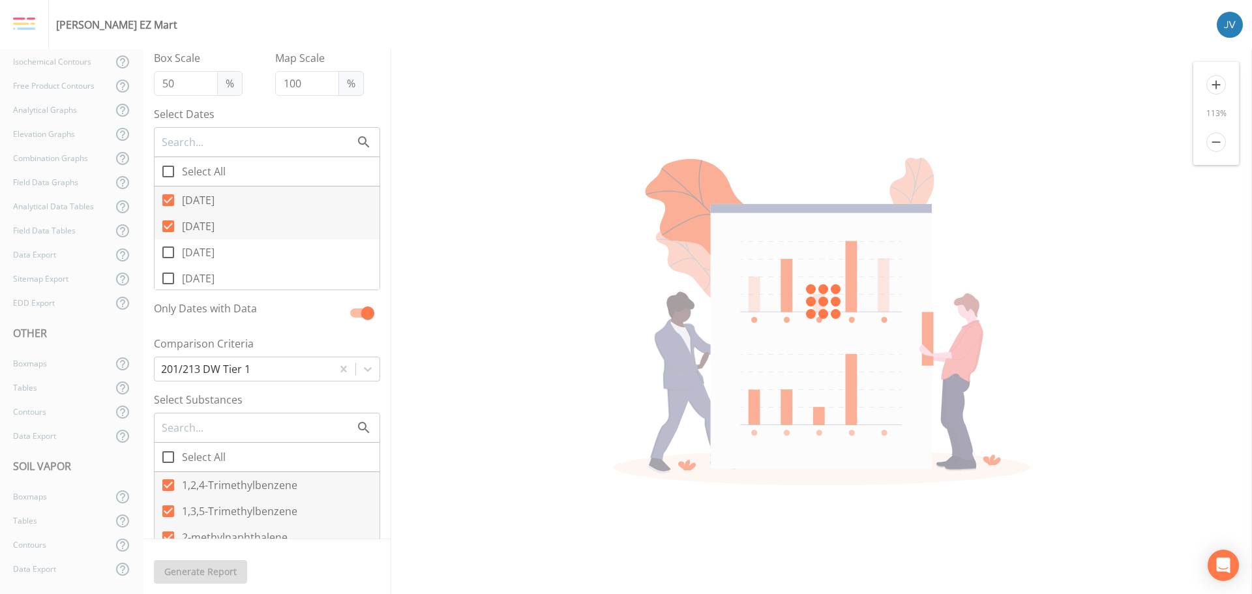
click at [170, 224] on icon at bounding box center [168, 226] width 12 height 12
click at [168, 224] on input "[DATE]" at bounding box center [161, 219] width 13 height 13
click at [167, 200] on icon at bounding box center [168, 200] width 12 height 12
click at [167, 200] on input "[DATE]" at bounding box center [161, 193] width 13 height 13
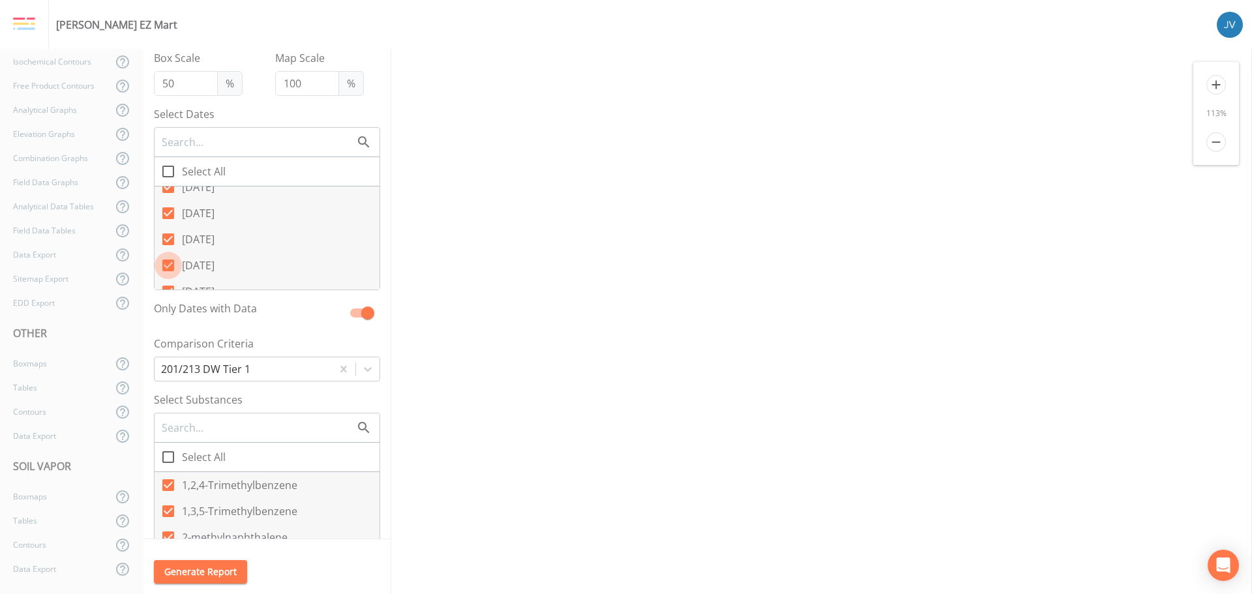
click at [172, 265] on icon at bounding box center [168, 266] width 12 height 12
click at [168, 265] on input "[DATE]" at bounding box center [161, 258] width 13 height 13
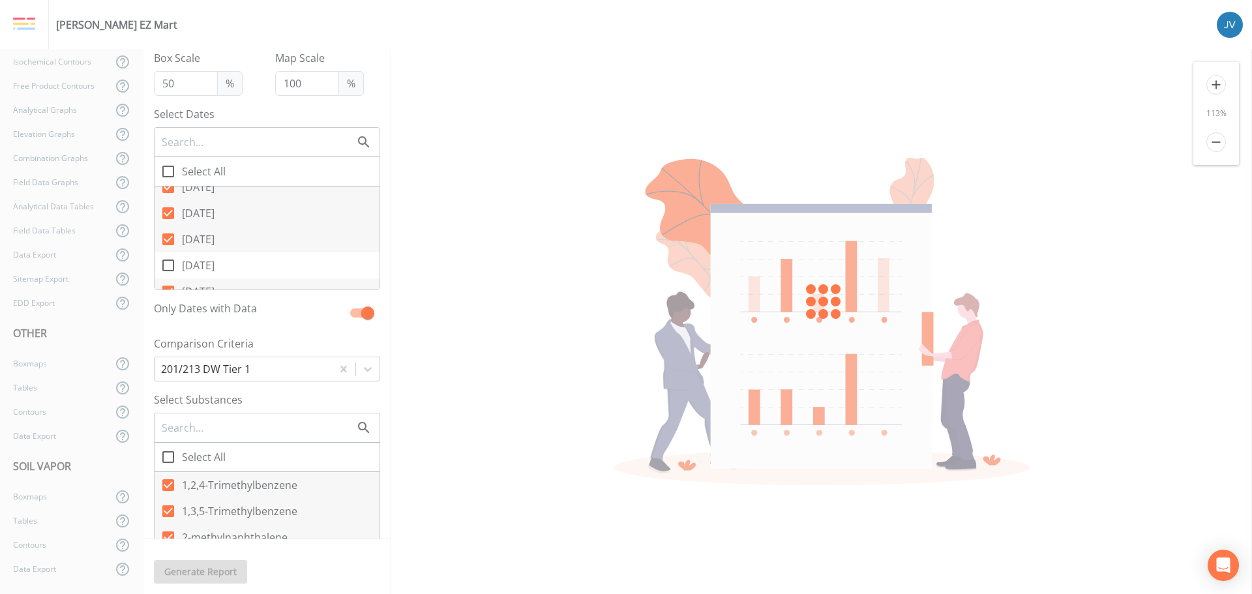
click at [168, 235] on icon at bounding box center [168, 239] width 12 height 12
click at [168, 235] on input "[DATE]" at bounding box center [161, 232] width 13 height 13
click at [164, 211] on input "[DATE]" at bounding box center [161, 206] width 13 height 13
click at [166, 188] on icon at bounding box center [168, 187] width 16 height 16
click at [166, 187] on input "[DATE]" at bounding box center [161, 179] width 13 height 13
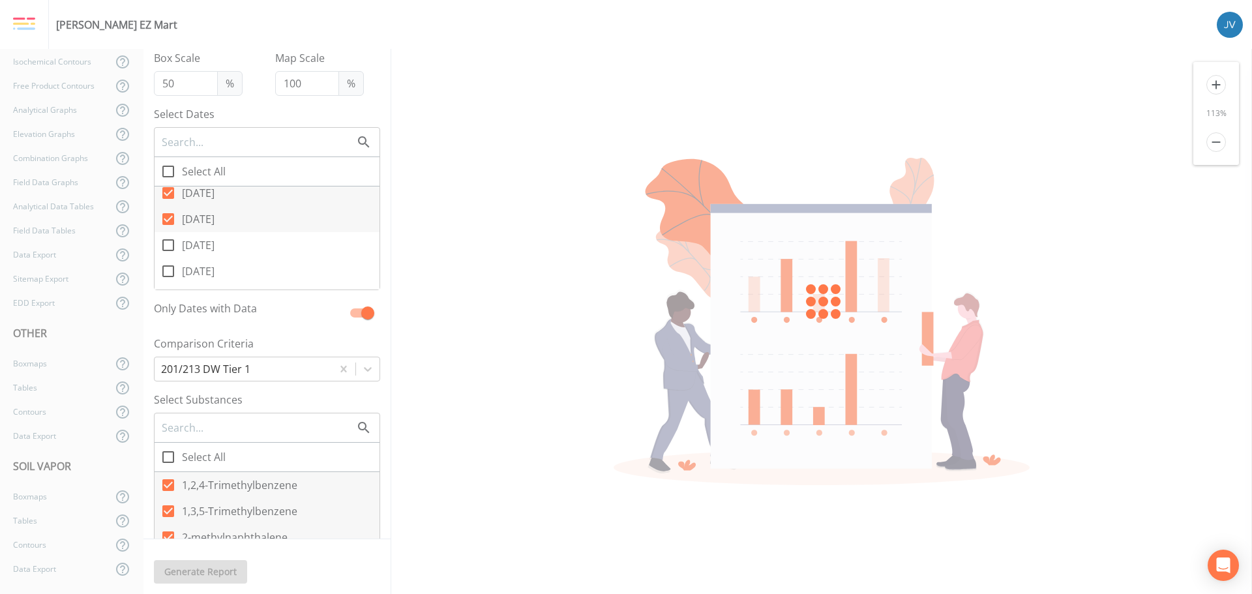
drag, startPoint x: 168, startPoint y: 217, endPoint x: 168, endPoint y: 205, distance: 11.7
click at [167, 216] on span at bounding box center [168, 218] width 27 height 27
click at [167, 216] on input "[DATE]" at bounding box center [161, 211] width 13 height 13
click at [166, 191] on span at bounding box center [168, 192] width 27 height 27
click at [166, 191] on input "[DATE]" at bounding box center [161, 185] width 13 height 13
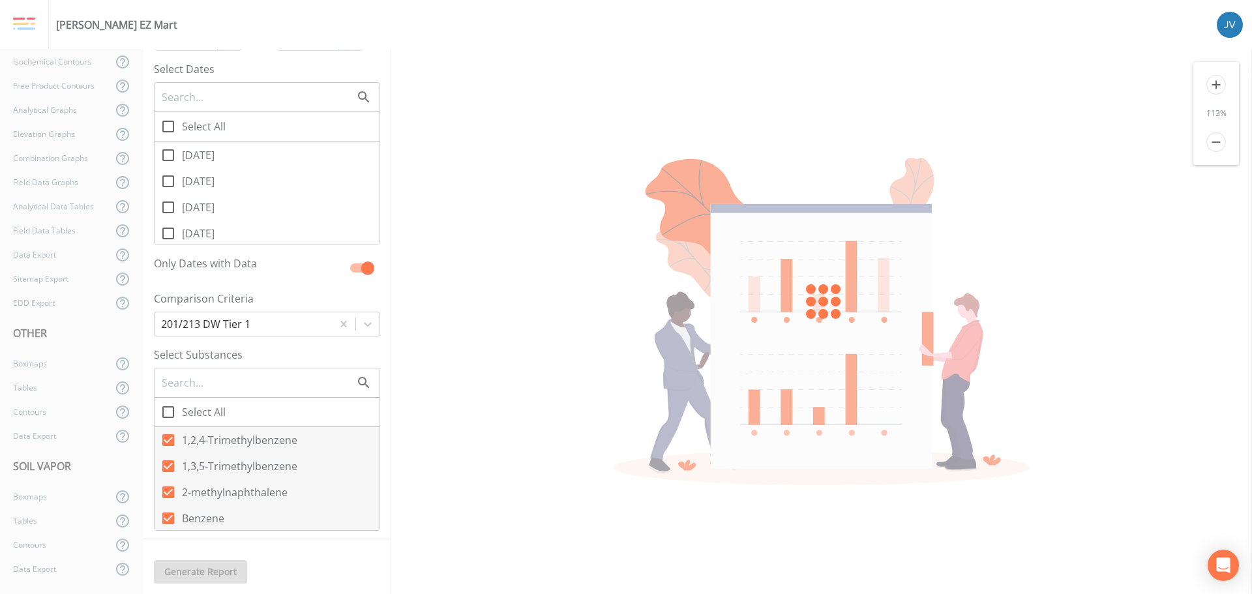
scroll to position [130, 0]
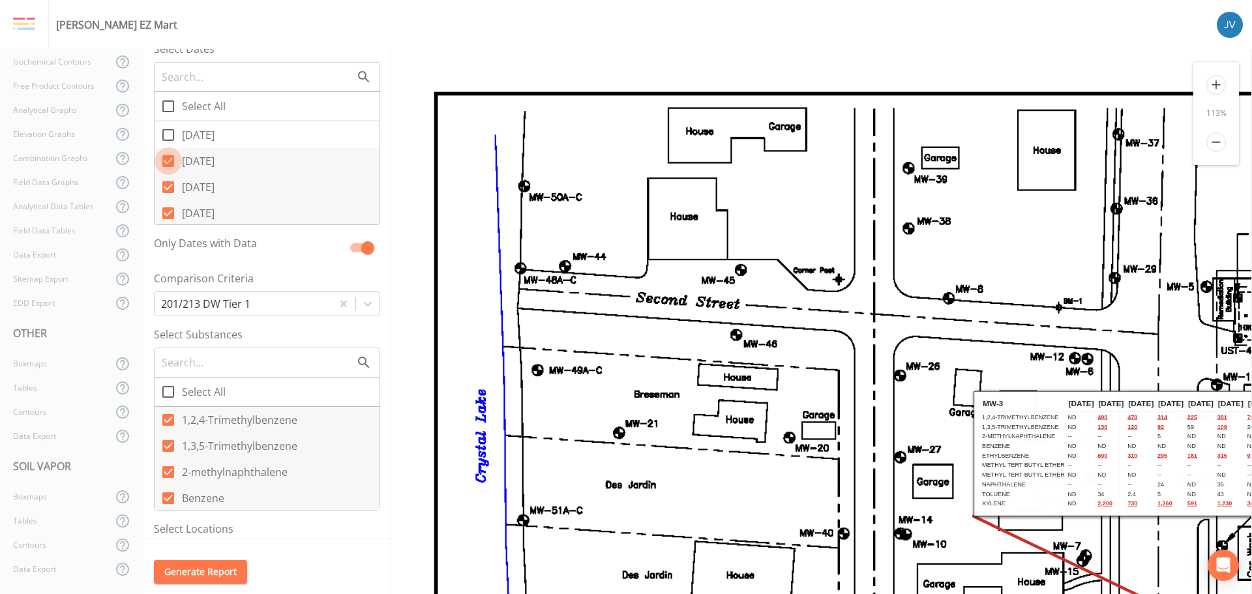
drag, startPoint x: 167, startPoint y: 162, endPoint x: 166, endPoint y: 176, distance: 14.4
click at [166, 163] on icon at bounding box center [168, 161] width 16 height 16
click at [166, 160] on input "[DATE]" at bounding box center [161, 153] width 13 height 13
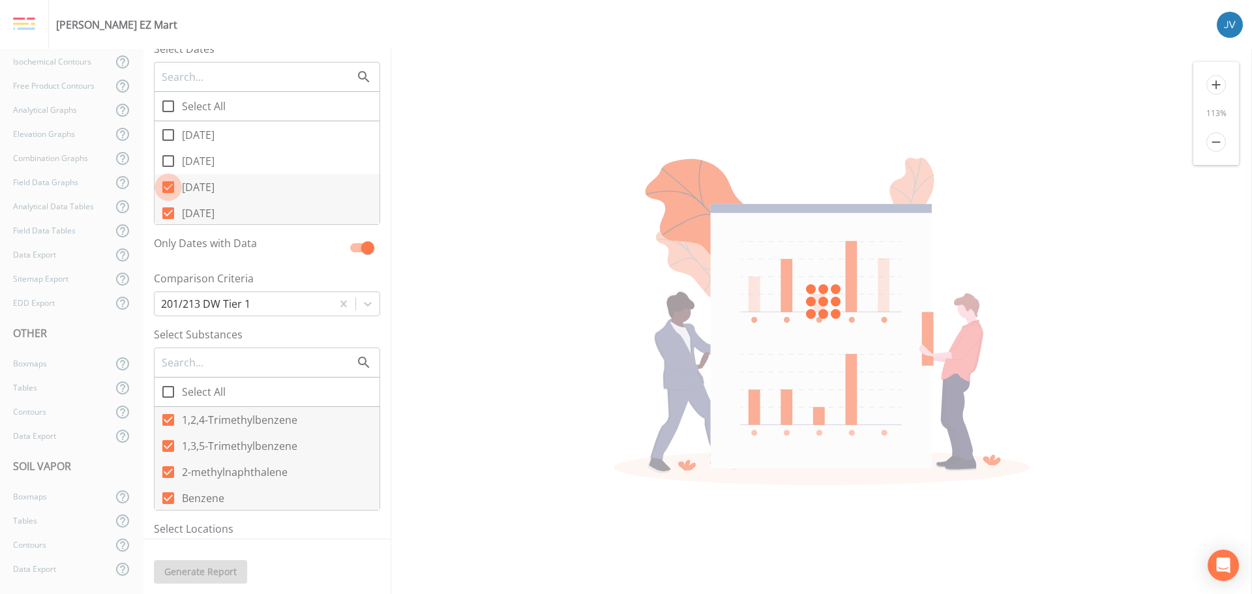
click at [166, 185] on input "[DATE]" at bounding box center [161, 179] width 13 height 13
click at [169, 210] on icon at bounding box center [168, 213] width 12 height 12
click at [168, 210] on input "[DATE]" at bounding box center [161, 206] width 13 height 13
click at [168, 175] on icon at bounding box center [168, 174] width 16 height 16
click at [168, 173] on input "[DATE]" at bounding box center [161, 166] width 13 height 13
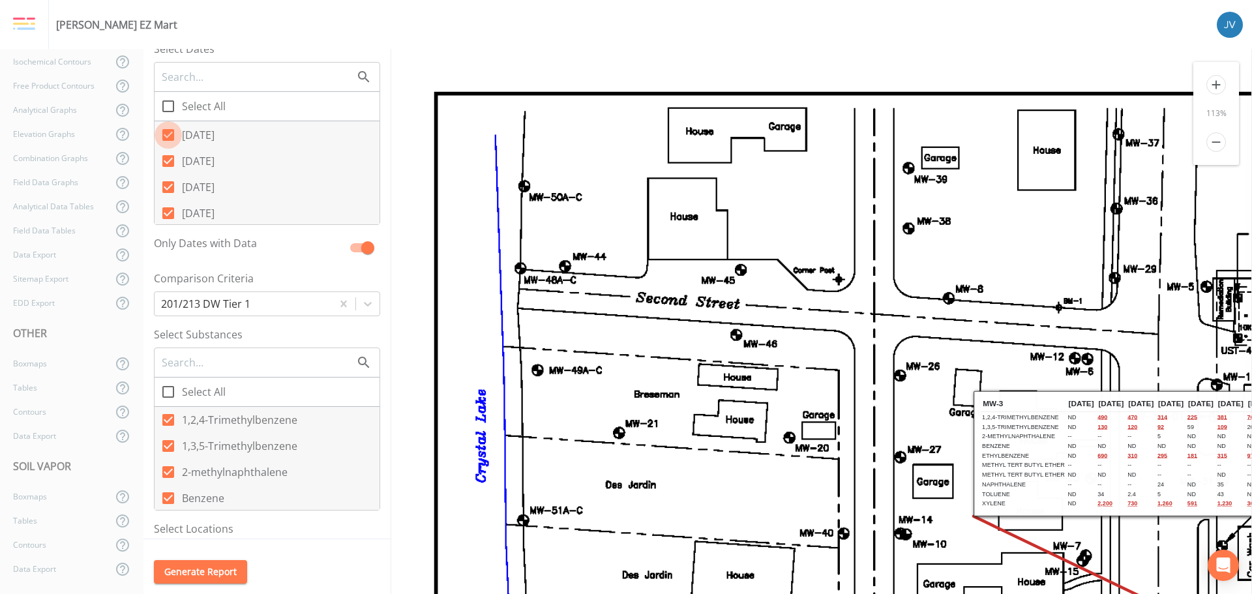
click at [170, 132] on icon at bounding box center [168, 135] width 12 height 12
click at [168, 132] on input "[DATE]" at bounding box center [161, 127] width 13 height 13
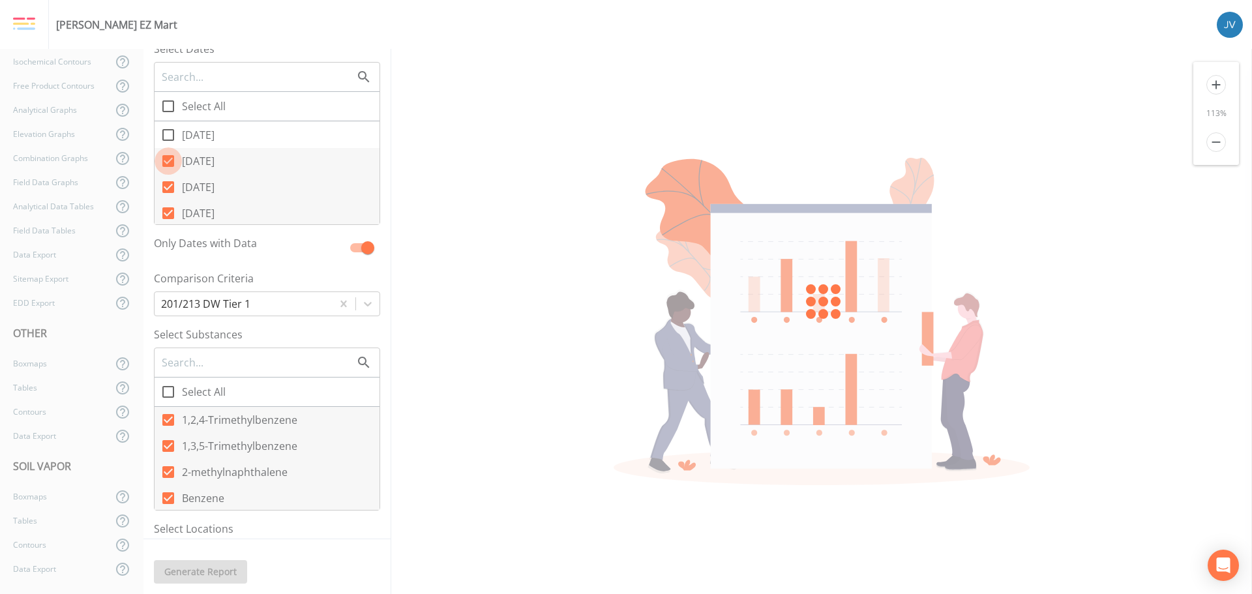
click at [168, 160] on icon at bounding box center [168, 161] width 12 height 12
click at [168, 160] on input "[DATE]" at bounding box center [161, 153] width 13 height 13
click at [168, 187] on icon at bounding box center [168, 187] width 12 height 12
click at [168, 187] on input "[DATE]" at bounding box center [161, 179] width 13 height 13
click at [170, 215] on icon at bounding box center [168, 213] width 12 height 12
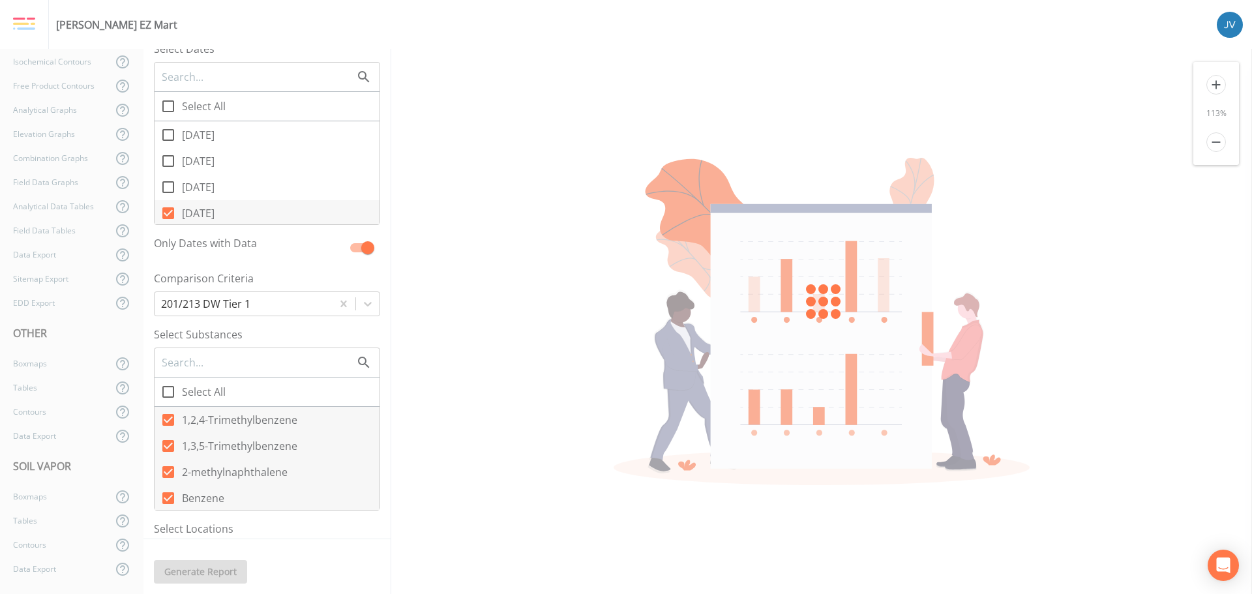
click at [168, 213] on input "[DATE]" at bounding box center [161, 206] width 13 height 13
click at [172, 173] on icon at bounding box center [168, 174] width 12 height 12
click at [168, 173] on input "[DATE]" at bounding box center [161, 166] width 13 height 13
click at [169, 210] on icon at bounding box center [168, 213] width 12 height 12
click at [168, 210] on input "[DATE]" at bounding box center [161, 206] width 13 height 13
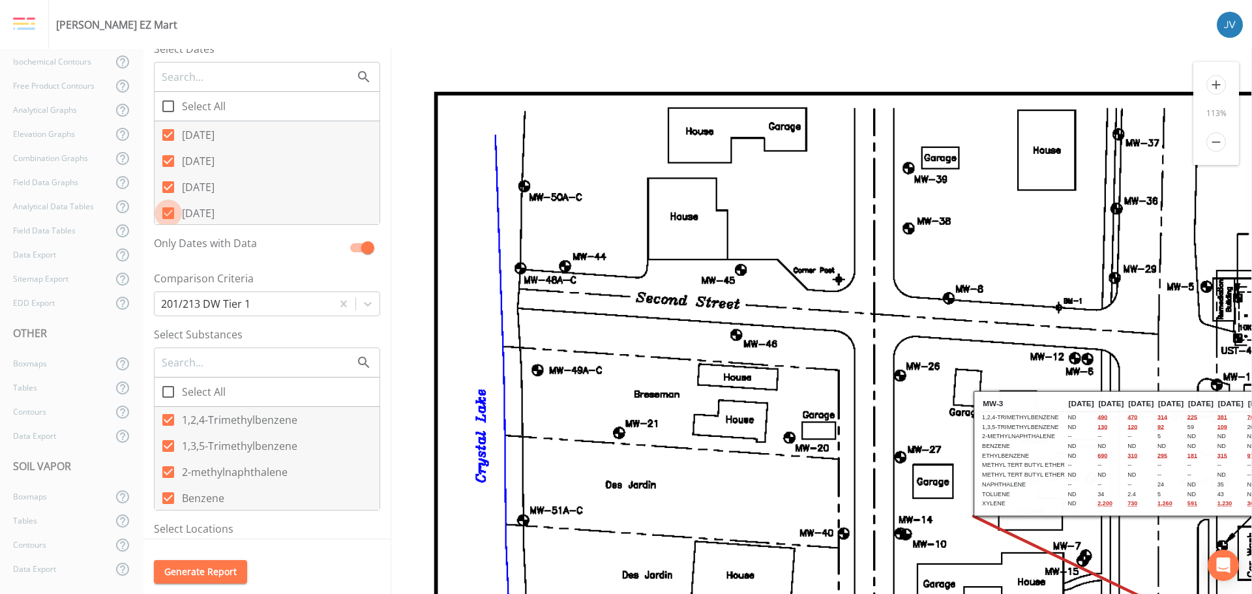
drag, startPoint x: 169, startPoint y: 212, endPoint x: 170, endPoint y: 191, distance: 20.9
click at [169, 211] on icon at bounding box center [168, 213] width 12 height 12
click at [168, 211] on input "[DATE]" at bounding box center [161, 206] width 13 height 13
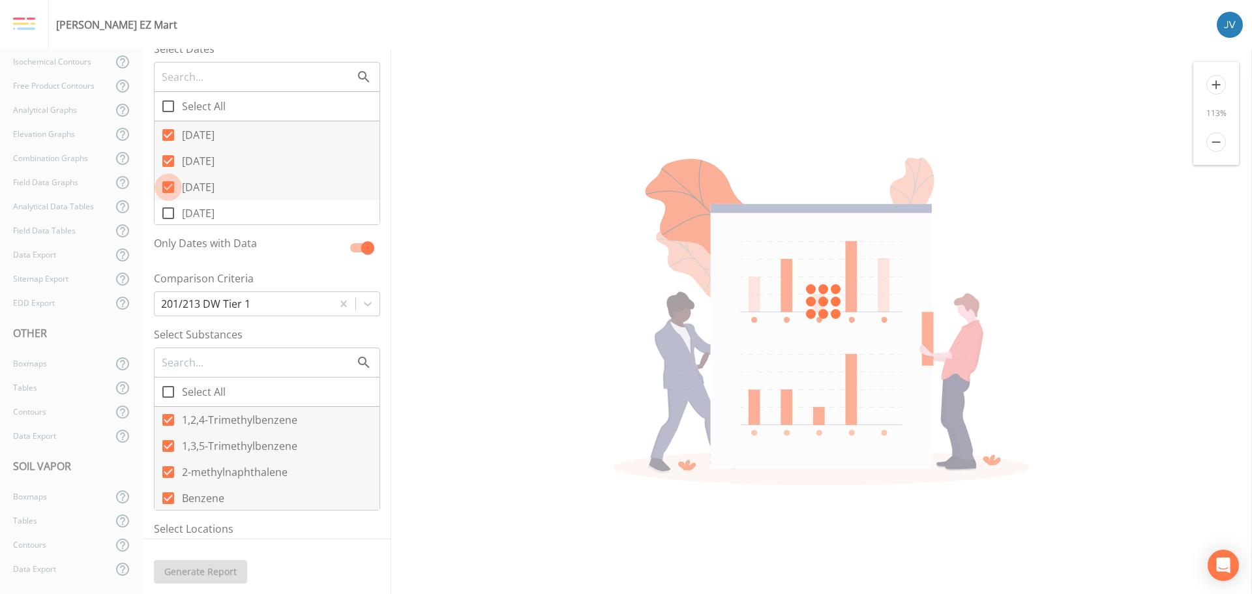
click at [167, 185] on input "[DATE]" at bounding box center [161, 179] width 13 height 13
click at [167, 158] on input "[DATE]" at bounding box center [161, 153] width 13 height 13
click at [166, 136] on icon at bounding box center [168, 135] width 16 height 16
click at [166, 134] on input "[DATE]" at bounding box center [161, 127] width 13 height 13
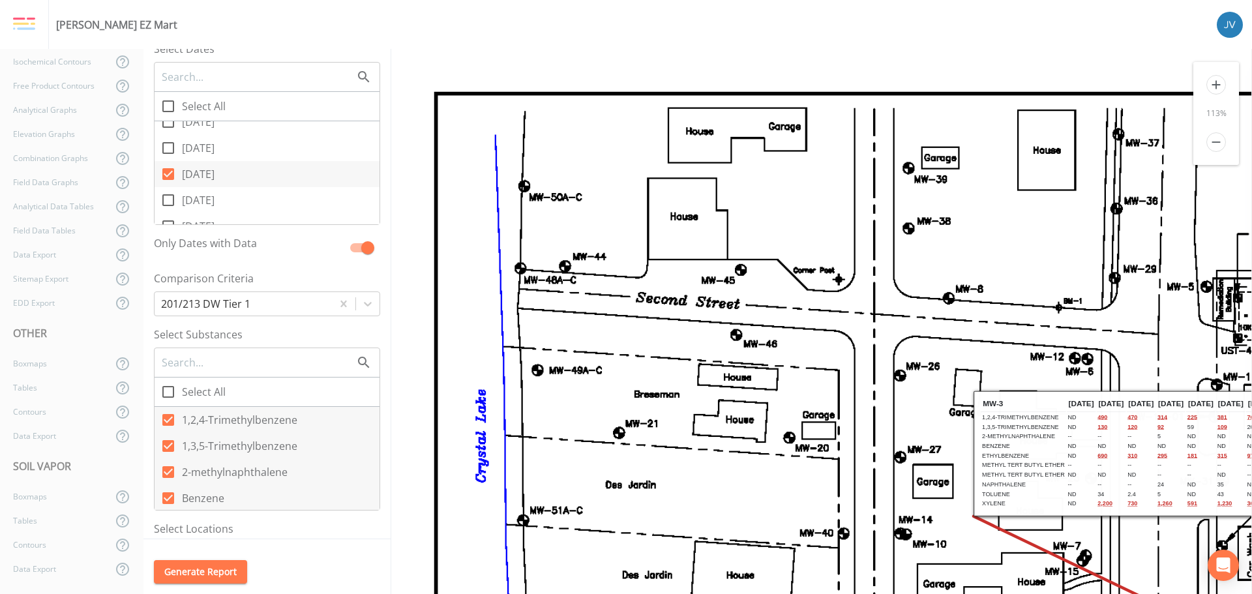
click at [168, 175] on icon at bounding box center [168, 174] width 12 height 12
click at [168, 173] on input "[DATE]" at bounding box center [161, 166] width 13 height 13
click at [171, 173] on icon at bounding box center [168, 174] width 12 height 12
click at [168, 173] on input "[DATE]" at bounding box center [161, 166] width 13 height 13
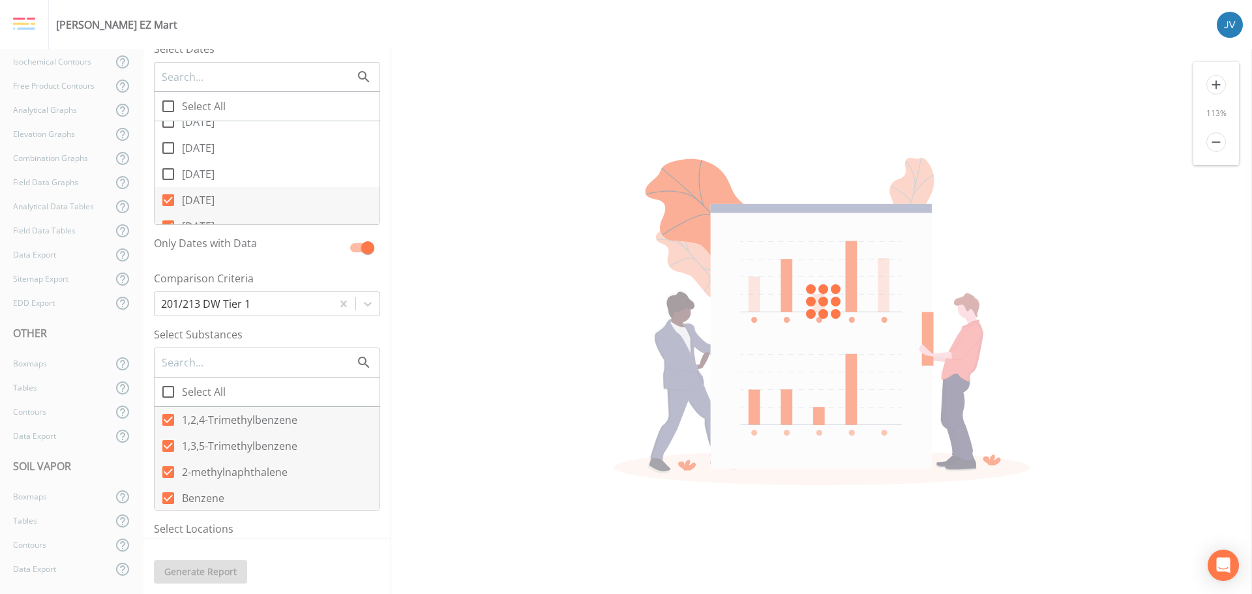
click at [170, 200] on icon at bounding box center [168, 200] width 12 height 12
click at [168, 200] on input "[DATE]" at bounding box center [161, 193] width 13 height 13
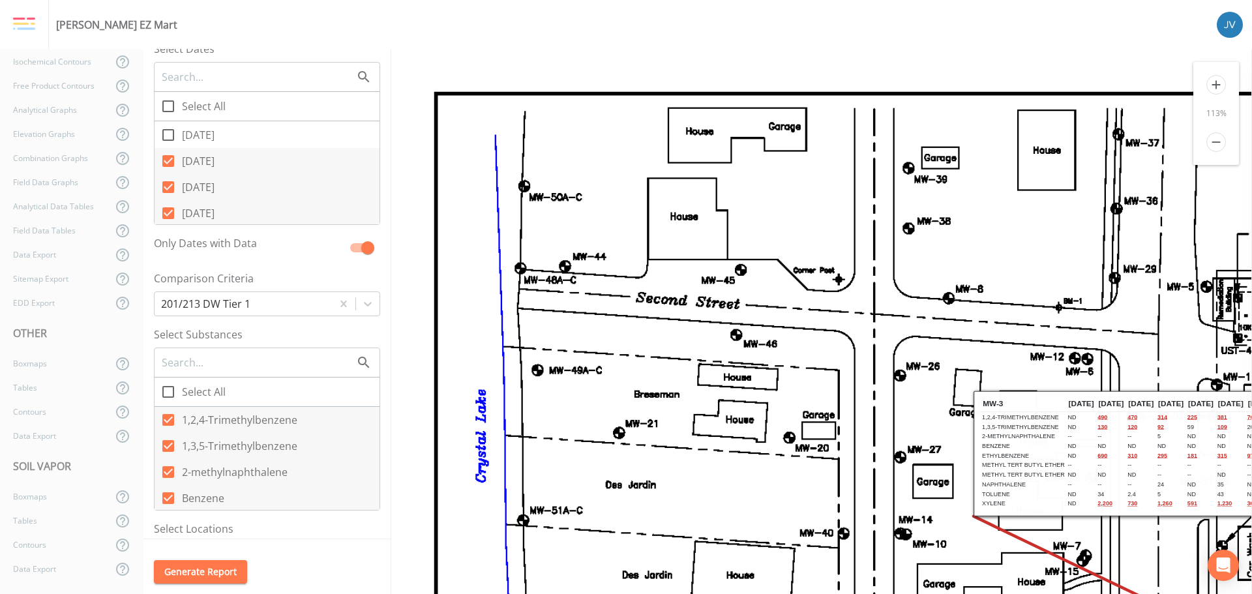
click at [168, 157] on icon at bounding box center [168, 161] width 12 height 12
click at [168, 157] on input "[DATE]" at bounding box center [161, 153] width 13 height 13
drag, startPoint x: 164, startPoint y: 188, endPoint x: 179, endPoint y: 210, distance: 26.8
click at [164, 190] on icon at bounding box center [168, 187] width 12 height 12
click at [164, 187] on input "[DATE]" at bounding box center [161, 179] width 13 height 13
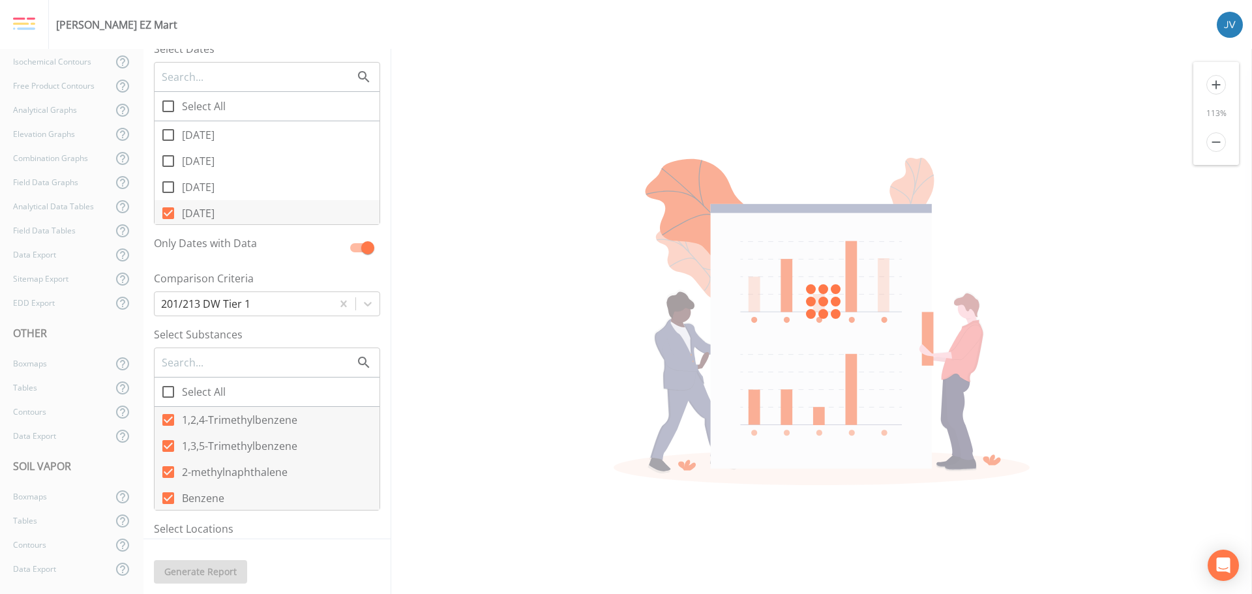
click at [170, 211] on icon at bounding box center [168, 213] width 12 height 12
click at [168, 211] on input "[DATE]" at bounding box center [161, 206] width 13 height 13
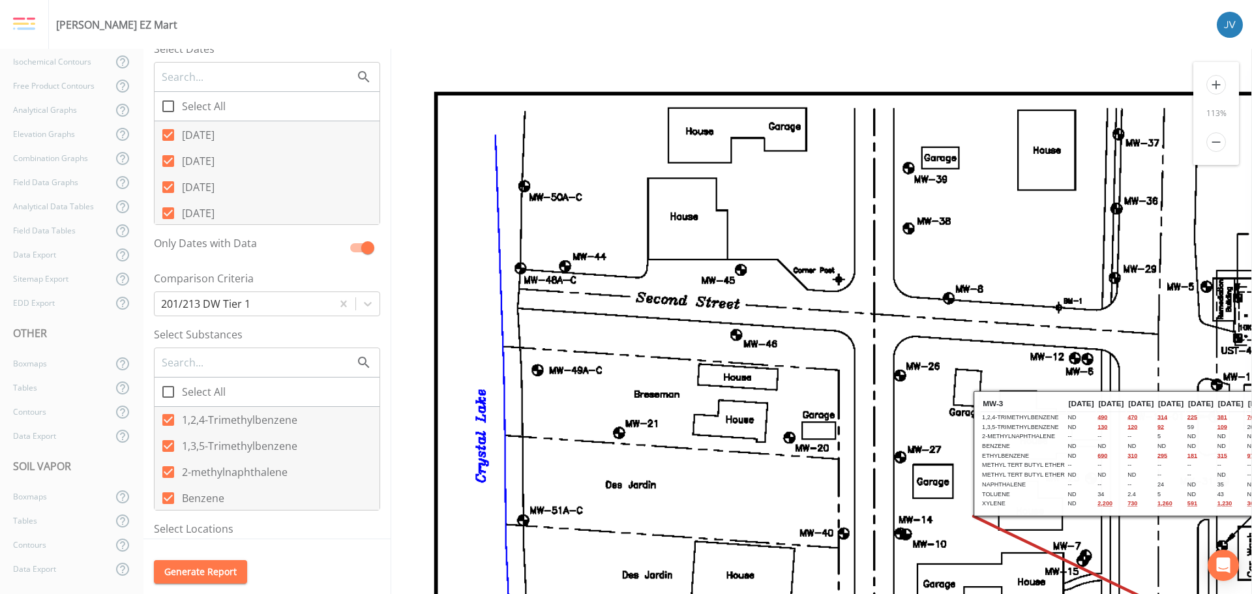
click at [167, 160] on input "[DATE]" at bounding box center [161, 153] width 13 height 13
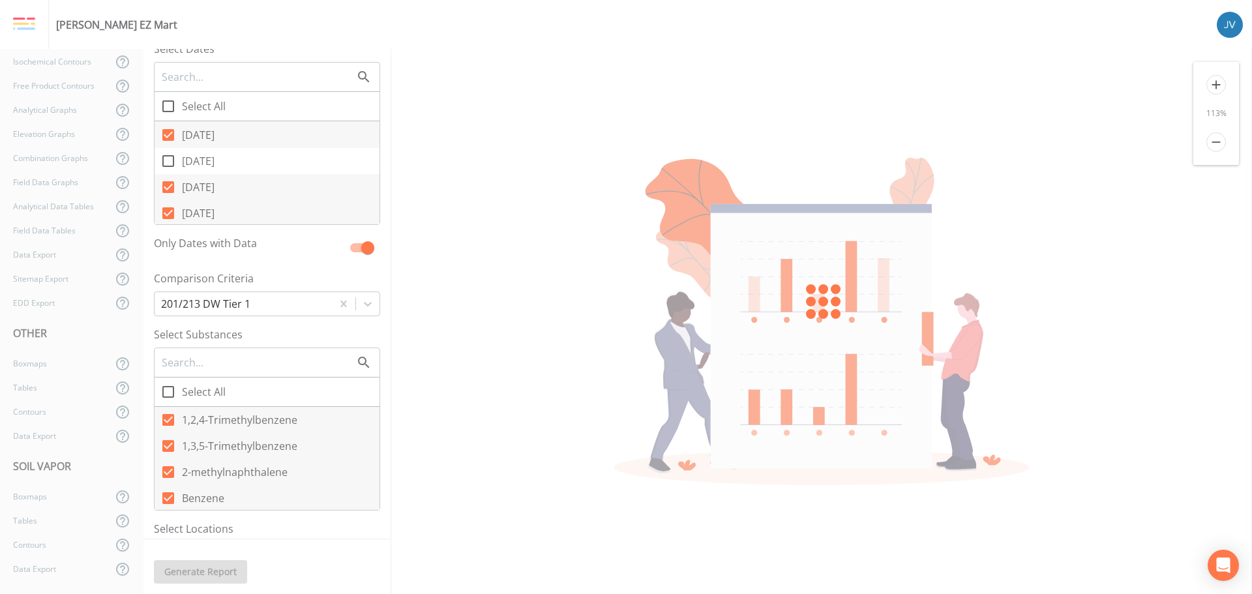
click at [166, 130] on input "[DATE]" at bounding box center [161, 127] width 13 height 13
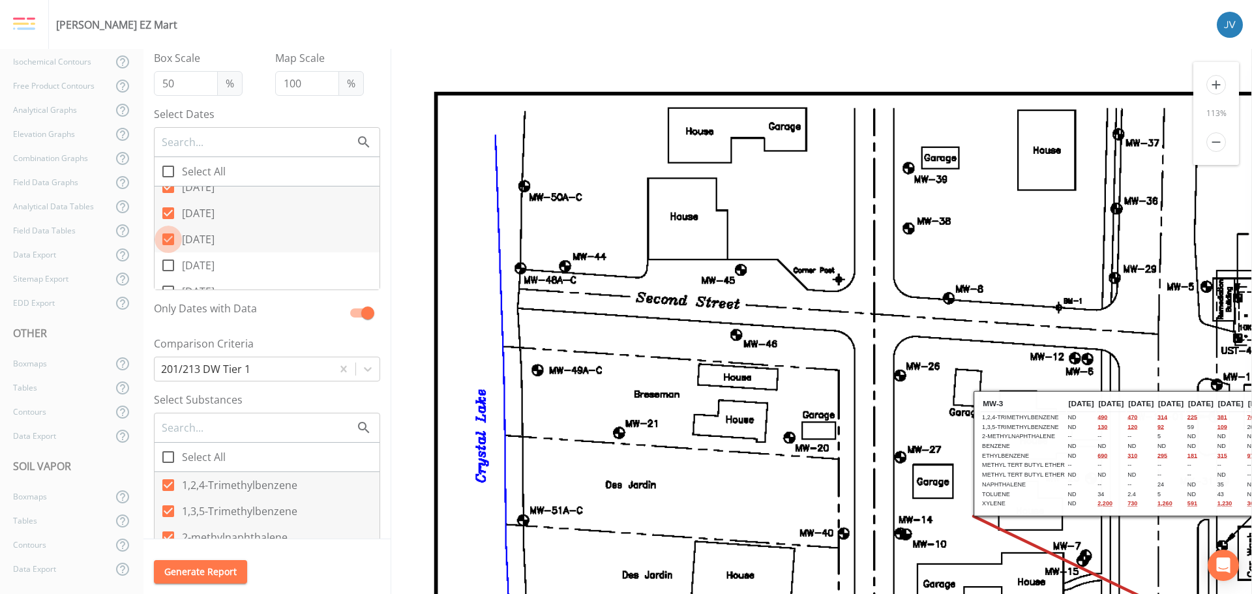
click at [173, 238] on icon at bounding box center [168, 239] width 12 height 12
click at [168, 238] on input "[DATE]" at bounding box center [161, 232] width 13 height 13
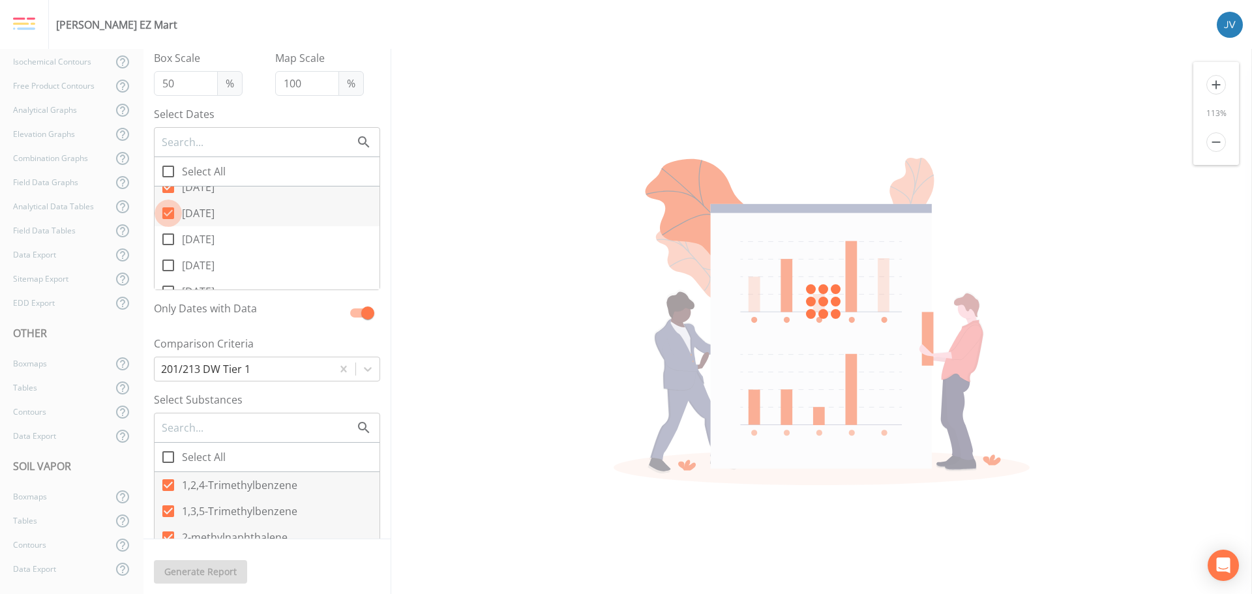
click at [167, 208] on input "[DATE]" at bounding box center [161, 206] width 13 height 13
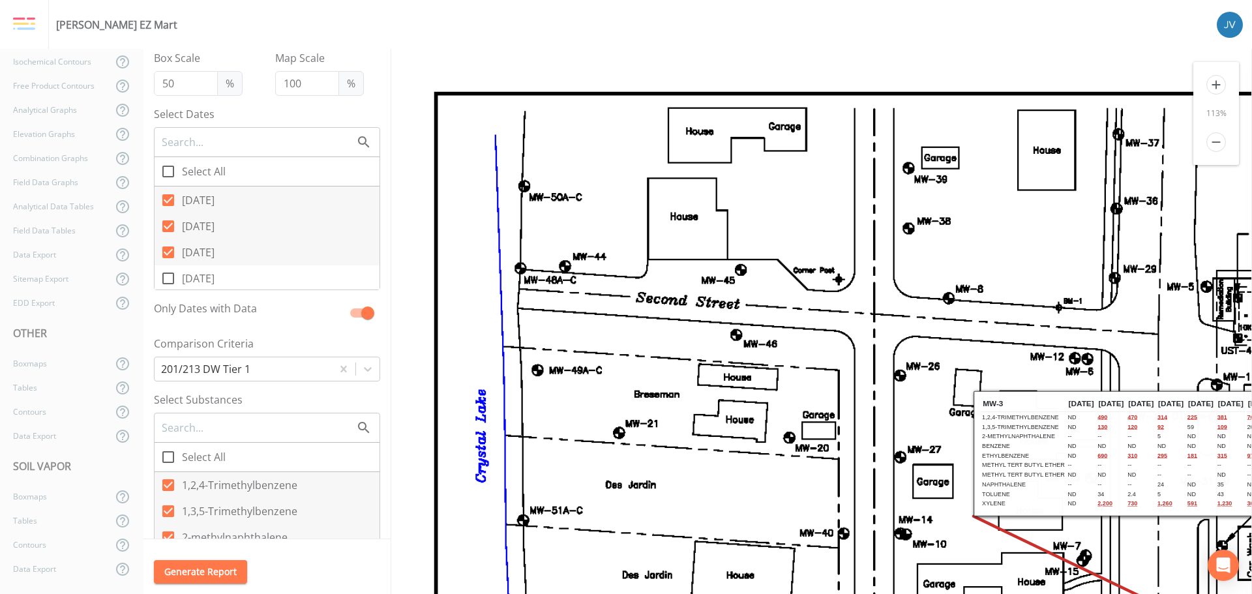
drag, startPoint x: 166, startPoint y: 245, endPoint x: 170, endPoint y: 236, distance: 9.9
click at [166, 246] on input "[DATE]" at bounding box center [161, 245] width 13 height 13
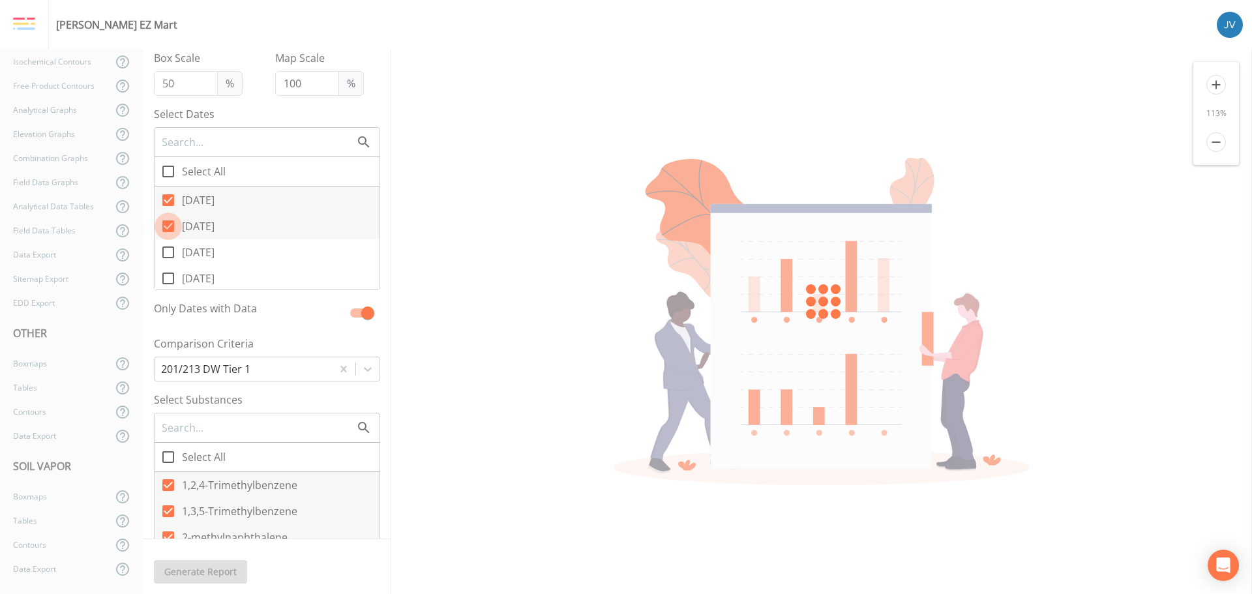
drag, startPoint x: 169, startPoint y: 223, endPoint x: 170, endPoint y: 201, distance: 22.2
click at [169, 220] on icon at bounding box center [168, 226] width 12 height 12
click at [168, 220] on input "[DATE]" at bounding box center [161, 219] width 13 height 13
click at [168, 199] on icon at bounding box center [168, 200] width 12 height 12
click at [168, 199] on input "[DATE]" at bounding box center [161, 193] width 13 height 13
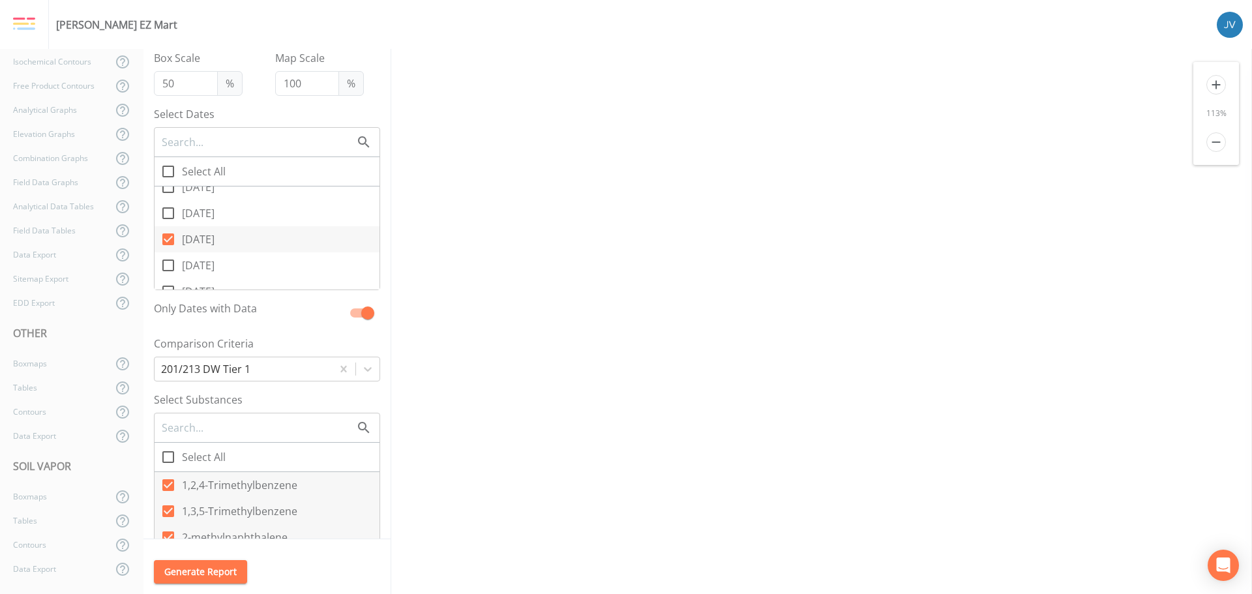
click at [171, 240] on icon at bounding box center [168, 239] width 12 height 12
click at [168, 239] on input "[DATE]" at bounding box center [161, 232] width 13 height 13
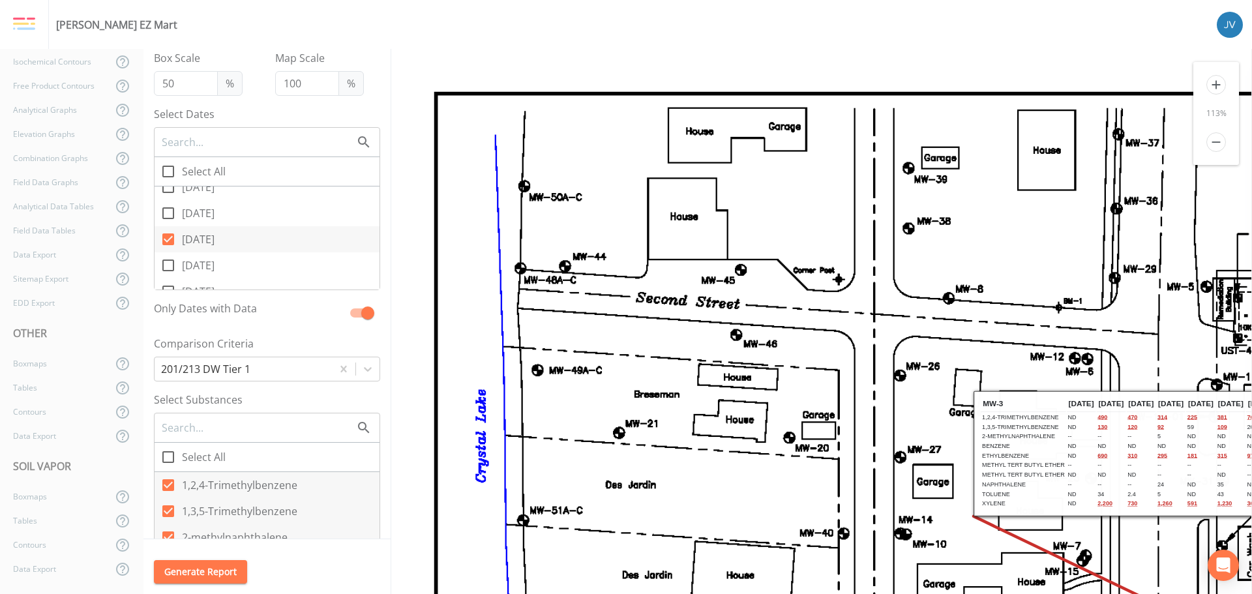
click at [170, 237] on icon at bounding box center [168, 239] width 12 height 12
click at [168, 237] on input "[DATE]" at bounding box center [161, 232] width 13 height 13
drag, startPoint x: 171, startPoint y: 238, endPoint x: 175, endPoint y: 221, distance: 17.6
click at [171, 237] on icon at bounding box center [168, 240] width 16 height 16
click at [168, 237] on input "[DATE]" at bounding box center [161, 232] width 13 height 13
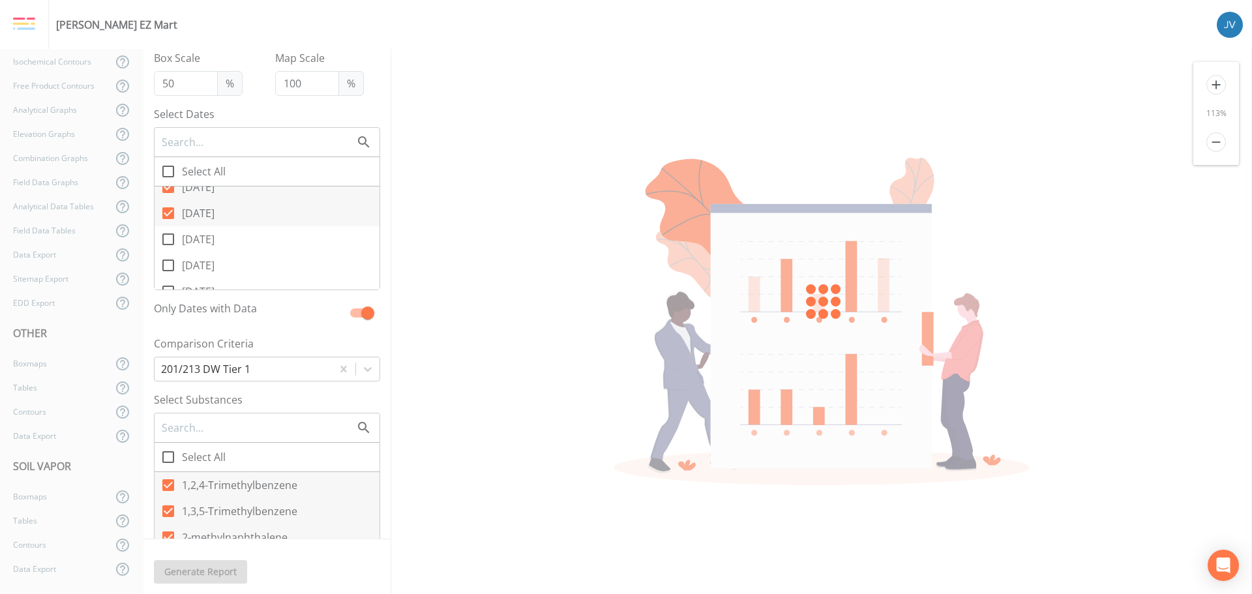
click at [168, 208] on icon at bounding box center [168, 213] width 12 height 12
click at [168, 208] on input "[DATE]" at bounding box center [161, 206] width 13 height 13
drag, startPoint x: 166, startPoint y: 252, endPoint x: 175, endPoint y: 236, distance: 18.4
click at [167, 251] on span at bounding box center [168, 252] width 27 height 27
click at [167, 251] on input "[DATE]" at bounding box center [161, 245] width 13 height 13
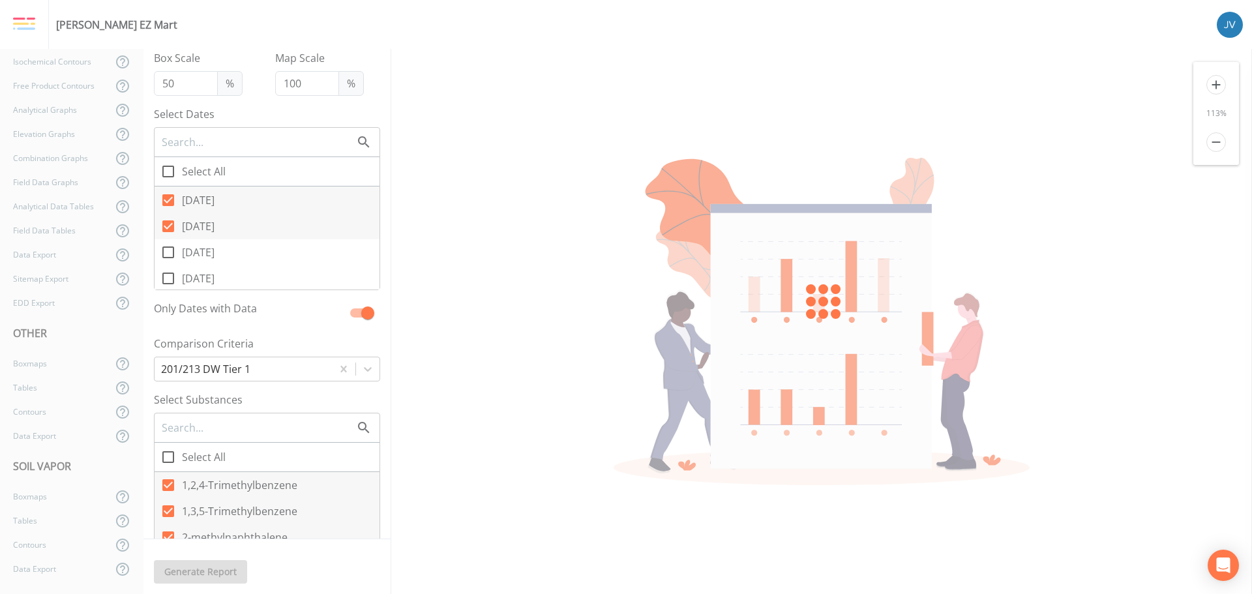
click at [167, 223] on input "[DATE]" at bounding box center [161, 219] width 13 height 13
click at [168, 199] on icon at bounding box center [168, 200] width 12 height 12
click at [168, 199] on input "[DATE]" at bounding box center [161, 193] width 13 height 13
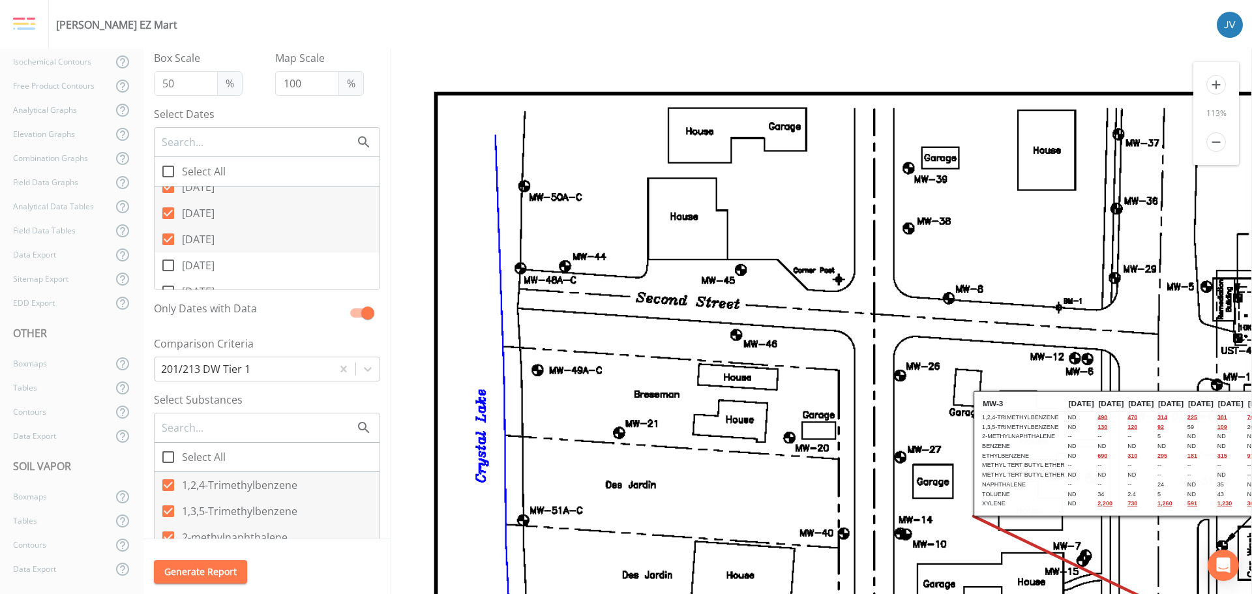
click at [168, 237] on icon at bounding box center [168, 239] width 12 height 12
click at [168, 237] on input "[DATE]" at bounding box center [161, 232] width 13 height 13
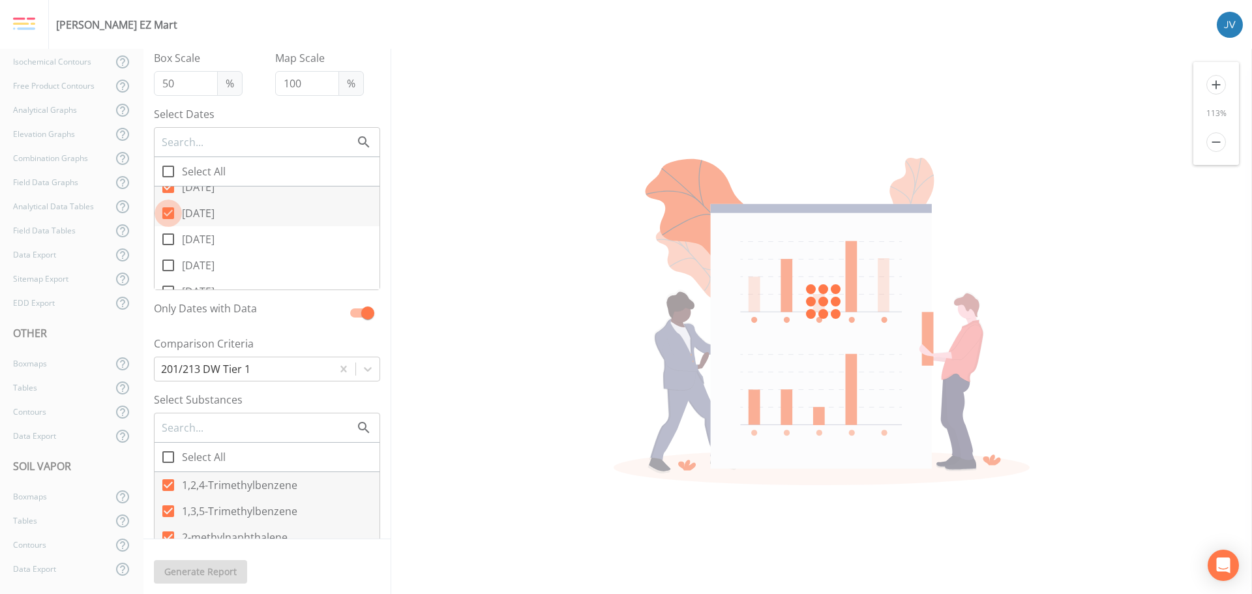
click at [166, 210] on input "[DATE]" at bounding box center [161, 206] width 13 height 13
click at [167, 188] on icon at bounding box center [168, 187] width 12 height 12
click at [167, 187] on input "[DATE]" at bounding box center [161, 179] width 13 height 13
click at [166, 217] on input "[DATE]" at bounding box center [161, 211] width 13 height 13
click at [171, 191] on icon at bounding box center [168, 193] width 16 height 16
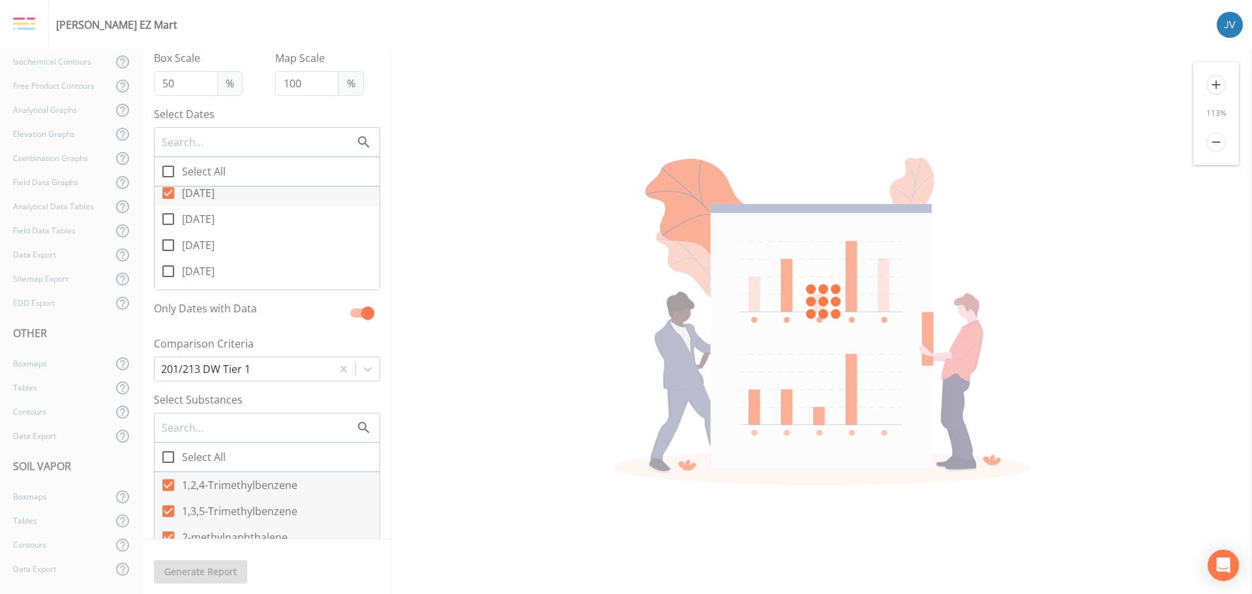
click at [168, 191] on input "[DATE]" at bounding box center [161, 185] width 13 height 13
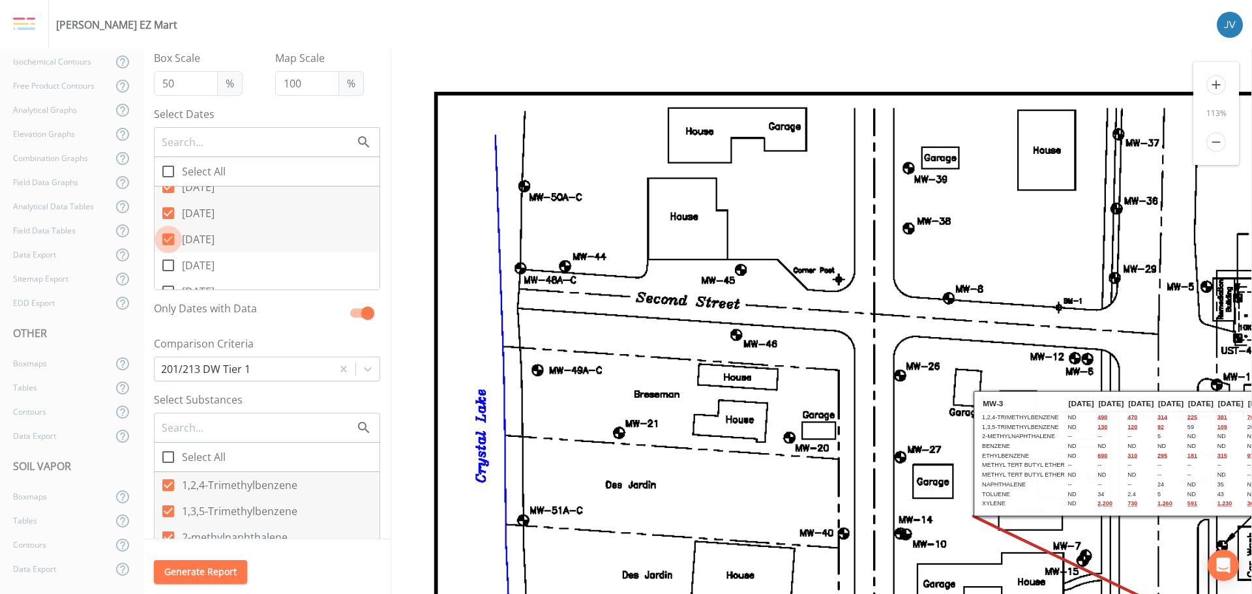
drag, startPoint x: 171, startPoint y: 239, endPoint x: 177, endPoint y: 216, distance: 23.7
click at [171, 236] on icon at bounding box center [168, 239] width 12 height 12
click at [168, 236] on input "[DATE]" at bounding box center [161, 232] width 13 height 13
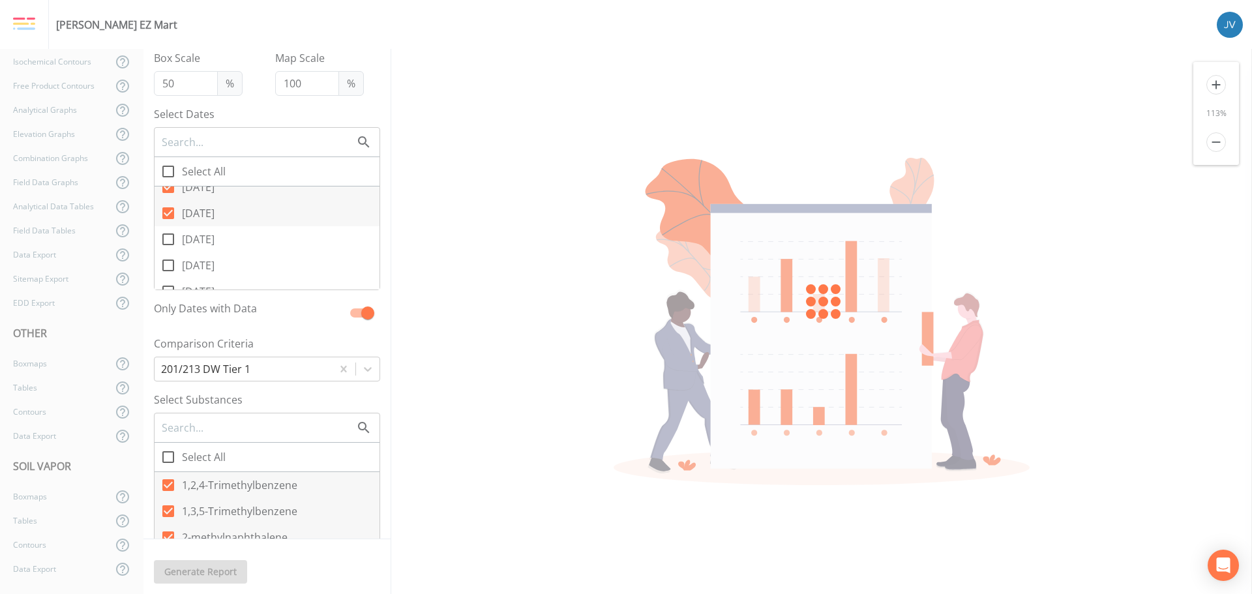
click at [168, 210] on icon at bounding box center [168, 213] width 12 height 12
click at [168, 210] on input "[DATE]" at bounding box center [161, 206] width 13 height 13
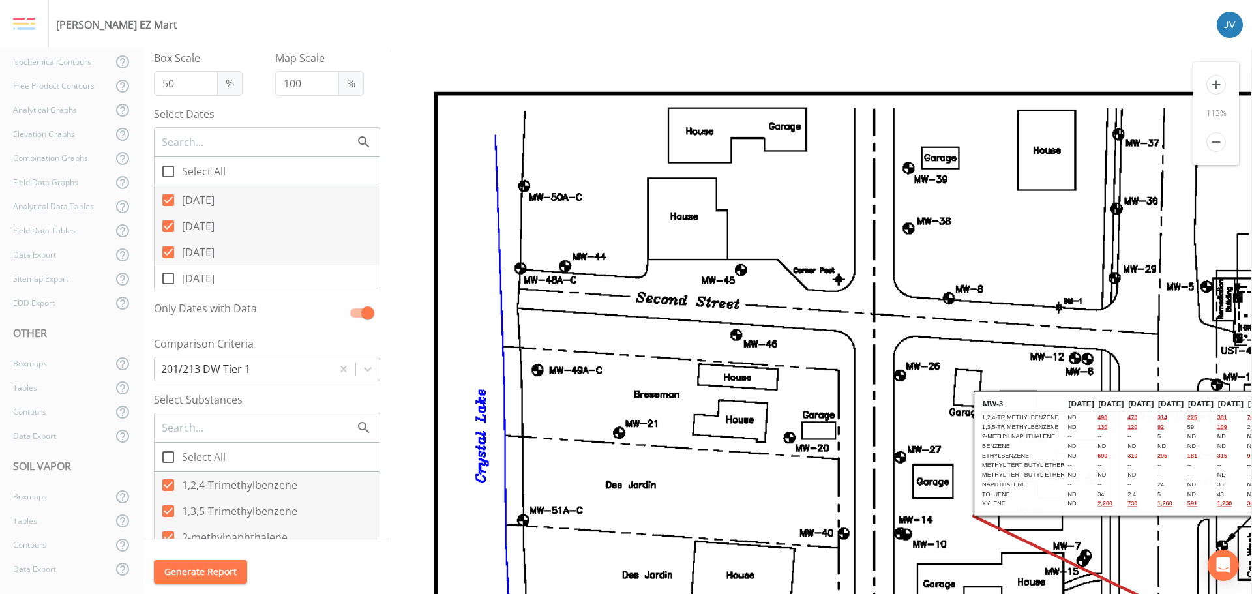
click at [169, 251] on icon at bounding box center [168, 253] width 12 height 12
click at [168, 251] on input "[DATE]" at bounding box center [161, 245] width 13 height 13
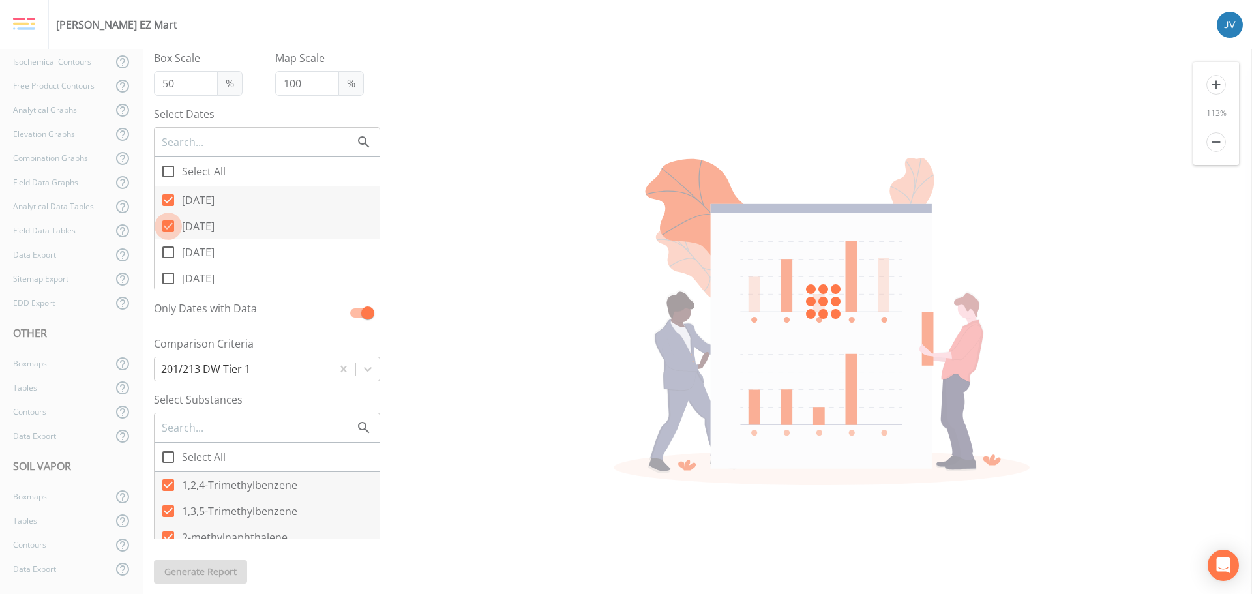
click at [166, 222] on input "[DATE]" at bounding box center [161, 219] width 13 height 13
click at [170, 196] on icon at bounding box center [168, 200] width 12 height 12
click at [168, 196] on input "[DATE]" at bounding box center [161, 193] width 13 height 13
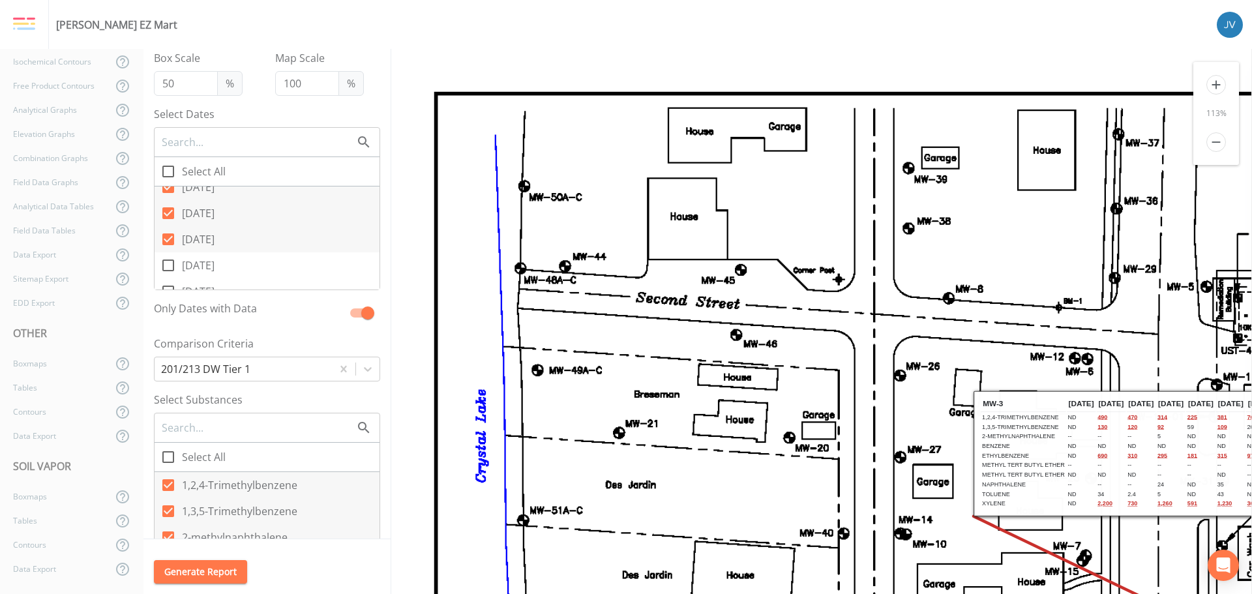
click at [169, 237] on icon at bounding box center [168, 239] width 12 height 12
click at [168, 237] on input "[DATE]" at bounding box center [161, 232] width 13 height 13
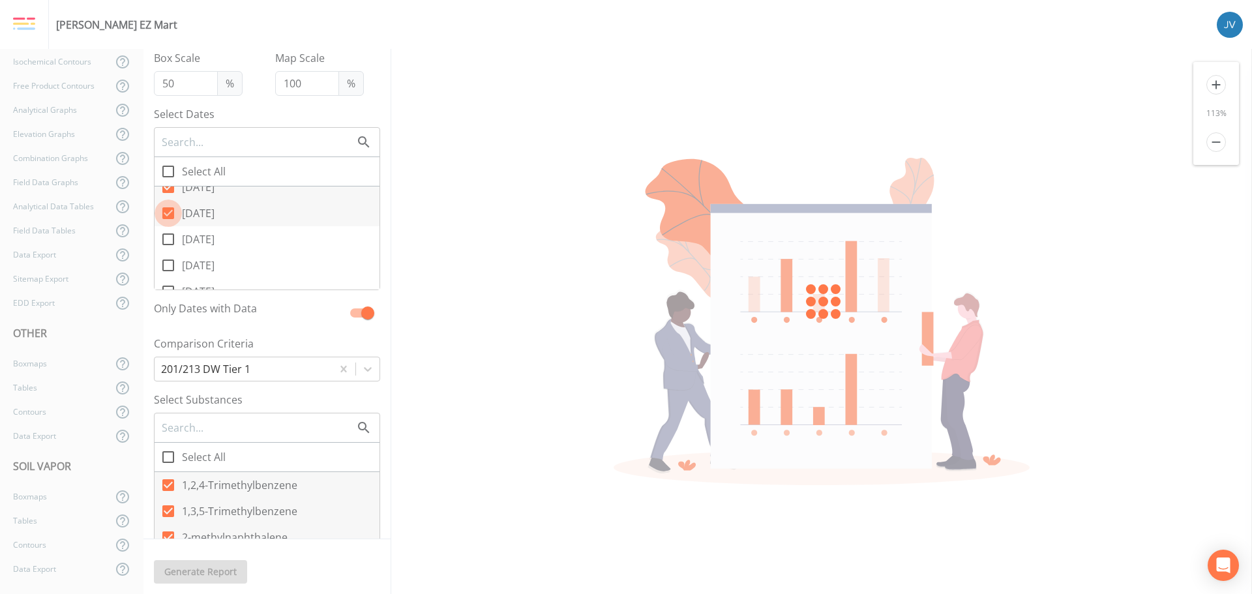
click at [168, 209] on icon at bounding box center [168, 213] width 12 height 12
click at [168, 209] on input "[DATE]" at bounding box center [161, 206] width 13 height 13
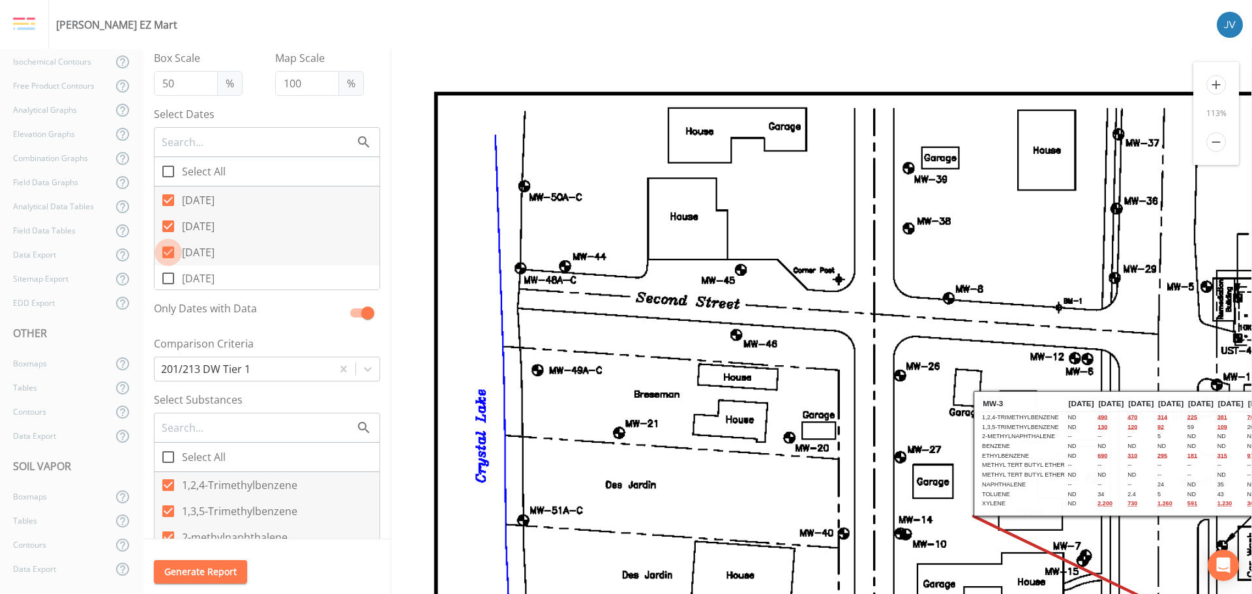
drag, startPoint x: 166, startPoint y: 250, endPoint x: 176, endPoint y: 229, distance: 23.0
click at [167, 250] on input "[DATE]" at bounding box center [161, 245] width 13 height 13
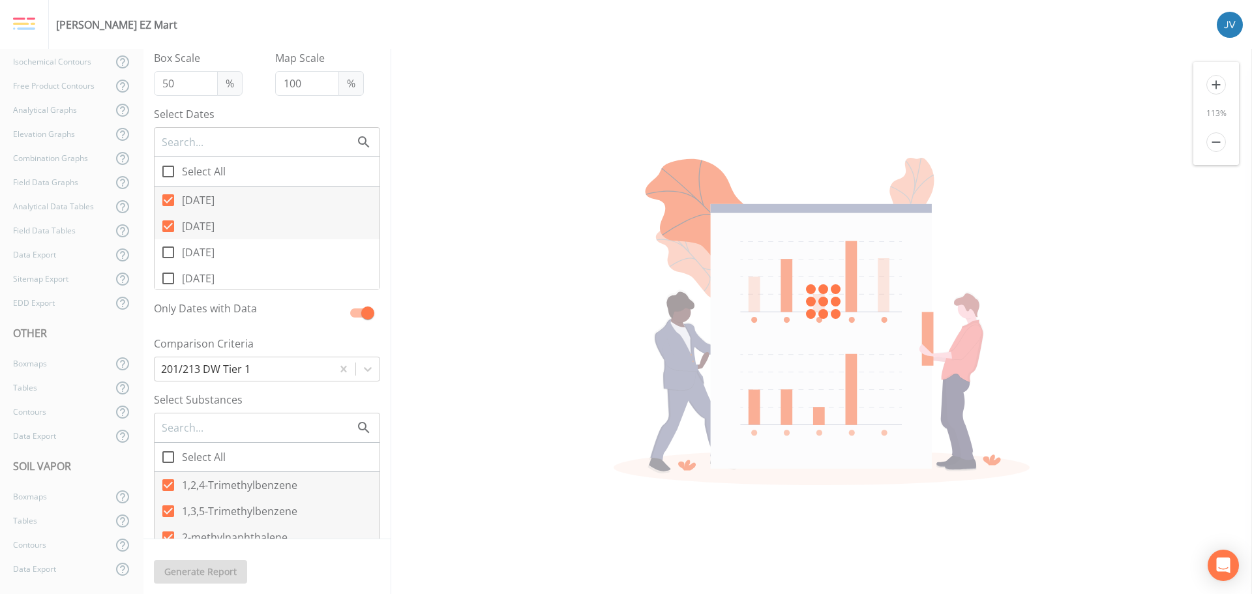
click at [166, 224] on input "[DATE]" at bounding box center [161, 219] width 13 height 13
click at [168, 198] on icon at bounding box center [168, 200] width 12 height 12
click at [168, 198] on input "[DATE]" at bounding box center [161, 193] width 13 height 13
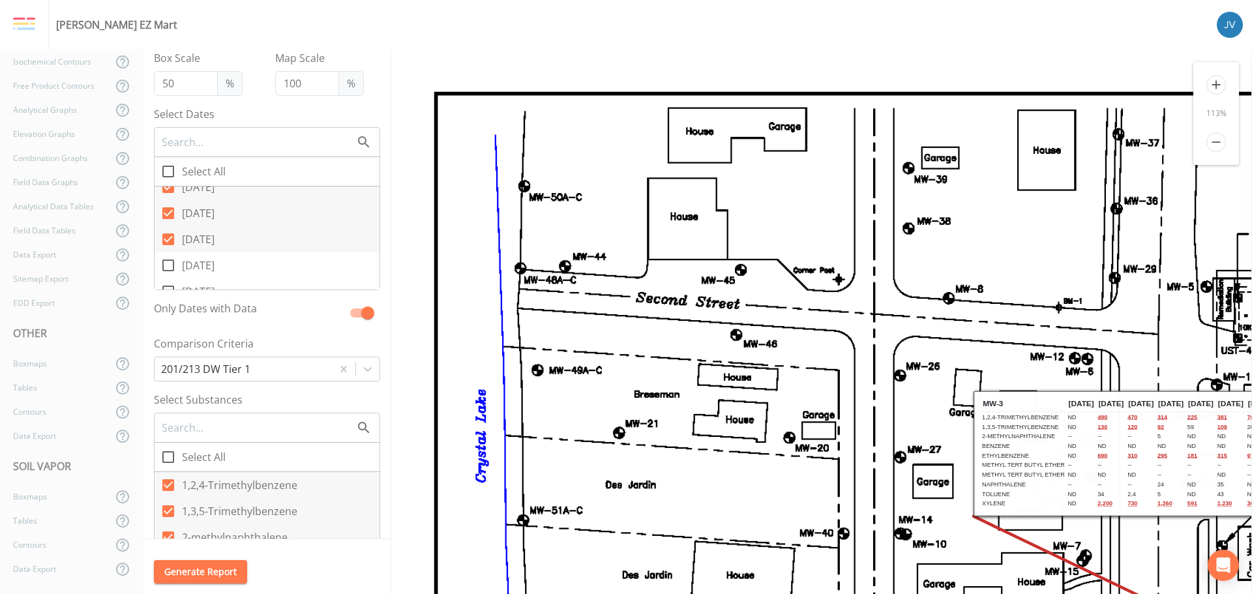
drag, startPoint x: 171, startPoint y: 238, endPoint x: 173, endPoint y: 230, distance: 8.9
click at [171, 237] on icon at bounding box center [168, 240] width 16 height 16
click at [168, 237] on input "[DATE]" at bounding box center [161, 232] width 13 height 13
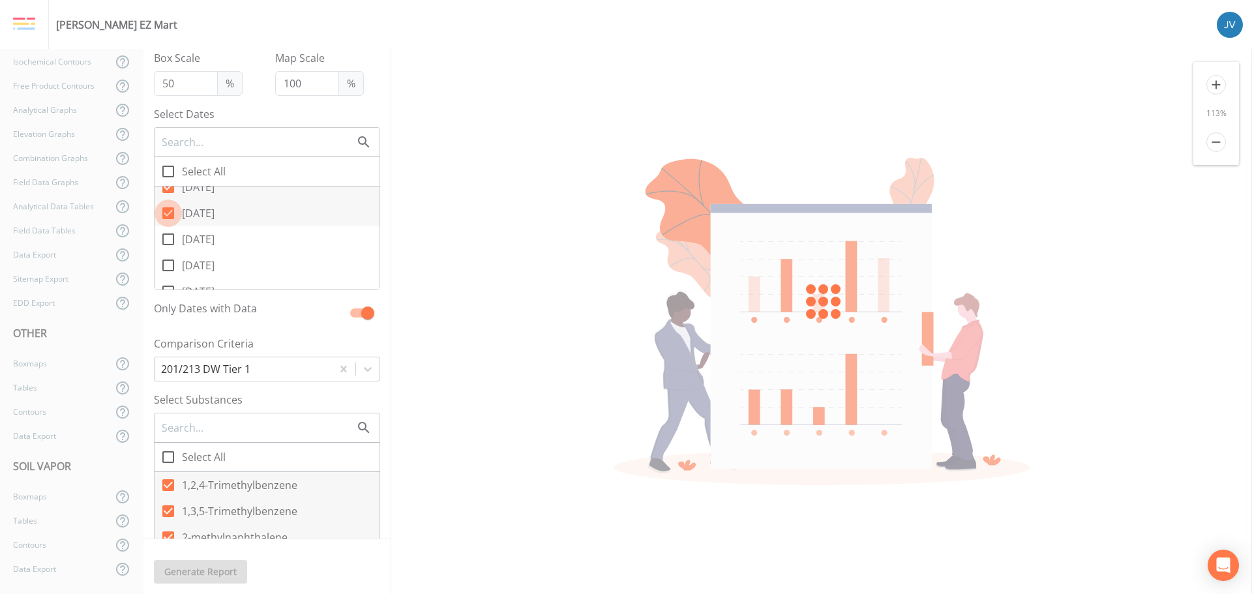
click at [170, 210] on icon at bounding box center [168, 213] width 12 height 12
click at [168, 210] on input "[DATE]" at bounding box center [161, 206] width 13 height 13
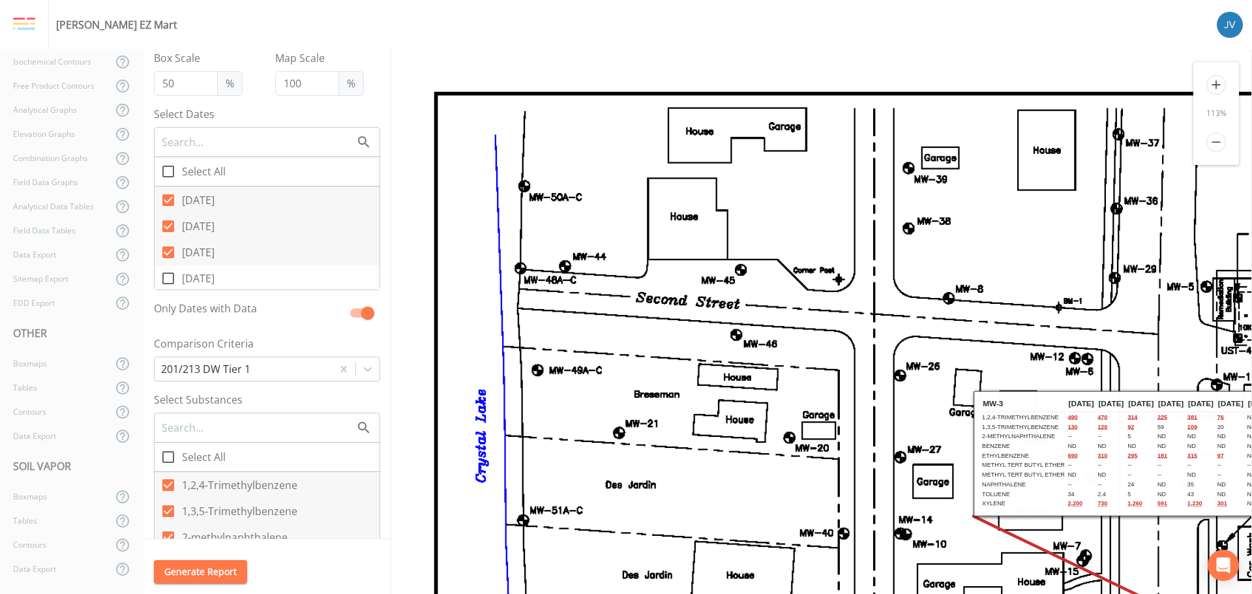
click at [168, 254] on icon at bounding box center [168, 253] width 16 height 16
click at [168, 252] on input "[DATE]" at bounding box center [161, 245] width 13 height 13
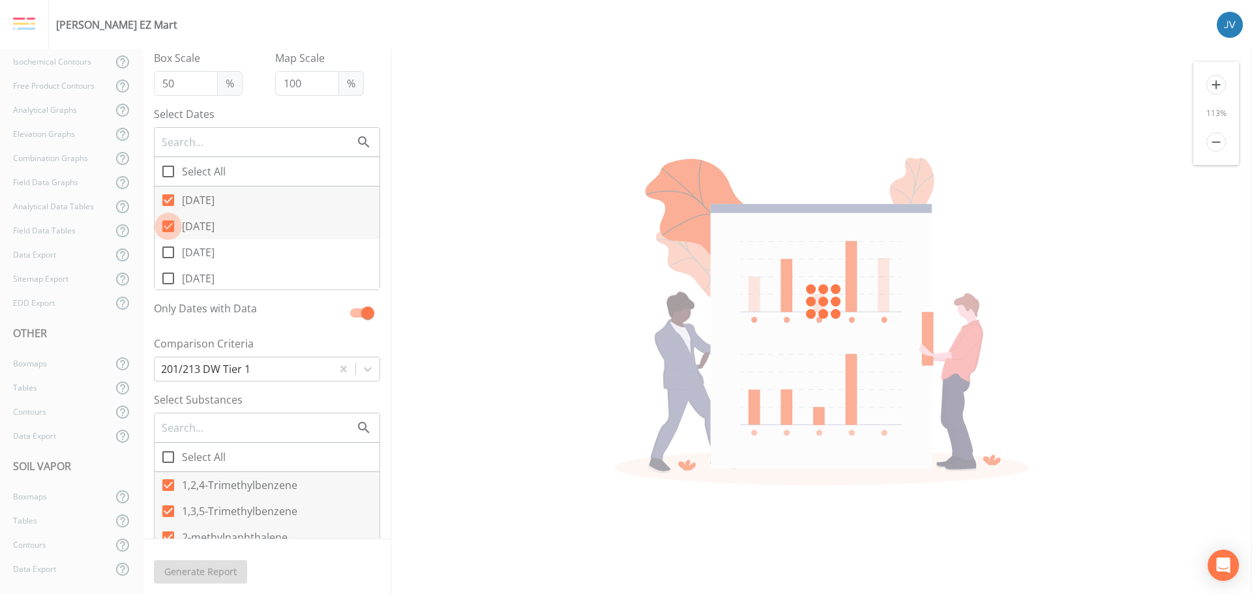
click at [168, 222] on icon at bounding box center [168, 226] width 12 height 12
click at [168, 222] on input "[DATE]" at bounding box center [161, 219] width 13 height 13
click at [168, 197] on icon at bounding box center [168, 200] width 12 height 12
click at [168, 197] on input "[DATE]" at bounding box center [161, 193] width 13 height 13
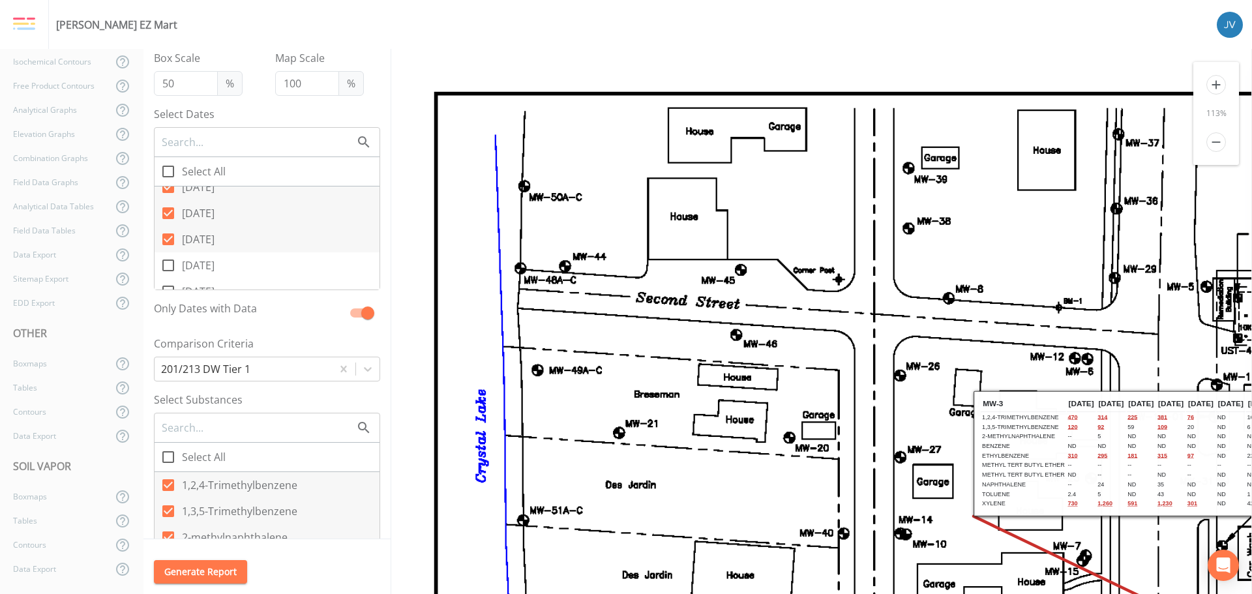
click at [166, 236] on input "[DATE]" at bounding box center [161, 232] width 13 height 13
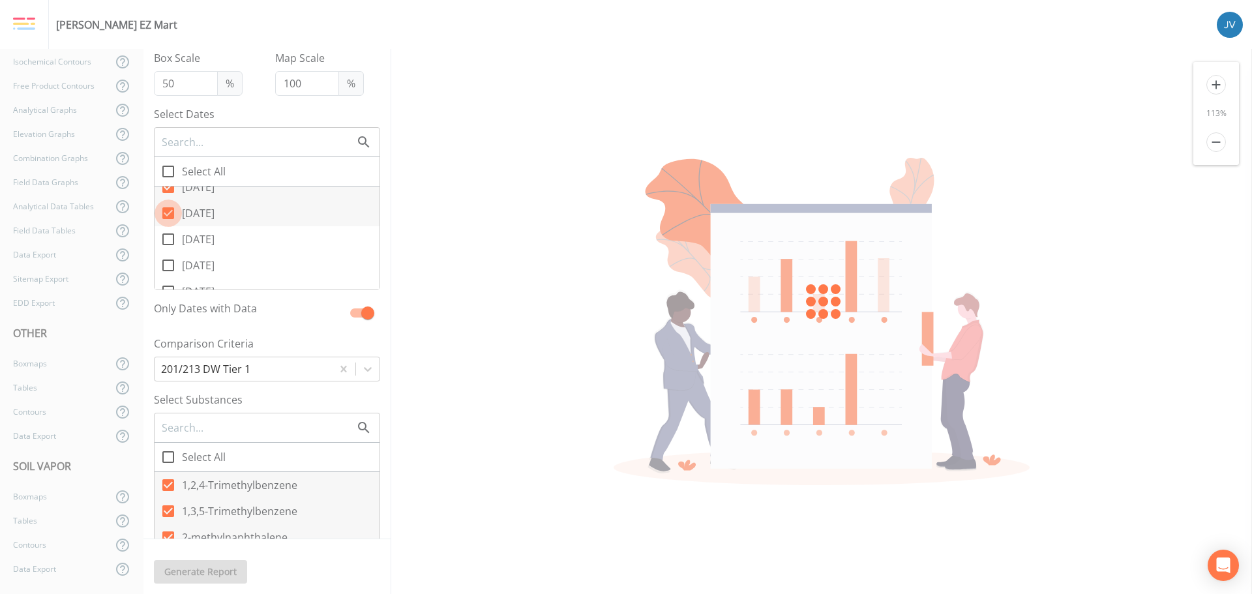
click at [168, 211] on icon at bounding box center [168, 213] width 12 height 12
click at [168, 211] on input "[DATE]" at bounding box center [161, 206] width 13 height 13
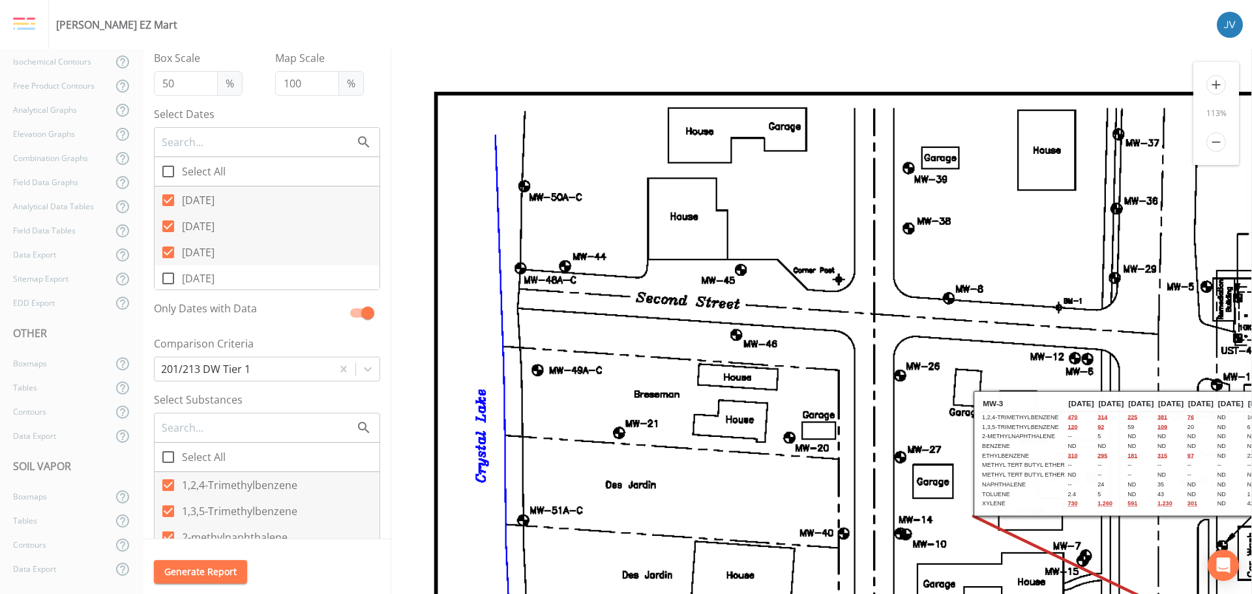
click at [168, 247] on icon at bounding box center [168, 253] width 12 height 12
click at [168, 247] on input "[DATE]" at bounding box center [161, 245] width 13 height 13
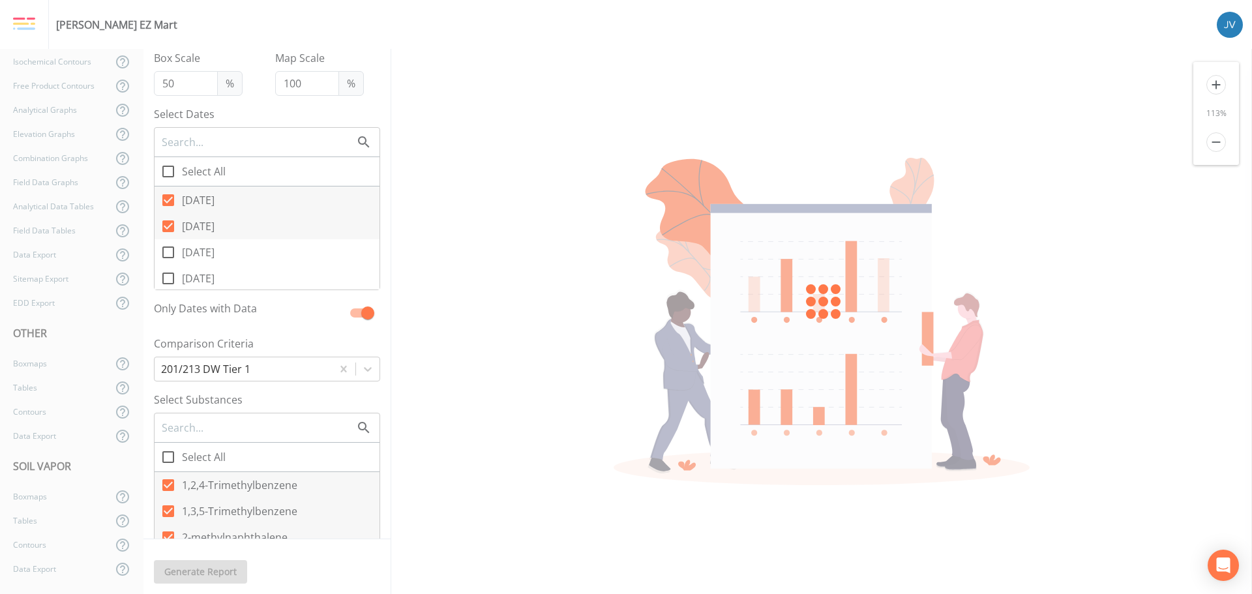
click at [167, 222] on input "[DATE]" at bounding box center [161, 219] width 13 height 13
click at [166, 197] on input "[DATE]" at bounding box center [161, 193] width 13 height 13
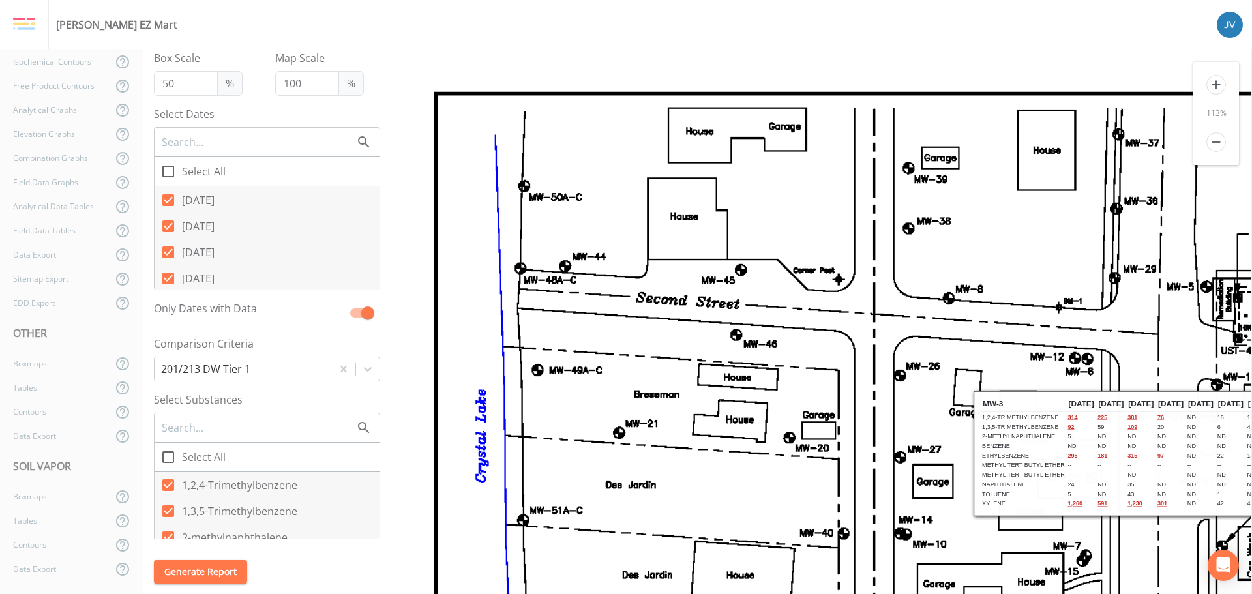
click at [170, 276] on icon at bounding box center [168, 279] width 12 height 12
click at [168, 276] on input "[DATE]" at bounding box center [161, 271] width 13 height 13
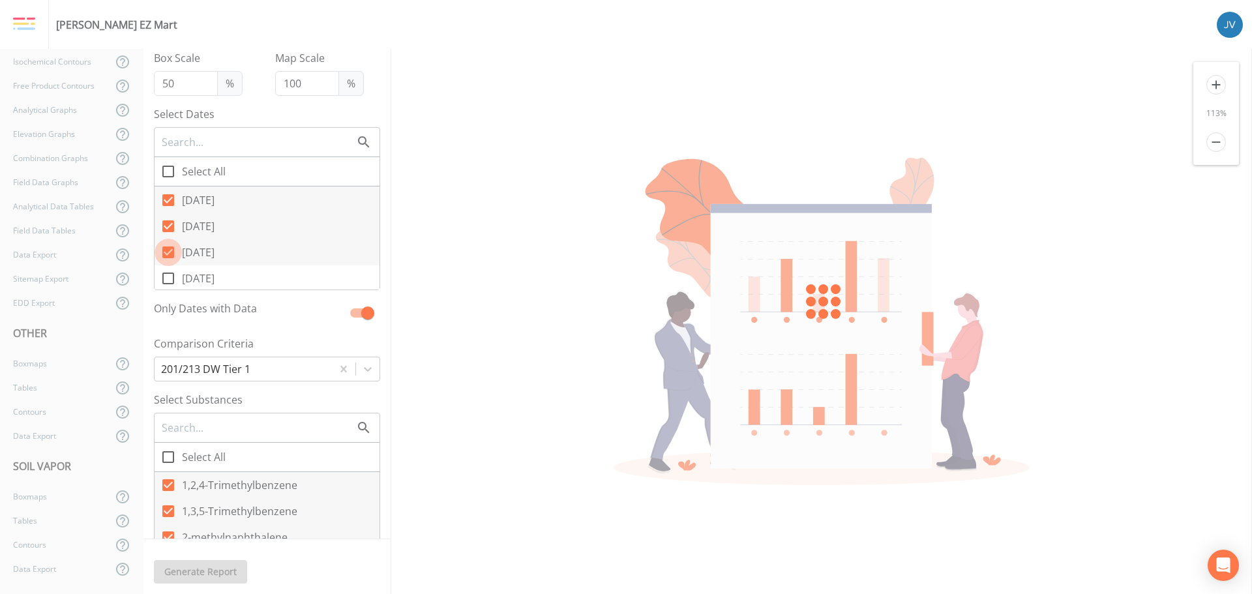
click at [168, 249] on icon at bounding box center [168, 253] width 12 height 12
click at [168, 249] on input "[DATE]" at bounding box center [161, 245] width 13 height 13
click at [169, 223] on icon at bounding box center [168, 226] width 12 height 12
click at [168, 223] on input "[DATE]" at bounding box center [161, 219] width 13 height 13
click at [168, 199] on icon at bounding box center [168, 200] width 12 height 12
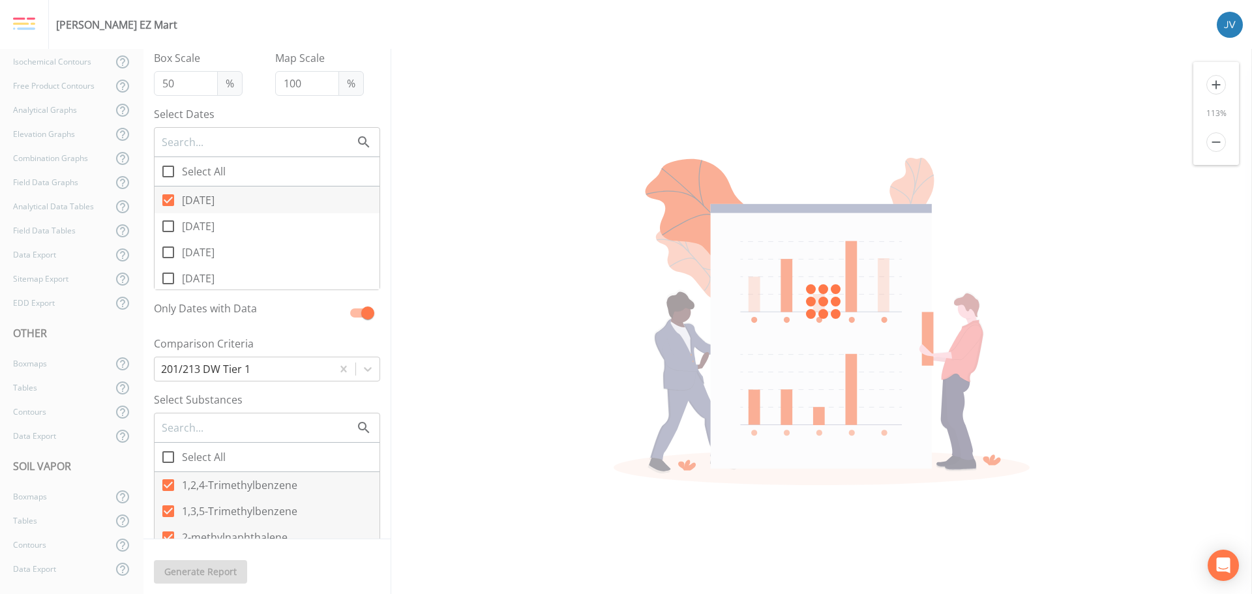
click at [168, 199] on input "[DATE]" at bounding box center [161, 193] width 13 height 13
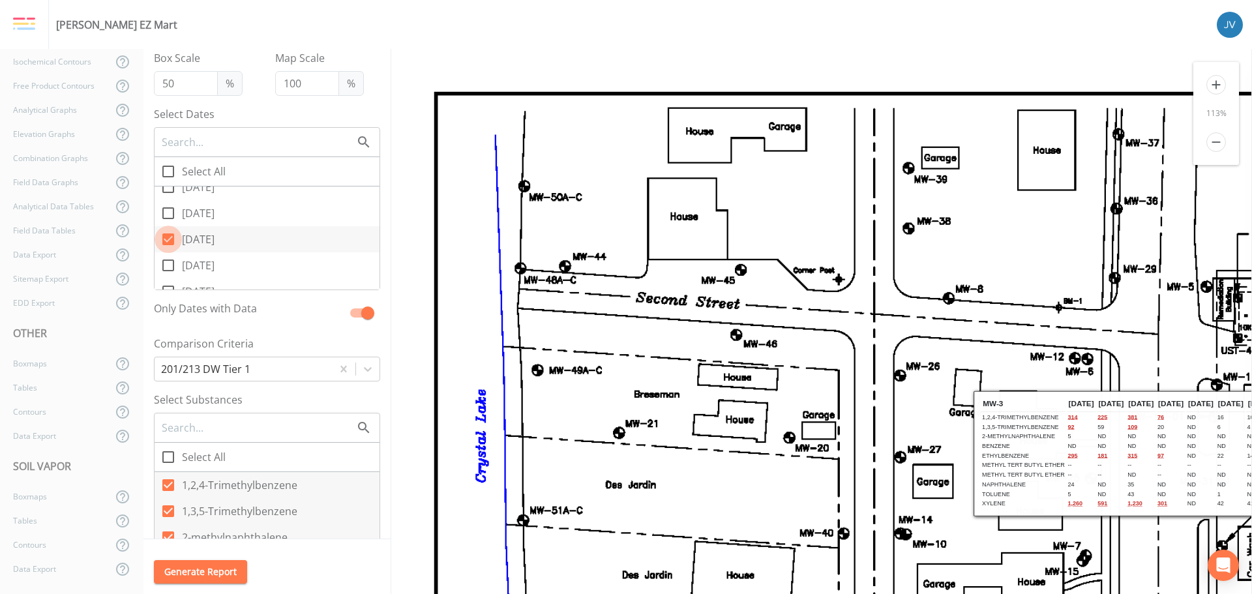
click at [169, 237] on icon at bounding box center [168, 239] width 12 height 12
click at [168, 237] on input "[DATE]" at bounding box center [161, 232] width 13 height 13
click at [170, 239] on icon at bounding box center [168, 240] width 16 height 16
click at [168, 239] on input "[DATE]" at bounding box center [161, 232] width 13 height 13
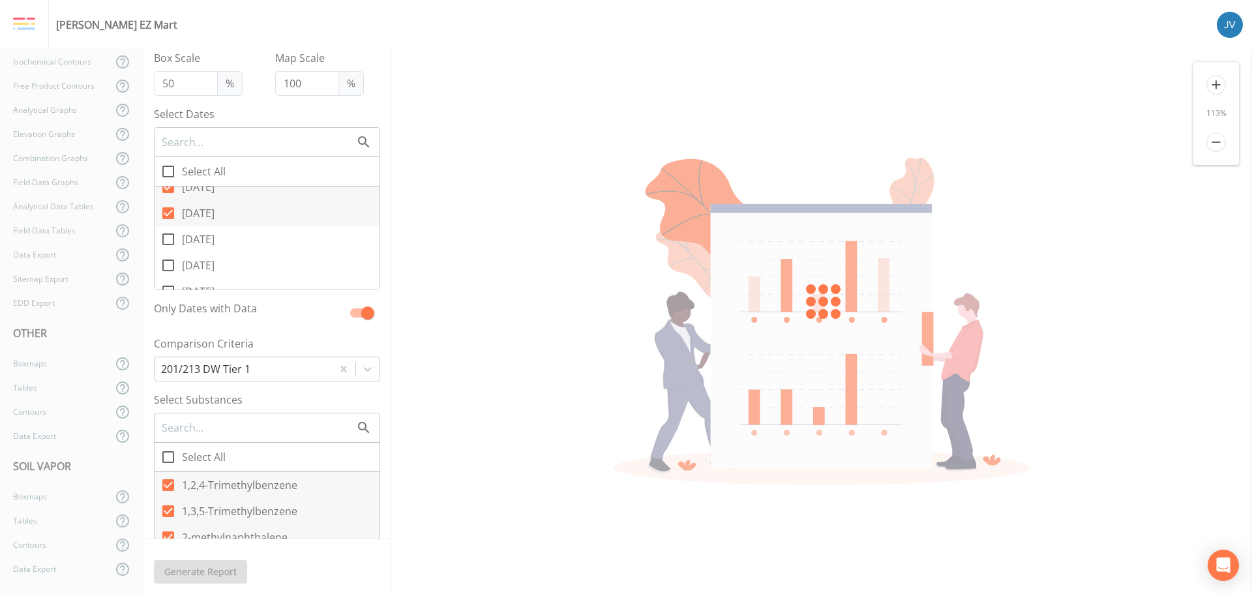
click at [171, 212] on icon at bounding box center [168, 213] width 16 height 16
click at [168, 212] on input "[DATE]" at bounding box center [161, 206] width 13 height 13
click at [167, 251] on span at bounding box center [168, 252] width 27 height 27
click at [167, 251] on input "[DATE]" at bounding box center [161, 245] width 13 height 13
click at [168, 224] on icon at bounding box center [168, 226] width 12 height 12
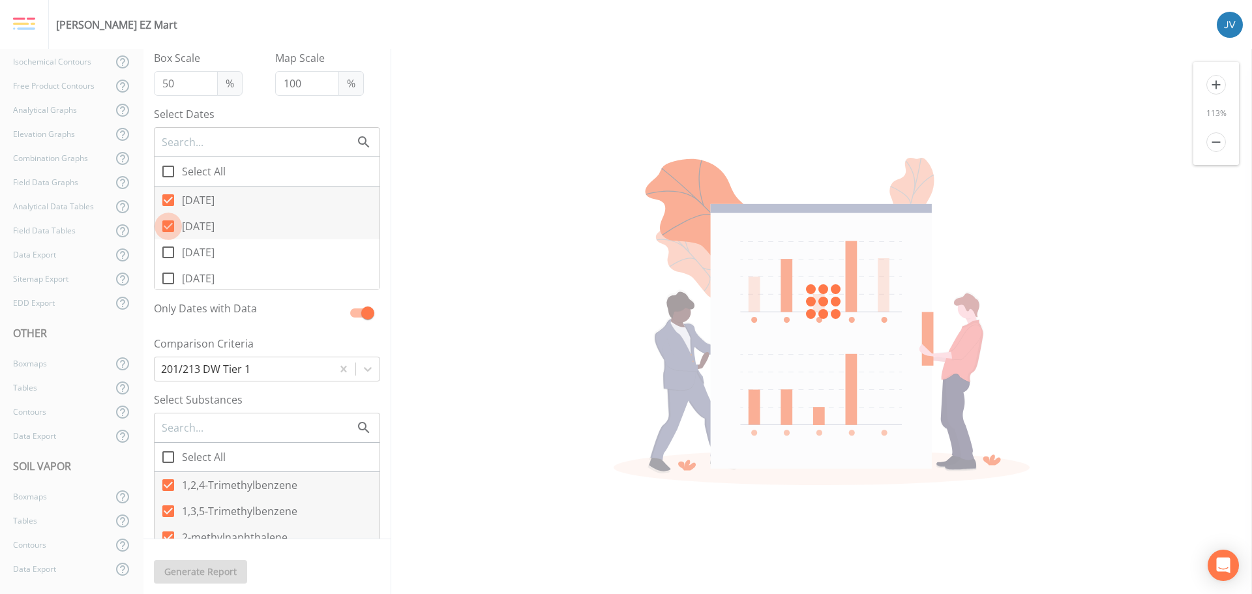
click at [168, 224] on input "[DATE]" at bounding box center [161, 219] width 13 height 13
click at [168, 199] on icon at bounding box center [168, 200] width 12 height 12
click at [168, 199] on input "[DATE]" at bounding box center [161, 193] width 13 height 13
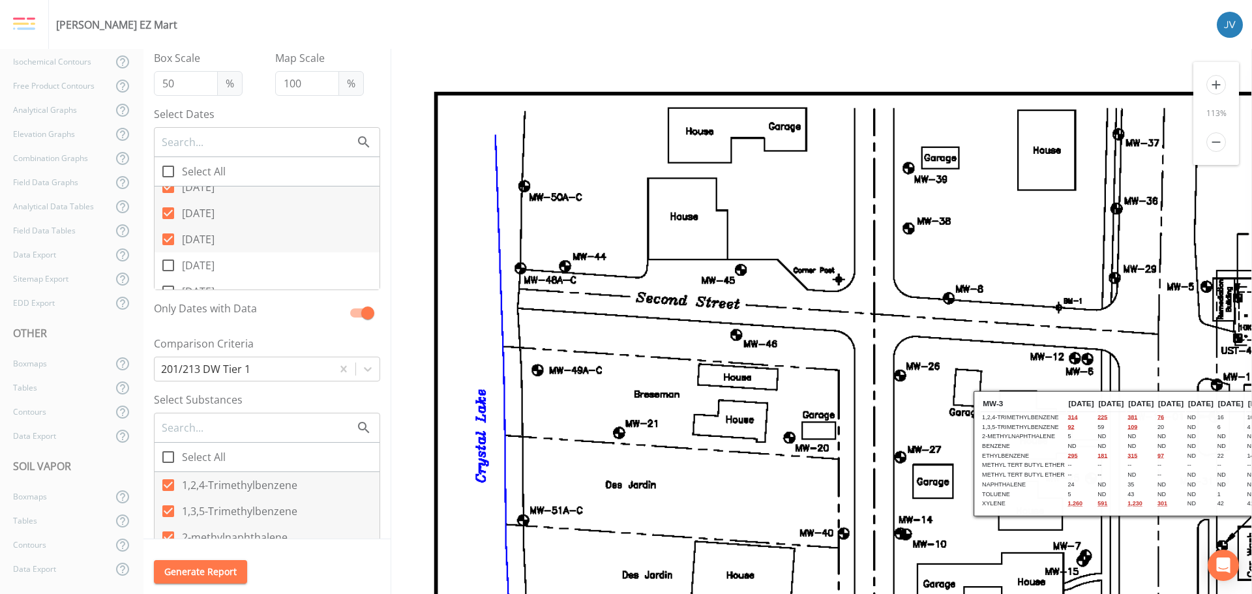
click at [166, 235] on input "[DATE]" at bounding box center [161, 232] width 13 height 13
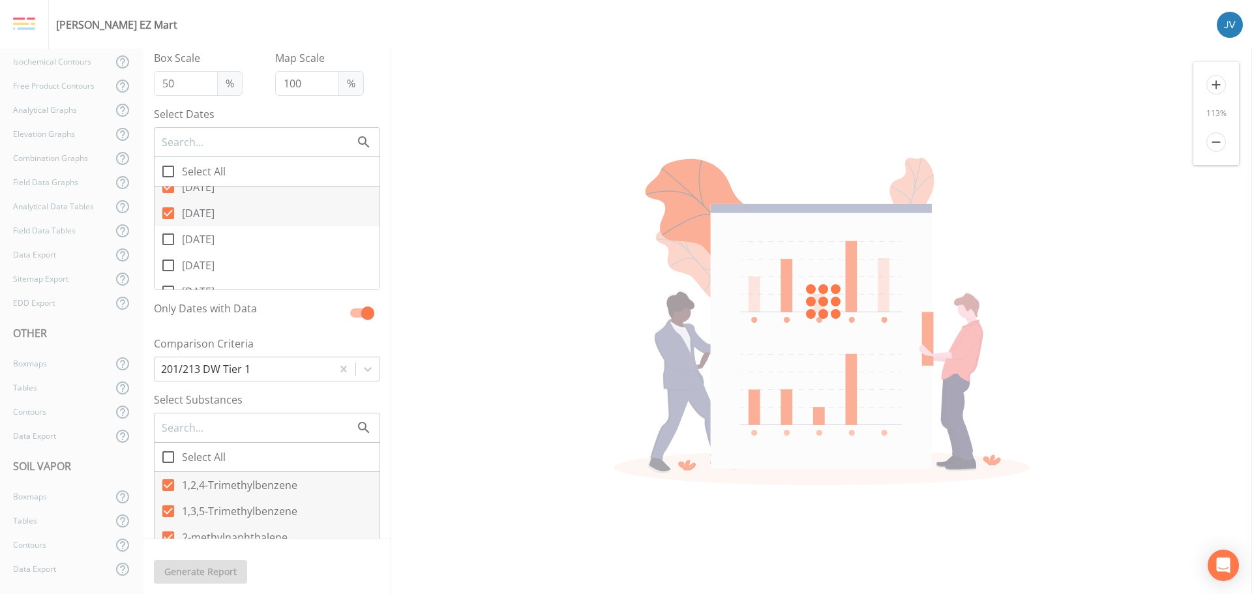
click at [172, 209] on icon at bounding box center [168, 213] width 12 height 12
click at [168, 209] on input "[DATE]" at bounding box center [161, 206] width 13 height 13
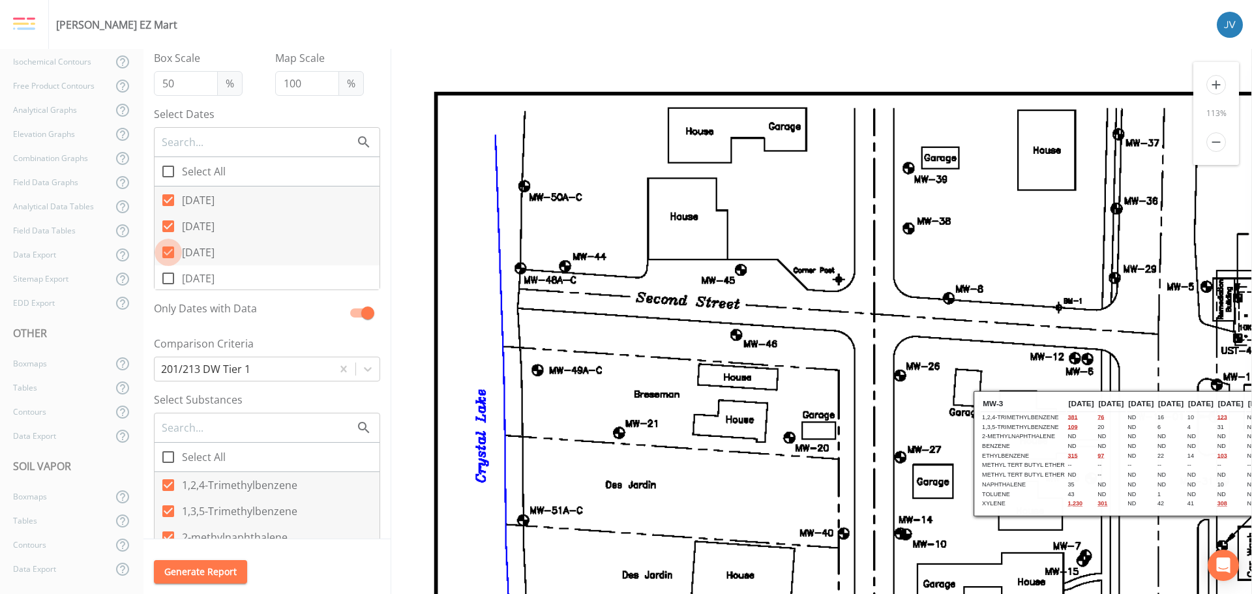
click at [171, 251] on icon at bounding box center [168, 253] width 16 height 16
click at [168, 251] on input "[DATE]" at bounding box center [161, 245] width 13 height 13
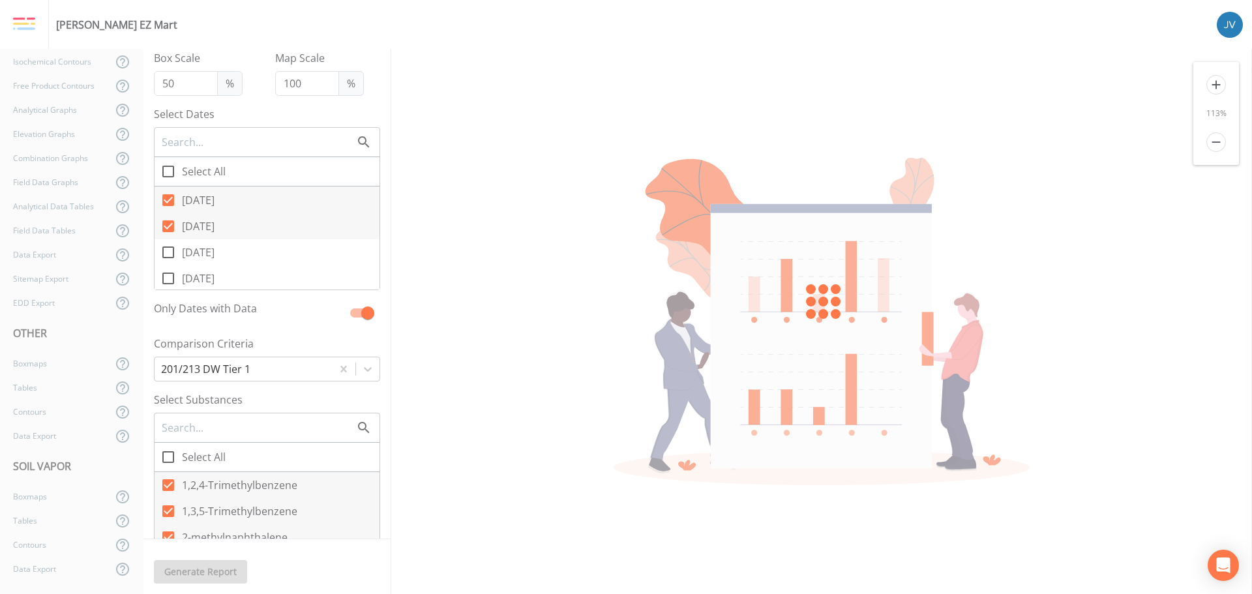
click at [167, 223] on input "[DATE]" at bounding box center [161, 219] width 13 height 13
click at [168, 197] on icon at bounding box center [168, 200] width 12 height 12
click at [168, 197] on input "[DATE]" at bounding box center [161, 193] width 13 height 13
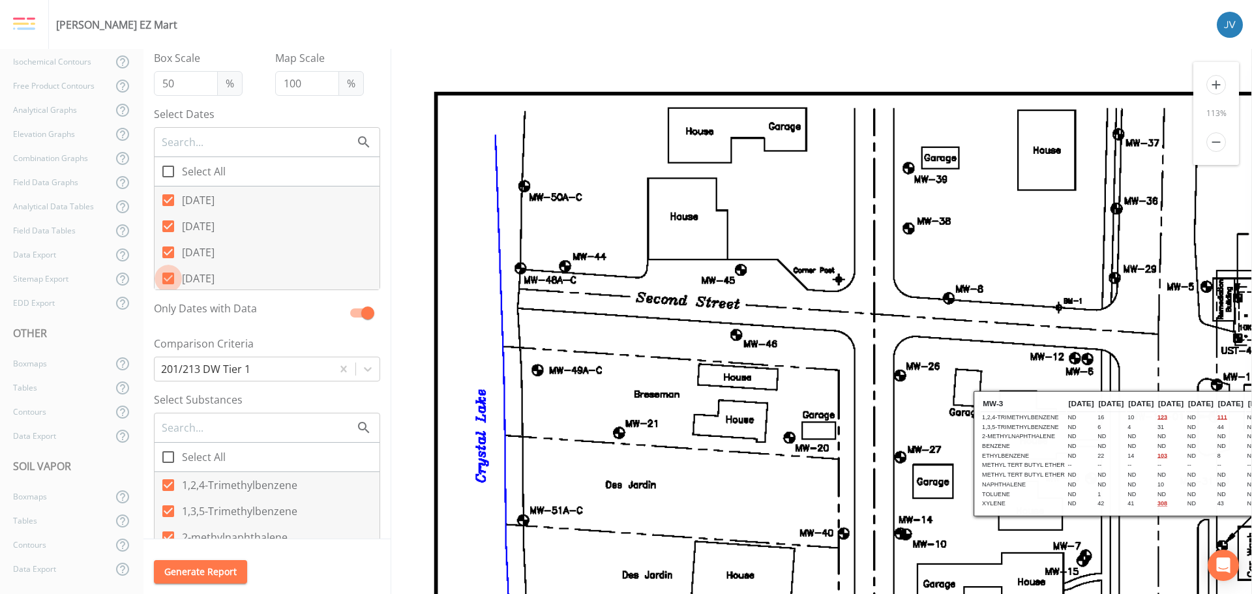
click at [171, 276] on icon at bounding box center [168, 279] width 12 height 12
click at [168, 276] on input "[DATE]" at bounding box center [161, 271] width 13 height 13
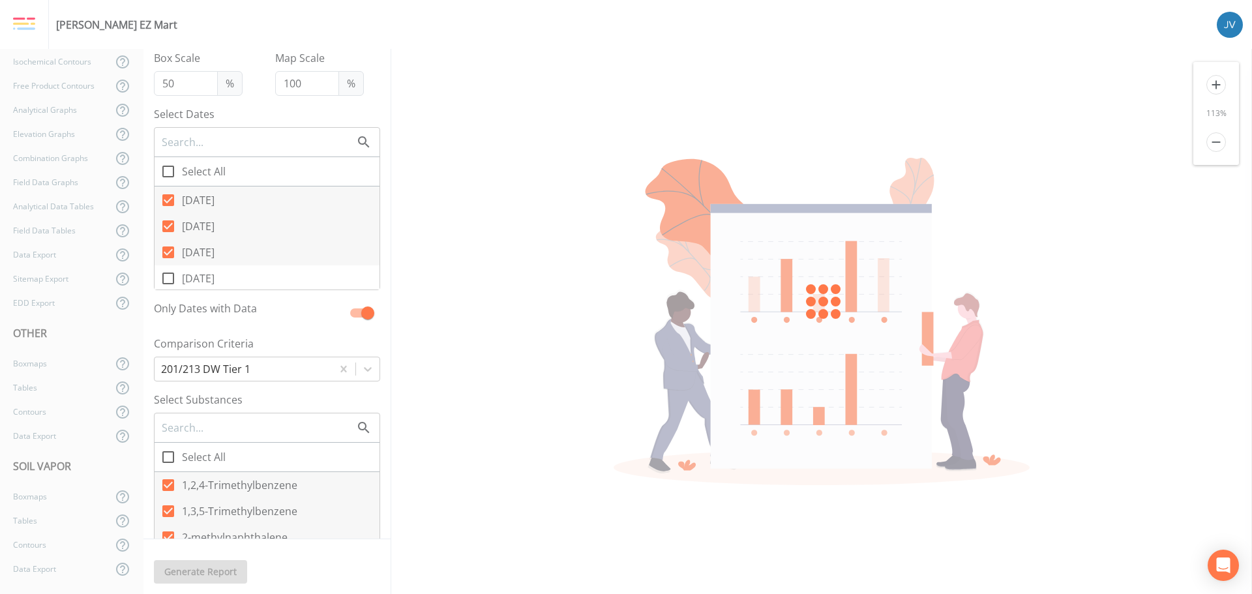
drag, startPoint x: 166, startPoint y: 249, endPoint x: 176, endPoint y: 231, distance: 21.0
click at [169, 248] on span at bounding box center [168, 252] width 27 height 27
click at [168, 248] on input "[DATE]" at bounding box center [161, 245] width 13 height 13
click at [169, 221] on icon at bounding box center [168, 226] width 12 height 12
click at [168, 221] on input "[DATE]" at bounding box center [161, 219] width 13 height 13
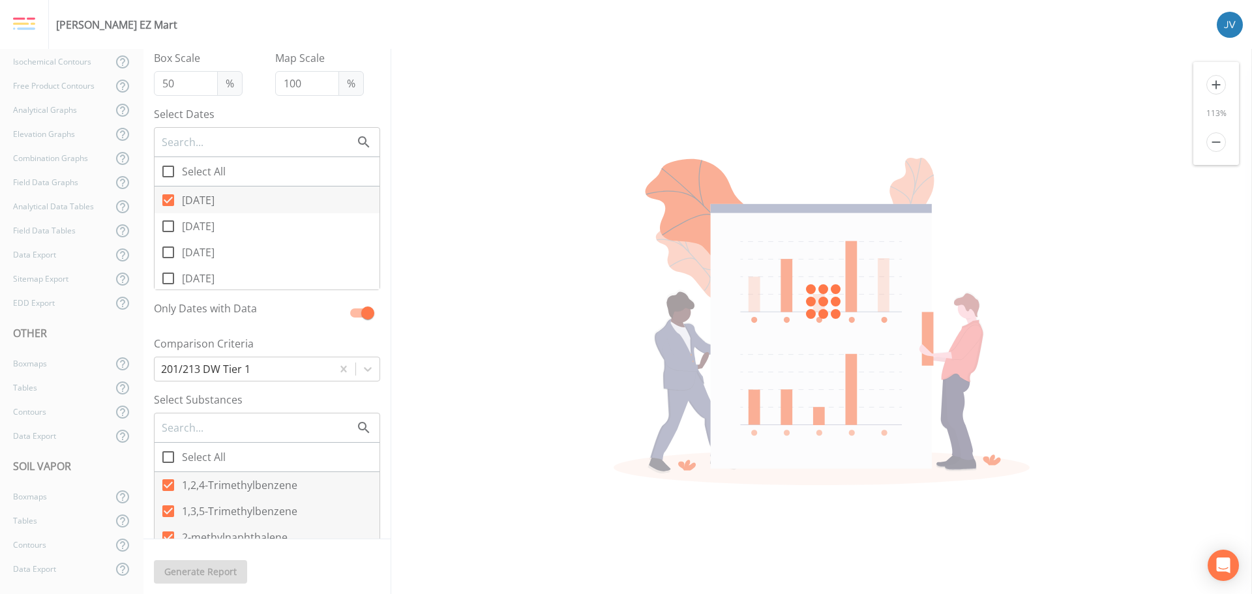
click at [166, 200] on icon at bounding box center [168, 200] width 12 height 12
click at [166, 200] on input "[DATE]" at bounding box center [161, 193] width 13 height 13
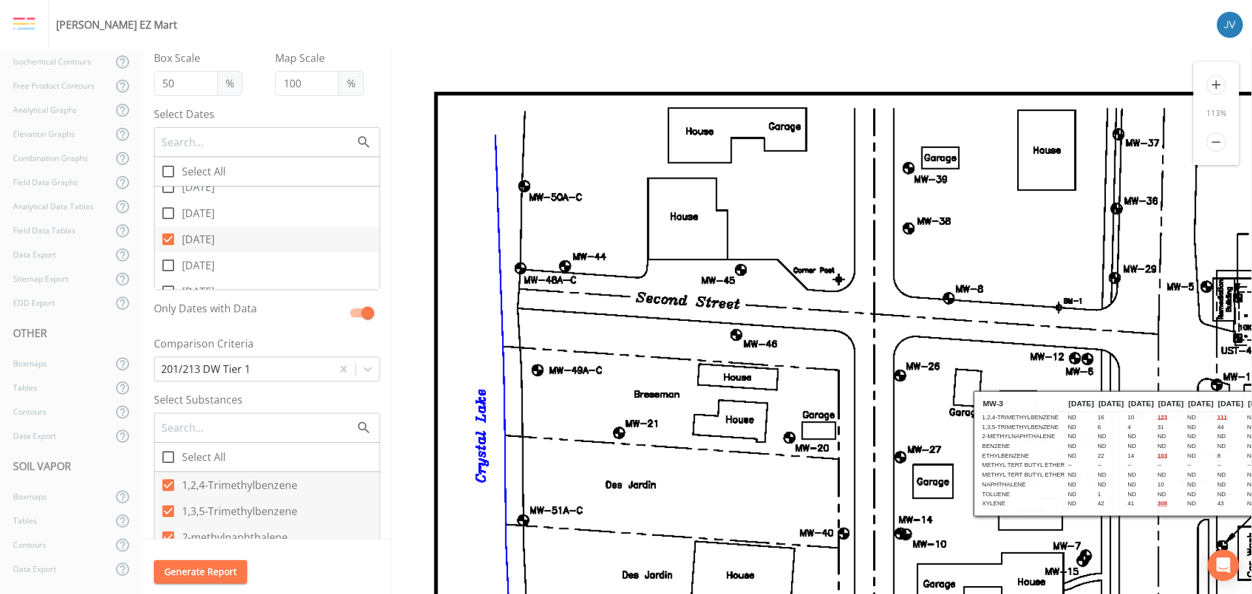
drag, startPoint x: 170, startPoint y: 239, endPoint x: 178, endPoint y: 238, distance: 7.9
click at [170, 238] on icon at bounding box center [168, 240] width 16 height 16
click at [168, 238] on input "[DATE]" at bounding box center [161, 232] width 13 height 13
click at [168, 237] on icon at bounding box center [168, 239] width 12 height 12
click at [168, 237] on input "[DATE]" at bounding box center [161, 232] width 13 height 13
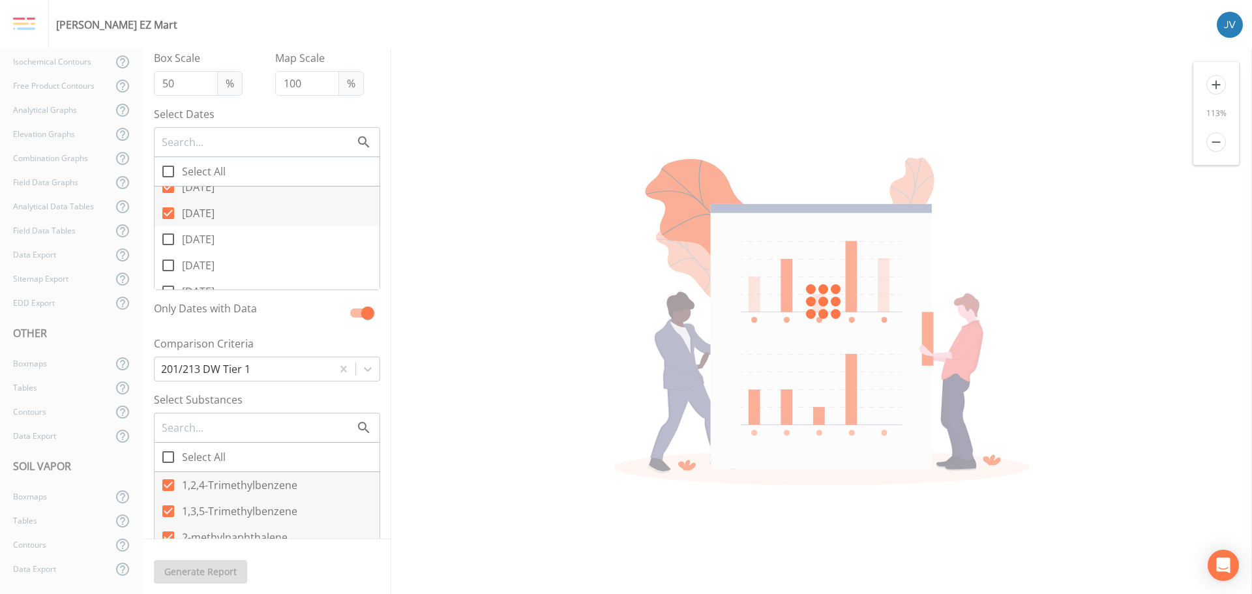
click at [167, 209] on input "[DATE]" at bounding box center [161, 206] width 13 height 13
click at [165, 187] on icon at bounding box center [168, 187] width 16 height 16
click at [165, 187] on input "[DATE]" at bounding box center [161, 179] width 13 height 13
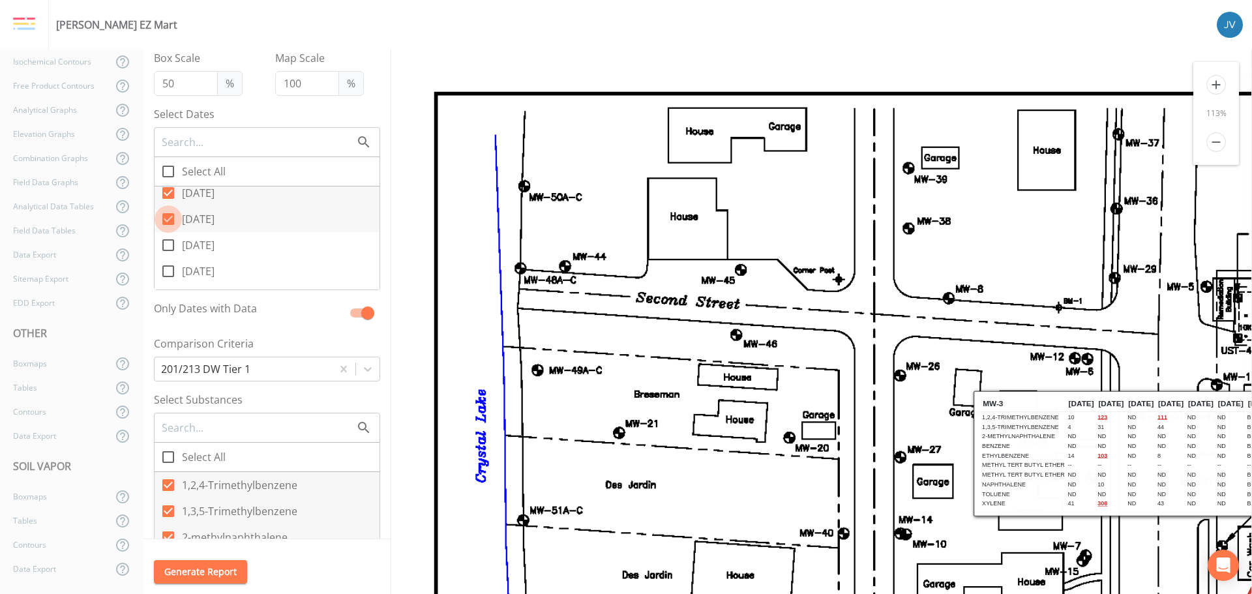
click at [167, 218] on icon at bounding box center [168, 219] width 12 height 12
click at [167, 218] on input "[DATE]" at bounding box center [161, 211] width 13 height 13
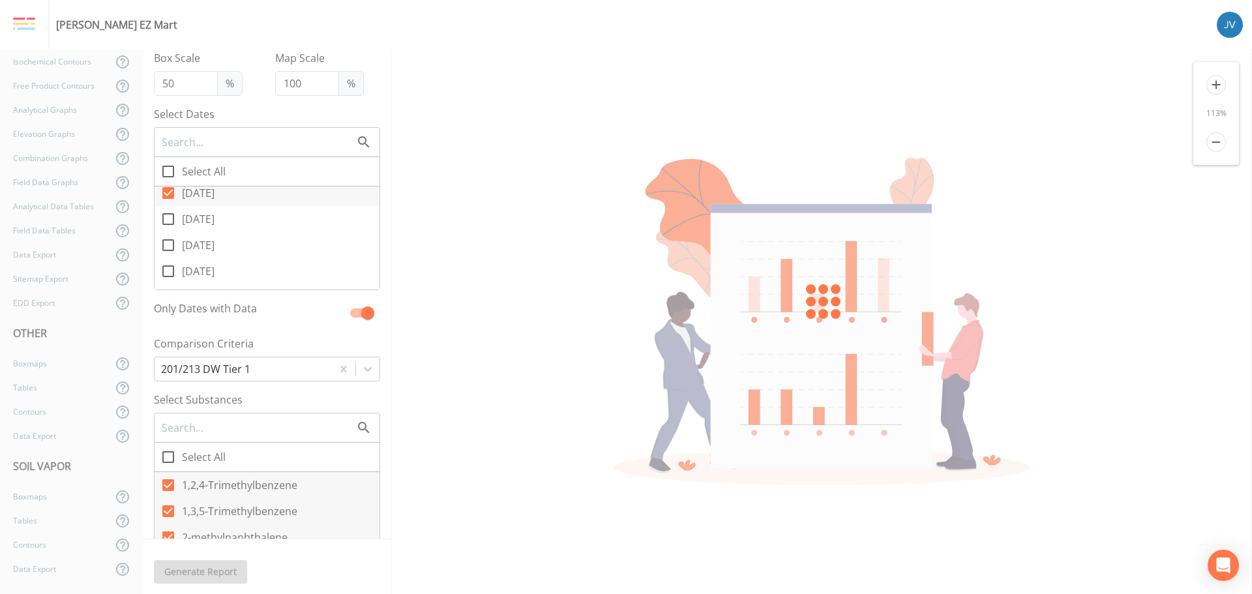
click at [168, 191] on icon at bounding box center [168, 193] width 12 height 12
click at [168, 191] on input "[DATE]" at bounding box center [161, 185] width 13 height 13
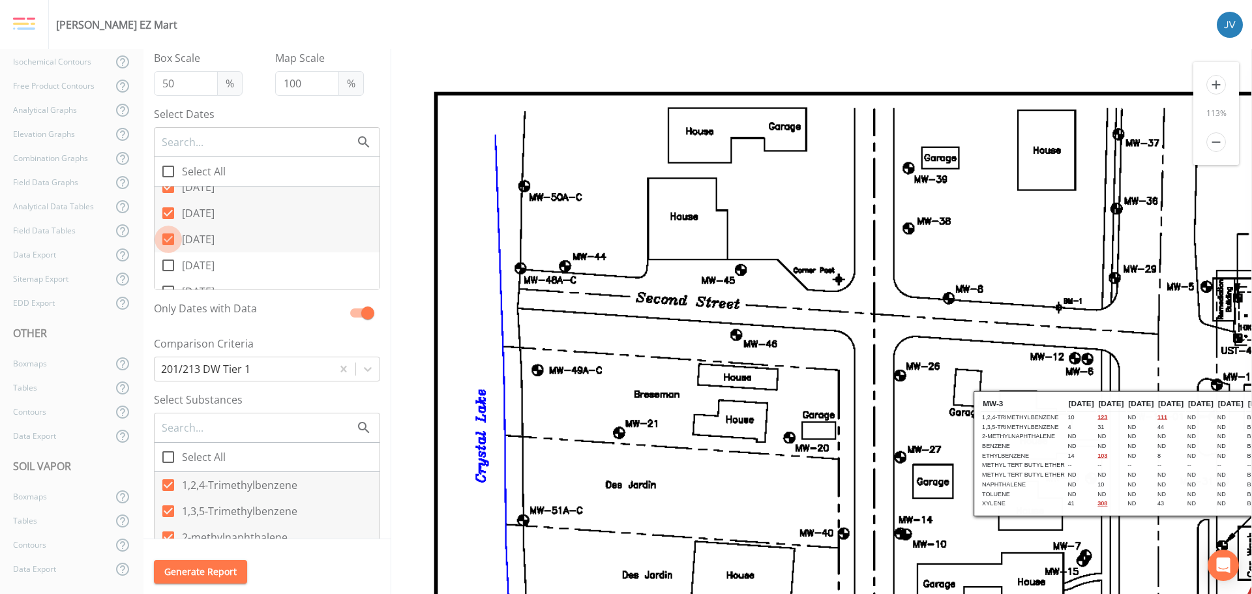
drag, startPoint x: 167, startPoint y: 235, endPoint x: 171, endPoint y: 211, distance: 25.1
click at [167, 235] on input "[DATE]" at bounding box center [161, 232] width 13 height 13
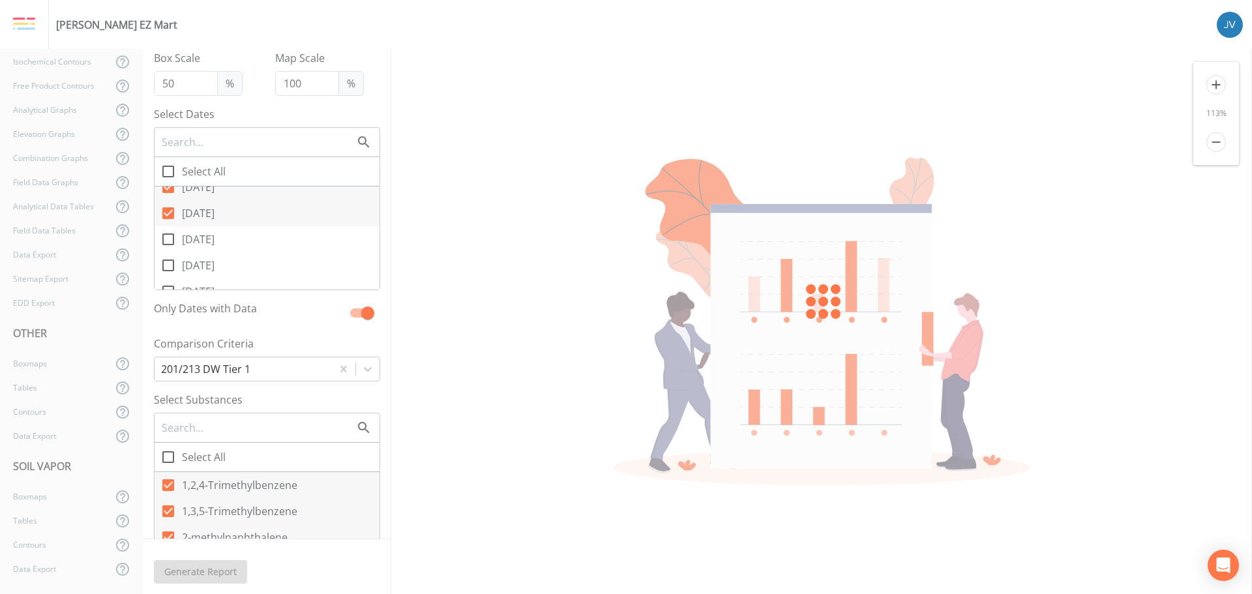
click at [168, 206] on icon at bounding box center [168, 213] width 16 height 16
click at [168, 206] on input "[DATE]" at bounding box center [161, 206] width 13 height 13
click at [166, 190] on icon at bounding box center [168, 187] width 12 height 12
click at [166, 187] on input "[DATE]" at bounding box center [161, 179] width 13 height 13
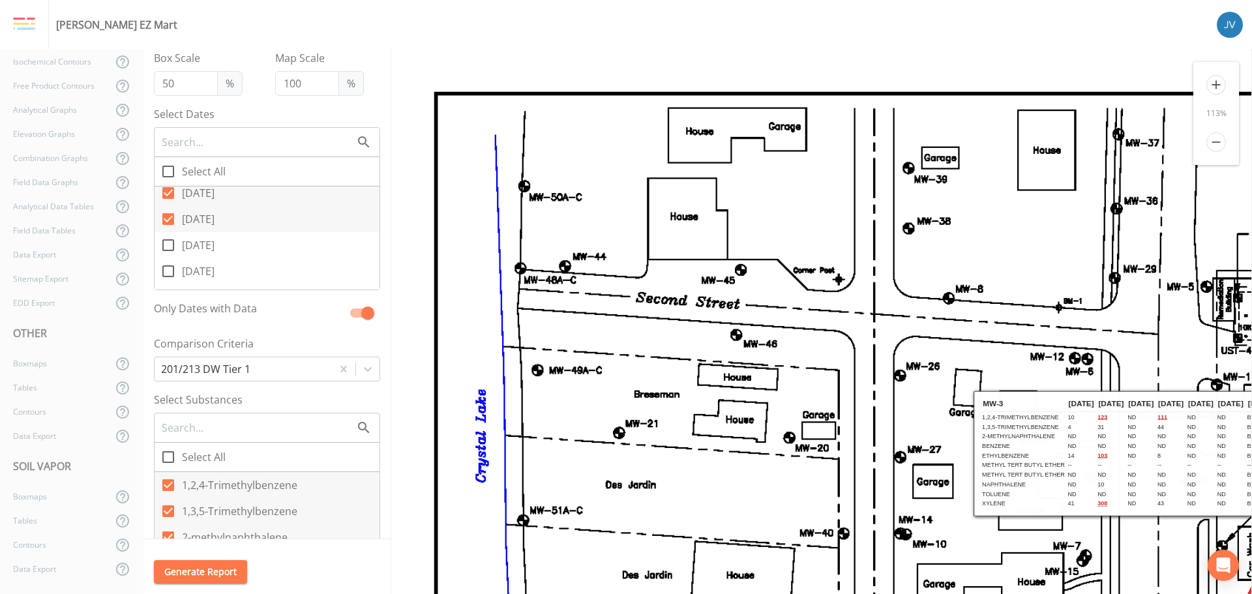
drag, startPoint x: 172, startPoint y: 217, endPoint x: 173, endPoint y: 209, distance: 7.3
click at [172, 216] on icon at bounding box center [168, 219] width 16 height 16
click at [168, 216] on input "[DATE]" at bounding box center [161, 211] width 13 height 13
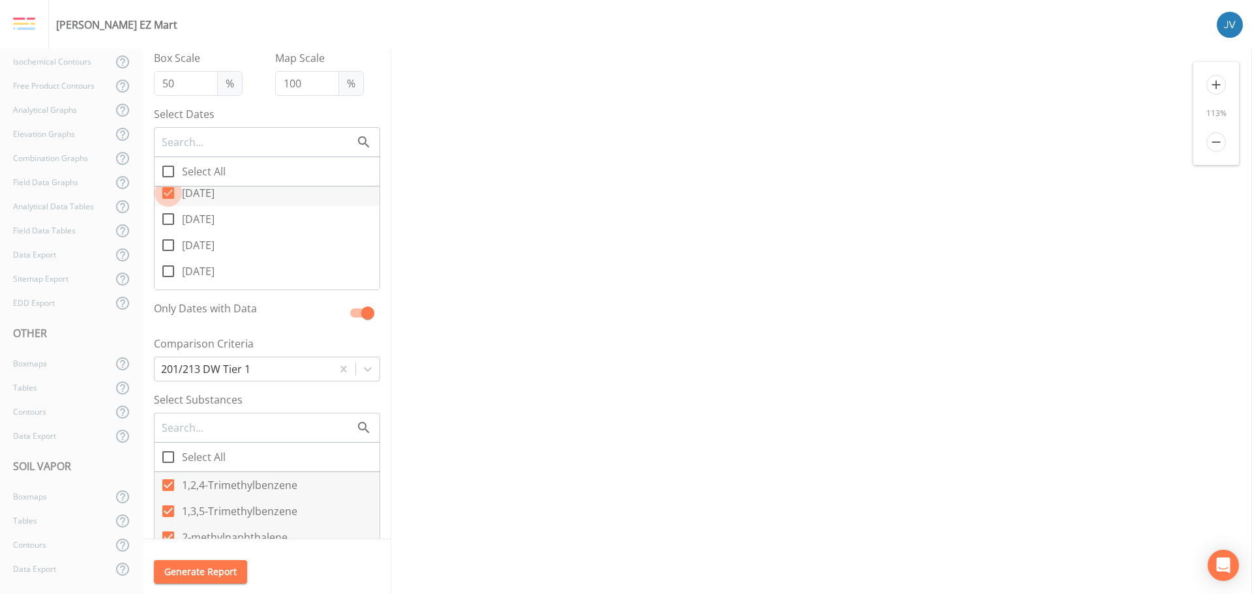
click at [170, 191] on icon at bounding box center [168, 193] width 12 height 12
click at [168, 191] on input "[DATE]" at bounding box center [161, 185] width 13 height 13
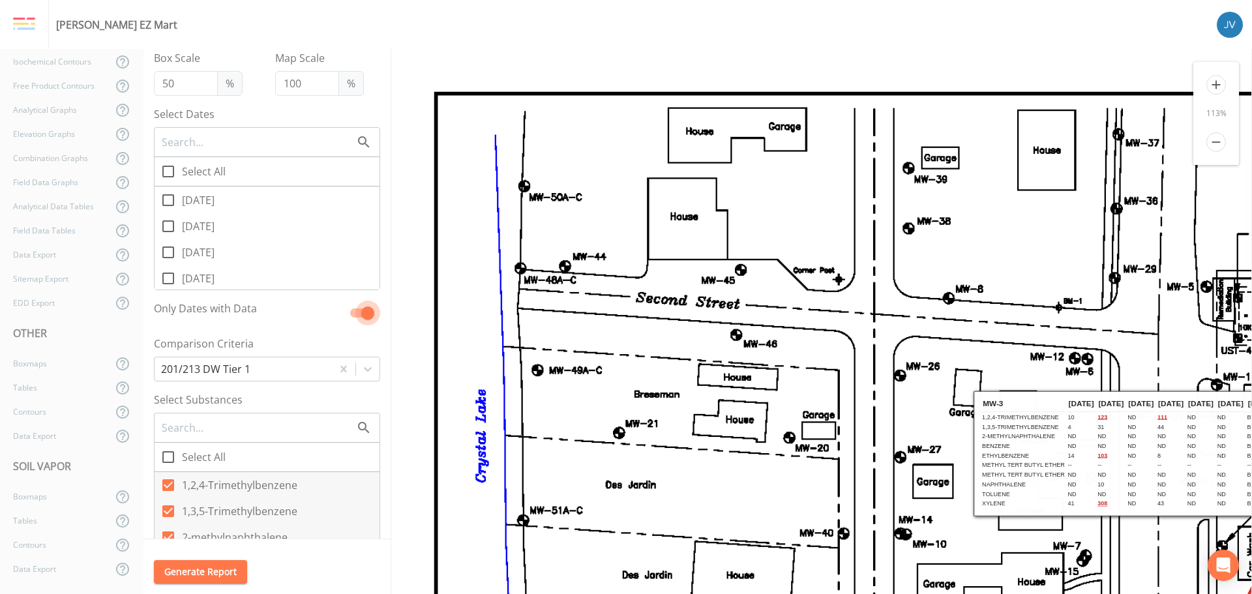
drag, startPoint x: 353, startPoint y: 313, endPoint x: 335, endPoint y: 310, distance: 17.9
click at [335, 310] on input "checkbox" at bounding box center [368, 307] width 74 height 13
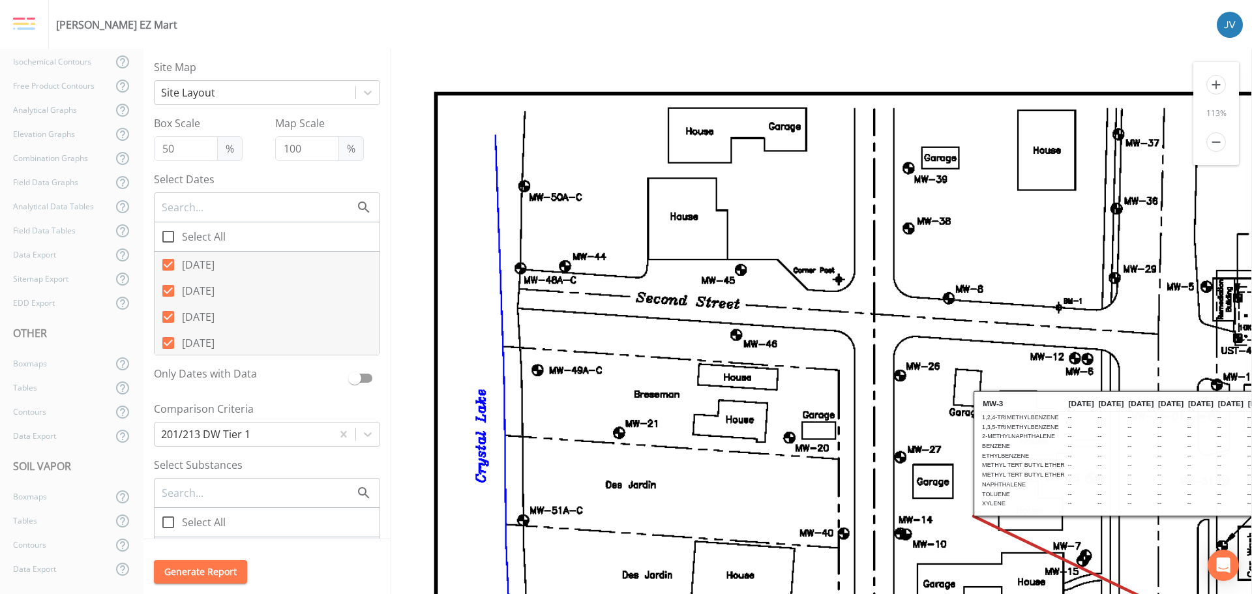
drag, startPoint x: 168, startPoint y: 263, endPoint x: 170, endPoint y: 277, distance: 13.8
click at [168, 265] on icon at bounding box center [168, 265] width 16 height 16
click at [168, 264] on input "[DATE]" at bounding box center [161, 257] width 13 height 13
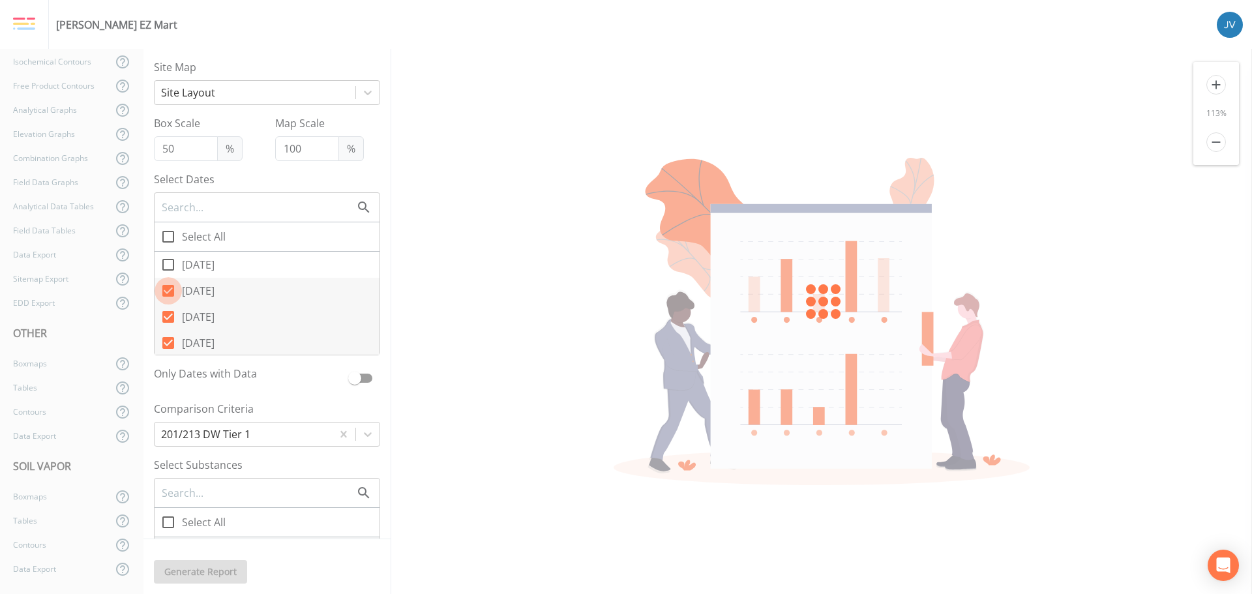
drag, startPoint x: 169, startPoint y: 290, endPoint x: 168, endPoint y: 312, distance: 22.8
click at [169, 291] on icon at bounding box center [168, 291] width 16 height 16
click at [168, 290] on input "[DATE]" at bounding box center [161, 283] width 13 height 13
drag, startPoint x: 168, startPoint y: 314, endPoint x: 168, endPoint y: 326, distance: 12.4
click at [168, 316] on icon at bounding box center [168, 317] width 12 height 12
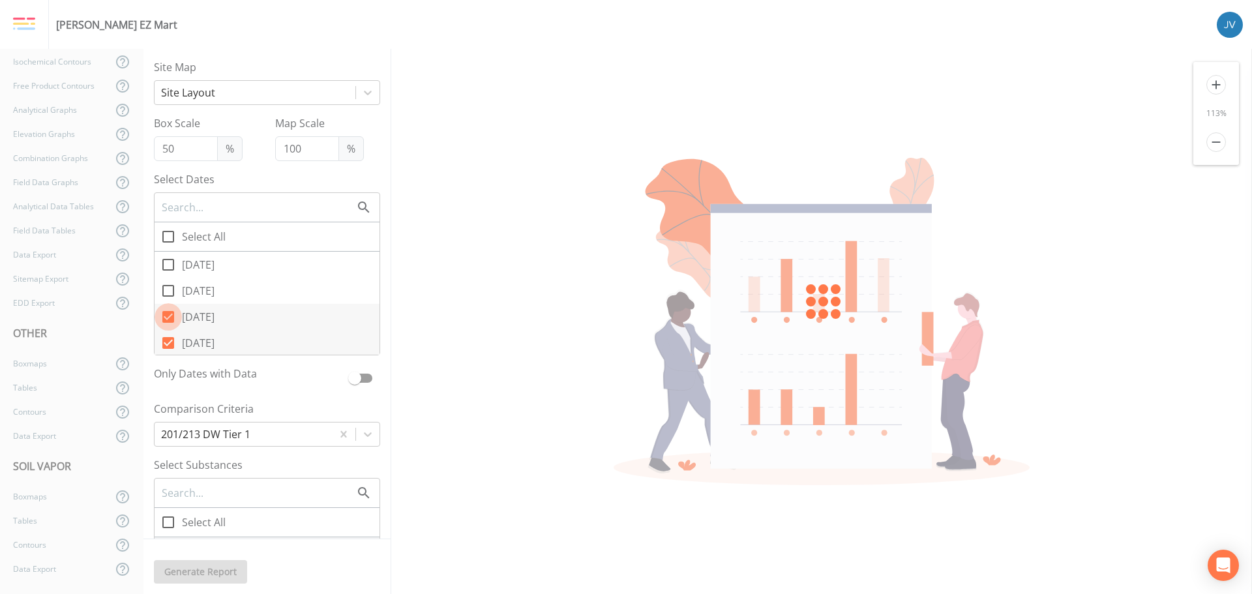
click at [168, 316] on input "[DATE]" at bounding box center [161, 309] width 13 height 13
drag, startPoint x: 166, startPoint y: 345, endPoint x: 178, endPoint y: 338, distance: 13.4
click at [166, 346] on icon at bounding box center [168, 343] width 16 height 16
click at [166, 342] on input "[DATE]" at bounding box center [161, 335] width 13 height 13
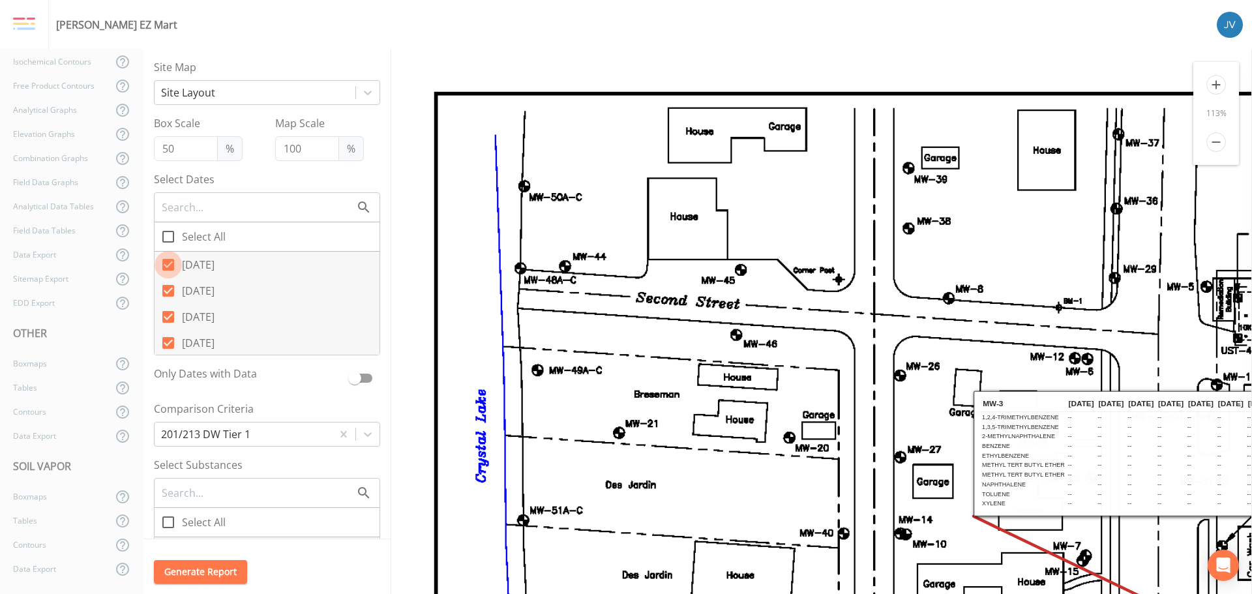
drag, startPoint x: 168, startPoint y: 263, endPoint x: 168, endPoint y: 285, distance: 22.2
click at [168, 271] on icon at bounding box center [168, 265] width 16 height 16
click at [168, 264] on input "[DATE]" at bounding box center [161, 257] width 13 height 13
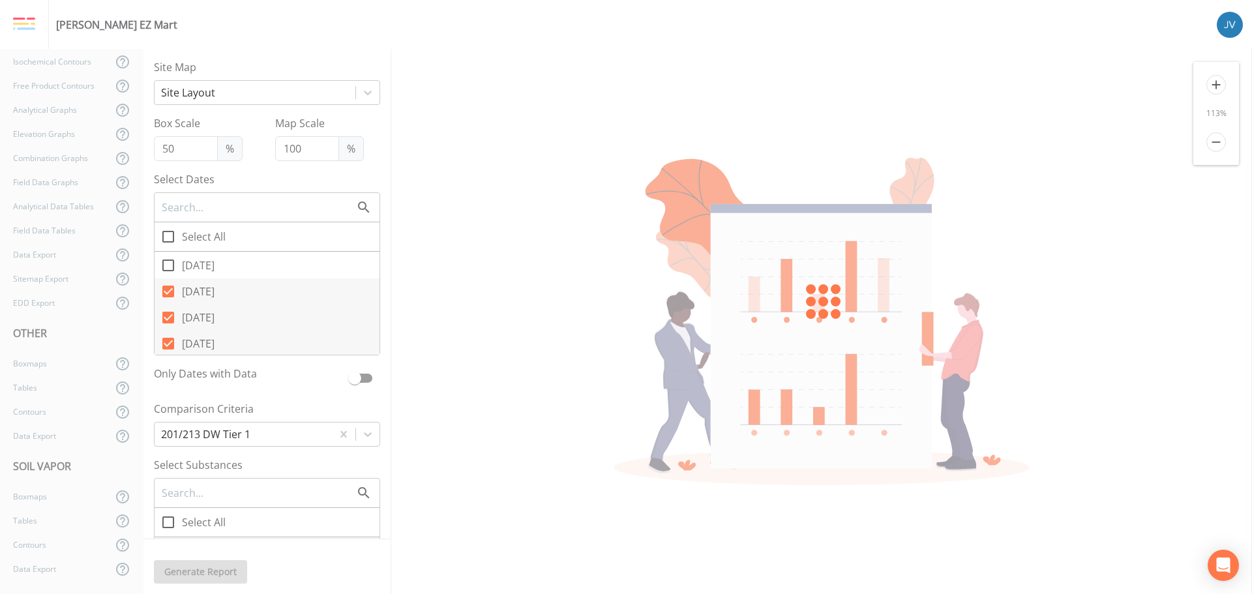
drag, startPoint x: 167, startPoint y: 288, endPoint x: 169, endPoint y: 305, distance: 16.4
click at [166, 294] on span at bounding box center [168, 291] width 27 height 27
click at [166, 291] on input "[DATE]" at bounding box center [161, 284] width 13 height 13
click at [170, 316] on icon at bounding box center [168, 318] width 12 height 12
click at [168, 316] on input "[DATE]" at bounding box center [161, 310] width 13 height 13
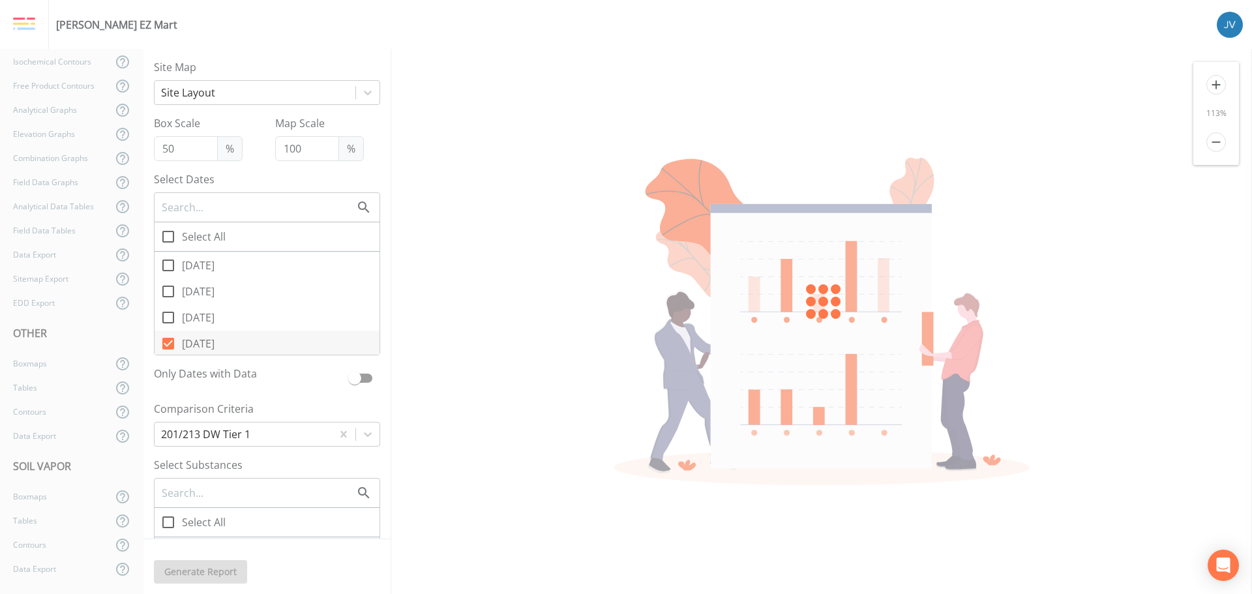
click at [168, 340] on icon at bounding box center [168, 344] width 12 height 12
click at [168, 340] on input "[DATE]" at bounding box center [161, 336] width 13 height 13
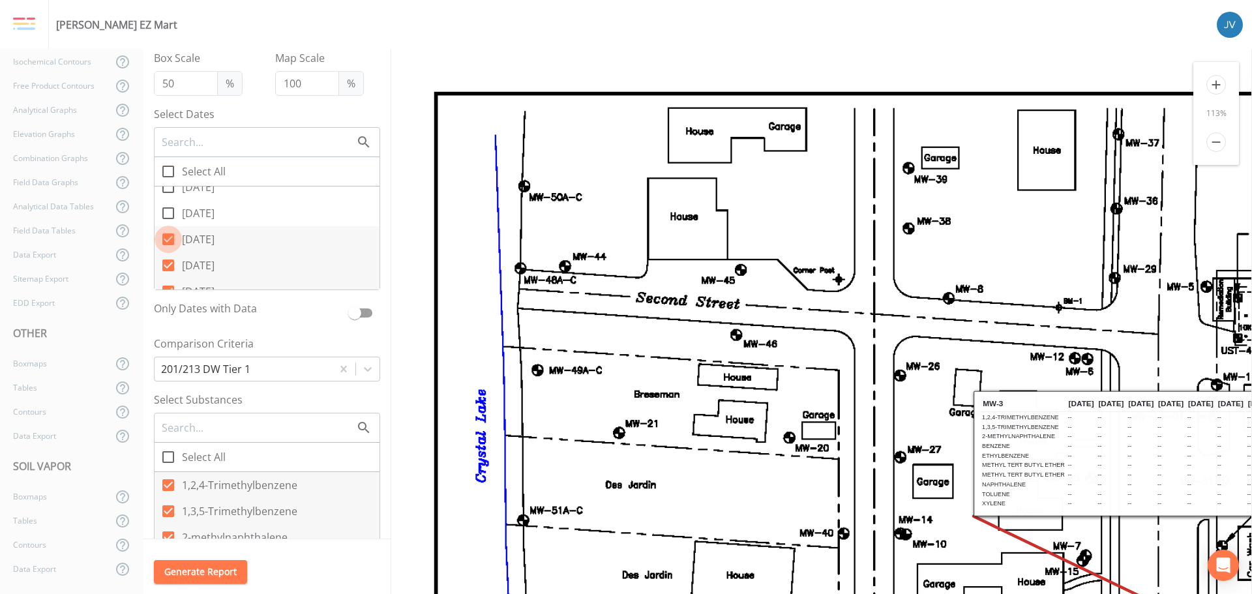
drag, startPoint x: 167, startPoint y: 239, endPoint x: 166, endPoint y: 260, distance: 20.2
click at [167, 244] on icon at bounding box center [168, 239] width 12 height 12
click at [167, 239] on input "[DATE]" at bounding box center [161, 232] width 13 height 13
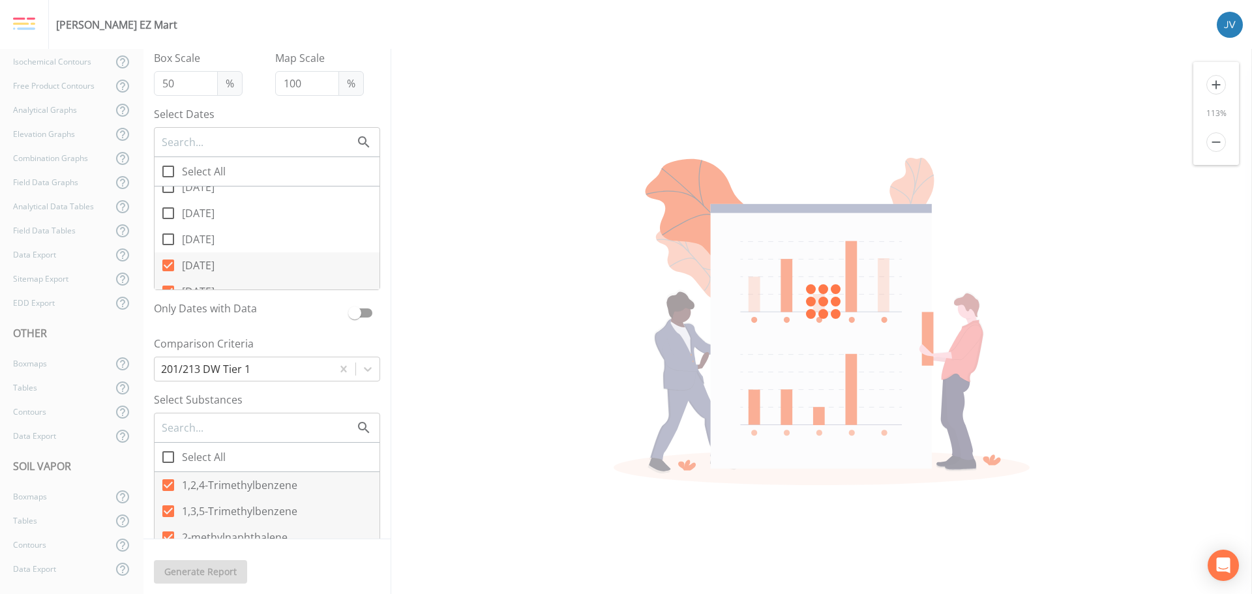
click at [166, 264] on input "[DATE]" at bounding box center [161, 258] width 13 height 13
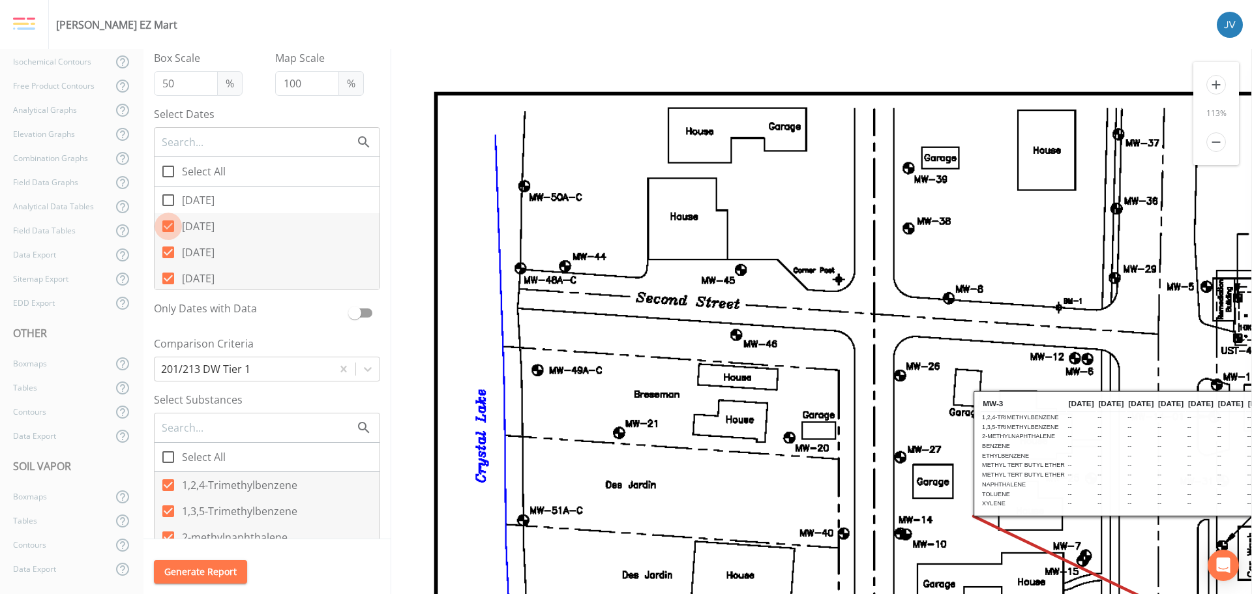
drag, startPoint x: 171, startPoint y: 226, endPoint x: 169, endPoint y: 237, distance: 11.9
click at [170, 226] on icon at bounding box center [168, 226] width 16 height 16
click at [168, 226] on input "[DATE]" at bounding box center [161, 219] width 13 height 13
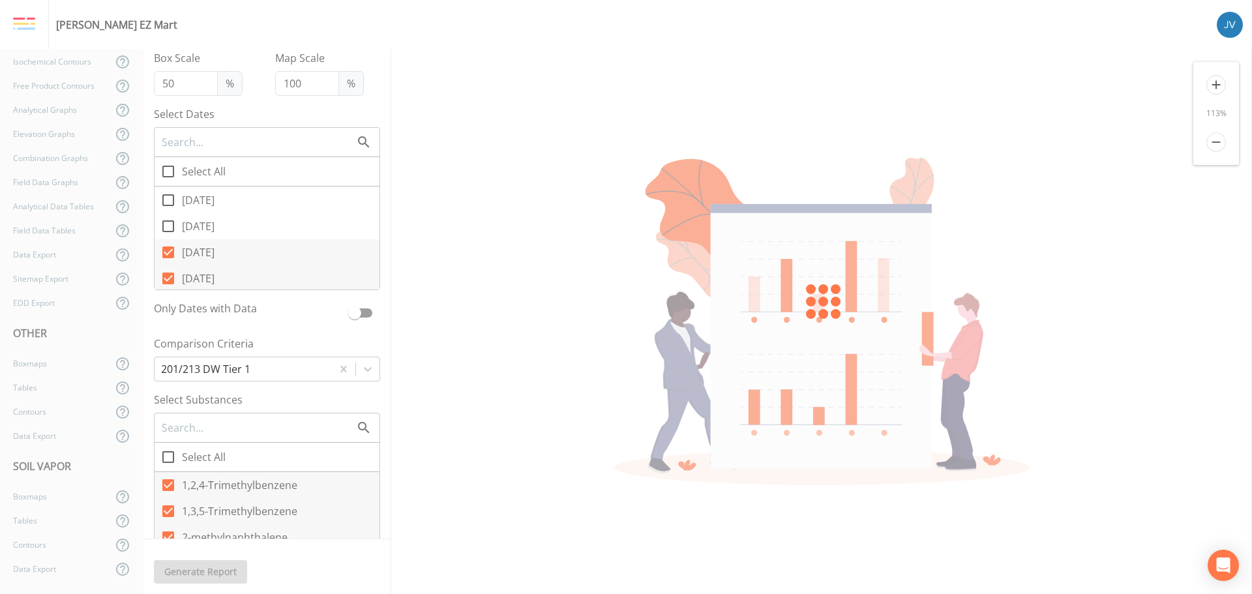
drag, startPoint x: 169, startPoint y: 253, endPoint x: 172, endPoint y: 260, distance: 7.6
click at [168, 255] on icon at bounding box center [168, 253] width 16 height 16
click at [168, 252] on input "[DATE]" at bounding box center [161, 245] width 13 height 13
click at [166, 280] on icon at bounding box center [168, 279] width 16 height 16
click at [166, 278] on input "[DATE]" at bounding box center [161, 271] width 13 height 13
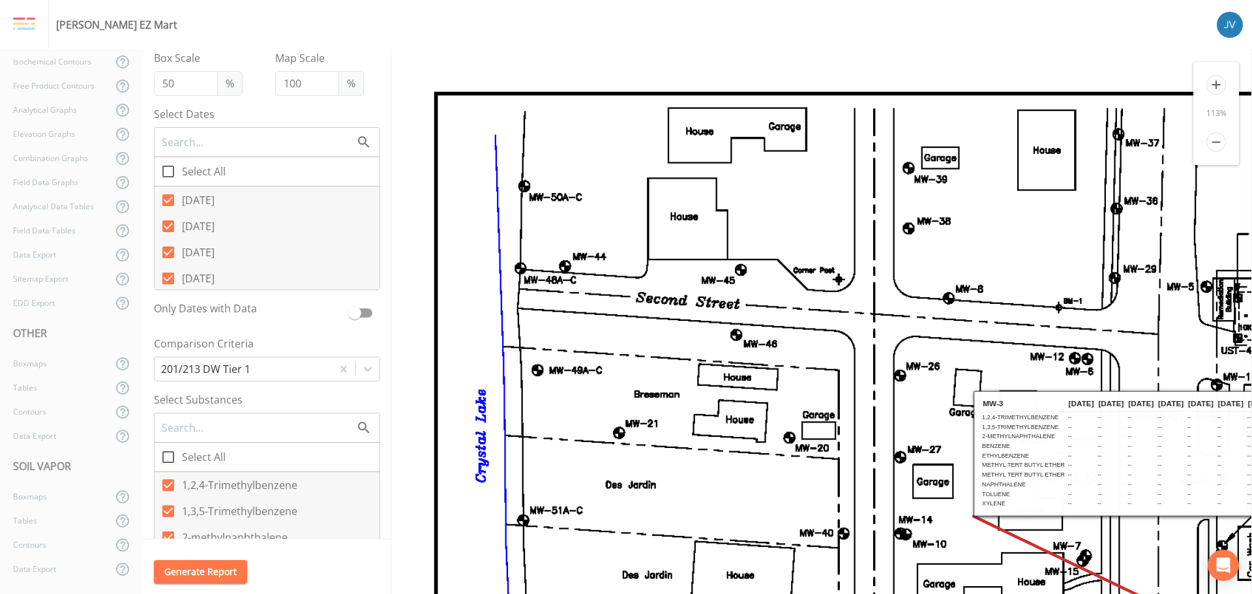
drag, startPoint x: 169, startPoint y: 200, endPoint x: 169, endPoint y: 218, distance: 18.9
click at [168, 205] on icon at bounding box center [168, 200] width 12 height 12
click at [168, 200] on input "[DATE]" at bounding box center [161, 193] width 13 height 13
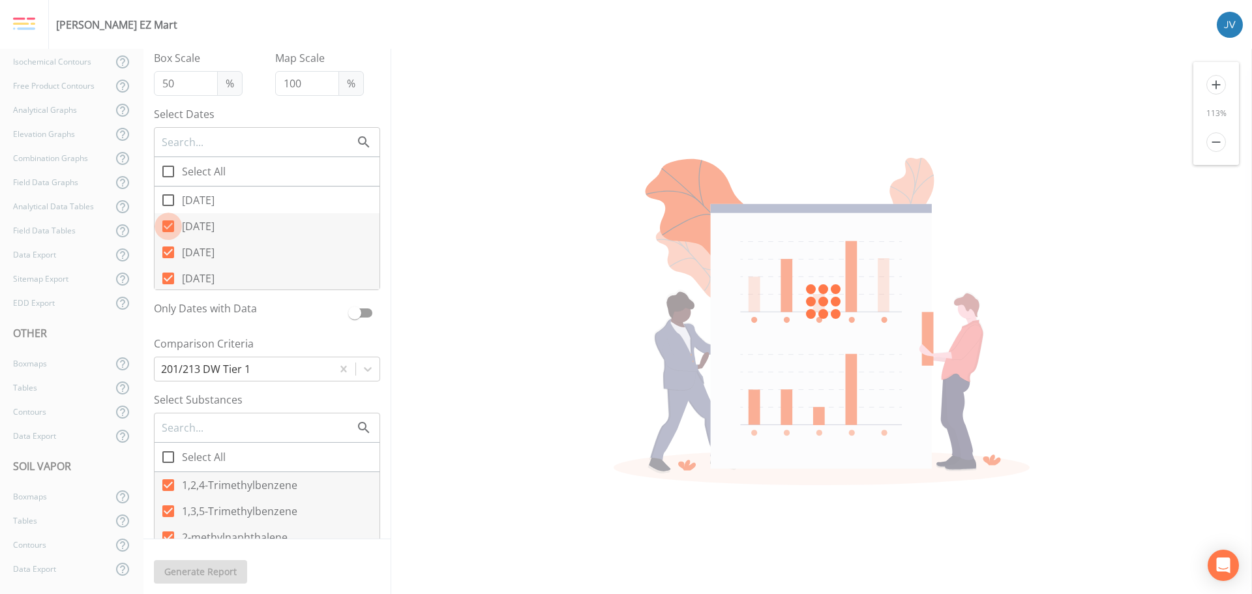
drag, startPoint x: 168, startPoint y: 222, endPoint x: 169, endPoint y: 238, distance: 16.4
click at [168, 222] on icon at bounding box center [168, 226] width 12 height 12
click at [168, 222] on input "[DATE]" at bounding box center [161, 219] width 13 height 13
click at [168, 248] on icon at bounding box center [168, 253] width 12 height 12
click at [168, 248] on input "[DATE]" at bounding box center [161, 245] width 13 height 13
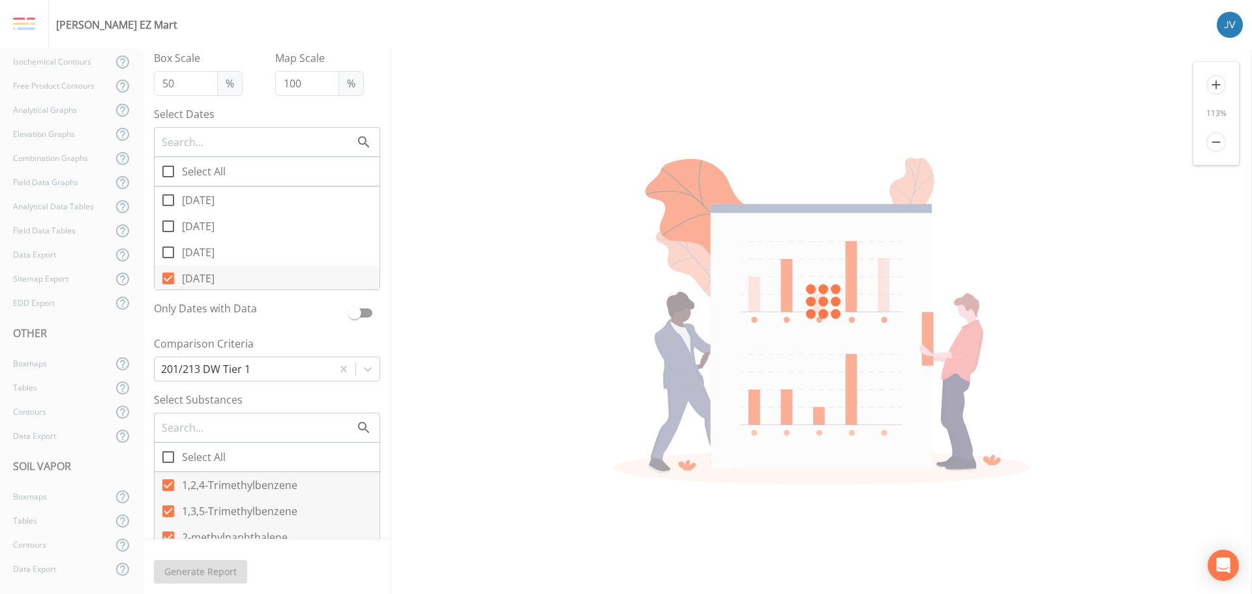
click at [169, 273] on icon at bounding box center [168, 279] width 12 height 12
click at [168, 273] on input "[DATE]" at bounding box center [161, 271] width 13 height 13
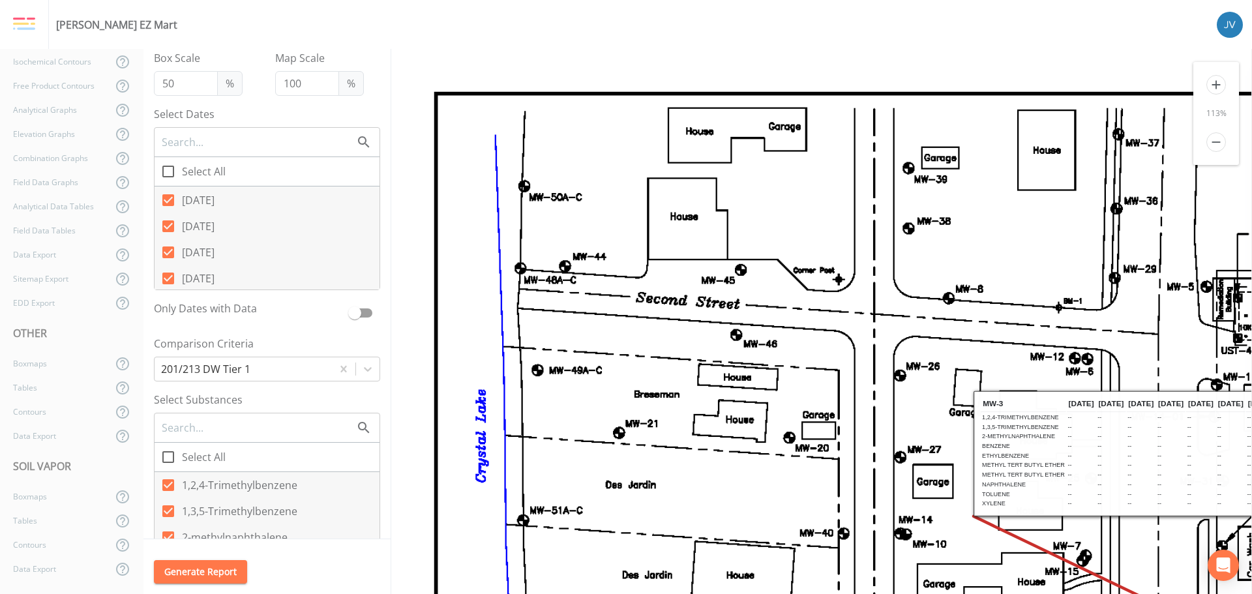
drag, startPoint x: 167, startPoint y: 197, endPoint x: 171, endPoint y: 212, distance: 15.5
click at [168, 202] on span at bounding box center [168, 200] width 27 height 27
click at [168, 200] on input "[DATE]" at bounding box center [161, 193] width 13 height 13
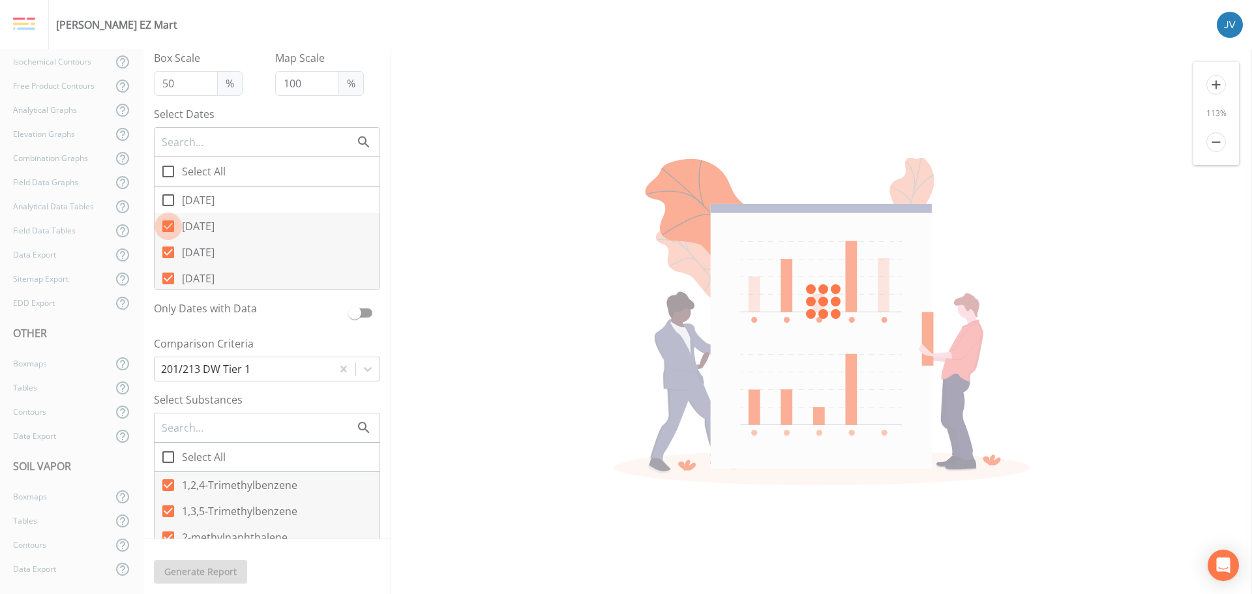
drag, startPoint x: 171, startPoint y: 224, endPoint x: 167, endPoint y: 238, distance: 14.2
click at [170, 226] on icon at bounding box center [168, 226] width 16 height 16
click at [168, 226] on input "[DATE]" at bounding box center [161, 219] width 13 height 13
click at [166, 252] on span at bounding box center [168, 252] width 27 height 27
click at [166, 252] on input "[DATE]" at bounding box center [161, 245] width 13 height 13
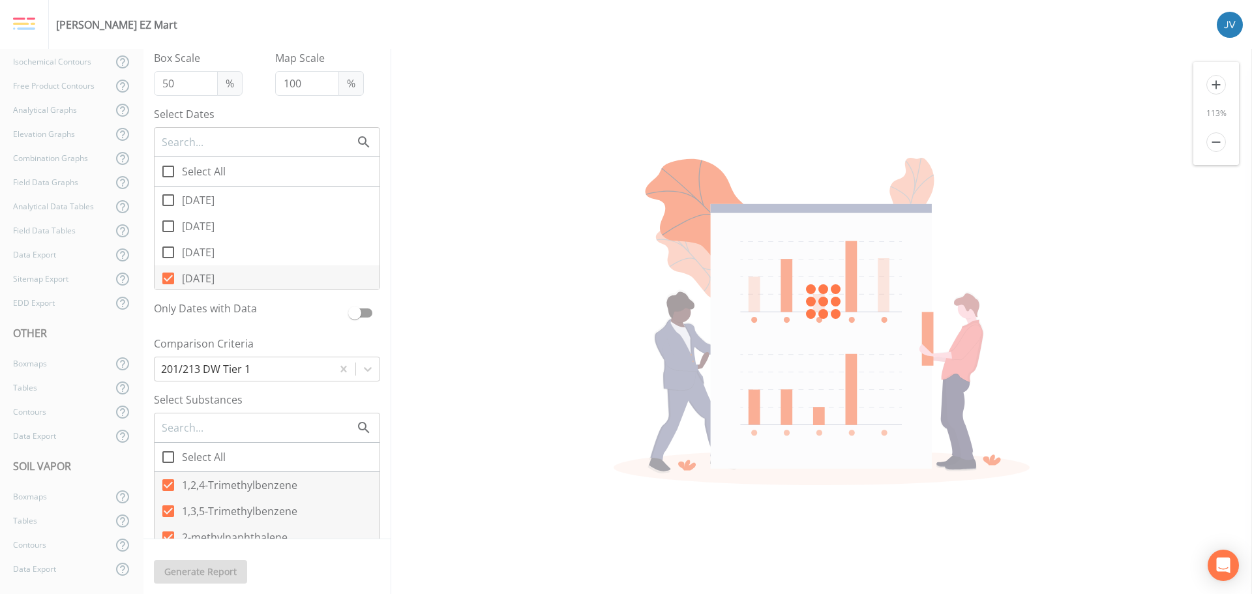
click at [169, 273] on icon at bounding box center [168, 279] width 12 height 12
click at [168, 273] on input "[DATE]" at bounding box center [161, 271] width 13 height 13
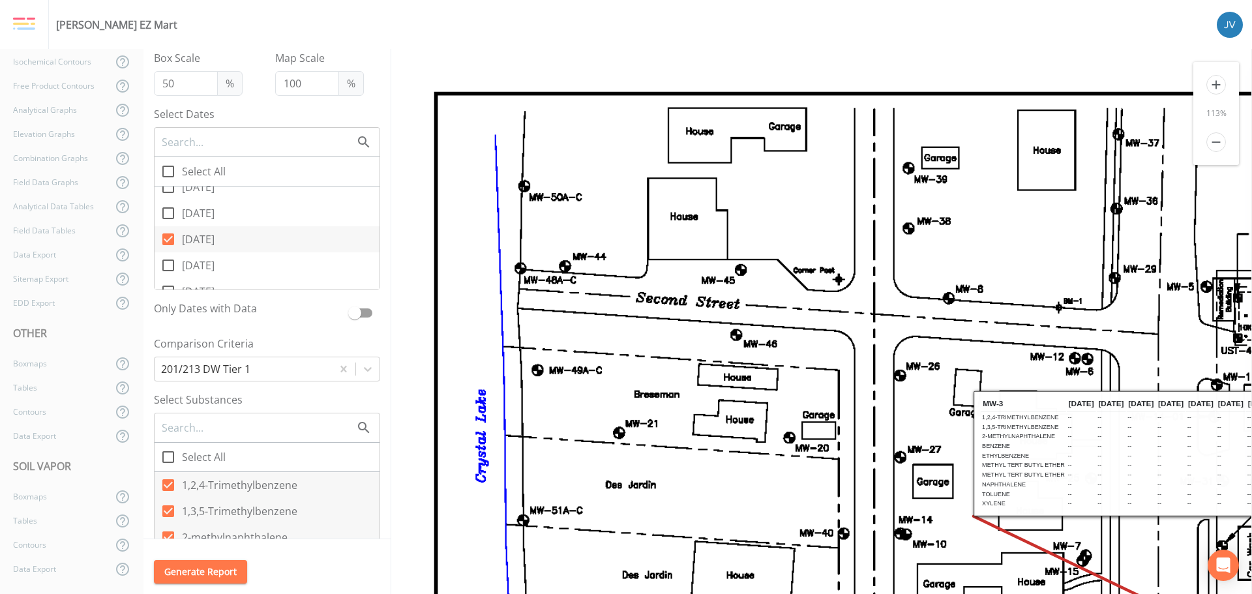
click at [174, 239] on icon at bounding box center [168, 239] width 12 height 12
click at [168, 239] on input "[DATE]" at bounding box center [161, 232] width 13 height 13
click at [172, 239] on icon at bounding box center [168, 239] width 12 height 12
click at [168, 239] on input "[DATE]" at bounding box center [161, 232] width 13 height 13
click at [166, 239] on icon at bounding box center [168, 239] width 16 height 16
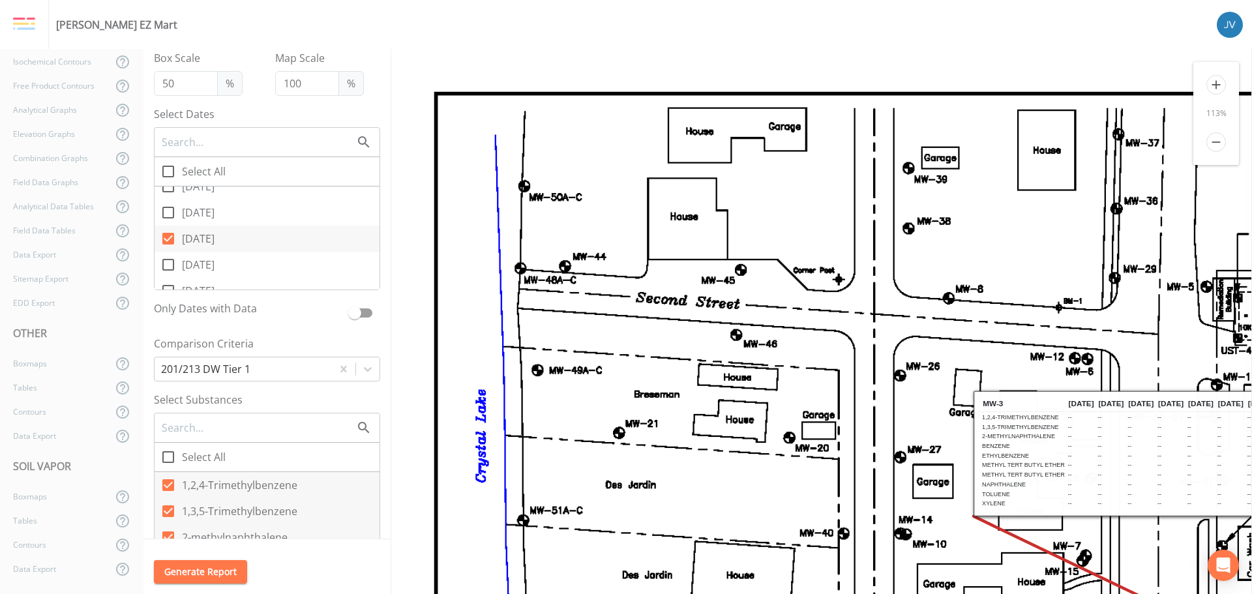
click at [166, 238] on input "[DATE]" at bounding box center [161, 231] width 13 height 13
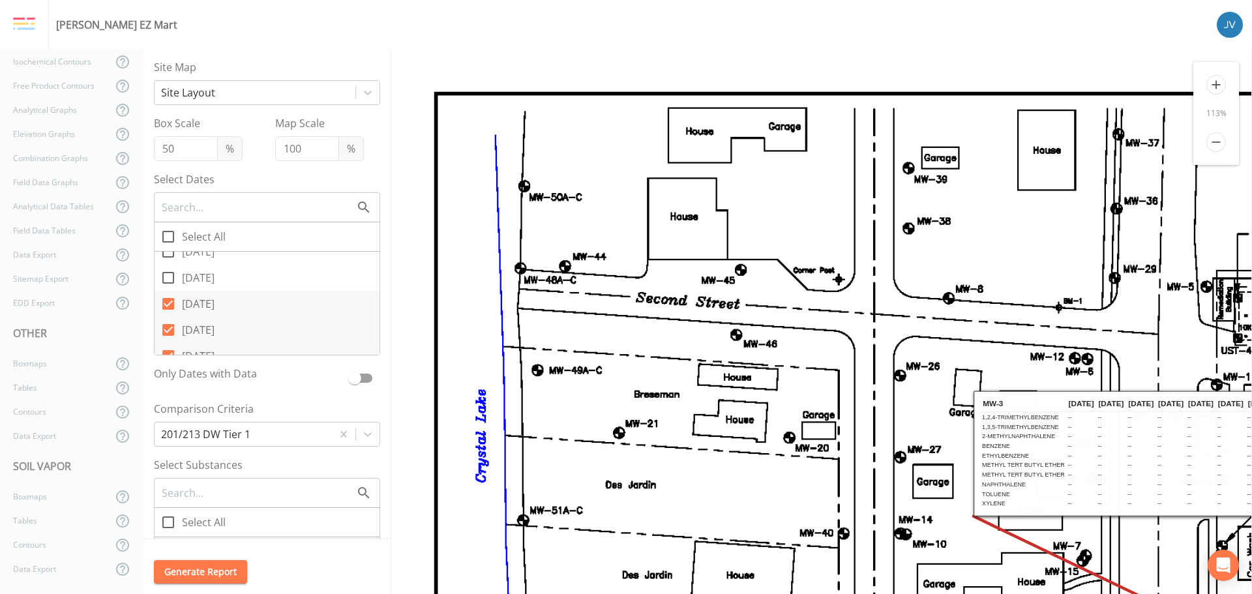
click at [169, 304] on icon at bounding box center [168, 304] width 16 height 16
click at [168, 303] on input "[DATE]" at bounding box center [161, 296] width 13 height 13
drag, startPoint x: 168, startPoint y: 332, endPoint x: 175, endPoint y: 345, distance: 14.9
click at [171, 335] on icon at bounding box center [168, 330] width 12 height 12
click at [168, 329] on input "[DATE]" at bounding box center [161, 322] width 13 height 13
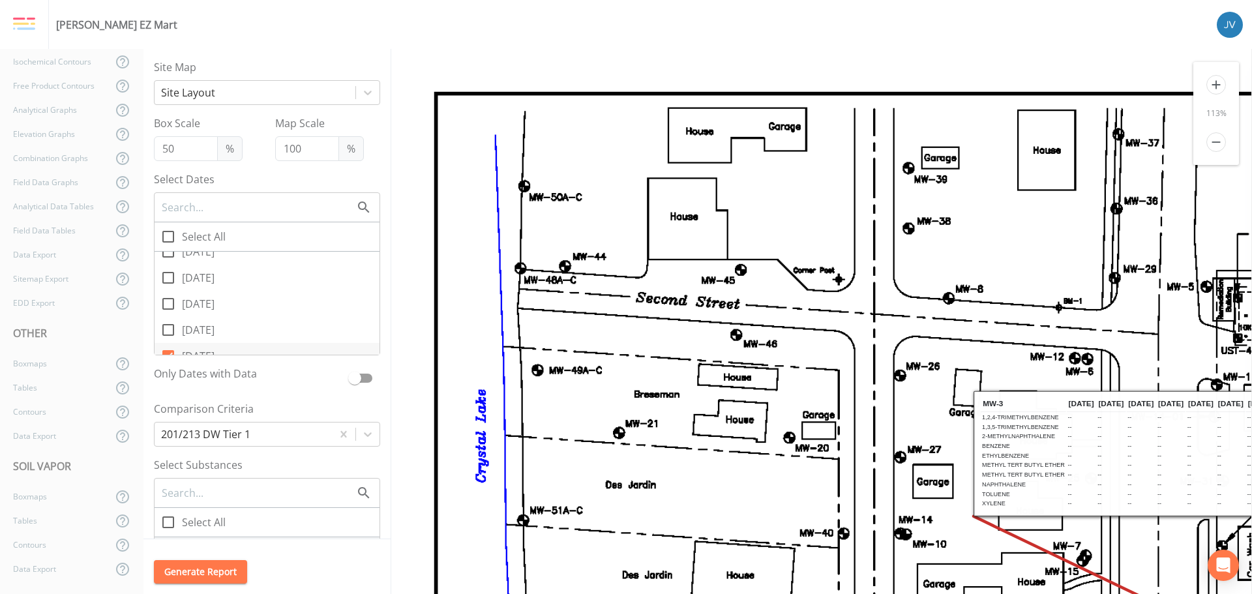
click at [169, 351] on icon at bounding box center [168, 356] width 12 height 12
click at [168, 351] on input "[DATE]" at bounding box center [161, 348] width 13 height 13
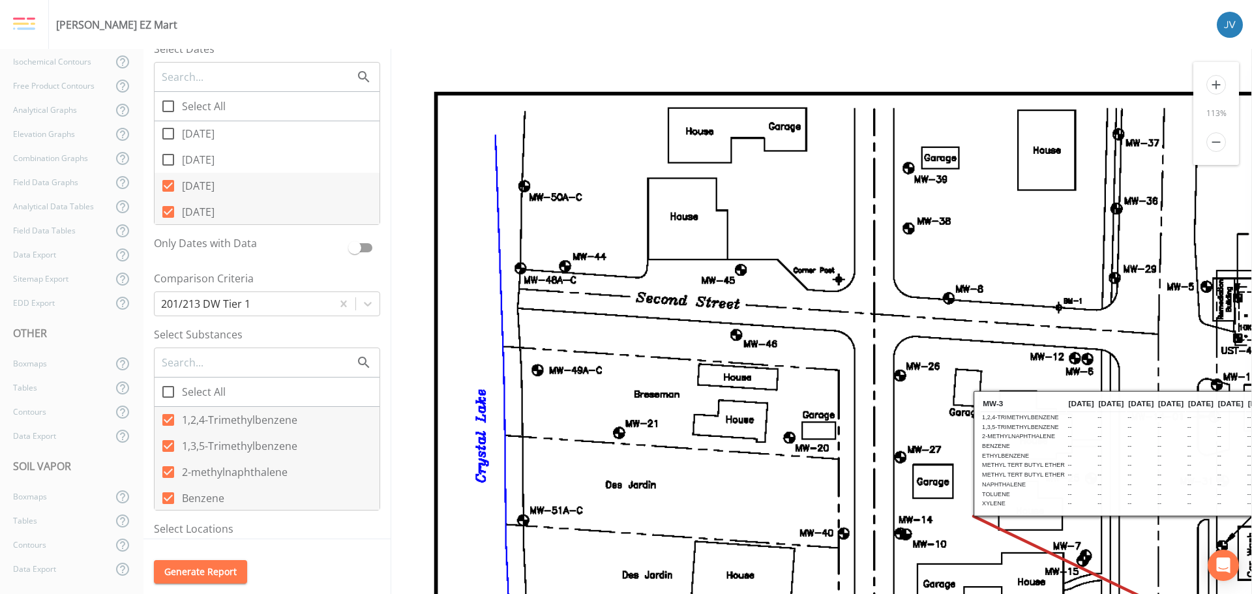
click at [172, 185] on icon at bounding box center [168, 186] width 12 height 12
click at [168, 185] on input "[DATE]" at bounding box center [161, 178] width 13 height 13
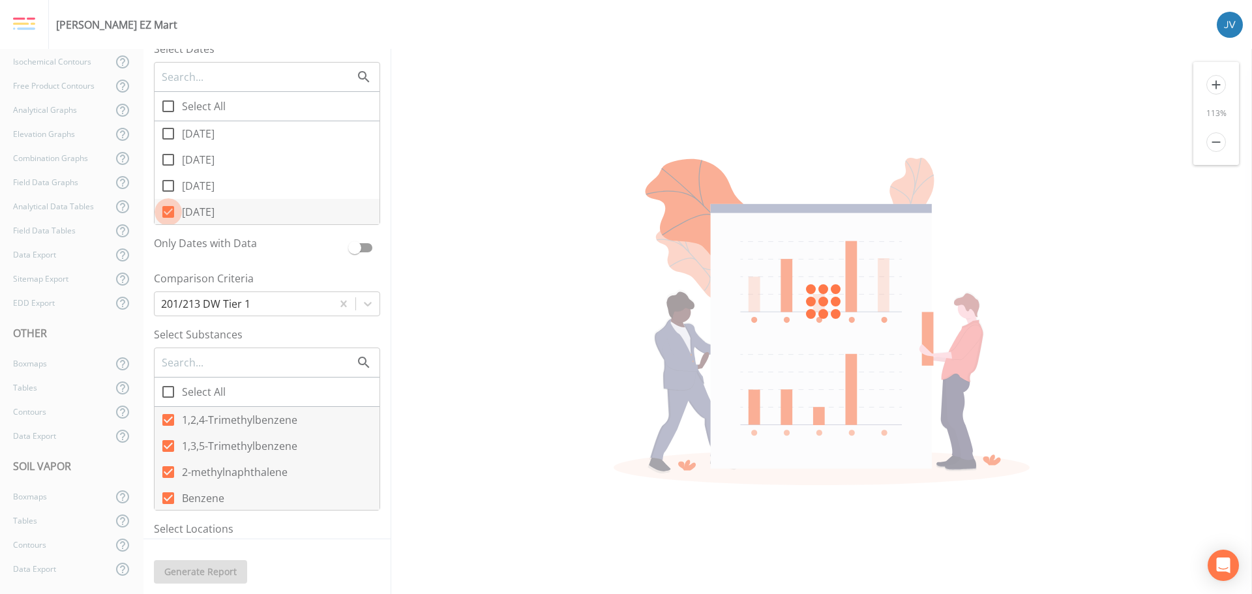
drag, startPoint x: 168, startPoint y: 209, endPoint x: 217, endPoint y: 187, distance: 53.1
click at [170, 211] on icon at bounding box center [168, 212] width 12 height 12
click at [168, 211] on input "[DATE]" at bounding box center [161, 204] width 13 height 13
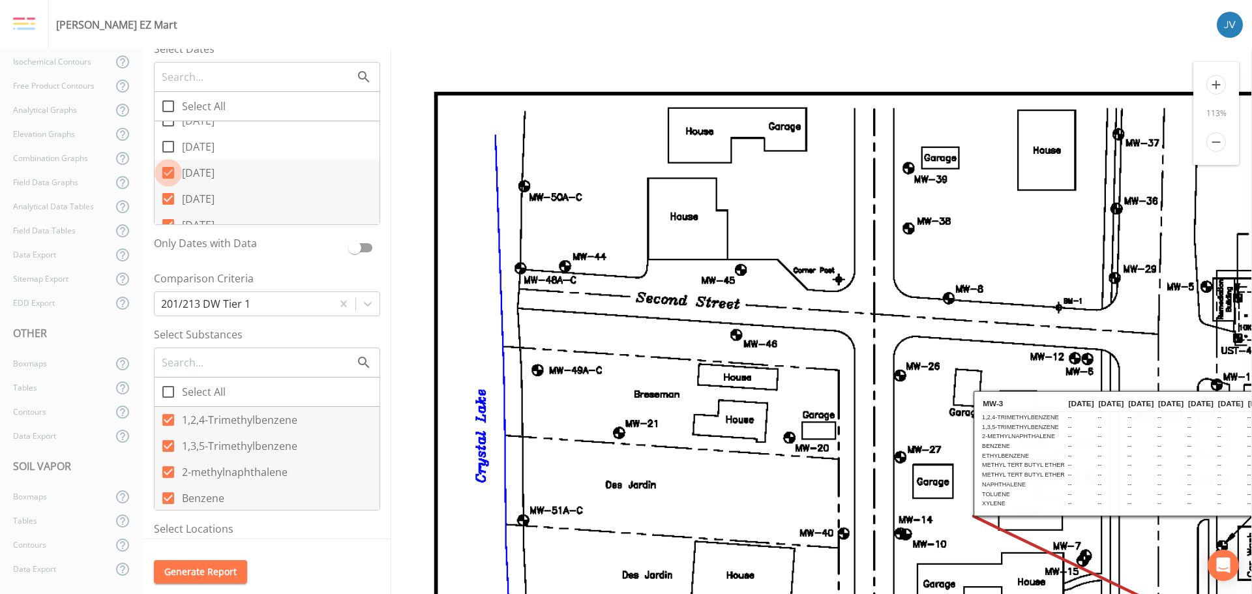
drag, startPoint x: 169, startPoint y: 168, endPoint x: 173, endPoint y: 185, distance: 16.9
click at [170, 170] on icon at bounding box center [168, 173] width 12 height 12
click at [168, 170] on input "[DATE]" at bounding box center [161, 165] width 13 height 13
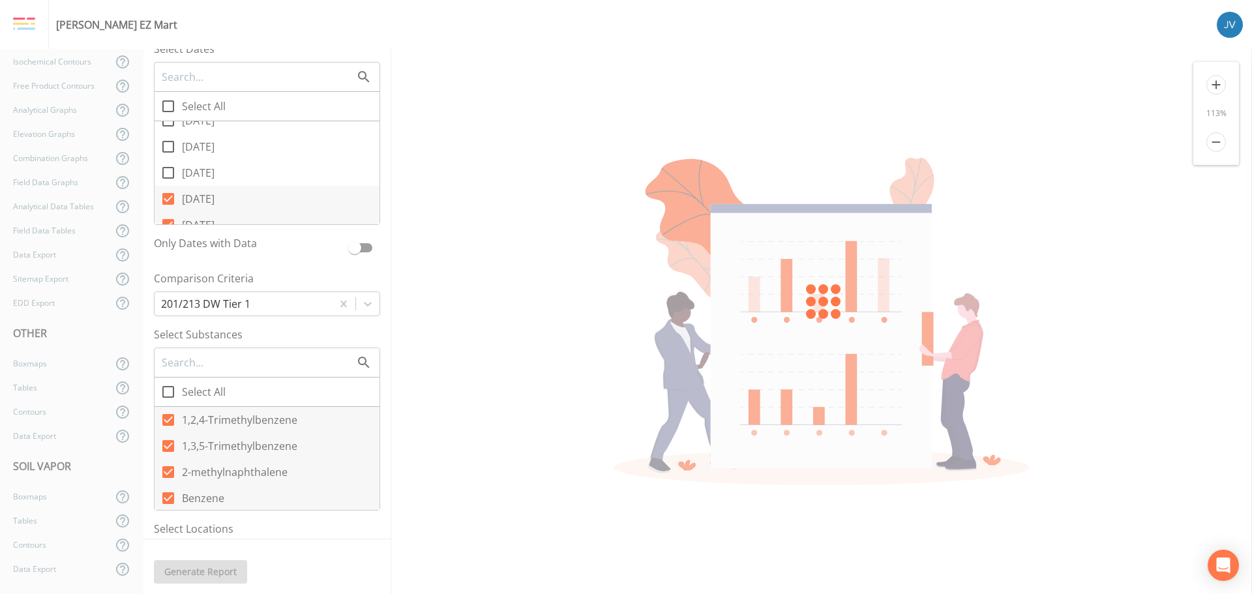
click at [170, 196] on icon at bounding box center [168, 199] width 12 height 12
click at [168, 196] on input "[DATE]" at bounding box center [161, 191] width 13 height 13
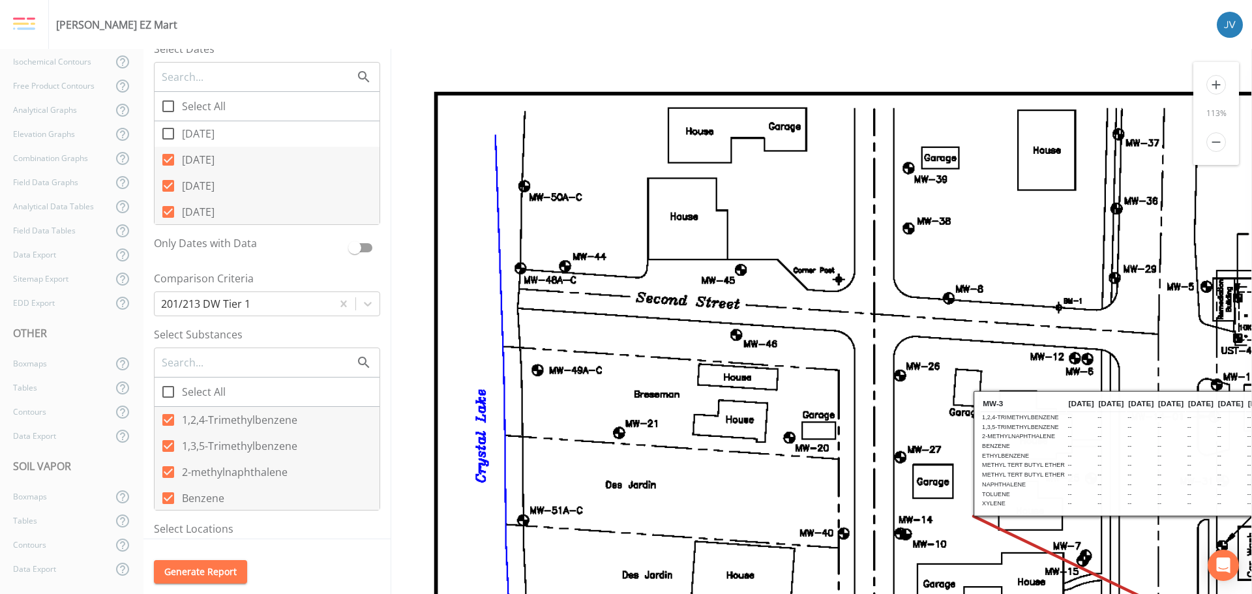
click at [171, 162] on icon at bounding box center [168, 160] width 12 height 12
click at [168, 159] on input "[DATE]" at bounding box center [161, 152] width 13 height 13
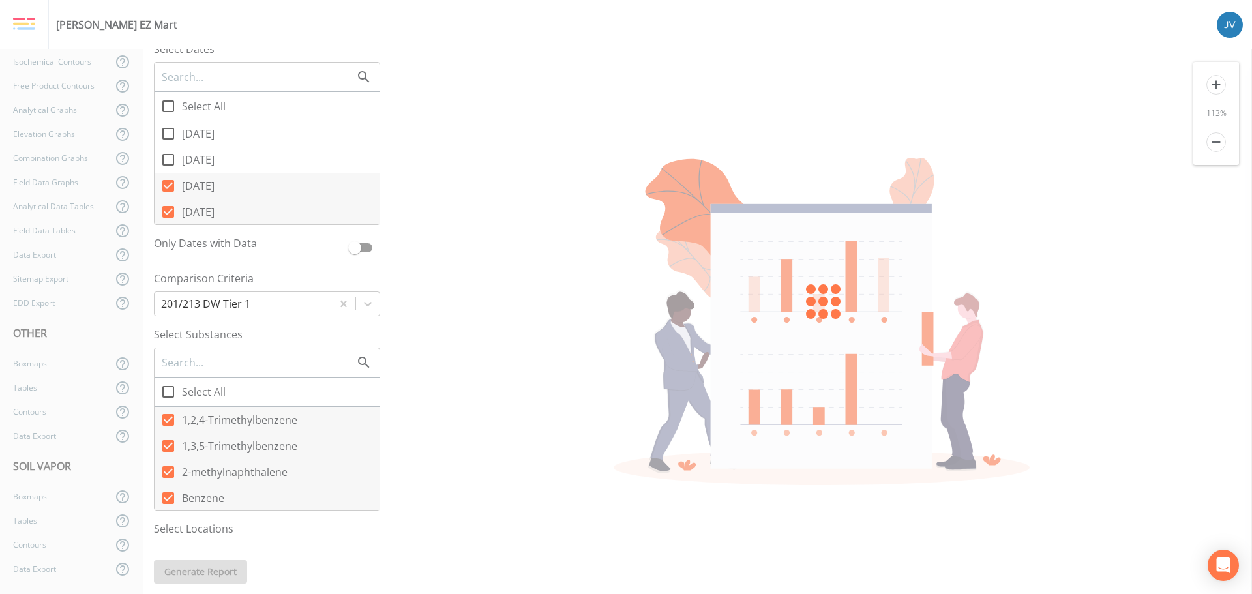
click at [168, 190] on icon at bounding box center [168, 186] width 12 height 12
click at [168, 185] on input "[DATE]" at bounding box center [161, 178] width 13 height 13
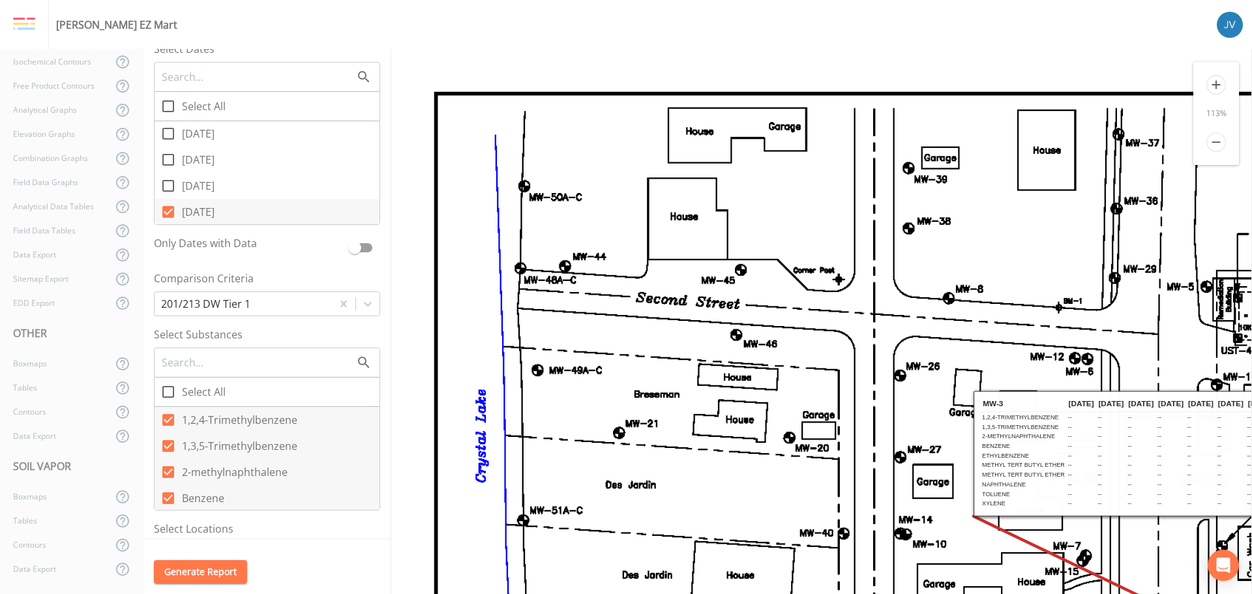
click at [168, 209] on icon at bounding box center [168, 212] width 12 height 12
click at [168, 209] on input "[DATE]" at bounding box center [161, 204] width 13 height 13
drag, startPoint x: 170, startPoint y: 175, endPoint x: 173, endPoint y: 194, distance: 19.2
click at [172, 179] on icon at bounding box center [168, 173] width 12 height 12
click at [168, 172] on input "[DATE]" at bounding box center [161, 165] width 13 height 13
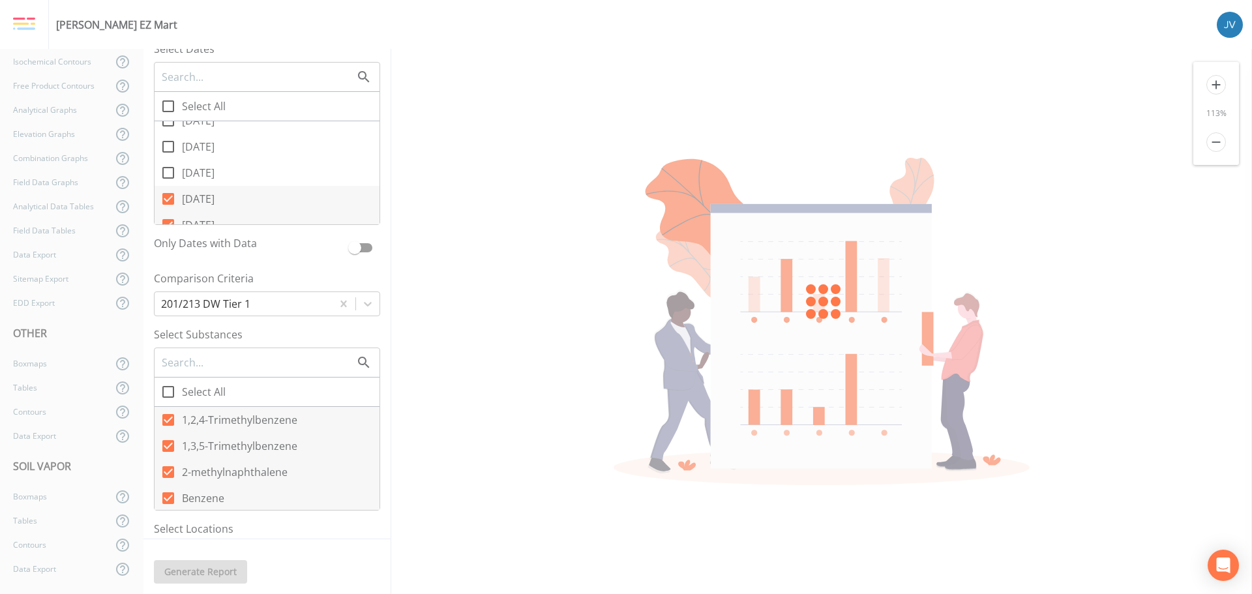
click at [170, 199] on icon at bounding box center [168, 199] width 12 height 12
click at [168, 198] on input "[DATE]" at bounding box center [161, 191] width 13 height 13
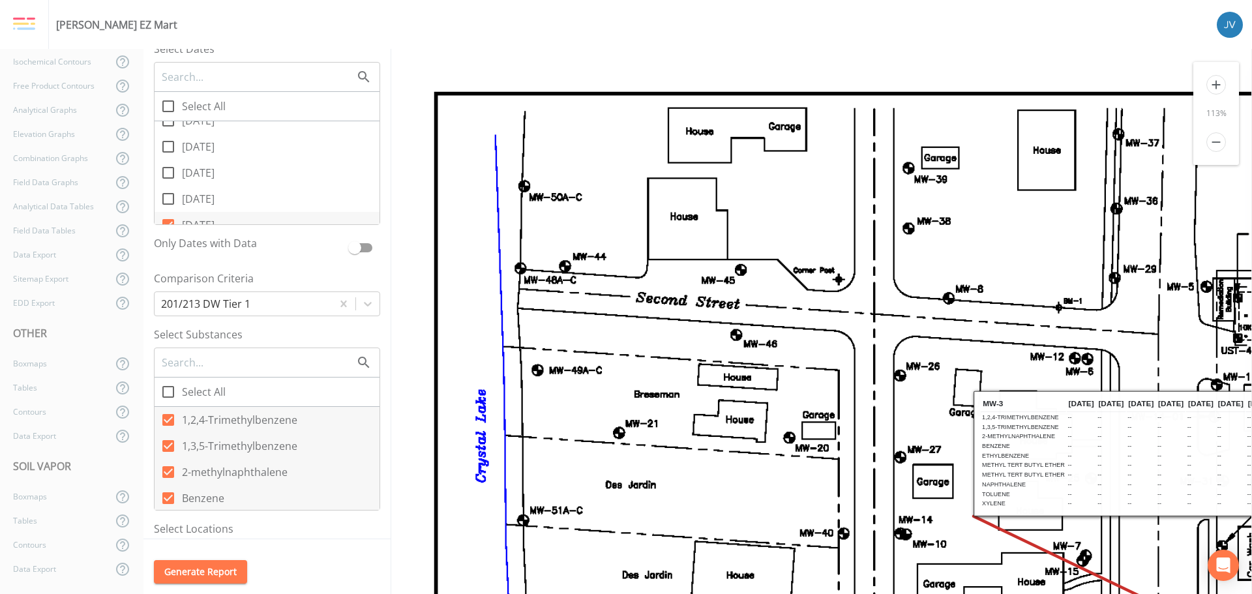
click at [168, 220] on icon at bounding box center [168, 225] width 12 height 12
click at [168, 220] on input "[DATE]" at bounding box center [161, 217] width 13 height 13
drag, startPoint x: 172, startPoint y: 186, endPoint x: 169, endPoint y: 213, distance: 27.5
click at [172, 188] on icon at bounding box center [168, 186] width 12 height 12
click at [168, 185] on input "[DATE]" at bounding box center [161, 178] width 13 height 13
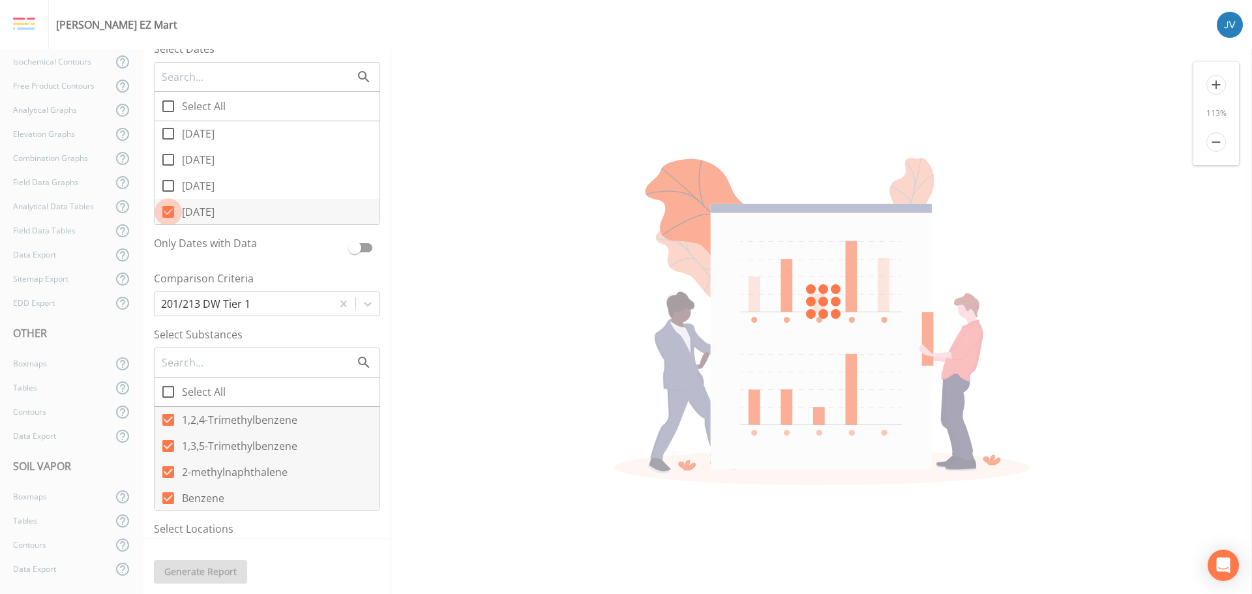
drag, startPoint x: 169, startPoint y: 213, endPoint x: 202, endPoint y: 216, distance: 32.7
click at [169, 214] on icon at bounding box center [168, 212] width 12 height 12
click at [168, 211] on input "[DATE]" at bounding box center [161, 204] width 13 height 13
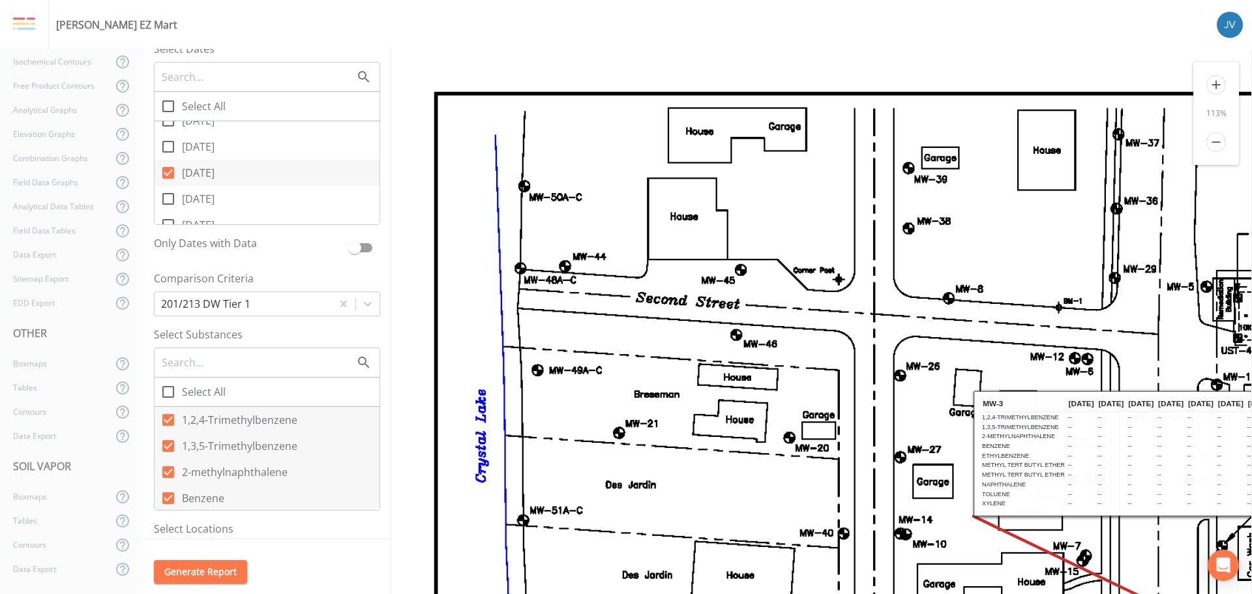
drag, startPoint x: 170, startPoint y: 171, endPoint x: 187, endPoint y: 174, distance: 17.9
click at [171, 172] on icon at bounding box center [168, 173] width 12 height 12
click at [168, 172] on input "[DATE]" at bounding box center [161, 165] width 13 height 13
click at [170, 211] on icon at bounding box center [168, 212] width 16 height 16
click at [168, 211] on input "[DATE]" at bounding box center [161, 204] width 13 height 13
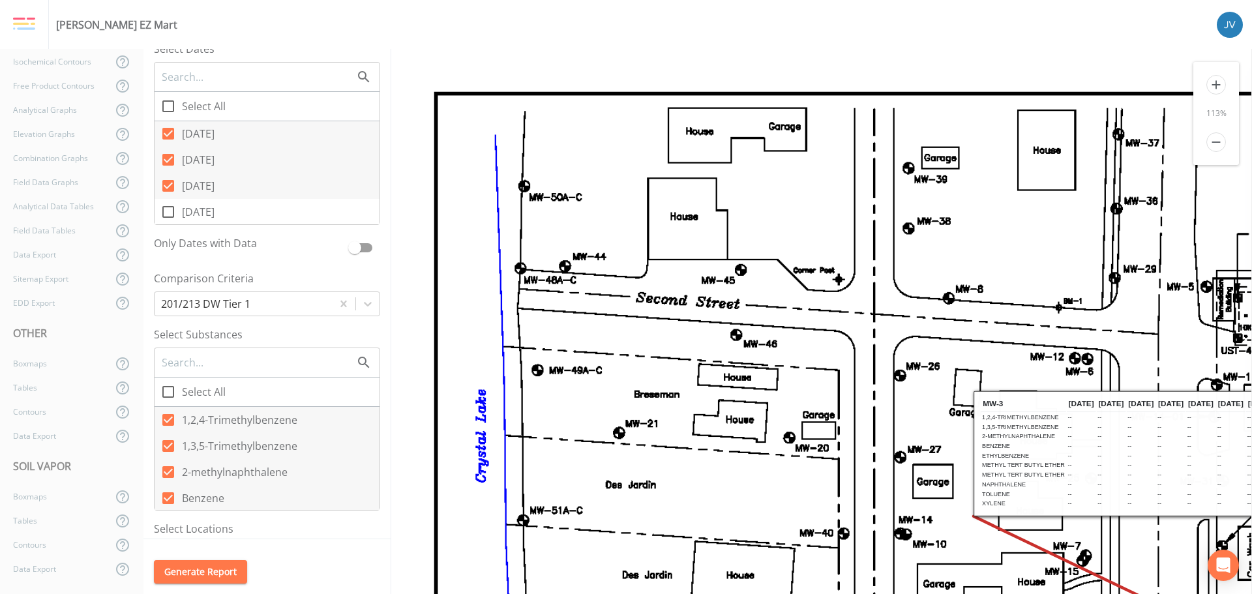
click at [170, 185] on icon at bounding box center [168, 186] width 16 height 16
click at [168, 185] on input "[DATE]" at bounding box center [161, 178] width 13 height 13
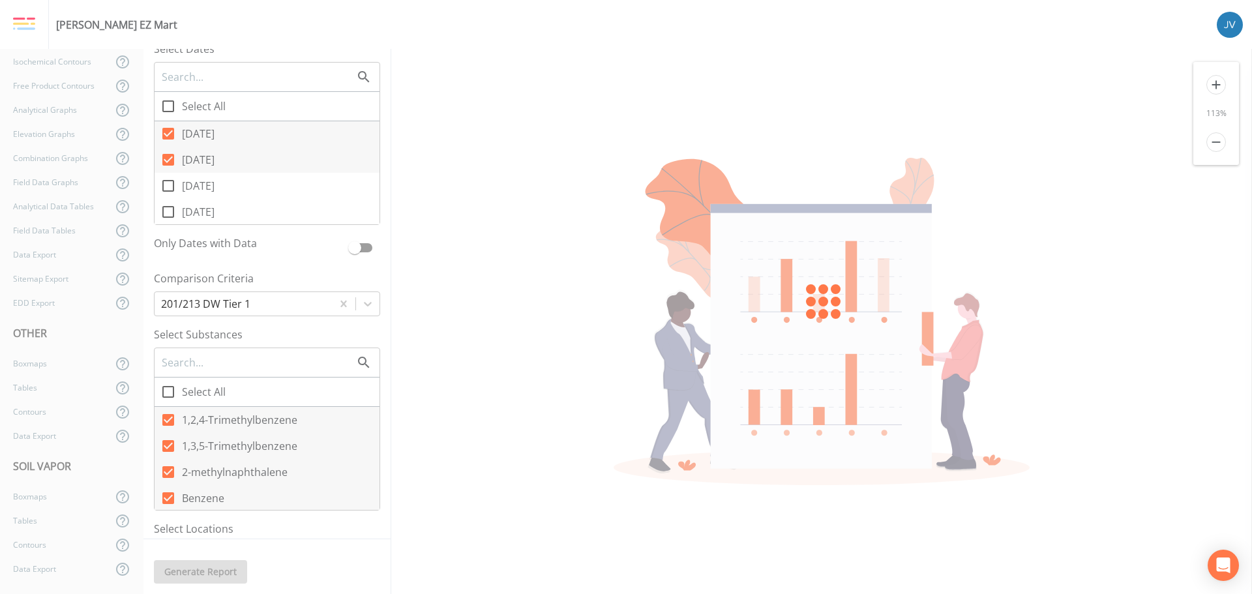
click at [170, 159] on icon at bounding box center [168, 160] width 16 height 16
click at [168, 159] on input "[DATE]" at bounding box center [161, 152] width 13 height 13
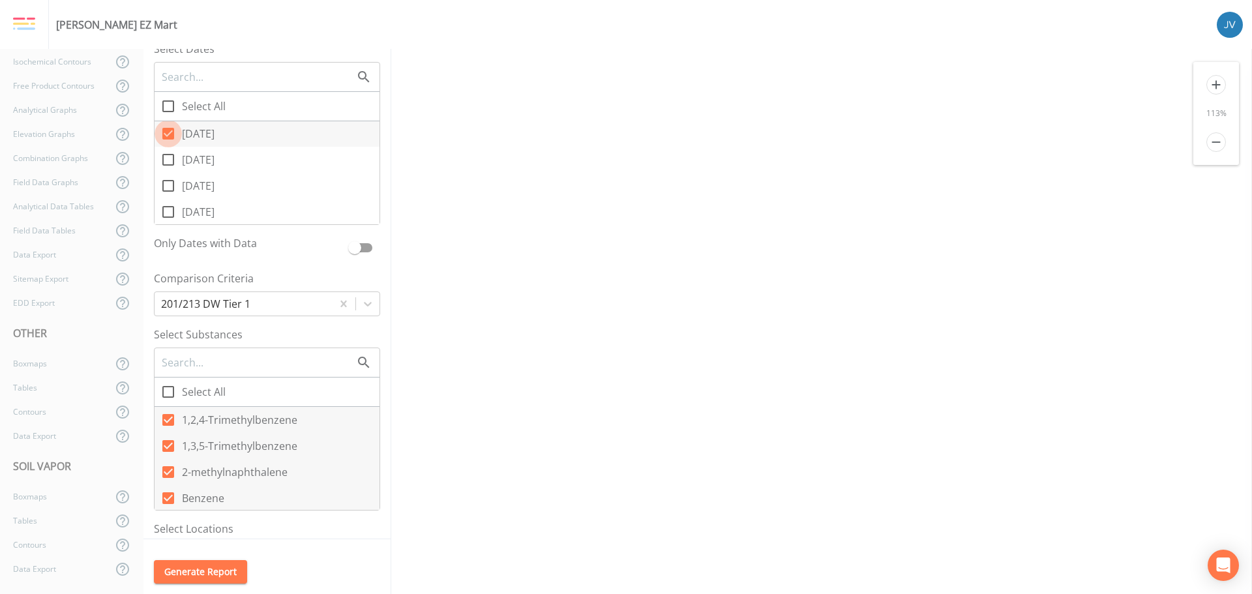
click at [171, 132] on icon at bounding box center [168, 134] width 16 height 16
click at [168, 132] on input "[DATE]" at bounding box center [161, 126] width 13 height 13
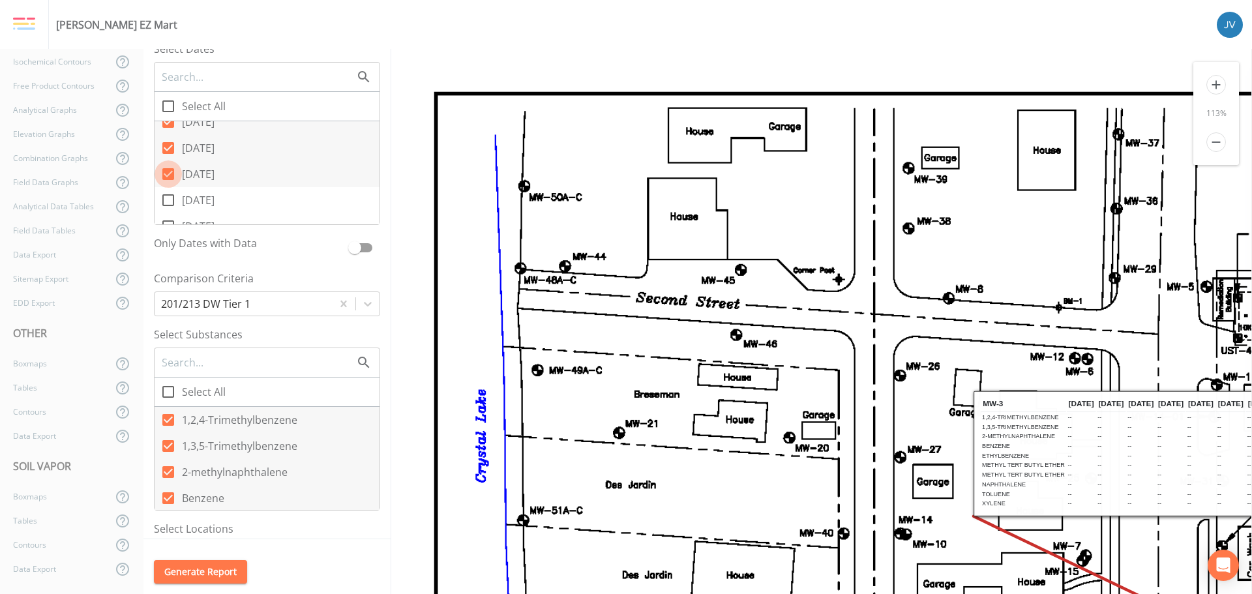
drag, startPoint x: 168, startPoint y: 172, endPoint x: 166, endPoint y: 165, distance: 6.7
click at [168, 171] on icon at bounding box center [168, 174] width 12 height 12
click at [168, 171] on input "[DATE]" at bounding box center [161, 166] width 13 height 13
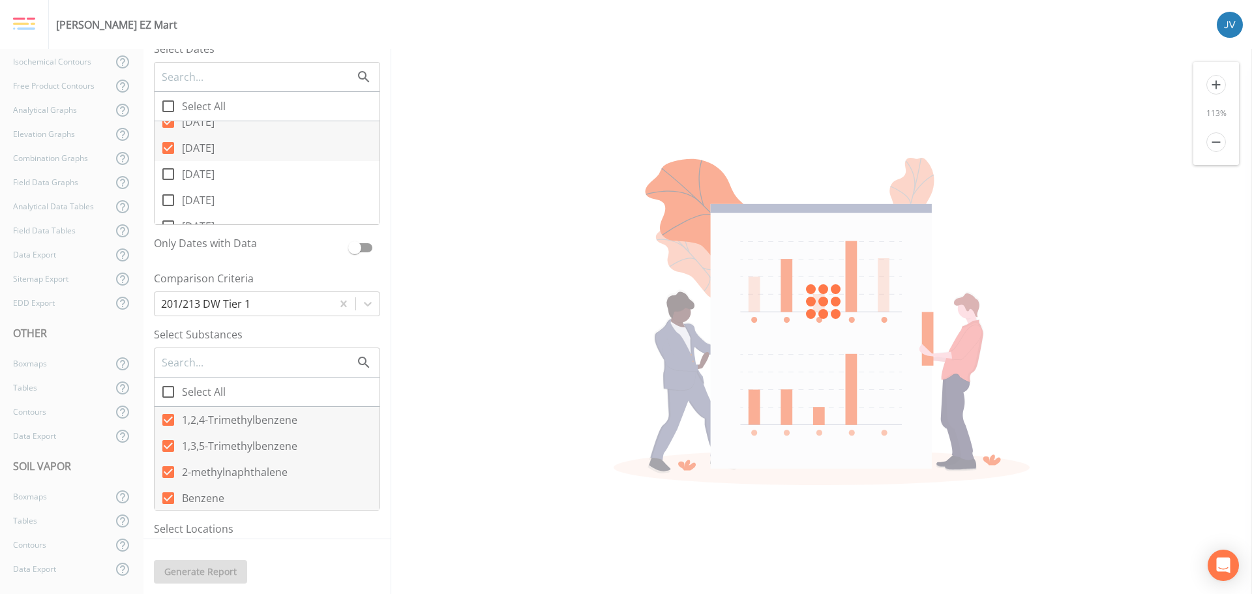
click at [166, 147] on input "[DATE]" at bounding box center [161, 140] width 13 height 13
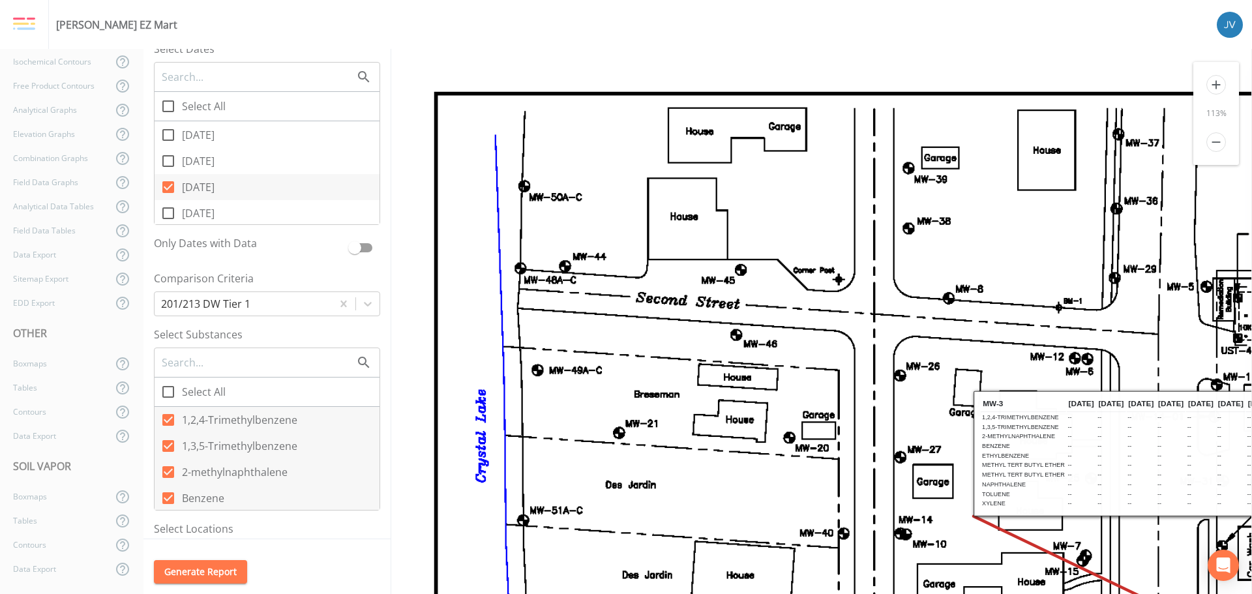
click at [169, 185] on icon at bounding box center [168, 187] width 12 height 12
click at [168, 185] on input "[DATE]" at bounding box center [161, 179] width 13 height 13
click at [167, 137] on icon at bounding box center [168, 135] width 16 height 16
click at [167, 134] on input "[DATE]" at bounding box center [161, 127] width 13 height 13
click at [167, 132] on input "[DATE]" at bounding box center [161, 127] width 13 height 13
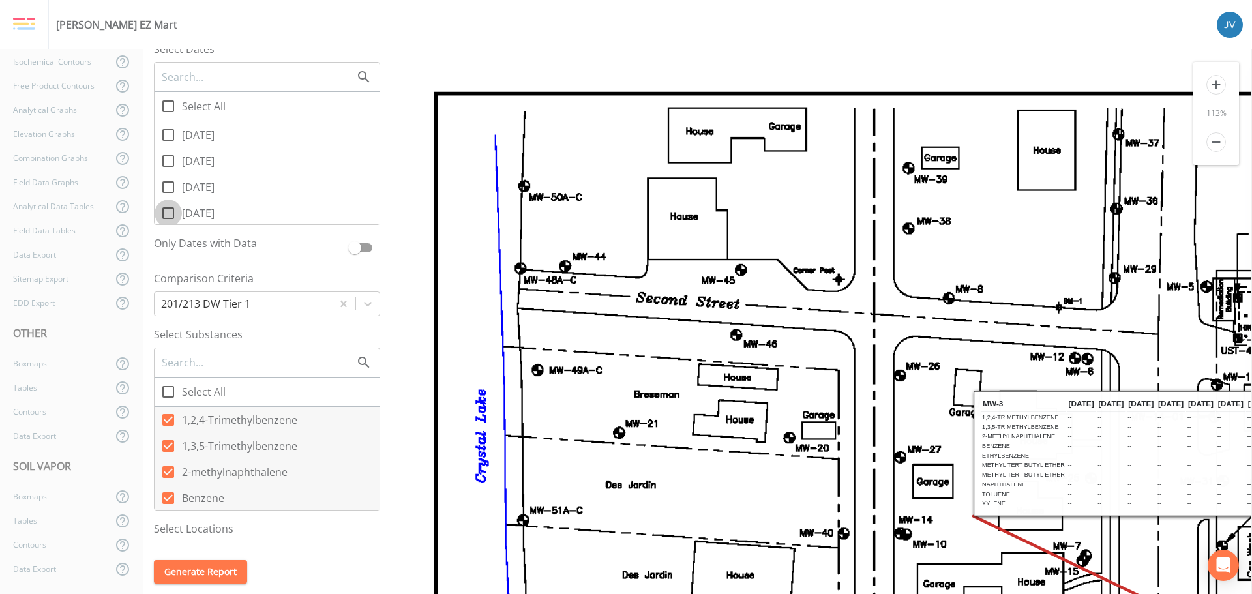
drag, startPoint x: 168, startPoint y: 213, endPoint x: 170, endPoint y: 193, distance: 20.3
click at [168, 213] on icon at bounding box center [168, 213] width 16 height 16
click at [168, 213] on input "[DATE]" at bounding box center [161, 206] width 13 height 13
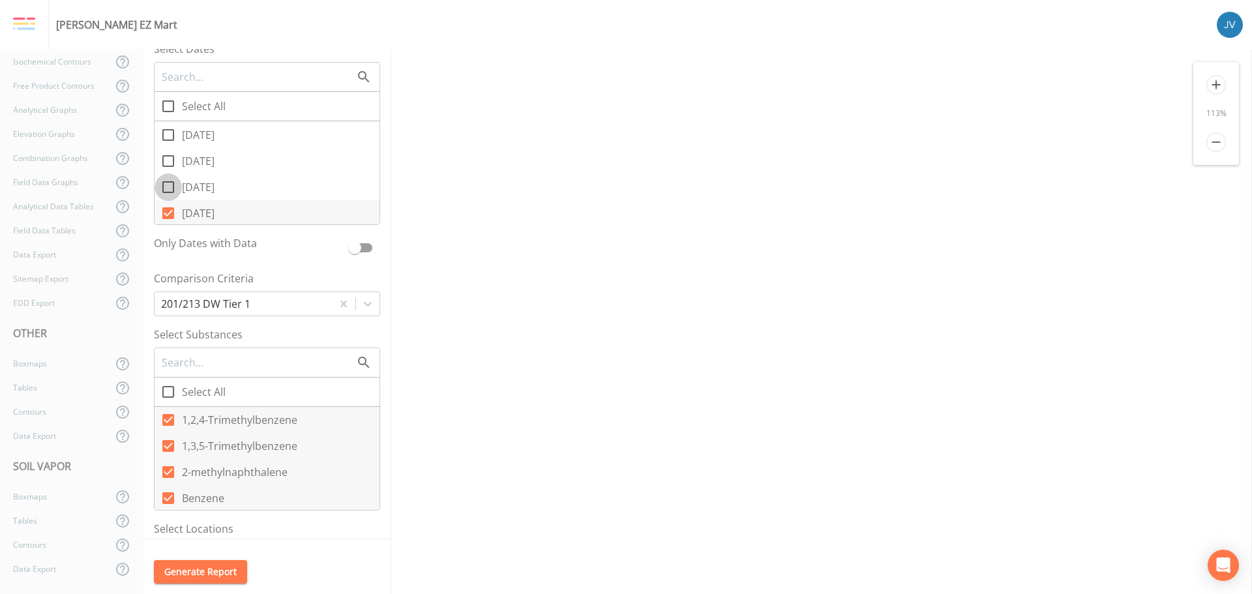
click at [170, 185] on icon at bounding box center [168, 187] width 16 height 16
click at [168, 185] on input "[DATE]" at bounding box center [161, 179] width 13 height 13
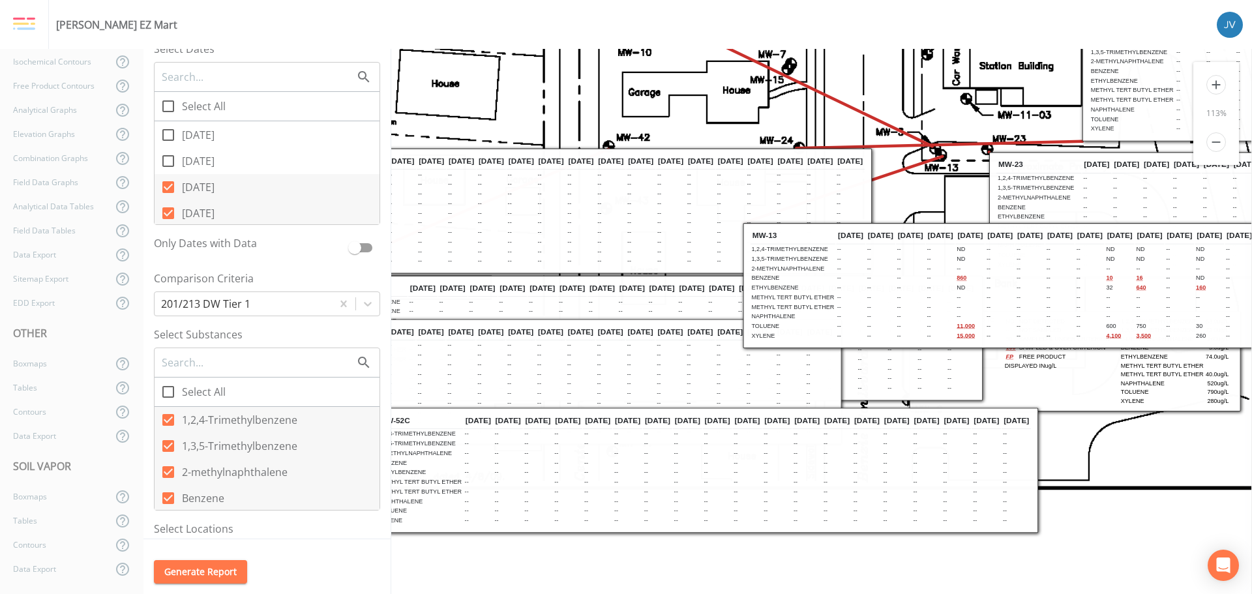
drag, startPoint x: 610, startPoint y: 540, endPoint x: 782, endPoint y: 518, distance: 172.9
click at [391, 479] on html "Site Data Compared to "201/213 DW Tier 1" ND Not Detected -- Not Sampled 50 Sam…" at bounding box center [821, 48] width 861 height 861
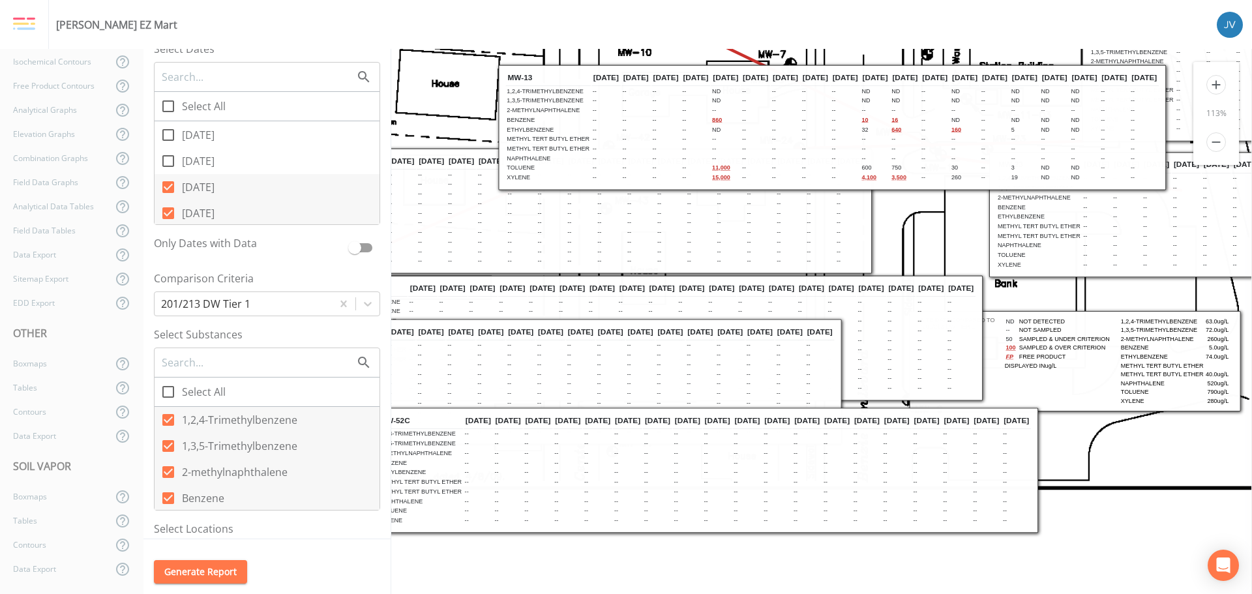
drag, startPoint x: 937, startPoint y: 227, endPoint x: 691, endPoint y: 62, distance: 296.1
click at [691, 70] on th "1/13/89" at bounding box center [696, 78] width 29 height 16
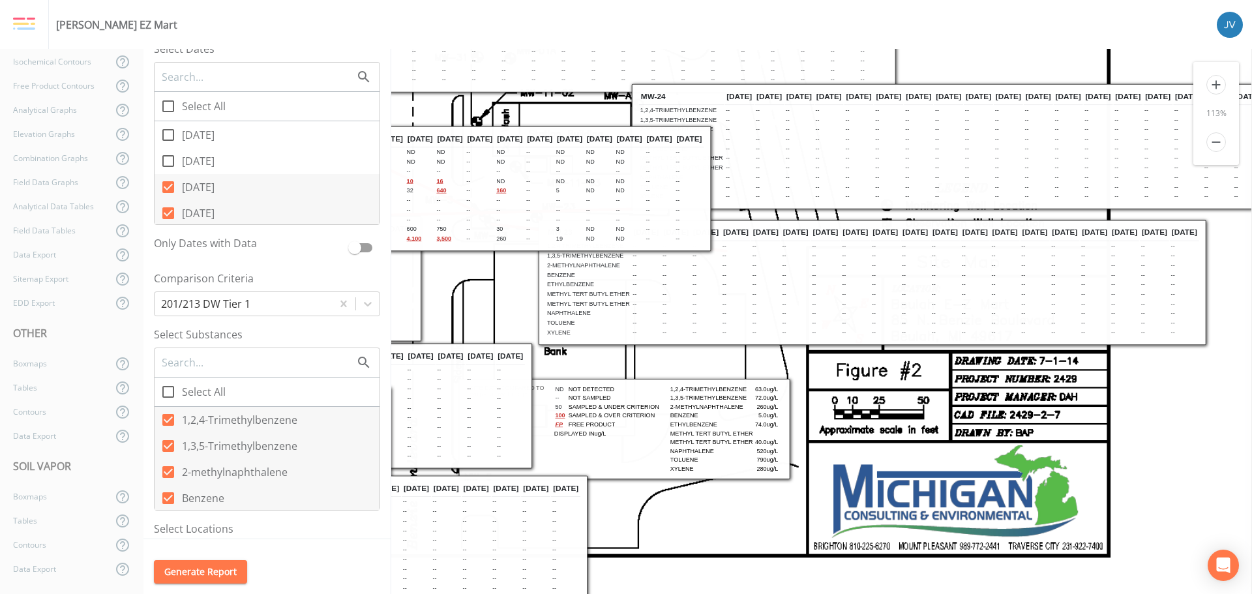
scroll to position [245, 451]
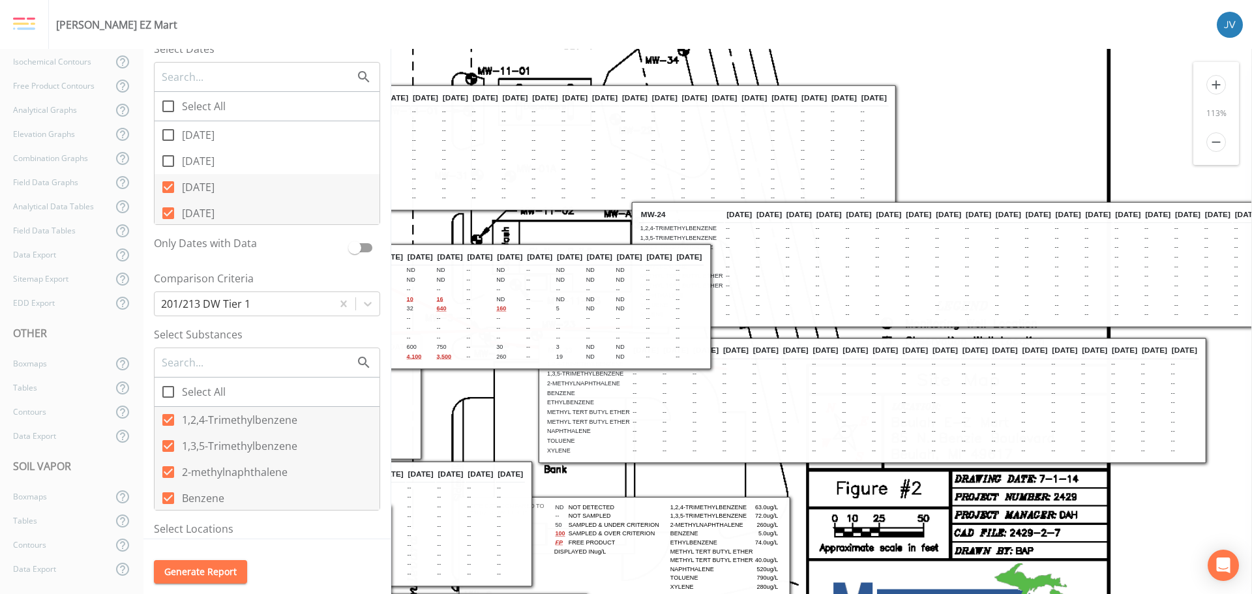
click at [166, 188] on icon at bounding box center [168, 187] width 12 height 12
click at [166, 187] on input "[DATE]" at bounding box center [161, 179] width 13 height 13
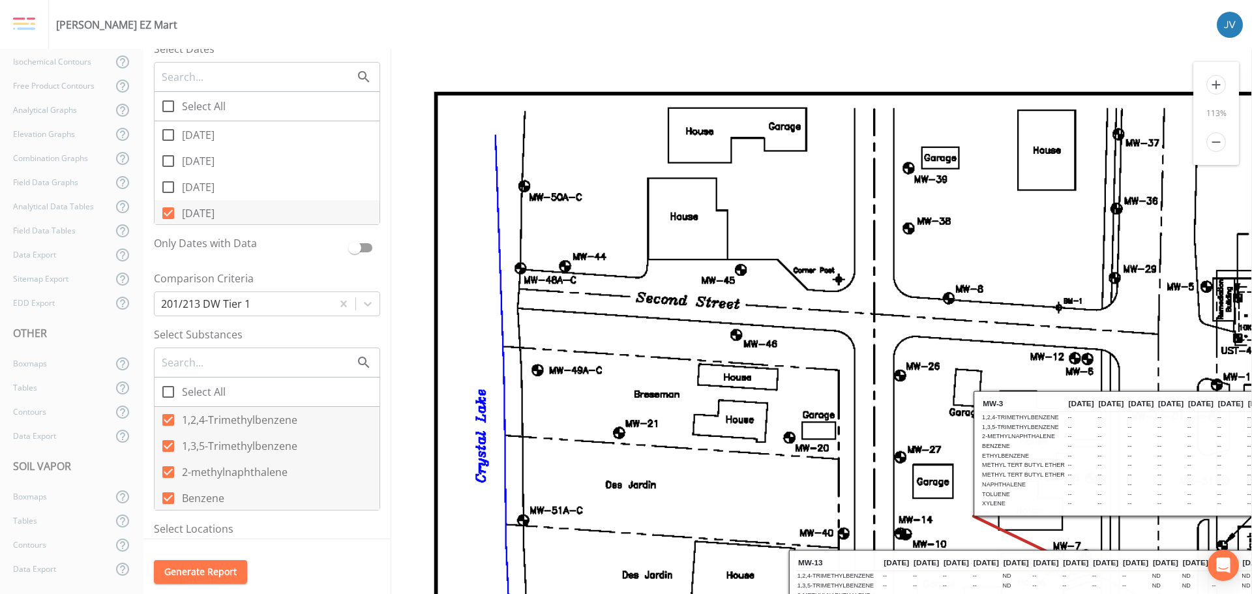
scroll to position [0, 0]
drag, startPoint x: 172, startPoint y: 215, endPoint x: 311, endPoint y: 267, distance: 149.2
click at [172, 215] on icon at bounding box center [168, 213] width 12 height 12
click at [168, 213] on input "[DATE]" at bounding box center [161, 206] width 13 height 13
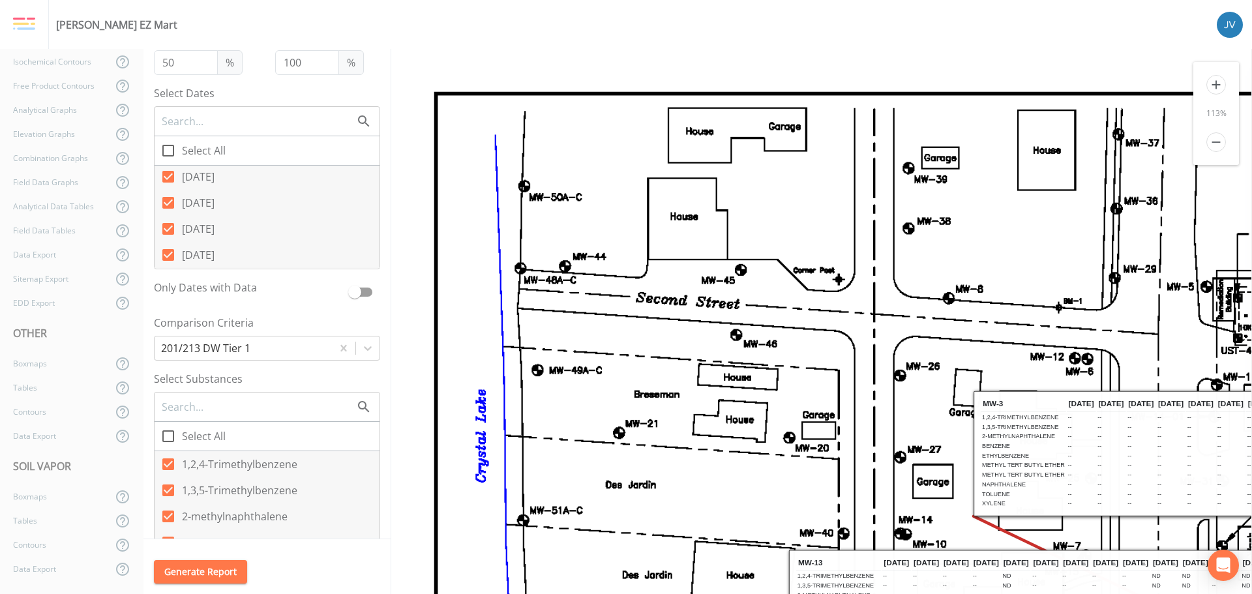
scroll to position [65, 0]
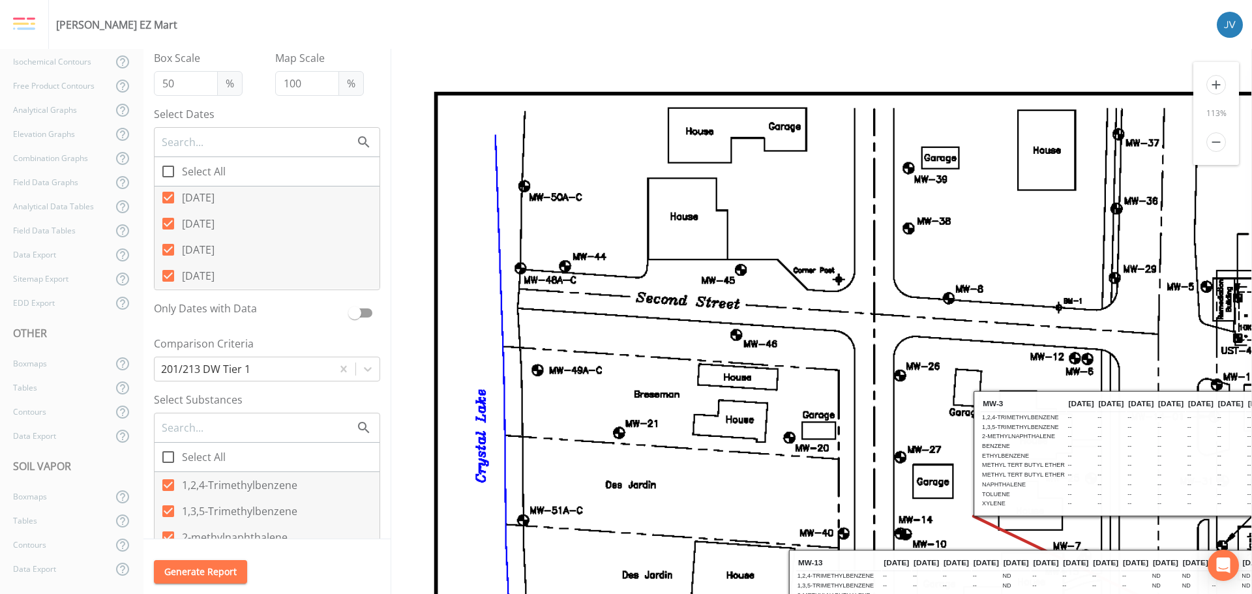
click at [166, 244] on input "[DATE]" at bounding box center [161, 242] width 13 height 13
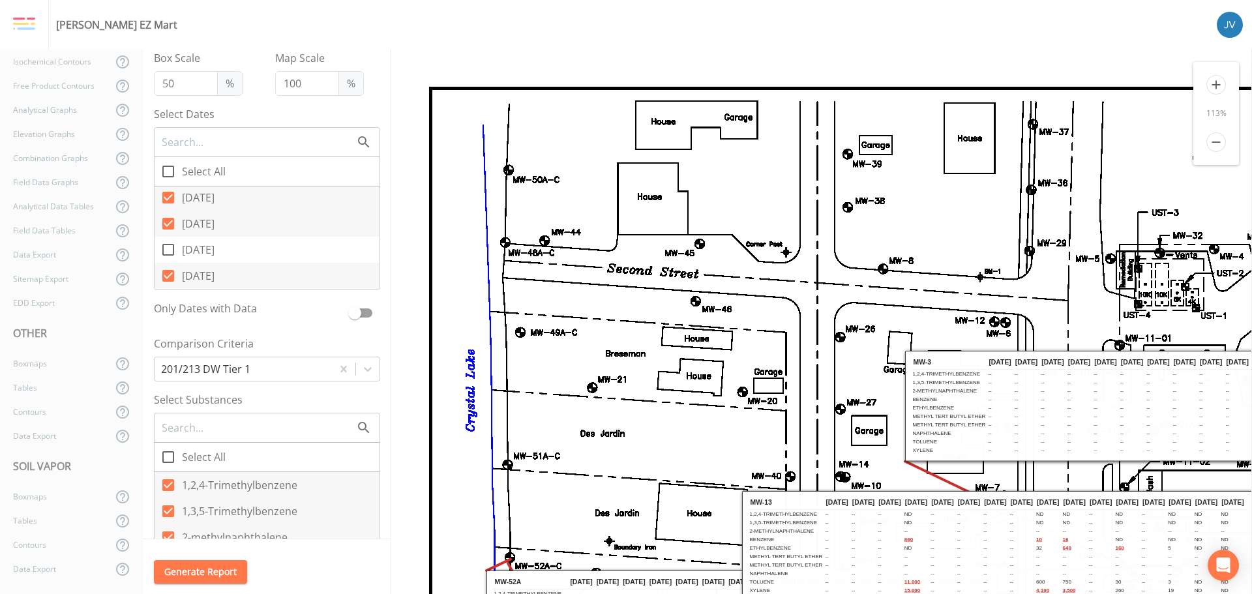
click at [170, 220] on icon at bounding box center [168, 224] width 12 height 12
click at [168, 220] on input "[DATE]" at bounding box center [161, 216] width 13 height 13
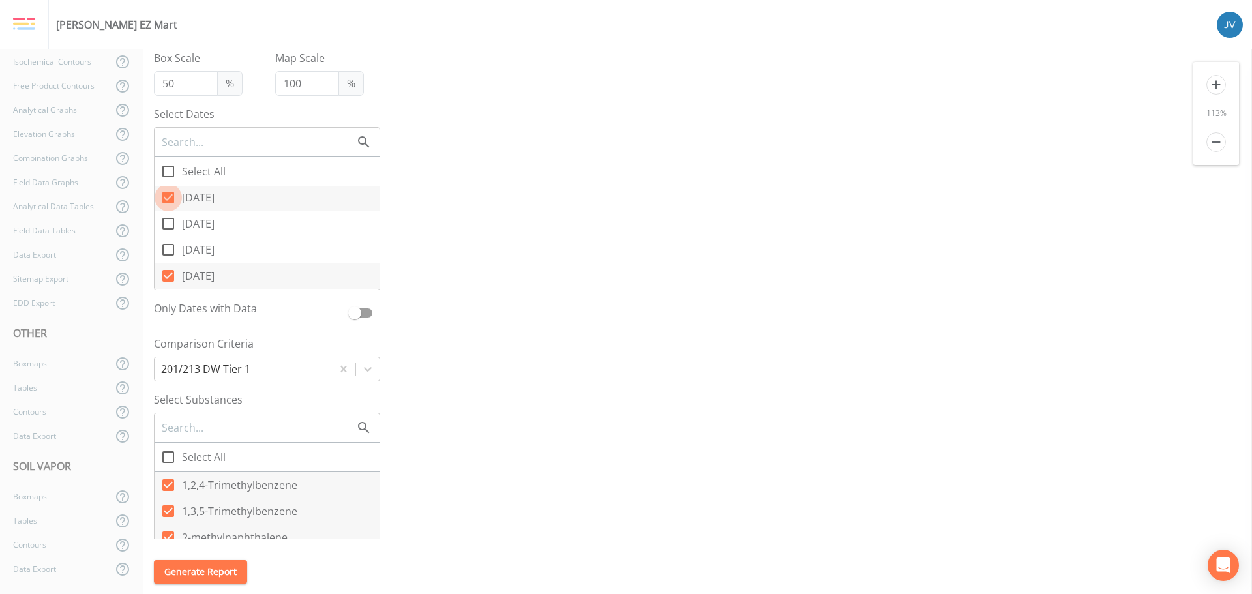
click at [166, 197] on icon at bounding box center [168, 198] width 12 height 12
click at [166, 197] on input "[DATE]" at bounding box center [161, 190] width 13 height 13
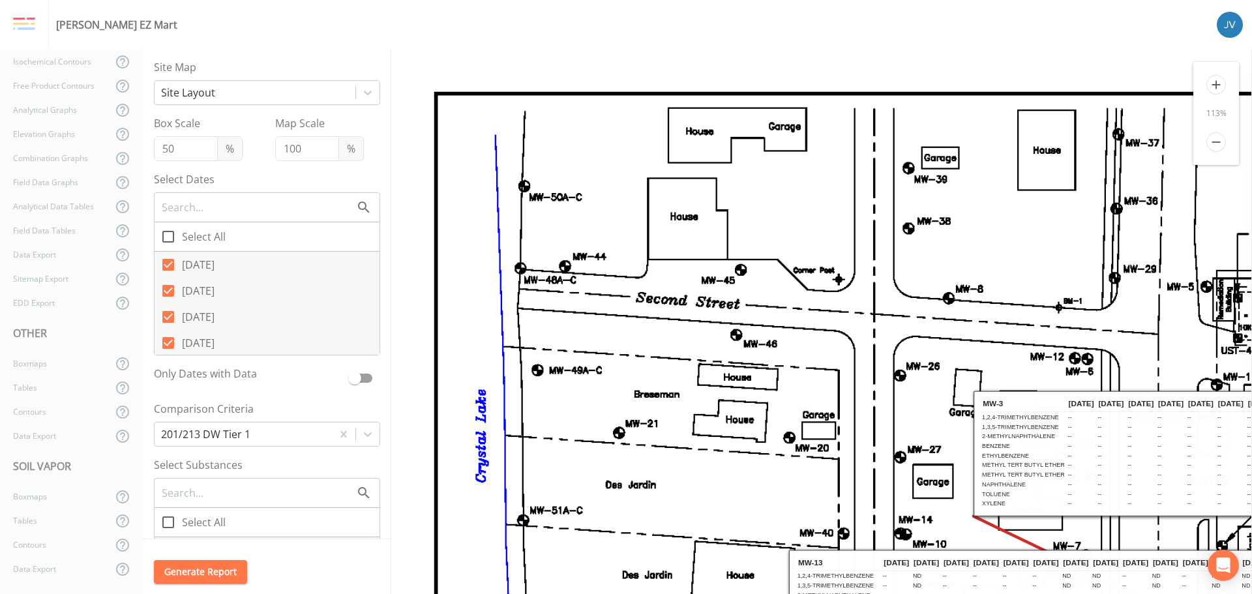
scroll to position [4225, 0]
click at [170, 346] on icon at bounding box center [168, 344] width 12 height 12
click at [168, 343] on input "[DATE]" at bounding box center [161, 336] width 13 height 13
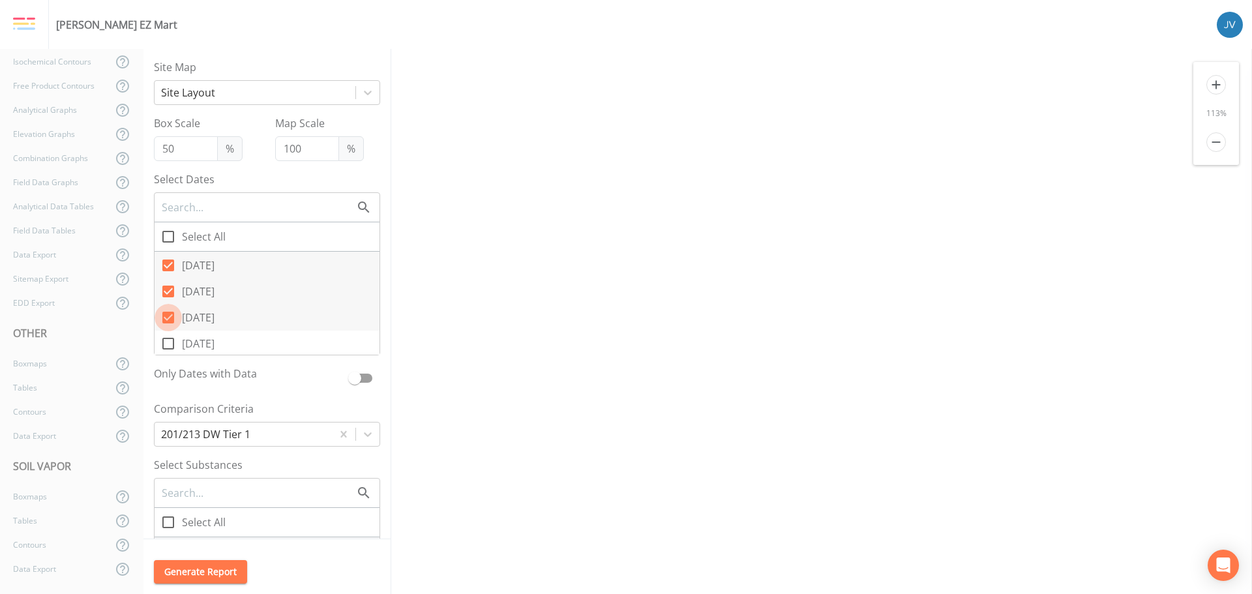
click at [171, 312] on icon at bounding box center [168, 318] width 12 height 12
click at [168, 312] on input "[DATE]" at bounding box center [161, 310] width 13 height 13
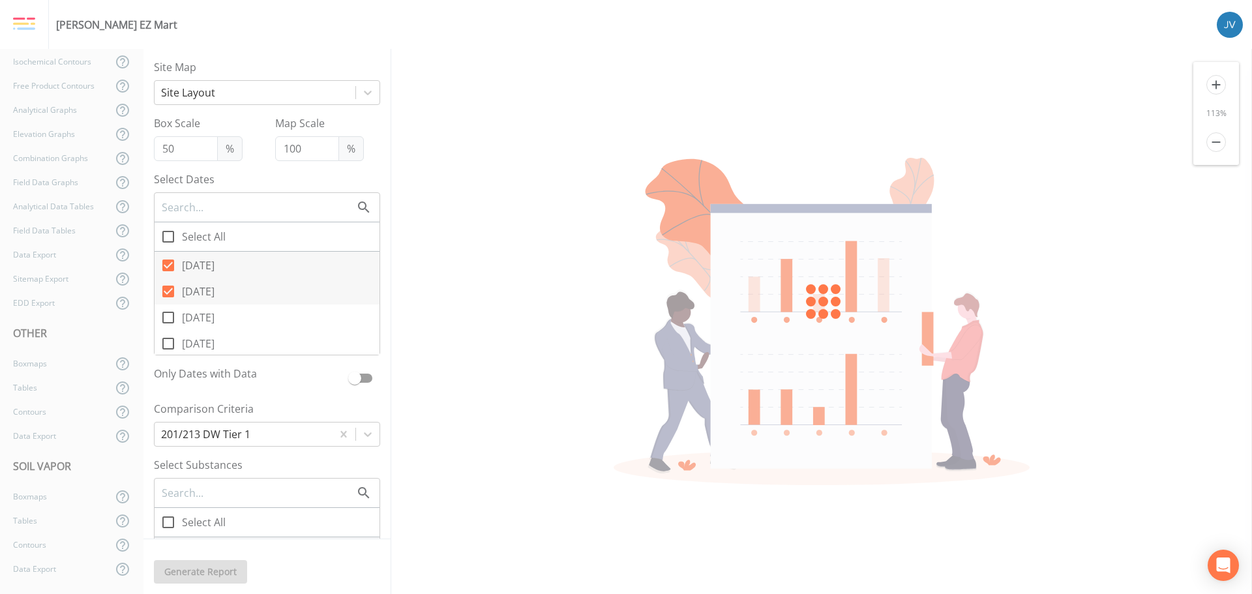
click at [165, 286] on input "[DATE]" at bounding box center [161, 284] width 13 height 13
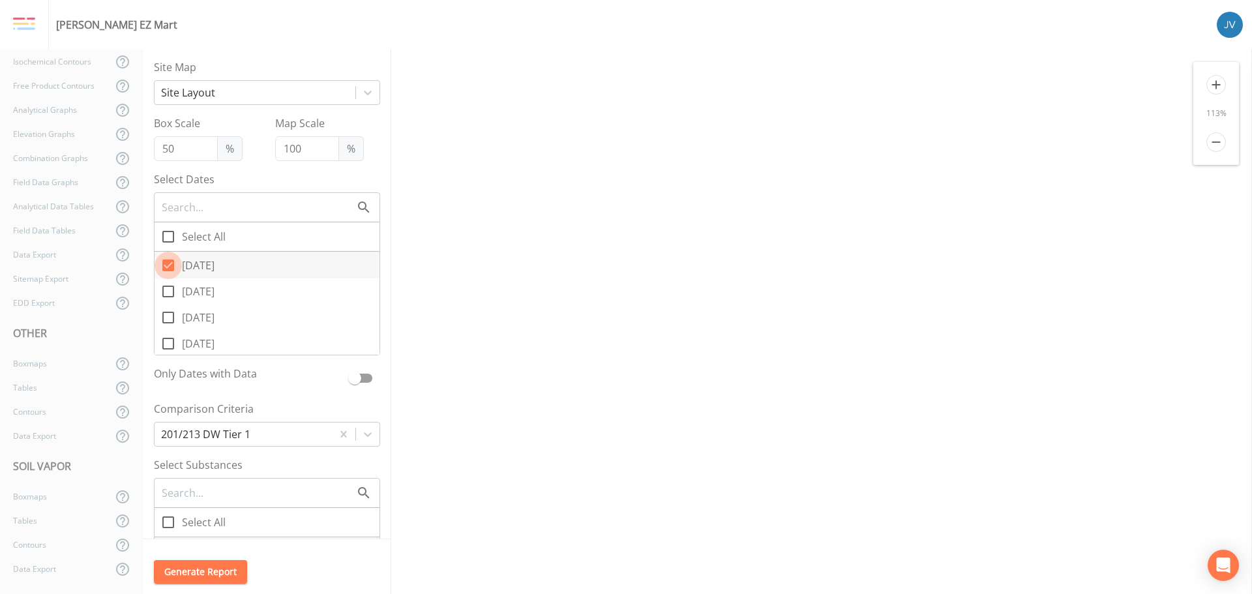
click at [169, 262] on icon at bounding box center [168, 266] width 12 height 12
click at [168, 262] on input "[DATE]" at bounding box center [161, 258] width 13 height 13
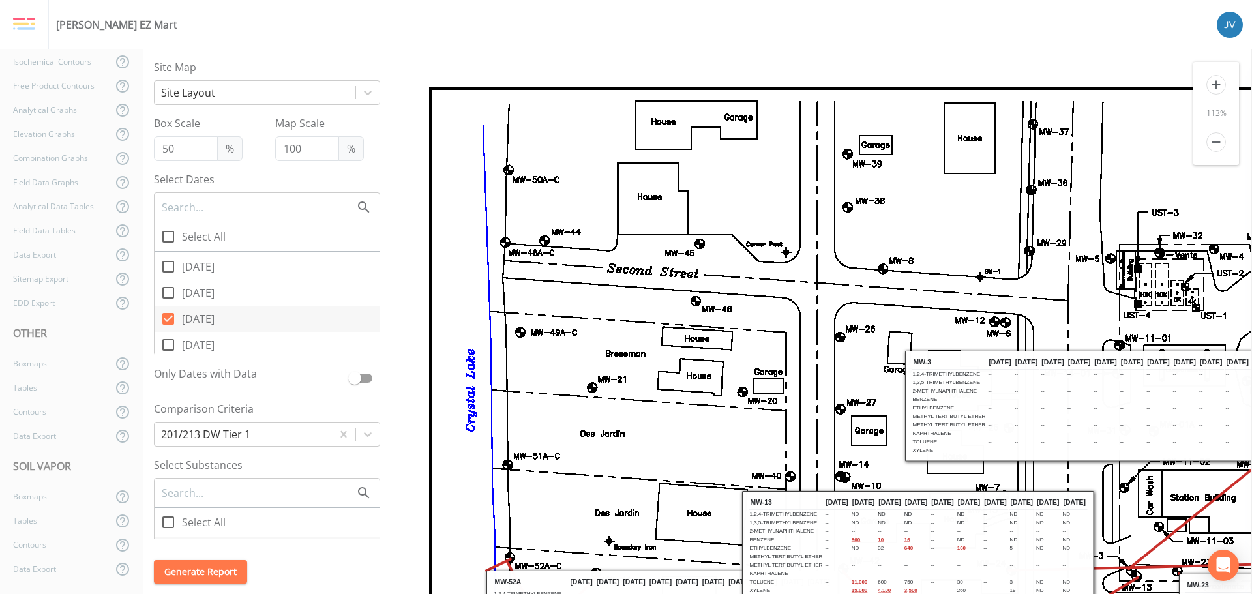
scroll to position [4291, 0]
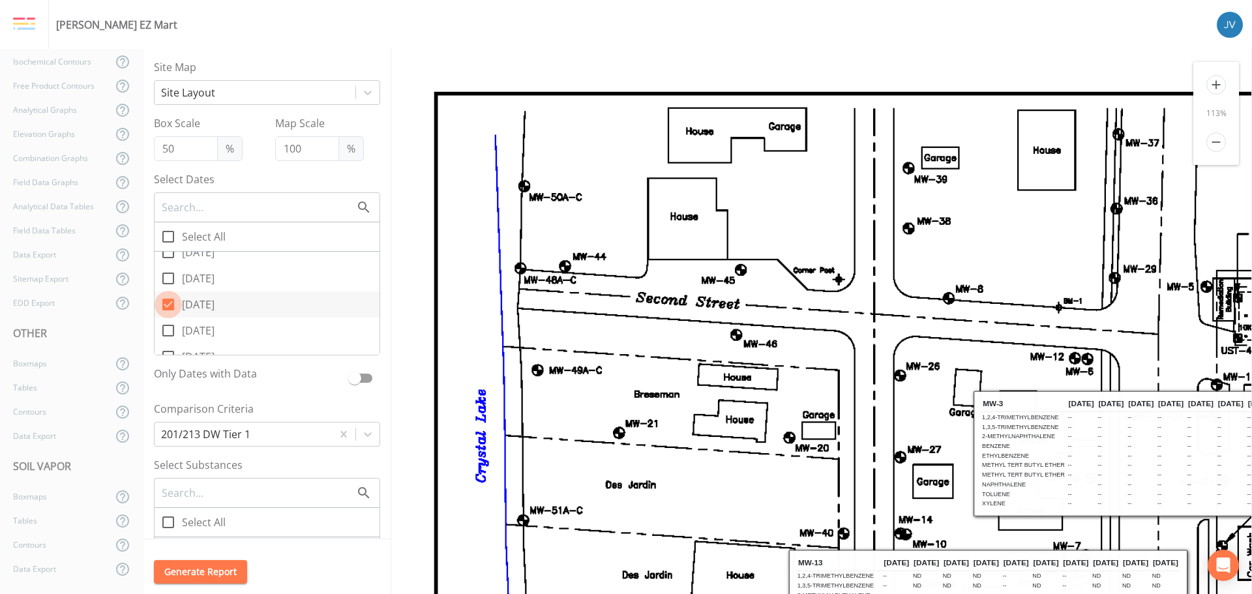
click at [168, 305] on icon at bounding box center [168, 305] width 16 height 16
click at [168, 304] on input "[DATE]" at bounding box center [161, 297] width 13 height 13
click at [164, 303] on input "[DATE]" at bounding box center [161, 297] width 13 height 13
click at [169, 276] on icon at bounding box center [168, 279] width 12 height 12
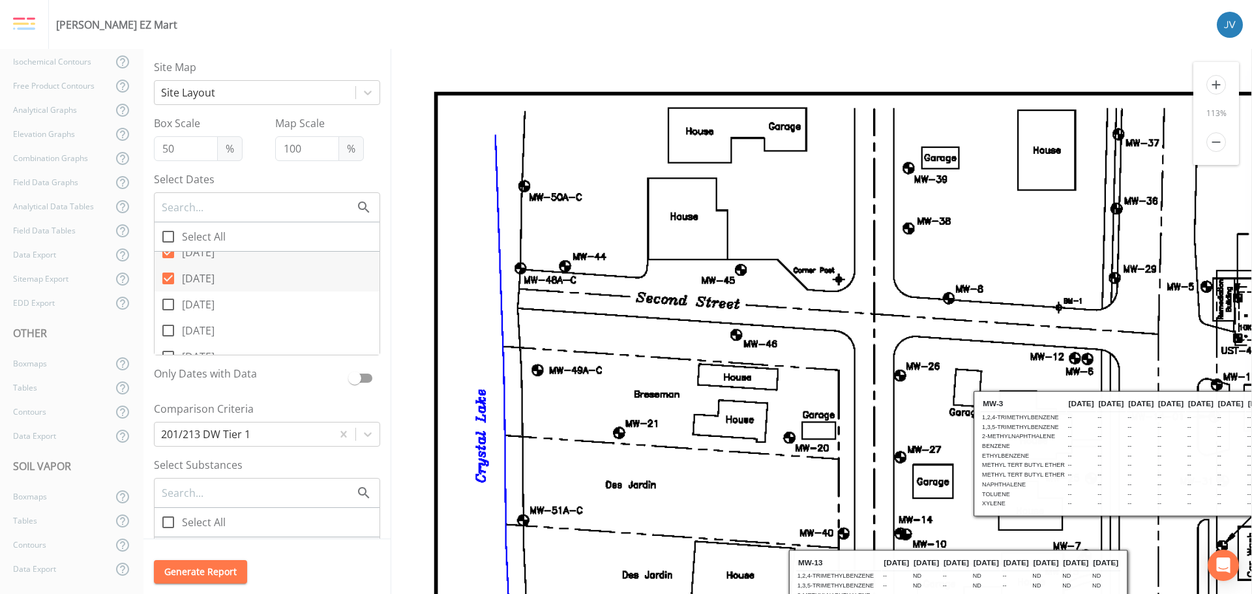
click at [168, 276] on input "[DATE]" at bounding box center [161, 271] width 13 height 13
click at [173, 318] on icon at bounding box center [168, 318] width 12 height 12
click at [168, 317] on input "[DATE]" at bounding box center [161, 310] width 13 height 13
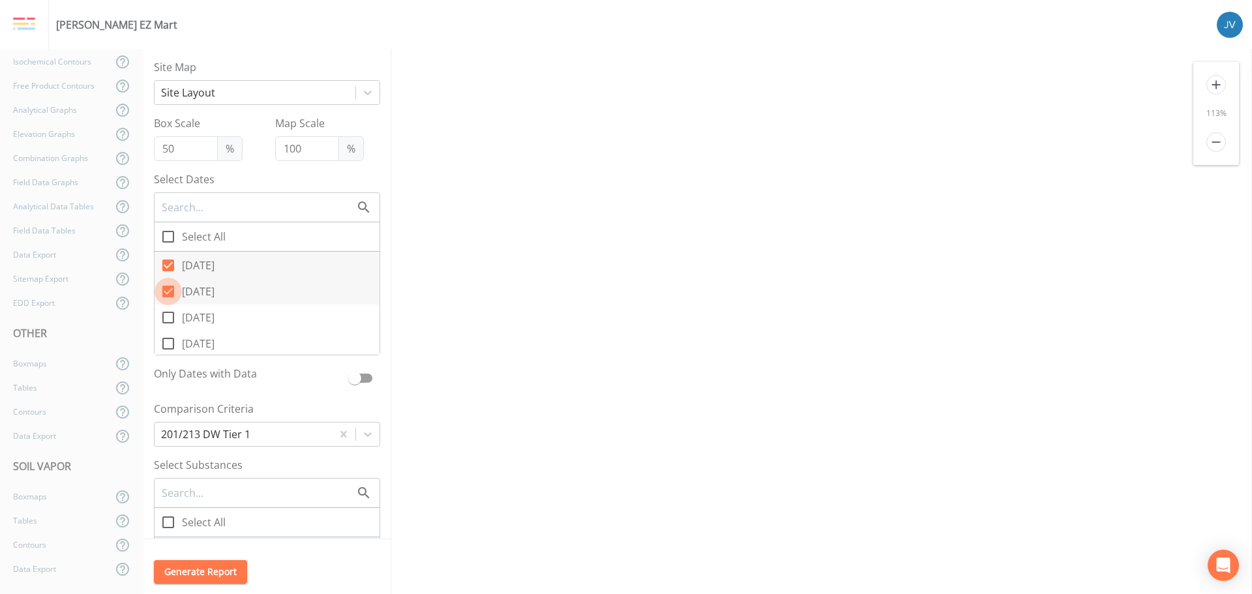
click at [164, 284] on input "[DATE]" at bounding box center [161, 284] width 13 height 13
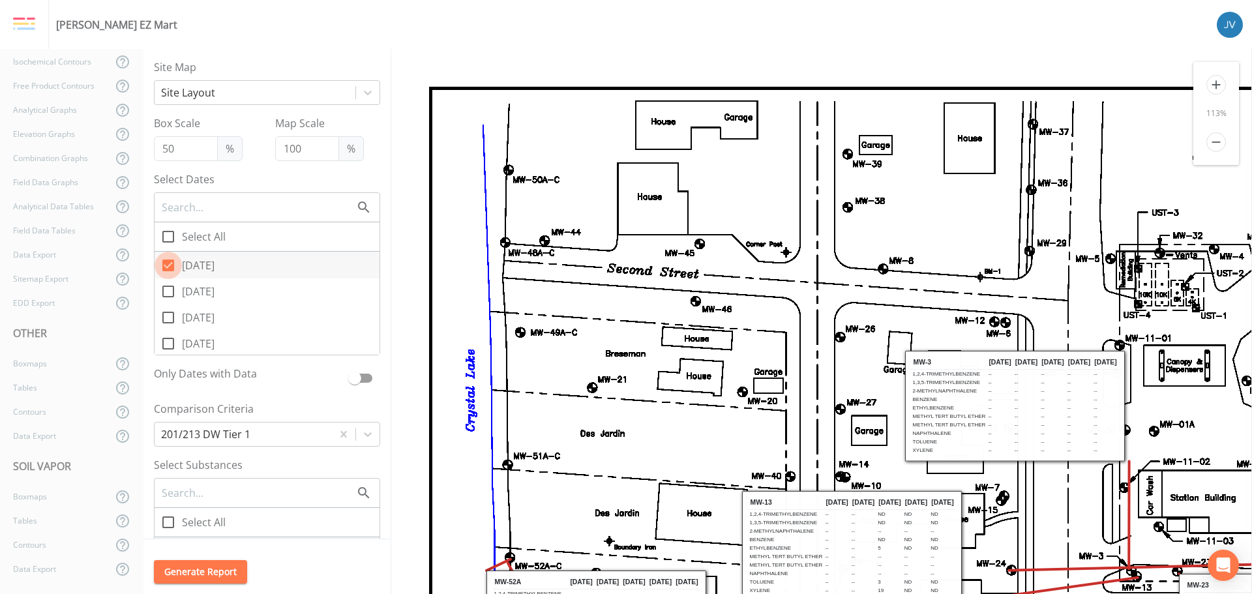
drag, startPoint x: 168, startPoint y: 265, endPoint x: 229, endPoint y: 273, distance: 61.2
click at [178, 267] on span at bounding box center [168, 265] width 27 height 27
click at [168, 265] on input "[DATE]" at bounding box center [161, 258] width 13 height 13
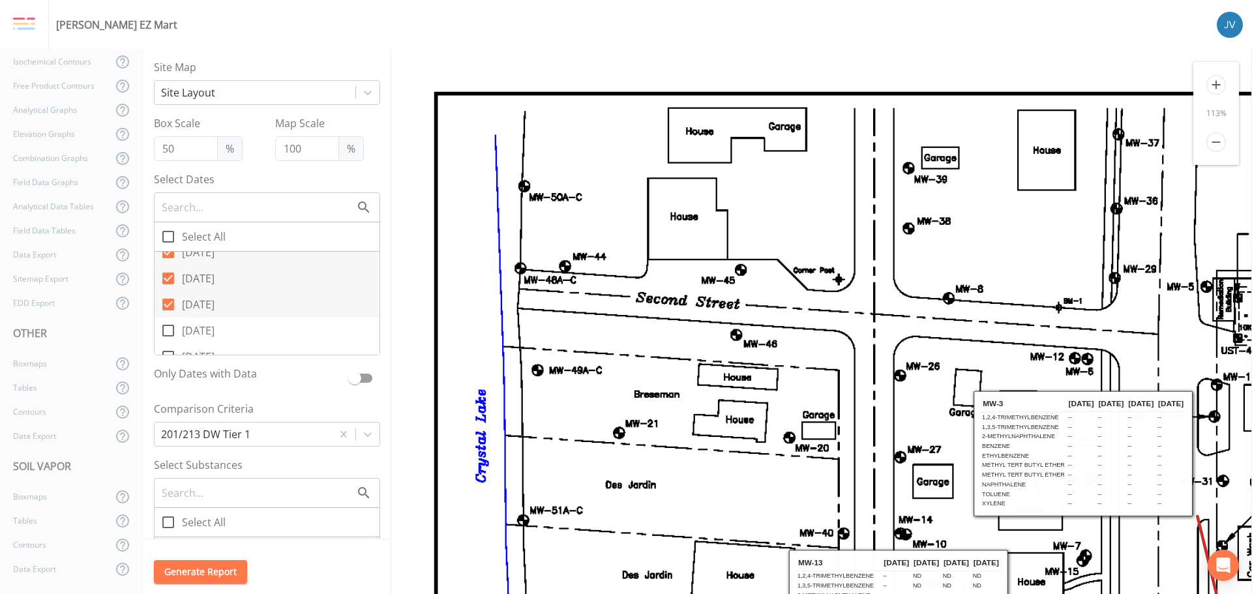
drag, startPoint x: 170, startPoint y: 303, endPoint x: 171, endPoint y: 293, distance: 10.5
click at [170, 303] on icon at bounding box center [168, 305] width 12 height 12
click at [168, 303] on input "[DATE]" at bounding box center [161, 297] width 13 height 13
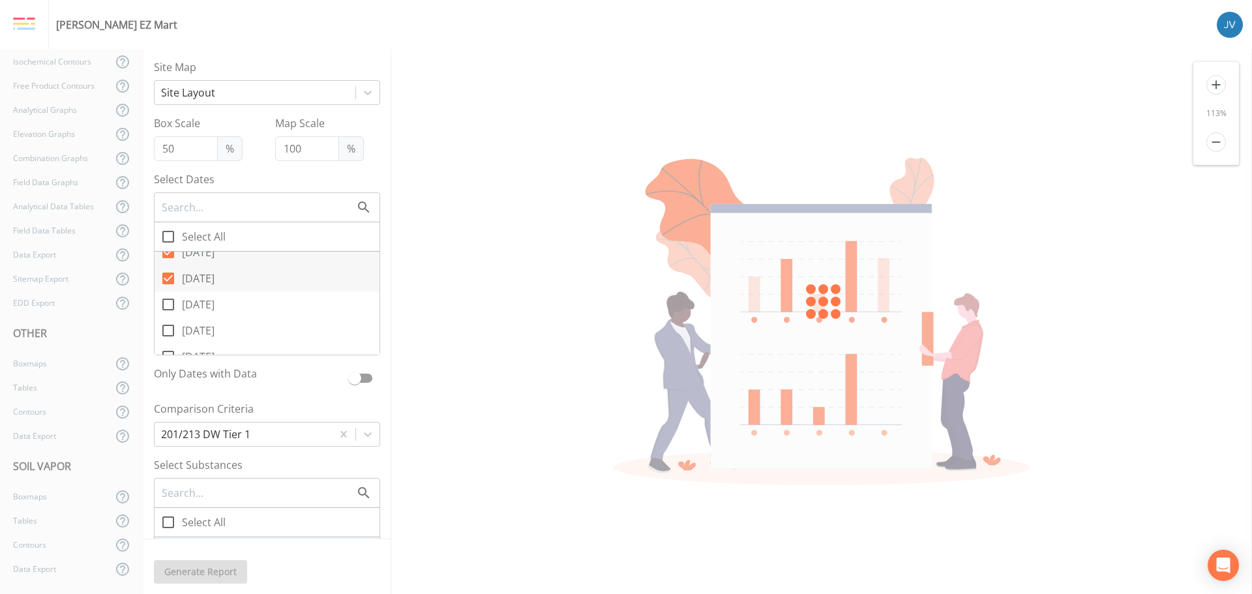
click at [166, 277] on input "[DATE]" at bounding box center [161, 271] width 13 height 13
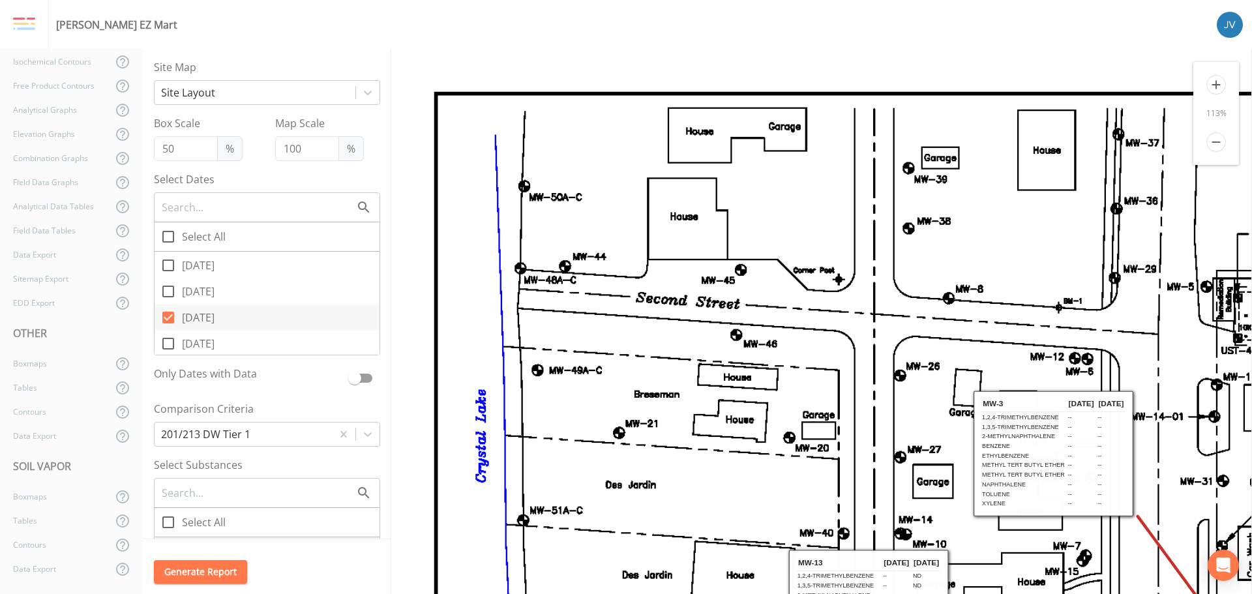
click at [169, 317] on icon at bounding box center [168, 318] width 12 height 12
click at [168, 317] on input "[DATE]" at bounding box center [161, 310] width 13 height 13
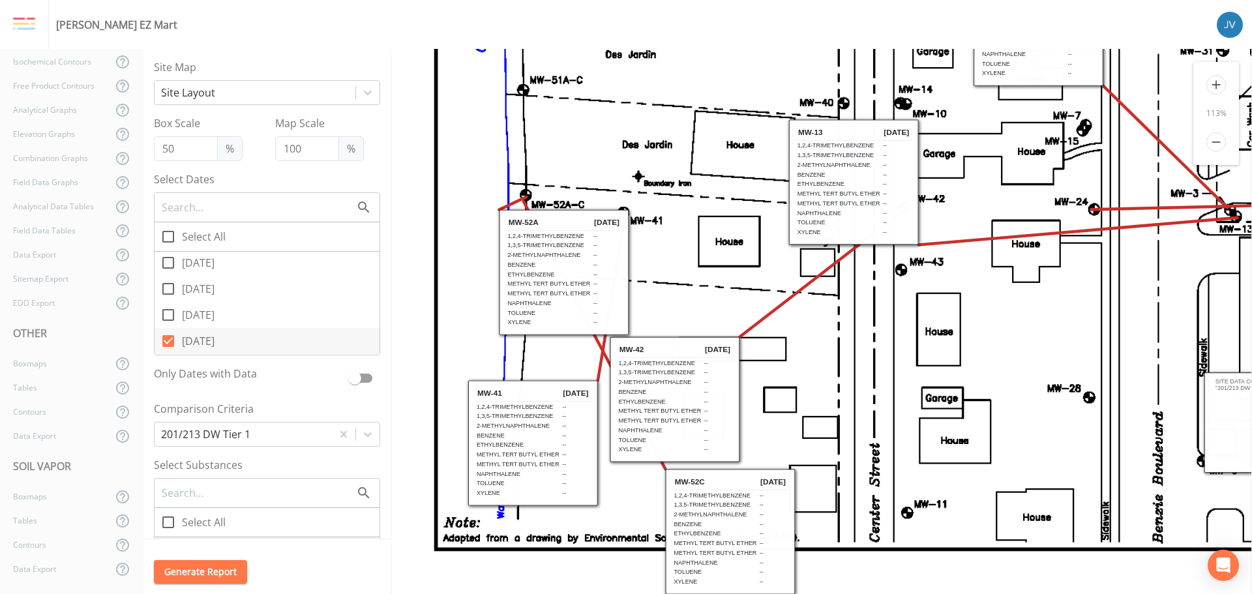
drag, startPoint x: 168, startPoint y: 340, endPoint x: 194, endPoint y: 338, distance: 26.2
click at [168, 340] on icon at bounding box center [168, 341] width 12 height 12
click at [168, 340] on input "[DATE]" at bounding box center [161, 333] width 13 height 13
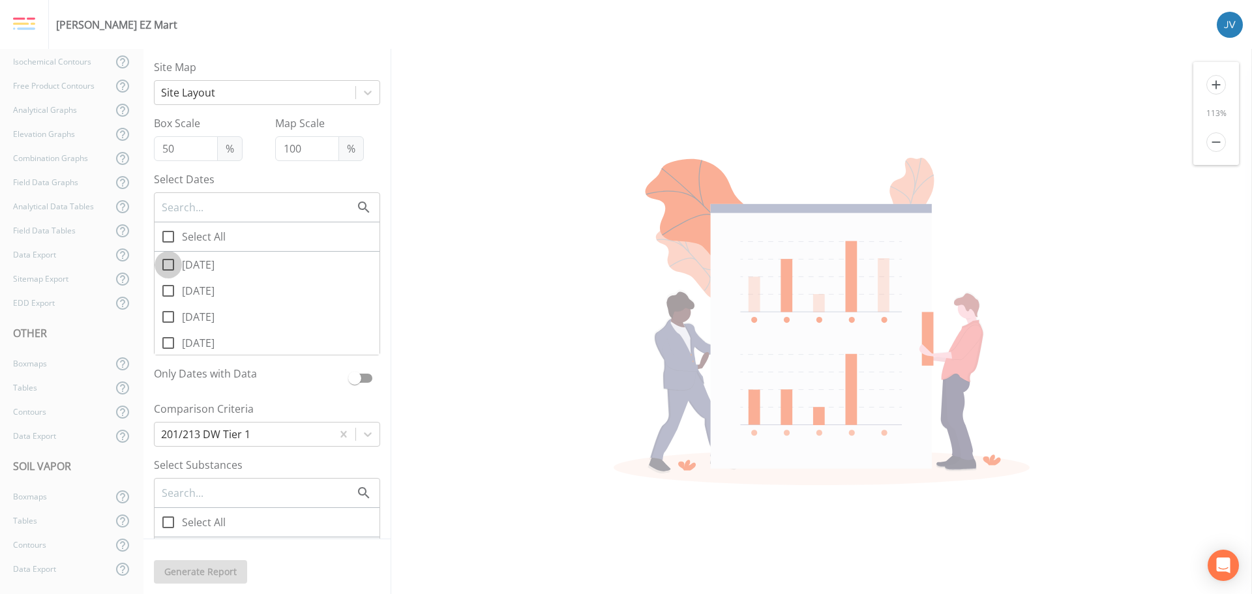
click at [172, 262] on icon at bounding box center [168, 265] width 16 height 16
click at [168, 262] on input "[DATE]" at bounding box center [161, 257] width 13 height 13
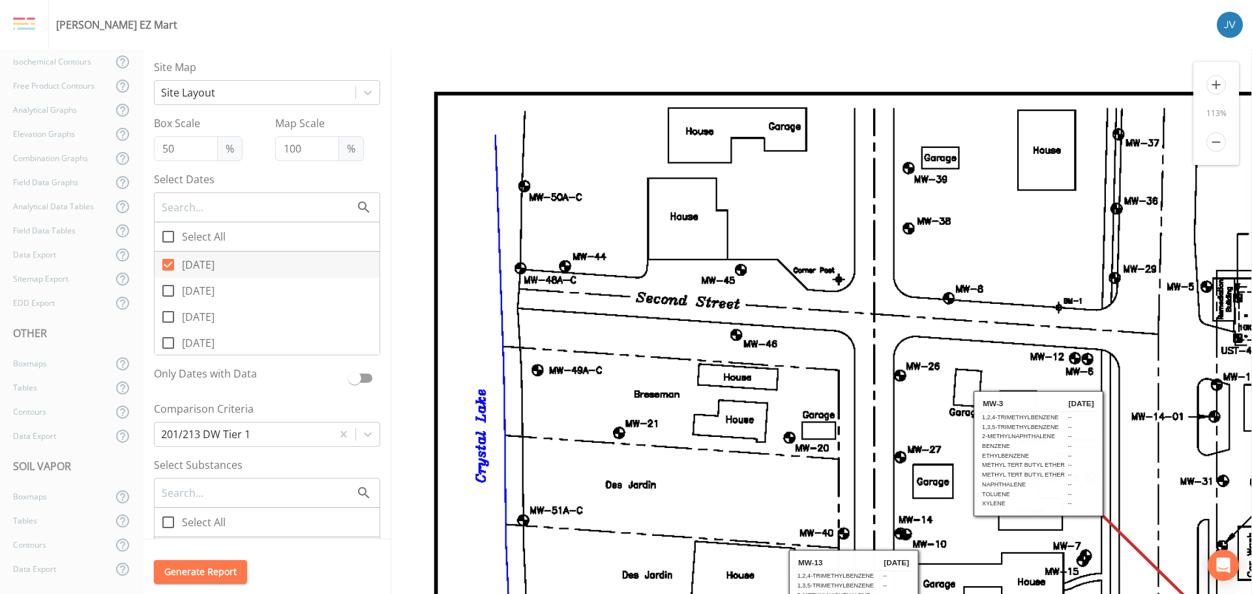
click at [170, 289] on icon at bounding box center [168, 291] width 16 height 16
click at [168, 289] on input "[DATE]" at bounding box center [161, 283] width 13 height 13
click at [166, 318] on icon at bounding box center [168, 317] width 16 height 16
click at [166, 316] on input "[DATE]" at bounding box center [161, 309] width 13 height 13
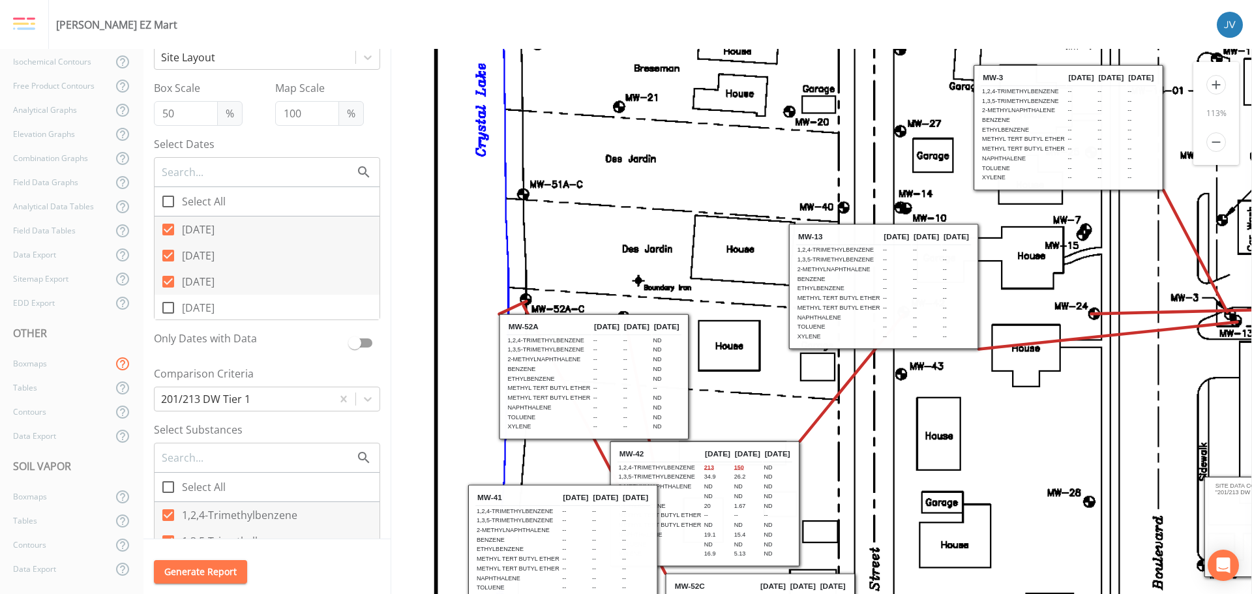
scroll to position [65, 0]
